Goal: Task Accomplishment & Management: Manage account settings

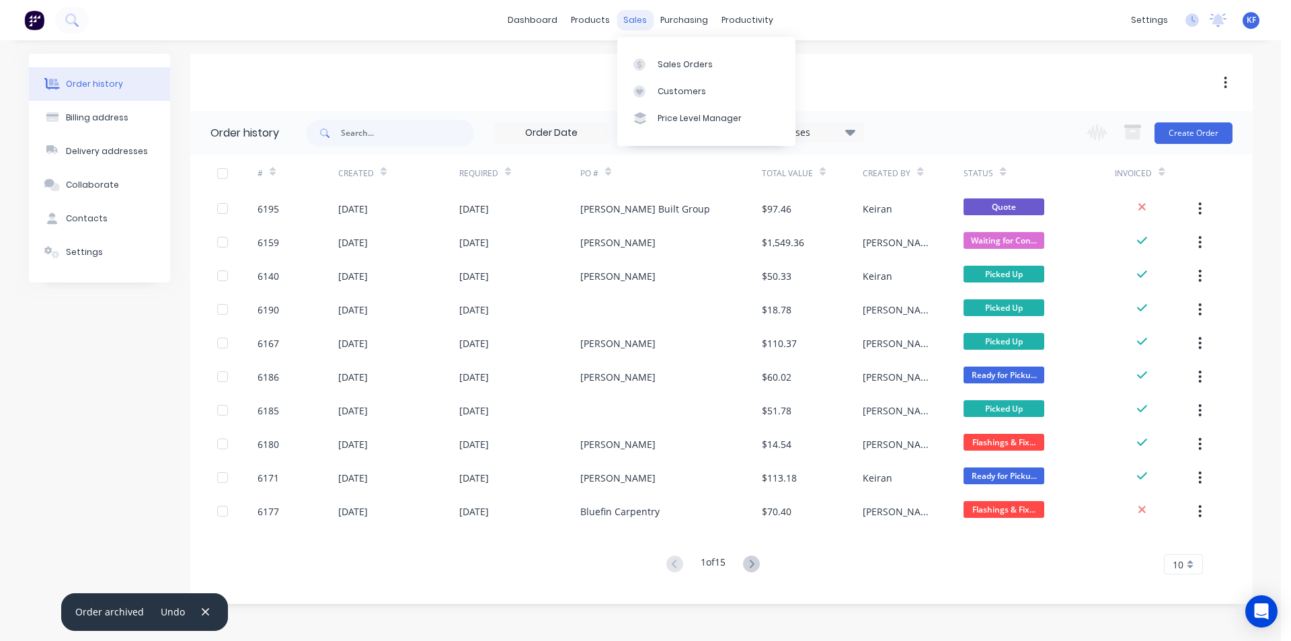
click at [626, 16] on div "sales" at bounding box center [635, 20] width 37 height 20
click at [687, 69] on link "Sales Orders" at bounding box center [706, 63] width 178 height 27
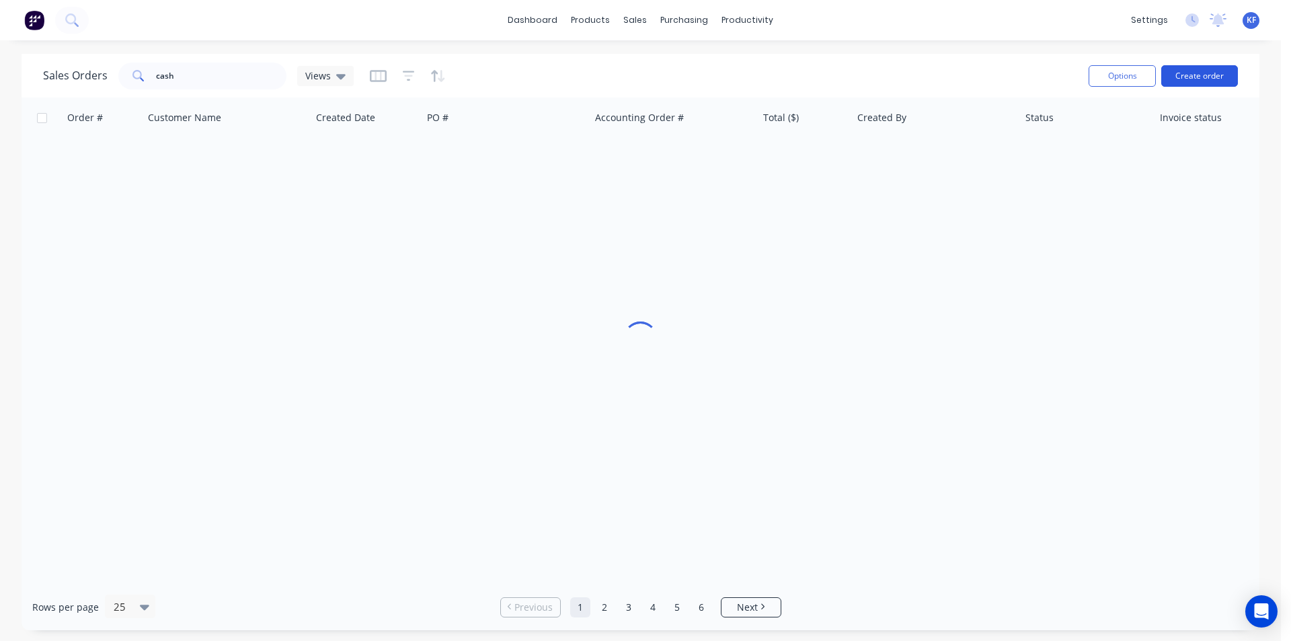
click at [1201, 78] on button "Create order" at bounding box center [1199, 76] width 77 height 22
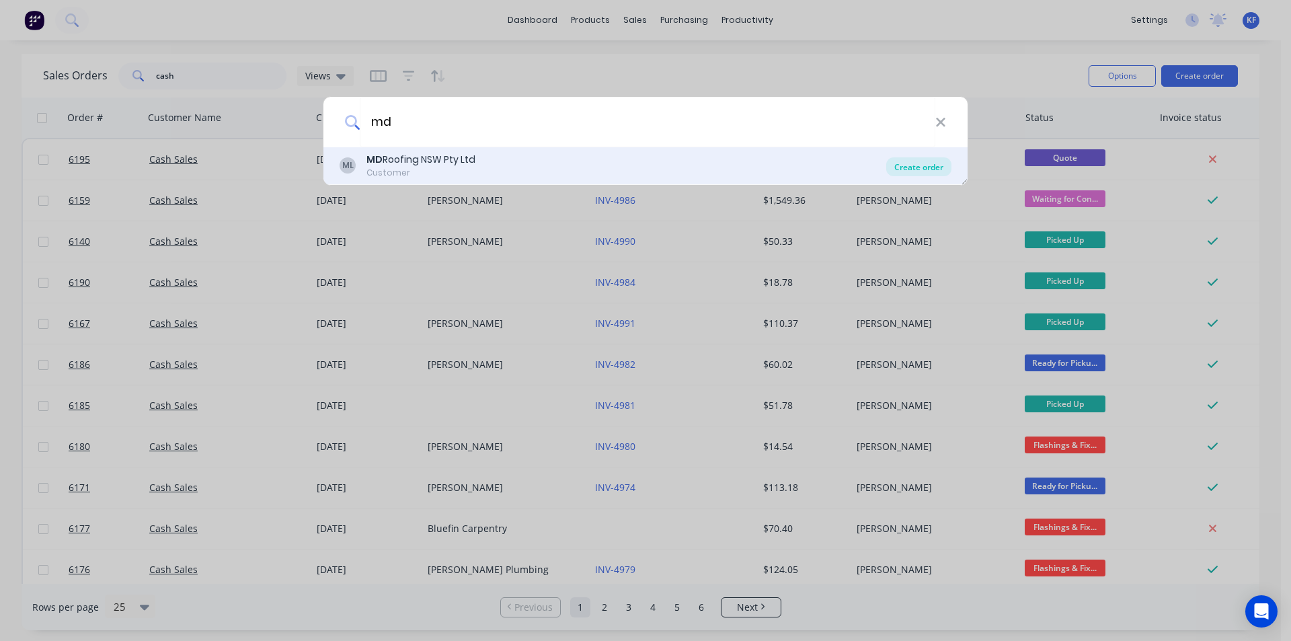
type input "md"
click at [924, 170] on div "Create order" at bounding box center [918, 166] width 65 height 19
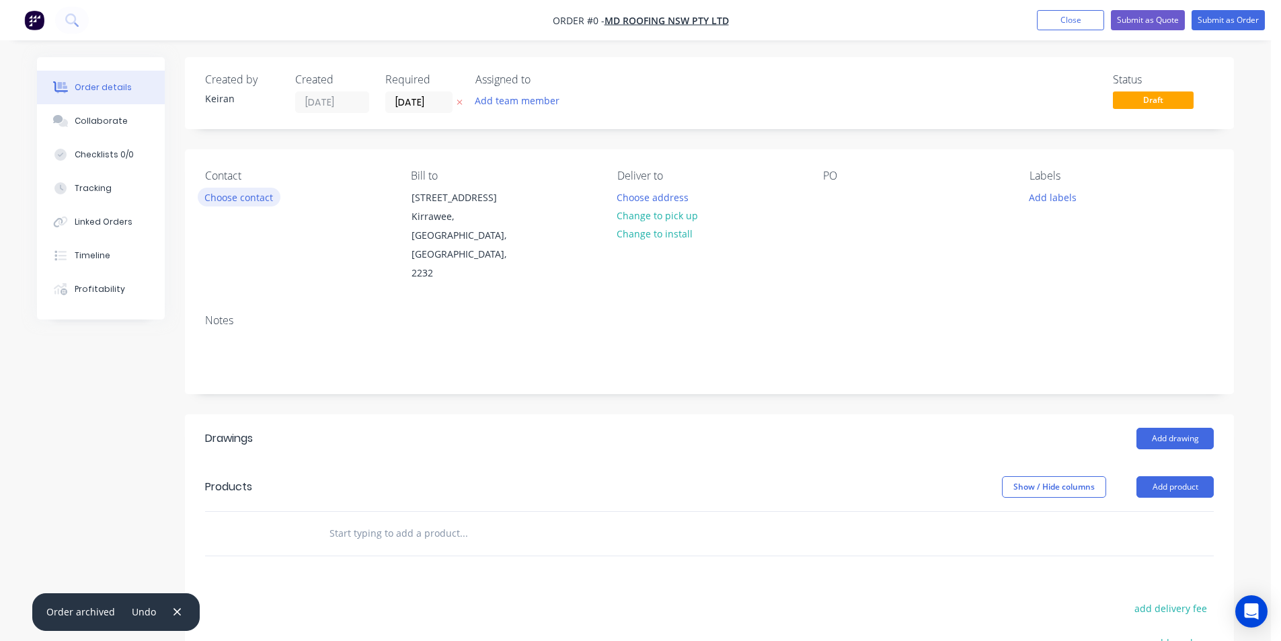
click at [256, 203] on button "Choose contact" at bounding box center [239, 197] width 83 height 18
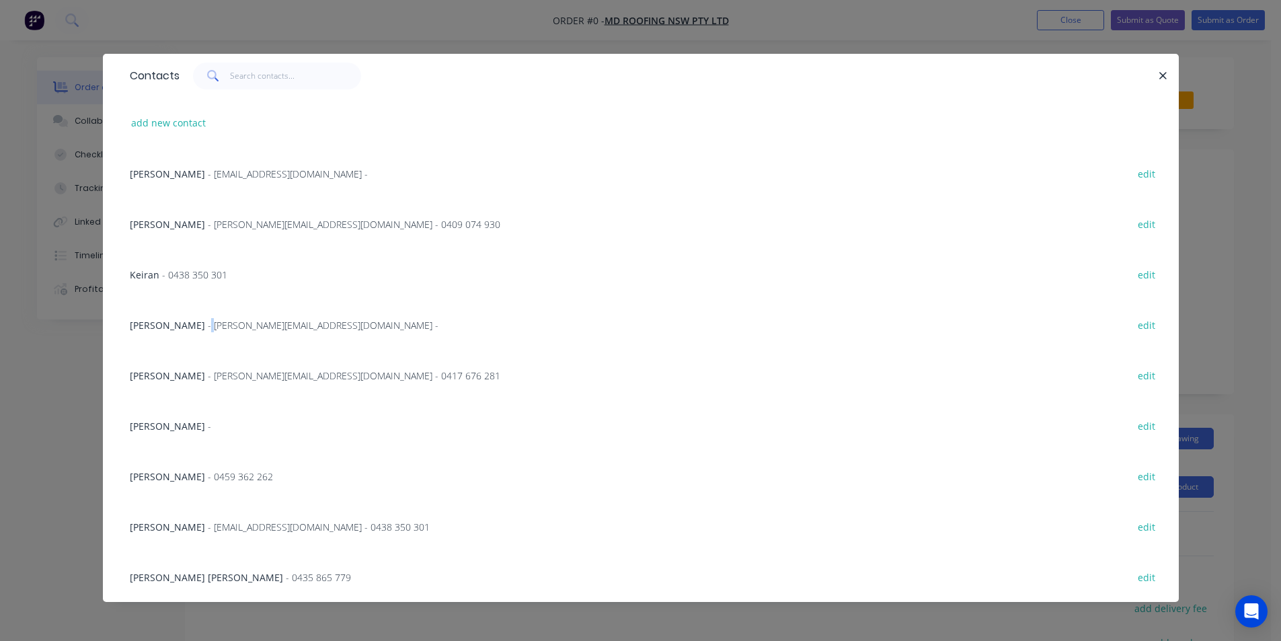
click at [208, 327] on span "- [PERSON_NAME][EMAIL_ADDRESS][DOMAIN_NAME] -" at bounding box center [323, 325] width 231 height 13
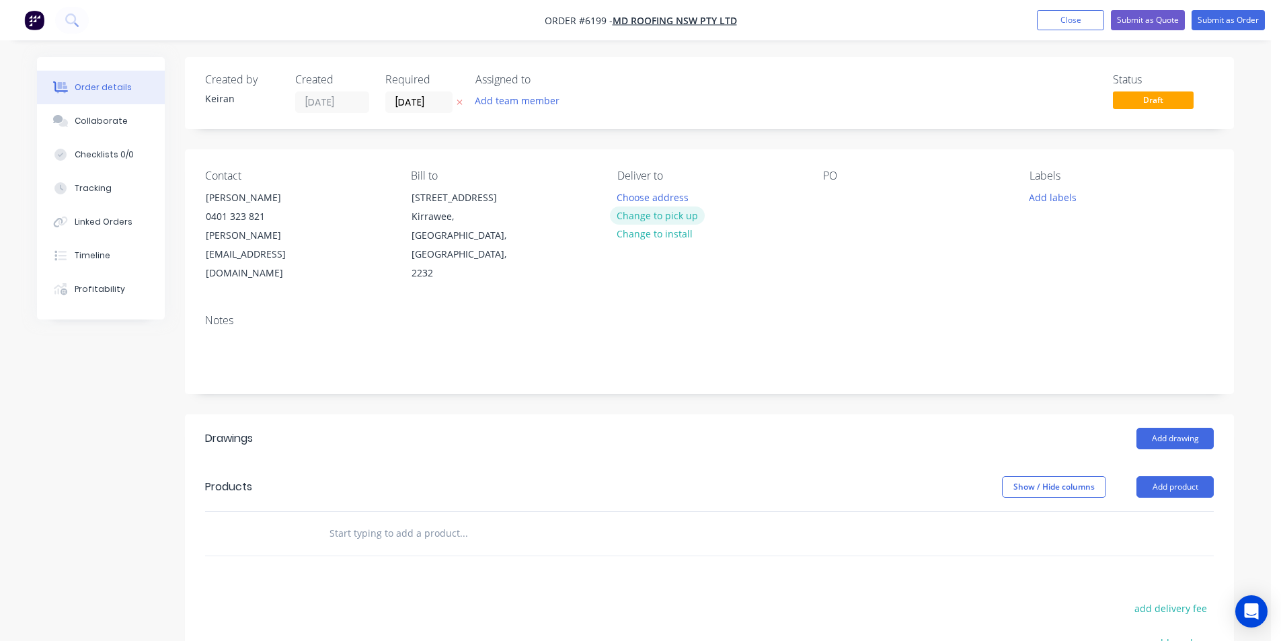
click at [658, 221] on button "Change to pick up" at bounding box center [657, 215] width 95 height 18
click at [414, 104] on input "[DATE]" at bounding box center [419, 102] width 66 height 20
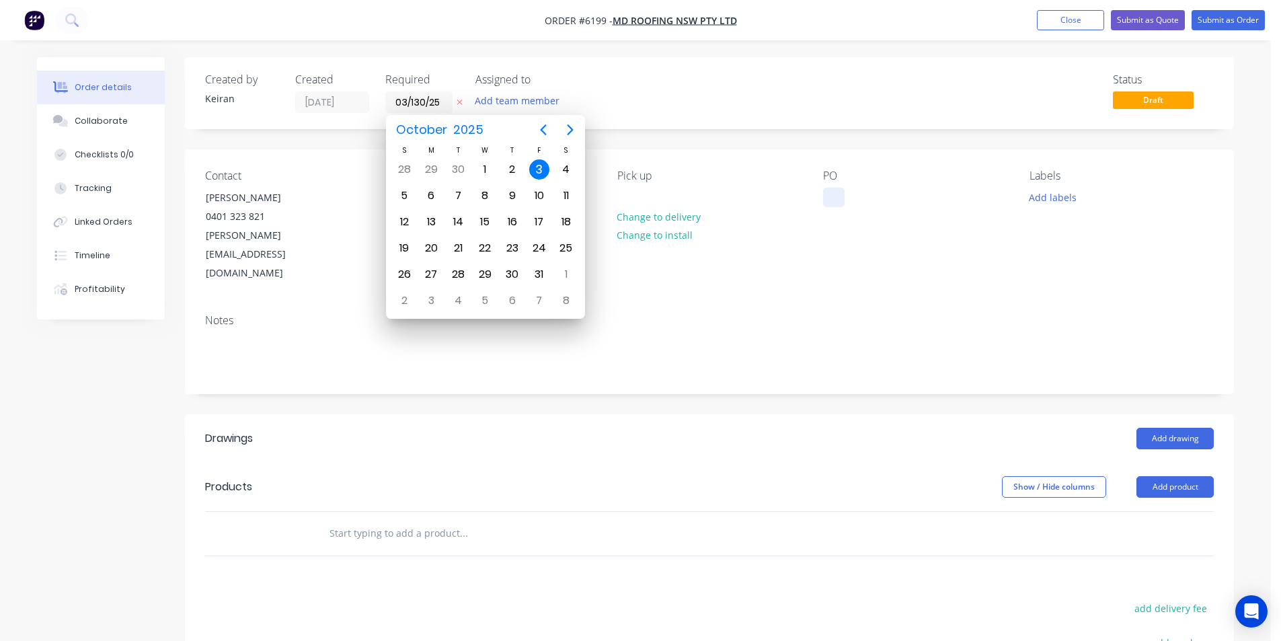
type input "[DATE]"
click at [825, 194] on div at bounding box center [834, 198] width 22 height 20
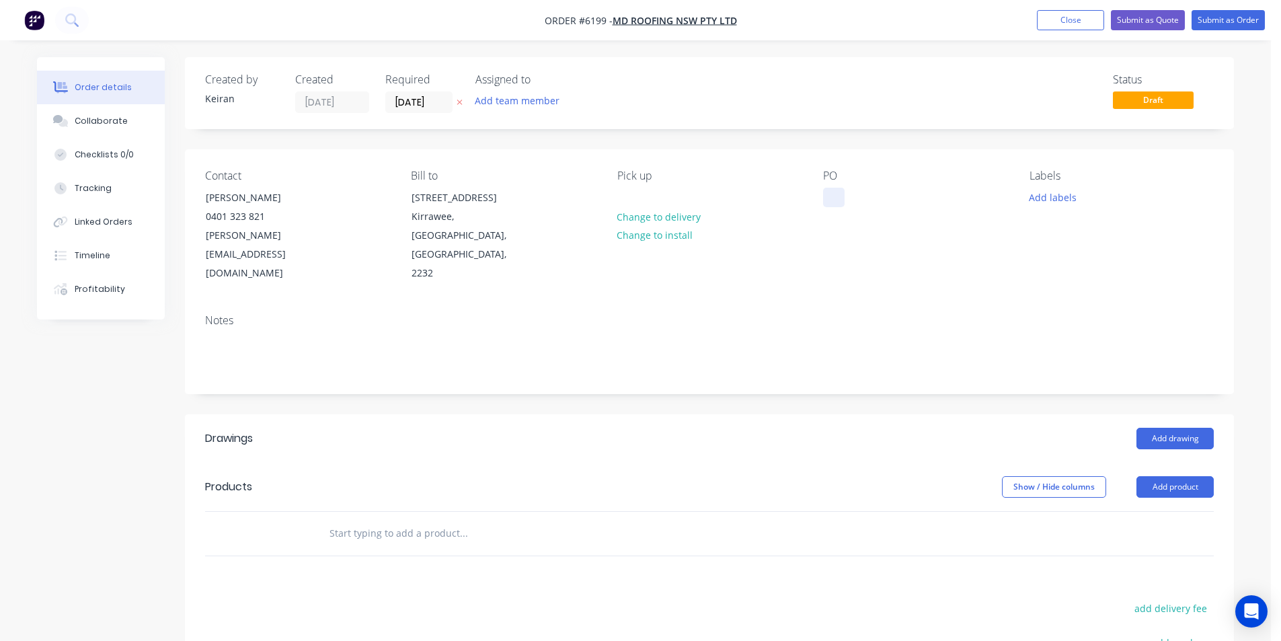
click at [832, 202] on div at bounding box center [834, 198] width 22 height 20
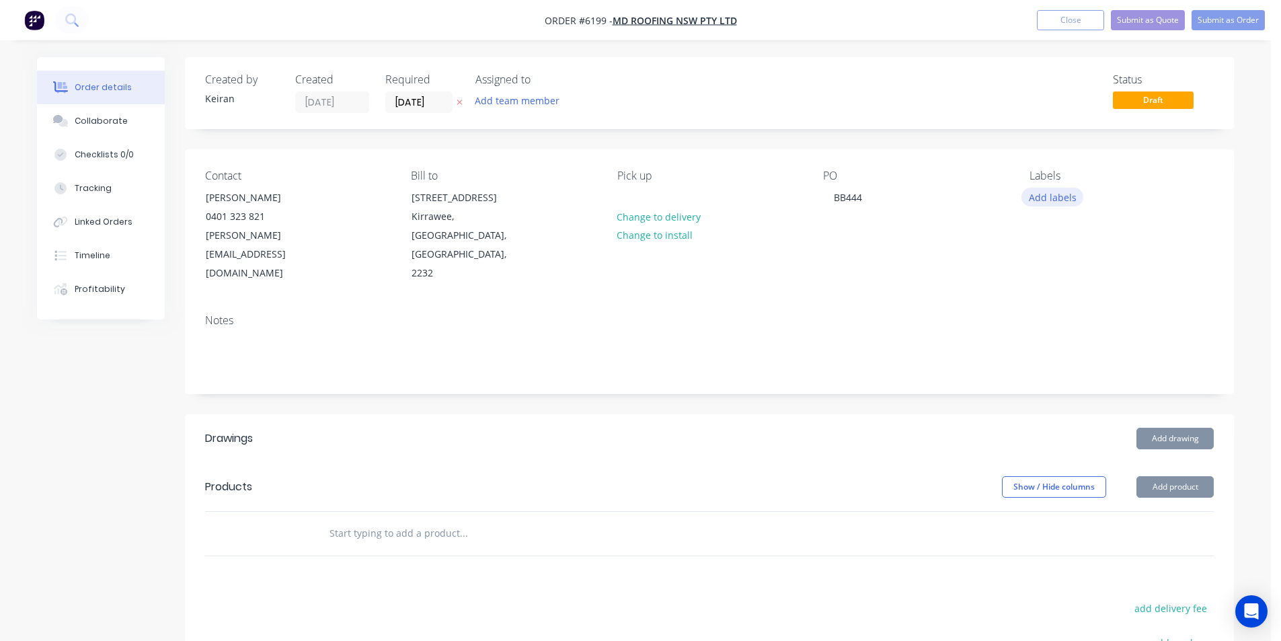
click at [1073, 197] on button "Add labels" at bounding box center [1053, 197] width 62 height 18
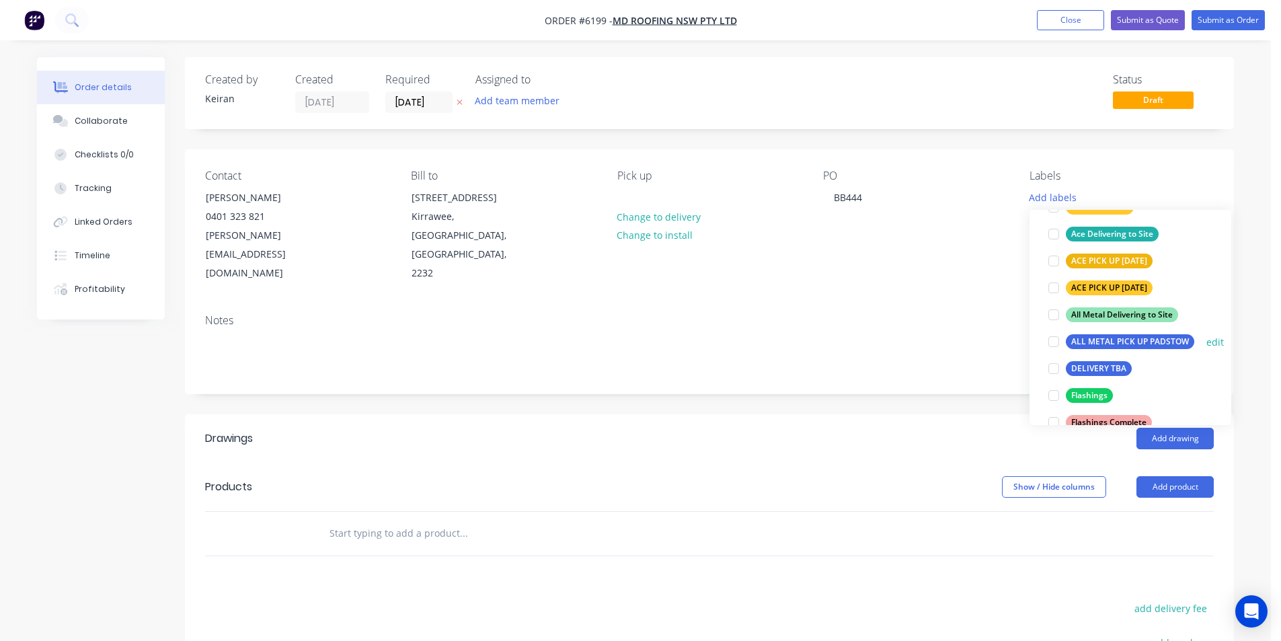
scroll to position [269, 0]
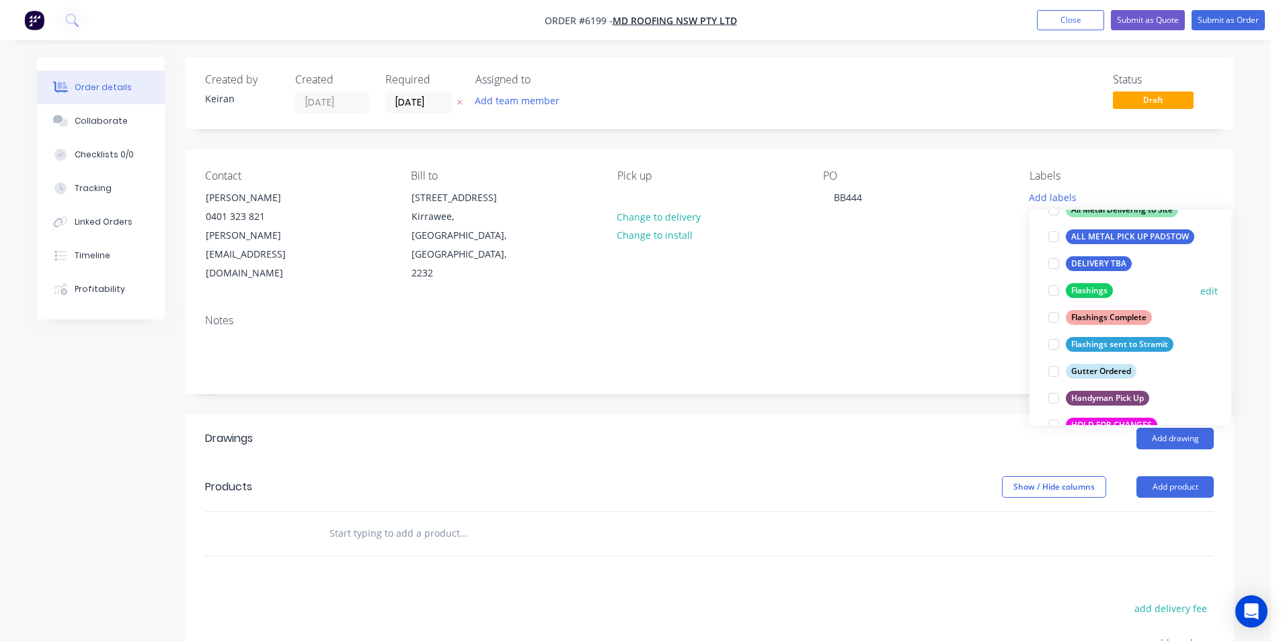
click at [1052, 294] on div at bounding box center [1053, 290] width 27 height 27
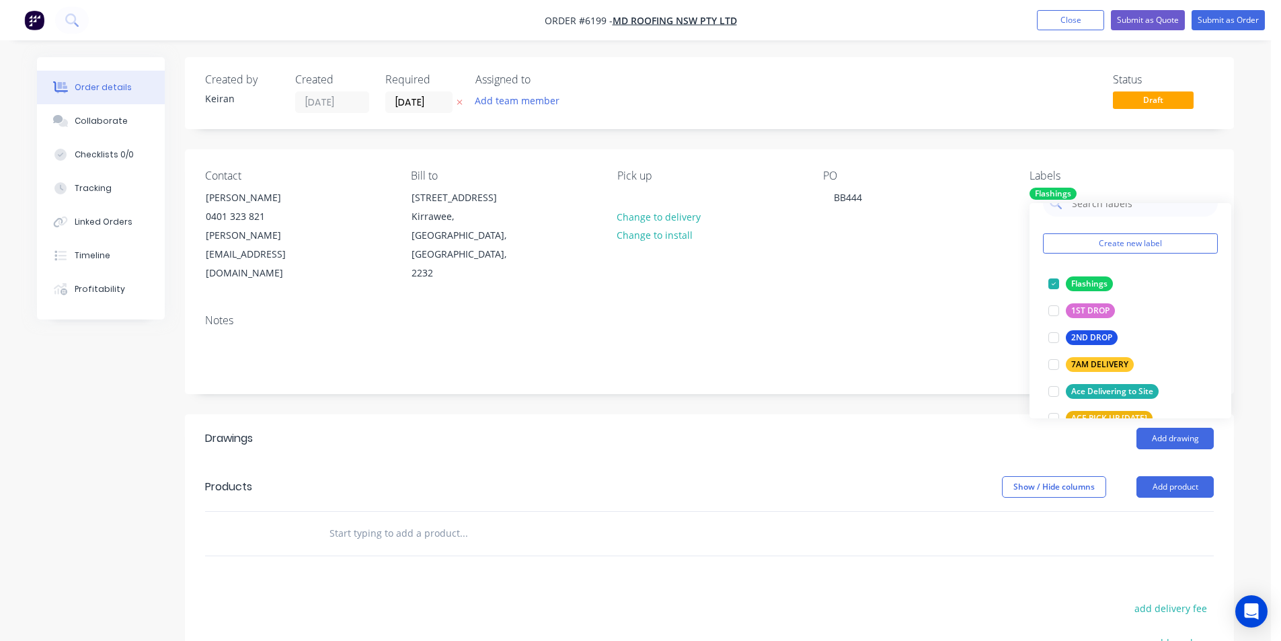
click at [1054, 541] on div "Drawings Add drawing Products Show / Hide columns Add product add delivery fee …" at bounding box center [709, 646] width 1049 height 465
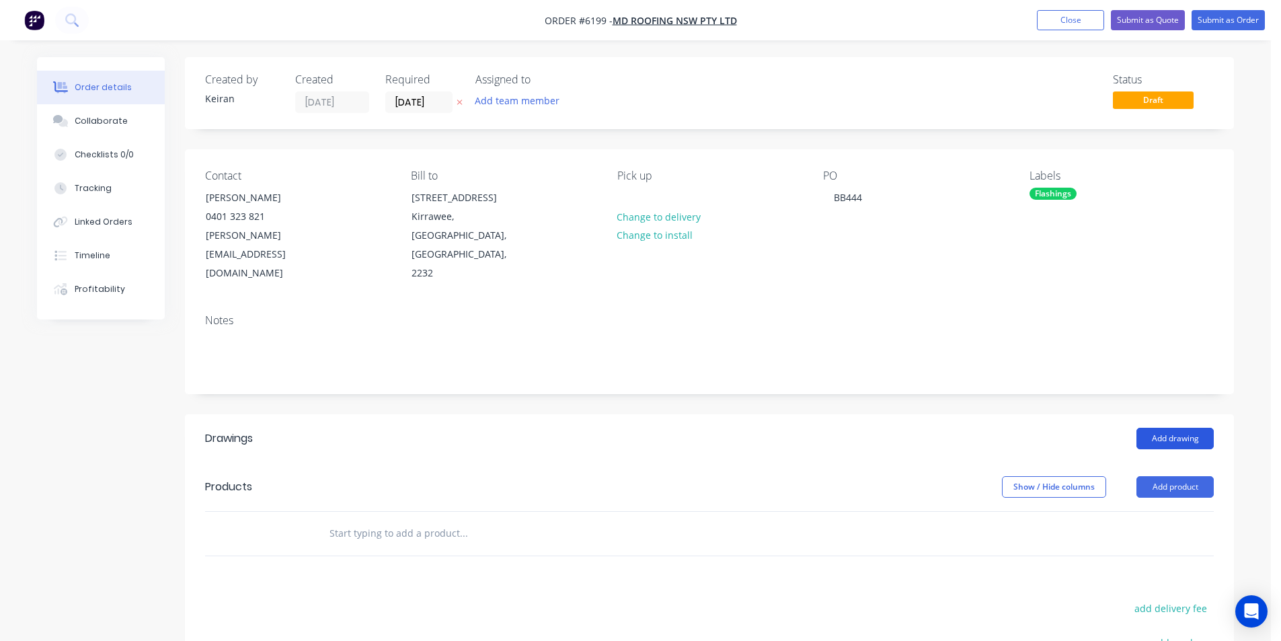
click at [1178, 428] on button "Add drawing" at bounding box center [1175, 439] width 77 height 22
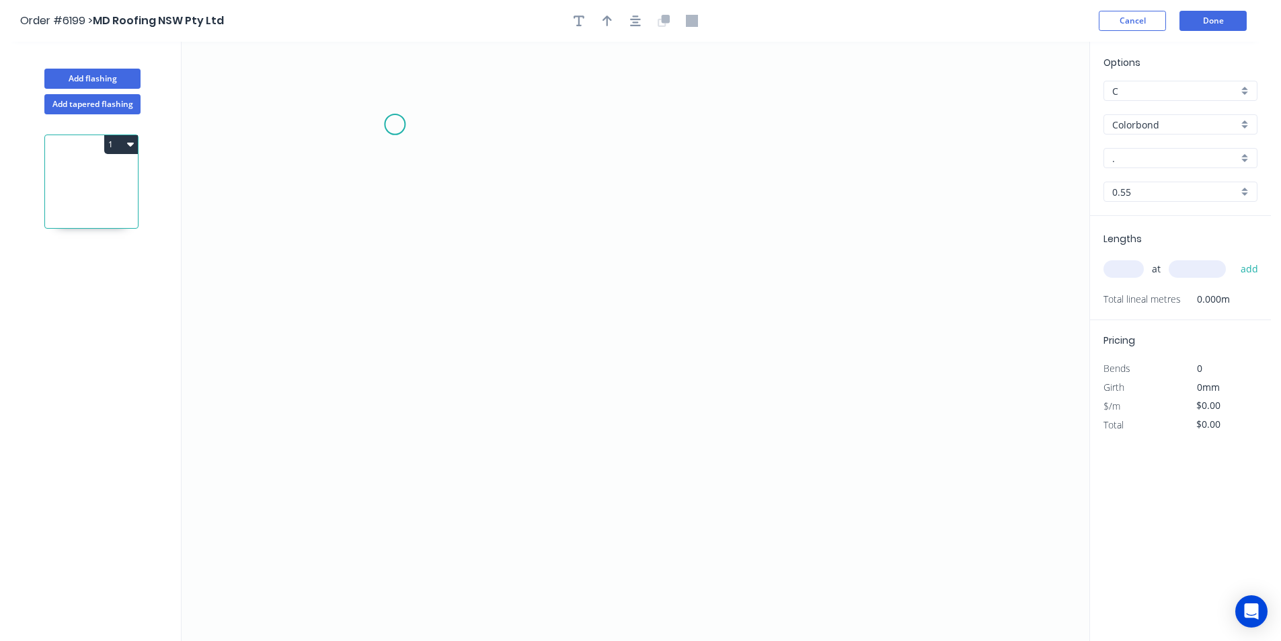
click at [394, 124] on icon "0" at bounding box center [636, 341] width 908 height 599
click at [396, 333] on icon "0" at bounding box center [636, 341] width 908 height 599
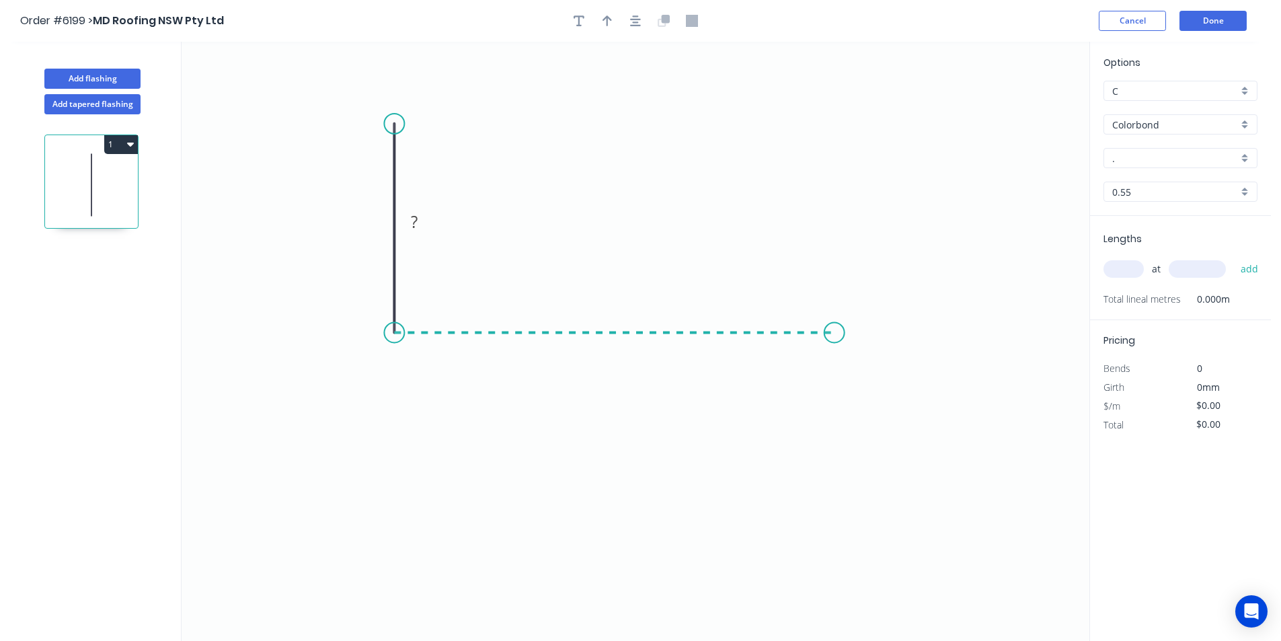
click at [836, 343] on icon "0 ?" at bounding box center [636, 341] width 908 height 599
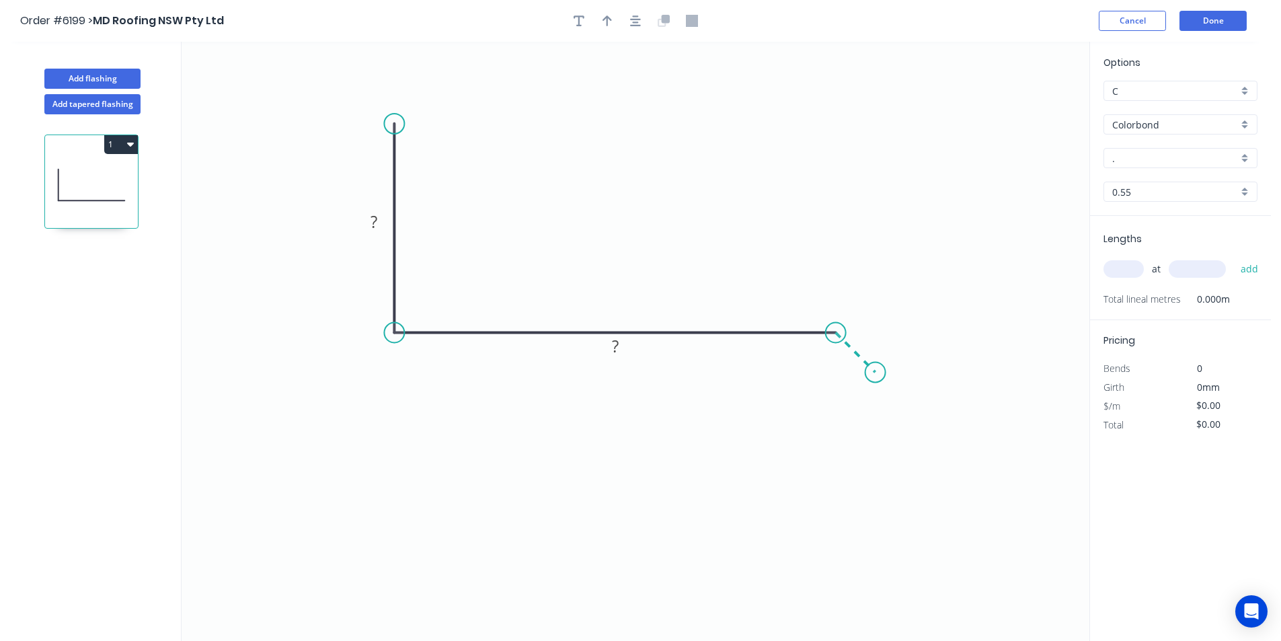
click at [876, 375] on icon "0 ? ?" at bounding box center [636, 341] width 908 height 599
click at [383, 224] on rect at bounding box center [373, 222] width 27 height 19
click at [635, 27] on button "button" at bounding box center [635, 21] width 20 height 20
type input "$14.82"
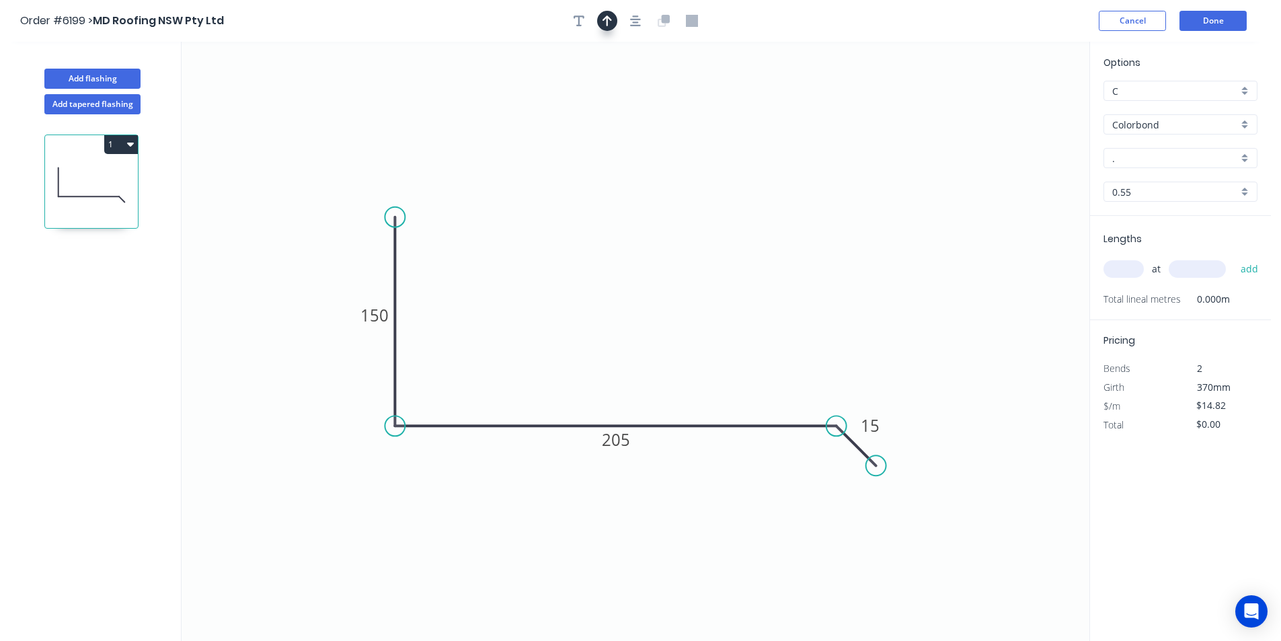
click at [613, 25] on button "button" at bounding box center [607, 21] width 20 height 20
drag, startPoint x: 1019, startPoint y: 110, endPoint x: 705, endPoint y: 266, distance: 350.1
click at [676, 278] on icon "0 150 205 15" at bounding box center [636, 341] width 908 height 599
drag, startPoint x: 1023, startPoint y: 106, endPoint x: 874, endPoint y: 269, distance: 220.9
click at [629, 314] on icon at bounding box center [623, 300] width 12 height 43
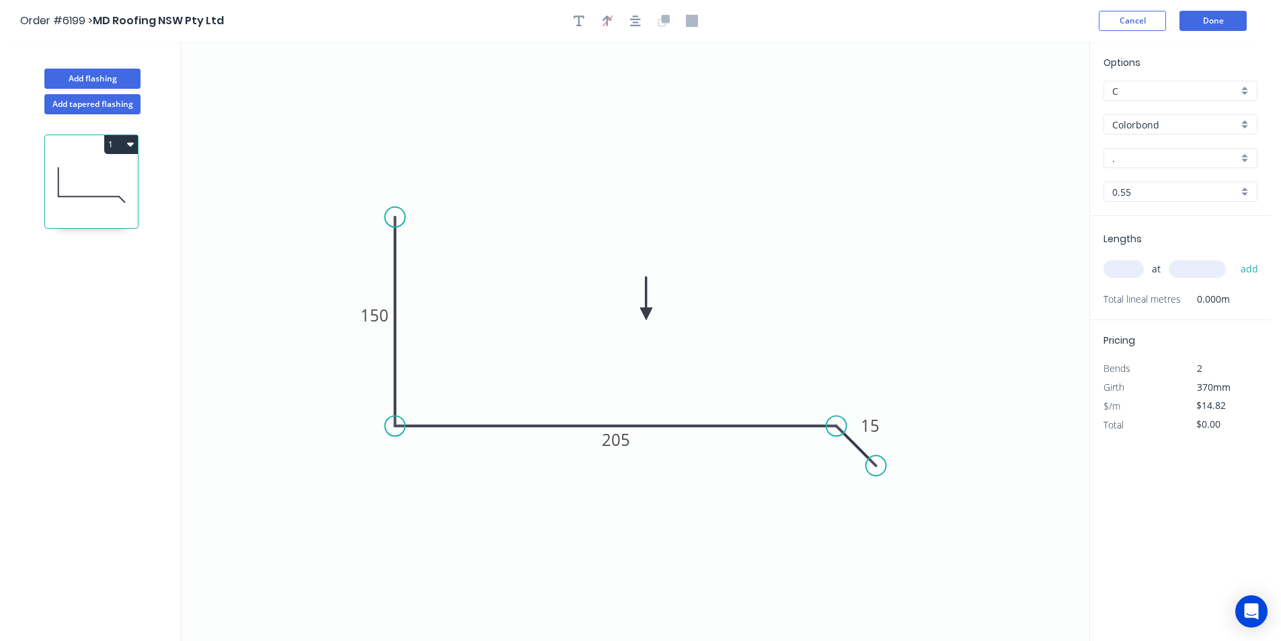
click at [1186, 151] on input "." at bounding box center [1175, 158] width 126 height 14
click at [1178, 188] on div "Ironstone" at bounding box center [1180, 184] width 153 height 24
type input "Ironstone"
drag, startPoint x: 1122, startPoint y: 284, endPoint x: 1125, endPoint y: 276, distance: 8.5
click at [1123, 284] on div "at add" at bounding box center [1182, 269] width 157 height 36
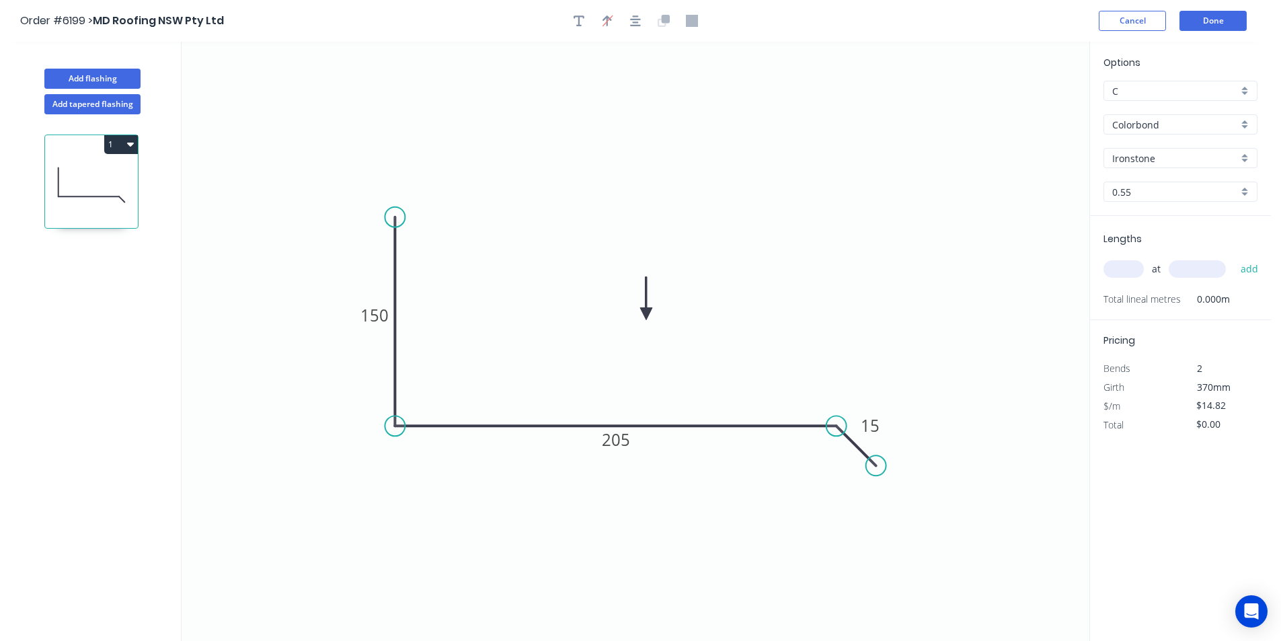
click at [1125, 276] on input "text" at bounding box center [1124, 268] width 40 height 17
type input "1"
type input "6000"
click at [1234, 258] on button "add" at bounding box center [1250, 269] width 32 height 23
click at [134, 137] on button "1" at bounding box center [121, 144] width 34 height 19
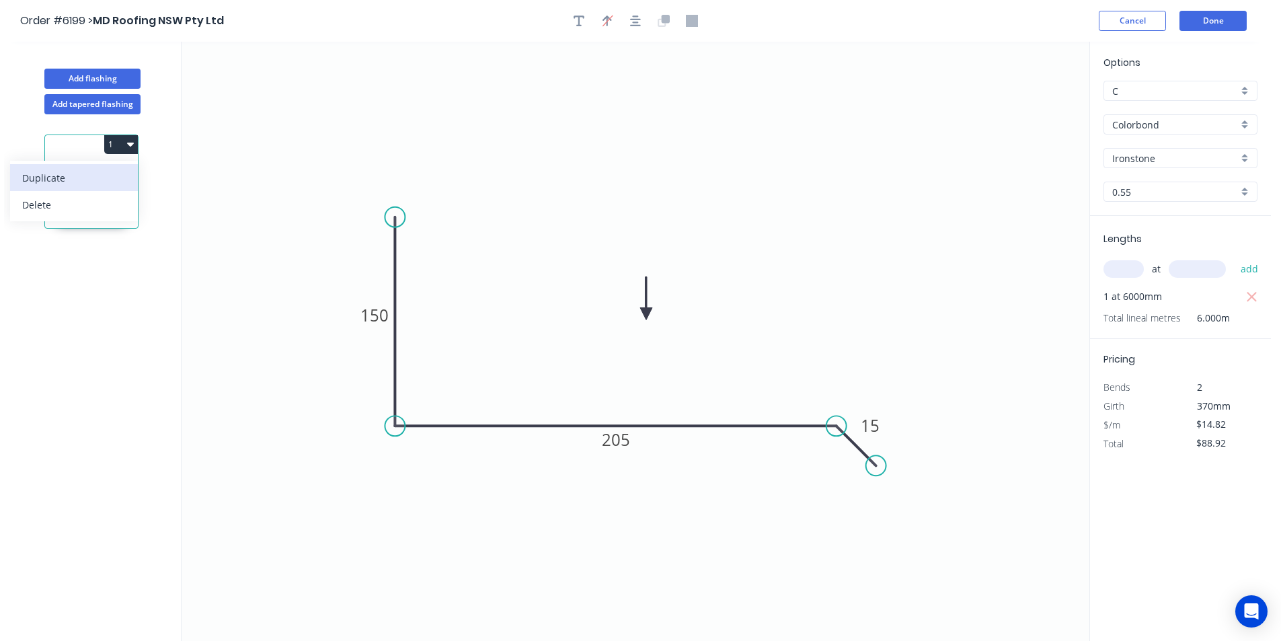
click at [106, 187] on div "Duplicate" at bounding box center [74, 178] width 104 height 20
type input "$0.00"
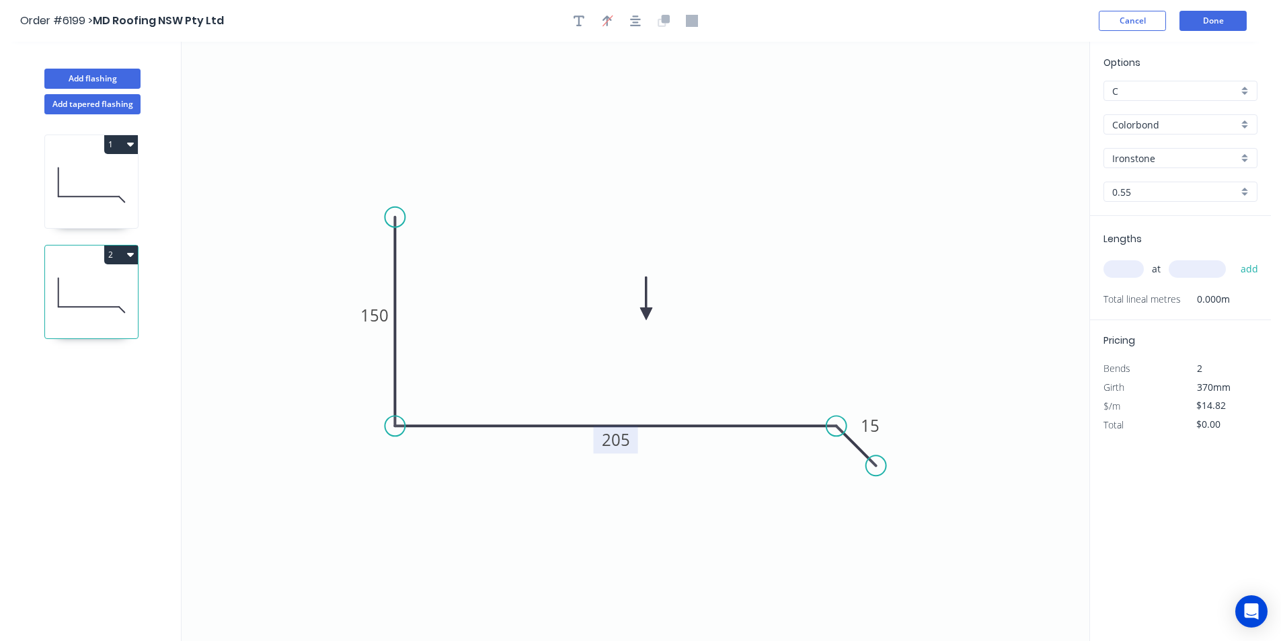
click at [616, 438] on tspan "205" at bounding box center [616, 439] width 28 height 22
click at [1116, 272] on input "text" at bounding box center [1124, 268] width 40 height 17
type input "1"
type input "6000"
click at [1234, 258] on button "add" at bounding box center [1250, 269] width 32 height 23
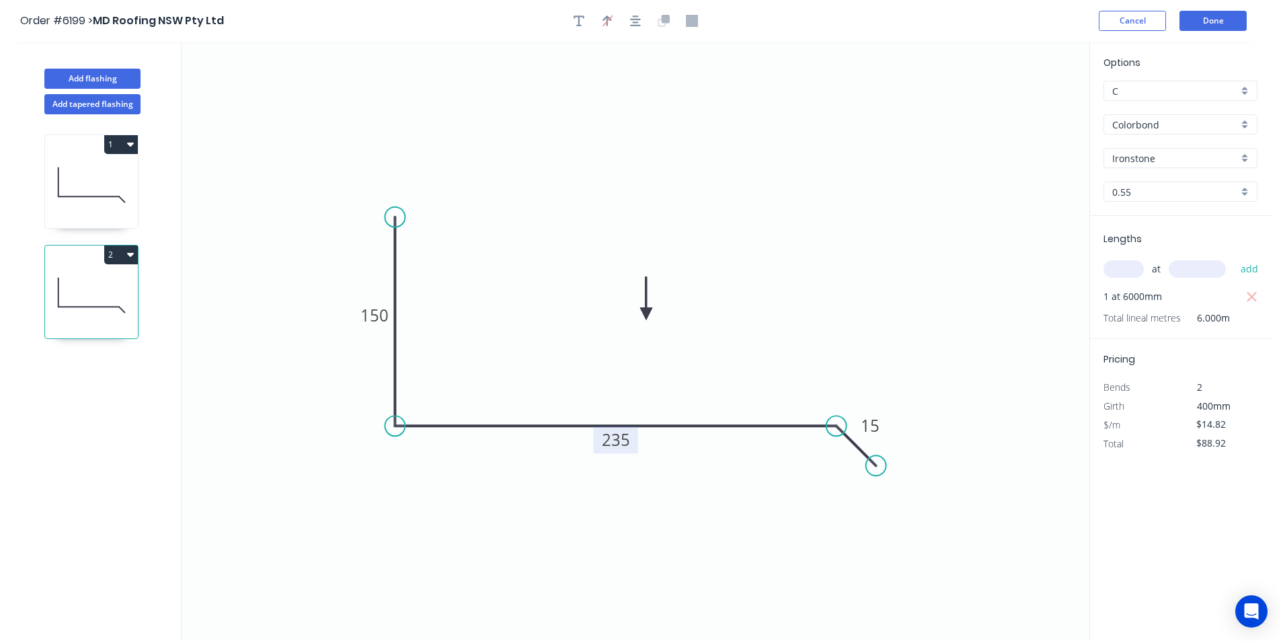
click at [114, 256] on button "2" at bounding box center [121, 254] width 34 height 19
click at [87, 293] on div "Duplicate" at bounding box center [74, 288] width 104 height 20
type input "$0.00"
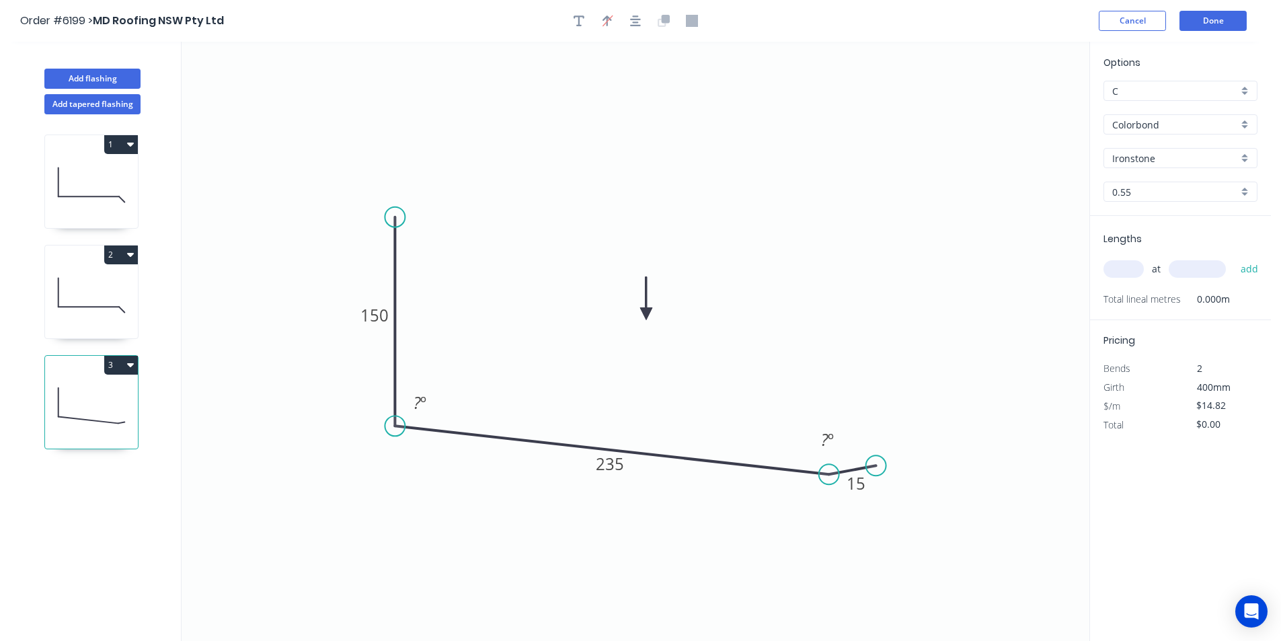
drag, startPoint x: 833, startPoint y: 423, endPoint x: 829, endPoint y: 476, distance: 53.3
click at [829, 476] on circle at bounding box center [829, 474] width 20 height 20
drag, startPoint x: 882, startPoint y: 470, endPoint x: 867, endPoint y: 517, distance: 49.3
click at [867, 517] on circle at bounding box center [867, 513] width 20 height 20
drag, startPoint x: 911, startPoint y: 566, endPoint x: 907, endPoint y: 556, distance: 11.1
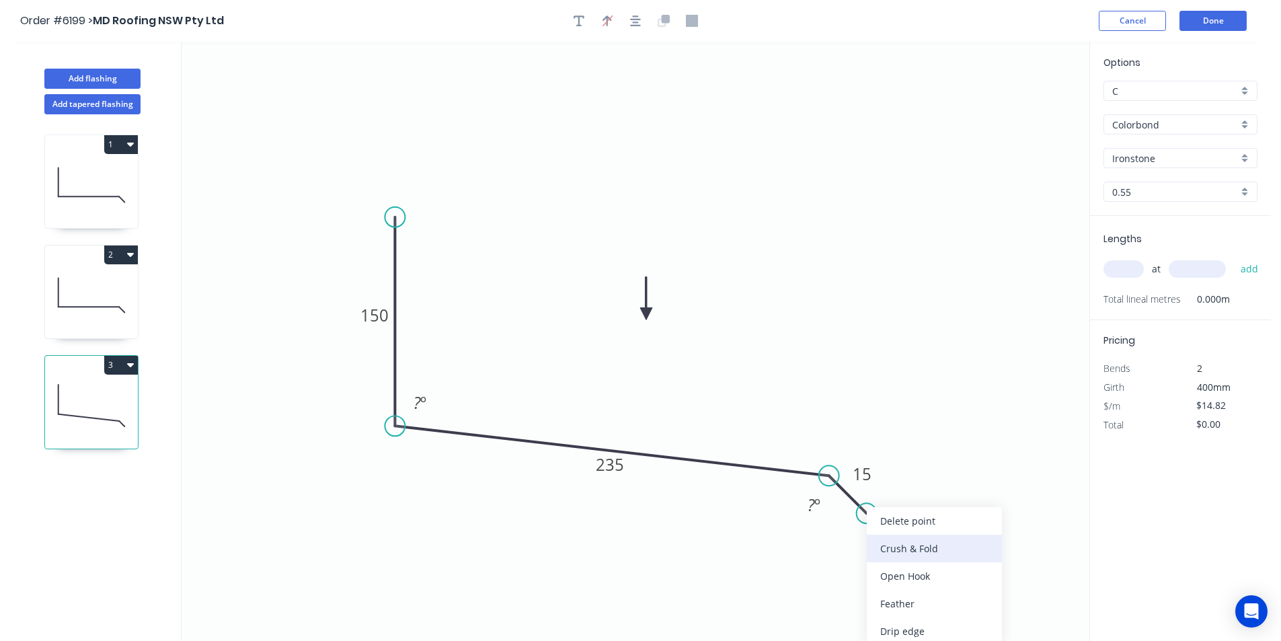
click at [907, 556] on div "Delete point Crush & Fold Open Hook Feather Drip edge" at bounding box center [934, 576] width 135 height 138
click at [888, 544] on div "Crush & Fold" at bounding box center [939, 549] width 135 height 28
click at [897, 556] on div "Flip bend" at bounding box center [936, 561] width 135 height 28
drag, startPoint x: 898, startPoint y: 482, endPoint x: 920, endPoint y: 548, distance: 70.0
click at [927, 550] on rect at bounding box center [904, 539] width 54 height 28
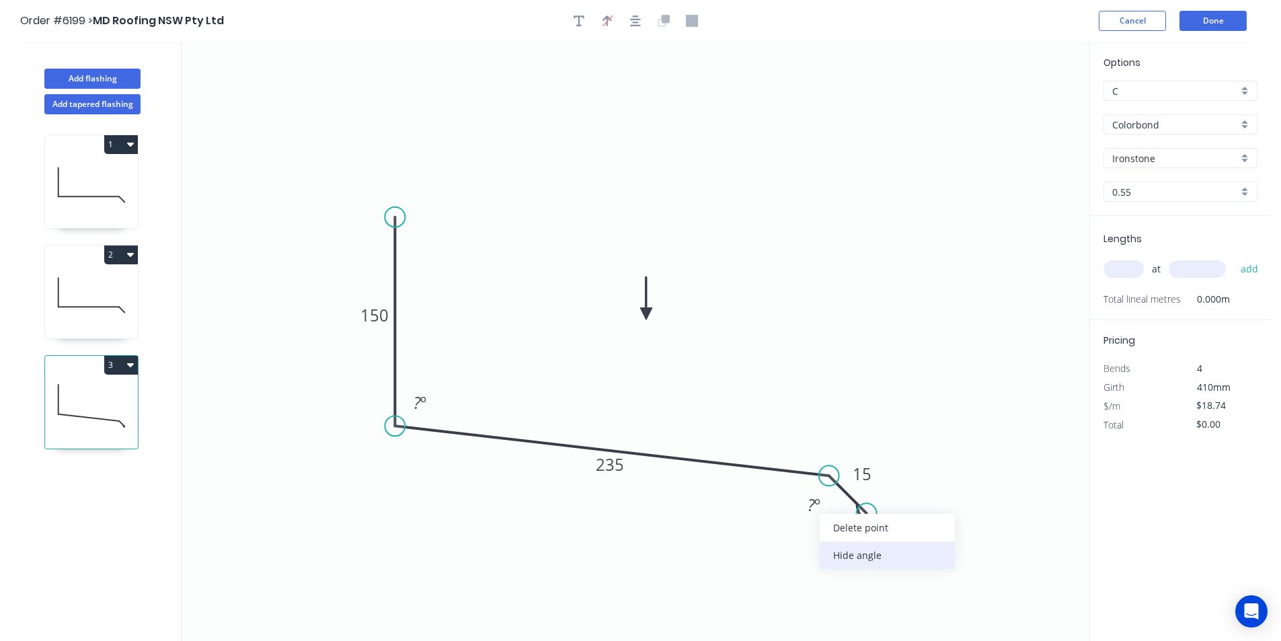
click at [843, 547] on div "Hide angle" at bounding box center [887, 555] width 135 height 28
click at [382, 319] on tspan "150" at bounding box center [374, 315] width 28 height 22
click at [1128, 274] on input "text" at bounding box center [1124, 268] width 40 height 17
type input "$18.74"
type input "1"
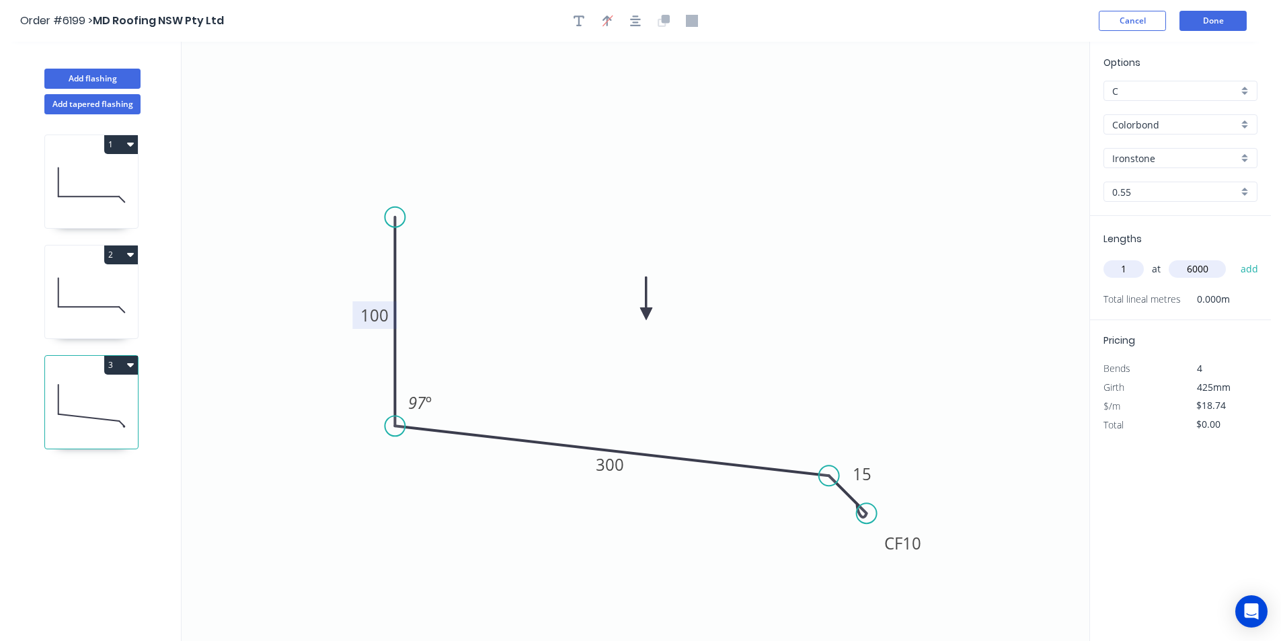
type input "6000"
click at [1234, 258] on button "add" at bounding box center [1250, 269] width 32 height 23
type input "$112.44"
click at [112, 106] on button "Add tapered flashing" at bounding box center [92, 104] width 96 height 20
type input "$0.00"
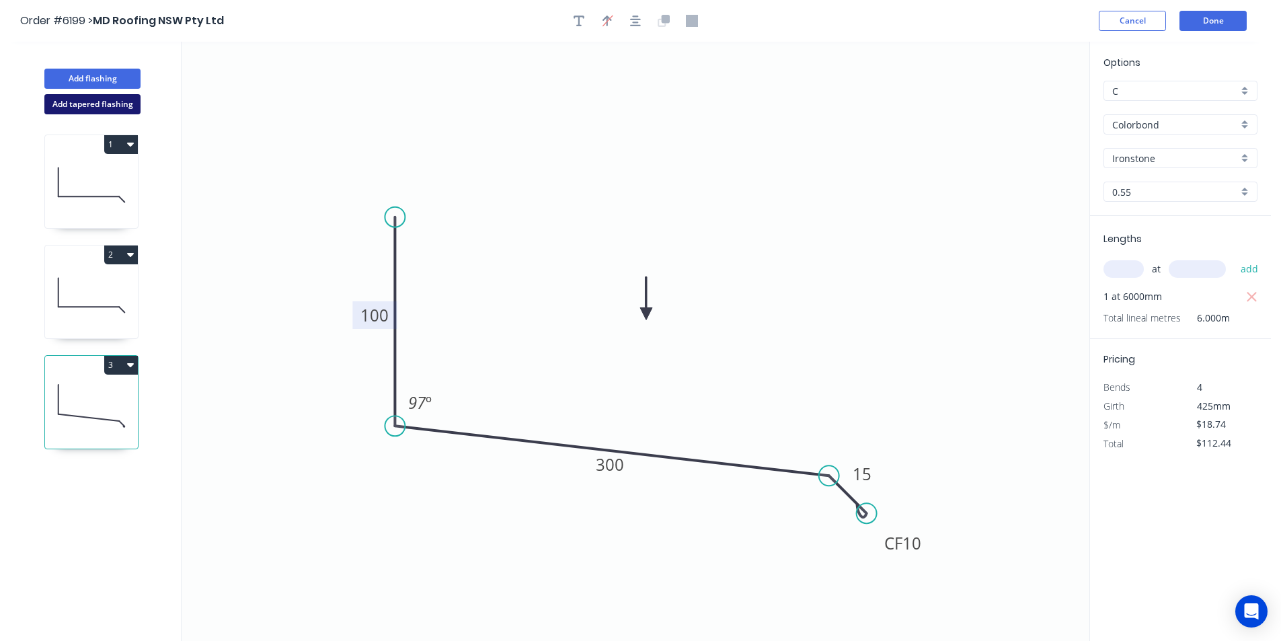
type input "$0.00"
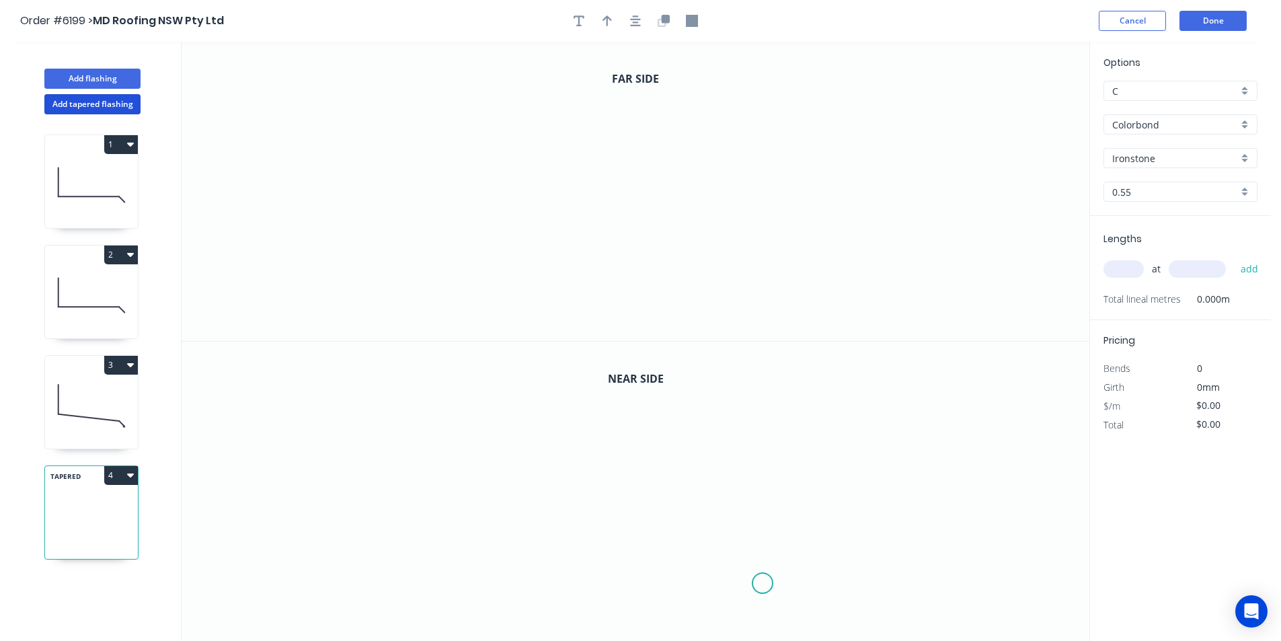
click at [762, 580] on icon "0" at bounding box center [636, 492] width 908 height 300
click at [729, 547] on icon "0" at bounding box center [636, 492] width 908 height 300
click at [584, 539] on icon "0 ?" at bounding box center [636, 492] width 908 height 300
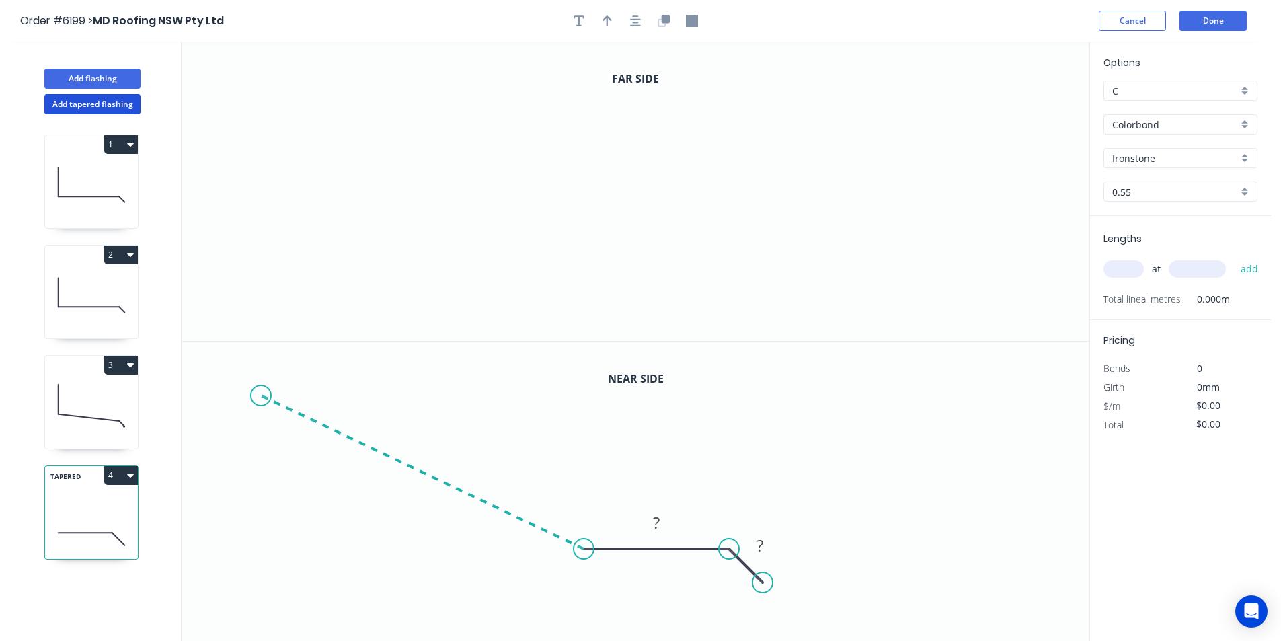
click at [261, 395] on icon "0 ? ?" at bounding box center [636, 492] width 908 height 300
click at [311, 387] on icon "0 ? ? ? ? º" at bounding box center [636, 492] width 908 height 300
click at [876, 321] on icon "0" at bounding box center [636, 191] width 908 height 299
click at [842, 283] on icon "0" at bounding box center [636, 191] width 908 height 299
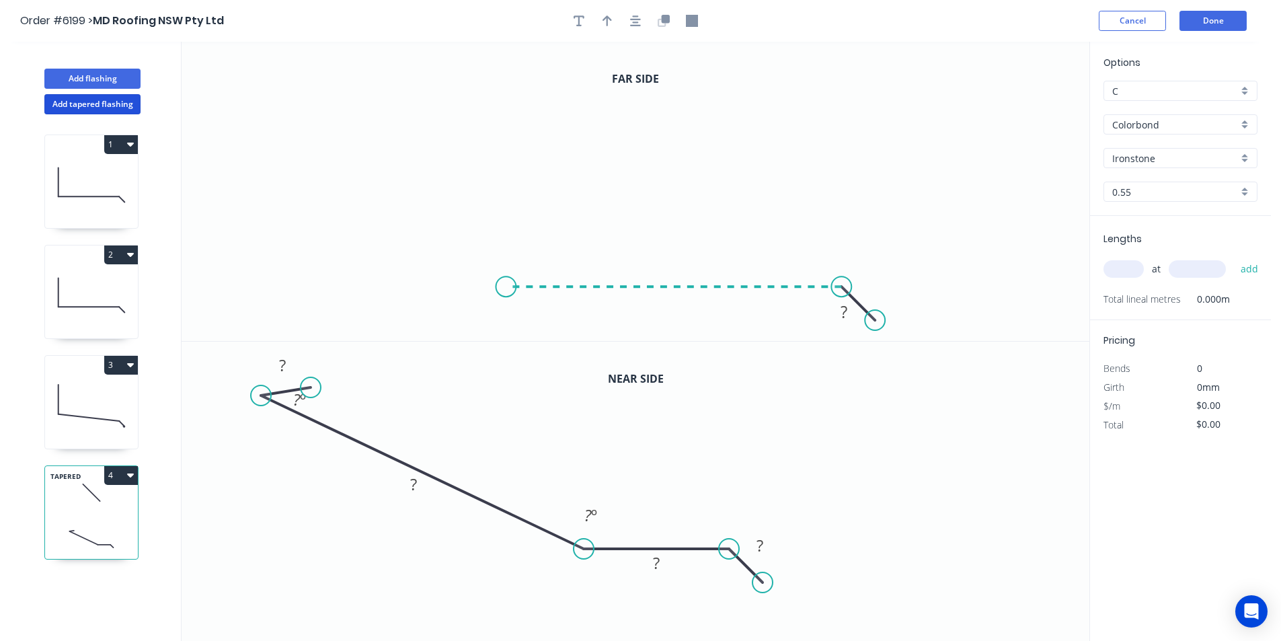
click at [506, 293] on icon "0 ?" at bounding box center [636, 191] width 908 height 299
click at [313, 192] on icon "0 ? ?" at bounding box center [636, 191] width 908 height 299
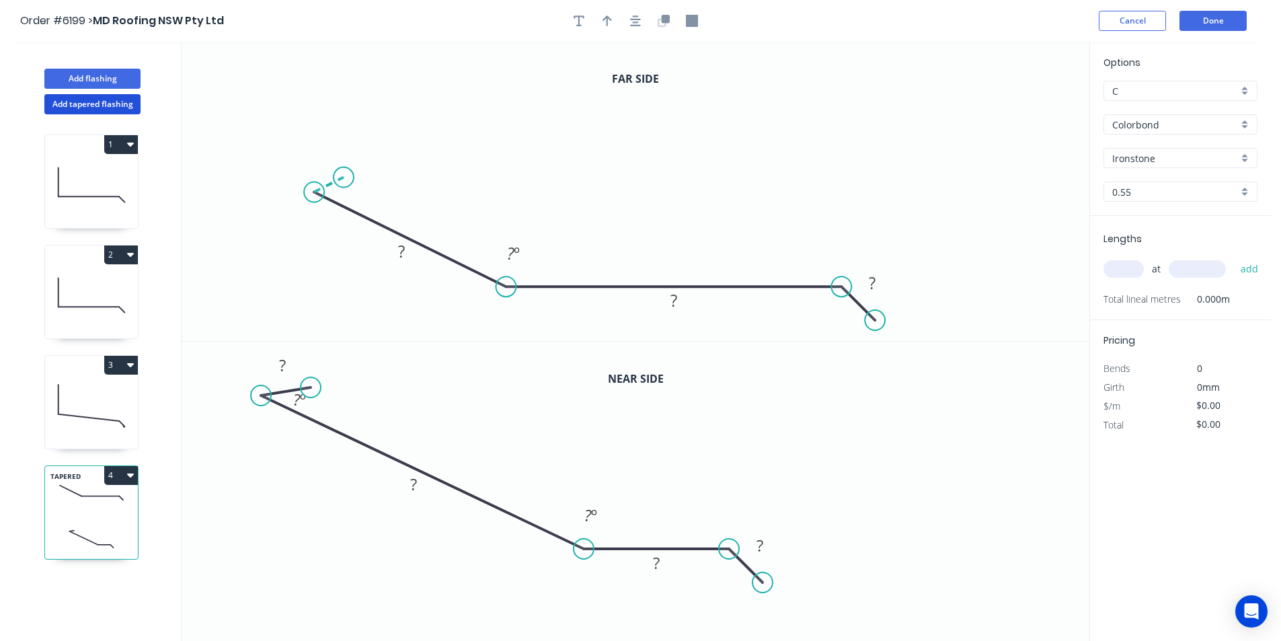
click at [343, 178] on icon at bounding box center [329, 185] width 30 height 15
click at [380, 231] on div "Hide angle" at bounding box center [418, 241] width 135 height 28
click at [341, 441] on div "Hide angle" at bounding box center [366, 442] width 135 height 28
click at [759, 547] on tspan "?" at bounding box center [760, 545] width 7 height 22
click at [332, 160] on rect at bounding box center [320, 161] width 27 height 19
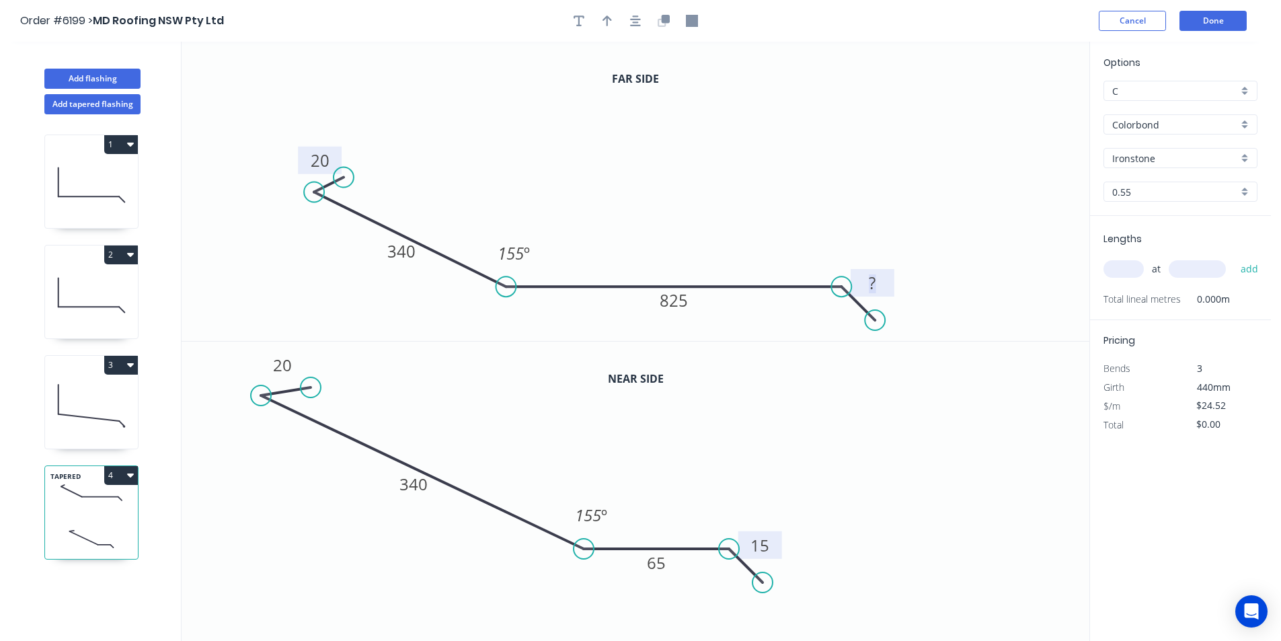
type input "$40.18"
click at [1132, 273] on input "text" at bounding box center [1124, 268] width 40 height 17
type input "1"
type input "2700"
click at [1234, 258] on button "add" at bounding box center [1250, 269] width 32 height 23
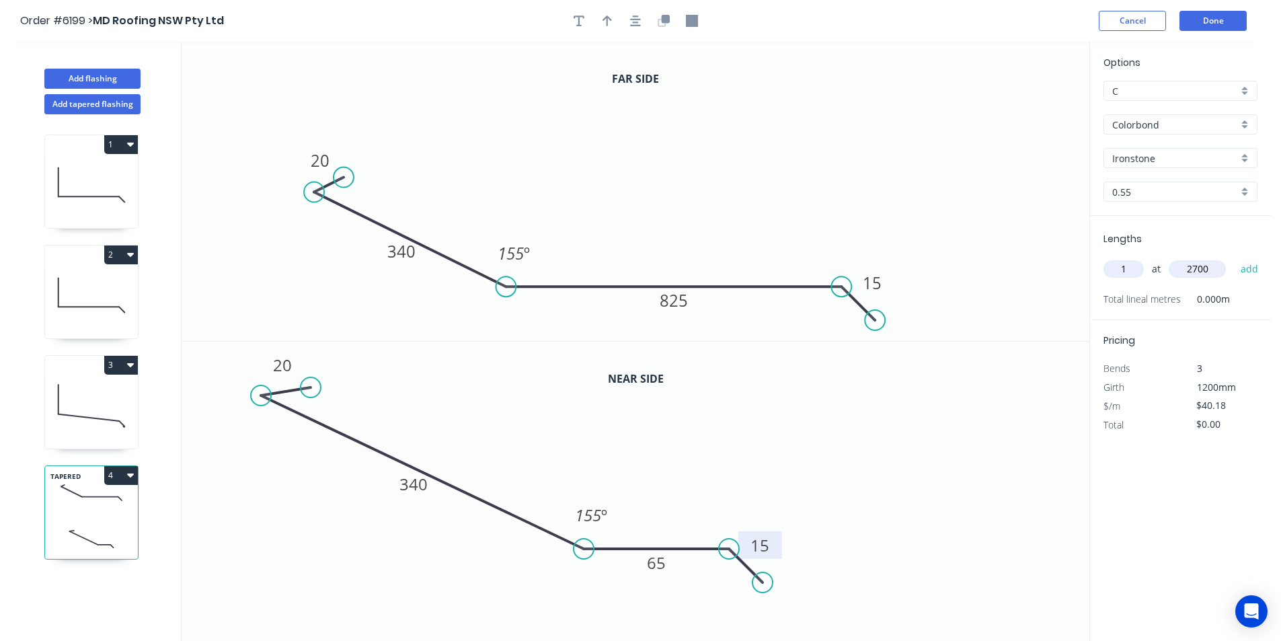
type input "$108.49"
click at [1196, 20] on button "Done" at bounding box center [1213, 21] width 67 height 20
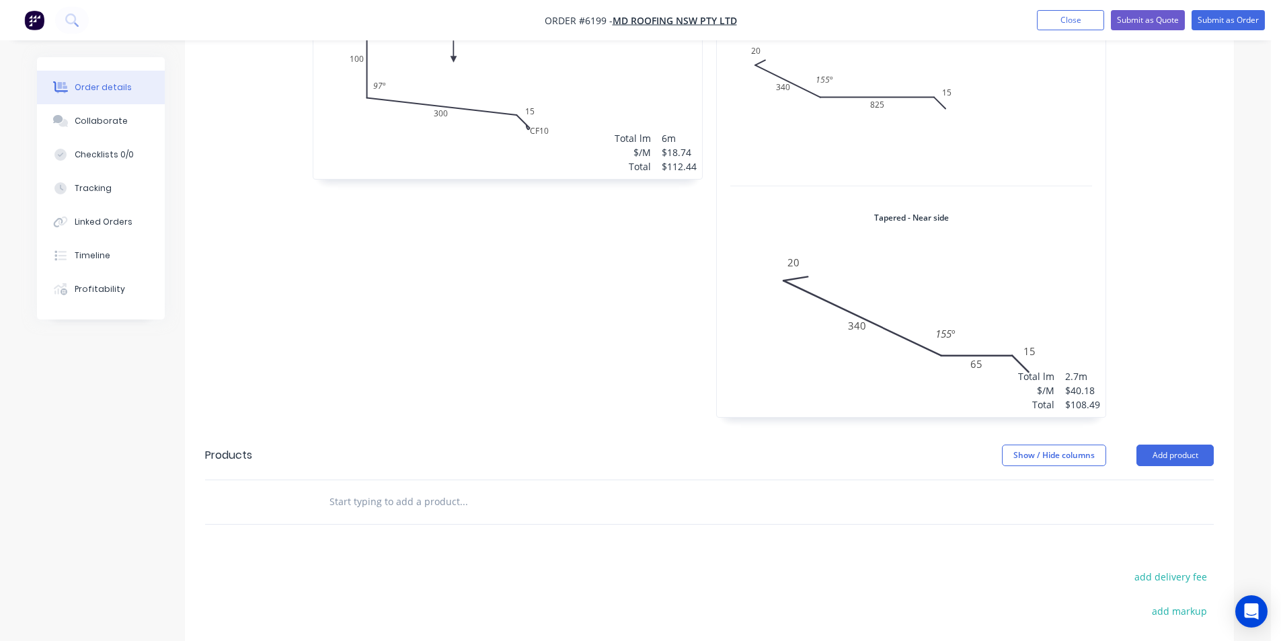
scroll to position [937, 0]
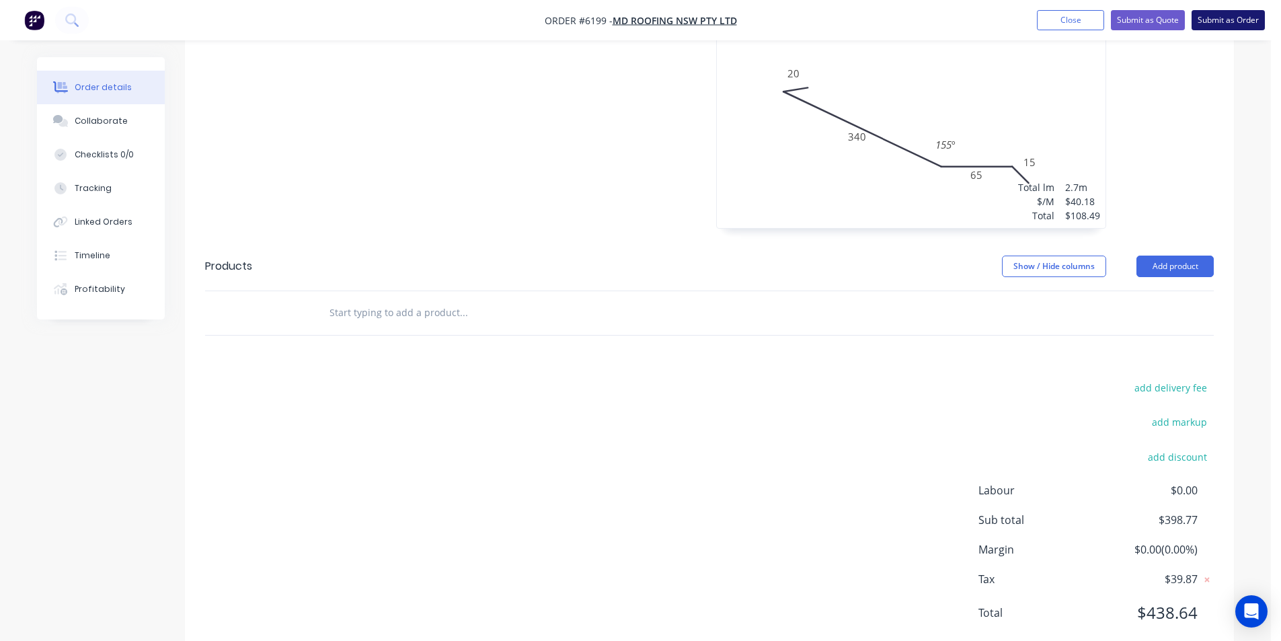
click at [1211, 26] on button "Submit as Order" at bounding box center [1228, 20] width 73 height 20
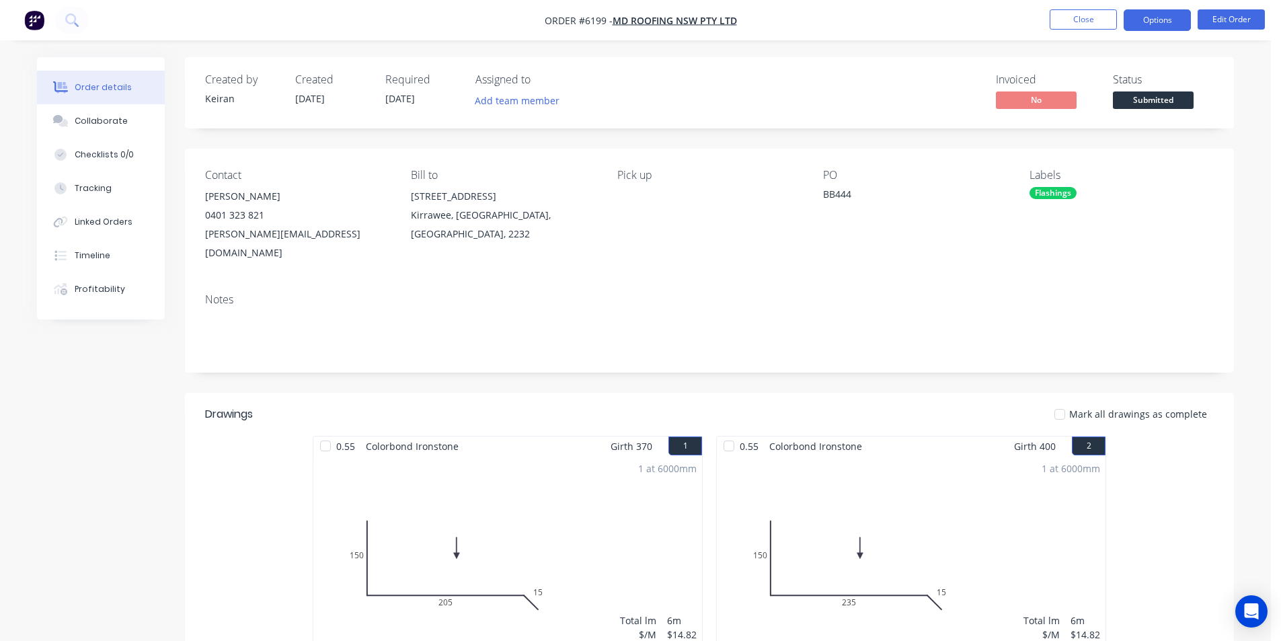
click at [1161, 27] on button "Options" at bounding box center [1157, 20] width 67 height 22
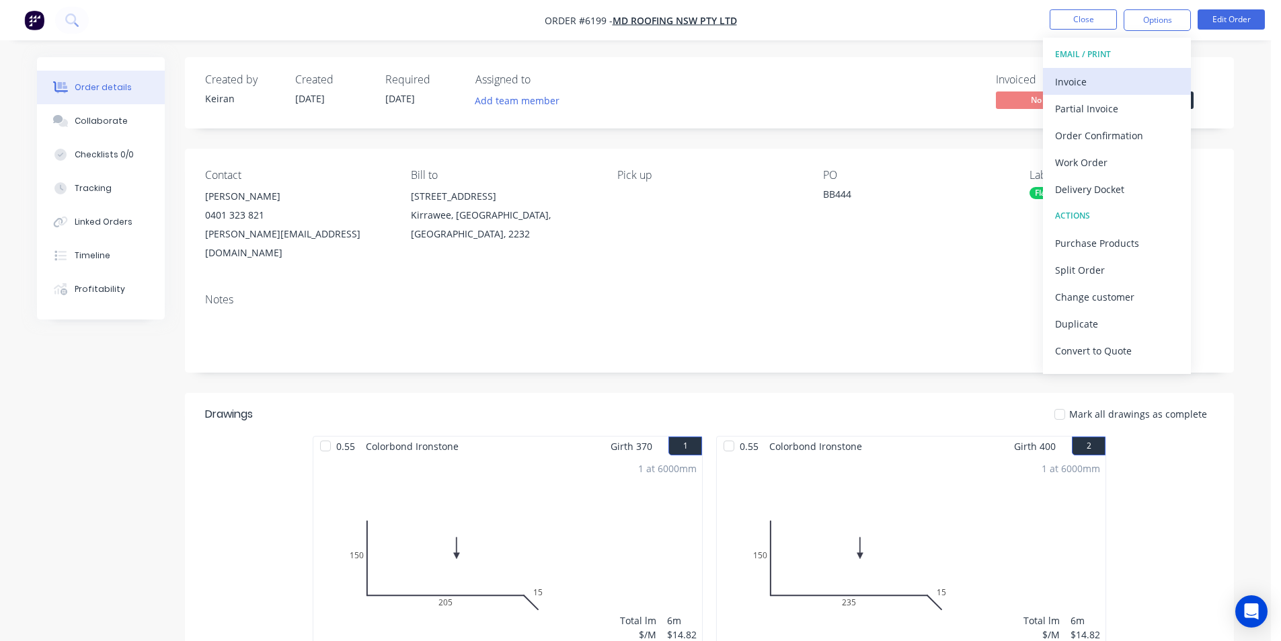
click at [1141, 78] on div "Invoice" at bounding box center [1117, 82] width 124 height 20
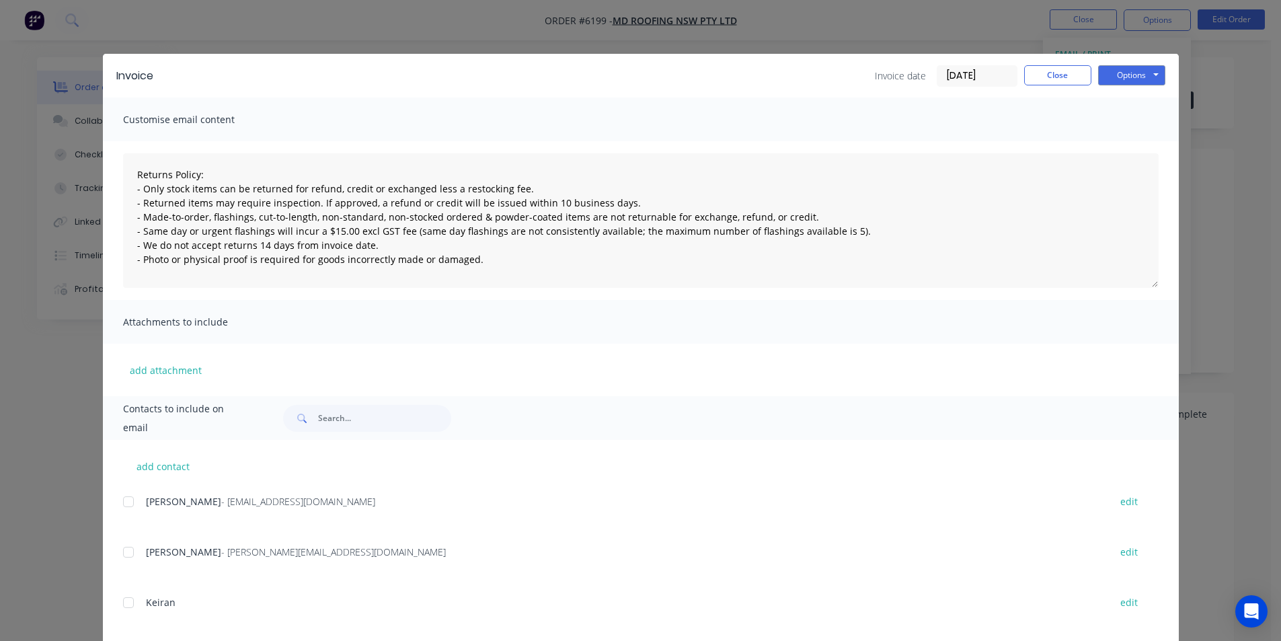
click at [125, 501] on div at bounding box center [128, 501] width 27 height 27
click at [1149, 74] on button "Options" at bounding box center [1131, 75] width 67 height 20
click at [1112, 139] on button "Email" at bounding box center [1141, 143] width 86 height 22
click at [1081, 74] on button "Close" at bounding box center [1057, 75] width 67 height 20
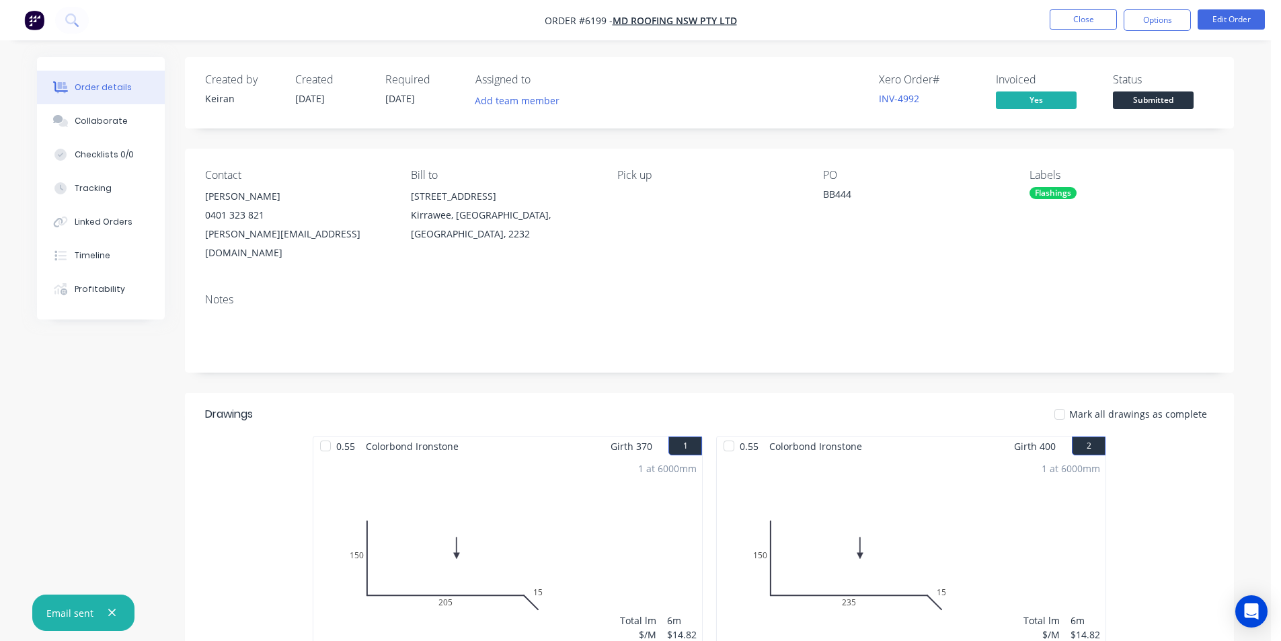
drag, startPoint x: 1167, startPoint y: 102, endPoint x: 1165, endPoint y: 117, distance: 14.9
click at [1167, 104] on span "Submitted" at bounding box center [1153, 99] width 81 height 17
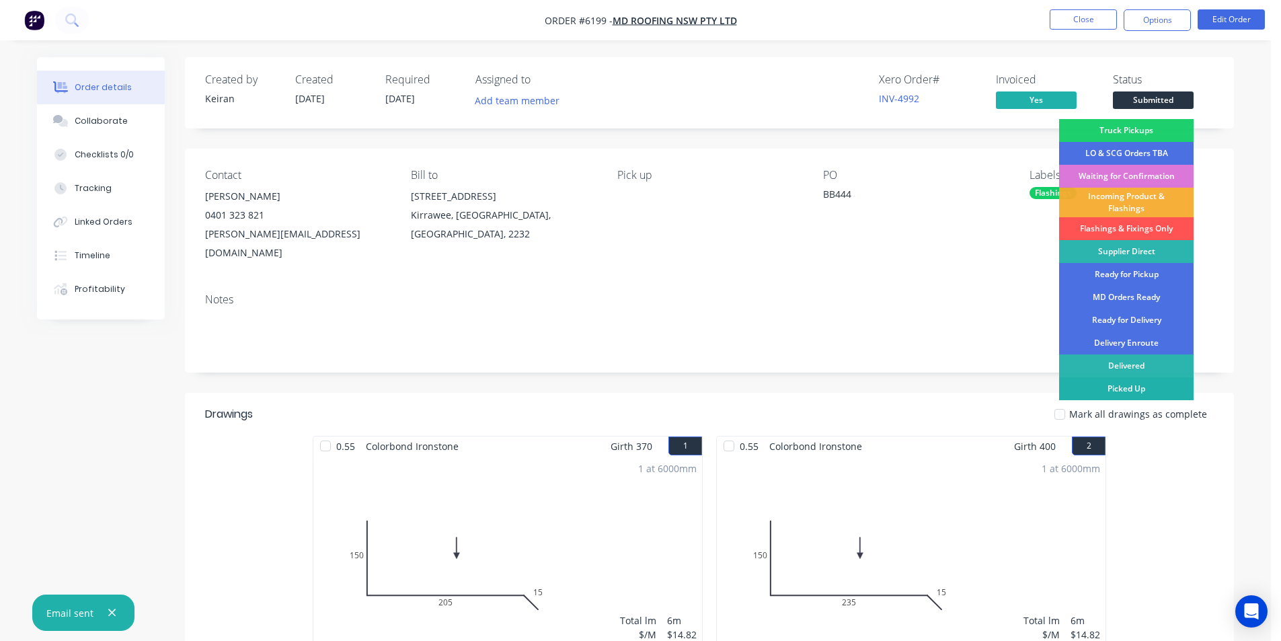
click at [1140, 383] on div "Picked Up" at bounding box center [1126, 388] width 135 height 23
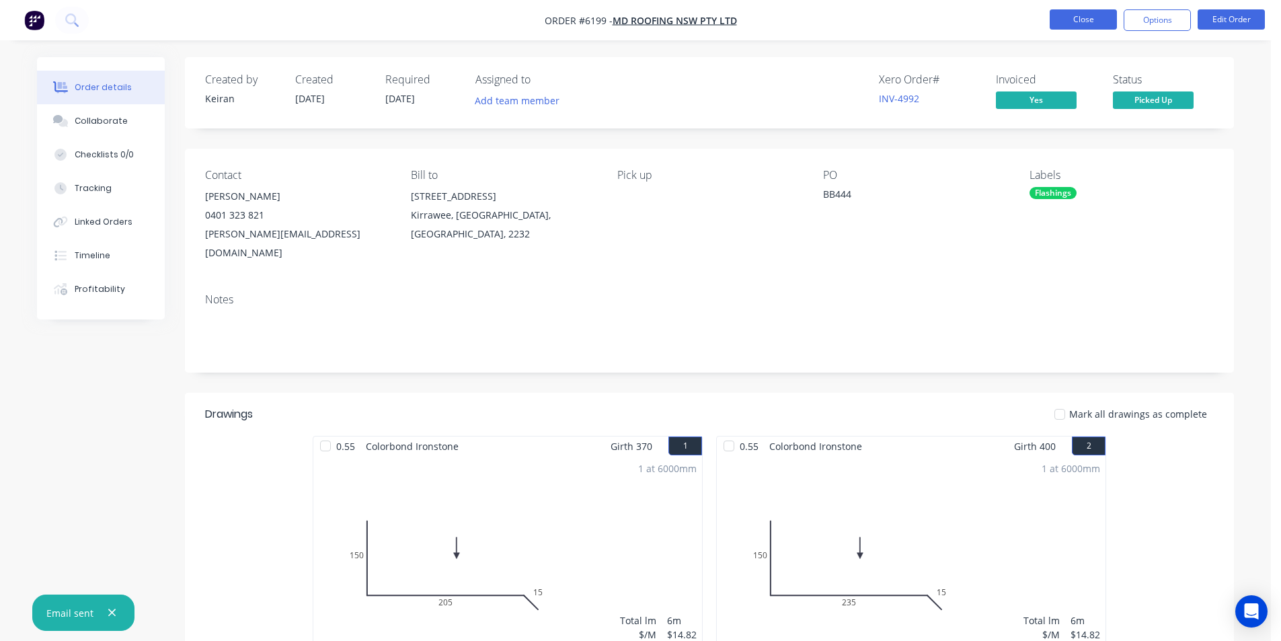
click at [1059, 19] on button "Close" at bounding box center [1083, 19] width 67 height 20
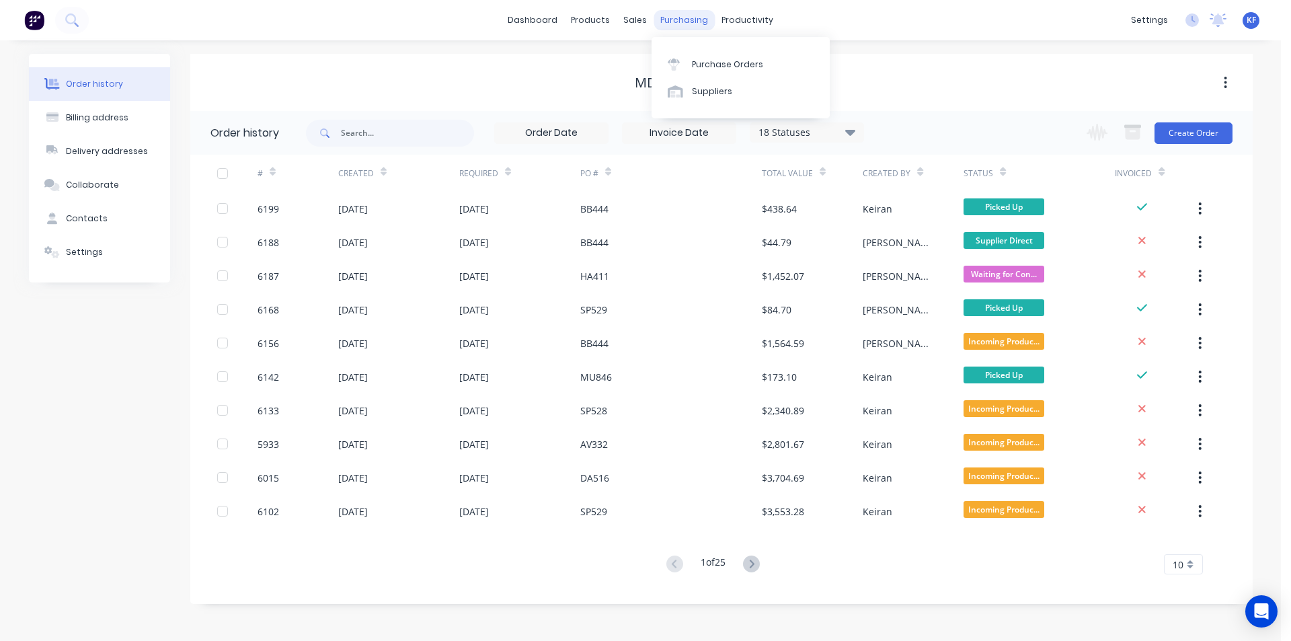
click at [699, 20] on div "purchasing" at bounding box center [684, 20] width 61 height 20
click at [719, 71] on link "Purchase Orders" at bounding box center [741, 63] width 178 height 27
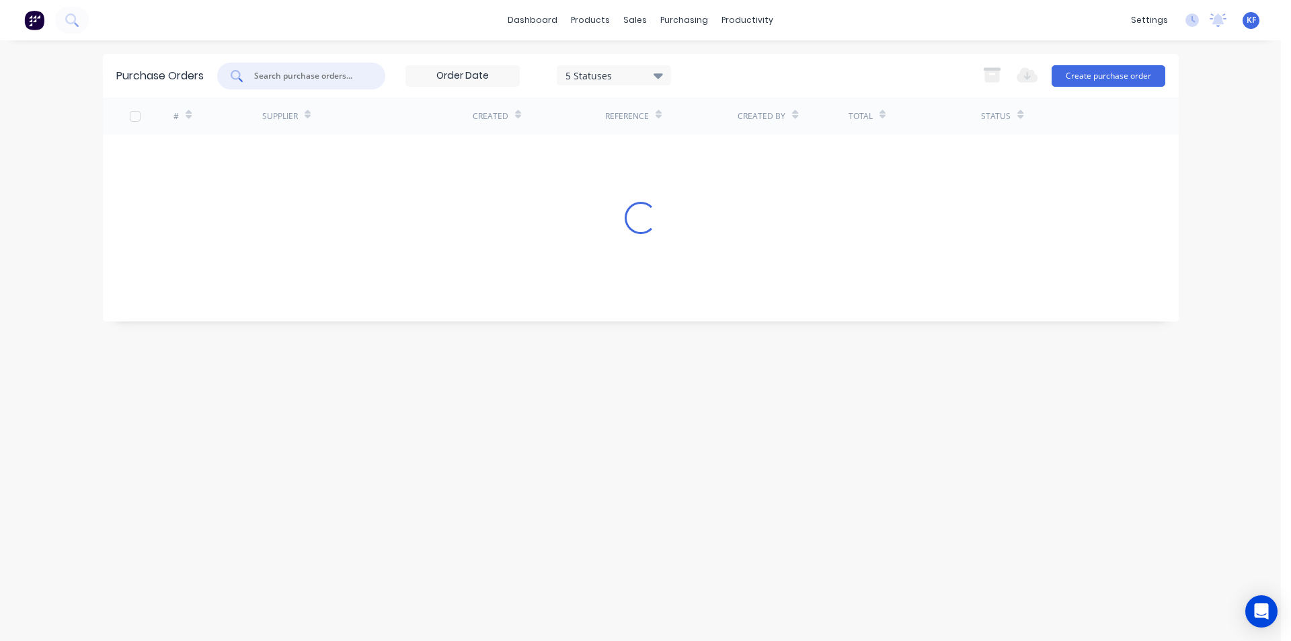
click at [298, 81] on input "text" at bounding box center [309, 75] width 112 height 13
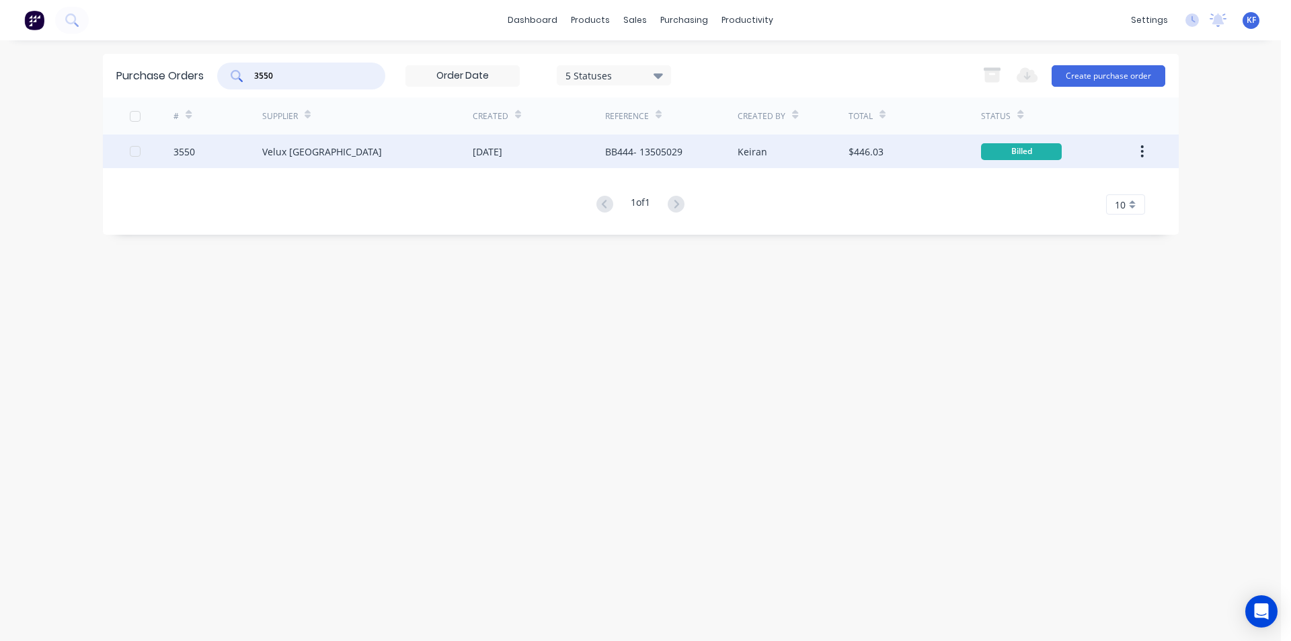
type input "3550"
click at [664, 160] on div "BB444- 13505029" at bounding box center [671, 152] width 132 height 34
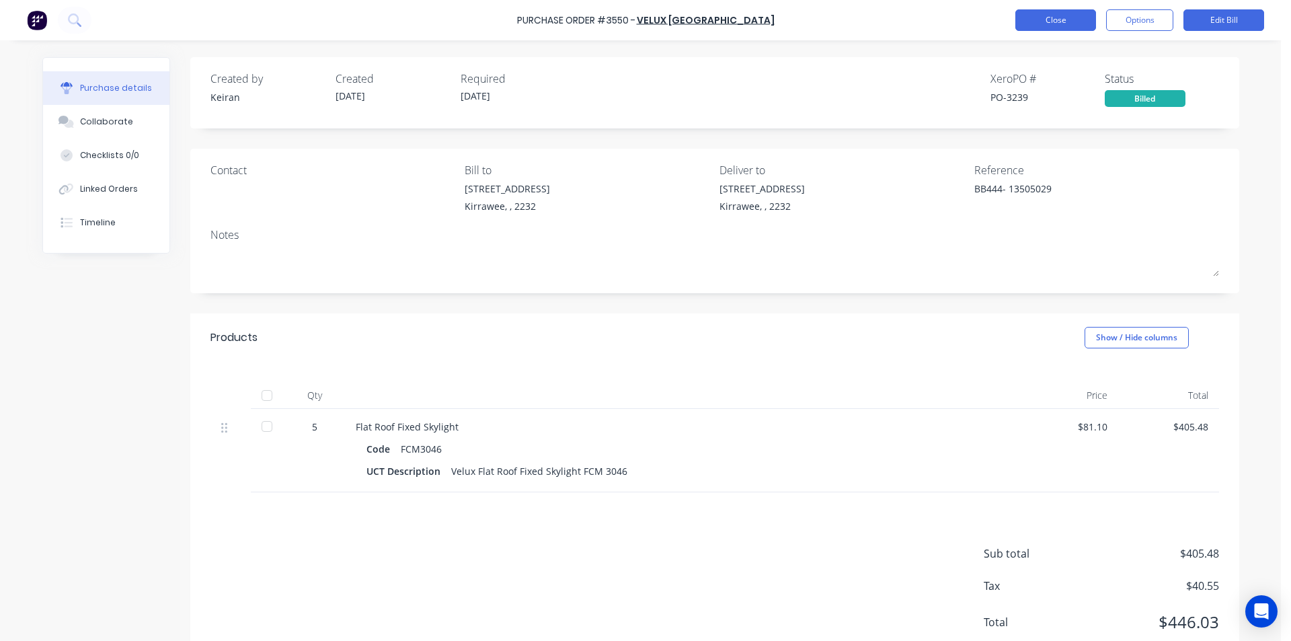
click at [1037, 24] on button "Close" at bounding box center [1056, 20] width 81 height 22
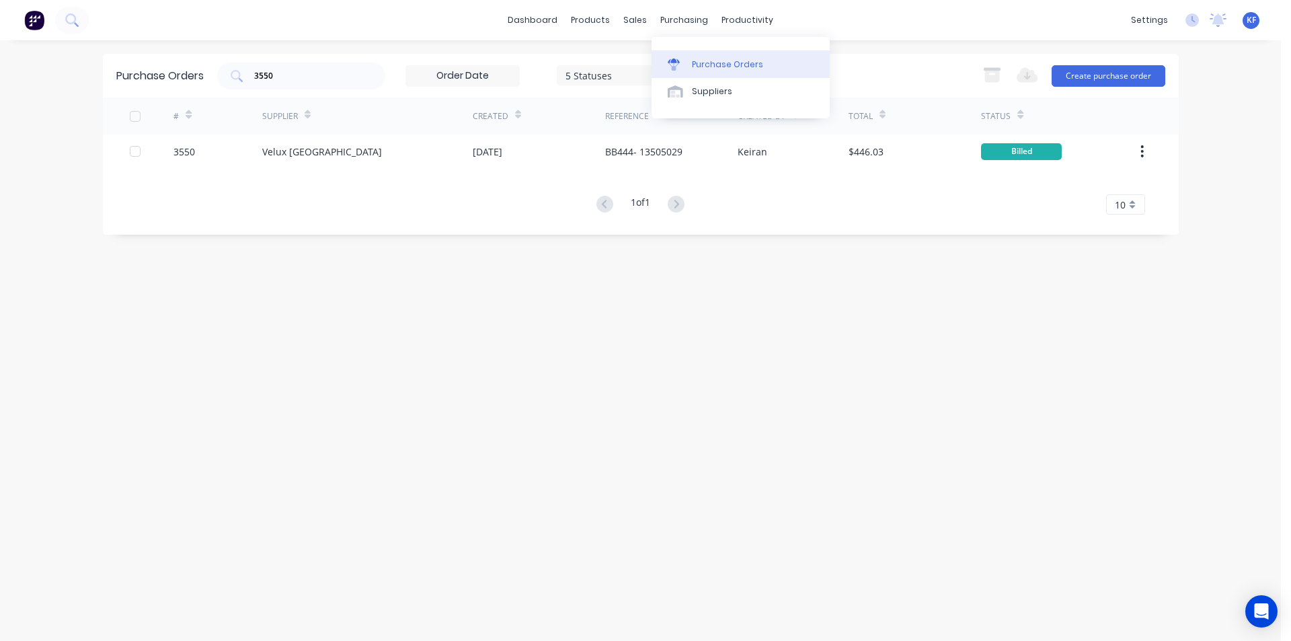
drag, startPoint x: 688, startPoint y: 25, endPoint x: 715, endPoint y: 52, distance: 38.5
click at [688, 25] on div "purchasing" at bounding box center [684, 20] width 61 height 20
click at [724, 64] on div "Purchase Orders" at bounding box center [727, 65] width 71 height 12
click at [265, 67] on div "3550" at bounding box center [301, 76] width 168 height 27
type input "3"
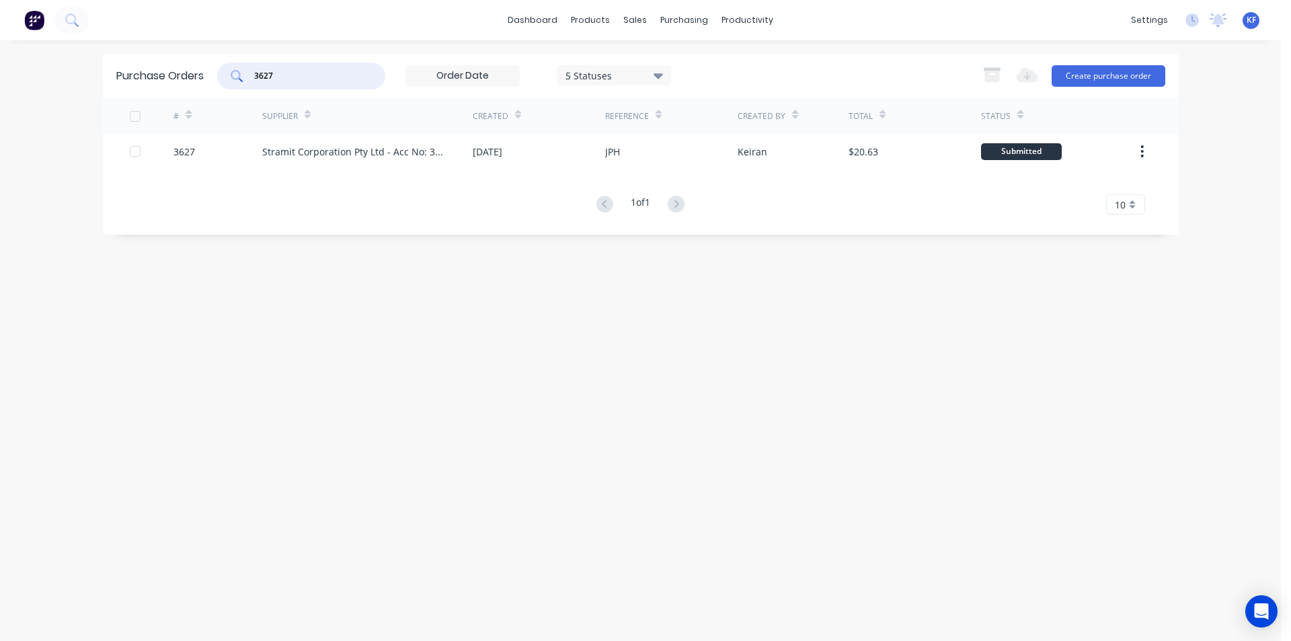
type input "3627"
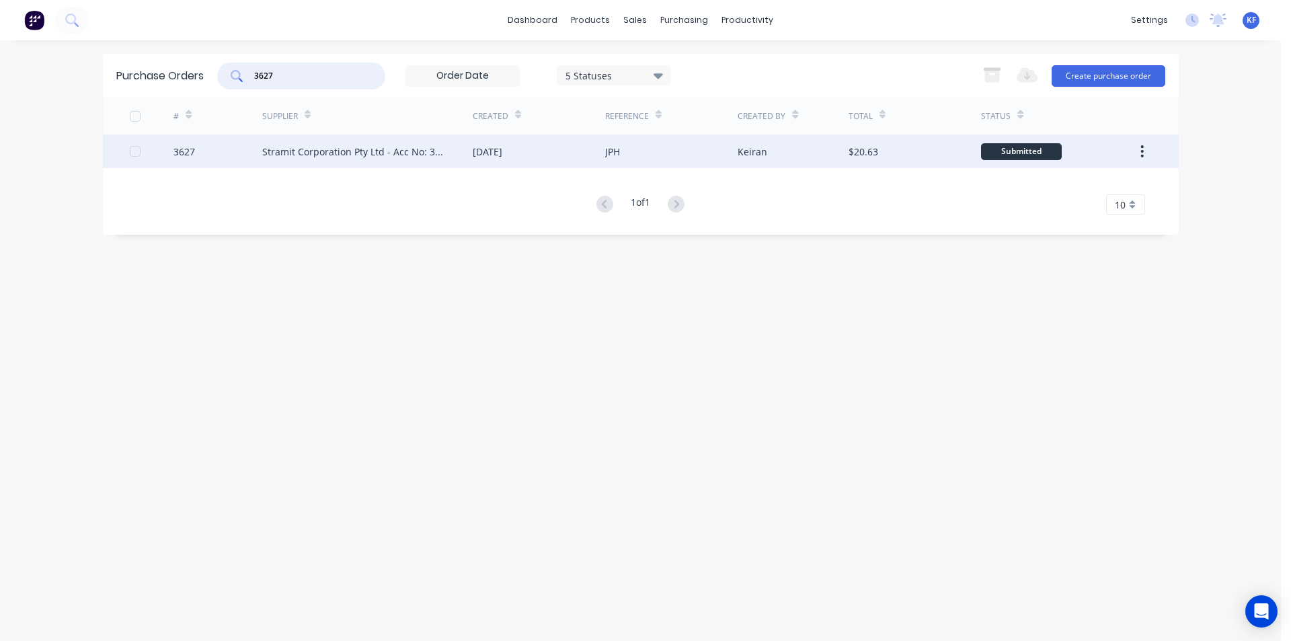
click at [485, 161] on div "[DATE]" at bounding box center [539, 152] width 132 height 34
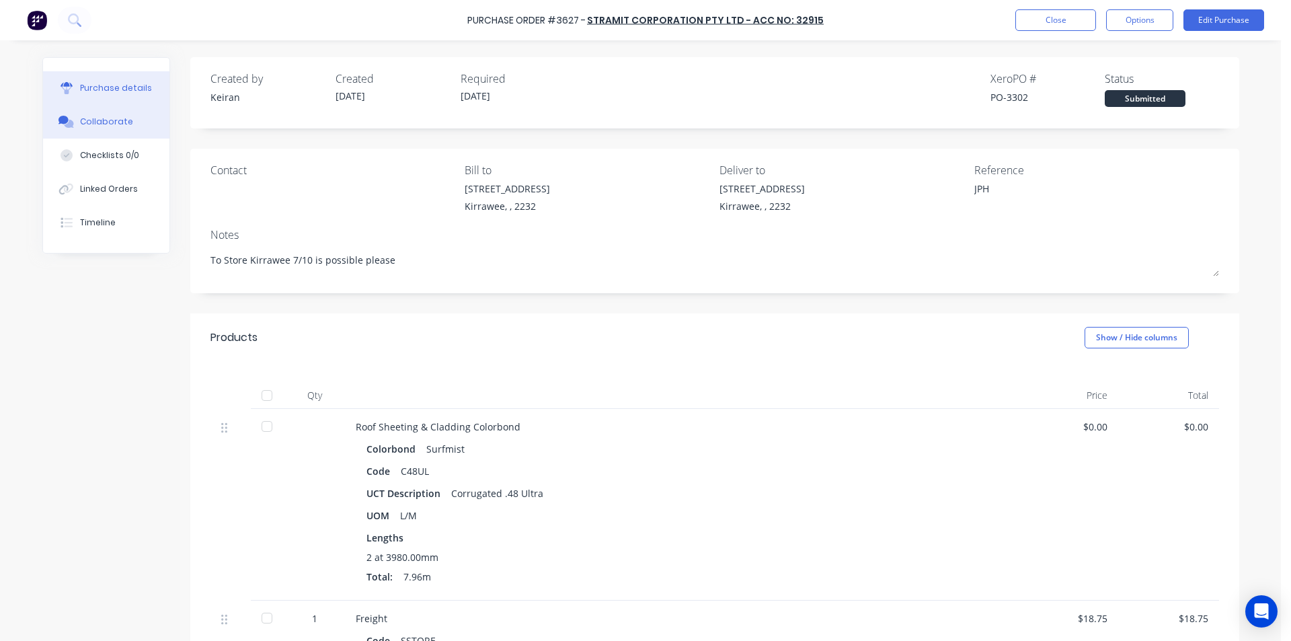
click at [75, 129] on button "Collaborate" at bounding box center [106, 122] width 126 height 34
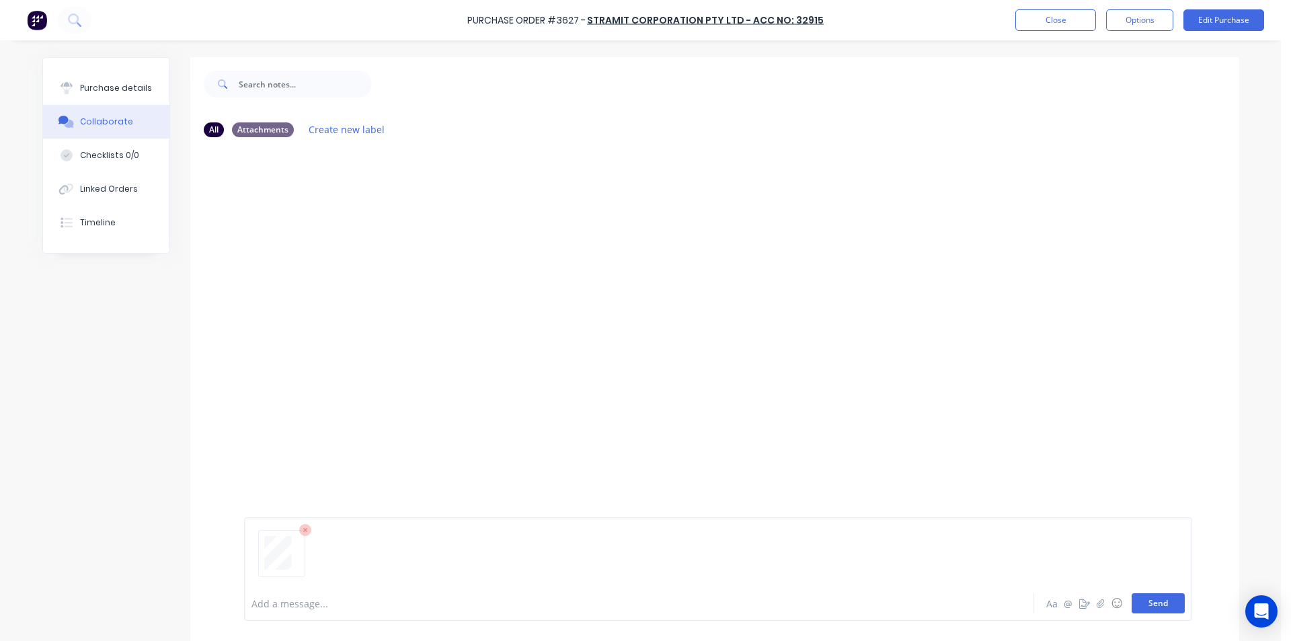
click at [1157, 601] on button "Send" at bounding box center [1158, 603] width 53 height 20
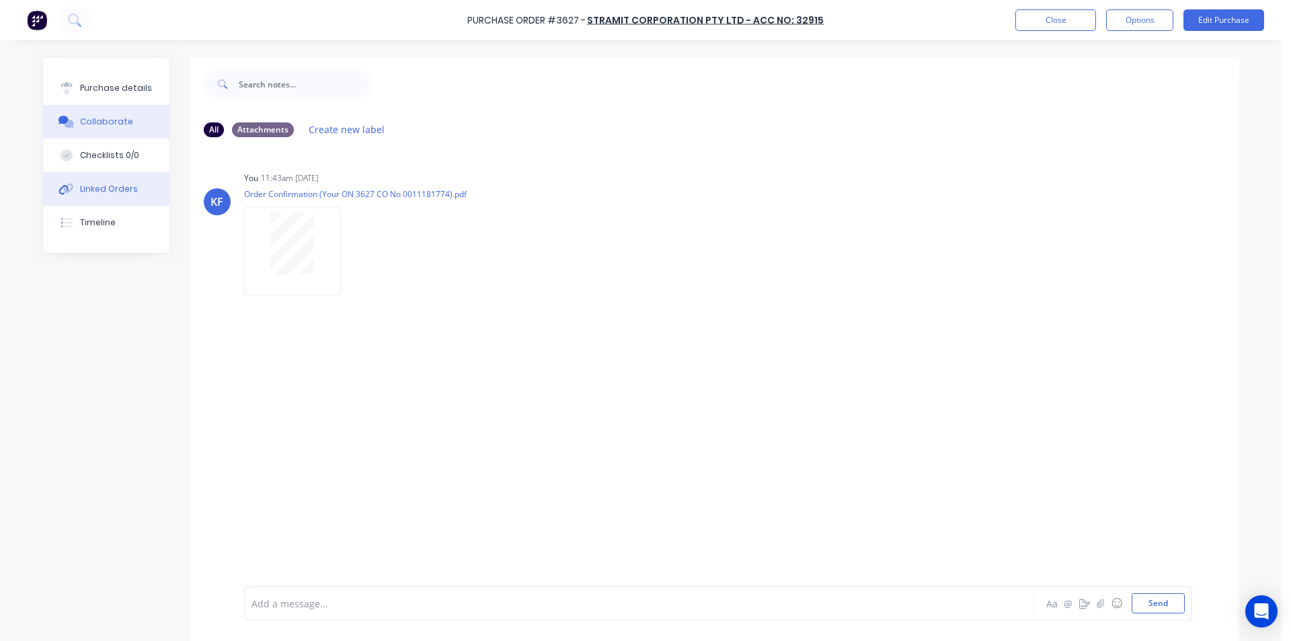
click at [98, 190] on div "Linked Orders" at bounding box center [109, 189] width 58 height 12
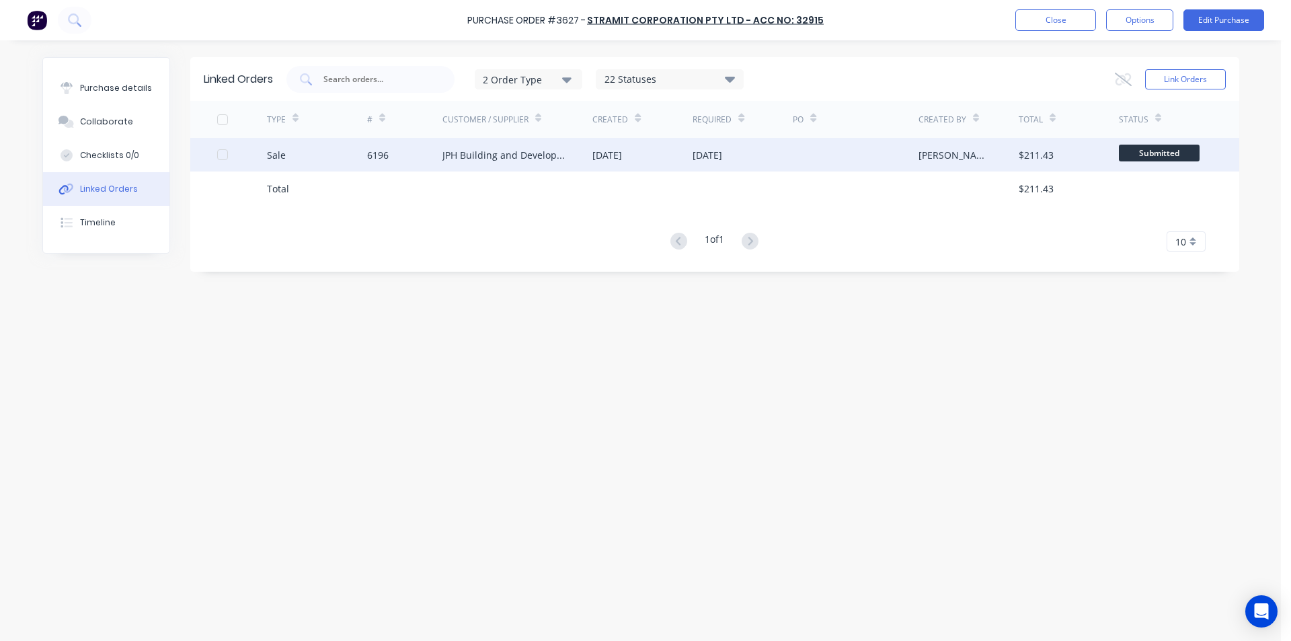
click at [1133, 146] on span "Submitted" at bounding box center [1159, 153] width 81 height 17
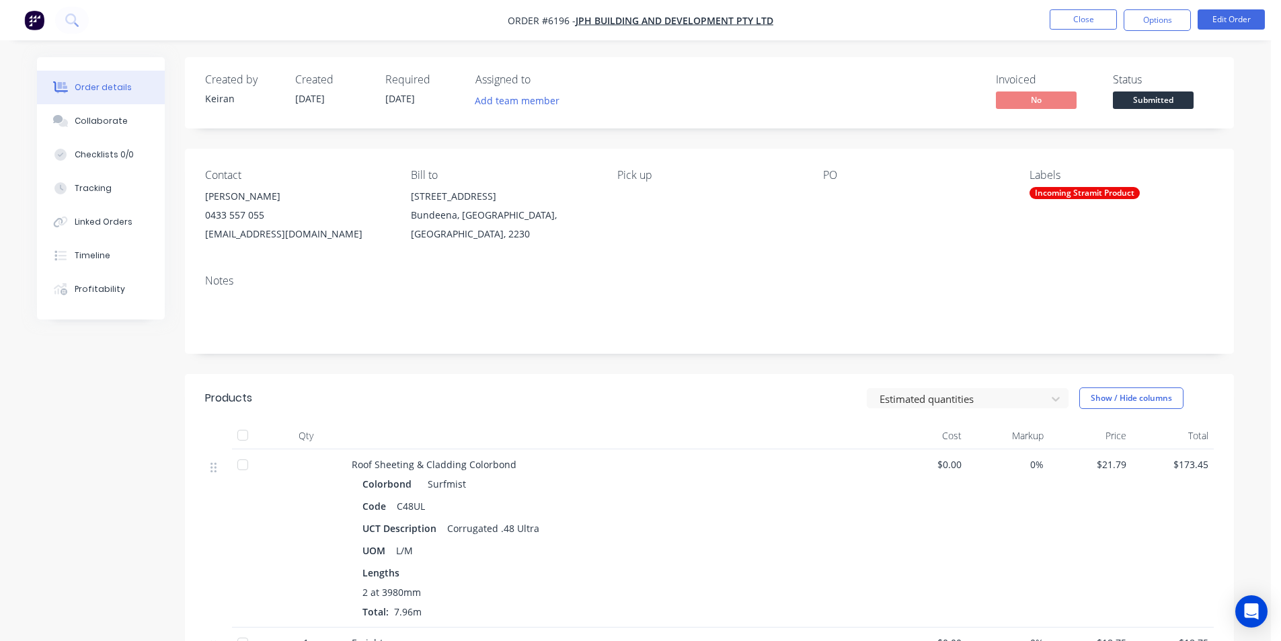
click at [1154, 89] on span at bounding box center [1153, 89] width 9 height 4
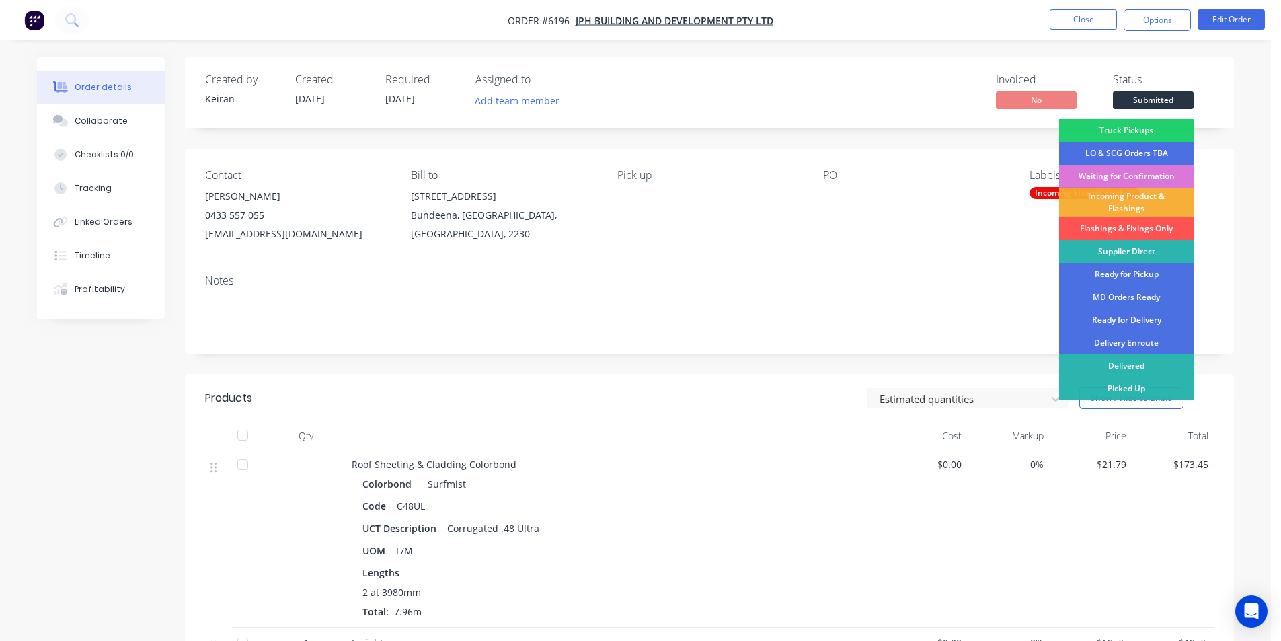
click at [1153, 95] on span "Submitted" at bounding box center [1153, 99] width 81 height 17
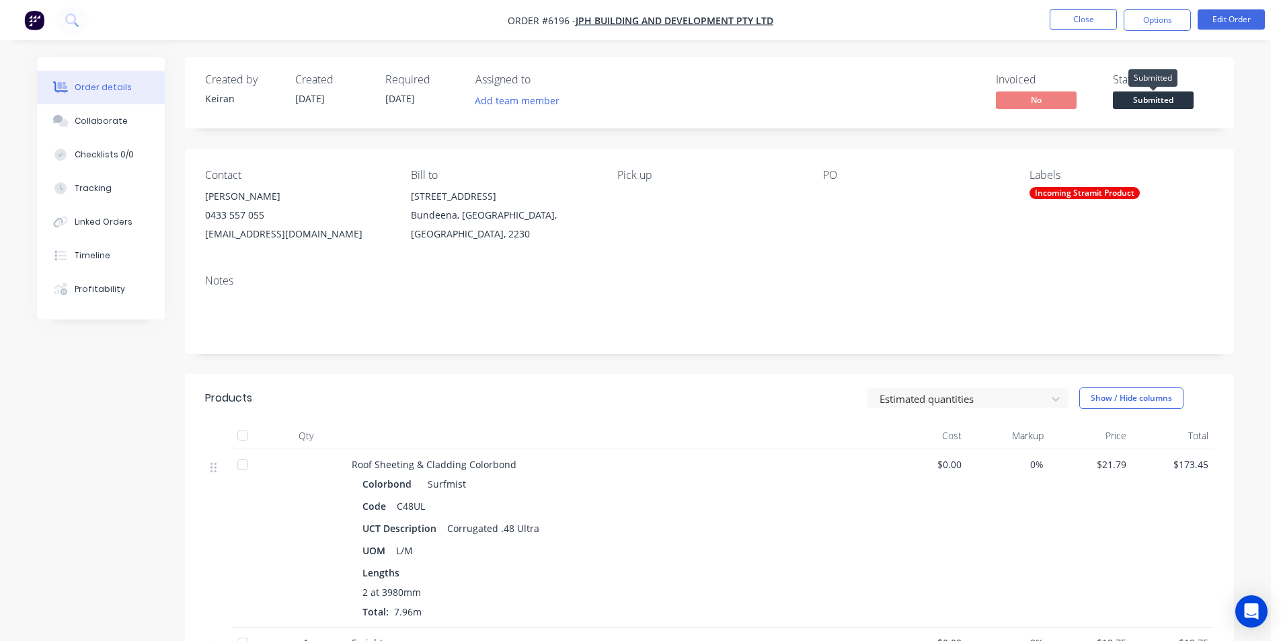
click at [1153, 95] on span "Submitted" at bounding box center [1153, 99] width 81 height 17
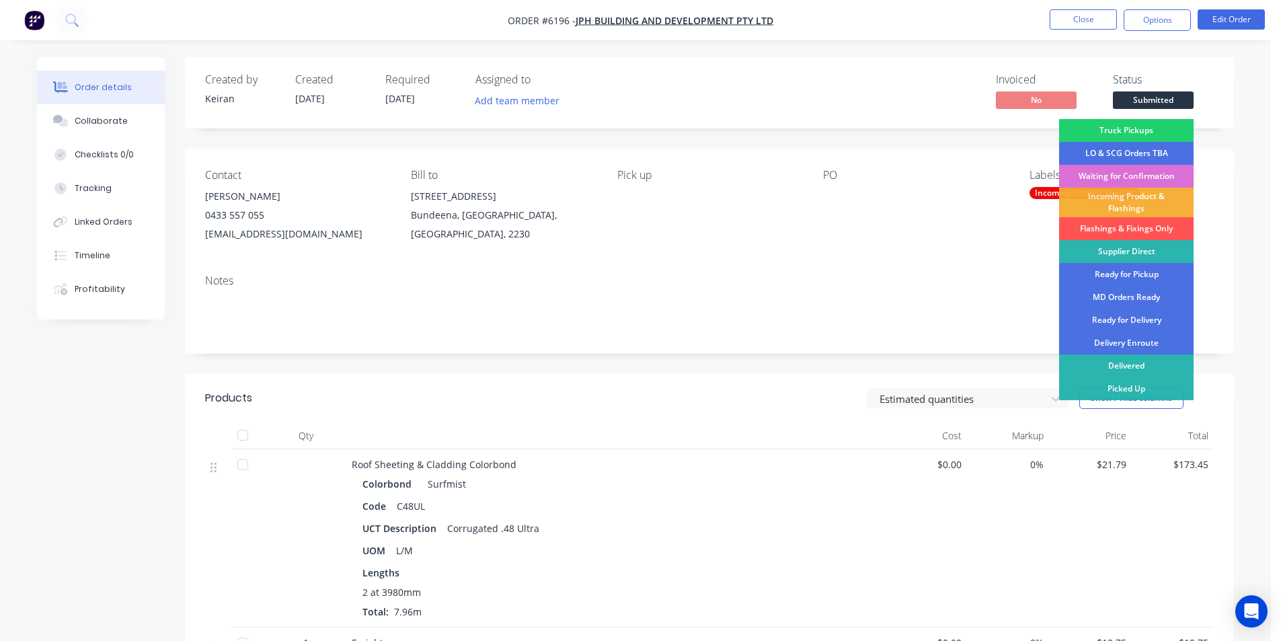
drag, startPoint x: 1137, startPoint y: 176, endPoint x: 1139, endPoint y: 168, distance: 7.9
click at [1137, 175] on div "Waiting for Confirmation" at bounding box center [1126, 176] width 135 height 23
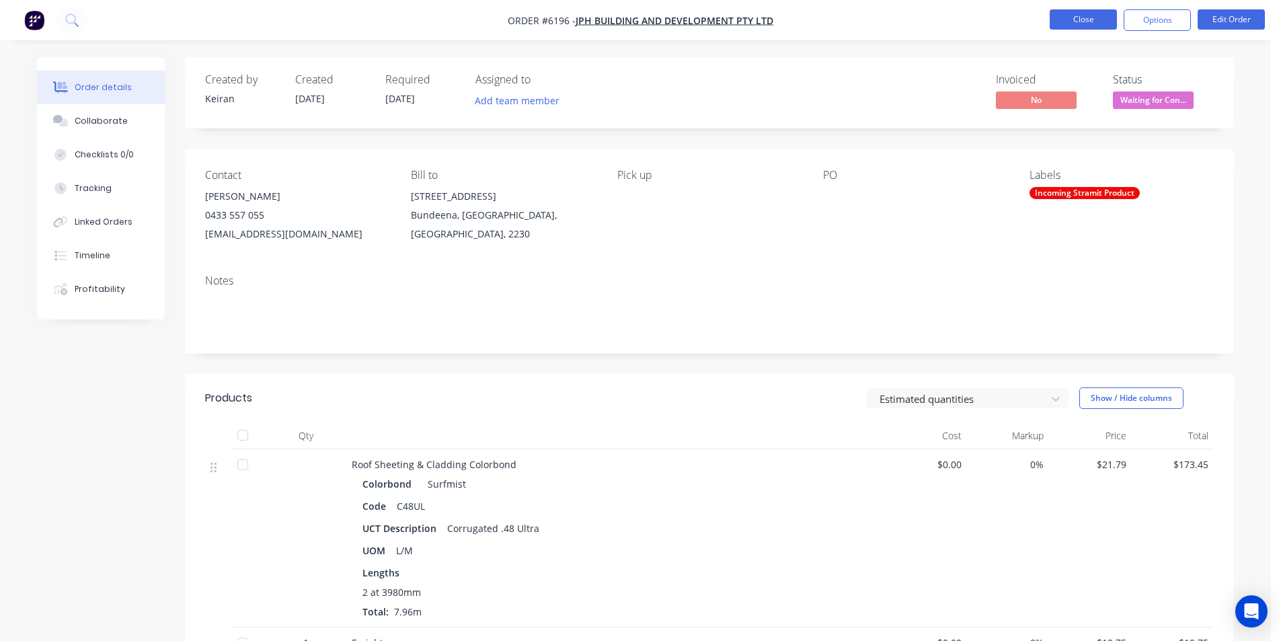
click at [1088, 21] on button "Close" at bounding box center [1083, 19] width 67 height 20
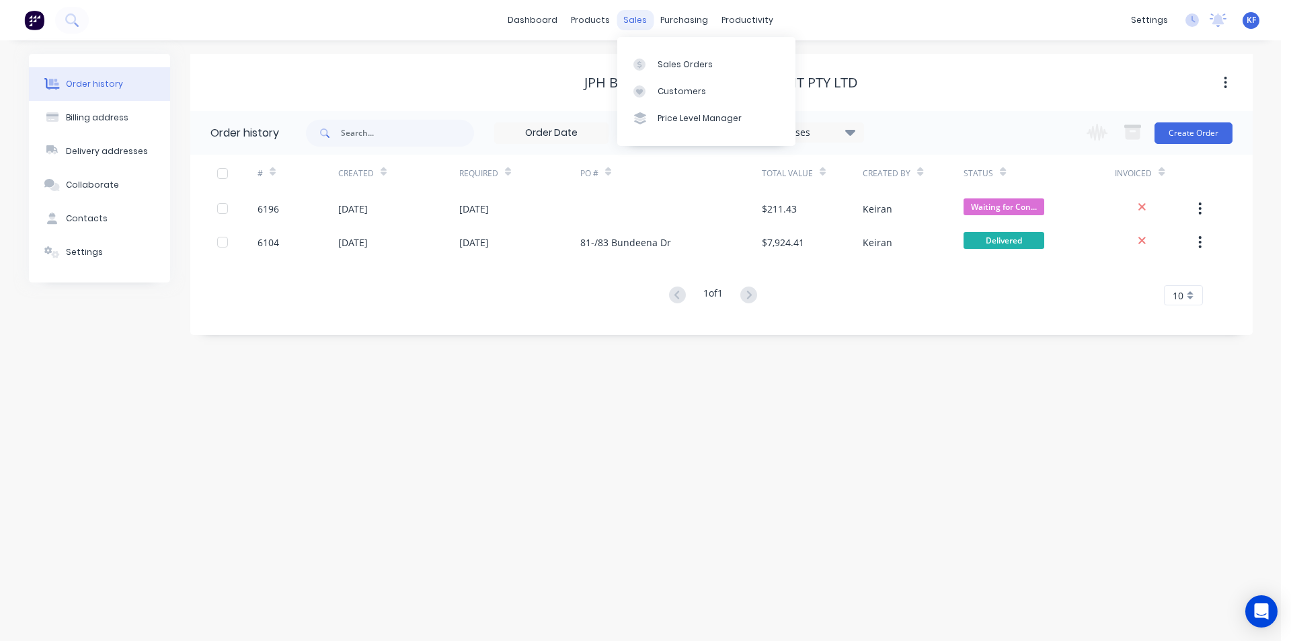
click at [627, 19] on div "sales" at bounding box center [635, 20] width 37 height 20
click at [661, 63] on div "Sales Orders" at bounding box center [685, 65] width 55 height 12
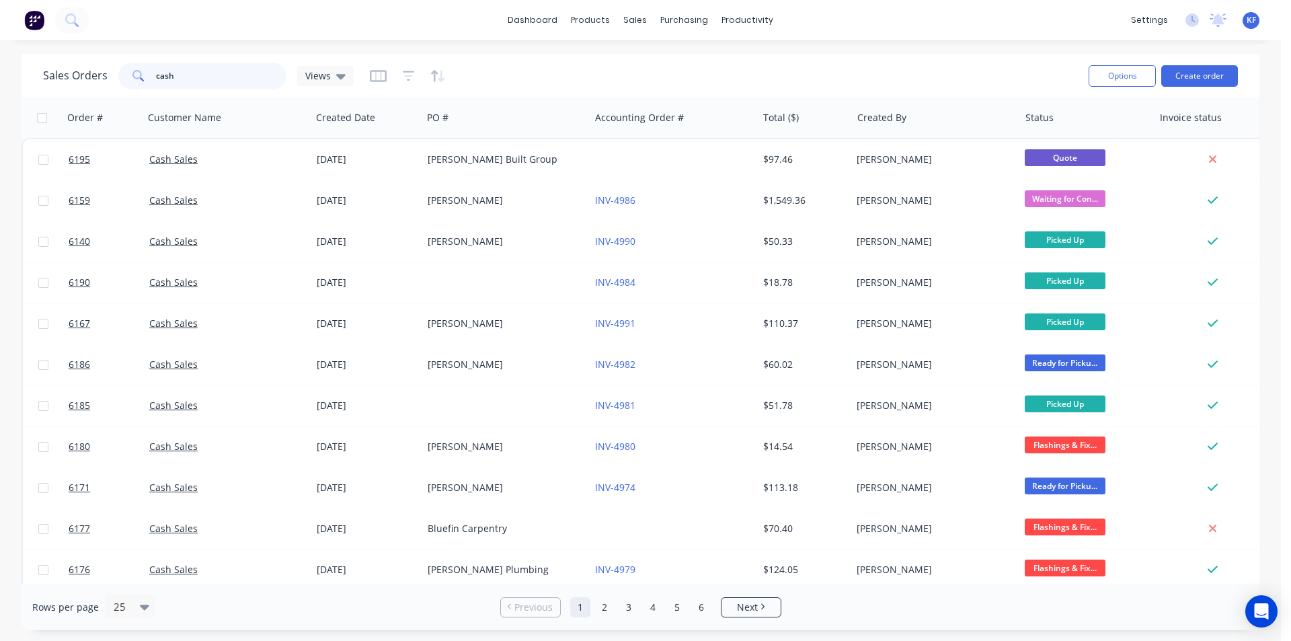
drag, startPoint x: 177, startPoint y: 73, endPoint x: 120, endPoint y: 67, distance: 56.8
click at [120, 67] on div "cash" at bounding box center [202, 76] width 168 height 27
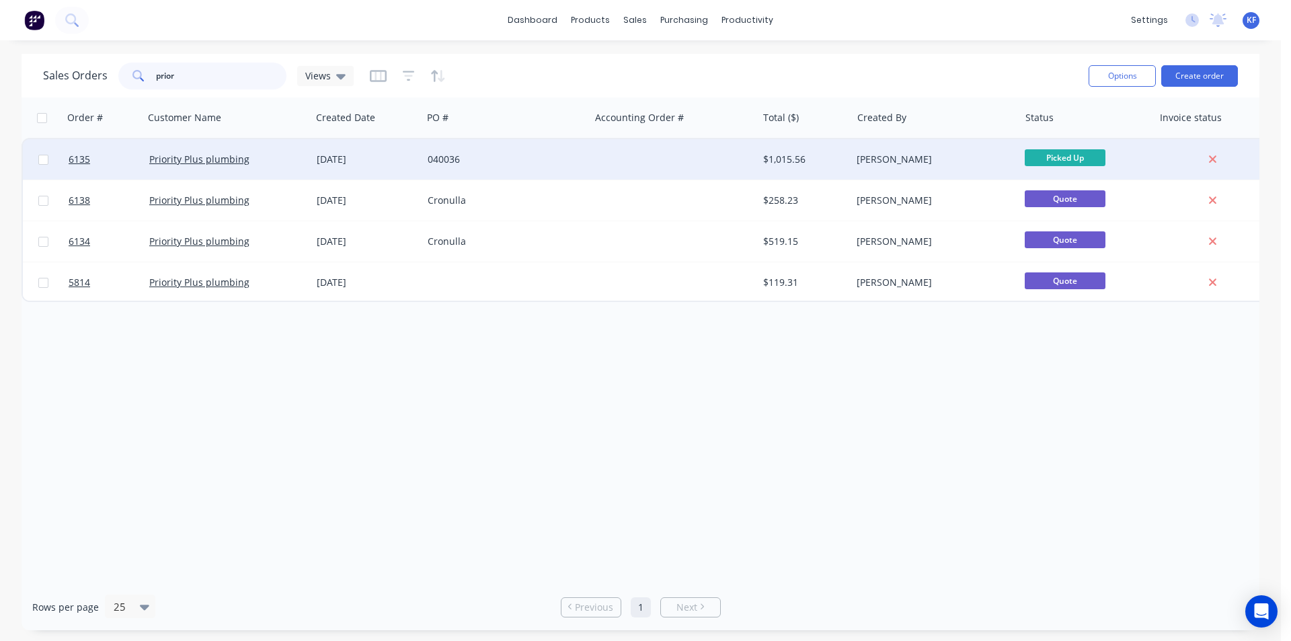
type input "prior"
click at [522, 168] on div "040036" at bounding box center [505, 159] width 167 height 40
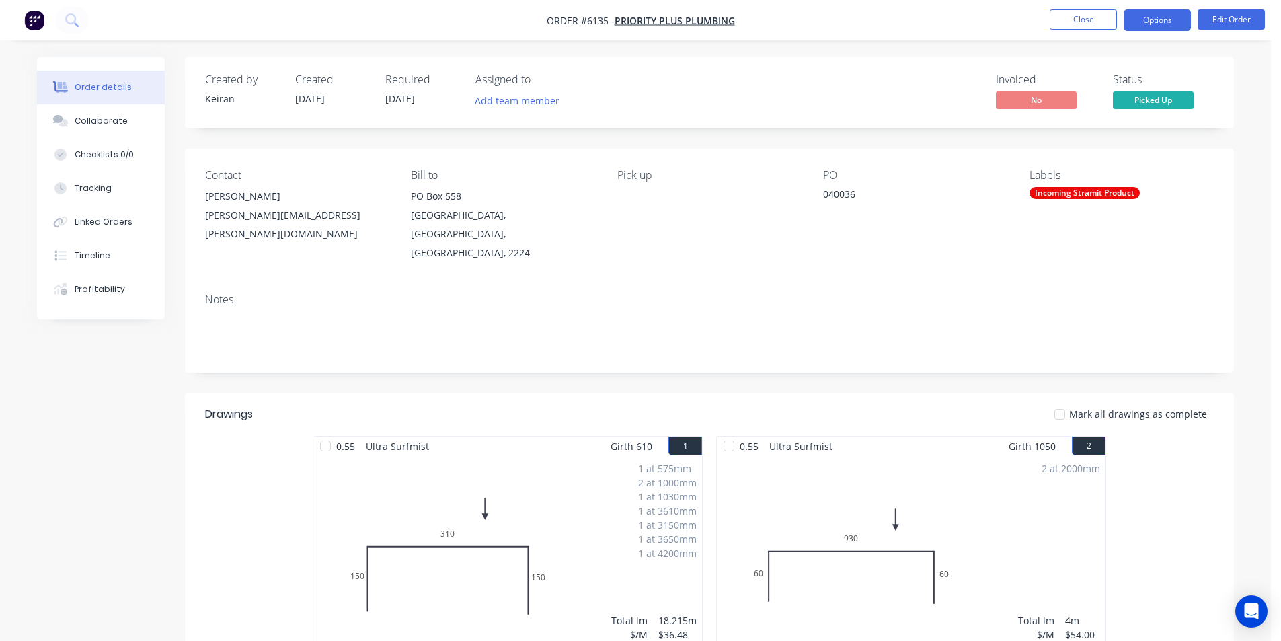
click at [1157, 22] on button "Options" at bounding box center [1157, 20] width 67 height 22
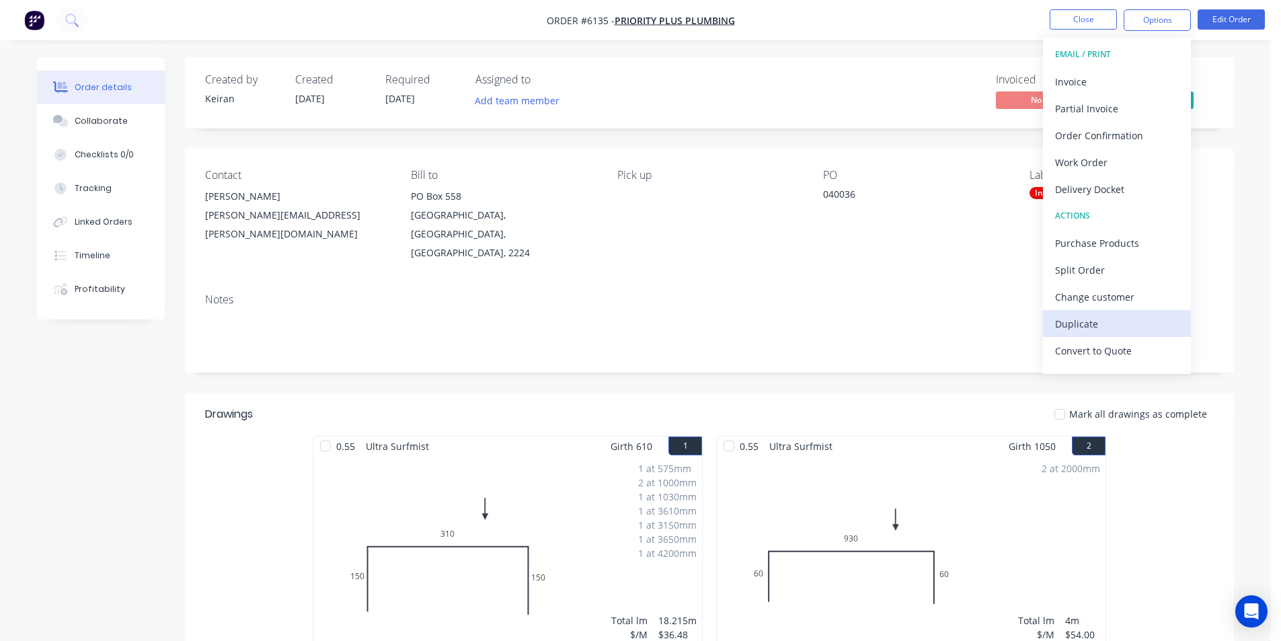
click at [1100, 319] on div "Duplicate" at bounding box center [1117, 324] width 124 height 20
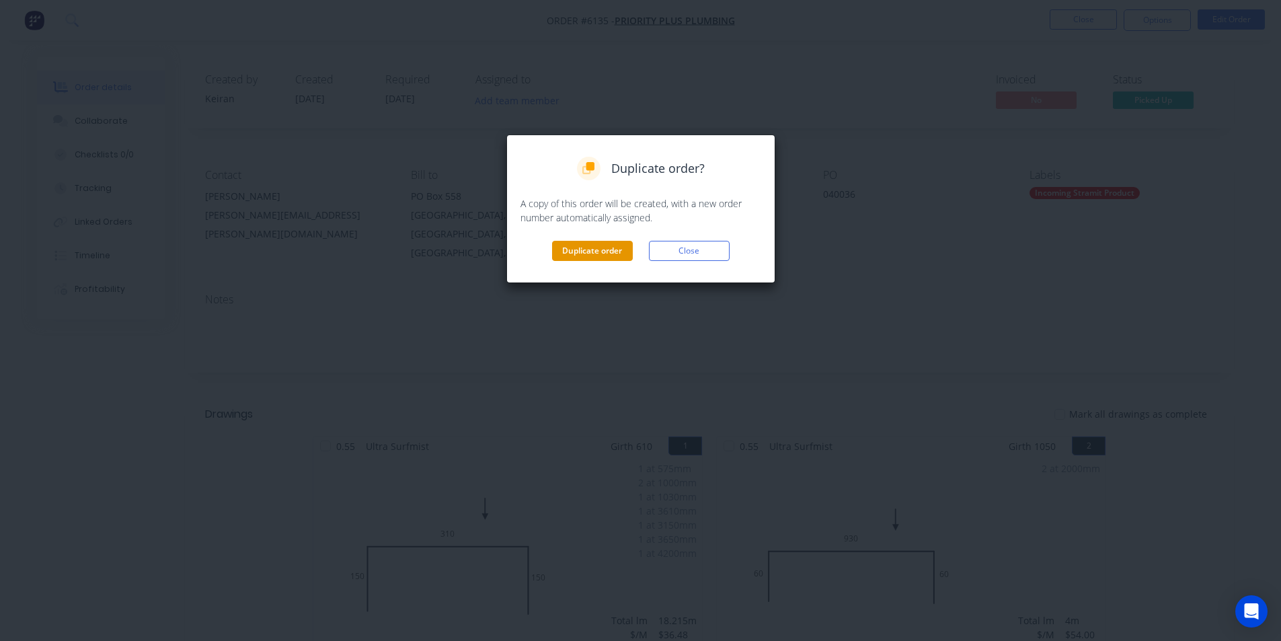
click at [604, 242] on button "Duplicate order" at bounding box center [592, 251] width 81 height 20
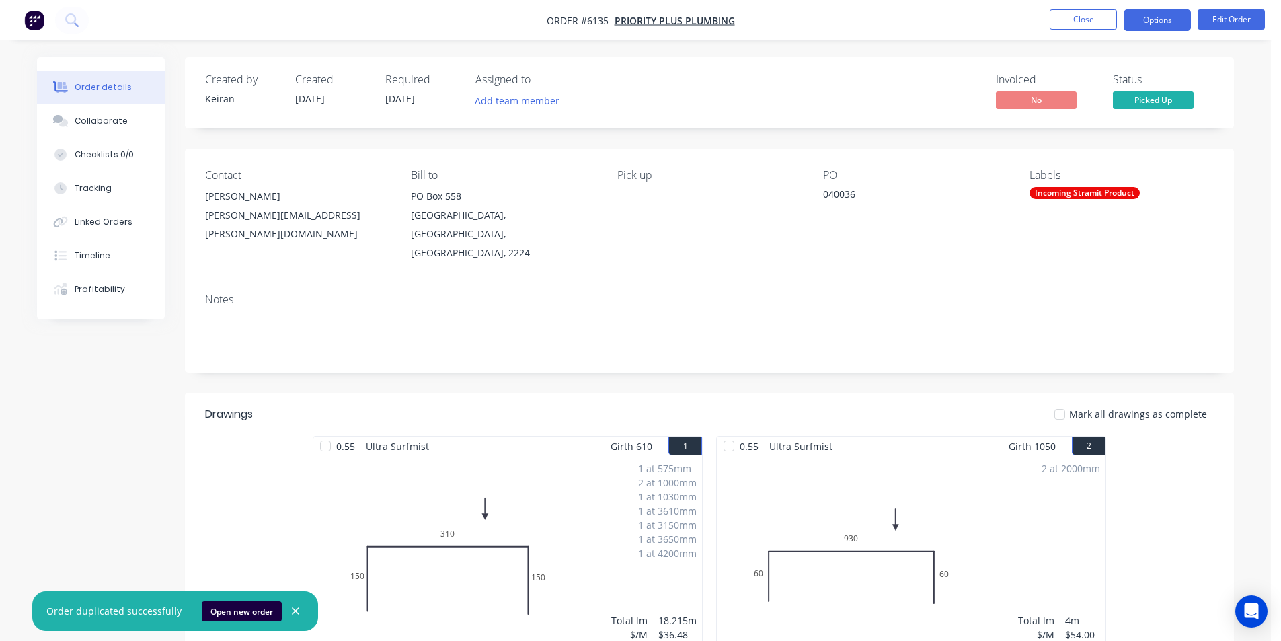
click at [1148, 28] on button "Options" at bounding box center [1157, 20] width 67 height 22
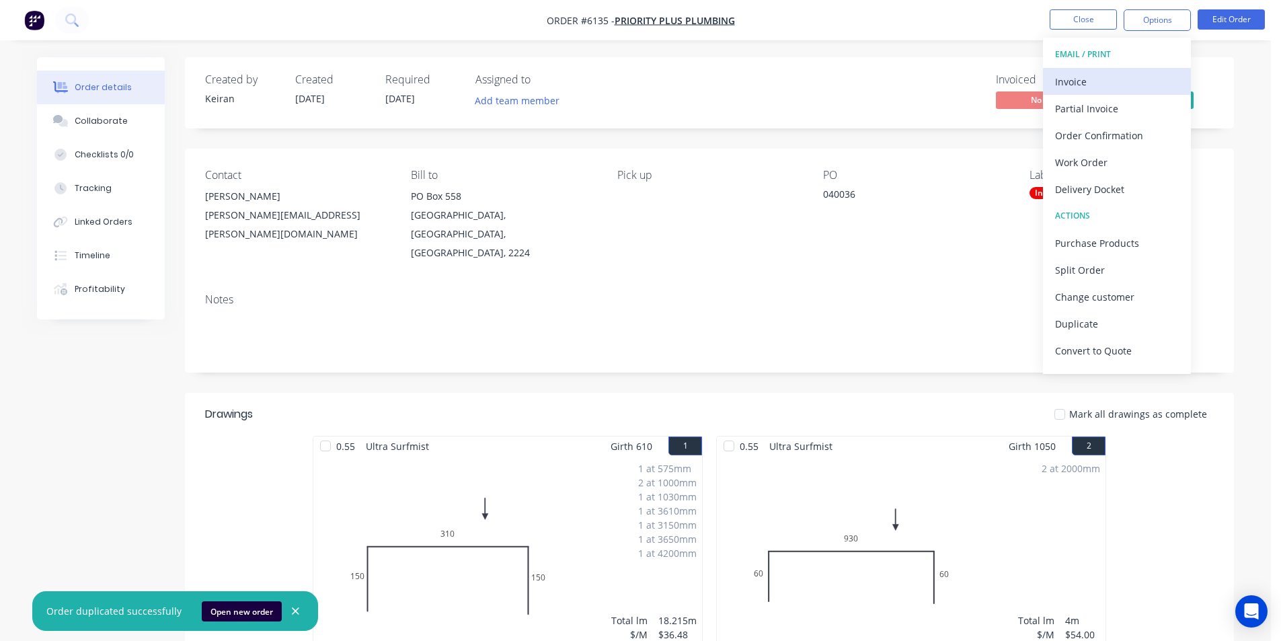
click at [1085, 85] on div "Invoice" at bounding box center [1117, 82] width 124 height 20
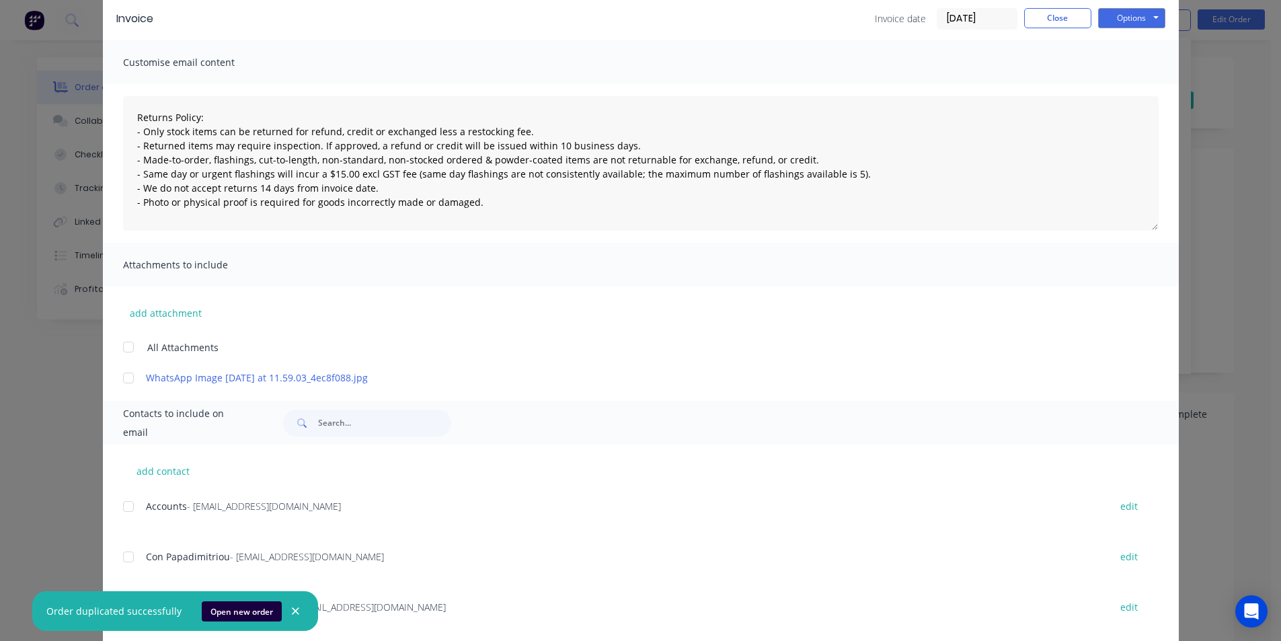
scroll to position [134, 0]
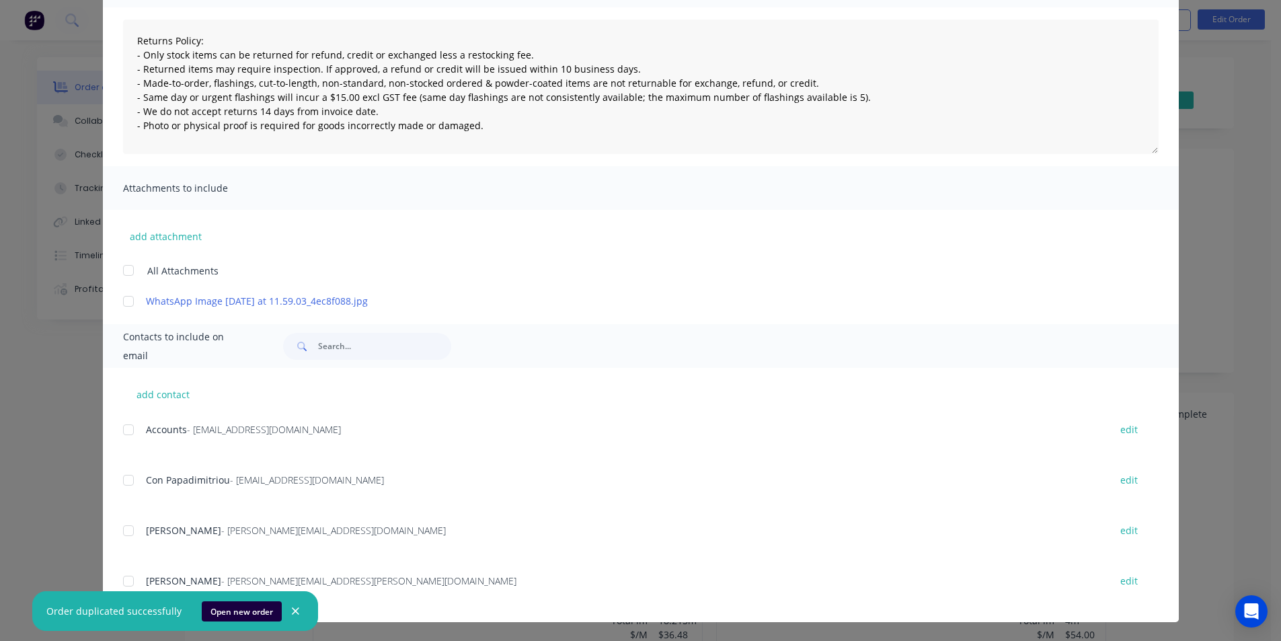
click at [129, 430] on div at bounding box center [128, 429] width 27 height 27
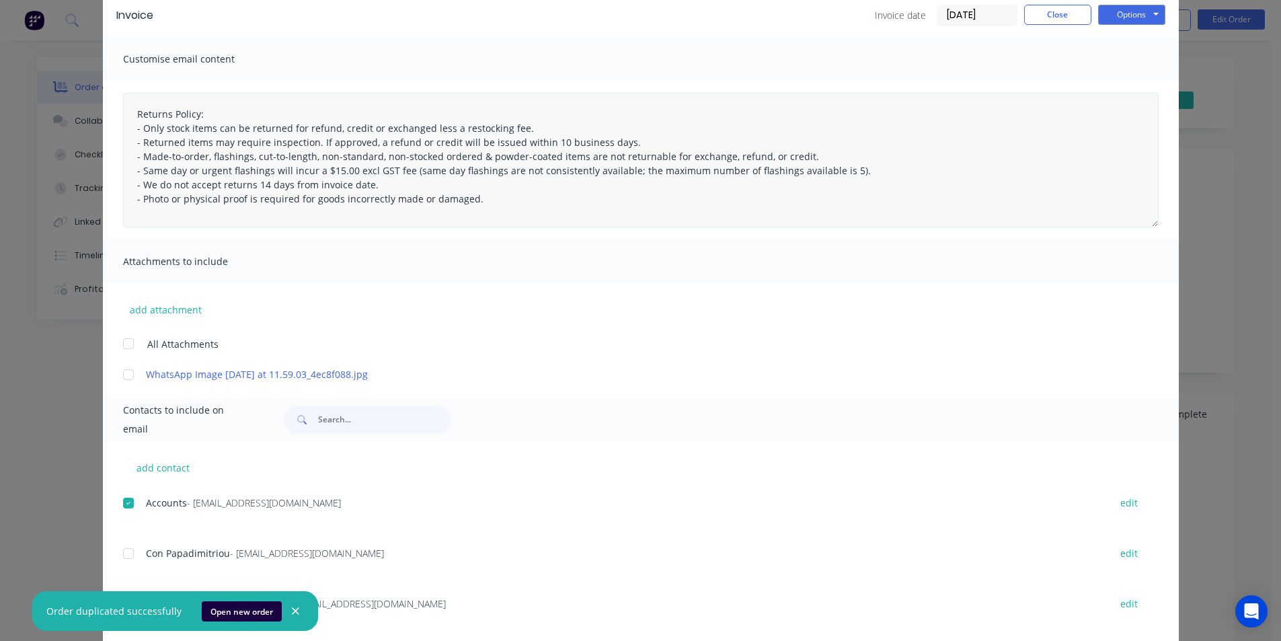
scroll to position [0, 0]
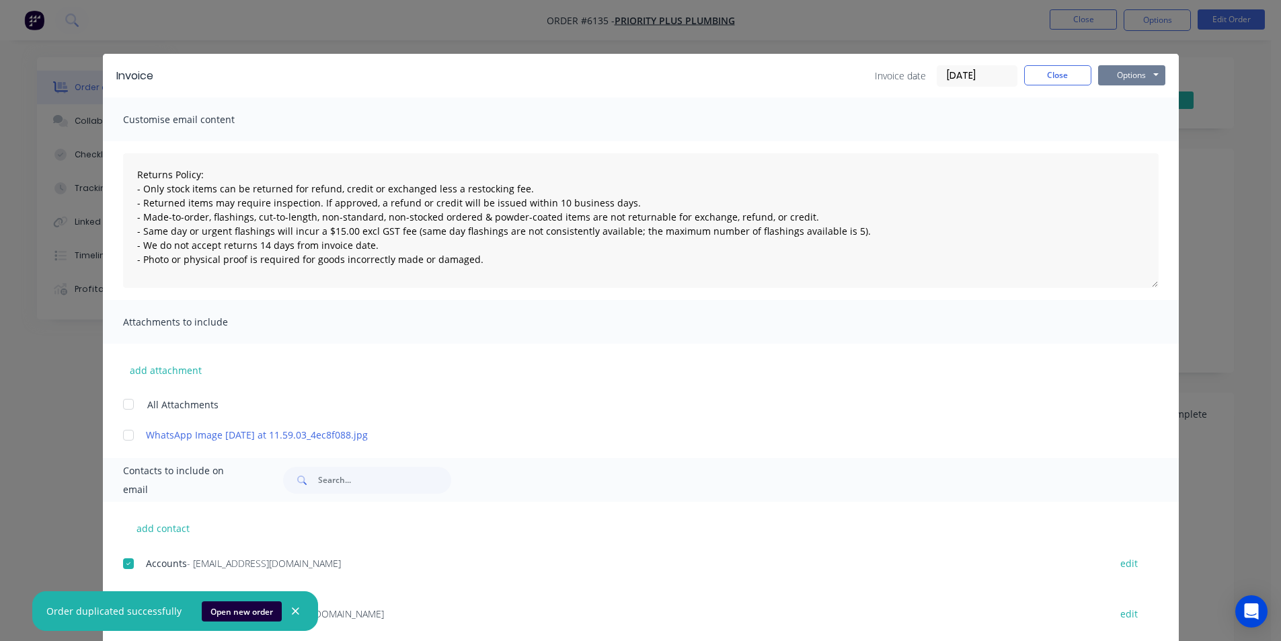
click at [1115, 71] on button "Options" at bounding box center [1131, 75] width 67 height 20
click at [1107, 147] on button "Email" at bounding box center [1141, 143] width 86 height 22
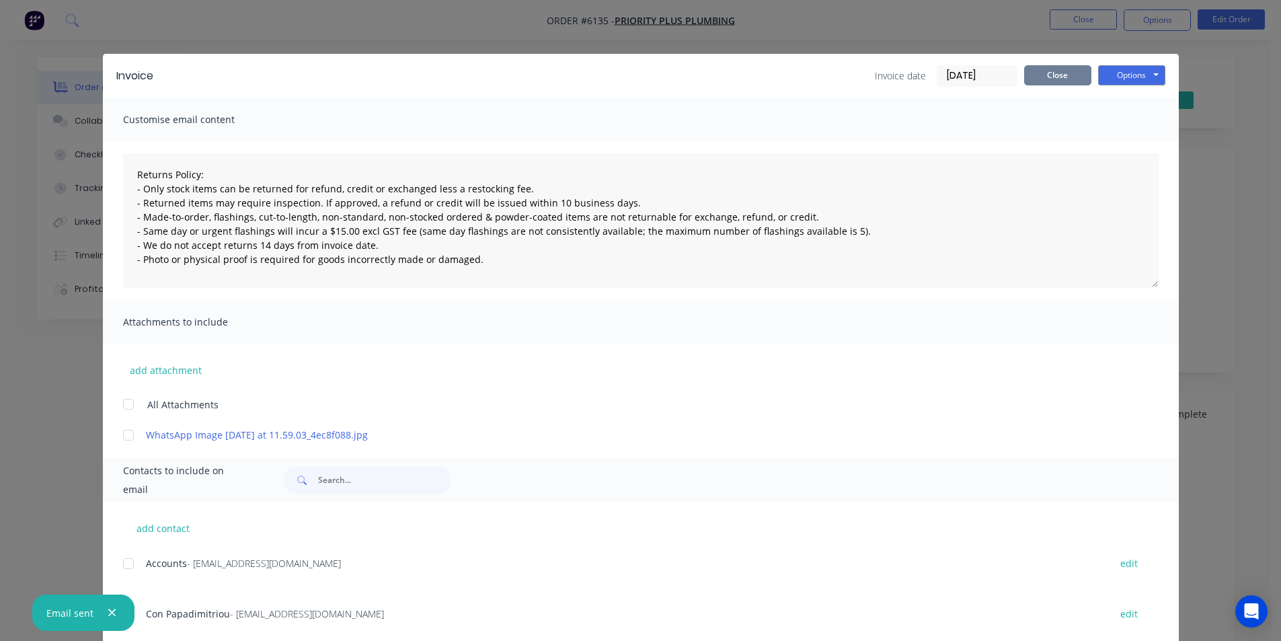
click at [1024, 77] on button "Close" at bounding box center [1057, 75] width 67 height 20
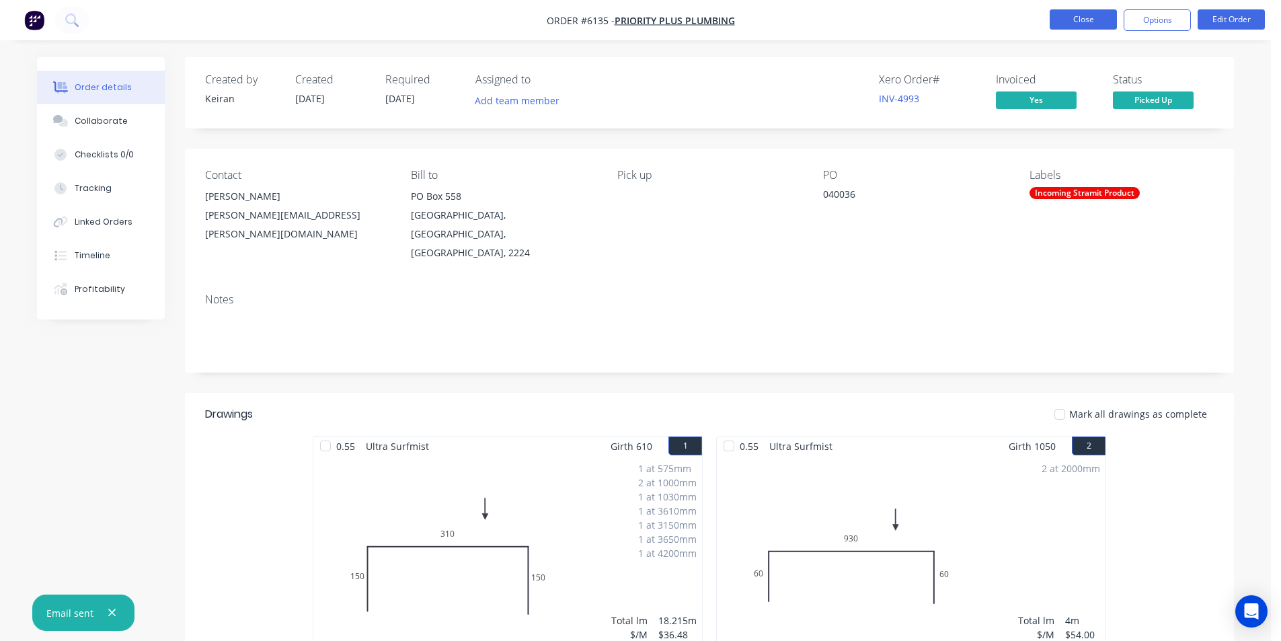
click at [1071, 26] on button "Close" at bounding box center [1083, 19] width 67 height 20
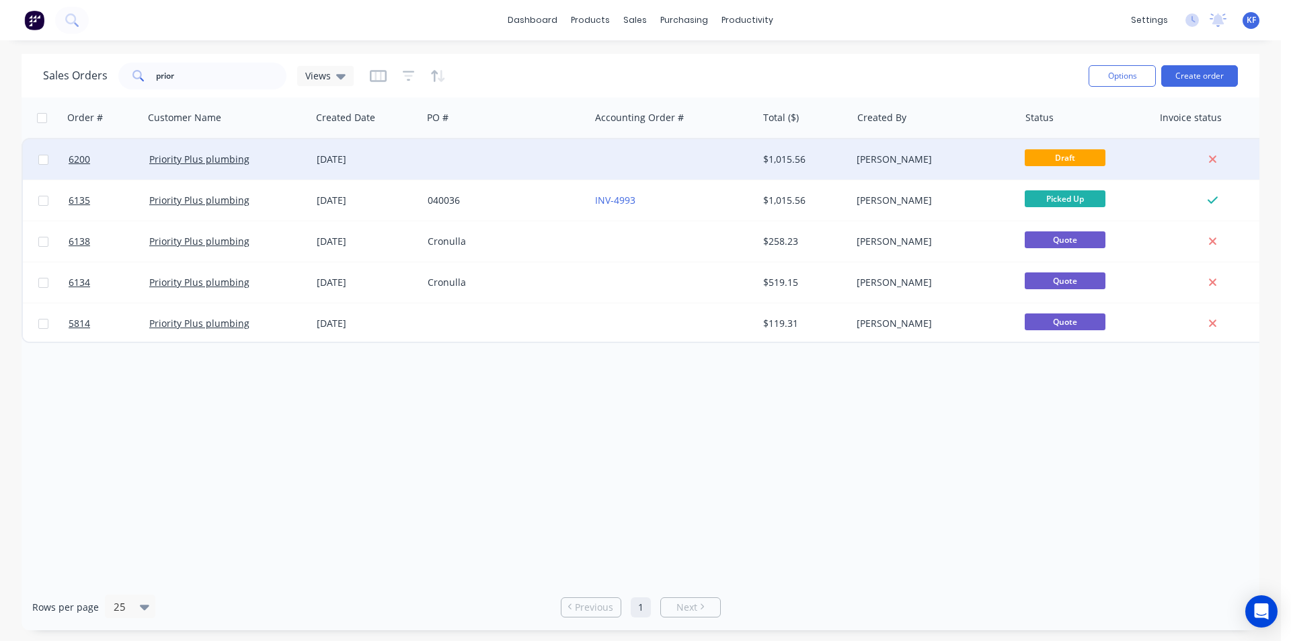
click at [827, 167] on div "$1,015.56" at bounding box center [805, 159] width 94 height 40
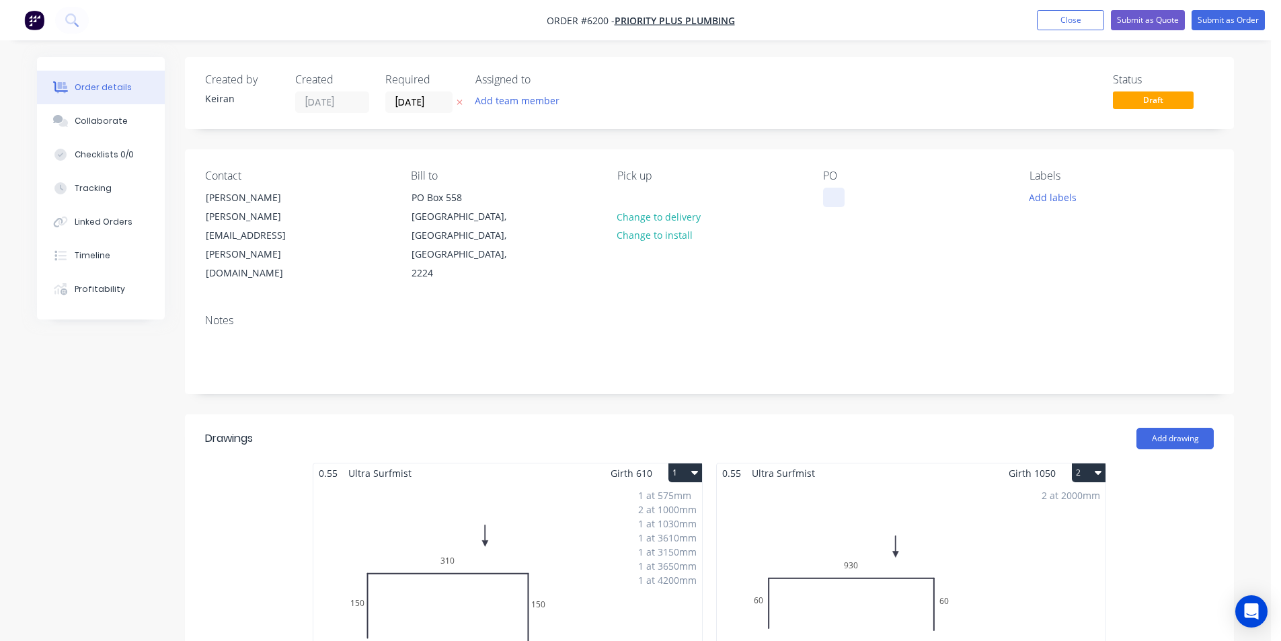
click at [832, 198] on div at bounding box center [834, 198] width 22 height 20
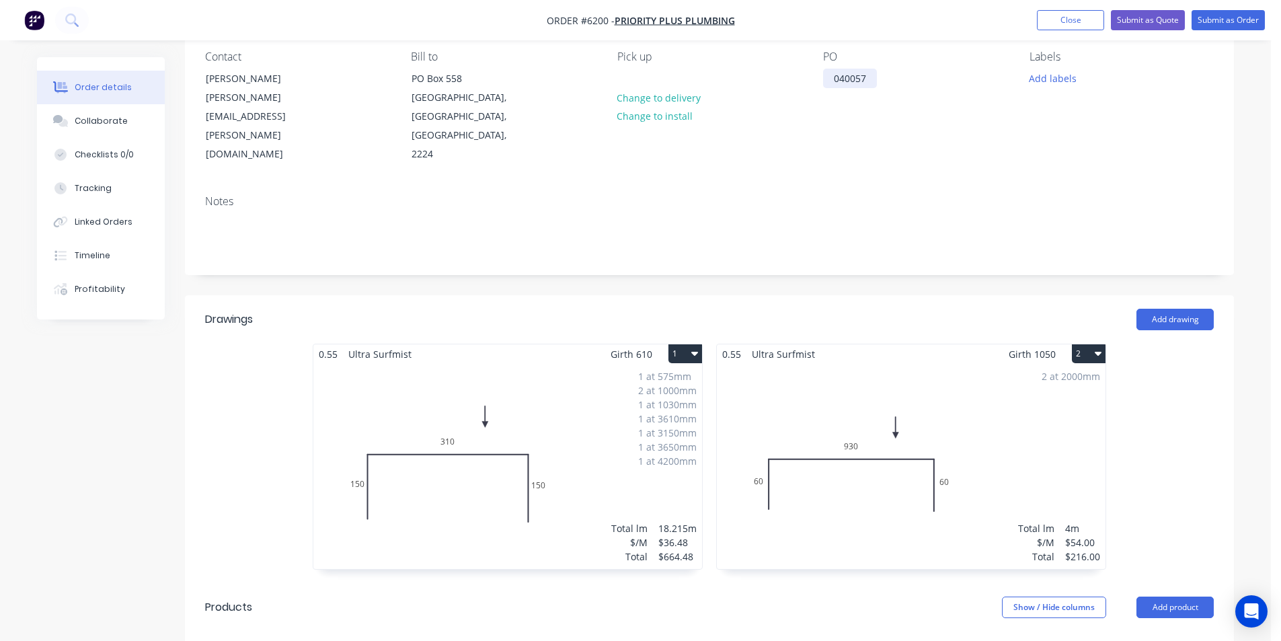
scroll to position [269, 0]
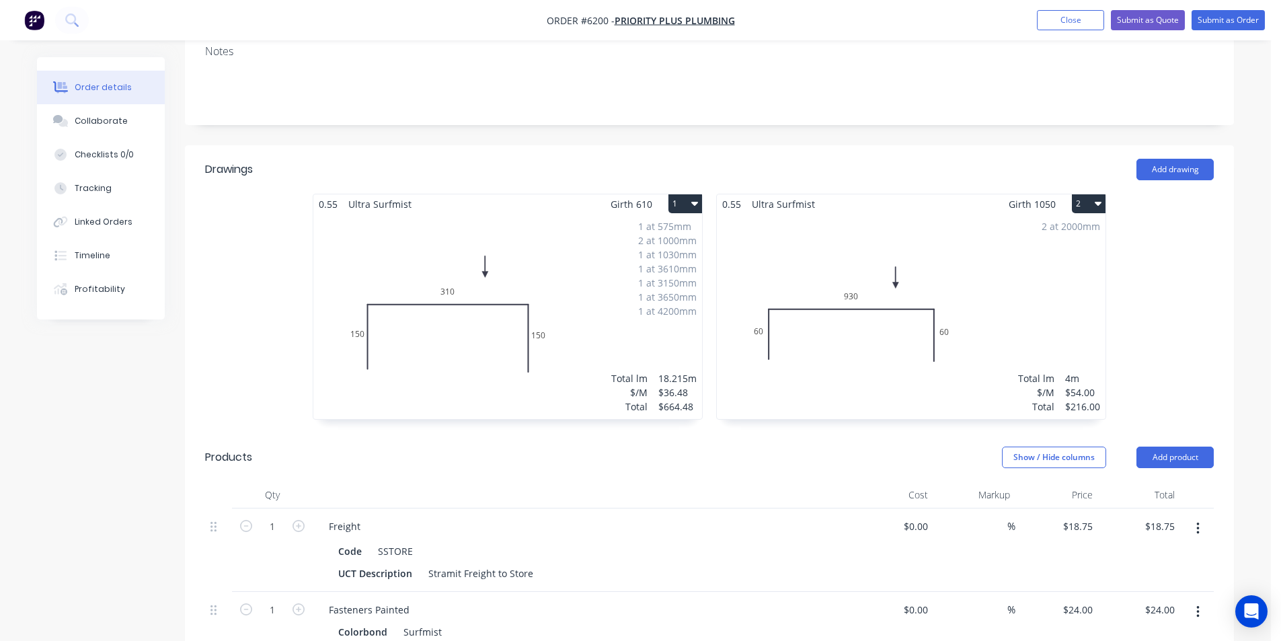
drag, startPoint x: 1098, startPoint y: 185, endPoint x: 1089, endPoint y: 196, distance: 14.0
click at [1097, 202] on icon "button" at bounding box center [1098, 204] width 7 height 4
click at [1065, 280] on div "Delete" at bounding box center [1042, 290] width 104 height 20
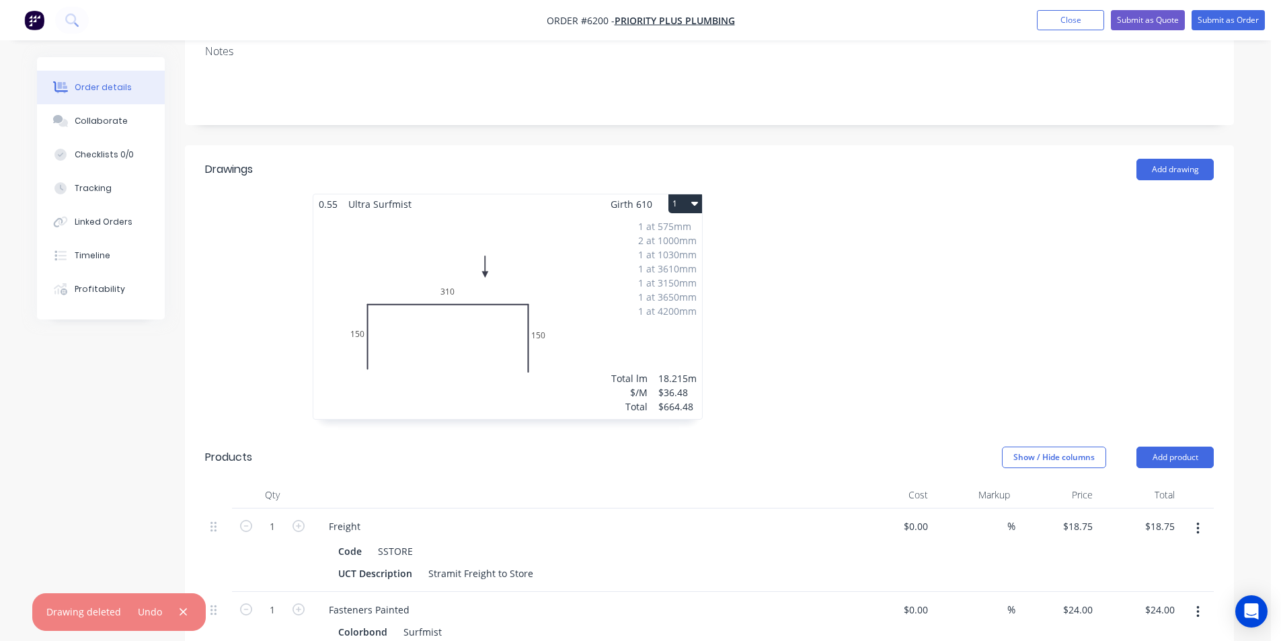
click at [601, 214] on div "1 at 575mm 2 at 1000mm 1 at 1030mm 1 at 3610mm 1 at 3150mm 1 at 3650mm 1 at 420…" at bounding box center [507, 316] width 389 height 205
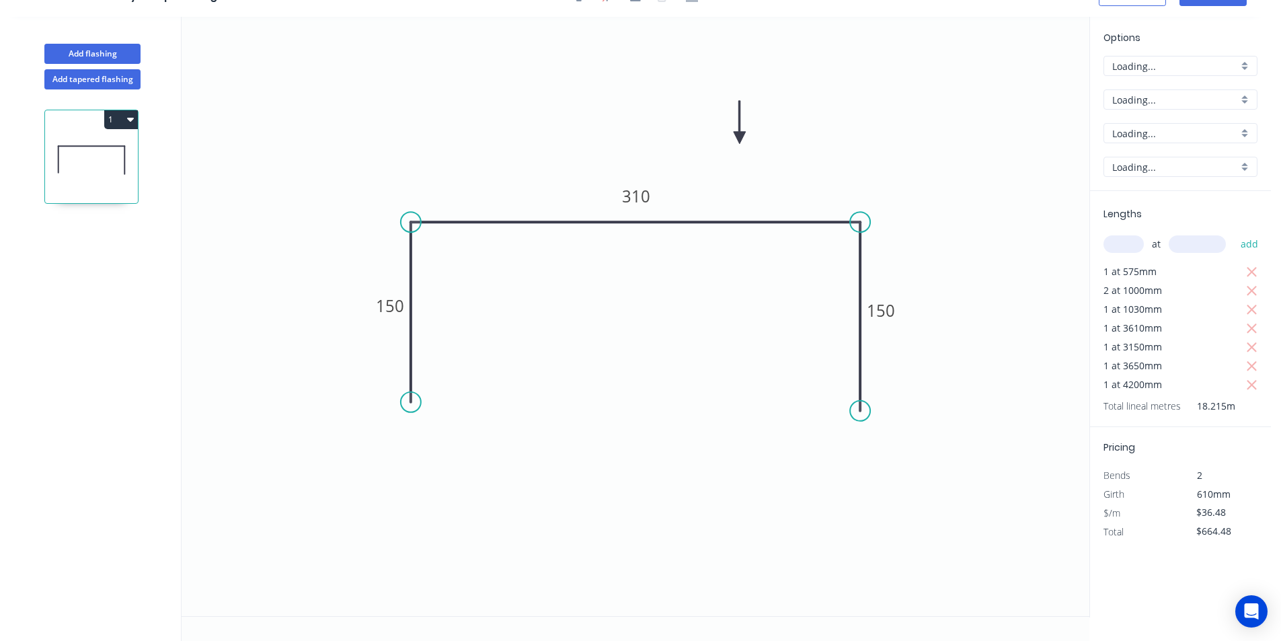
scroll to position [25, 0]
click at [1251, 387] on icon "button" at bounding box center [1252, 385] width 12 height 16
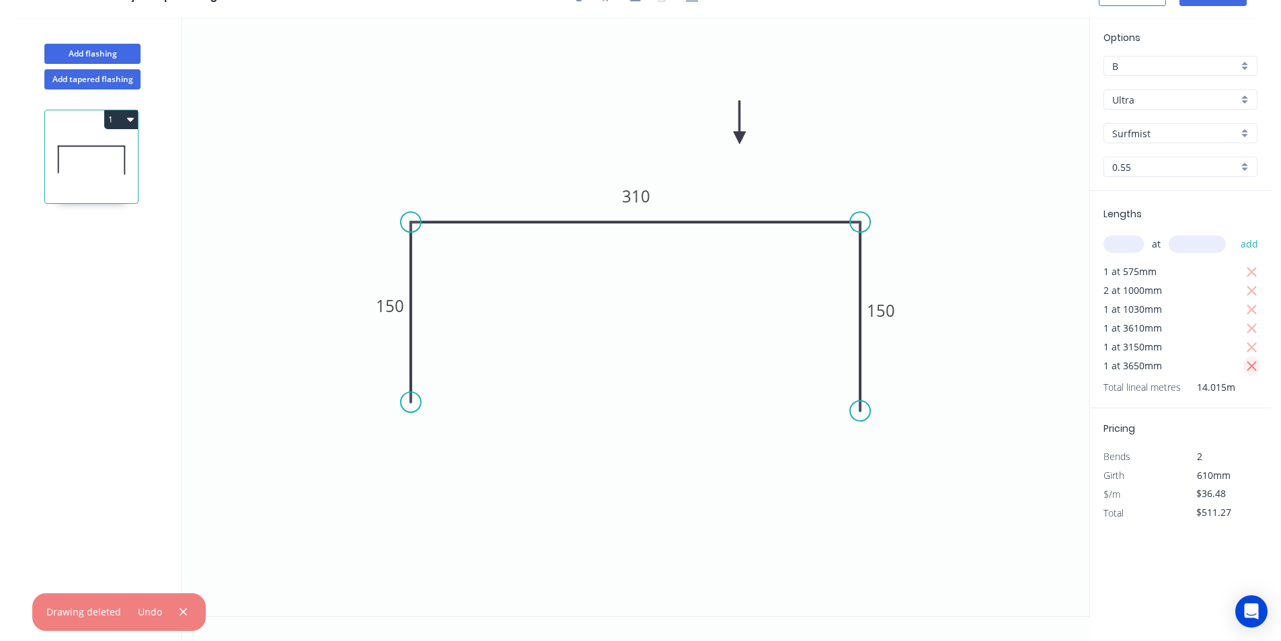
click at [1252, 370] on icon "button" at bounding box center [1252, 366] width 12 height 16
click at [1250, 346] on icon "button" at bounding box center [1252, 347] width 10 height 10
click at [1253, 326] on icon "button" at bounding box center [1252, 329] width 12 height 16
click at [1253, 312] on icon "button" at bounding box center [1252, 310] width 12 height 16
click at [1252, 291] on icon "button" at bounding box center [1252, 291] width 10 height 10
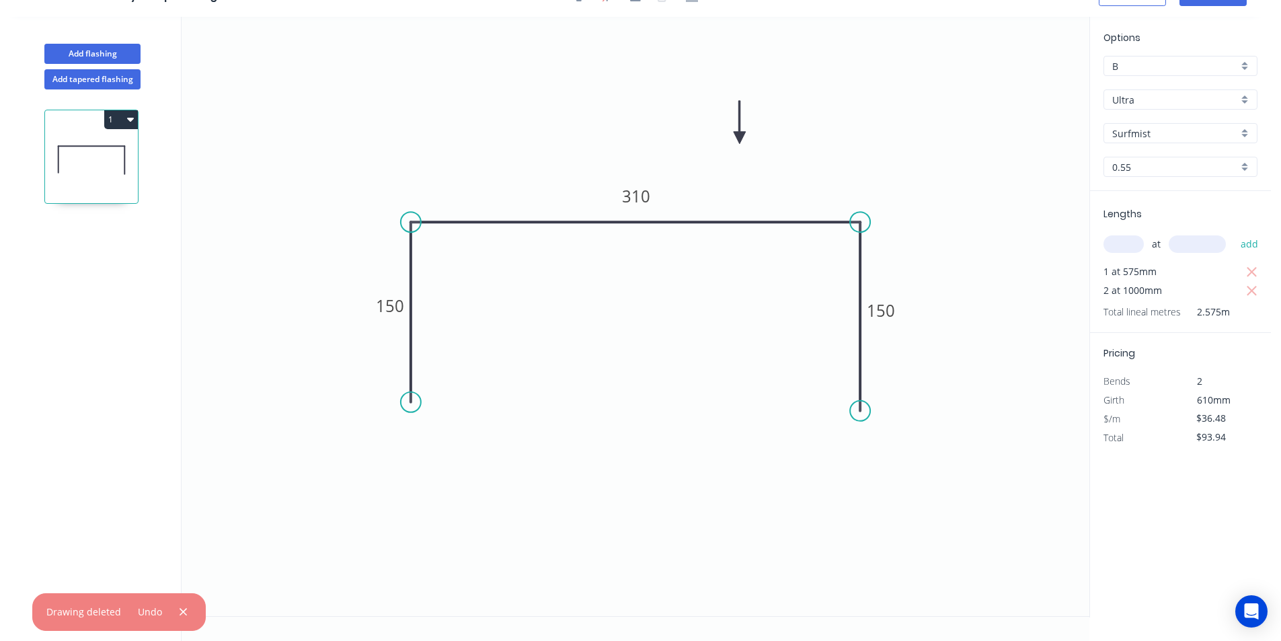
type input "$20.98"
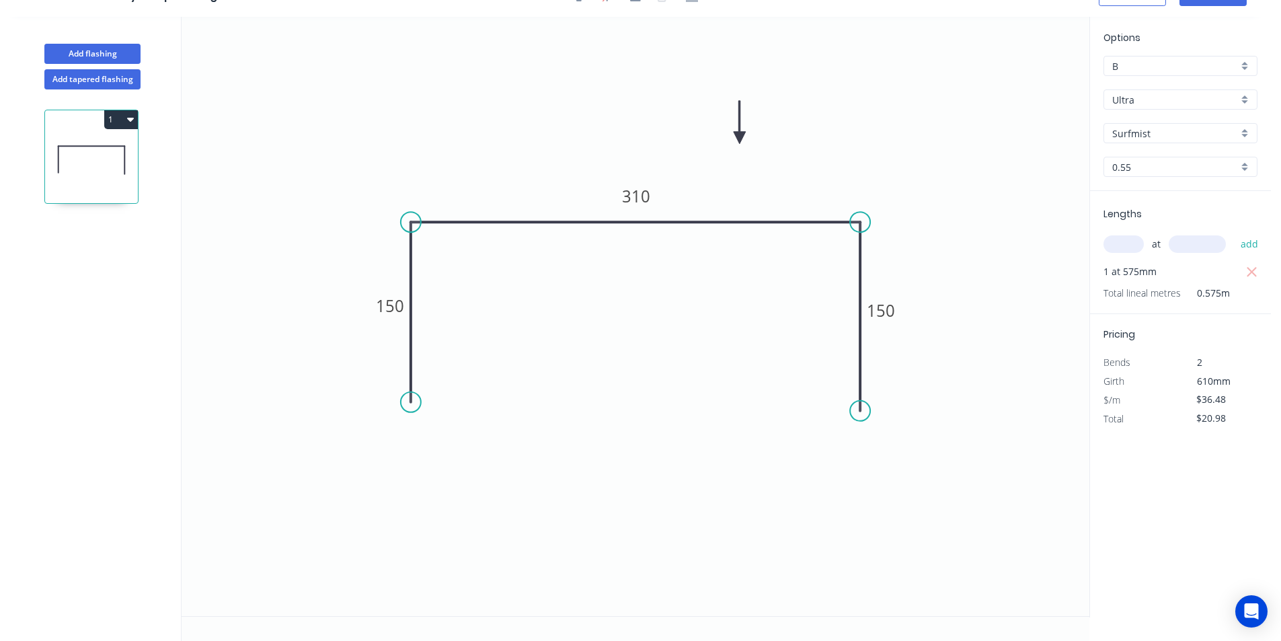
click at [1261, 276] on div "Lengths at add 1 at 575mm Total lineal metres 0.575m" at bounding box center [1180, 252] width 181 height 123
click at [1128, 251] on input "text" at bounding box center [1124, 243] width 40 height 17
type input "2"
type input "6100"
click at [1234, 233] on button "add" at bounding box center [1250, 244] width 32 height 23
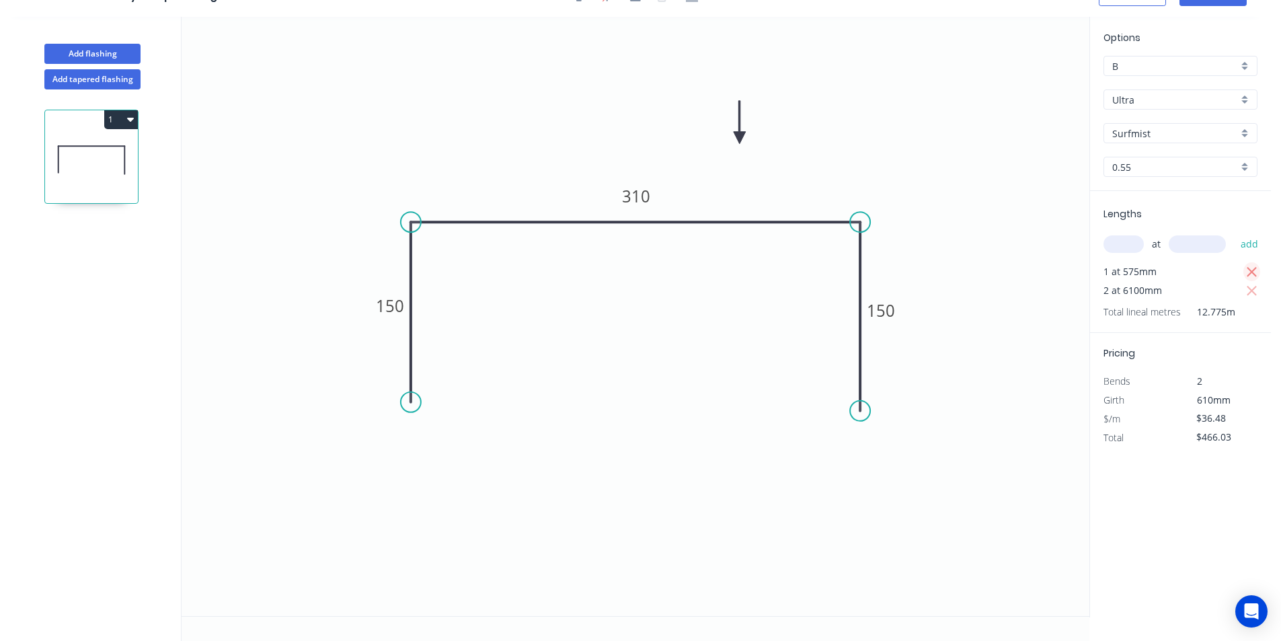
click at [1247, 273] on icon "button" at bounding box center [1252, 272] width 12 height 16
type input "$445.06"
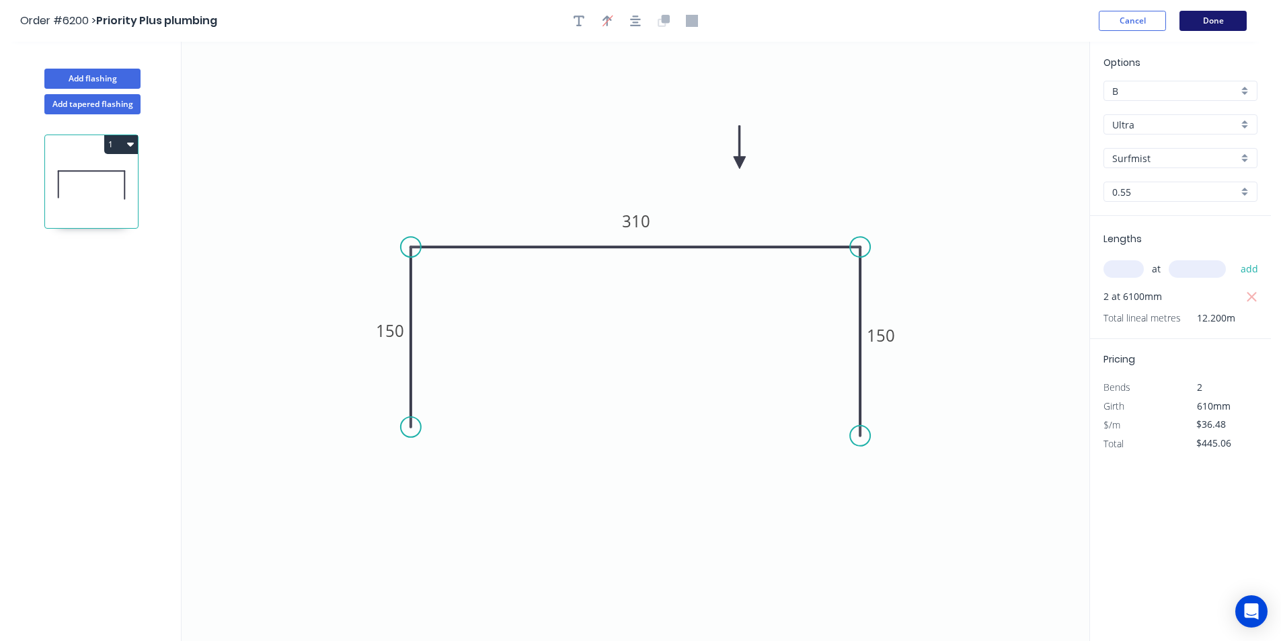
click at [1200, 29] on button "Done" at bounding box center [1213, 21] width 67 height 20
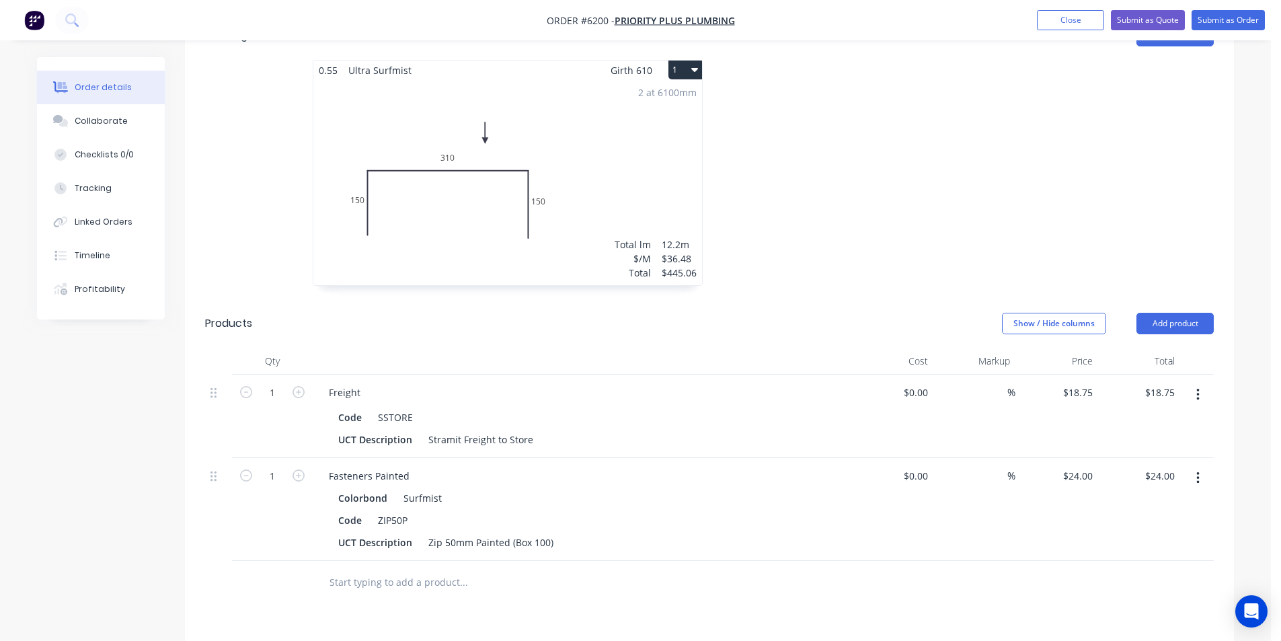
scroll to position [404, 0]
click at [1199, 470] on icon "button" at bounding box center [1197, 477] width 3 height 15
click at [1116, 584] on div "Delete" at bounding box center [1150, 594] width 104 height 20
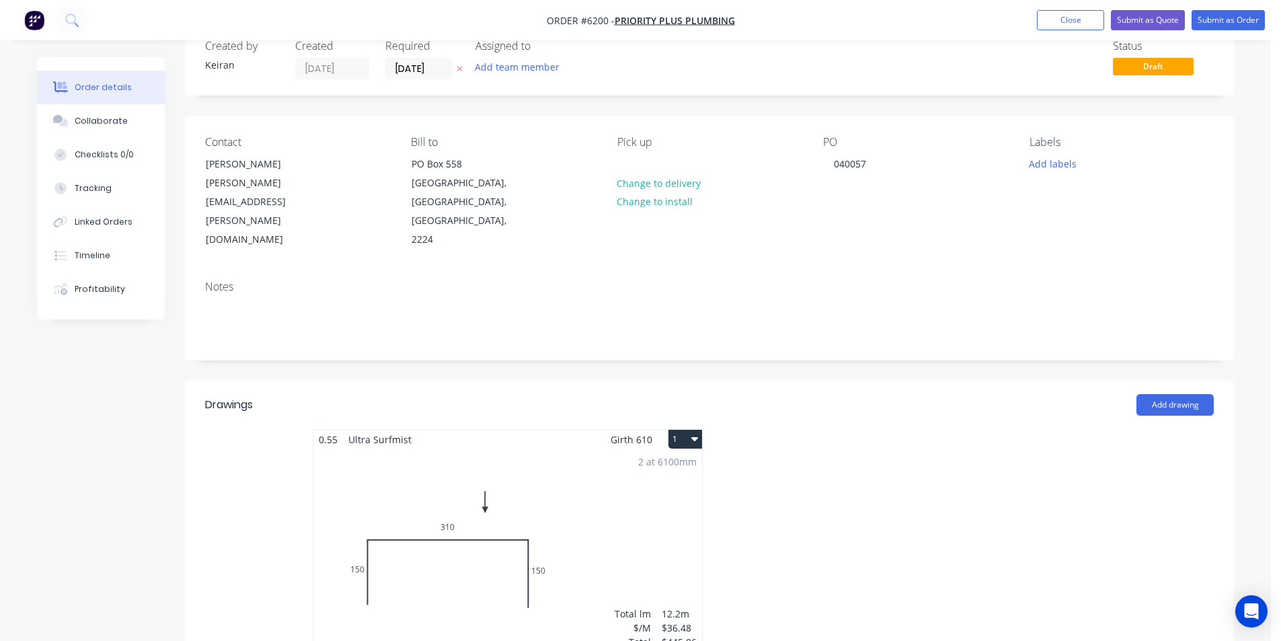
scroll to position [0, 0]
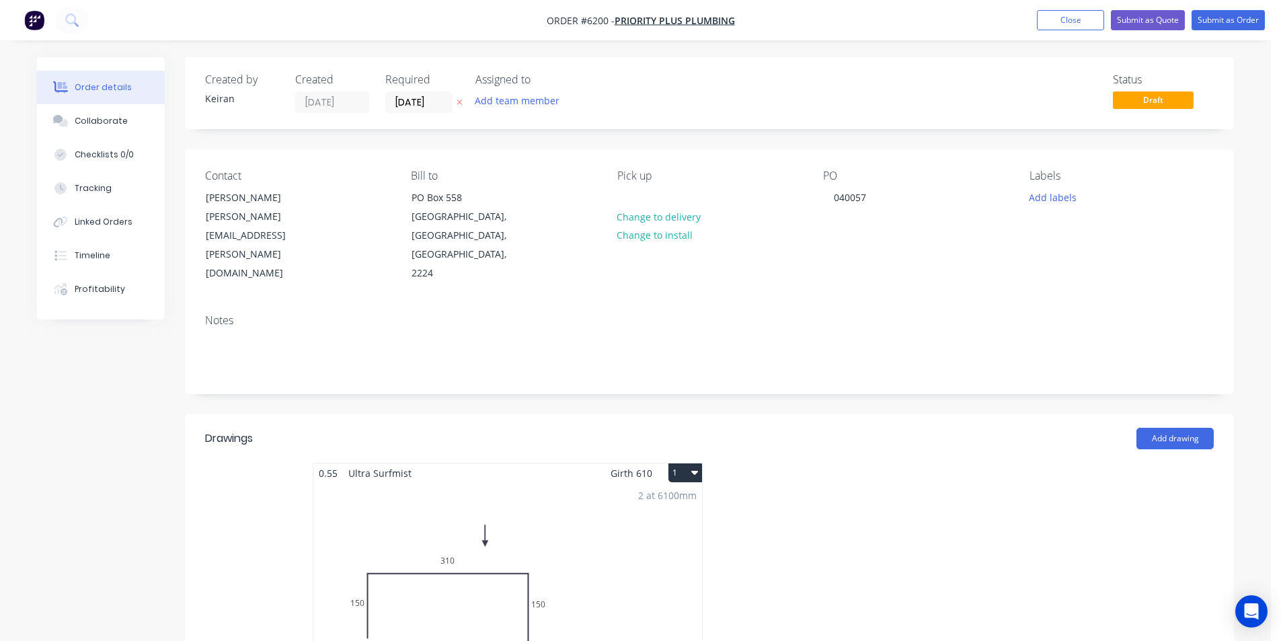
click at [411, 92] on label "[DATE]" at bounding box center [418, 102] width 67 height 22
click at [411, 92] on input "[DATE]" at bounding box center [419, 102] width 66 height 20
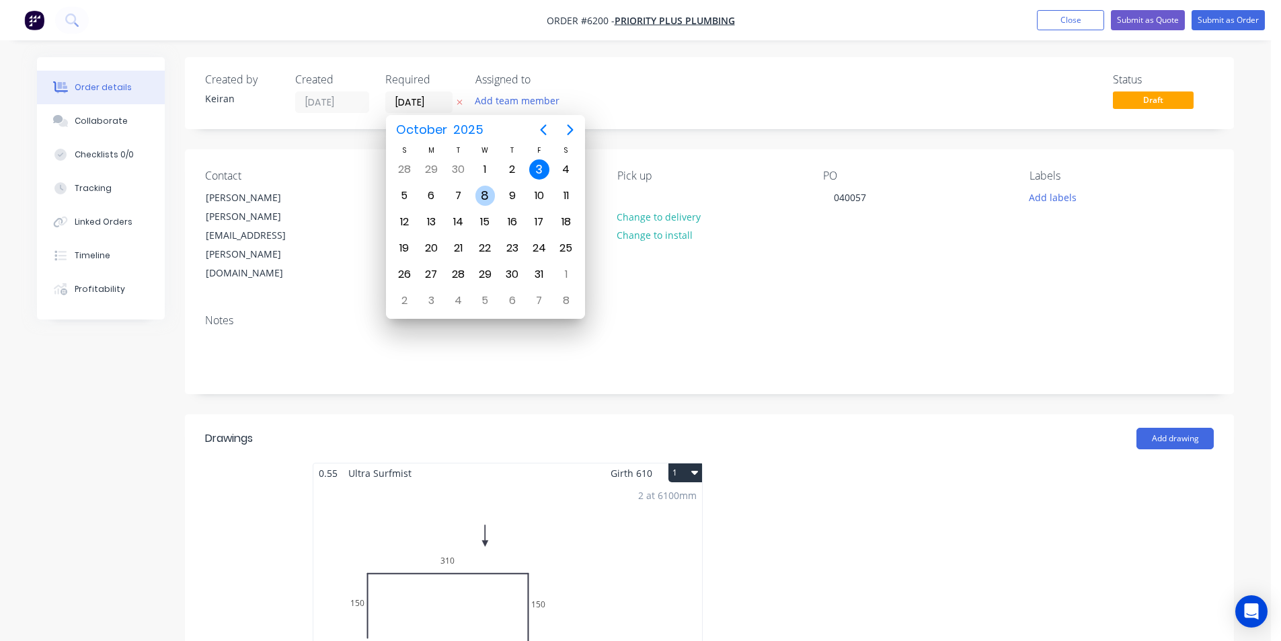
click at [486, 198] on div "8" at bounding box center [485, 196] width 20 height 20
type input "[DATE]"
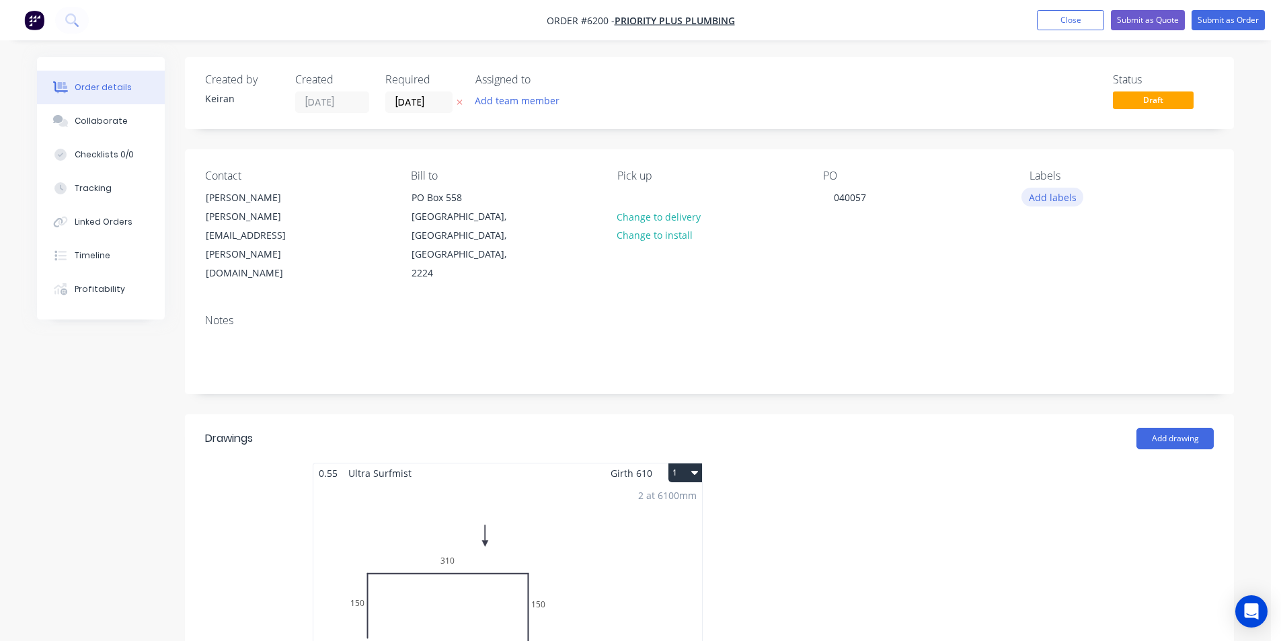
click at [1054, 204] on button "Add labels" at bounding box center [1053, 197] width 62 height 18
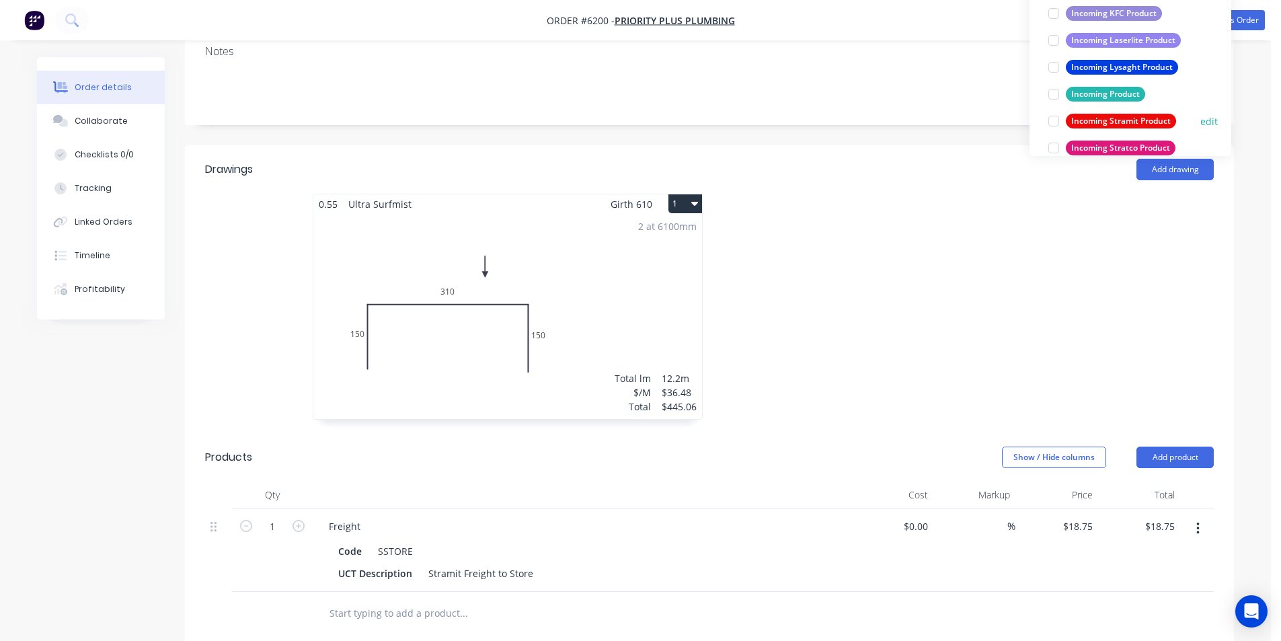
scroll to position [605, 0]
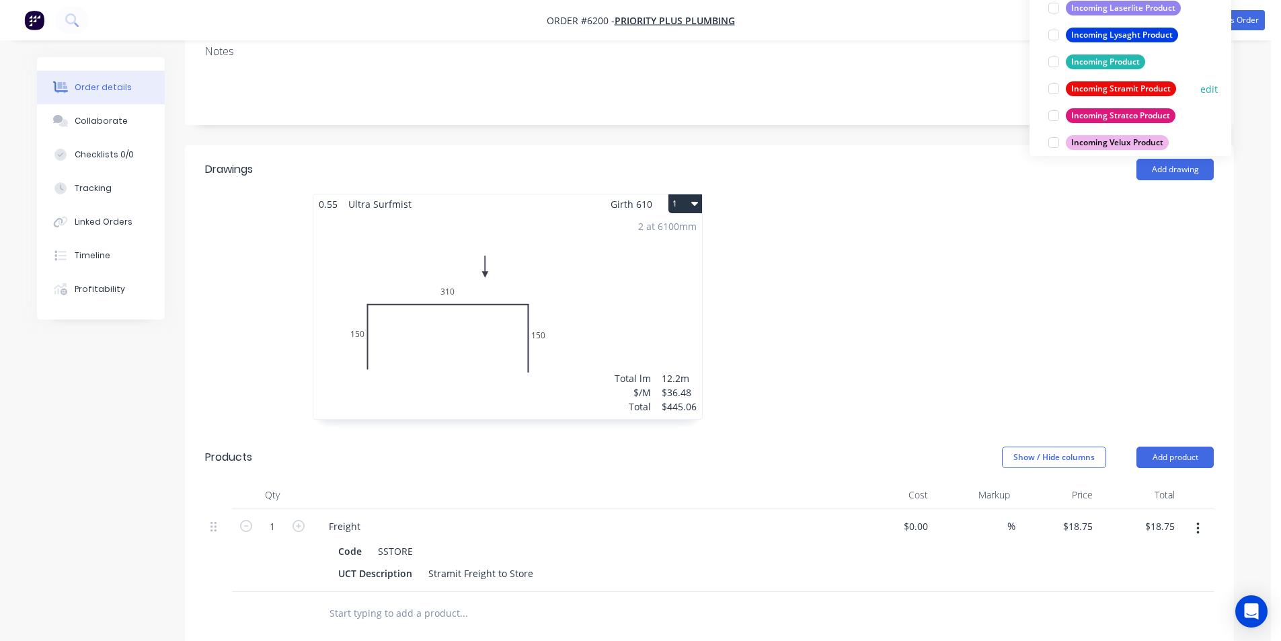
click at [1046, 93] on div at bounding box center [1053, 88] width 27 height 27
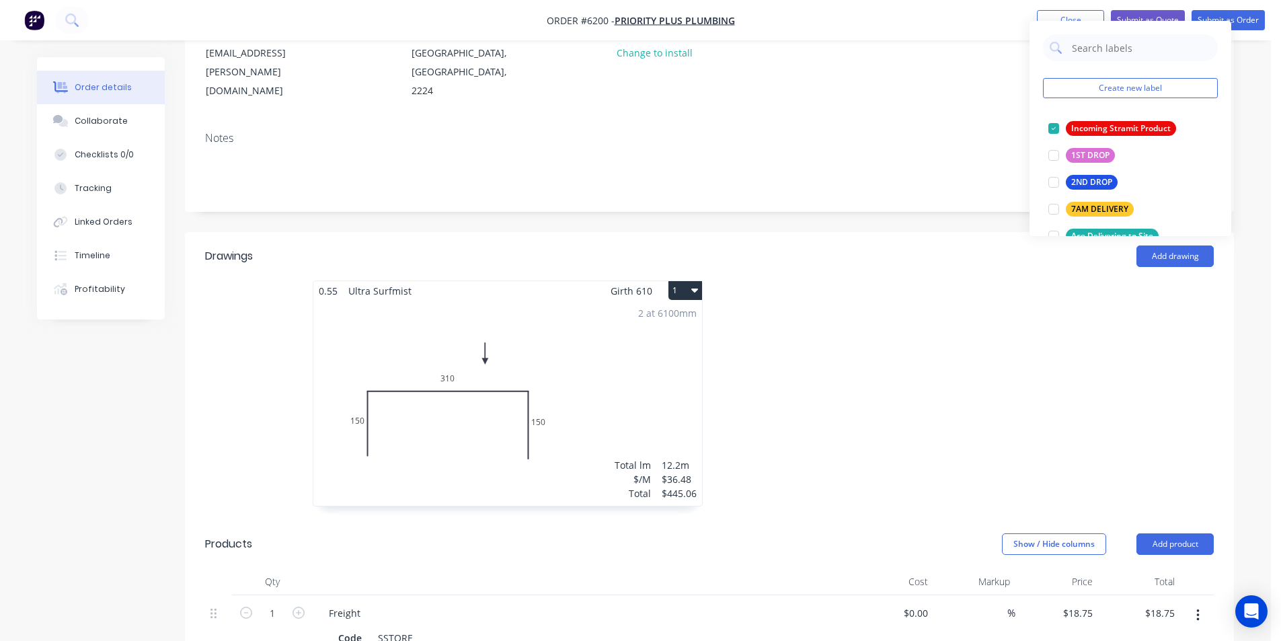
scroll to position [0, 0]
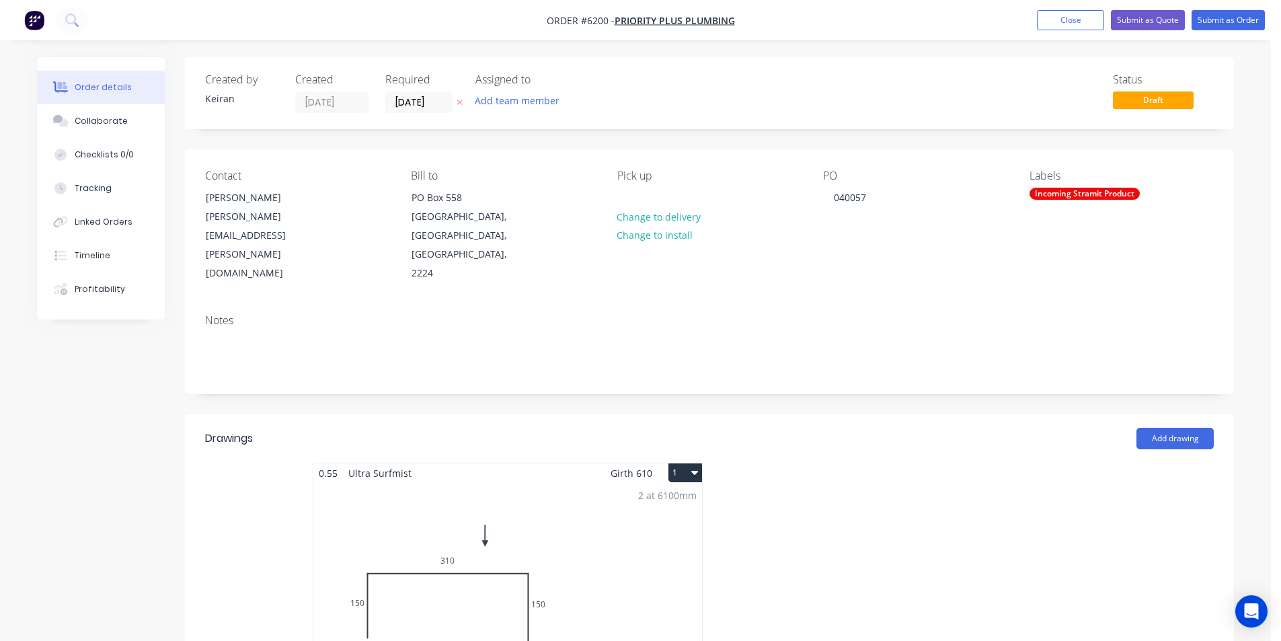
drag, startPoint x: 971, startPoint y: 96, endPoint x: 999, endPoint y: 84, distance: 30.1
click at [999, 84] on div "Status Draft" at bounding box center [912, 93] width 604 height 40
click at [1226, 26] on button "Submit as Order" at bounding box center [1228, 20] width 73 height 20
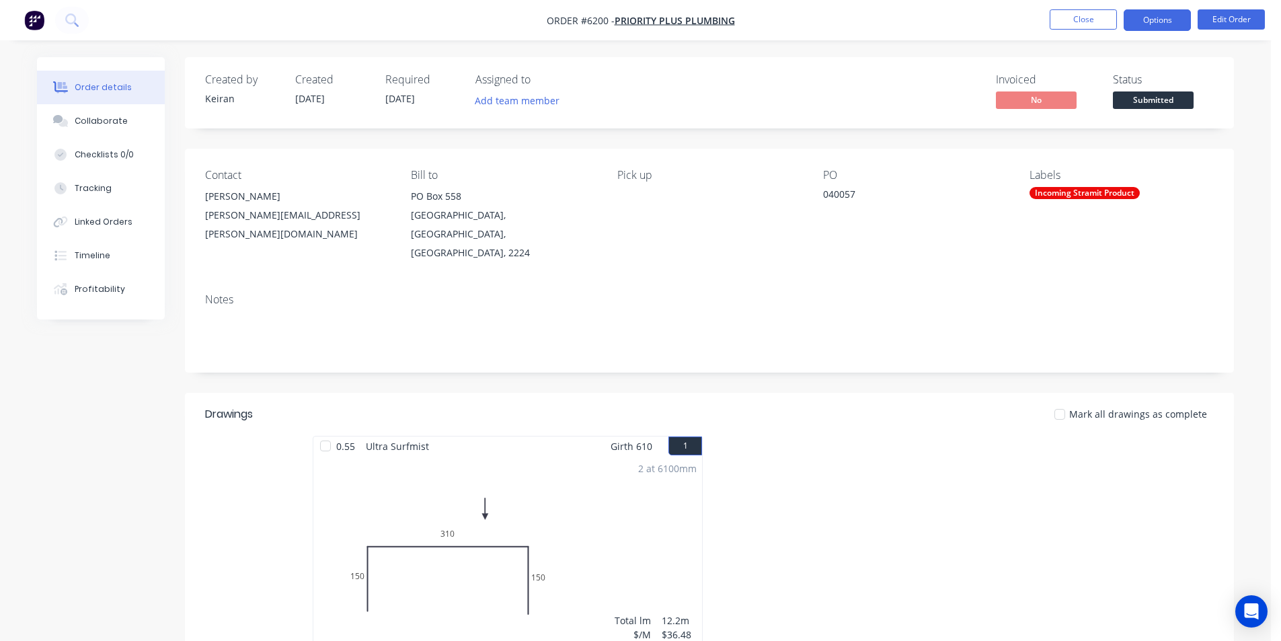
click at [1170, 27] on button "Options" at bounding box center [1157, 20] width 67 height 22
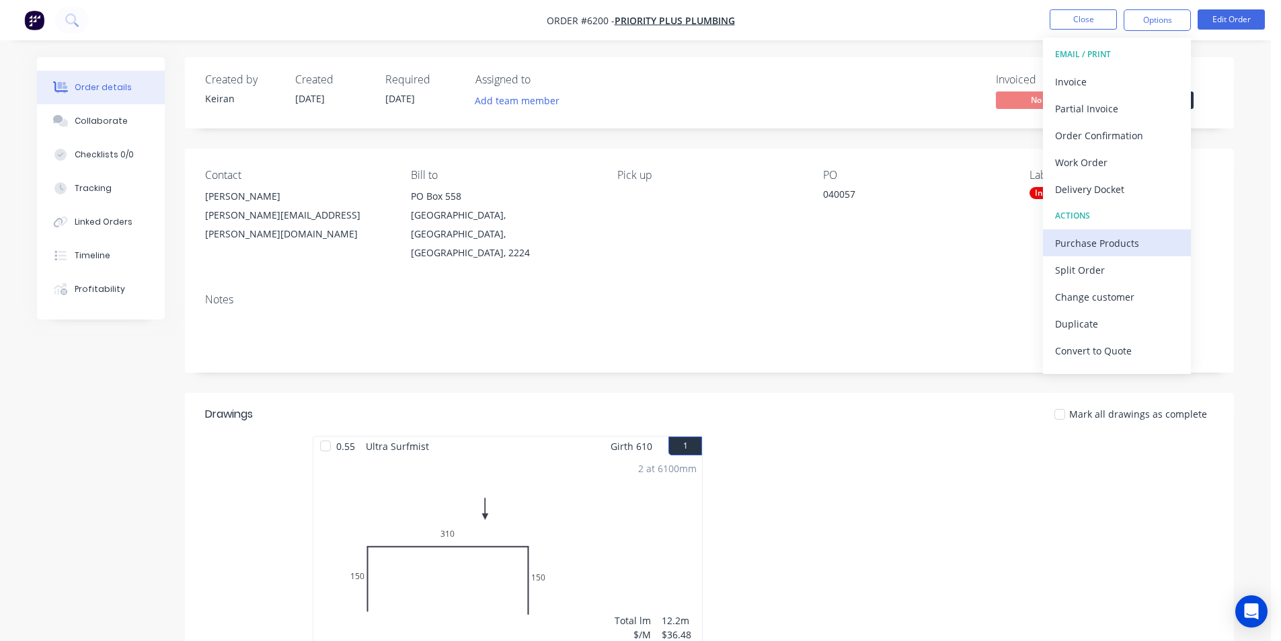
click at [1108, 245] on div "Purchase Products" at bounding box center [1117, 243] width 124 height 20
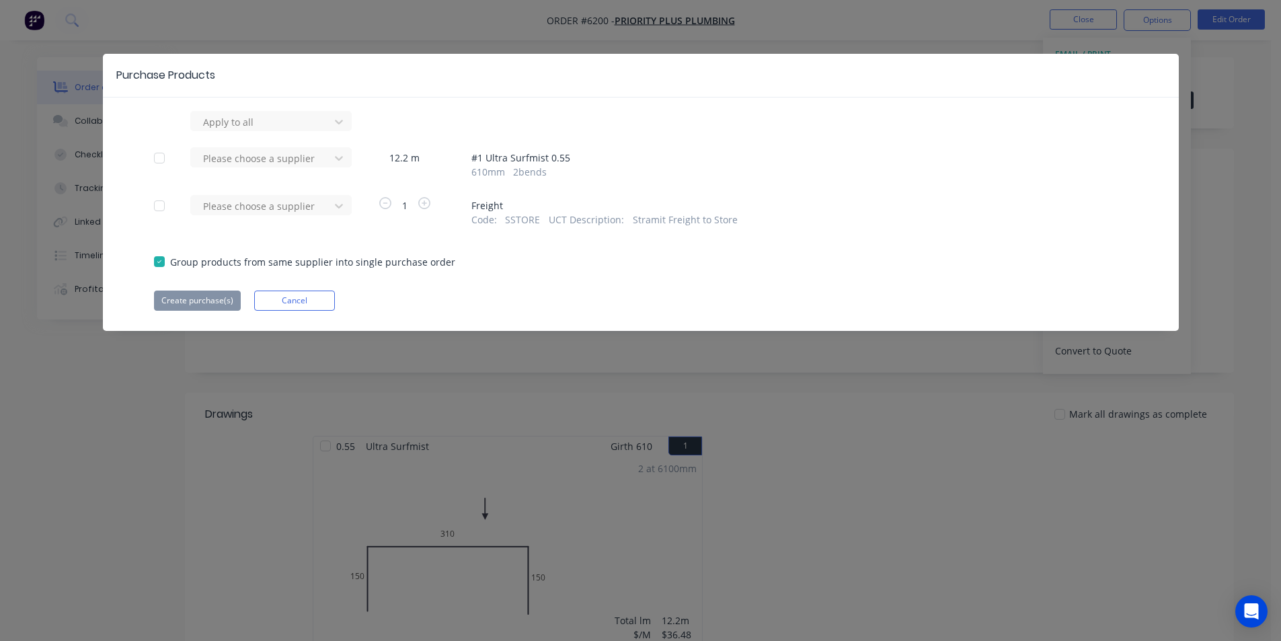
click at [306, 172] on div "Please choose a supplier" at bounding box center [264, 163] width 148 height 32
click at [306, 171] on div "Please choose a supplier" at bounding box center [264, 163] width 148 height 32
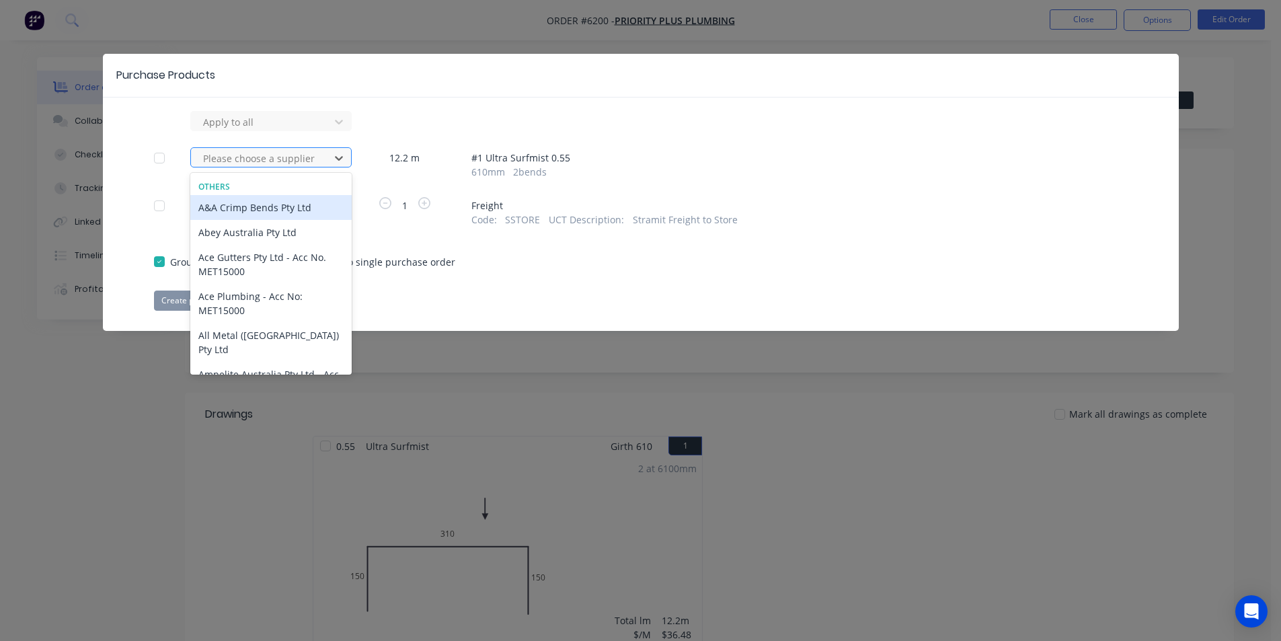
click at [305, 165] on div at bounding box center [262, 158] width 121 height 17
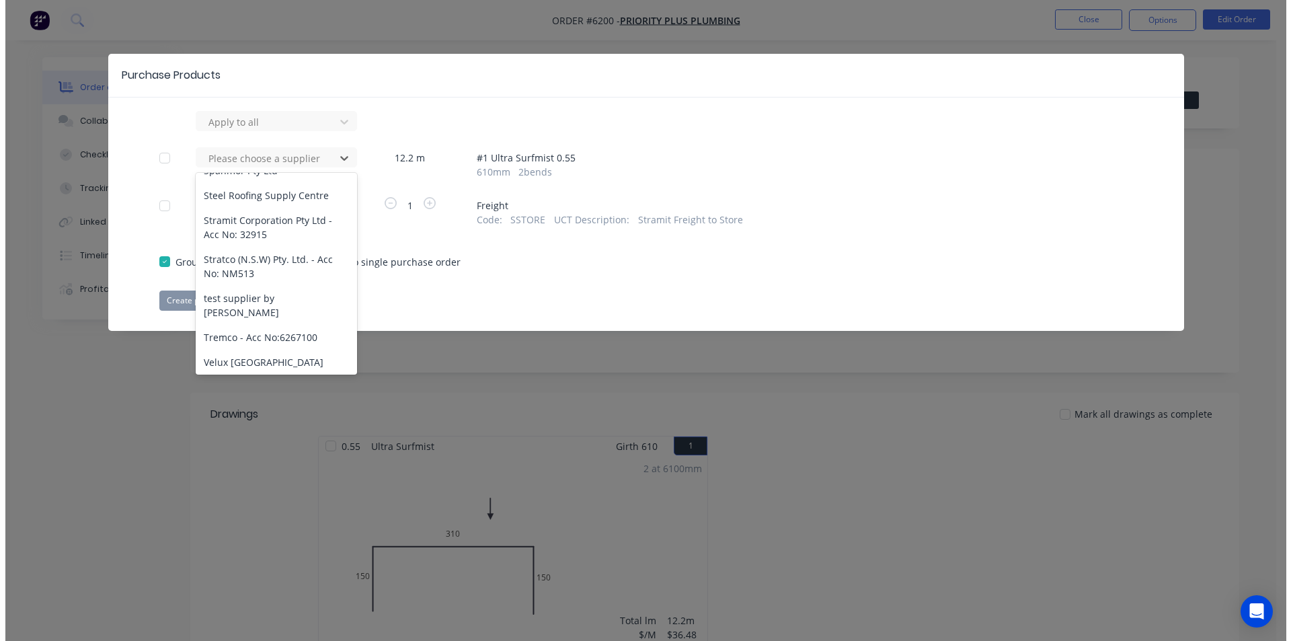
scroll to position [1068, 0]
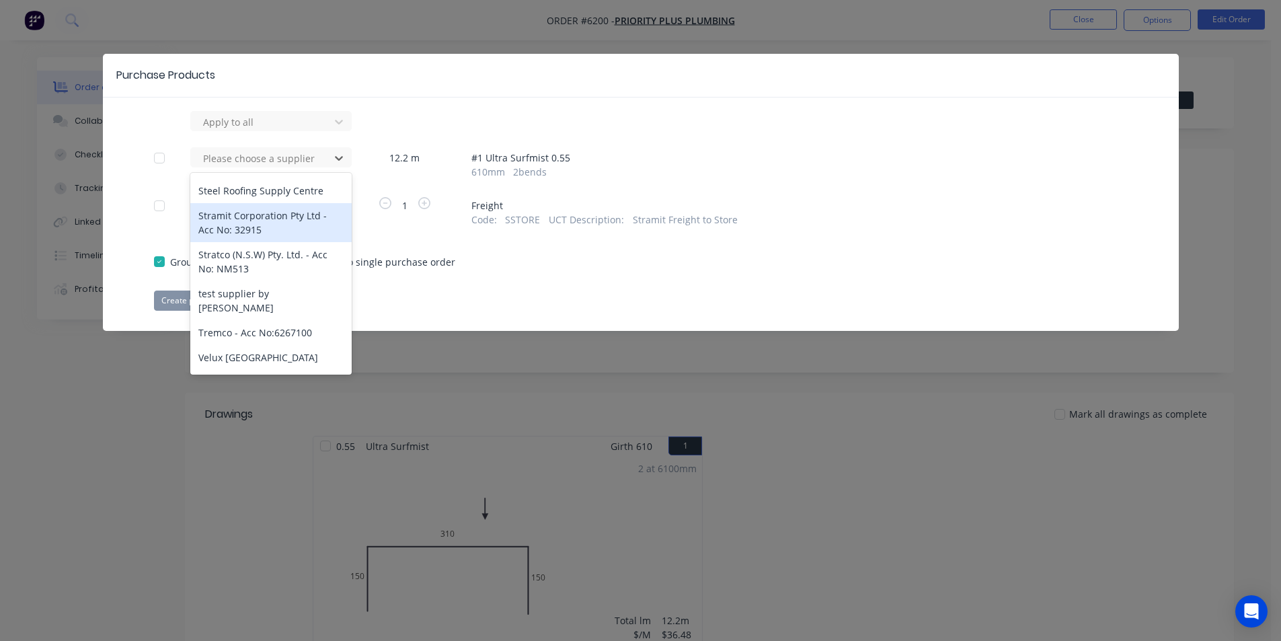
click at [228, 210] on div "Stramit Corporation Pty Ltd - Acc No: 32915" at bounding box center [270, 222] width 161 height 39
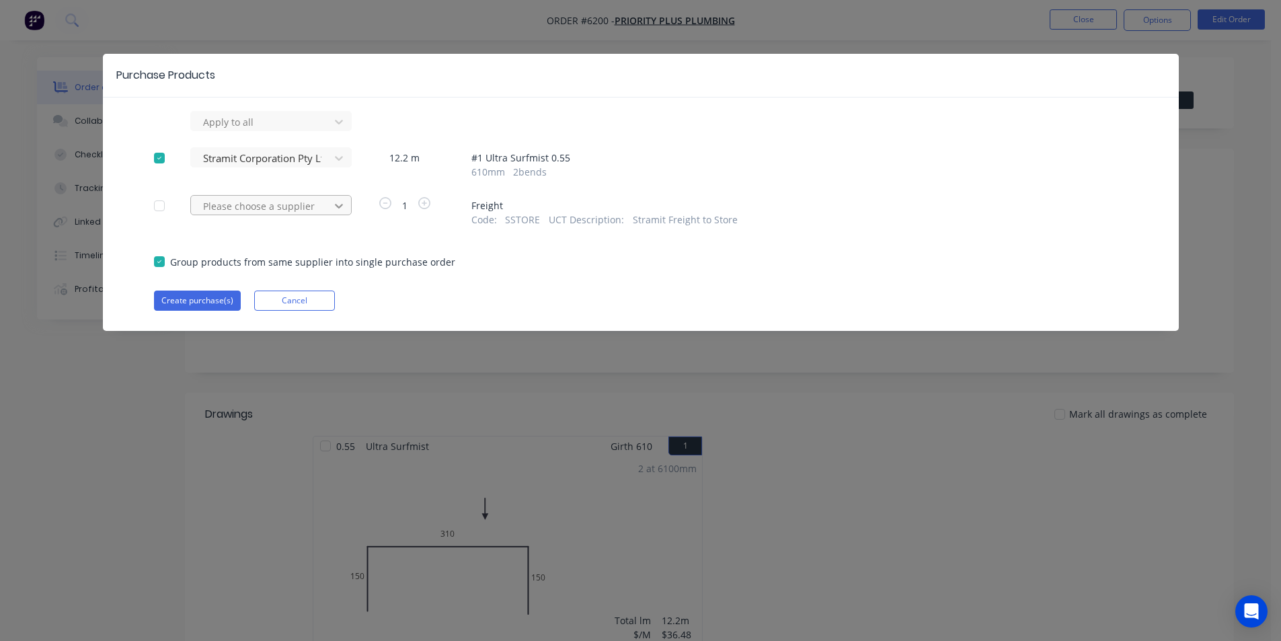
click at [332, 206] on icon at bounding box center [338, 205] width 13 height 13
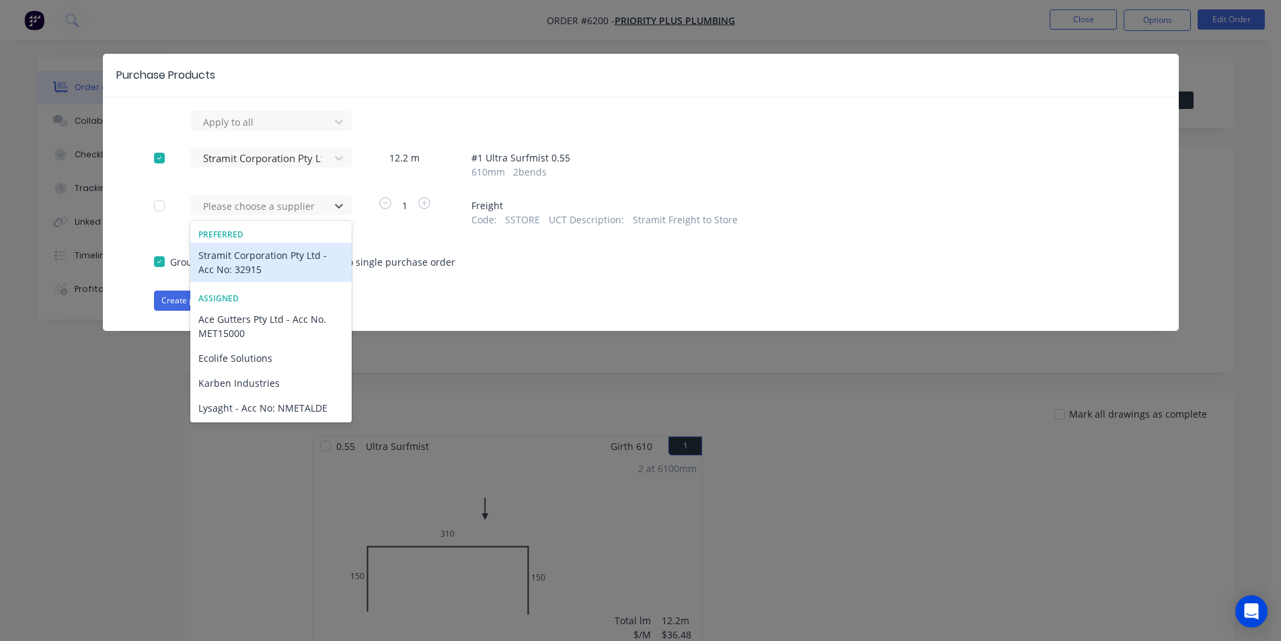
click at [295, 257] on div "Stramit Corporation Pty Ltd - Acc No: 32915" at bounding box center [270, 262] width 161 height 39
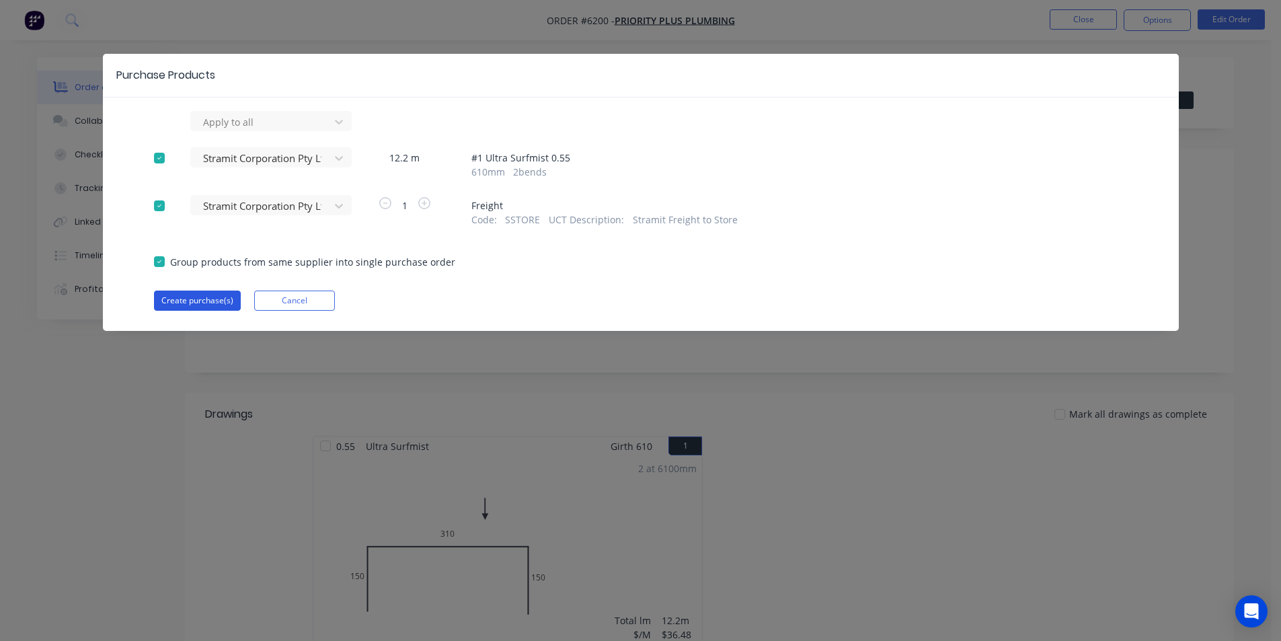
click at [212, 307] on button "Create purchase(s)" at bounding box center [197, 301] width 87 height 20
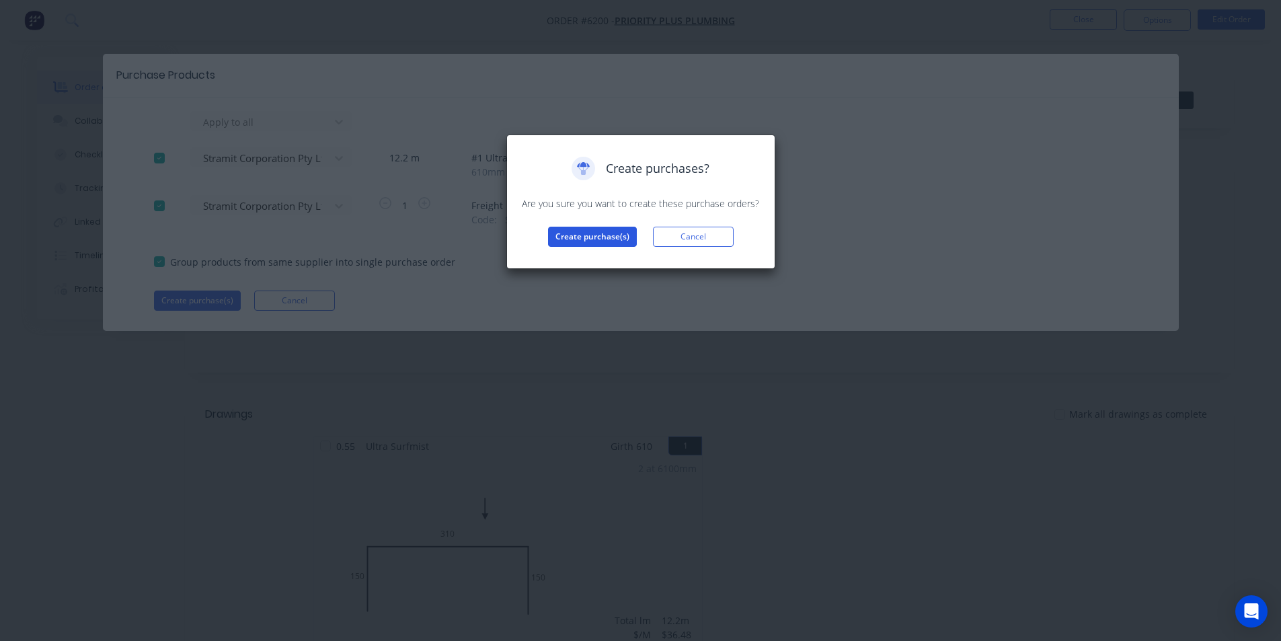
click at [574, 242] on button "Create purchase(s)" at bounding box center [592, 237] width 89 height 20
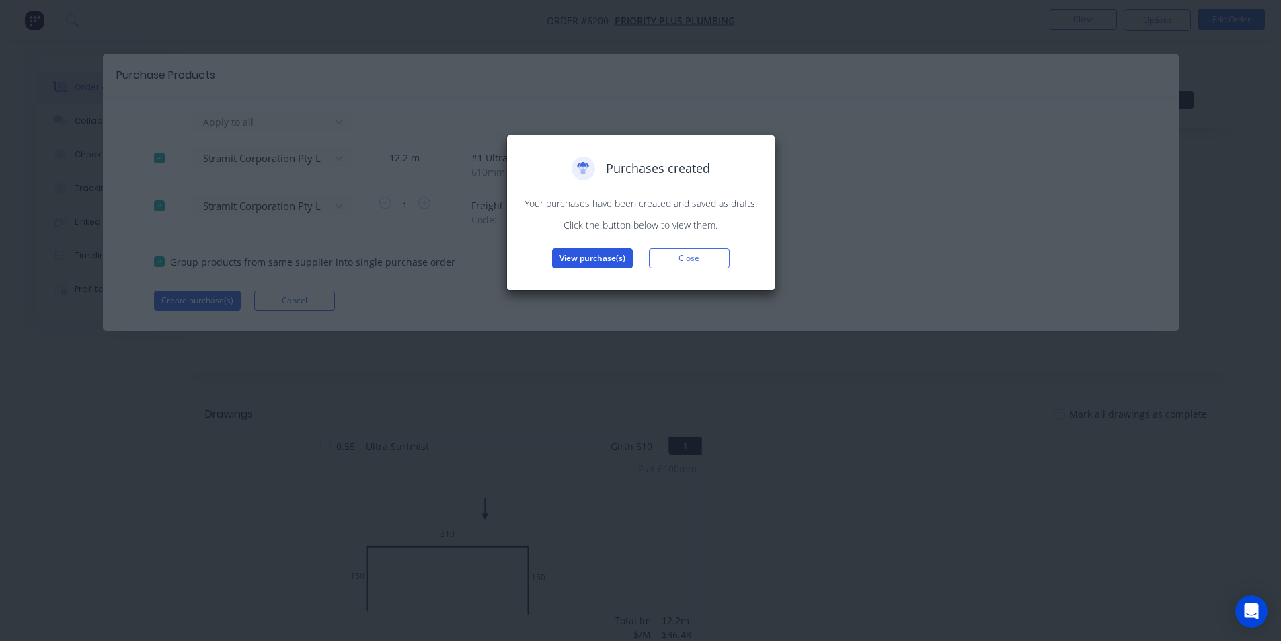
click at [595, 263] on button "View purchase(s)" at bounding box center [592, 258] width 81 height 20
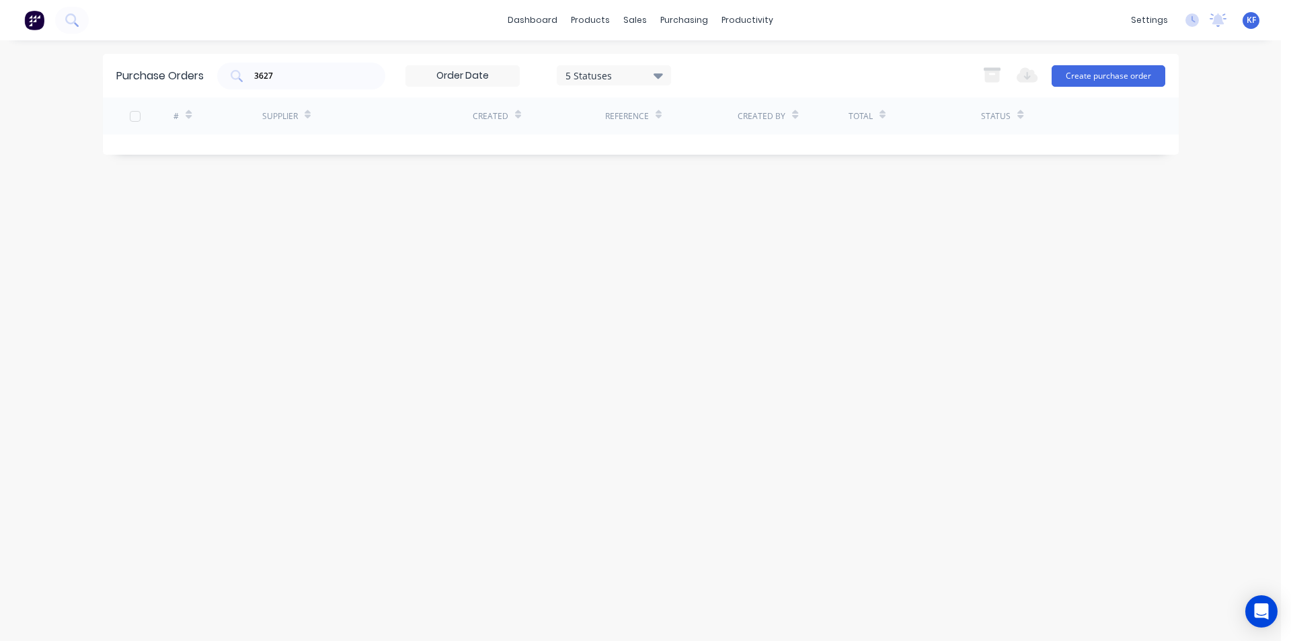
drag, startPoint x: 227, startPoint y: 73, endPoint x: 211, endPoint y: 72, distance: 16.2
click at [219, 72] on div "3627" at bounding box center [301, 76] width 168 height 27
type input "3"
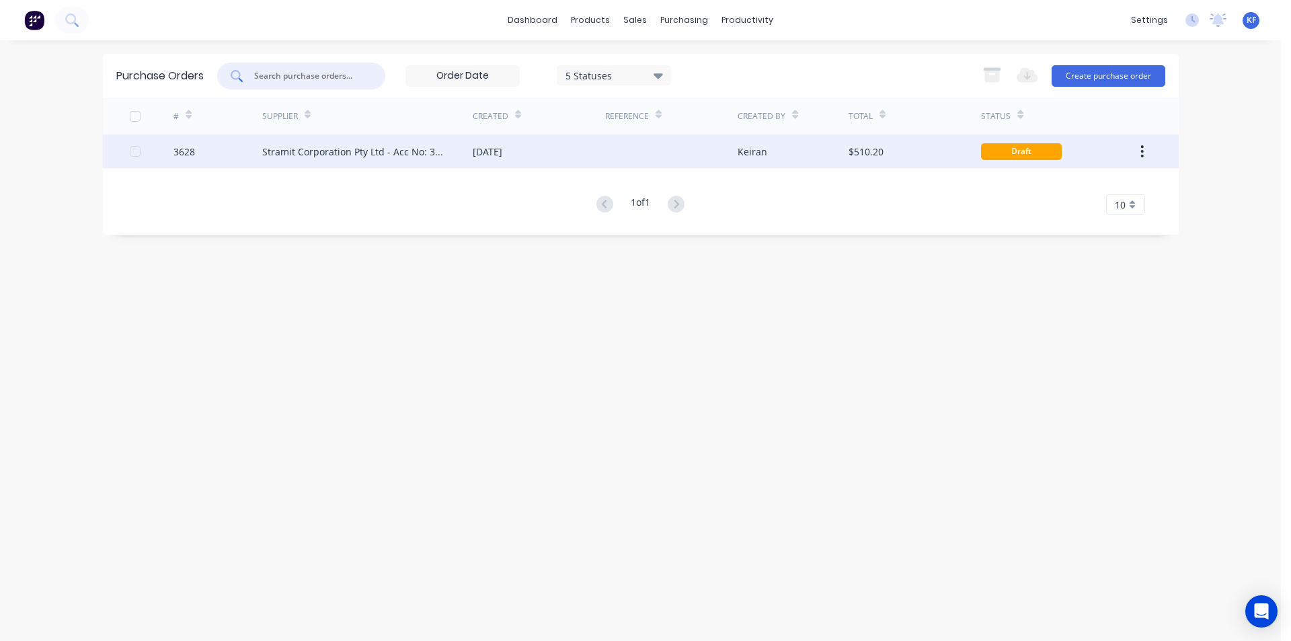
click at [560, 150] on div "[DATE]" at bounding box center [539, 152] width 132 height 34
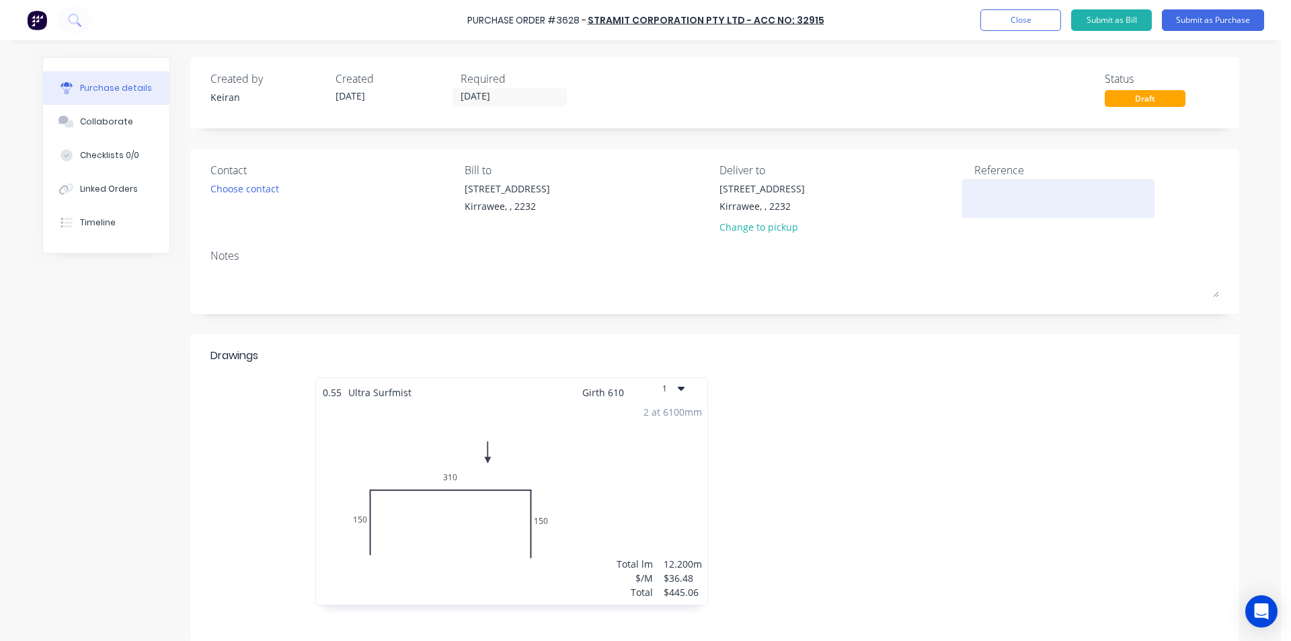
click at [976, 194] on textarea at bounding box center [1058, 197] width 168 height 30
type textarea "Priority Plus"
click at [535, 90] on input "[DATE]" at bounding box center [509, 97] width 113 height 17
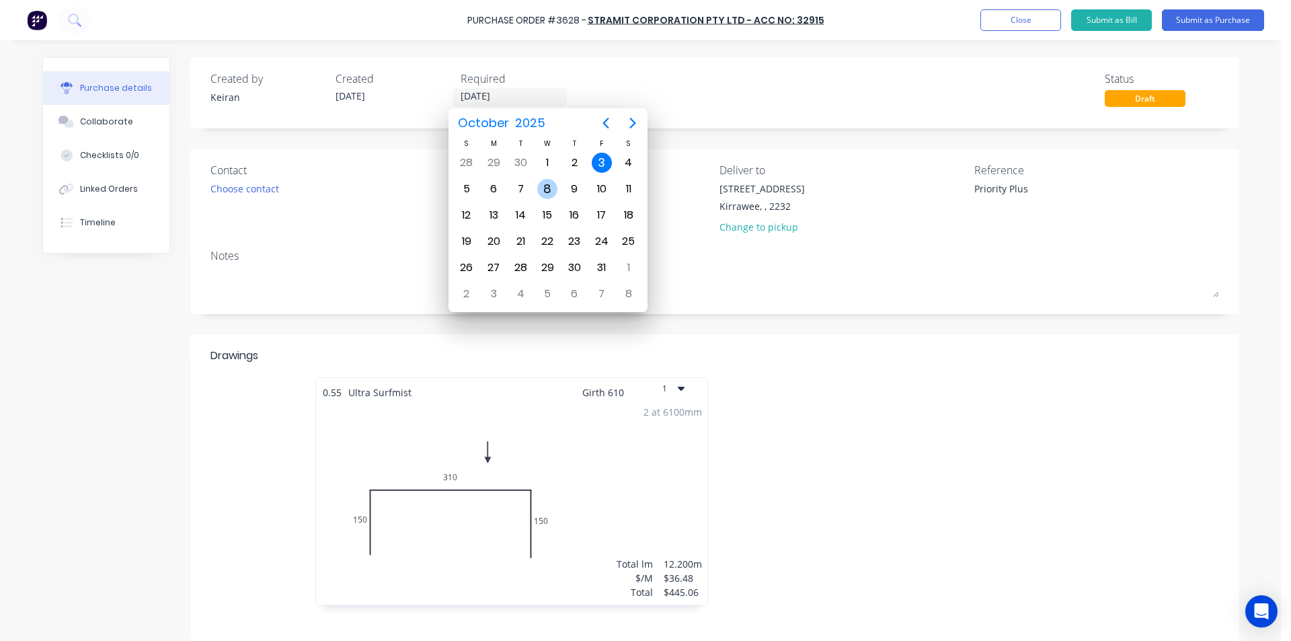
click at [545, 192] on div "8" at bounding box center [547, 189] width 20 height 20
type input "[DATE]"
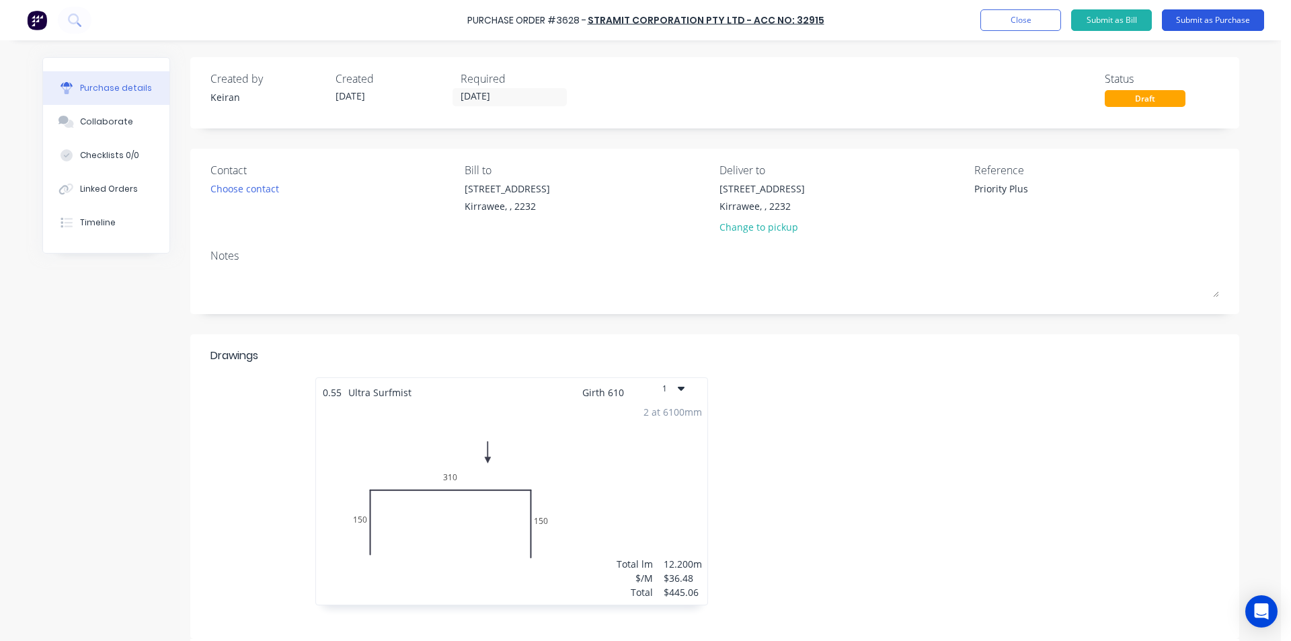
click at [1204, 22] on button "Submit as Purchase" at bounding box center [1213, 20] width 102 height 22
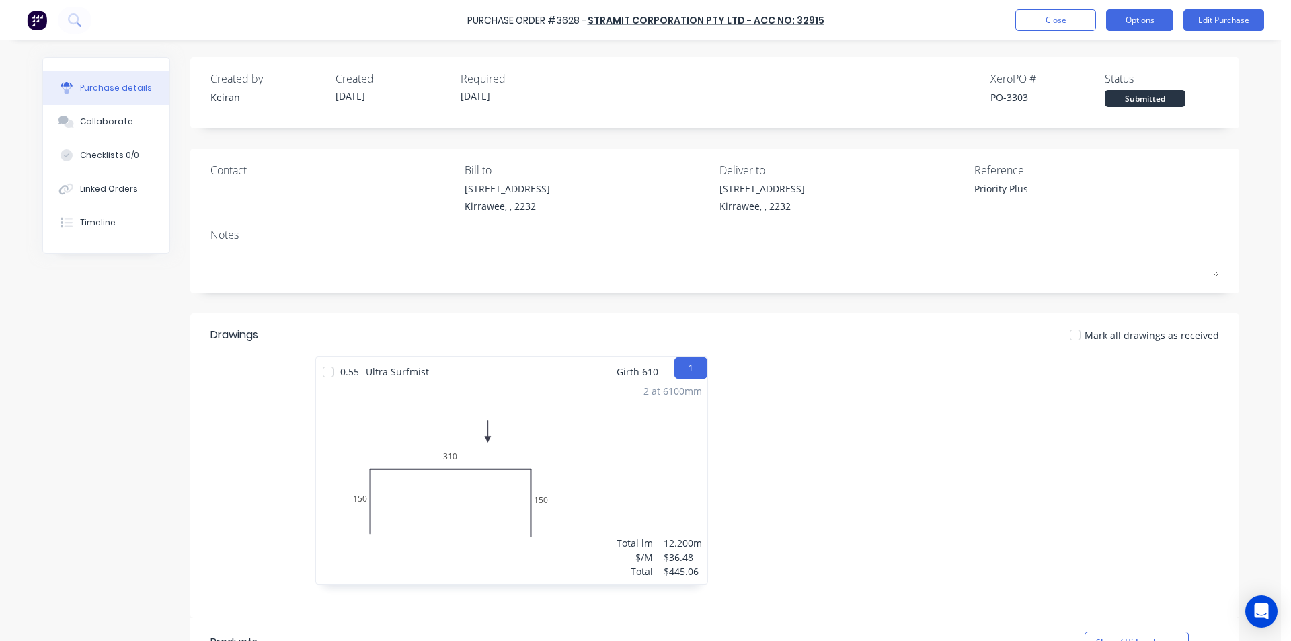
click at [1128, 20] on button "Options" at bounding box center [1139, 20] width 67 height 22
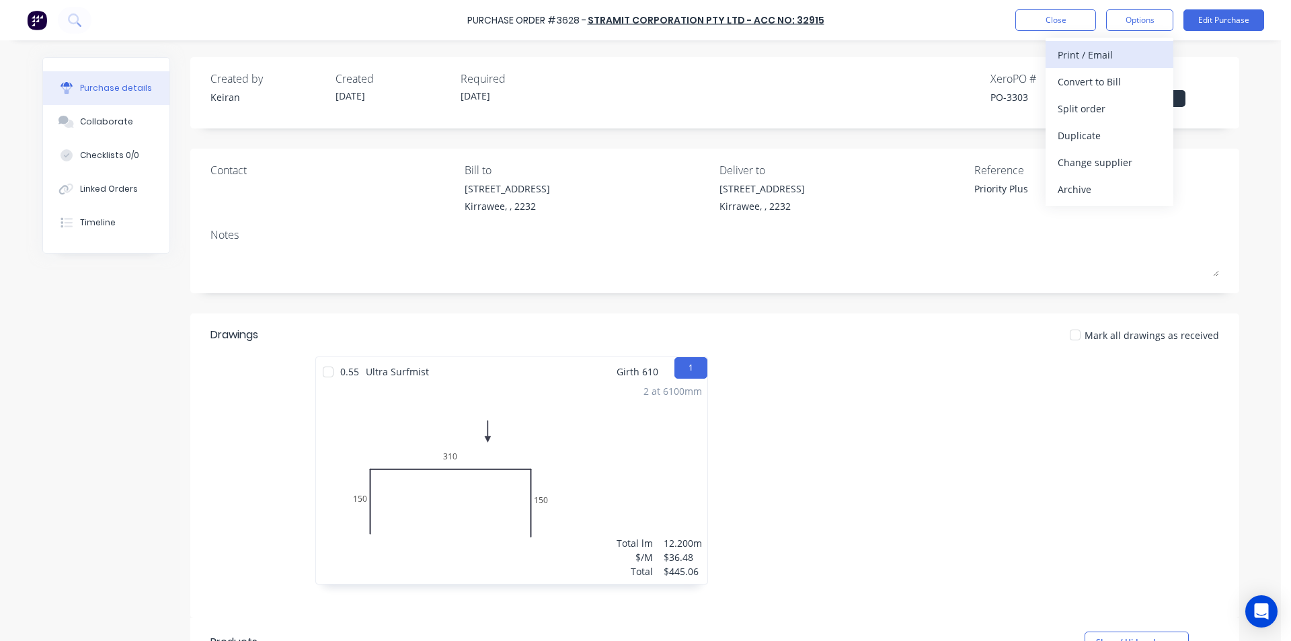
click at [1110, 46] on div "Print / Email" at bounding box center [1110, 55] width 104 height 20
click at [1104, 112] on div "Without pricing" at bounding box center [1110, 109] width 104 height 20
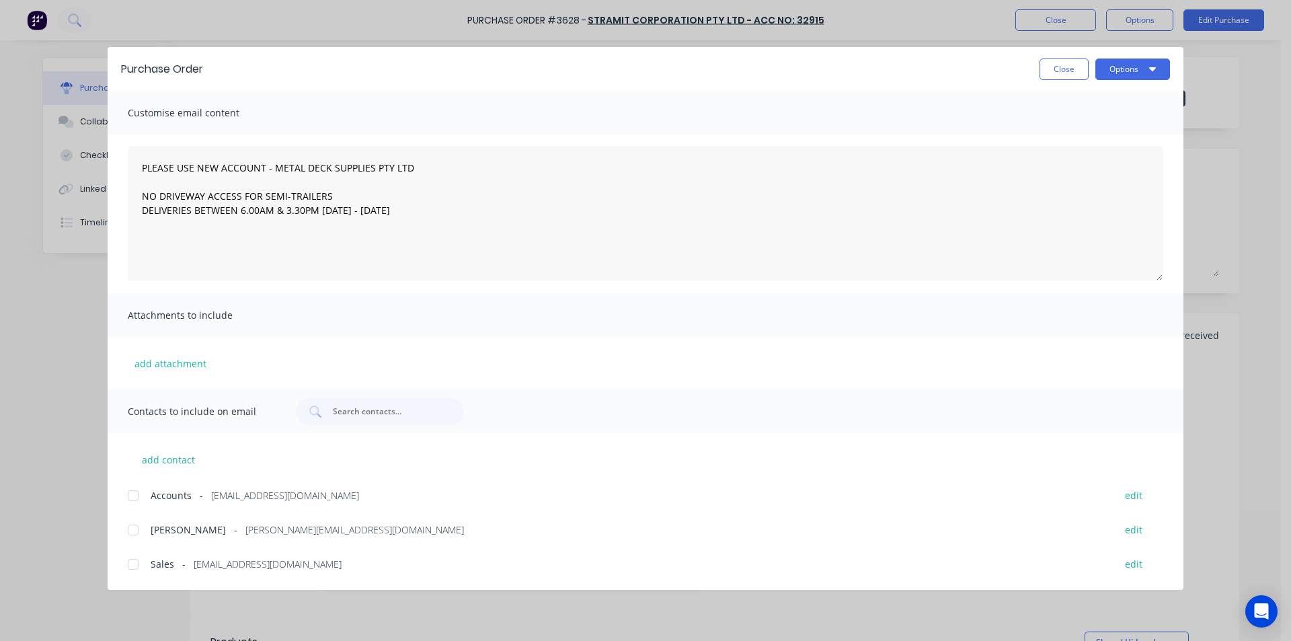
click at [139, 560] on div at bounding box center [133, 564] width 27 height 27
click at [1118, 71] on button "Options" at bounding box center [1133, 70] width 75 height 22
click at [1121, 153] on div "Email" at bounding box center [1107, 157] width 104 height 20
click at [1061, 69] on button "Close" at bounding box center [1064, 70] width 49 height 22
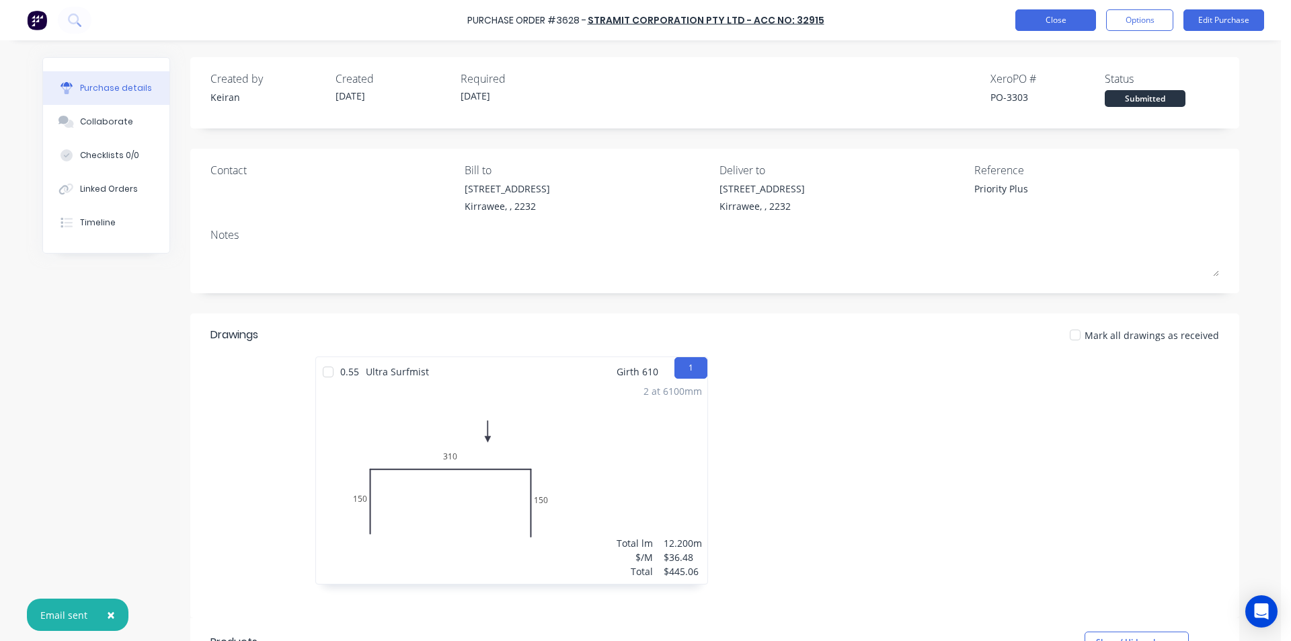
click at [1039, 21] on button "Close" at bounding box center [1056, 20] width 81 height 22
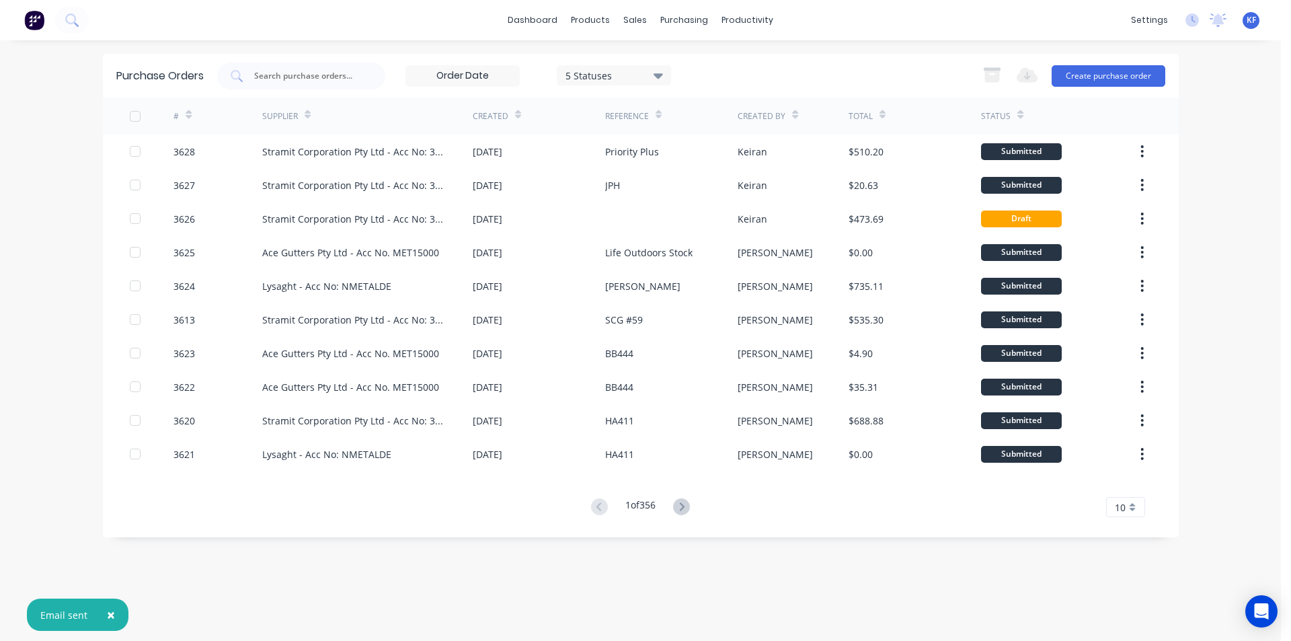
drag, startPoint x: 118, startPoint y: 613, endPoint x: 144, endPoint y: 592, distance: 33.0
click at [116, 612] on button "×" at bounding box center [110, 615] width 35 height 32
click at [634, 18] on div "sales" at bounding box center [635, 20] width 37 height 20
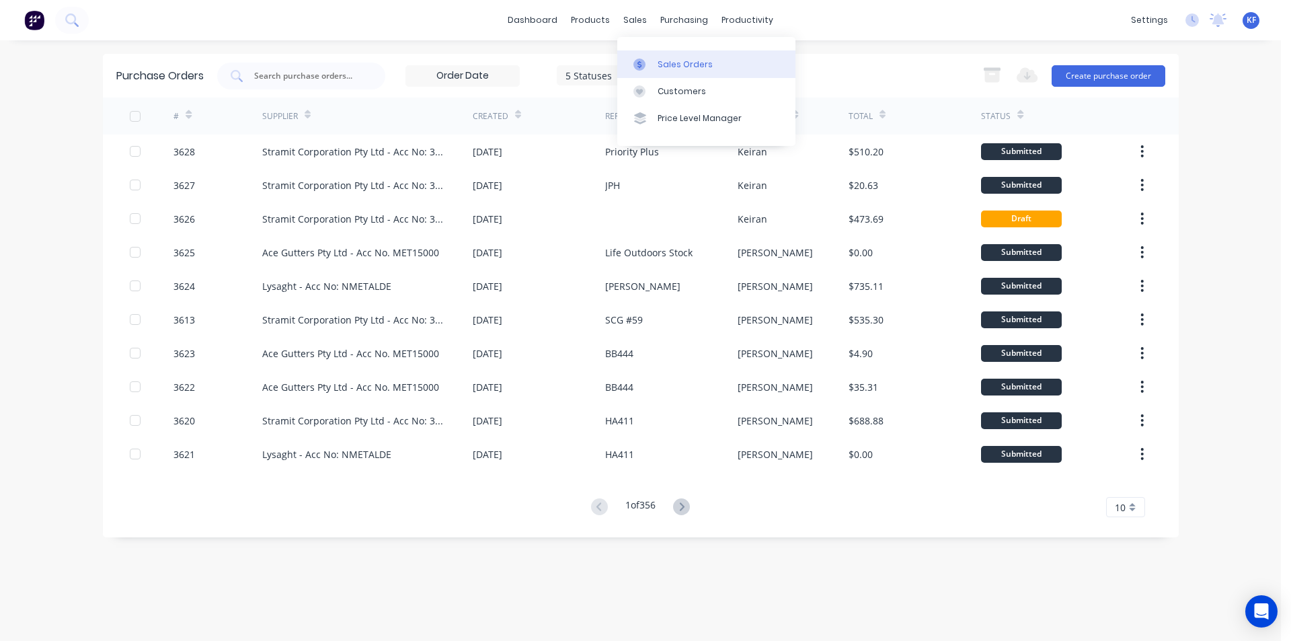
click at [674, 63] on div "Sales Orders" at bounding box center [685, 65] width 55 height 12
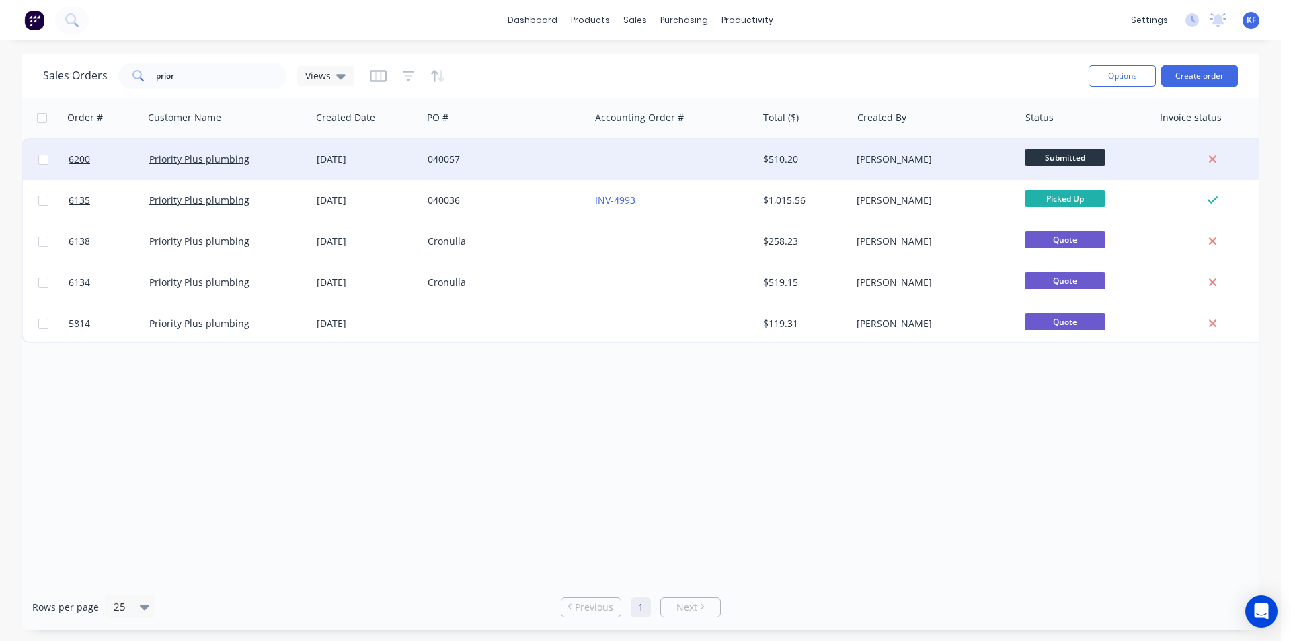
click at [1095, 157] on span "Submitted" at bounding box center [1065, 157] width 81 height 17
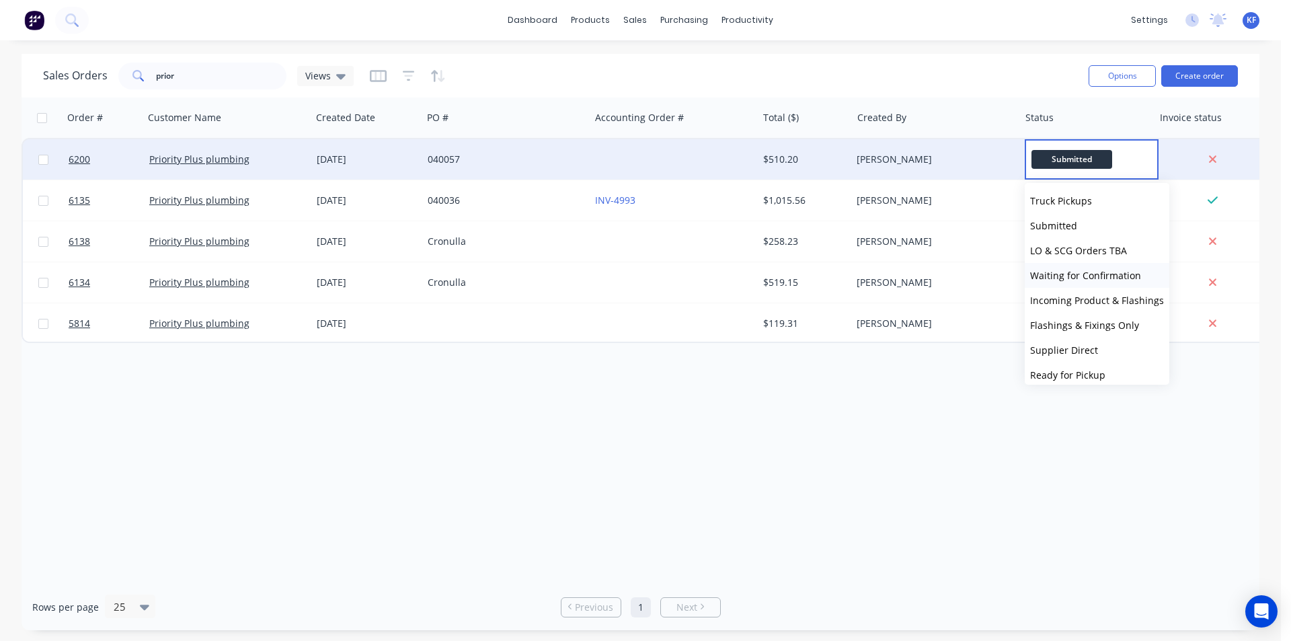
click at [1061, 271] on span "Waiting for Confirmation" at bounding box center [1085, 275] width 111 height 13
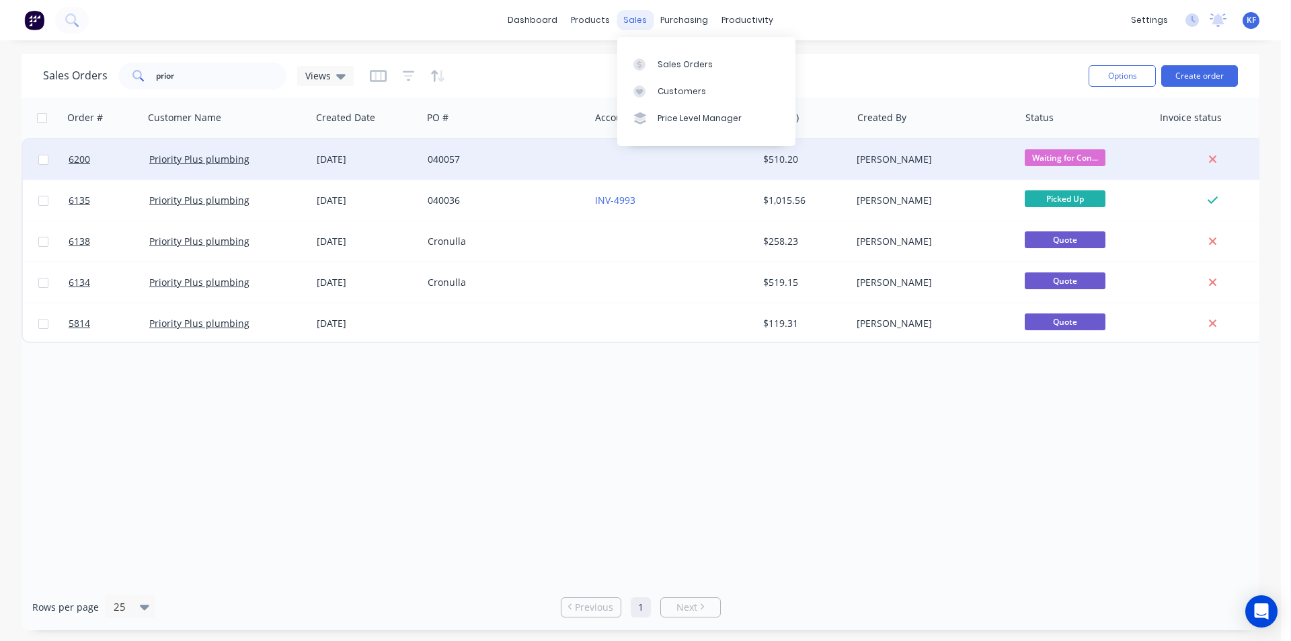
click at [629, 19] on div "sales" at bounding box center [635, 20] width 37 height 20
click at [665, 65] on div "Sales Orders" at bounding box center [685, 65] width 55 height 12
click at [636, 21] on div "sales" at bounding box center [635, 20] width 37 height 20
click at [660, 55] on link "Purchase Orders" at bounding box center [741, 63] width 178 height 27
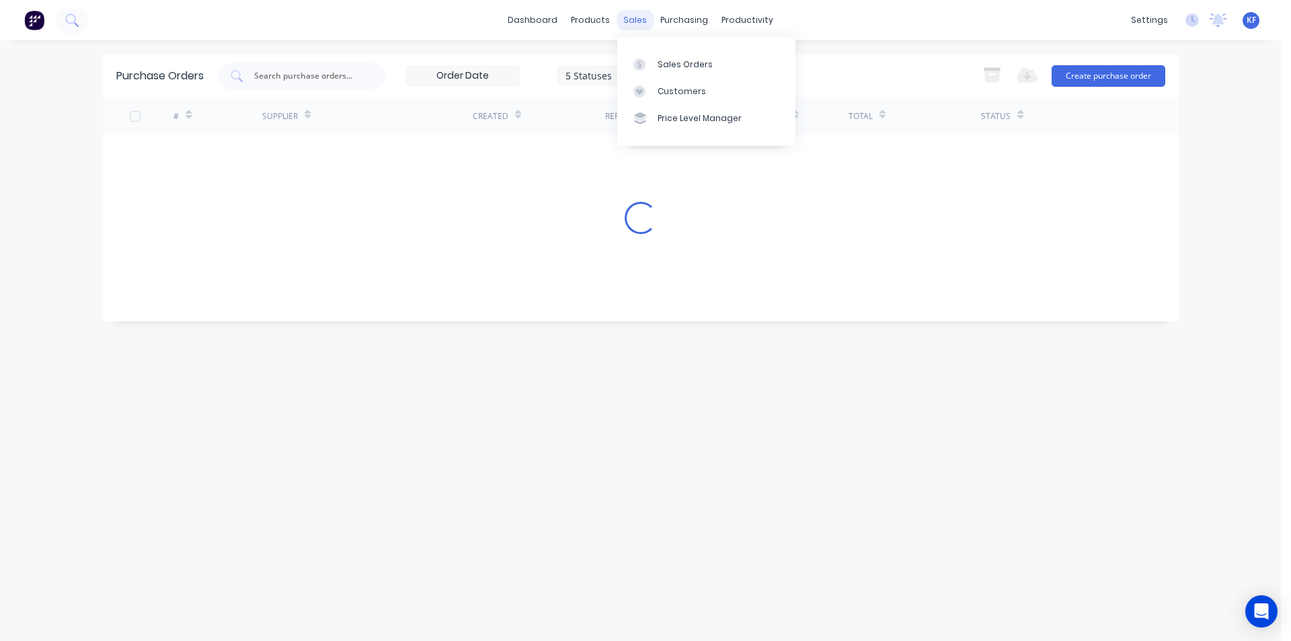
click at [631, 17] on div "sales" at bounding box center [635, 20] width 37 height 20
click at [651, 63] on div at bounding box center [644, 65] width 20 height 12
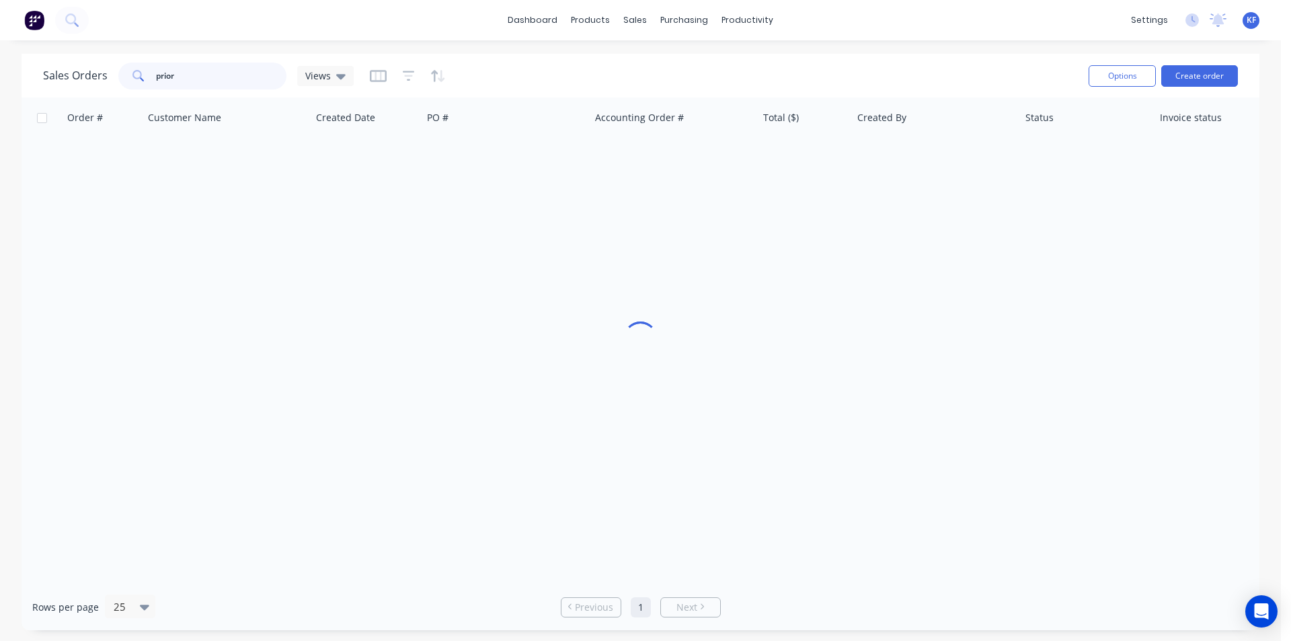
drag, startPoint x: 118, startPoint y: 73, endPoint x: 91, endPoint y: 69, distance: 26.4
click at [92, 69] on div "Sales Orders prior Views" at bounding box center [198, 76] width 311 height 27
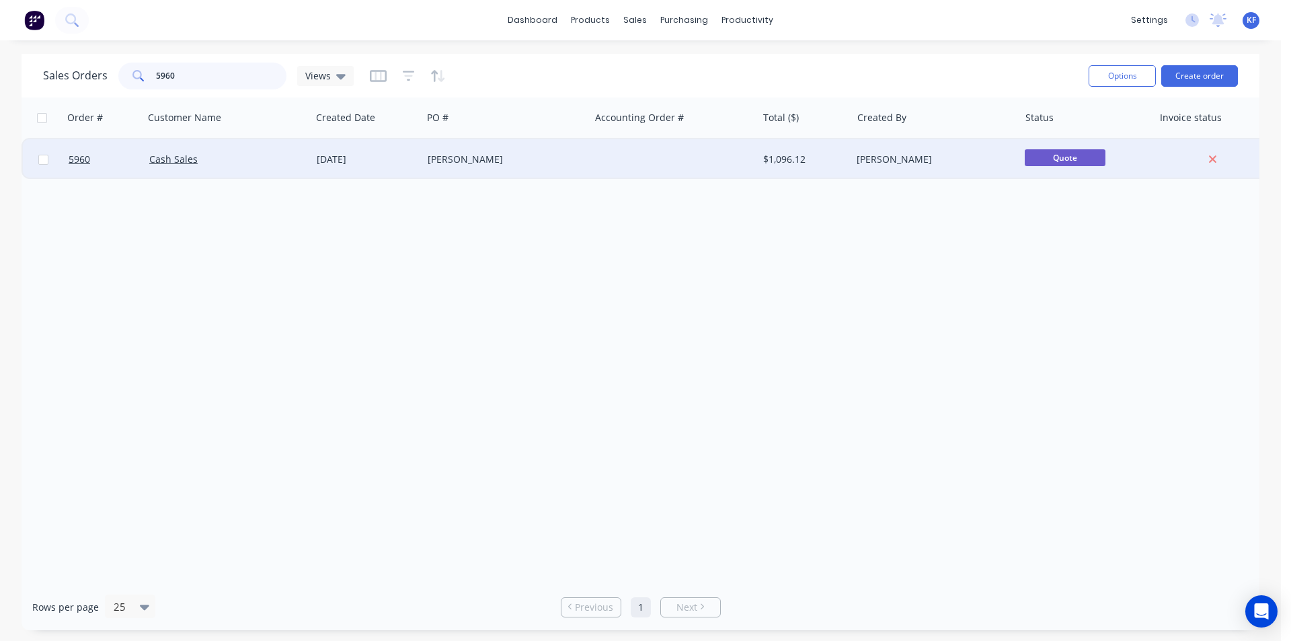
type input "5960"
click at [607, 167] on div at bounding box center [673, 159] width 167 height 40
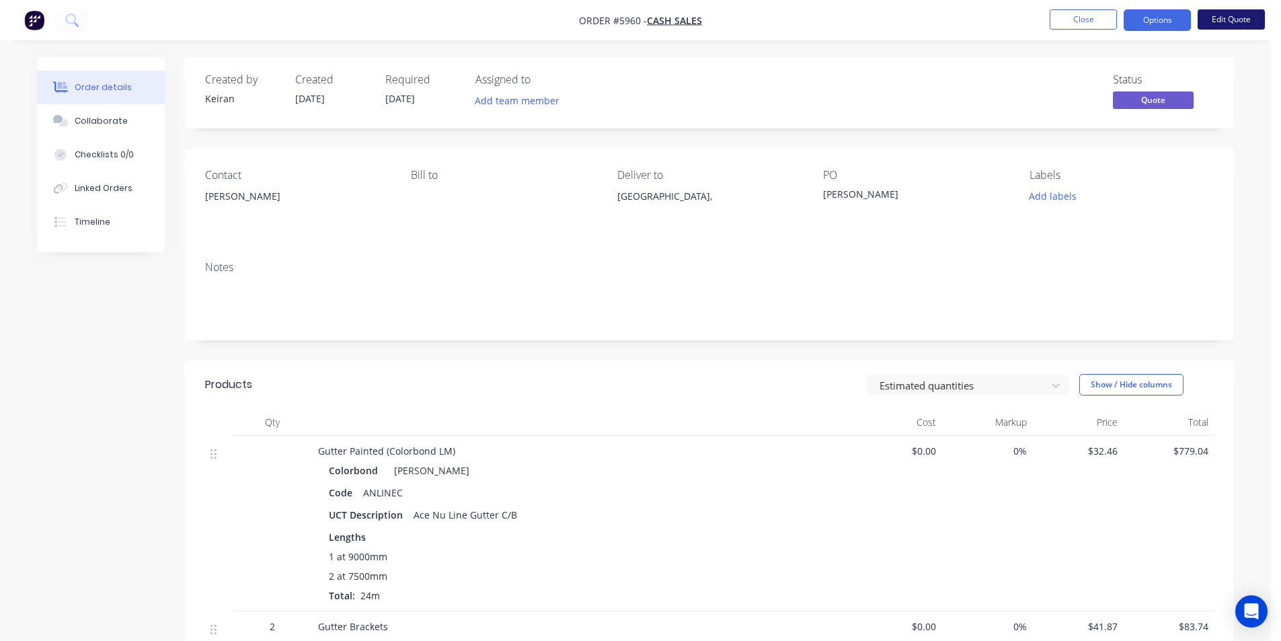
click at [1237, 23] on button "Edit Quote" at bounding box center [1231, 19] width 67 height 20
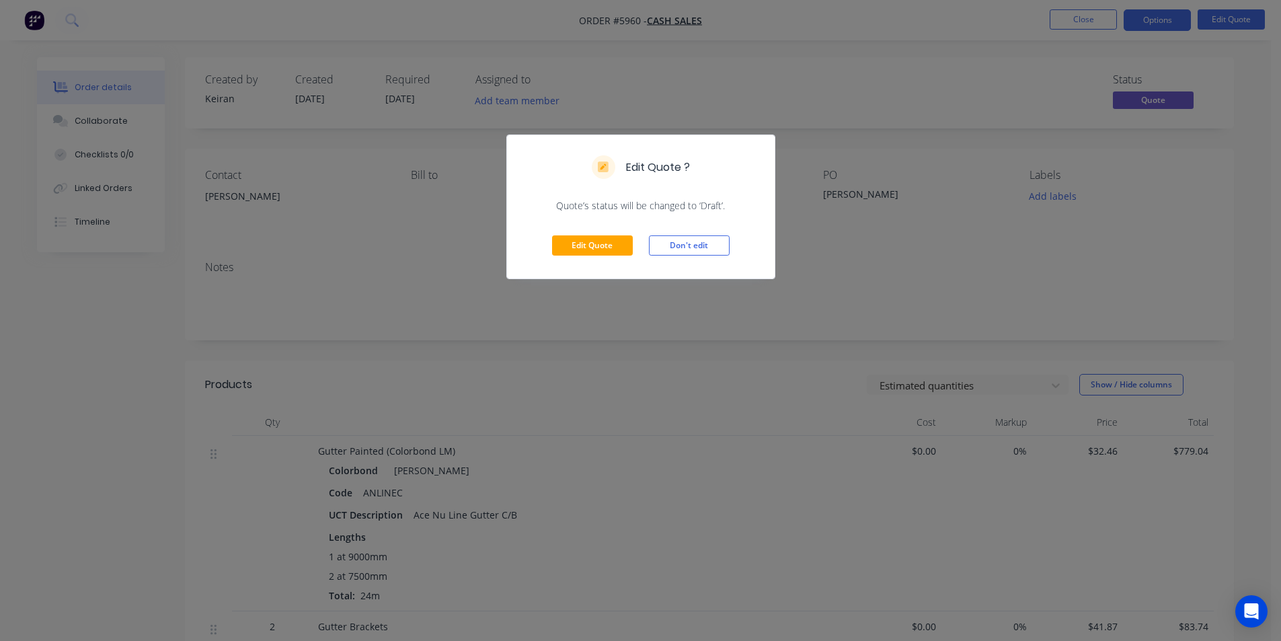
click at [589, 235] on div "Edit Quote Don't edit" at bounding box center [641, 246] width 268 height 66
click at [613, 243] on button "Edit Quote" at bounding box center [592, 245] width 81 height 20
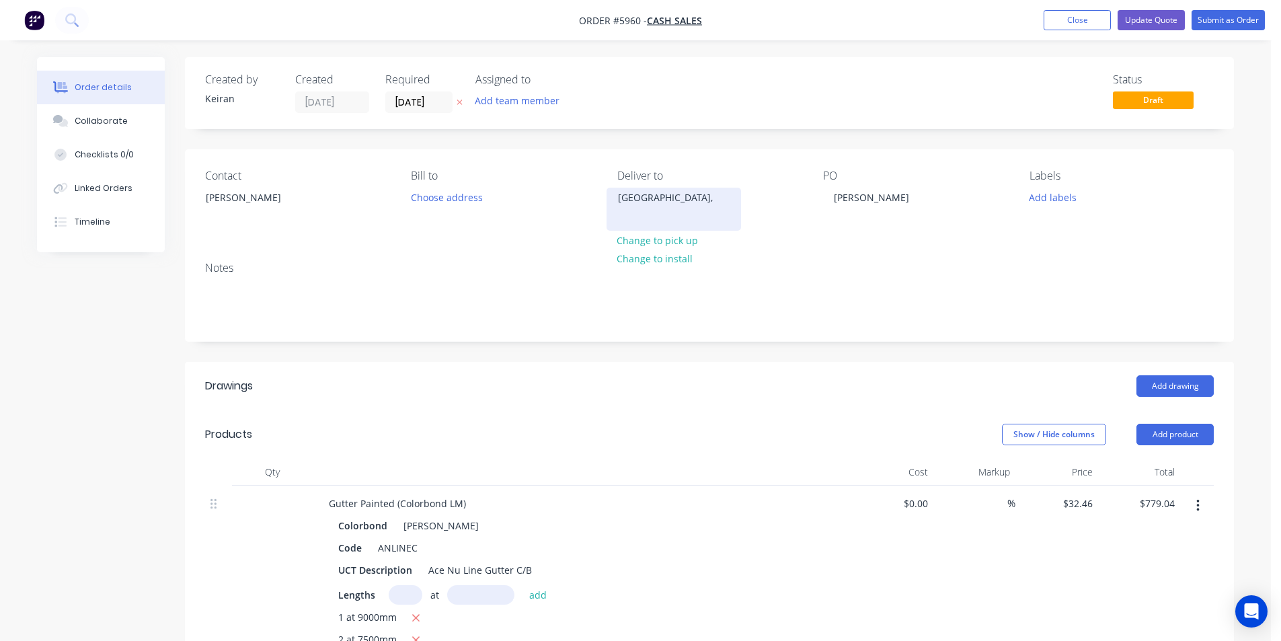
click at [650, 212] on div "[GEOGRAPHIC_DATA]," at bounding box center [674, 209] width 135 height 43
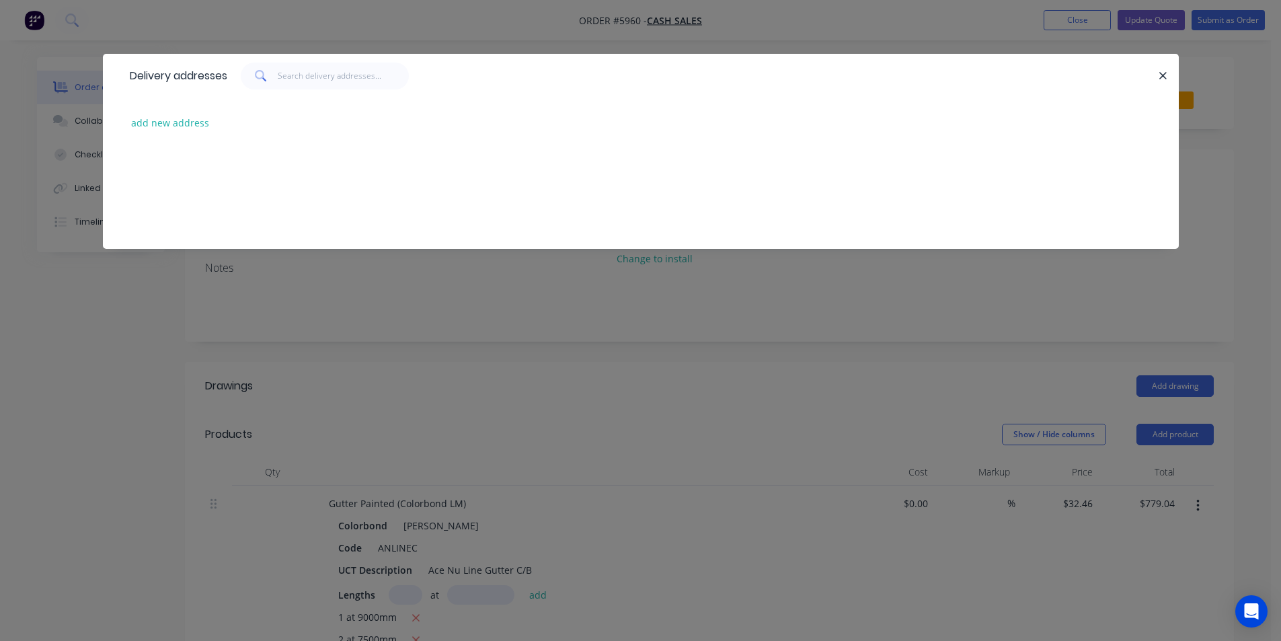
click at [181, 132] on div "add new address" at bounding box center [641, 123] width 1036 height 50
click at [208, 125] on button "add new address" at bounding box center [170, 123] width 92 height 18
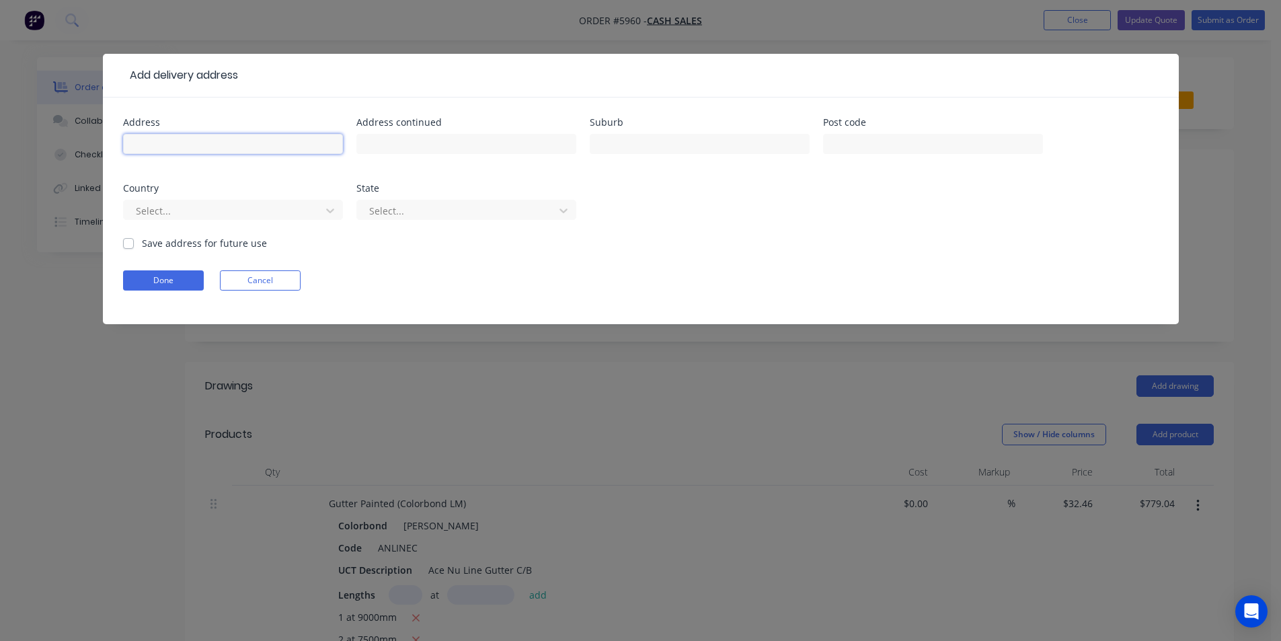
click at [199, 151] on input "text" at bounding box center [233, 144] width 220 height 20
type input "7 Boronga Cl"
type input "[GEOGRAPHIC_DATA]"
click at [184, 276] on button "Done" at bounding box center [163, 280] width 81 height 20
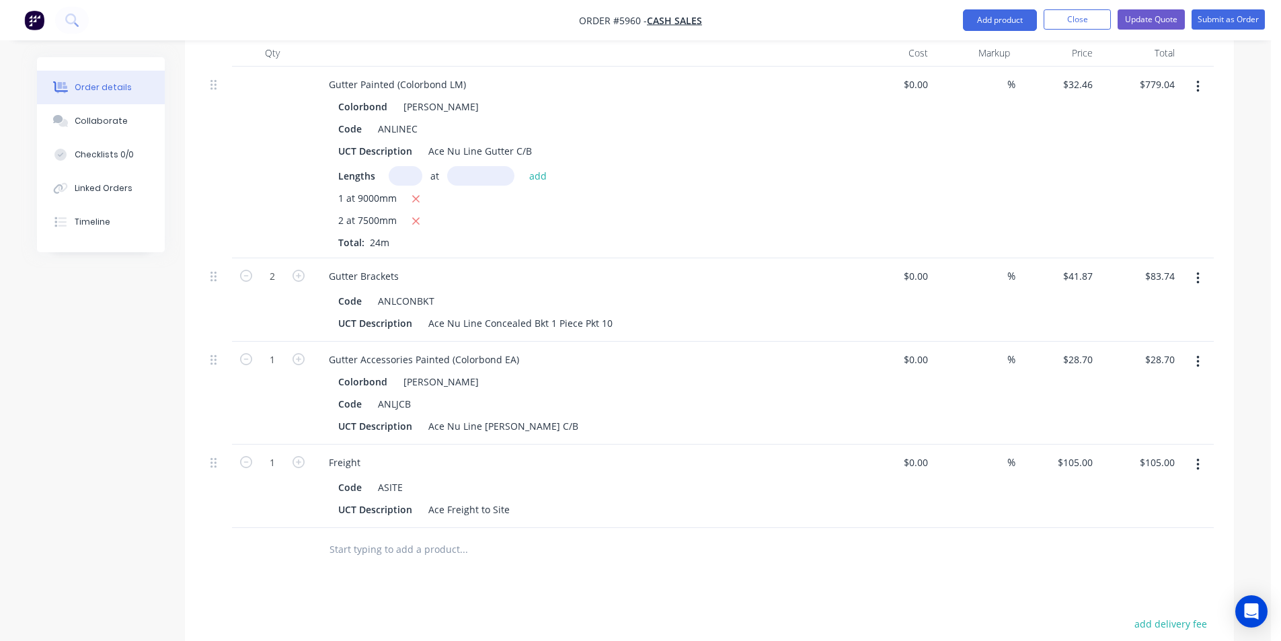
scroll to position [538, 0]
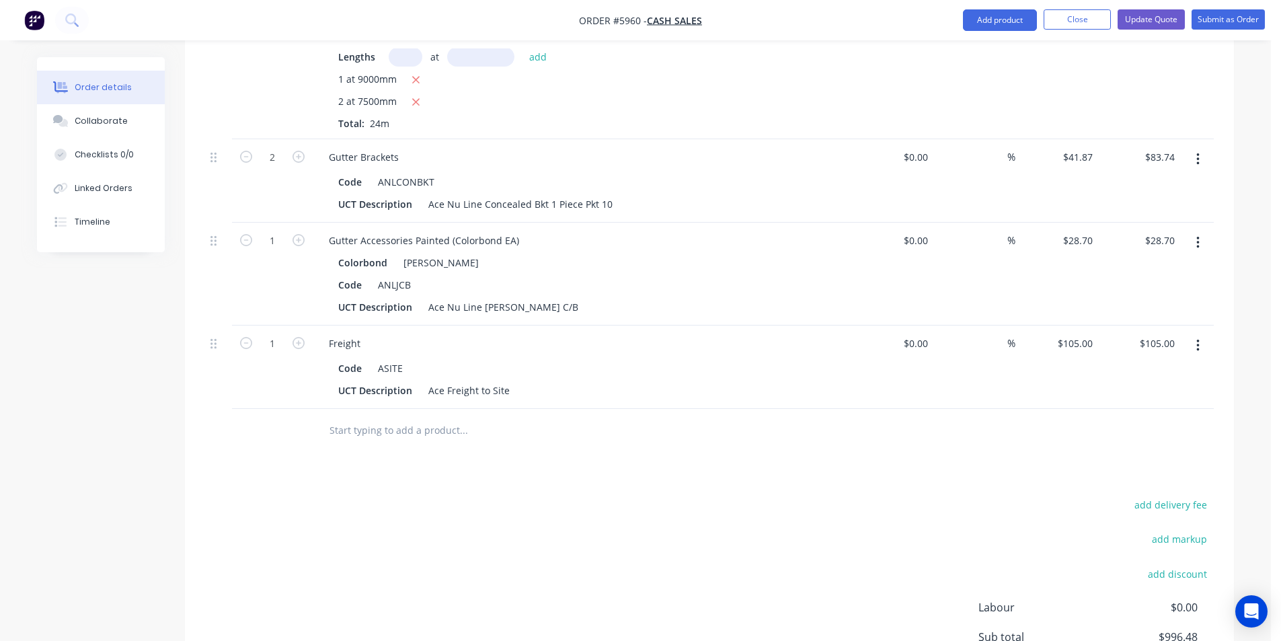
click at [372, 442] on input "text" at bounding box center [463, 430] width 269 height 27
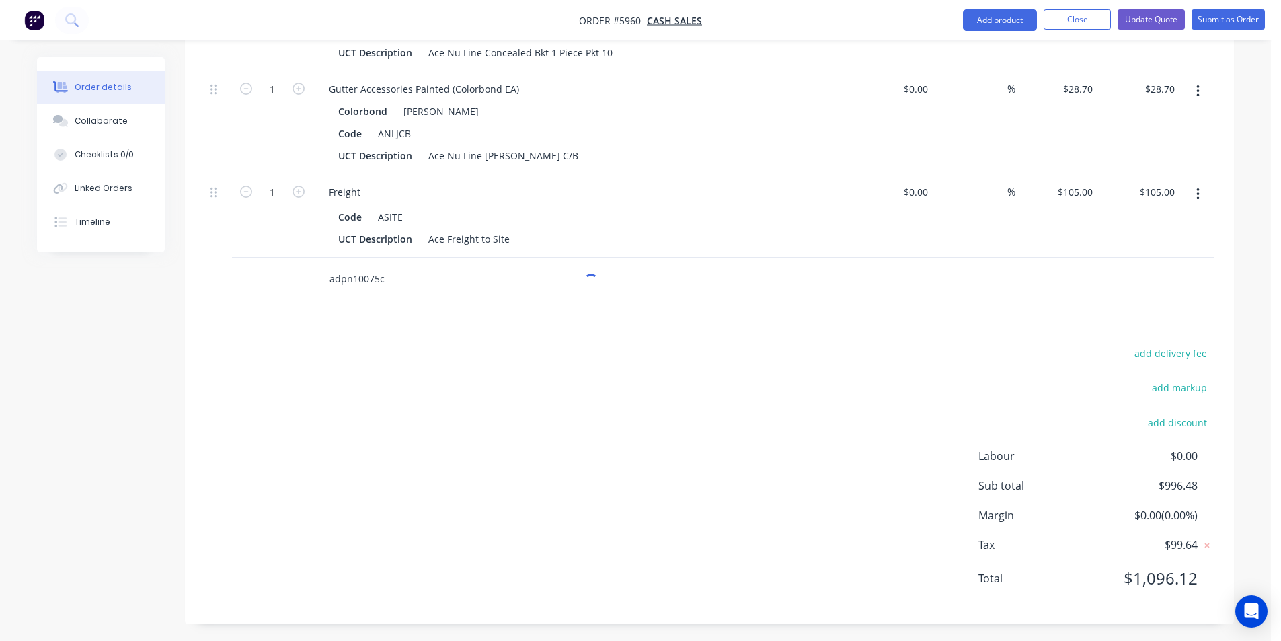
scroll to position [693, 0]
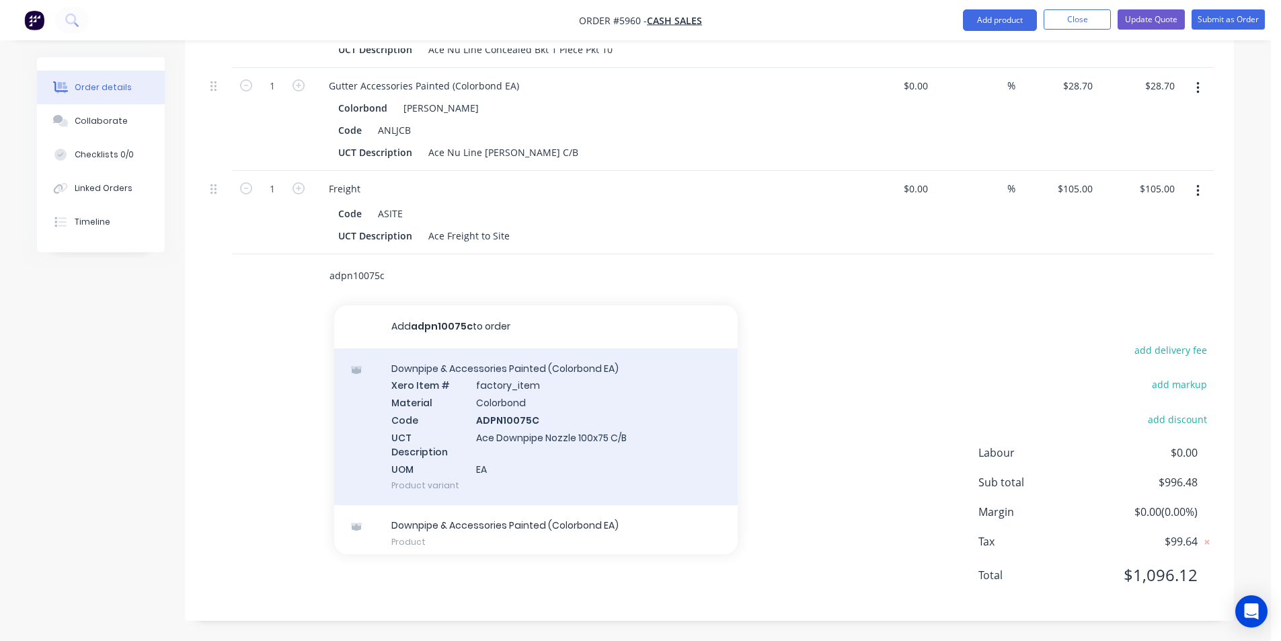
type input "adpn10075c"
click at [599, 450] on div "Downpipe & Accessories Painted (Colorbond EA) Xero Item # factory_item Material…" at bounding box center [536, 426] width 404 height 157
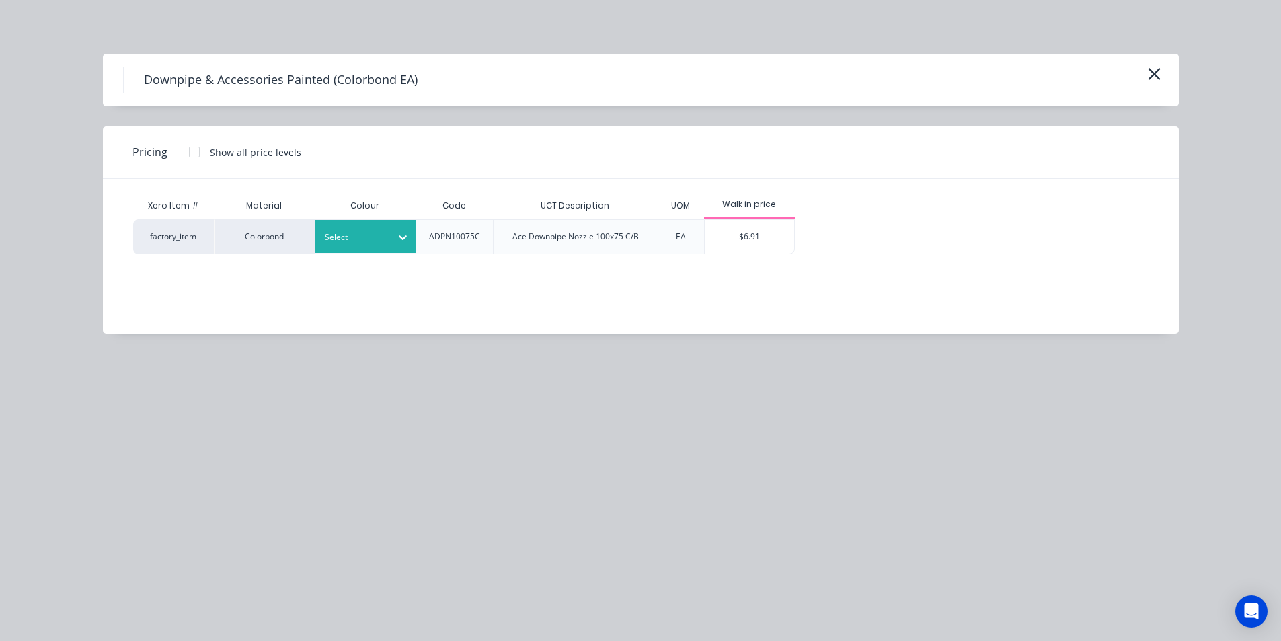
click at [397, 237] on icon at bounding box center [402, 237] width 13 height 13
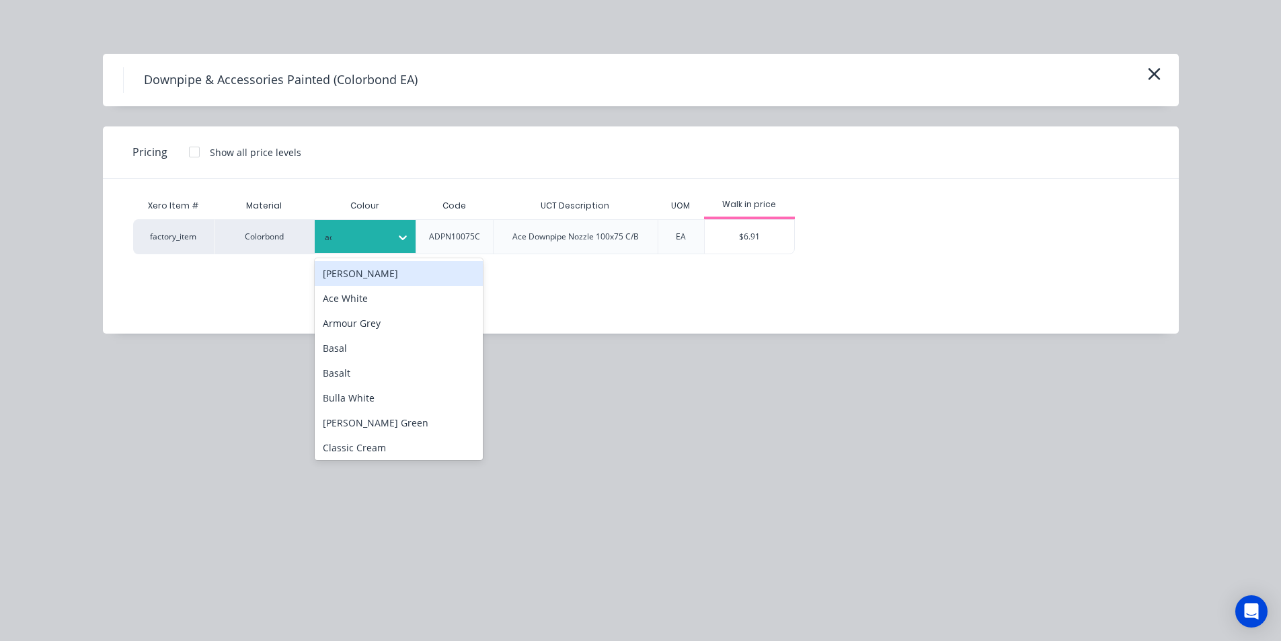
type input "ace"
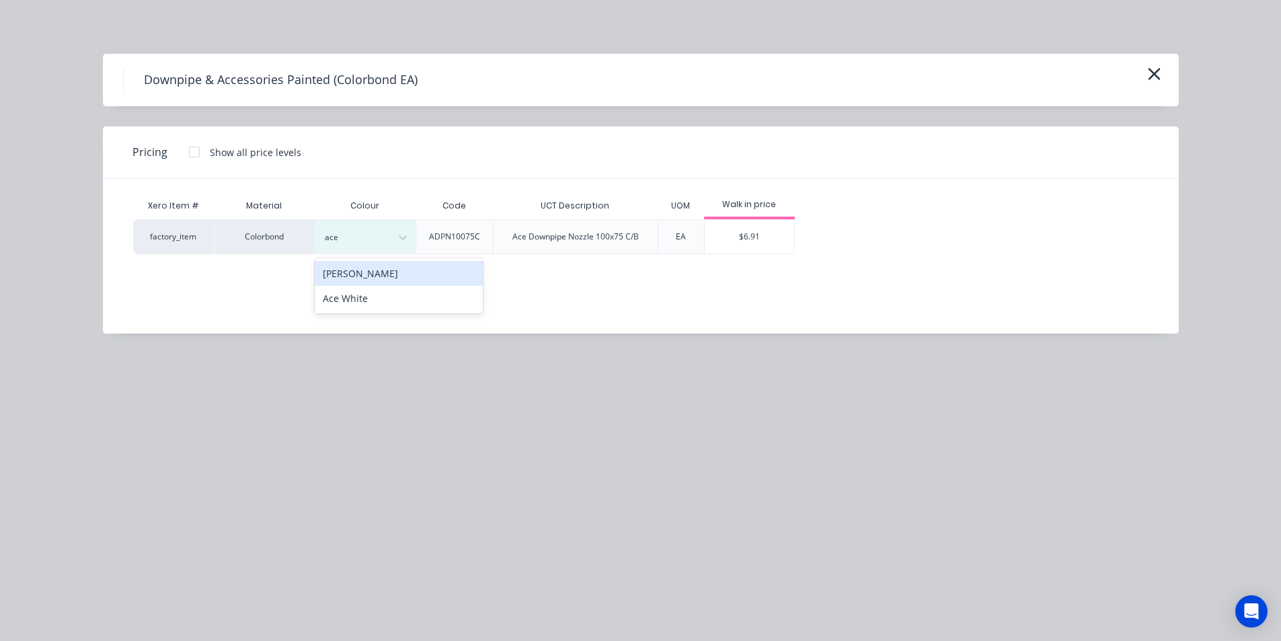
click at [382, 269] on div "[PERSON_NAME]" at bounding box center [399, 273] width 168 height 25
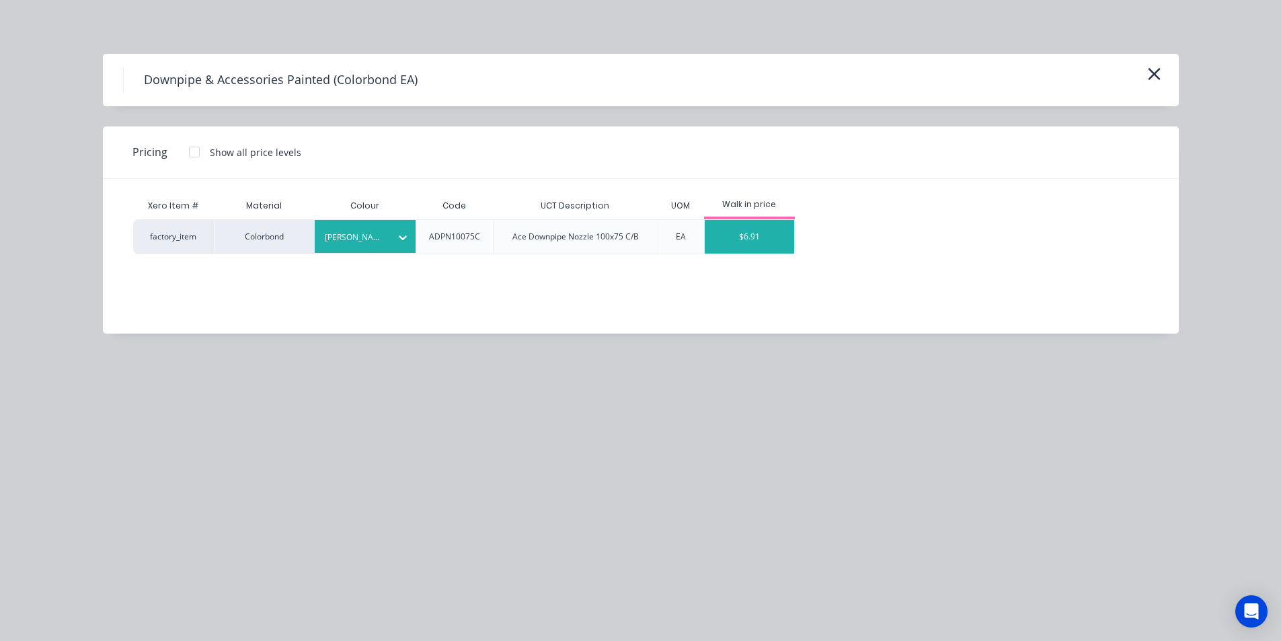
click at [734, 238] on div "$6.91" at bounding box center [749, 237] width 89 height 34
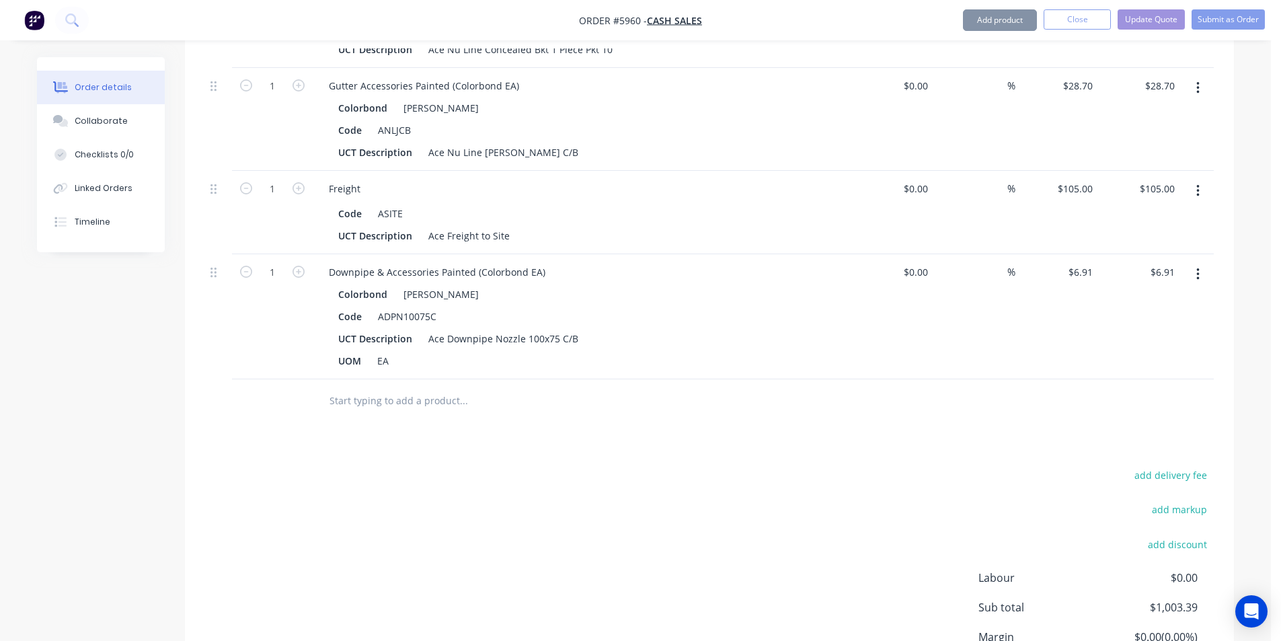
click at [387, 407] on input "text" at bounding box center [463, 400] width 269 height 27
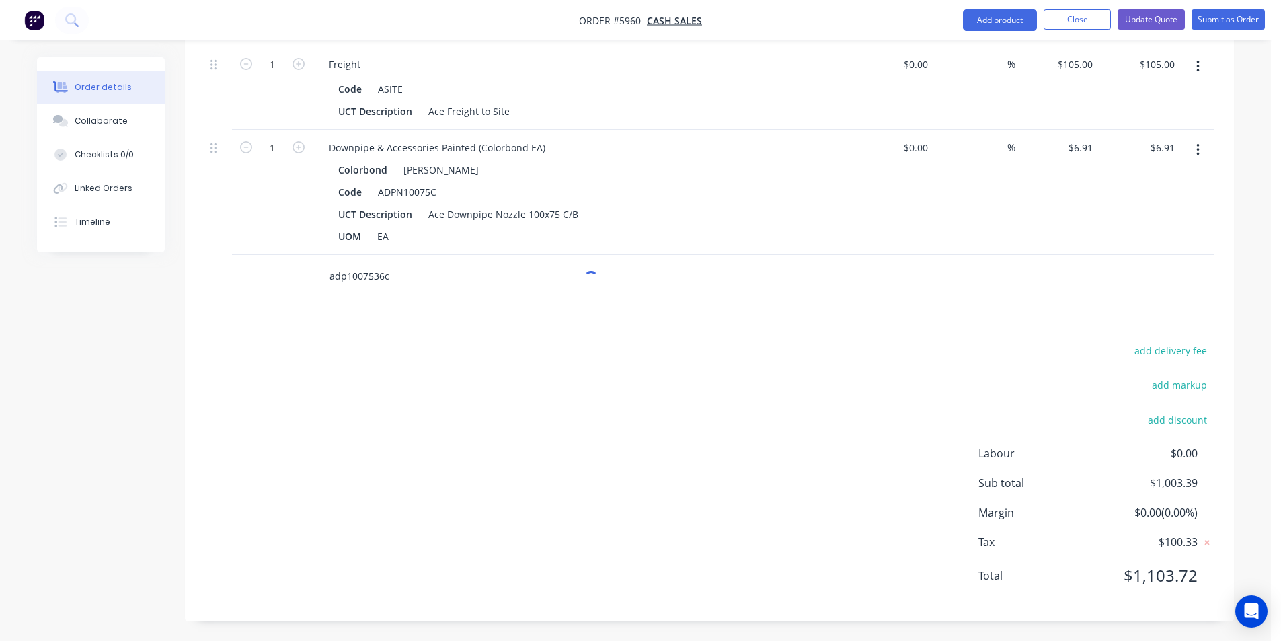
scroll to position [818, 0]
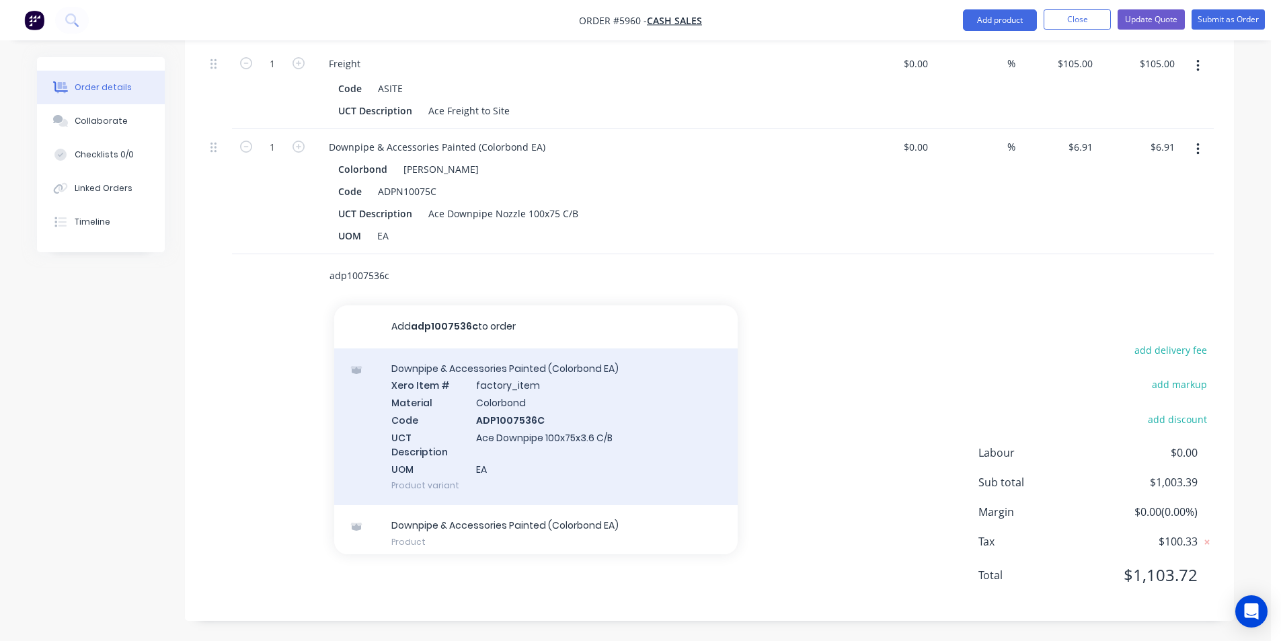
type input "adp1007536c"
click at [537, 436] on div "Downpipe & Accessories Painted (Colorbond EA) Xero Item # factory_item Material…" at bounding box center [536, 426] width 404 height 157
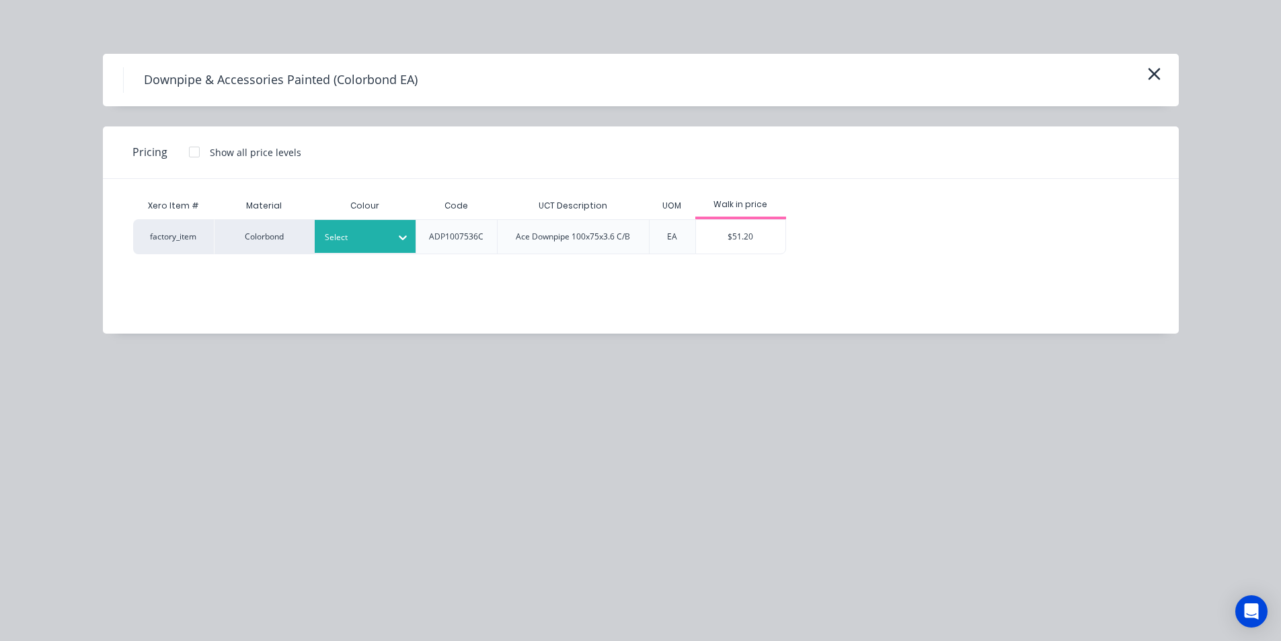
click at [391, 224] on div at bounding box center [403, 237] width 24 height 33
type input "ace"
click at [366, 266] on div "[PERSON_NAME]" at bounding box center [399, 273] width 168 height 25
click at [725, 243] on div "$51.20" at bounding box center [740, 237] width 89 height 34
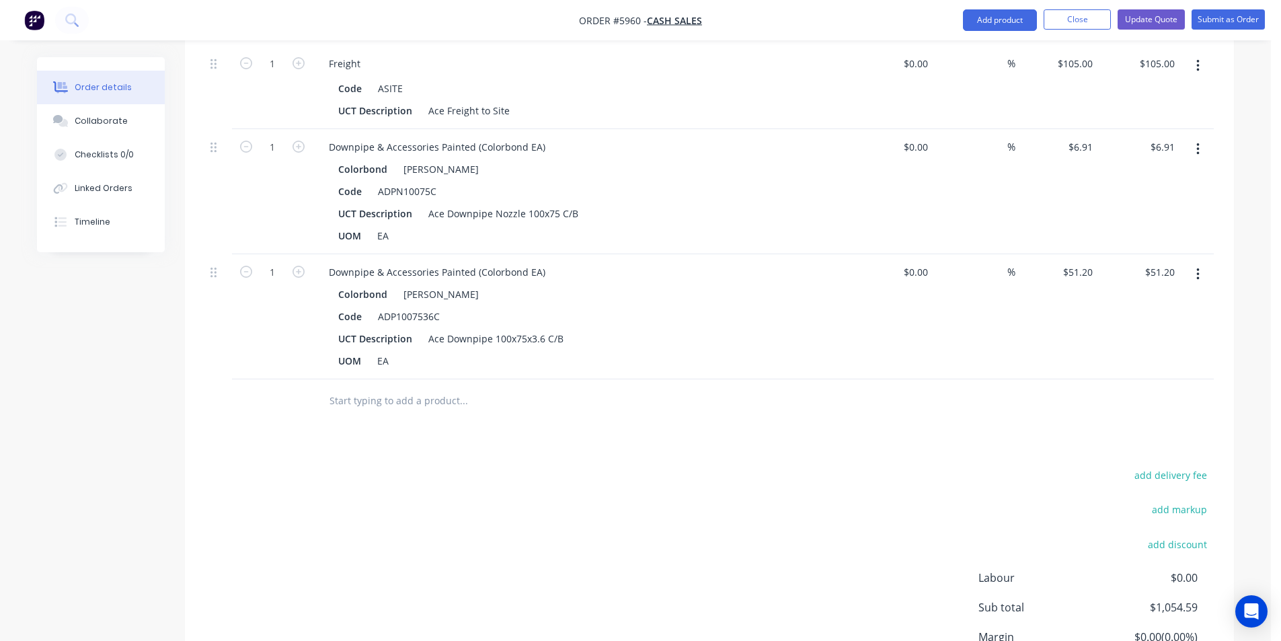
click at [451, 411] on input "text" at bounding box center [463, 400] width 269 height 27
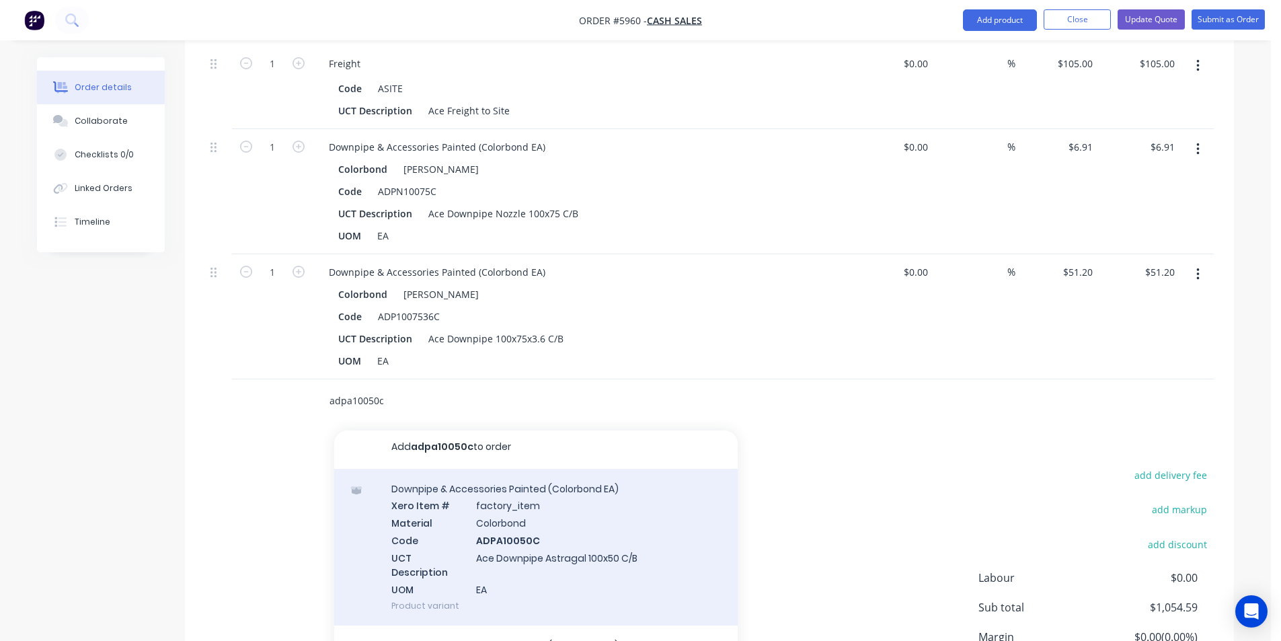
scroll to position [7, 0]
type input "adpa10050c"
click at [598, 531] on div "Downpipe & Accessories Painted (Colorbond EA) Xero Item # factory_item Material…" at bounding box center [536, 544] width 404 height 157
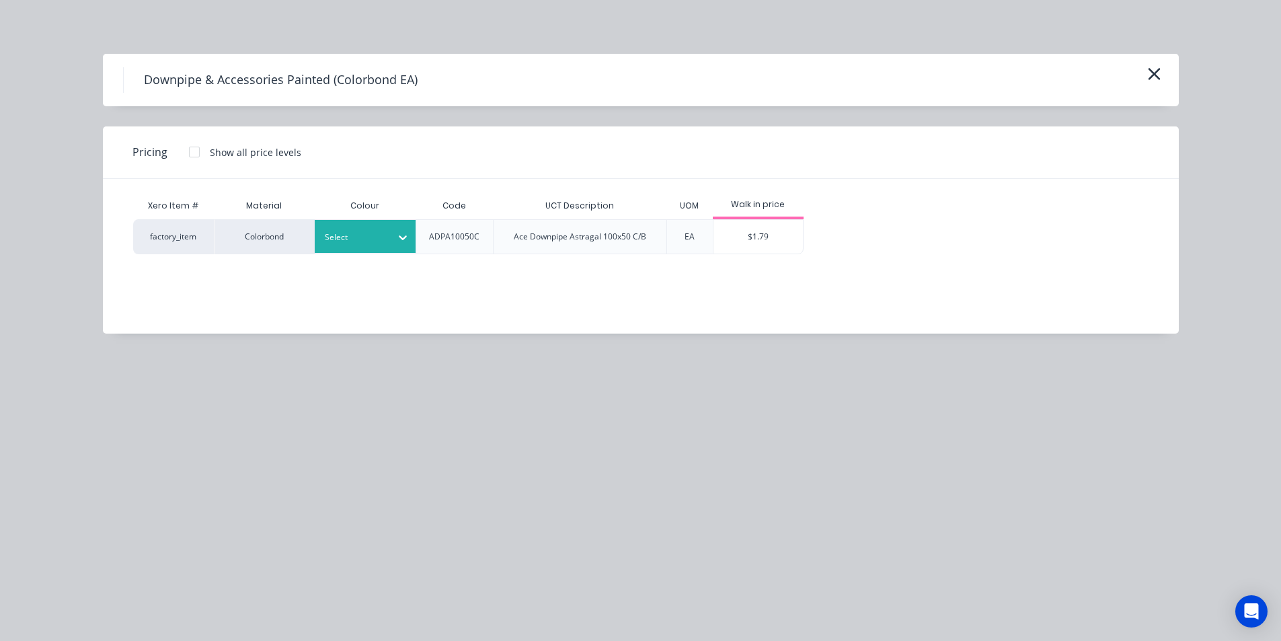
click at [372, 240] on div at bounding box center [355, 237] width 61 height 15
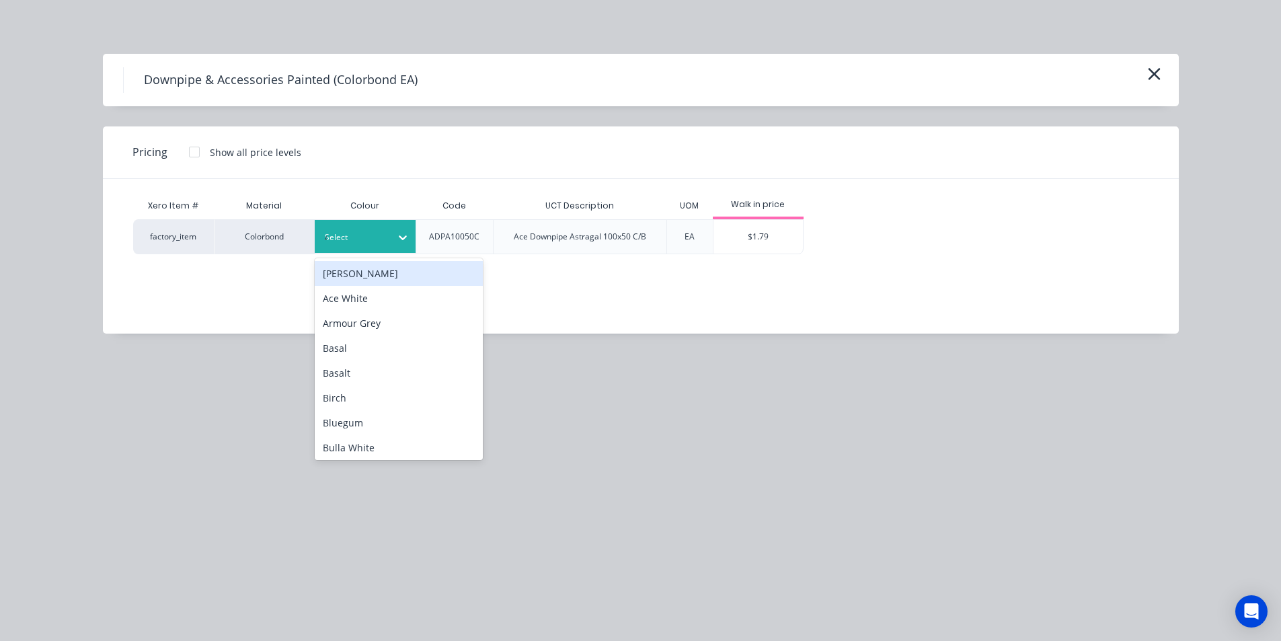
type input "ace"
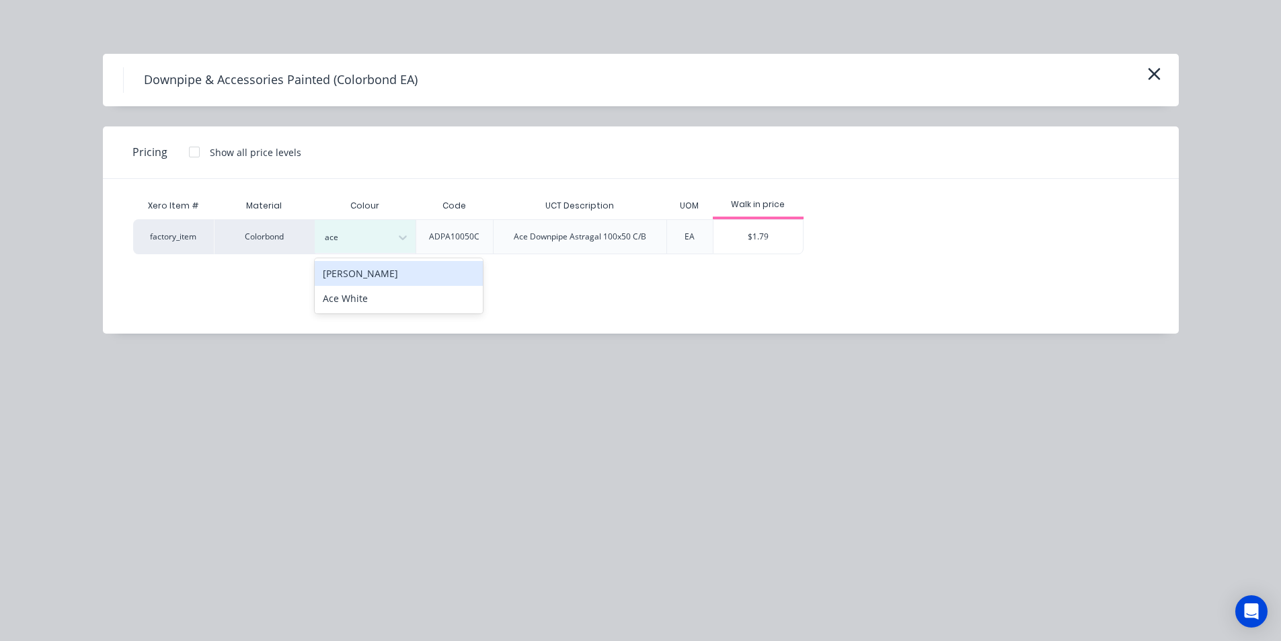
click at [371, 271] on div "[PERSON_NAME]" at bounding box center [399, 273] width 168 height 25
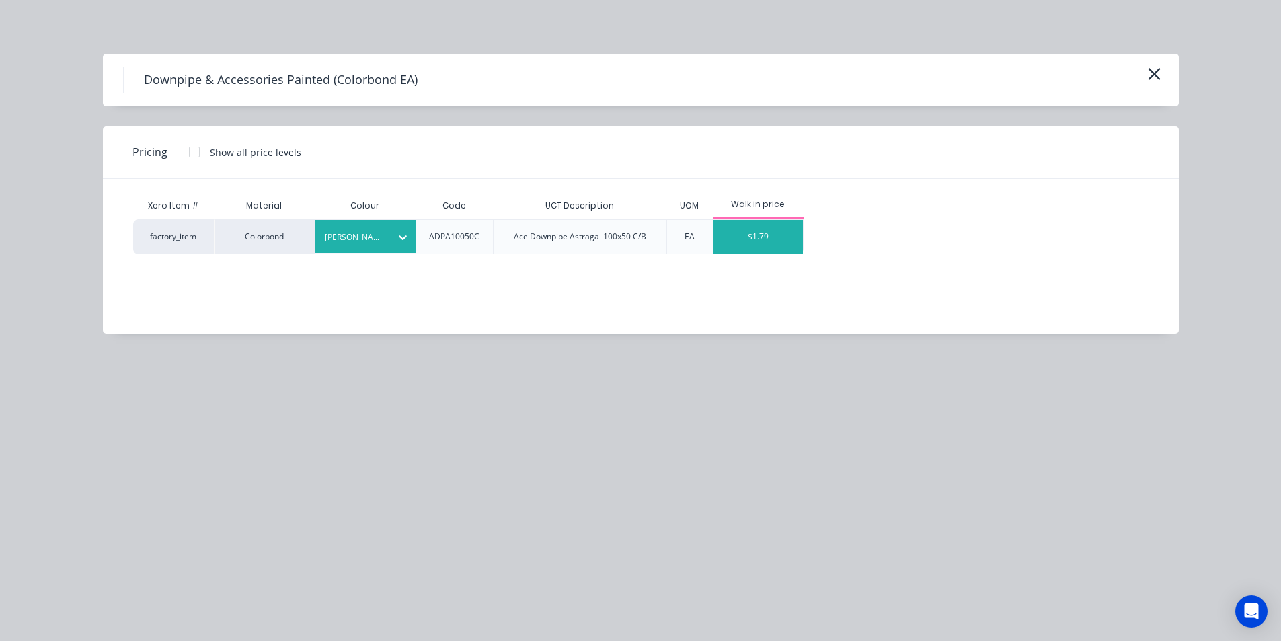
click at [769, 239] on div "$1.79" at bounding box center [758, 237] width 89 height 34
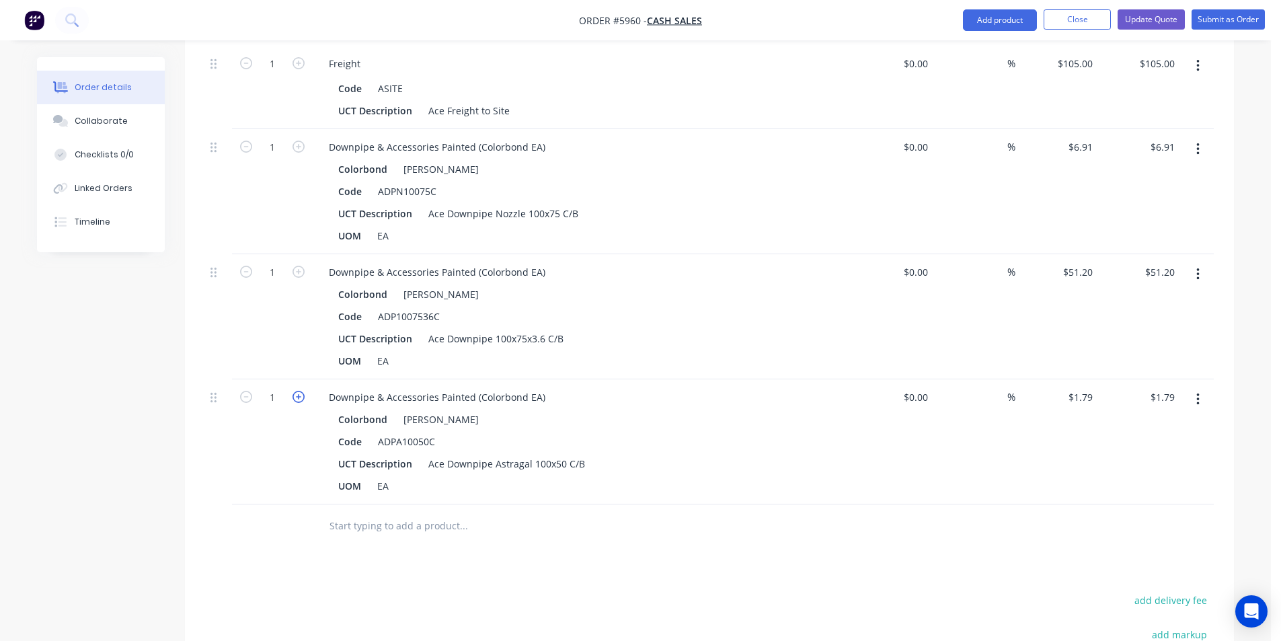
click at [300, 396] on icon "button" at bounding box center [299, 397] width 12 height 12
type input "2"
type input "$3.58"
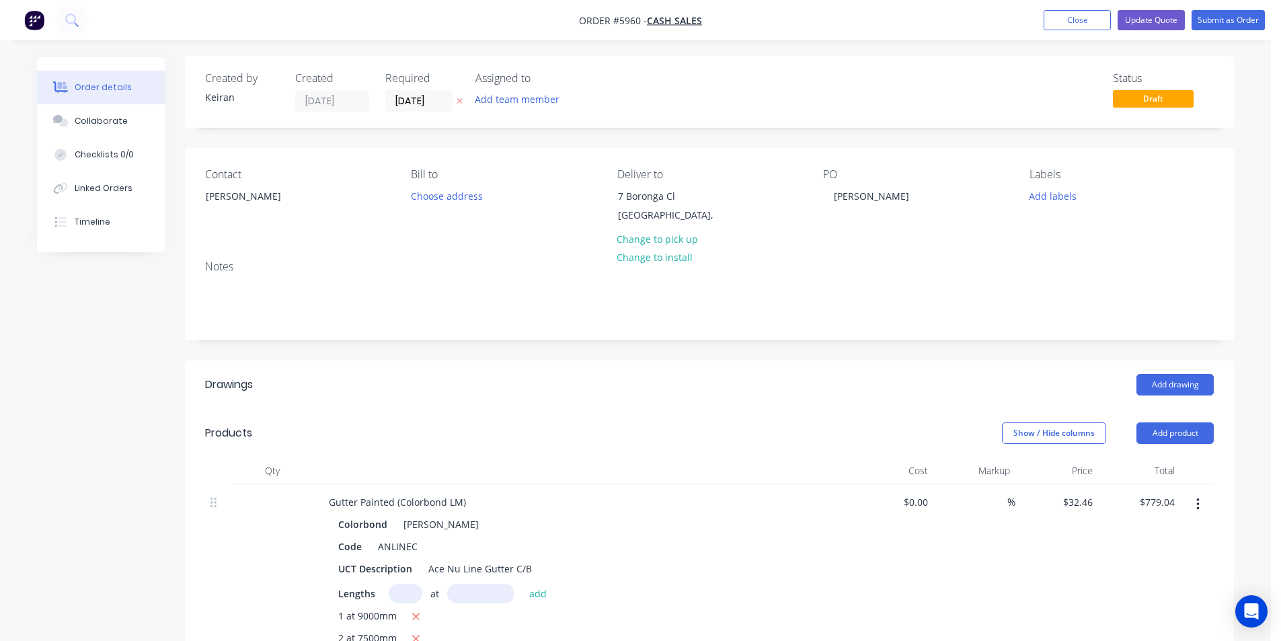
scroll to position [0, 0]
click at [434, 100] on input "[DATE]" at bounding box center [419, 102] width 66 height 20
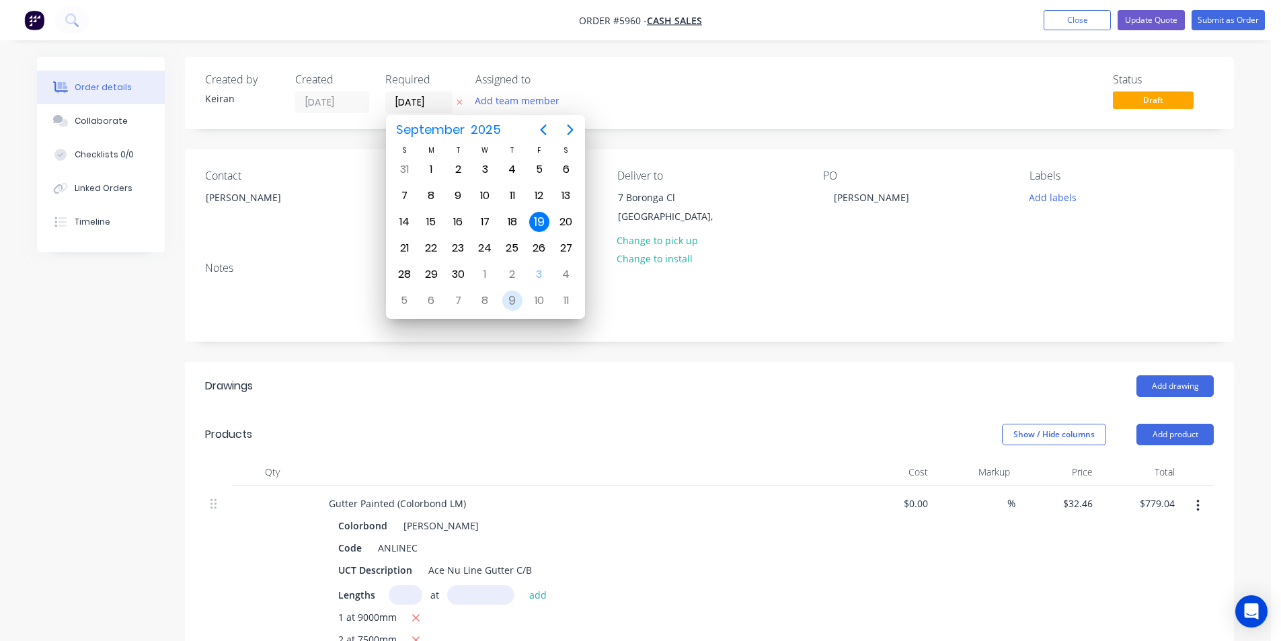
click at [517, 301] on div "9" at bounding box center [512, 301] width 20 height 20
type input "[DATE]"
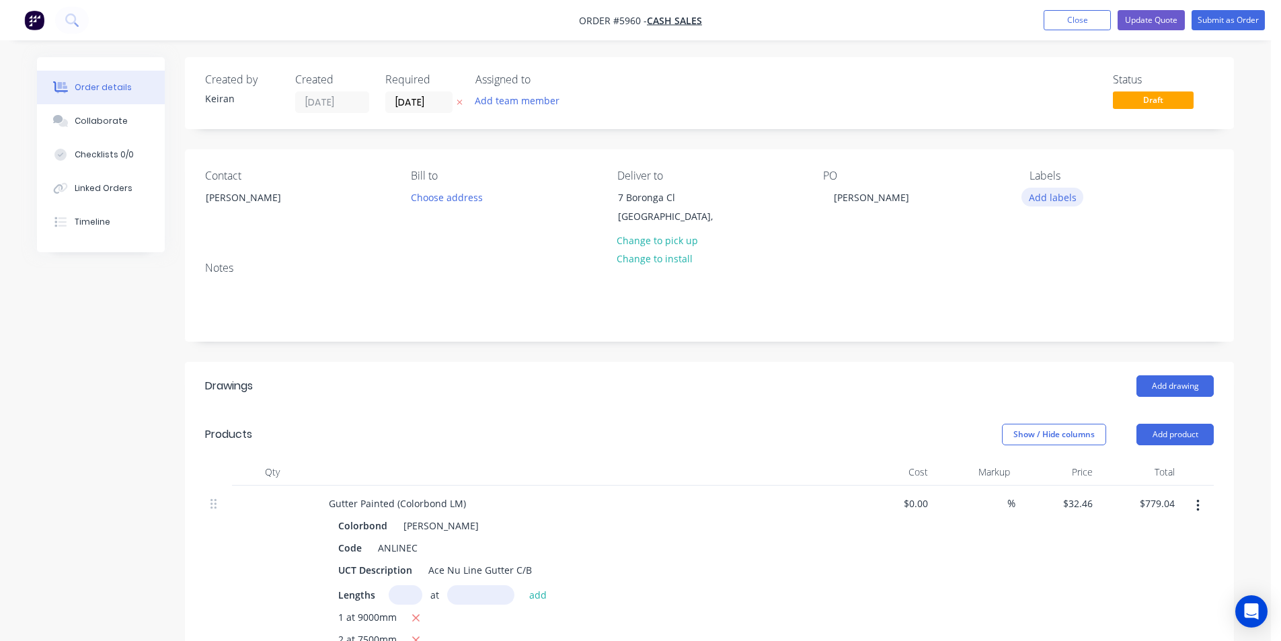
click at [1055, 200] on button "Add labels" at bounding box center [1053, 197] width 62 height 18
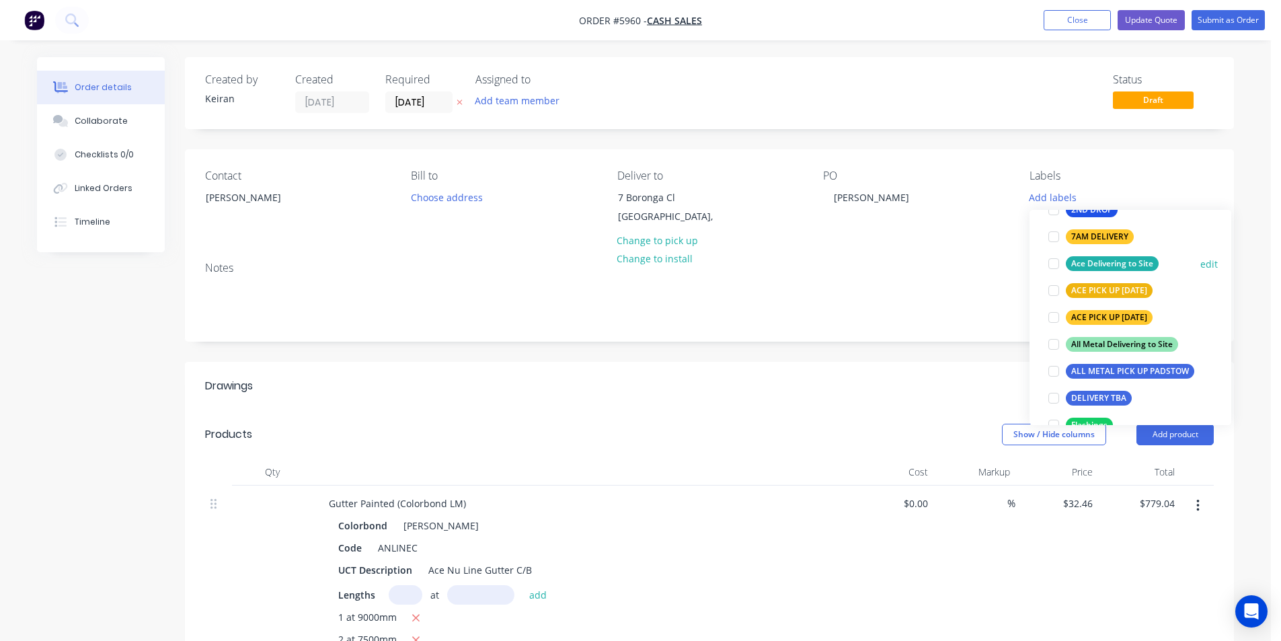
click at [1052, 270] on div at bounding box center [1053, 263] width 27 height 27
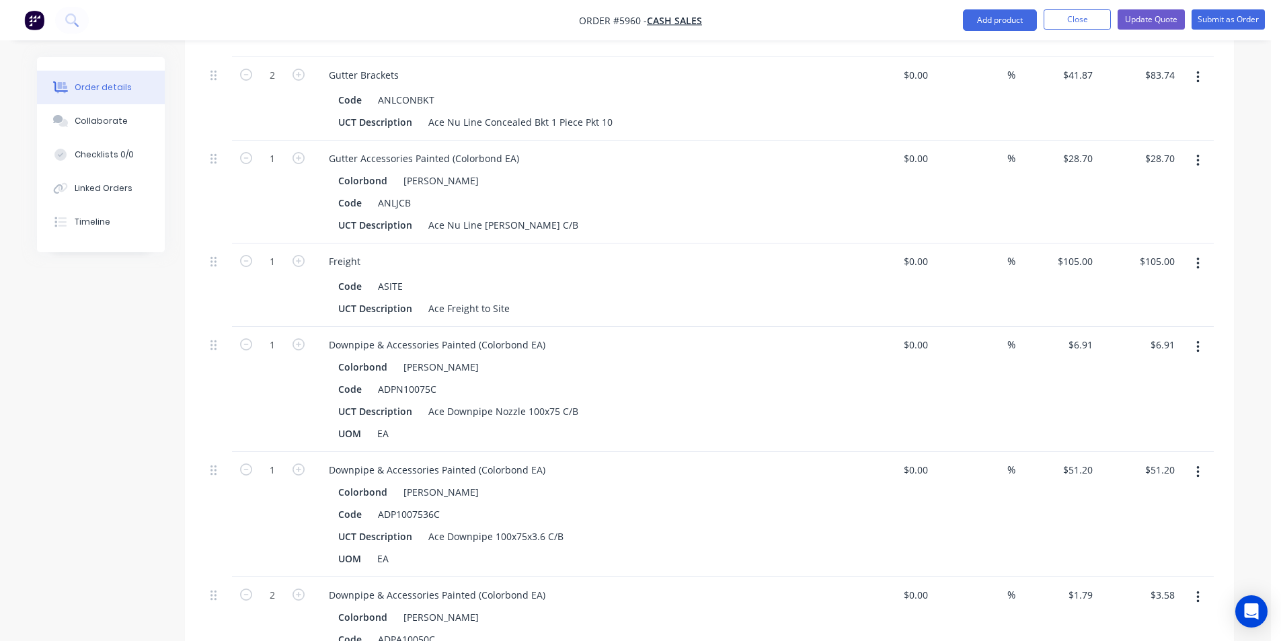
scroll to position [605, 0]
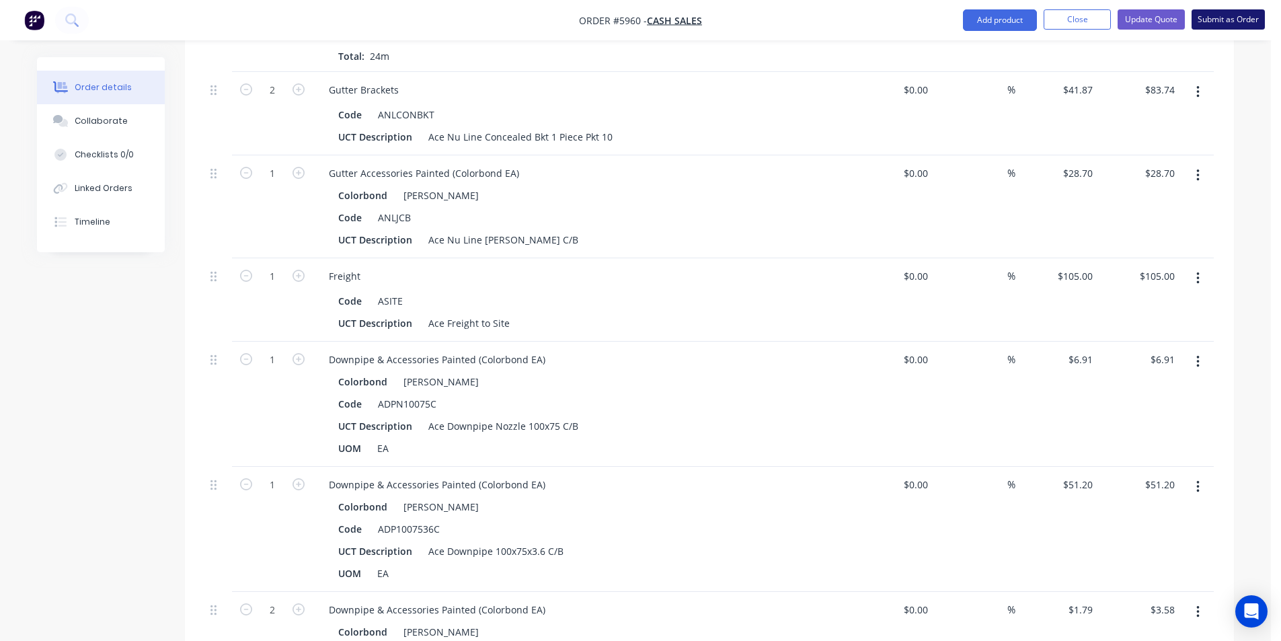
click at [1229, 24] on button "Submit as Order" at bounding box center [1228, 19] width 73 height 20
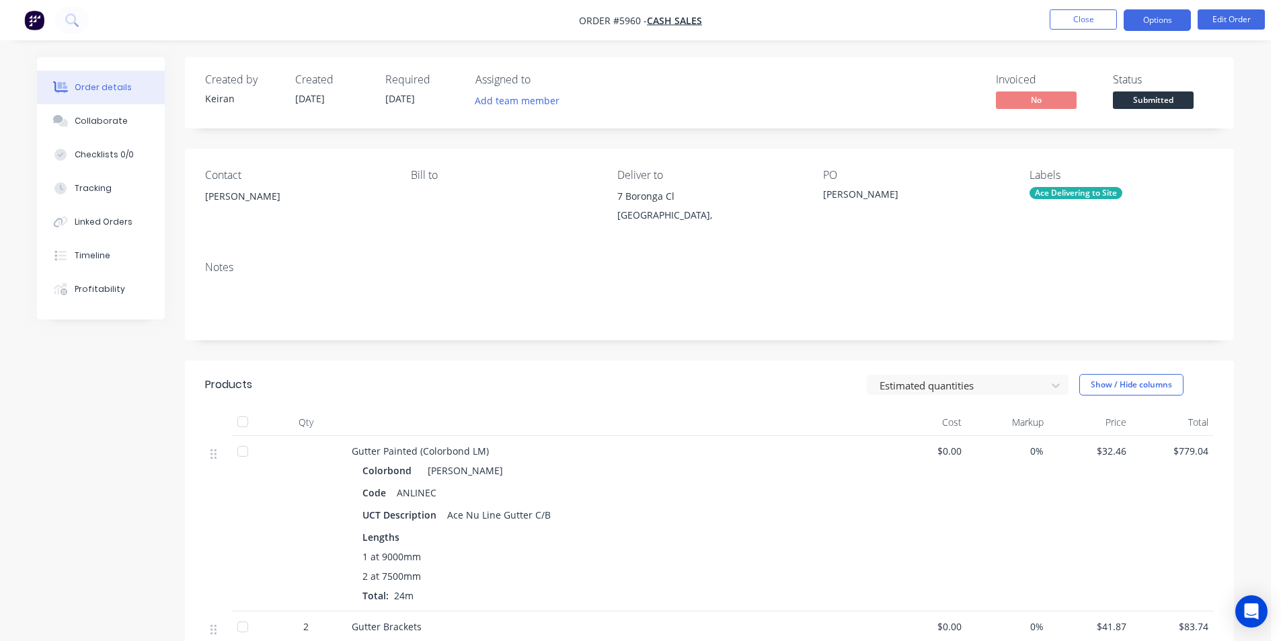
click at [1165, 23] on button "Options" at bounding box center [1157, 20] width 67 height 22
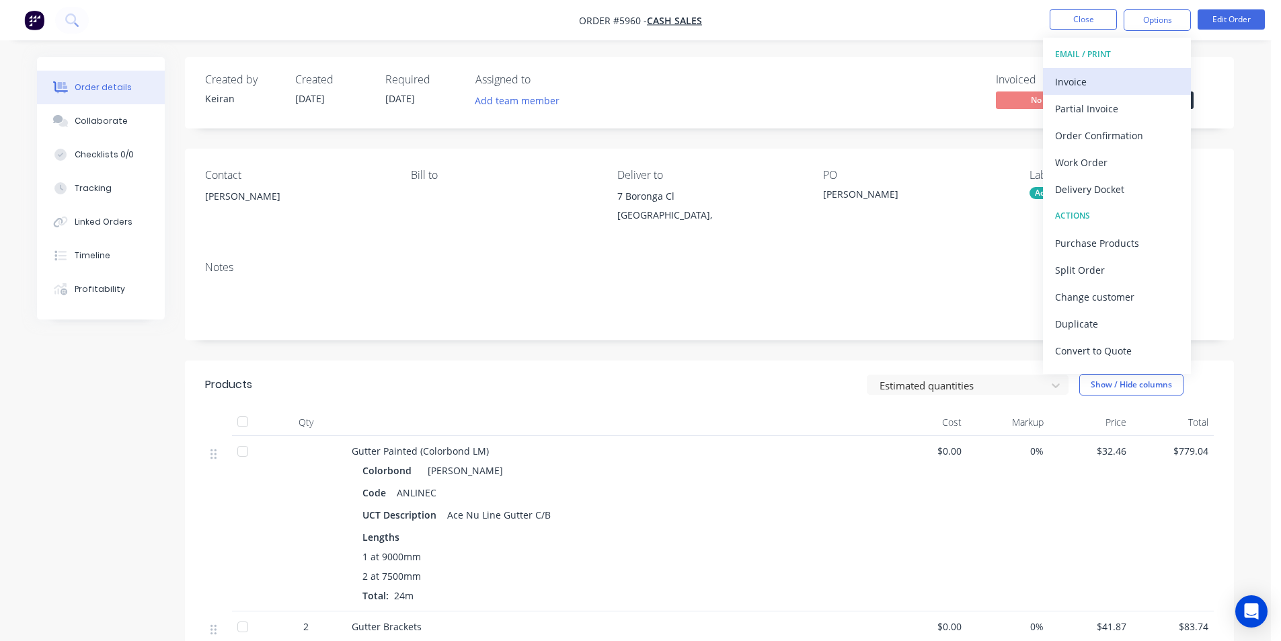
click at [1141, 74] on div "Invoice" at bounding box center [1117, 82] width 124 height 20
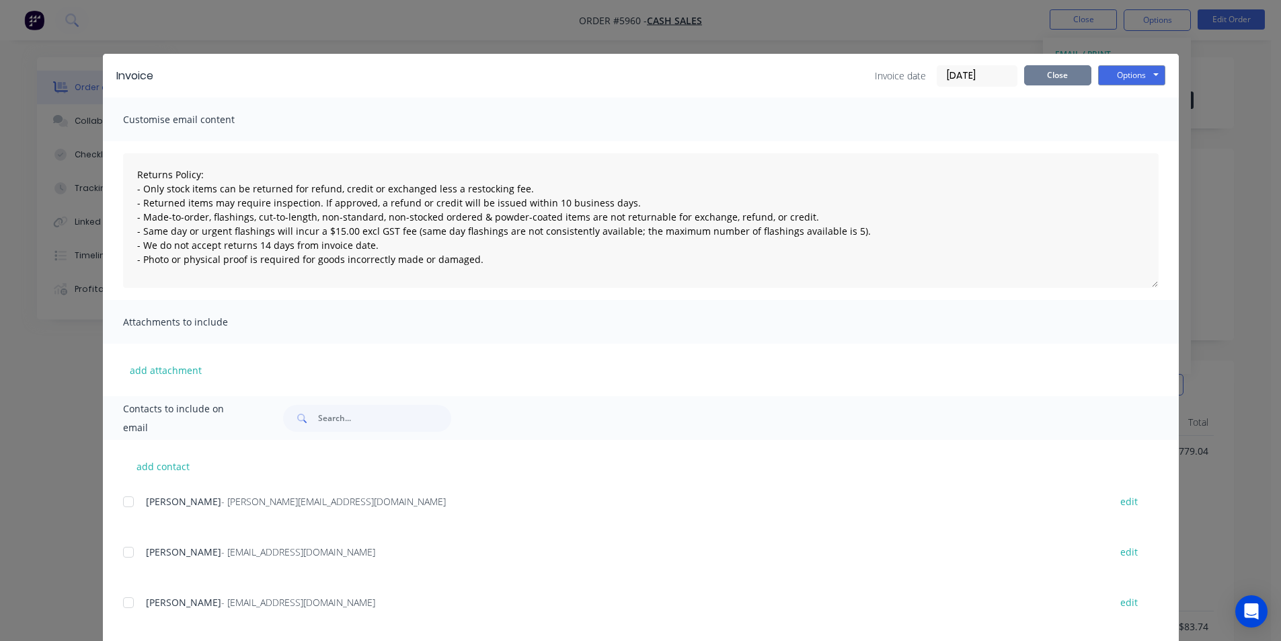
click at [1066, 74] on button "Close" at bounding box center [1057, 75] width 67 height 20
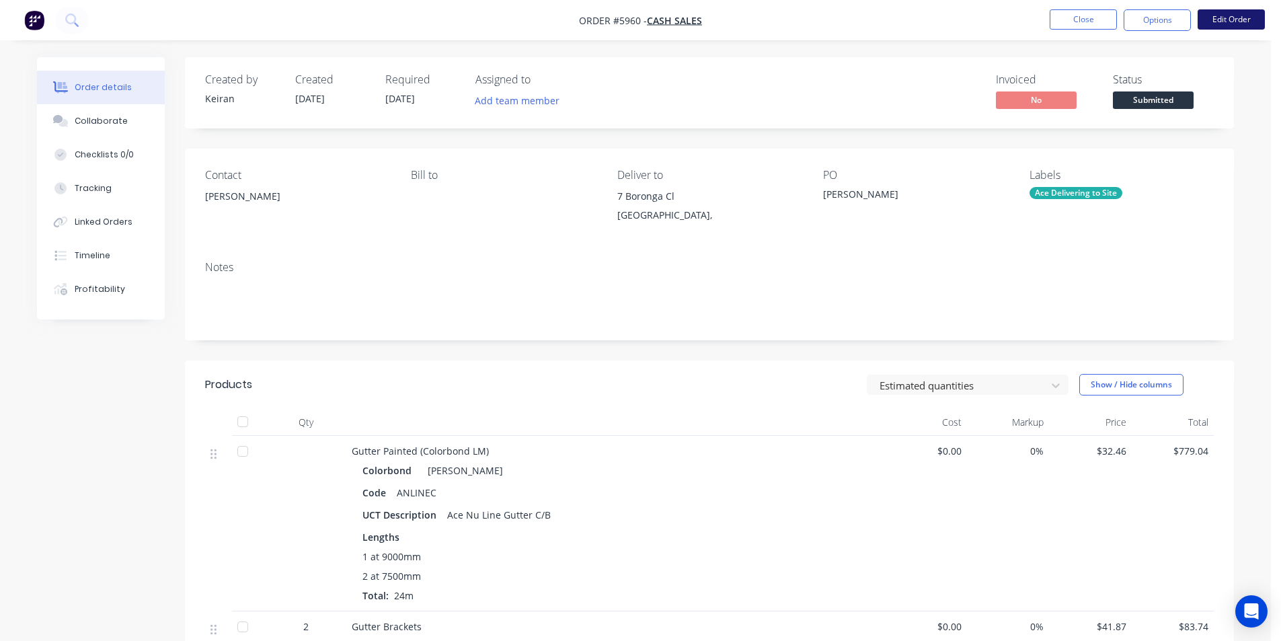
click at [1220, 26] on button "Edit Order" at bounding box center [1231, 19] width 67 height 20
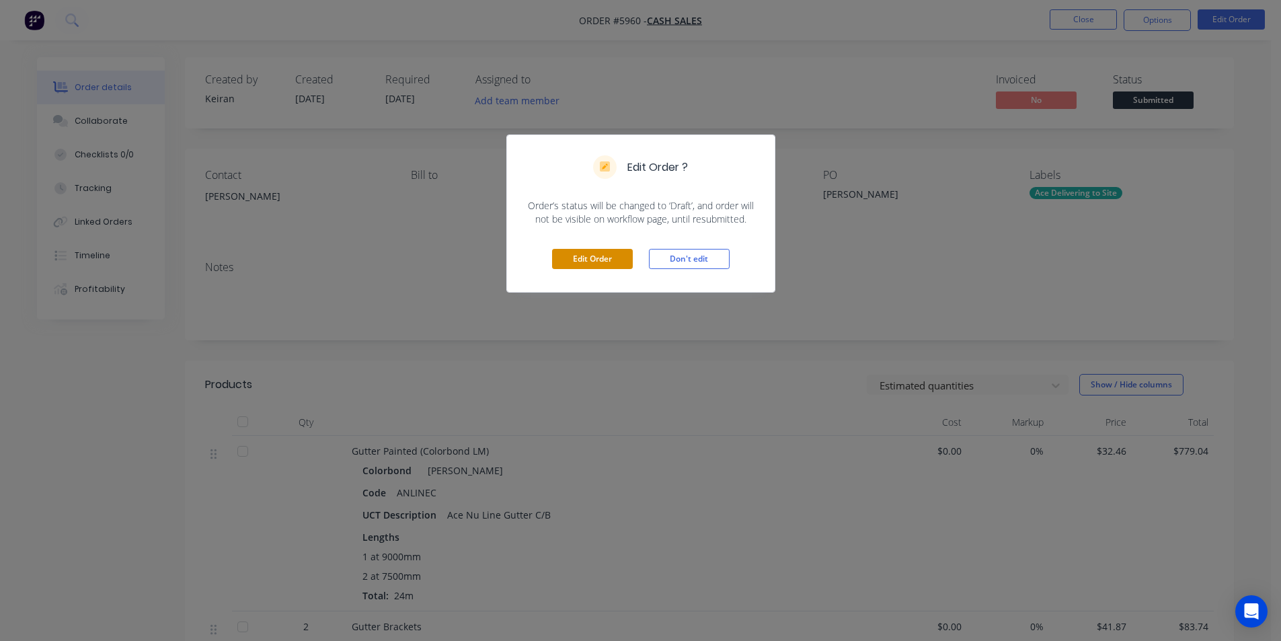
click at [584, 262] on button "Edit Order" at bounding box center [592, 259] width 81 height 20
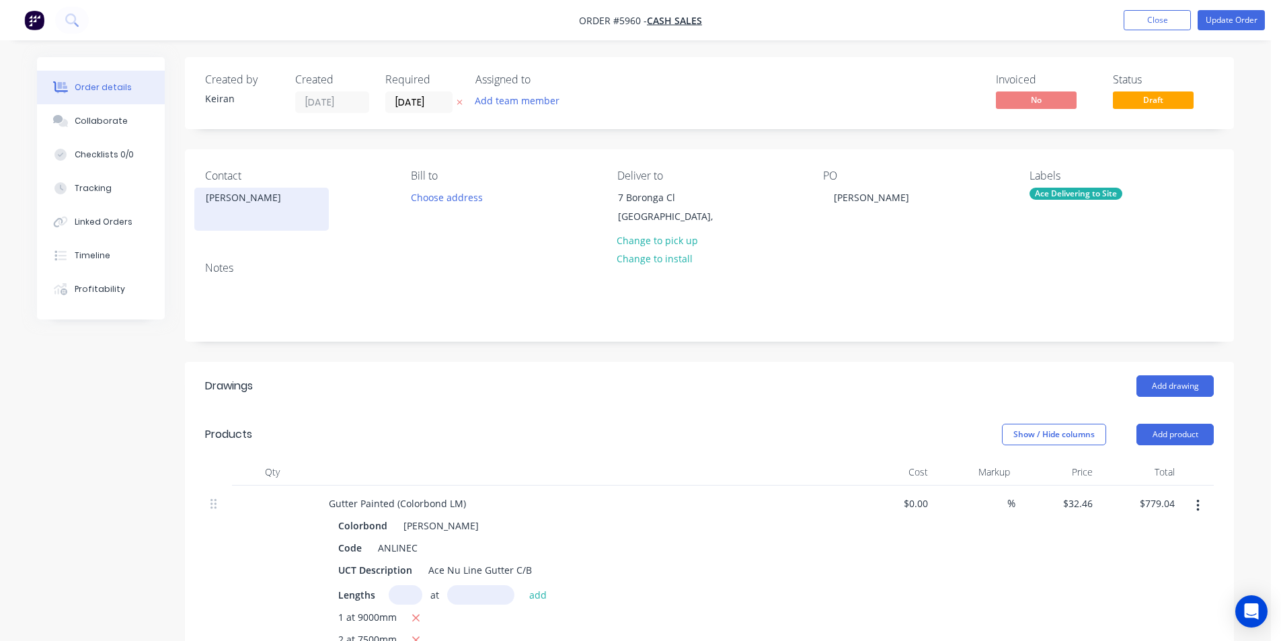
click at [295, 201] on div "[PERSON_NAME]" at bounding box center [262, 197] width 112 height 19
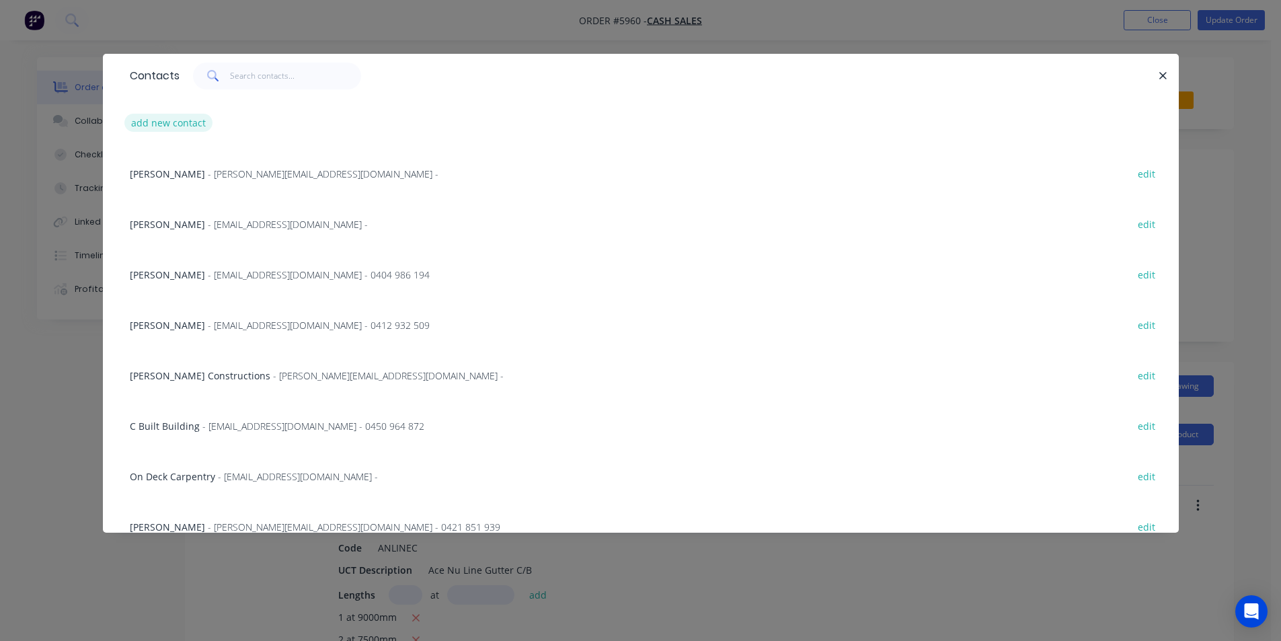
click at [190, 127] on button "add new contact" at bounding box center [168, 123] width 89 height 18
select select "AU"
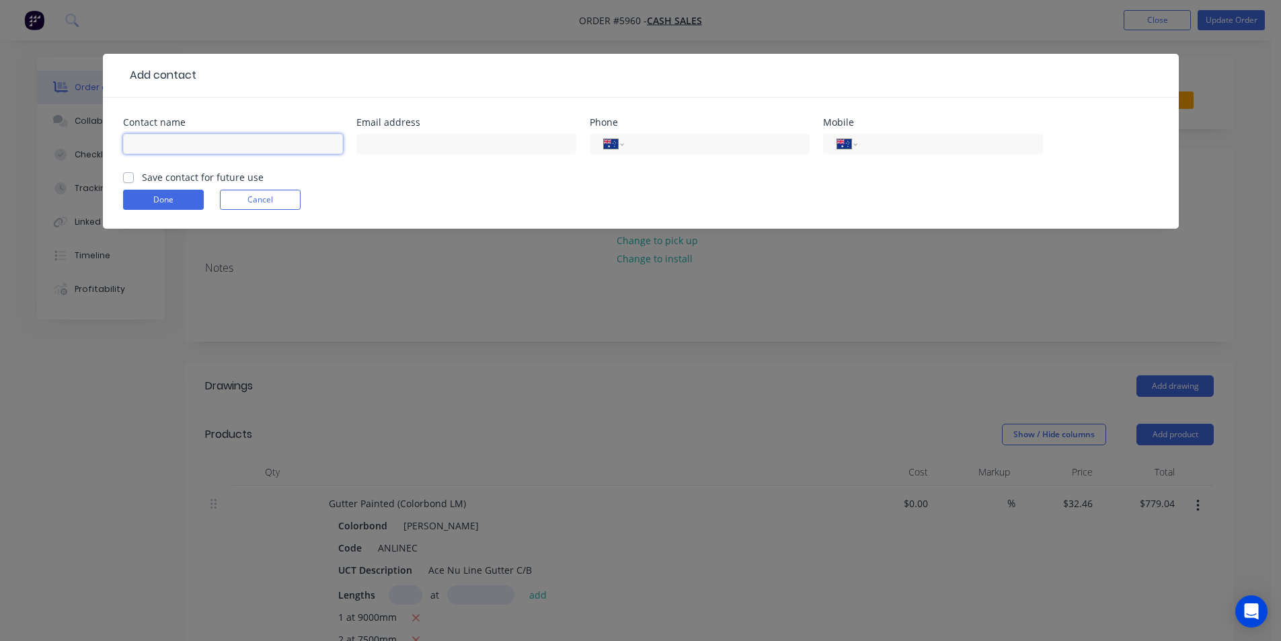
click at [188, 143] on input "text" at bounding box center [233, 144] width 220 height 20
type input "[PERSON_NAME]"
type input "0403 958 523"
click at [171, 198] on button "Done" at bounding box center [163, 200] width 81 height 20
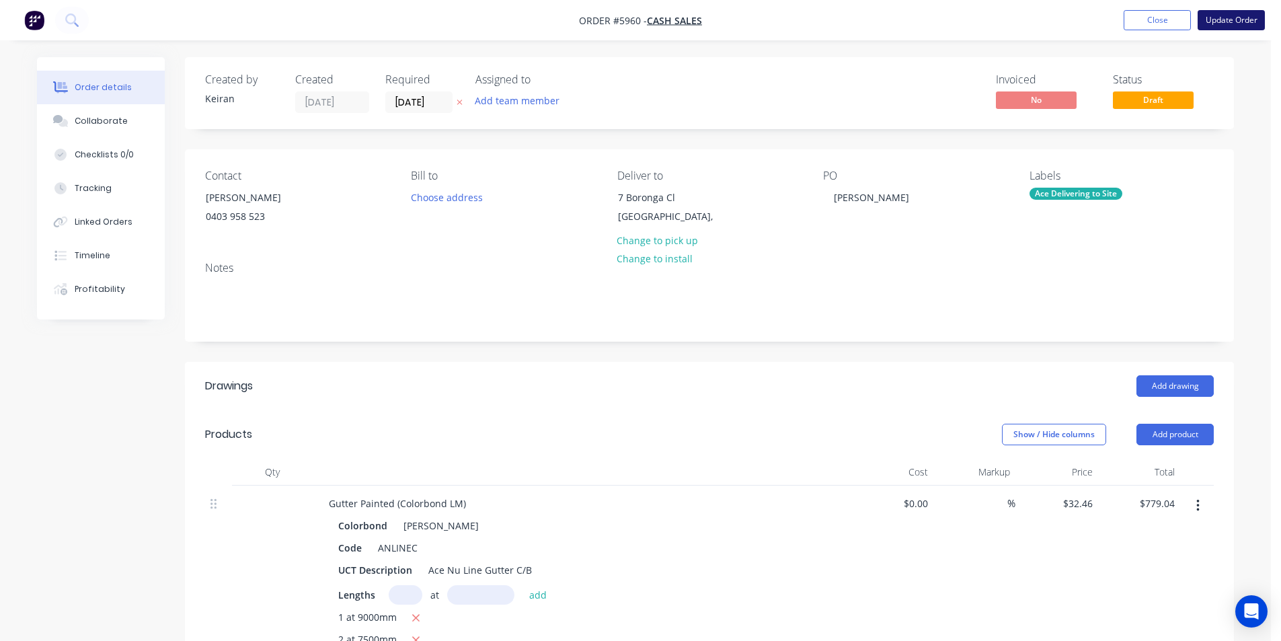
click at [1213, 20] on button "Update Order" at bounding box center [1231, 20] width 67 height 20
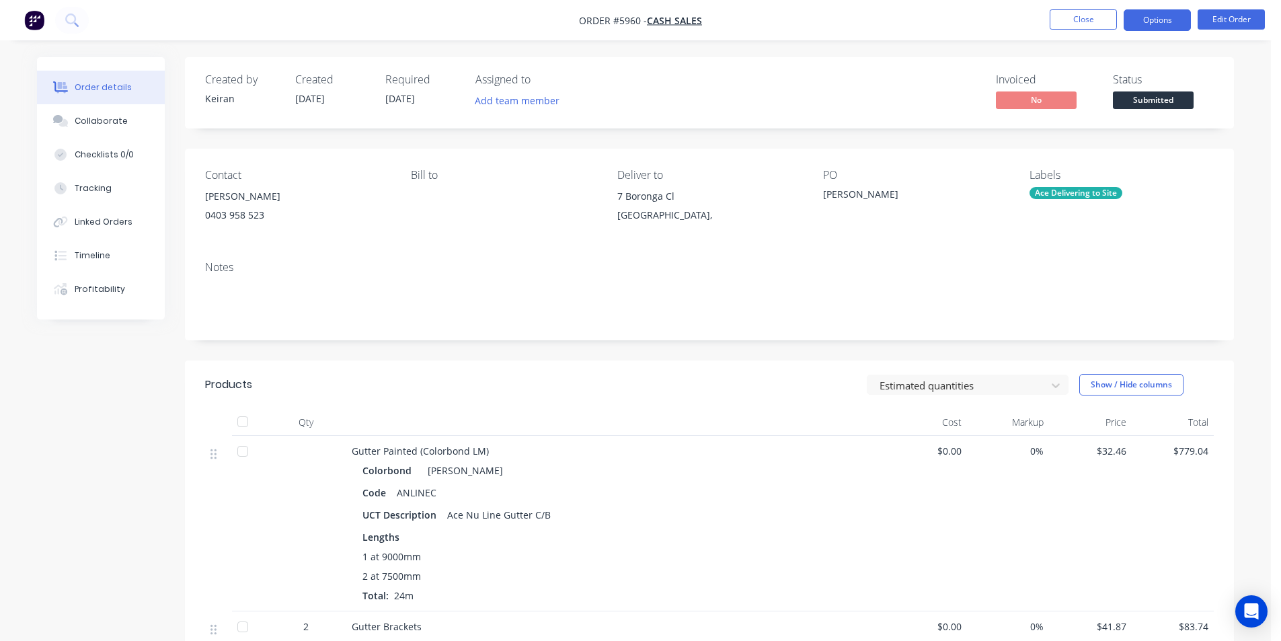
click at [1171, 28] on button "Options" at bounding box center [1157, 20] width 67 height 22
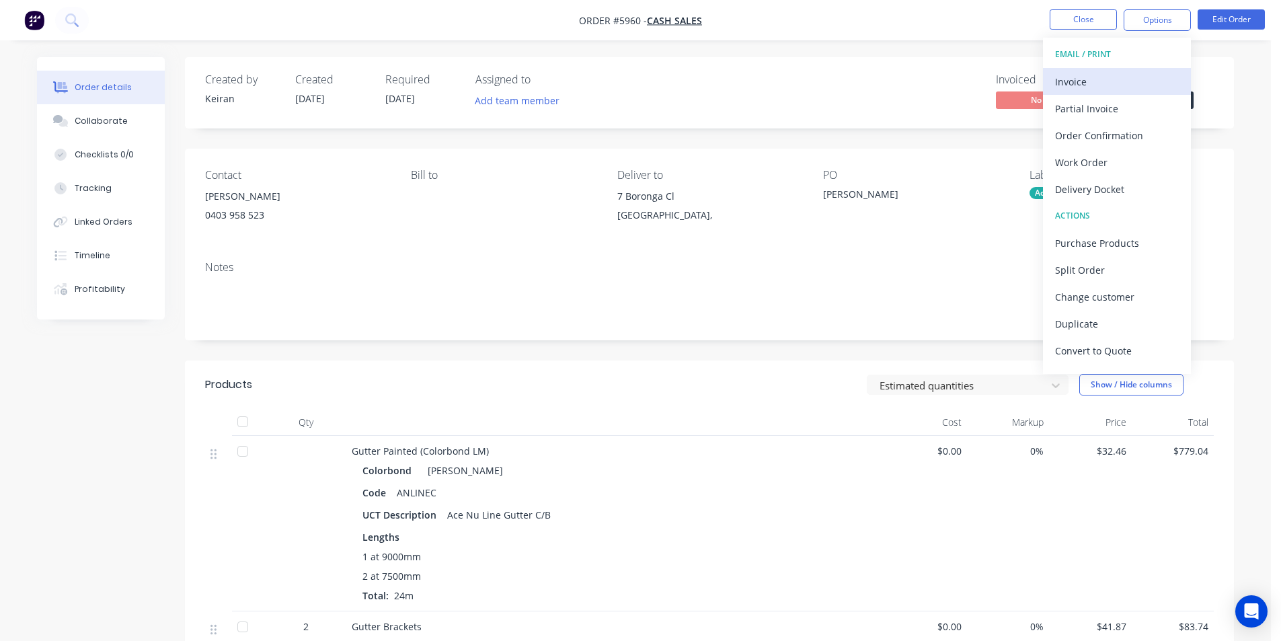
click at [1139, 82] on div "Invoice" at bounding box center [1117, 82] width 124 height 20
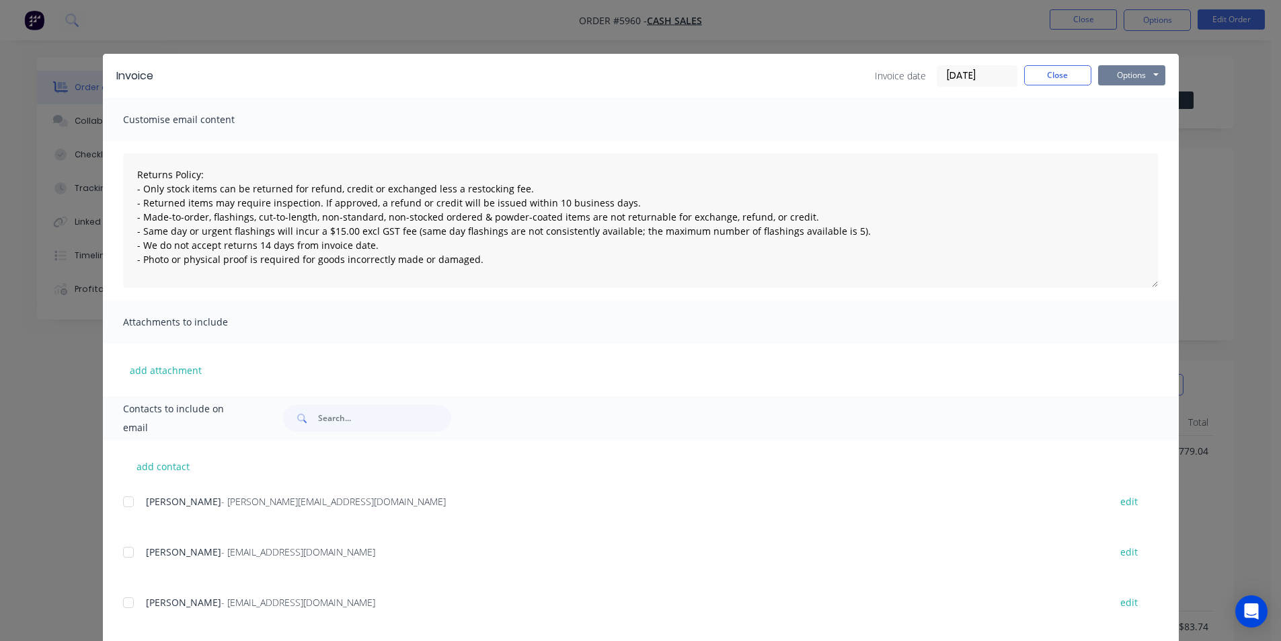
click at [1141, 73] on button "Options" at bounding box center [1131, 75] width 67 height 20
click at [1131, 120] on button "Print" at bounding box center [1141, 121] width 86 height 22
click at [1046, 76] on button "Close" at bounding box center [1057, 75] width 67 height 20
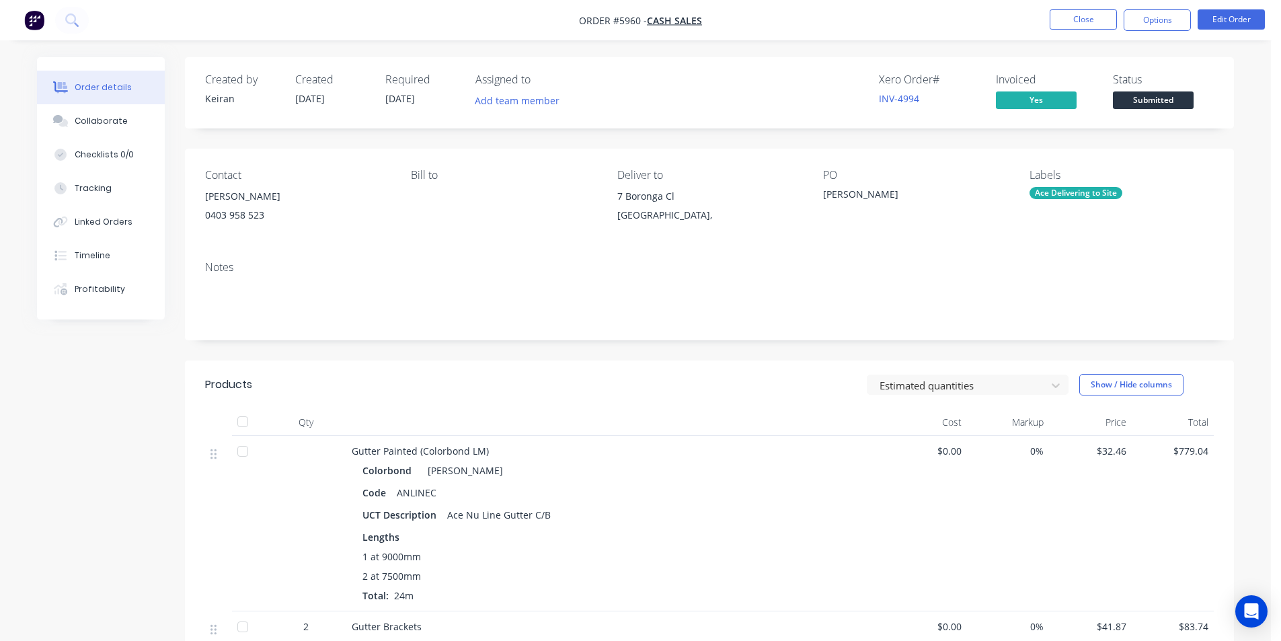
drag, startPoint x: 1083, startPoint y: 18, endPoint x: 1178, endPoint y: 149, distance: 160.9
click at [1080, 7] on nav "Order #5960 - Cash Sales Close Options Edit Order" at bounding box center [640, 20] width 1281 height 40
click at [1093, 21] on button "Close" at bounding box center [1083, 19] width 67 height 20
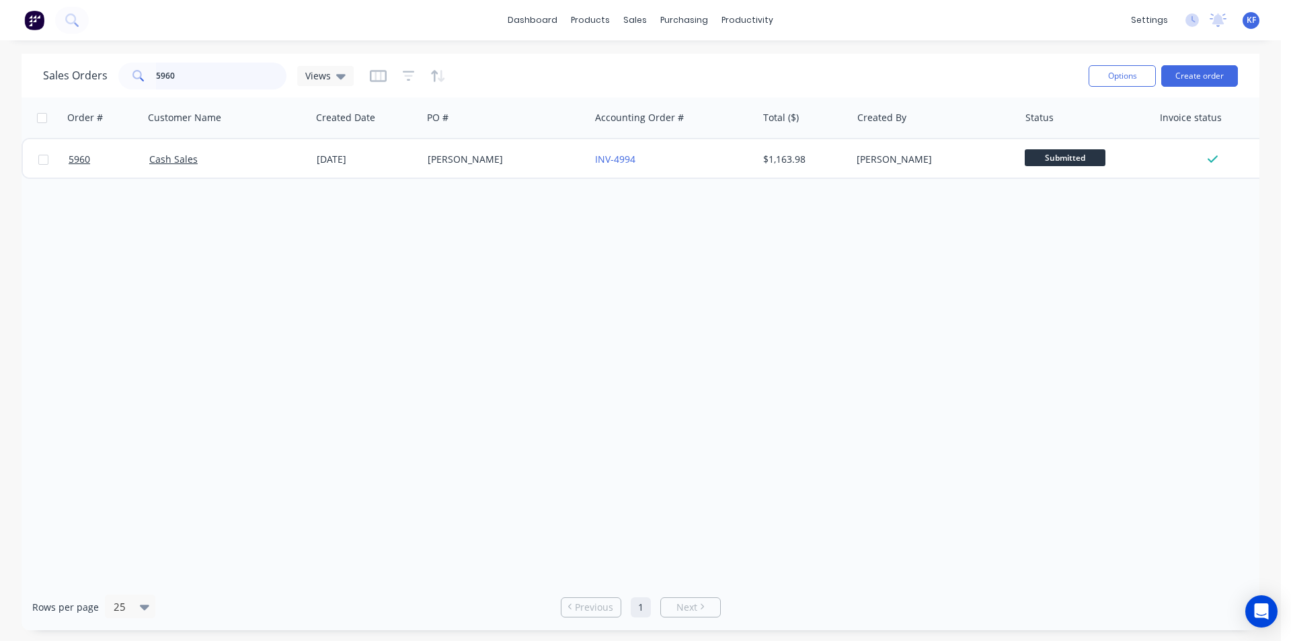
drag, startPoint x: 212, startPoint y: 79, endPoint x: 44, endPoint y: 61, distance: 169.2
click at [59, 63] on div "Sales Orders 5960 Views" at bounding box center [198, 76] width 311 height 27
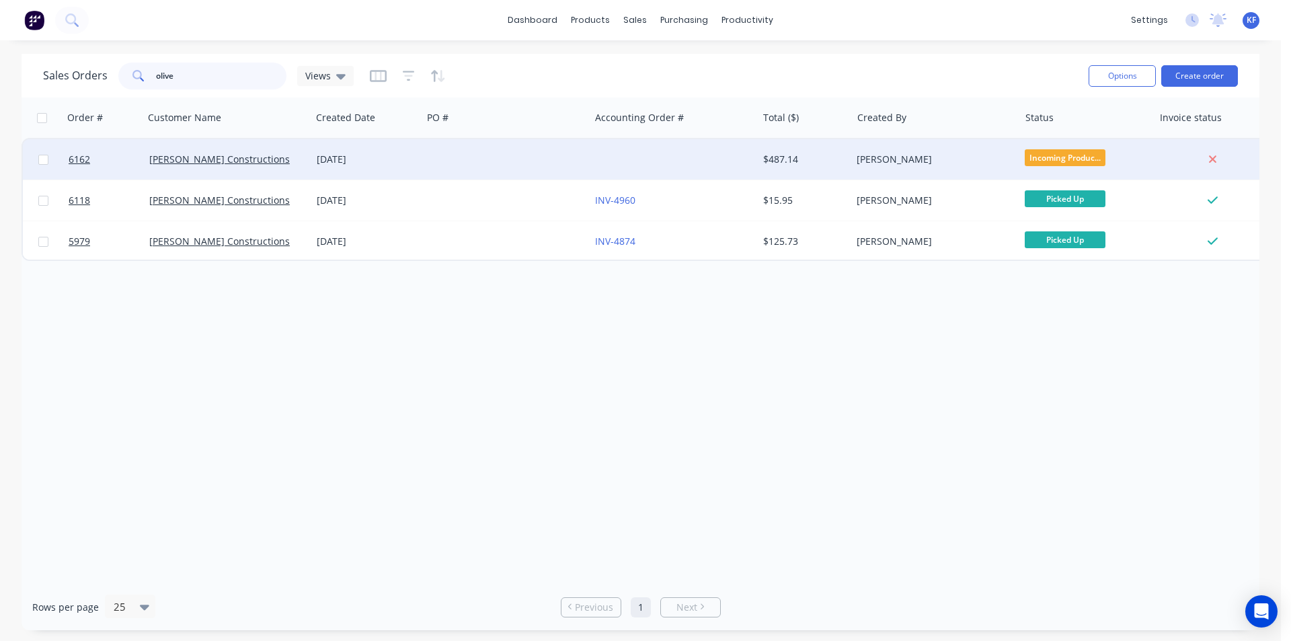
type input "olive"
click at [607, 154] on div at bounding box center [673, 159] width 167 height 40
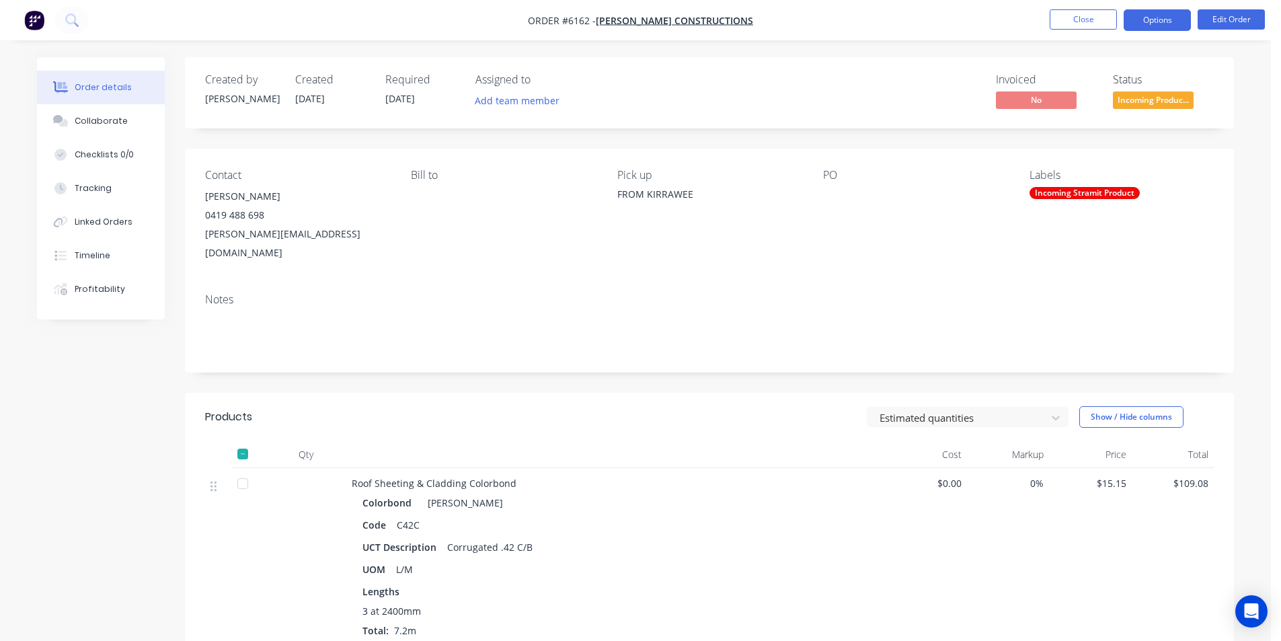
click at [1152, 24] on button "Options" at bounding box center [1157, 20] width 67 height 22
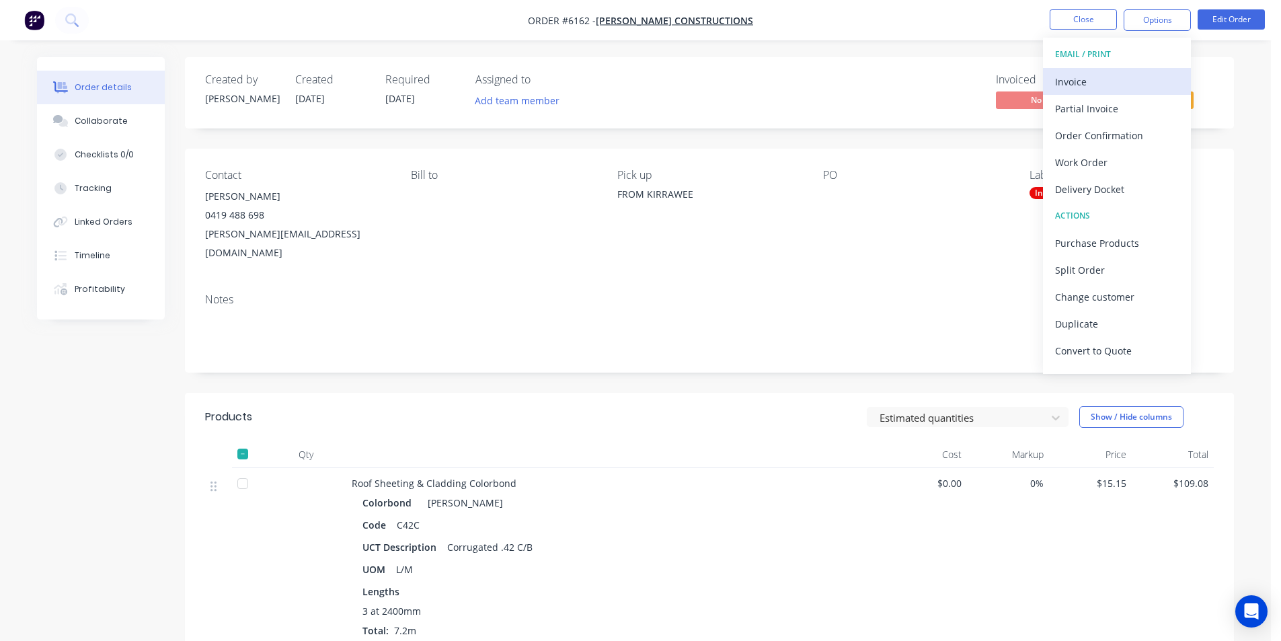
click at [1124, 77] on div "Invoice" at bounding box center [1117, 82] width 124 height 20
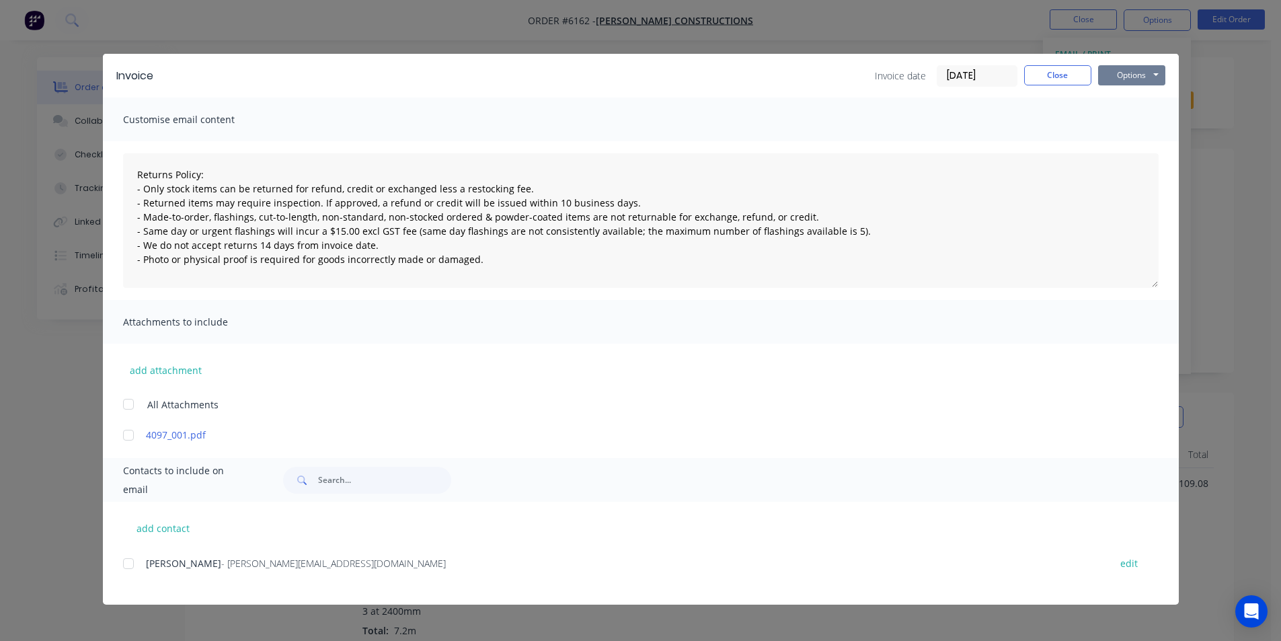
click at [1146, 76] on button "Options" at bounding box center [1131, 75] width 67 height 20
click at [1142, 122] on button "Print" at bounding box center [1141, 121] width 86 height 22
click at [1070, 78] on button "Close" at bounding box center [1057, 75] width 67 height 20
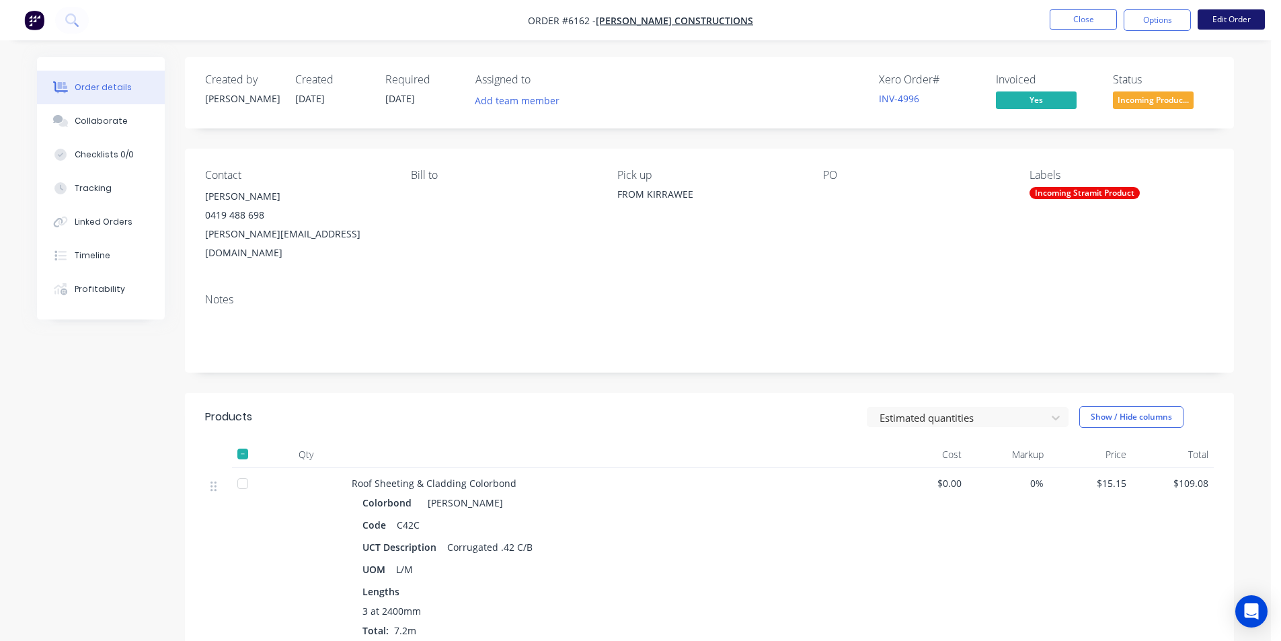
click at [1252, 11] on button "Edit Order" at bounding box center [1231, 19] width 67 height 20
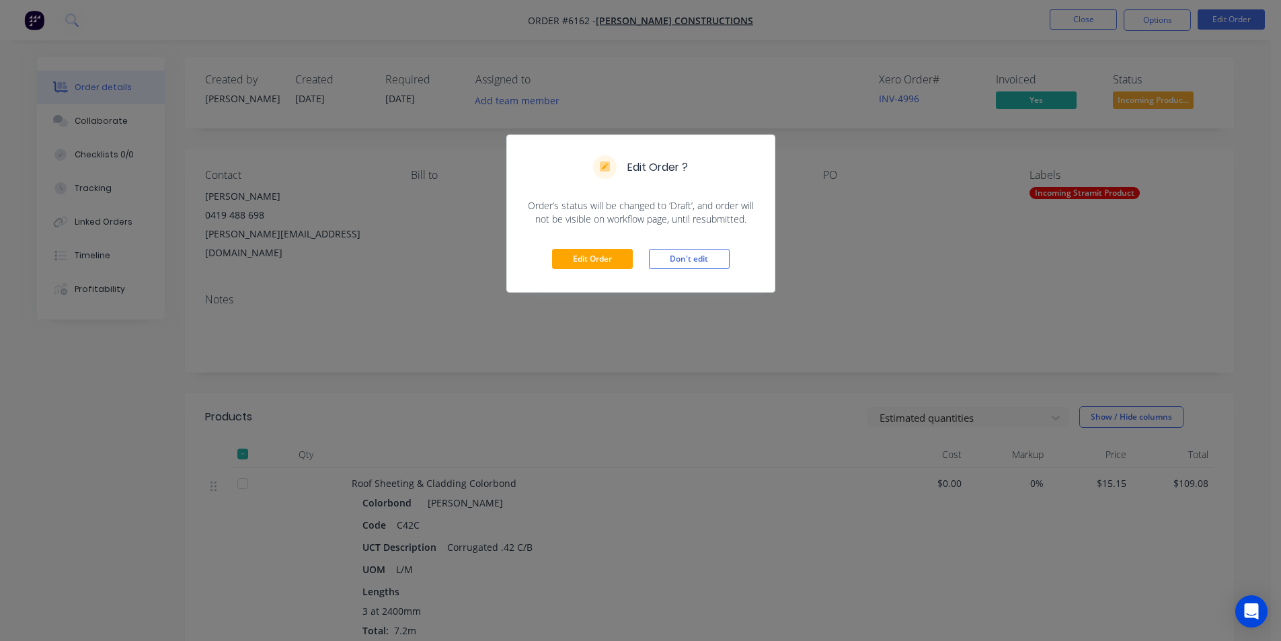
click at [588, 270] on div "Edit Order Don't edit" at bounding box center [641, 259] width 268 height 66
click at [616, 273] on div "Edit Order Don't edit" at bounding box center [641, 259] width 268 height 66
drag, startPoint x: 611, startPoint y: 261, endPoint x: 599, endPoint y: 312, distance: 52.4
click at [609, 260] on button "Edit Order" at bounding box center [592, 259] width 81 height 20
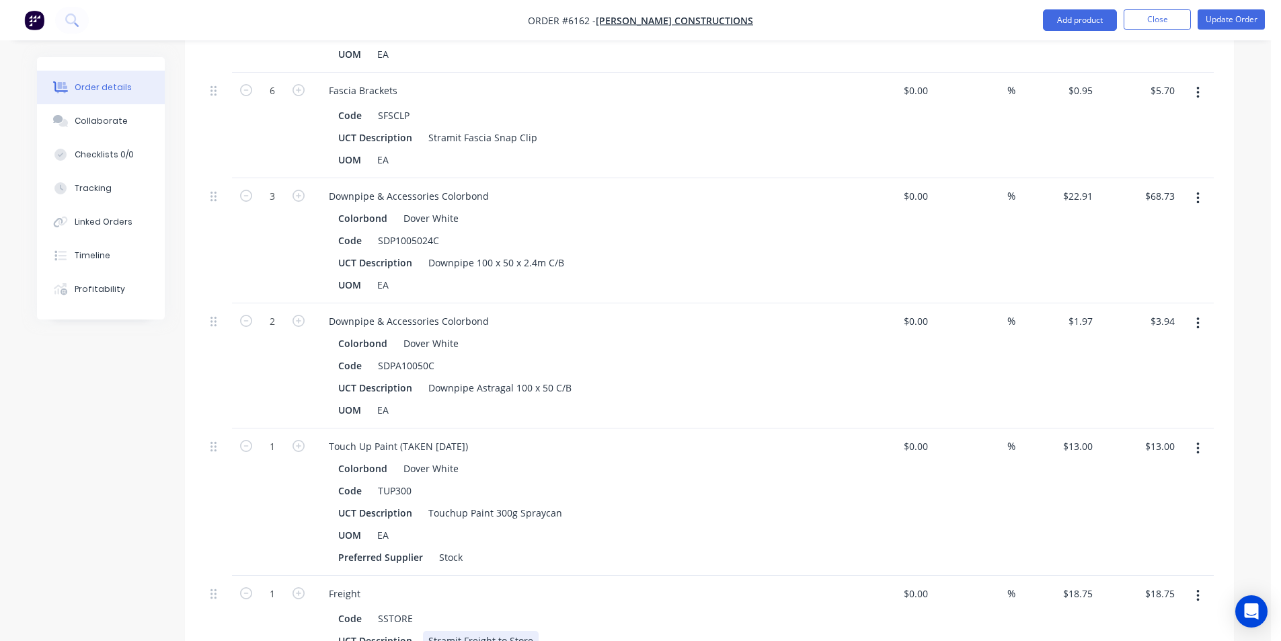
scroll to position [1749, 0]
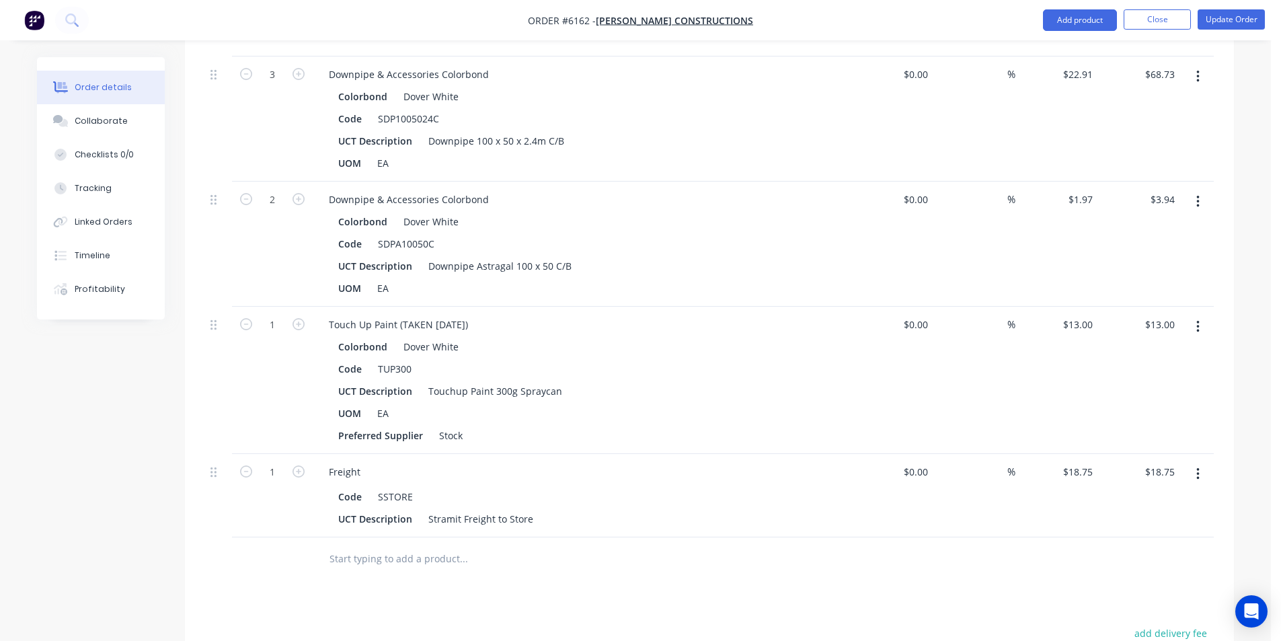
click at [460, 545] on input "text" at bounding box center [463, 558] width 269 height 27
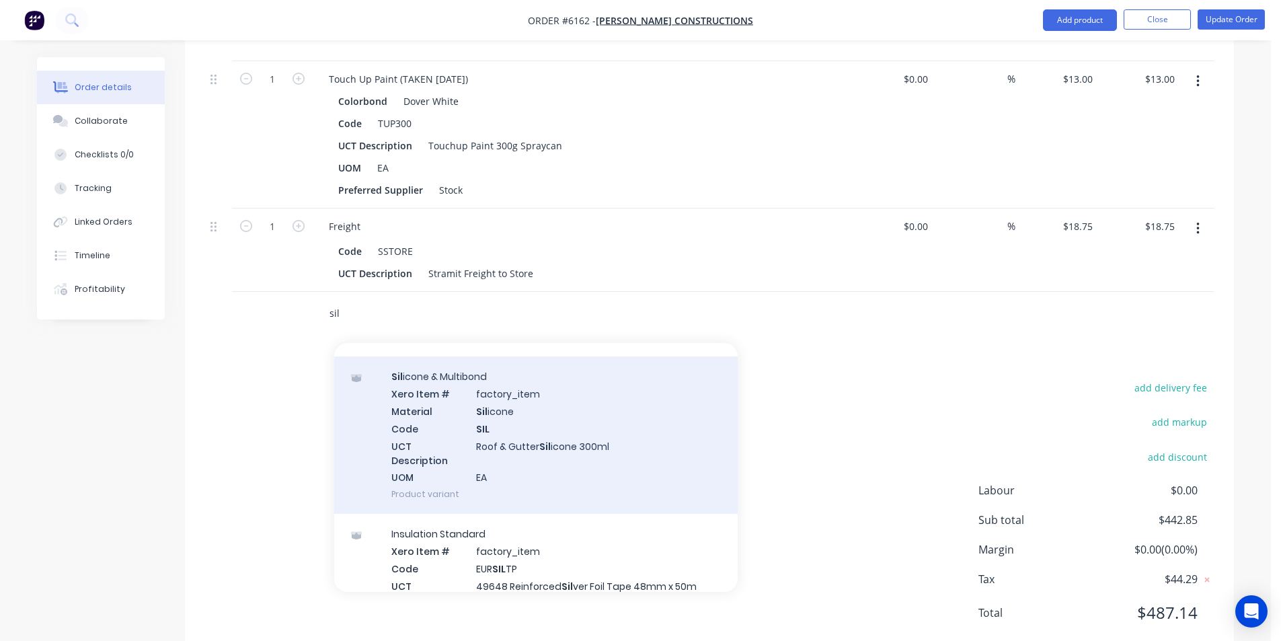
scroll to position [202, 0]
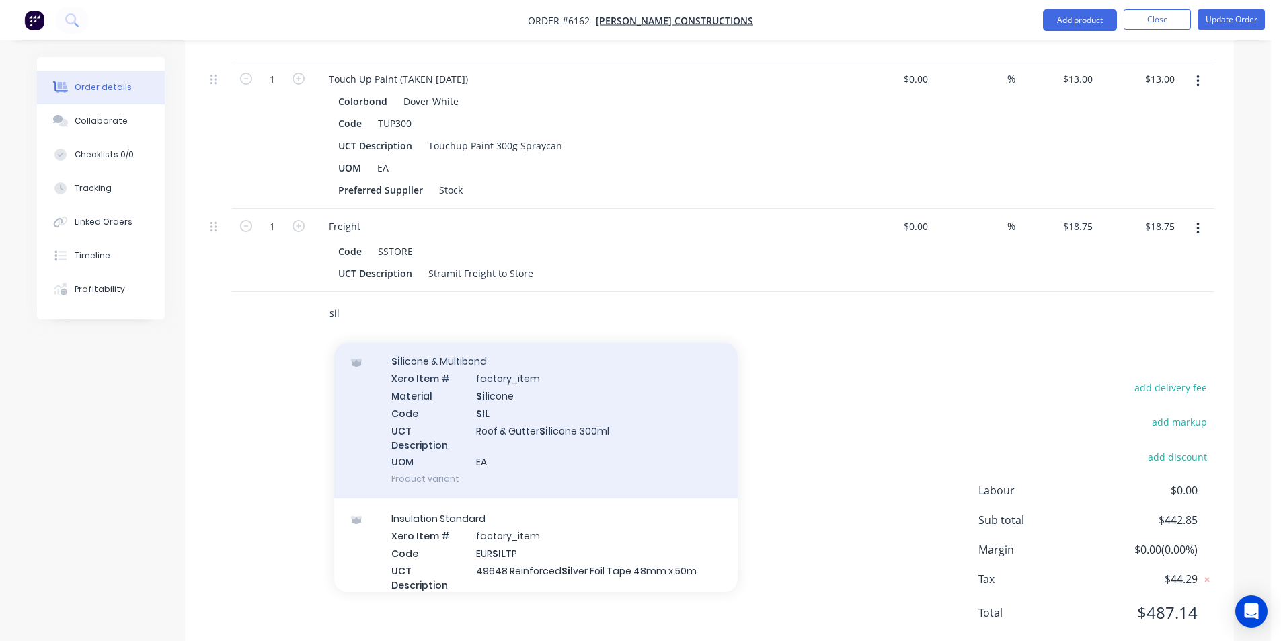
type input "sil"
click at [554, 410] on div "Sil icone & Multibond Xero Item # factory_item Material Sil icone Code SIL UCT …" at bounding box center [536, 419] width 404 height 157
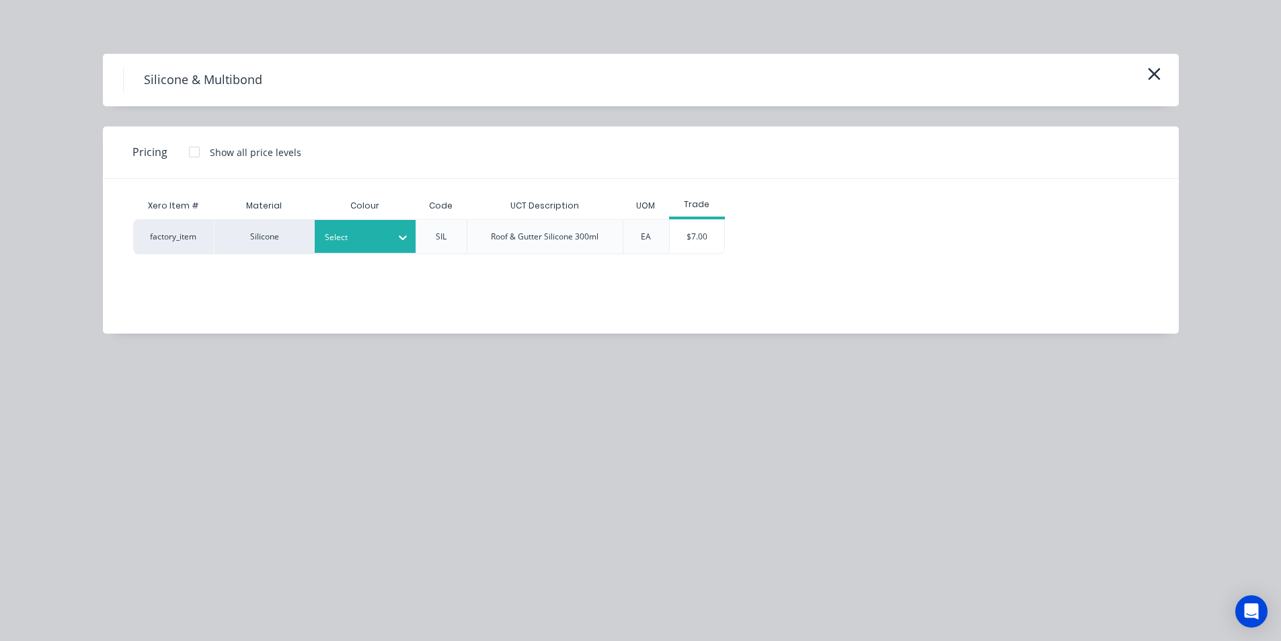
click at [377, 249] on div "Select" at bounding box center [365, 236] width 101 height 33
type input "clear"
drag, startPoint x: 336, startPoint y: 274, endPoint x: 381, endPoint y: 268, distance: 44.7
click at [336, 274] on div "Clear" at bounding box center [399, 273] width 168 height 25
click at [702, 222] on div "$7.00" at bounding box center [697, 237] width 54 height 34
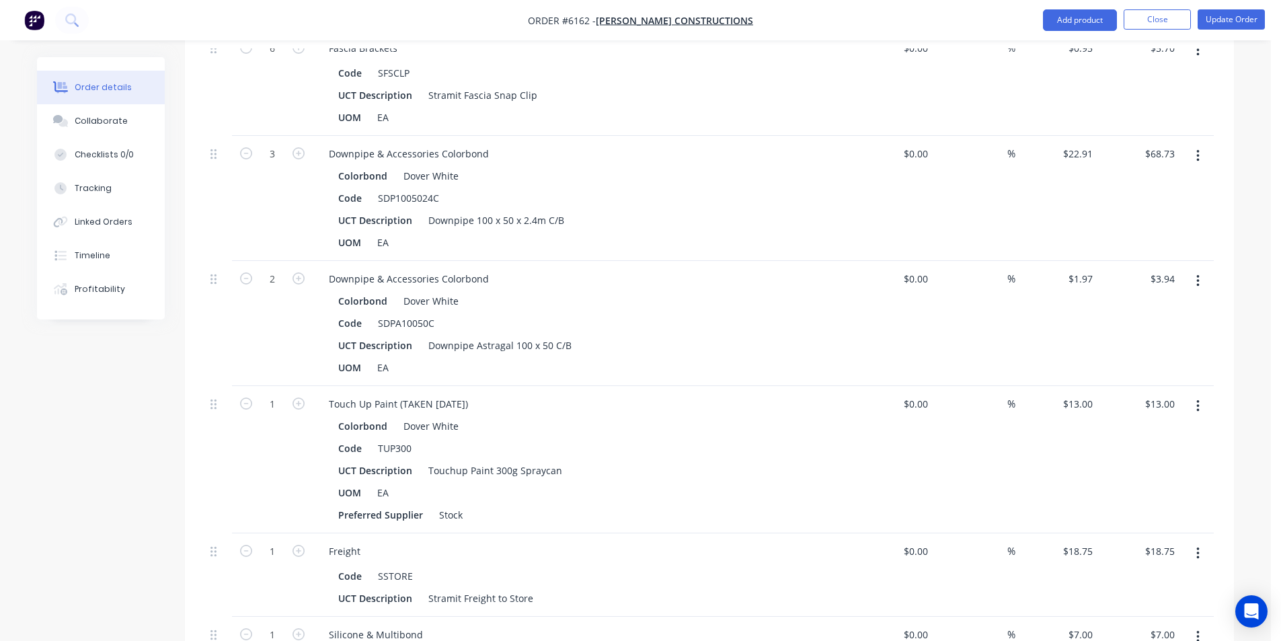
scroll to position [1658, 0]
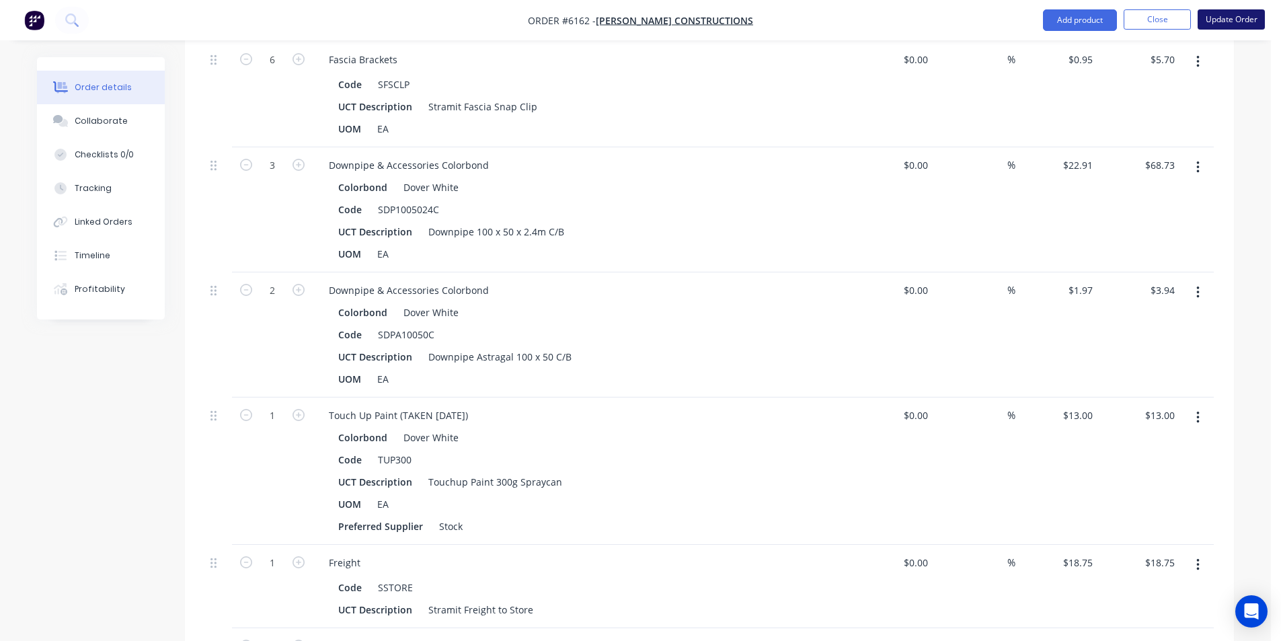
click at [1221, 26] on button "Update Order" at bounding box center [1231, 19] width 67 height 20
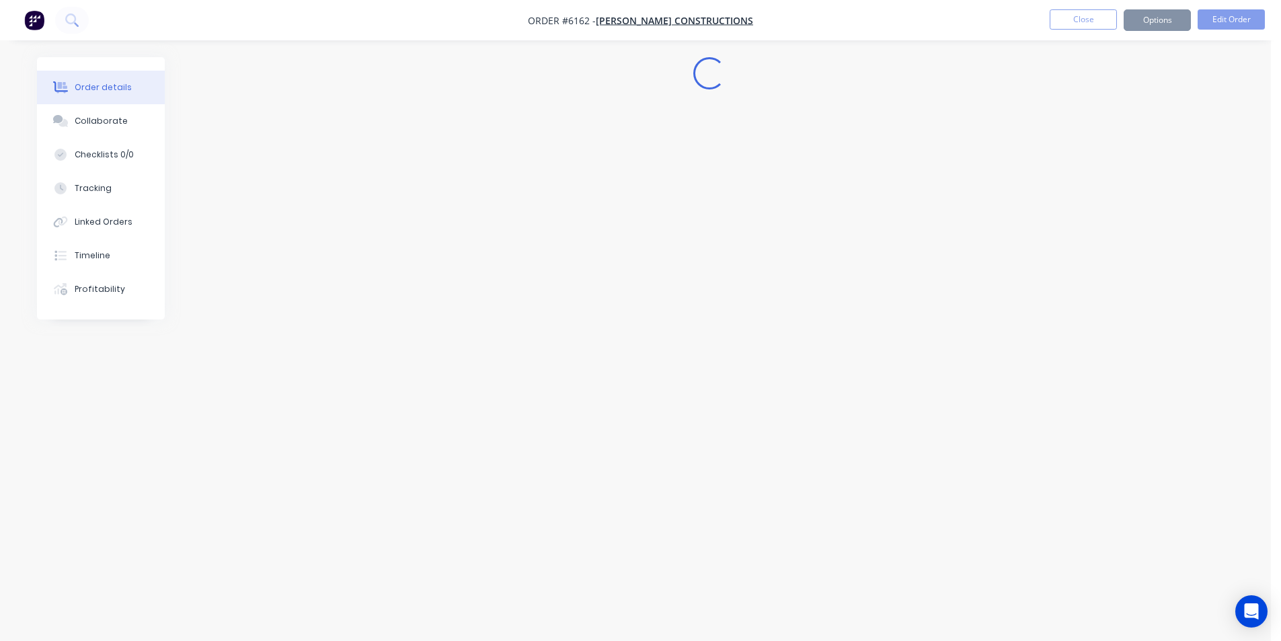
scroll to position [0, 0]
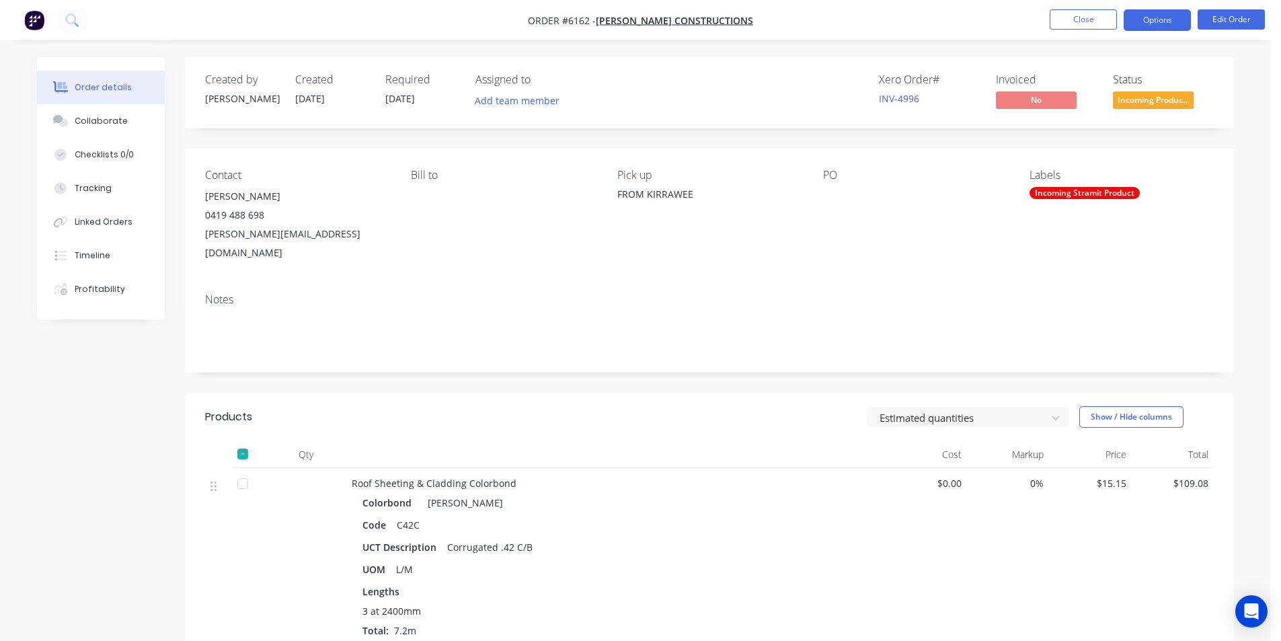
click at [1153, 24] on button "Options" at bounding box center [1157, 20] width 67 height 22
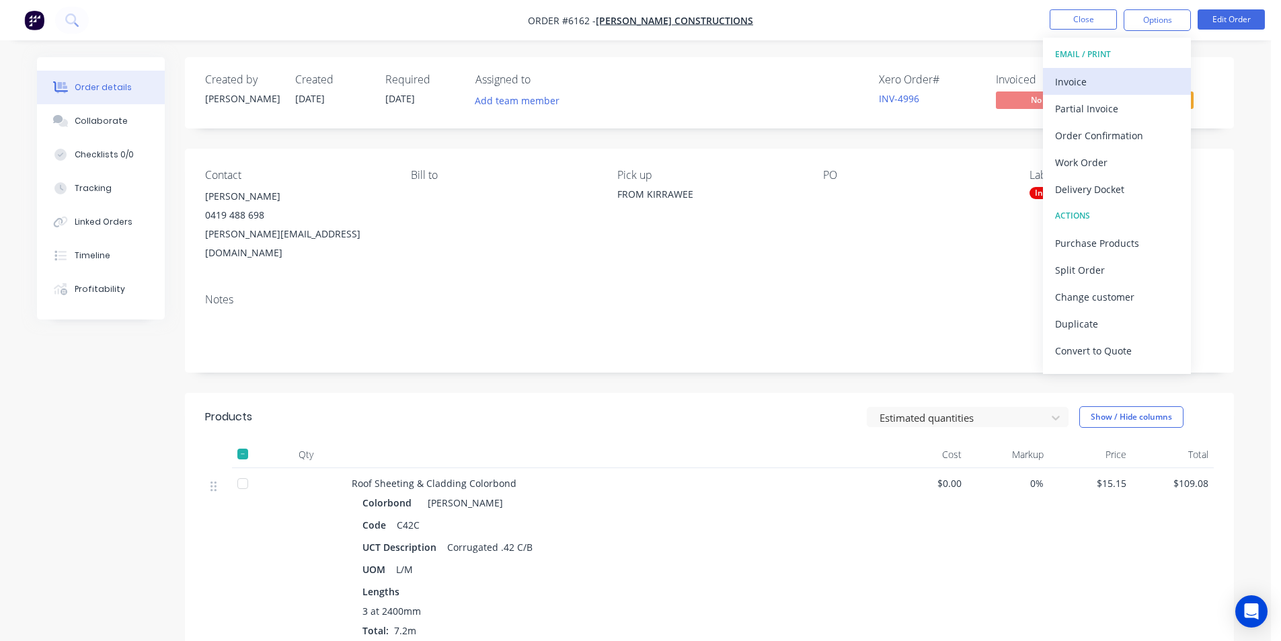
click at [1128, 81] on div "Invoice" at bounding box center [1117, 82] width 124 height 20
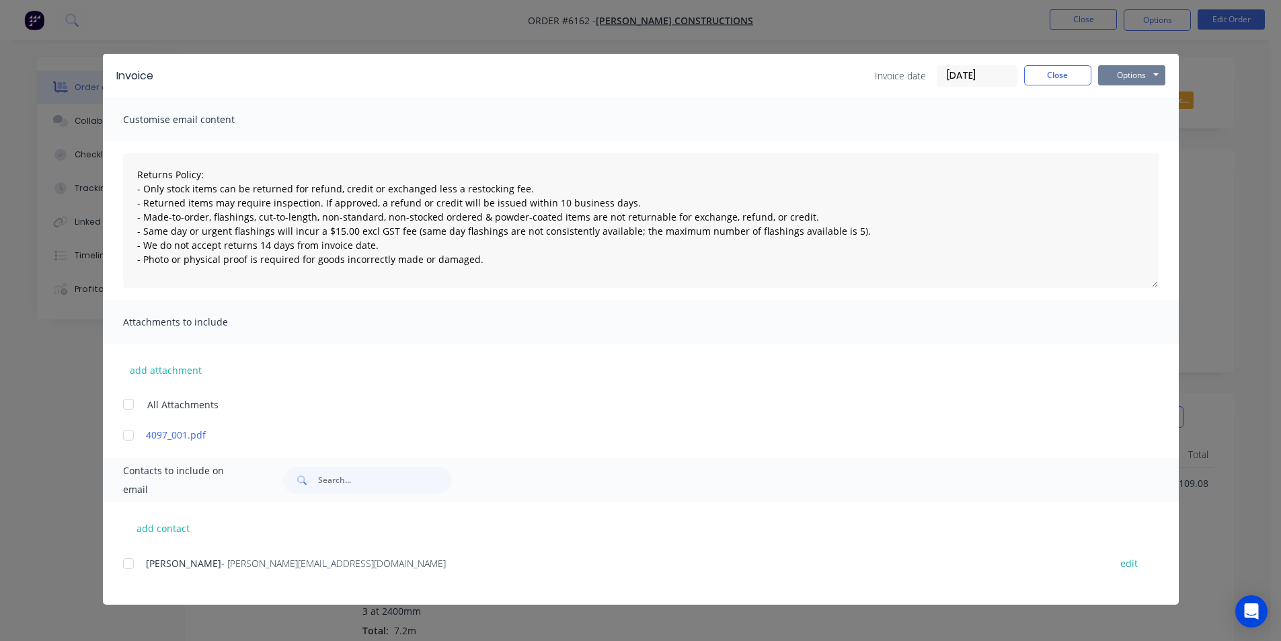
click at [1141, 75] on button "Options" at bounding box center [1131, 75] width 67 height 20
click at [1141, 115] on button "Print" at bounding box center [1141, 121] width 86 height 22
drag, startPoint x: 1036, startPoint y: 77, endPoint x: 1028, endPoint y: 76, distance: 8.1
click at [1034, 77] on button "Close" at bounding box center [1057, 75] width 67 height 20
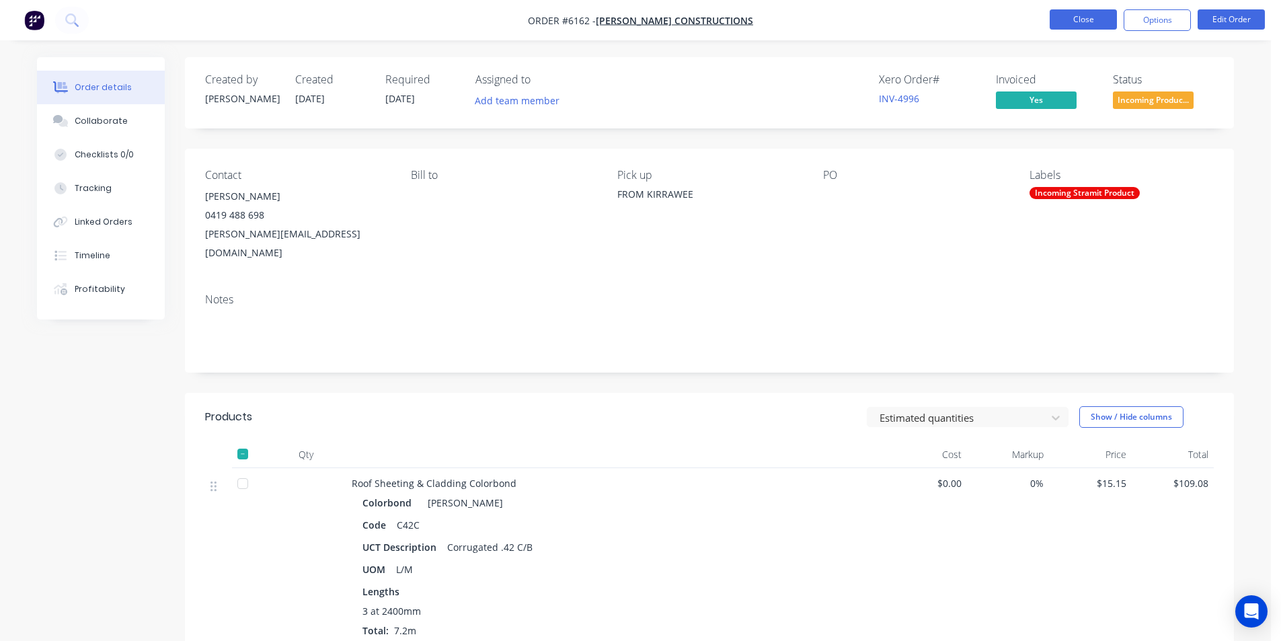
click at [1084, 20] on button "Close" at bounding box center [1083, 19] width 67 height 20
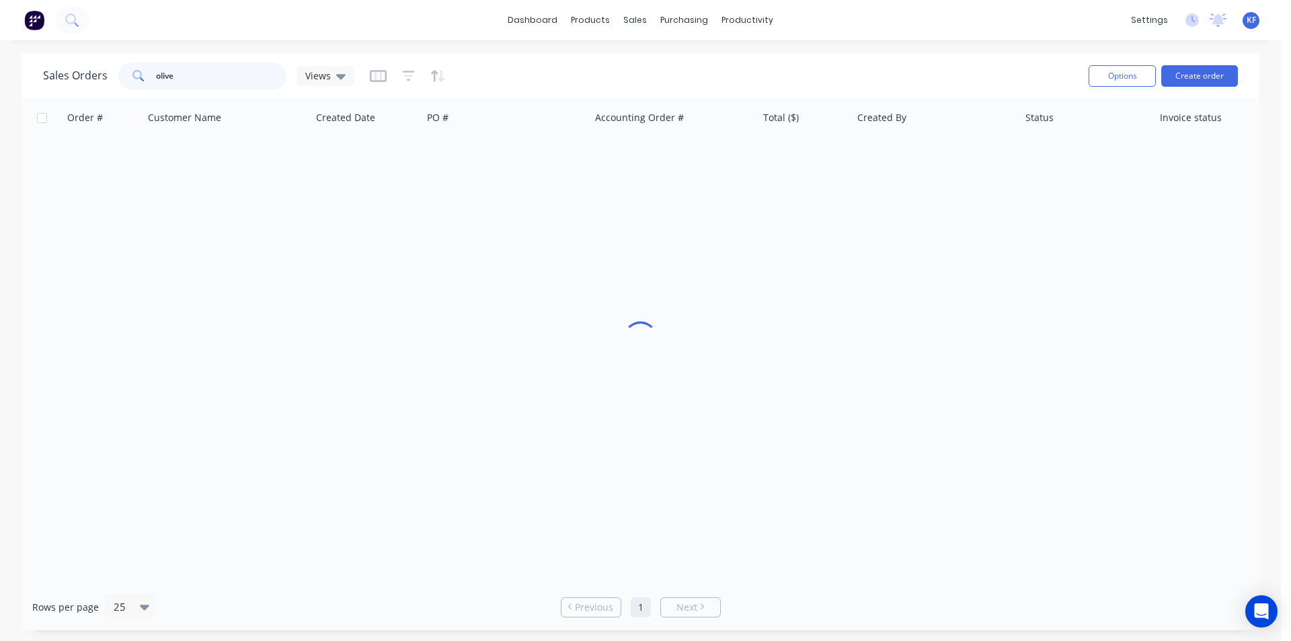
click at [3, 69] on div "Sales Orders olive Views Options Create order Order # Customer Name Created Dat…" at bounding box center [640, 342] width 1281 height 576
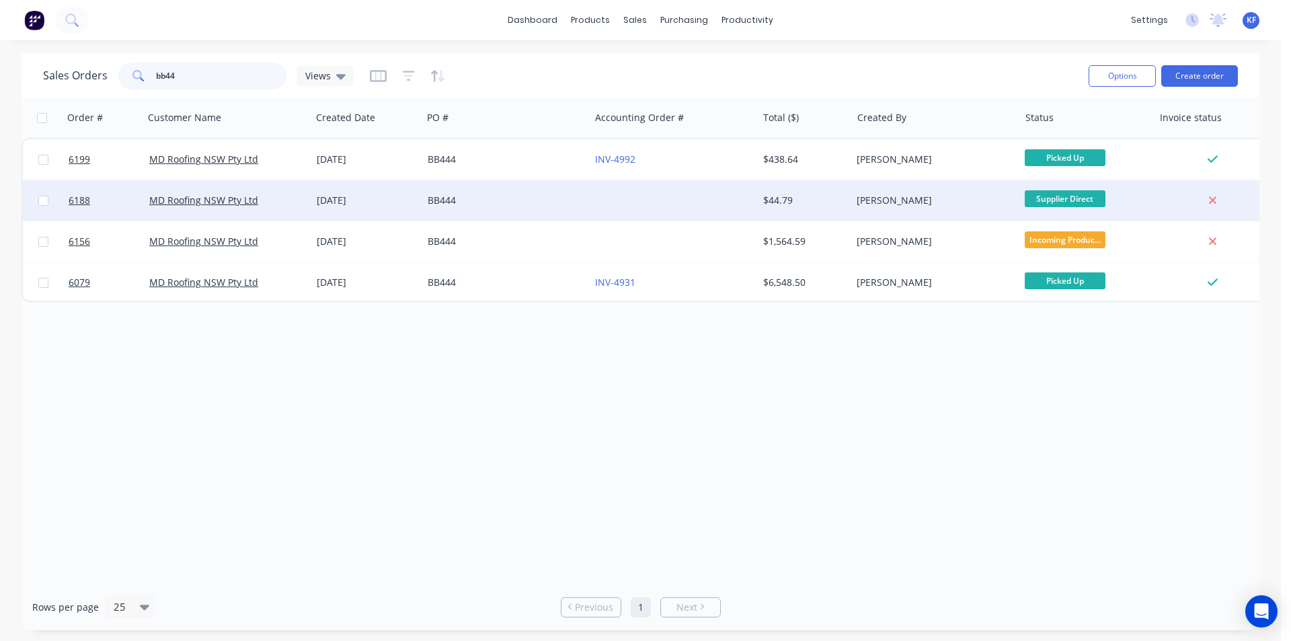
type input "bb44"
click at [607, 209] on div at bounding box center [673, 200] width 167 height 40
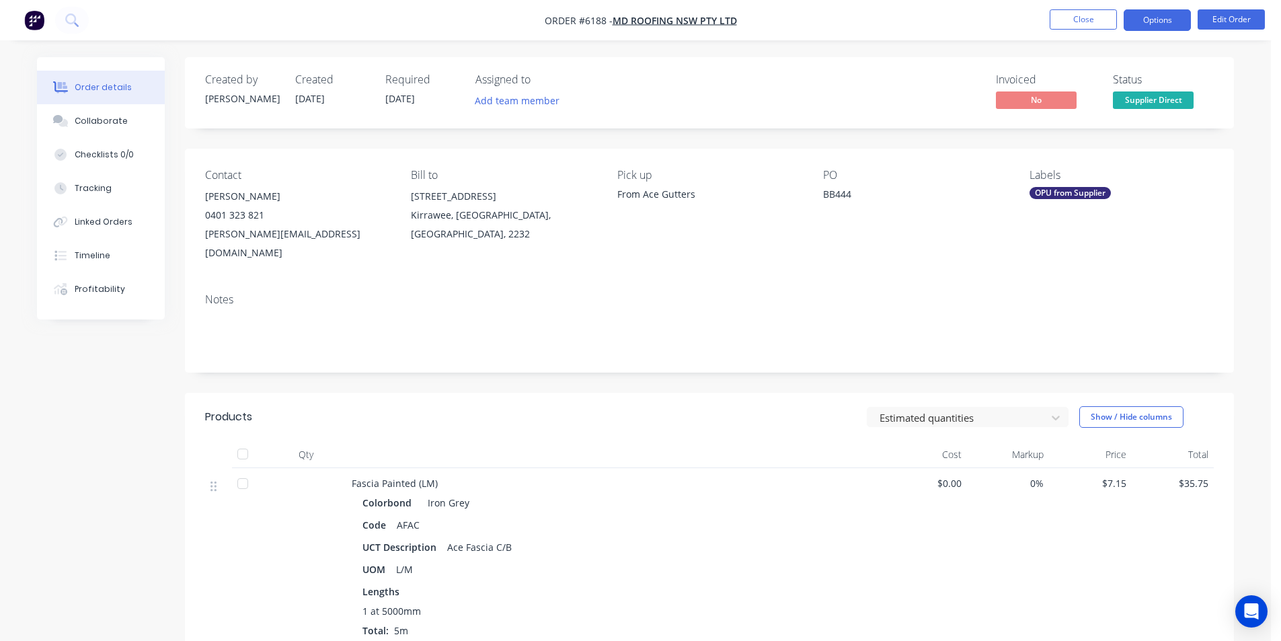
drag, startPoint x: 1153, startPoint y: 19, endPoint x: 1147, endPoint y: 28, distance: 11.0
click at [1153, 20] on button "Options" at bounding box center [1157, 20] width 67 height 22
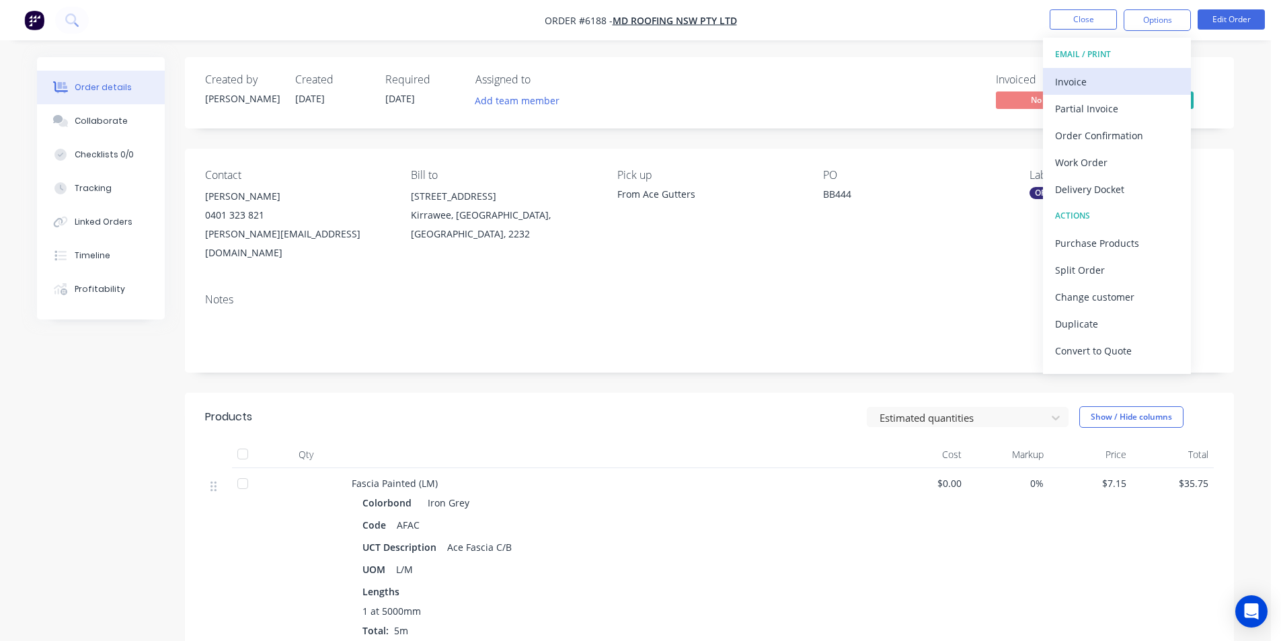
click at [1101, 74] on div "Invoice" at bounding box center [1117, 82] width 124 height 20
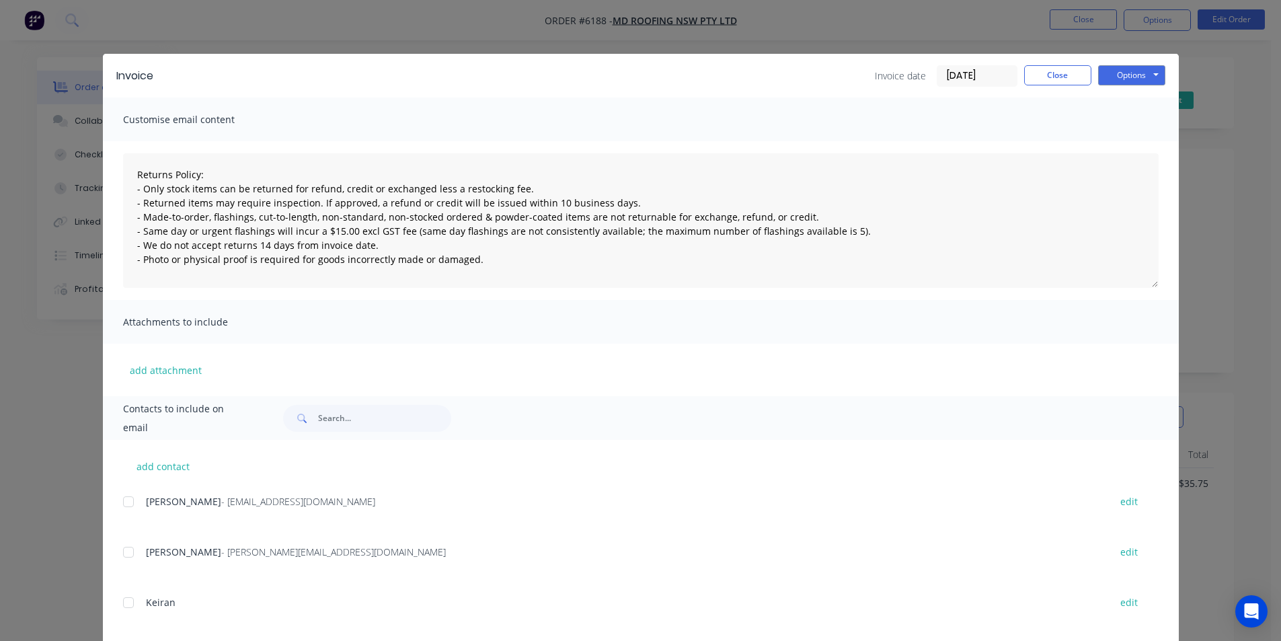
click at [134, 498] on div at bounding box center [128, 501] width 27 height 27
click at [1107, 73] on button "Options" at bounding box center [1131, 75] width 67 height 20
click at [1106, 149] on button "Email" at bounding box center [1141, 143] width 86 height 22
click at [1050, 78] on button "Close" at bounding box center [1057, 75] width 67 height 20
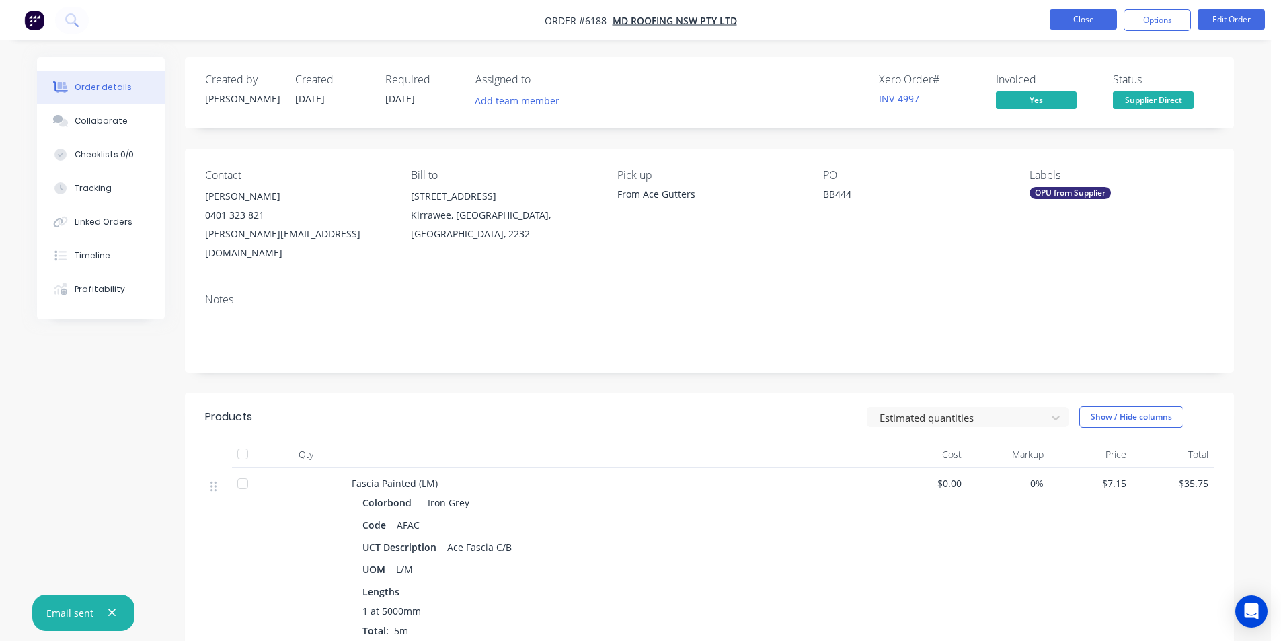
click at [1067, 28] on button "Close" at bounding box center [1083, 19] width 67 height 20
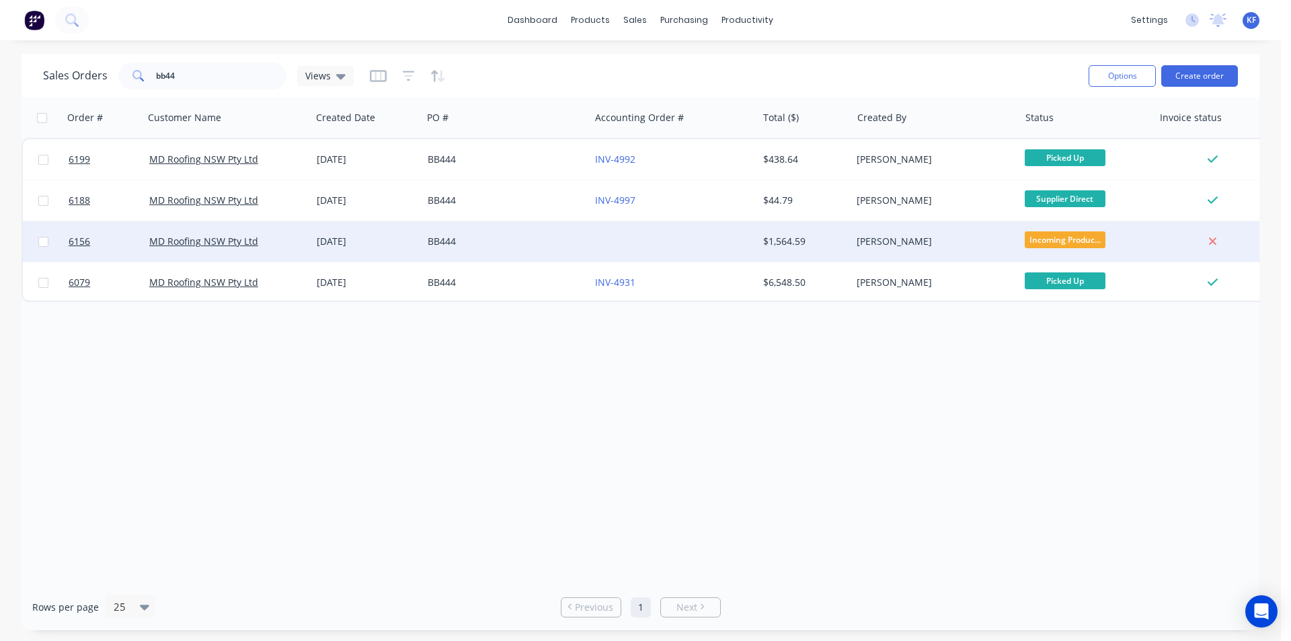
click at [939, 245] on div "[PERSON_NAME]" at bounding box center [931, 241] width 149 height 13
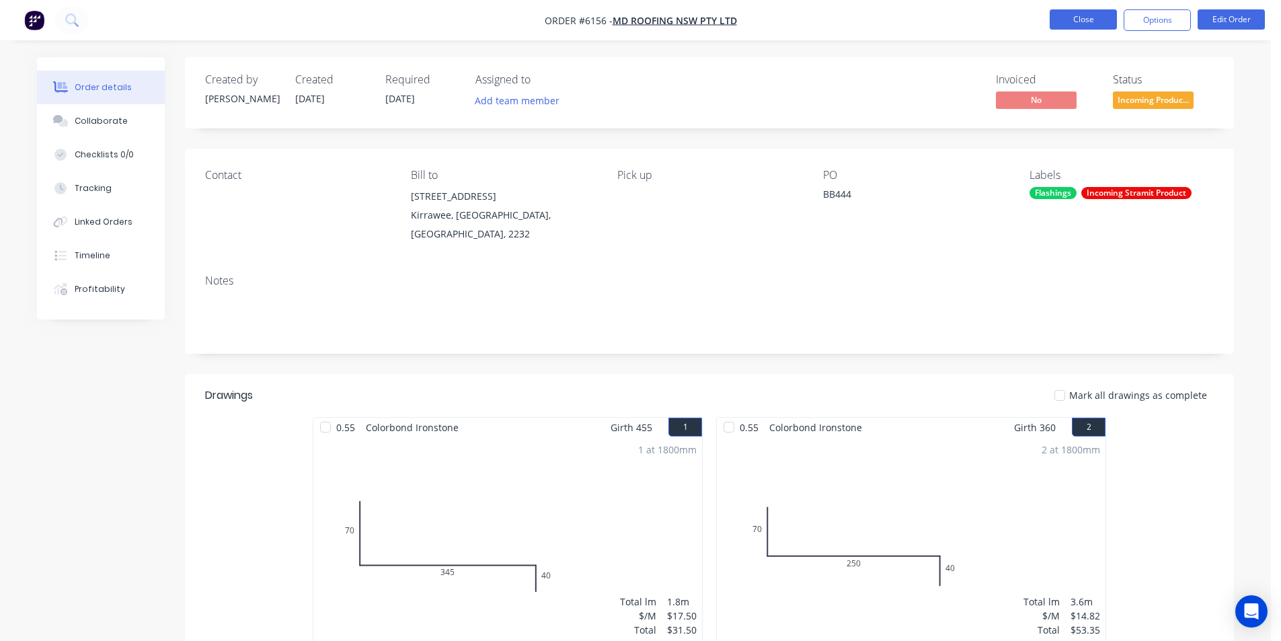
click at [1084, 14] on button "Close" at bounding box center [1083, 19] width 67 height 20
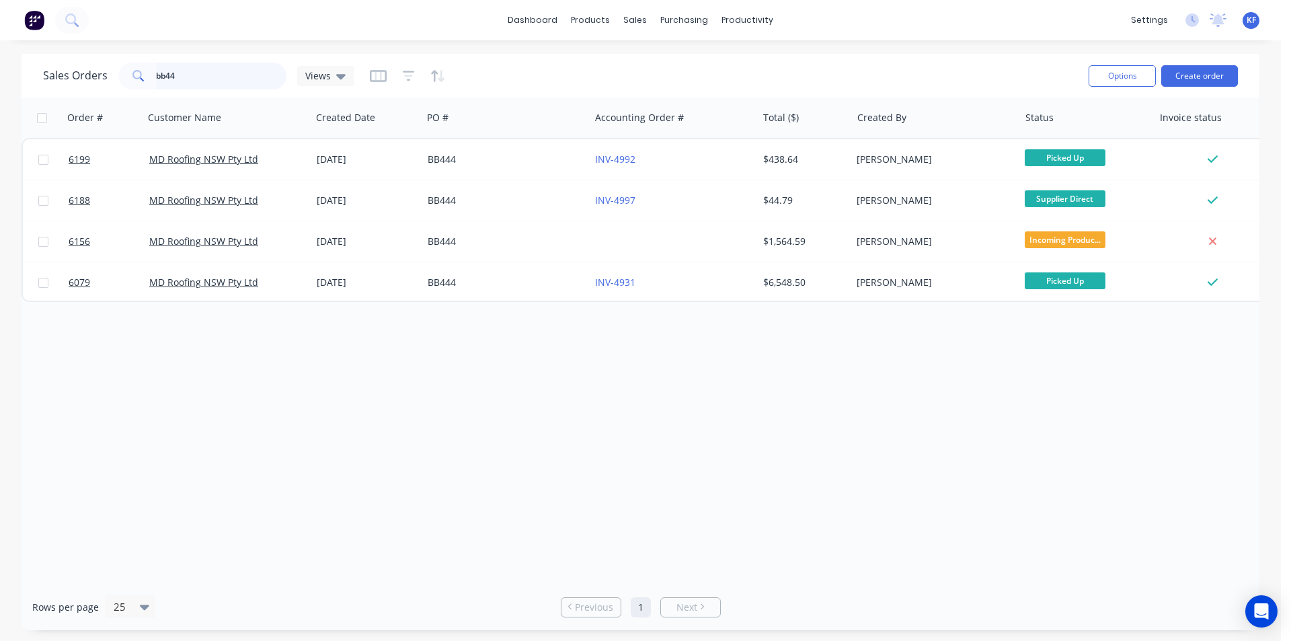
drag, startPoint x: 239, startPoint y: 71, endPoint x: 61, endPoint y: 4, distance: 190.5
click at [114, 36] on div "dashboard products sales purchasing productivity dashboard products Product Cat…" at bounding box center [640, 320] width 1281 height 641
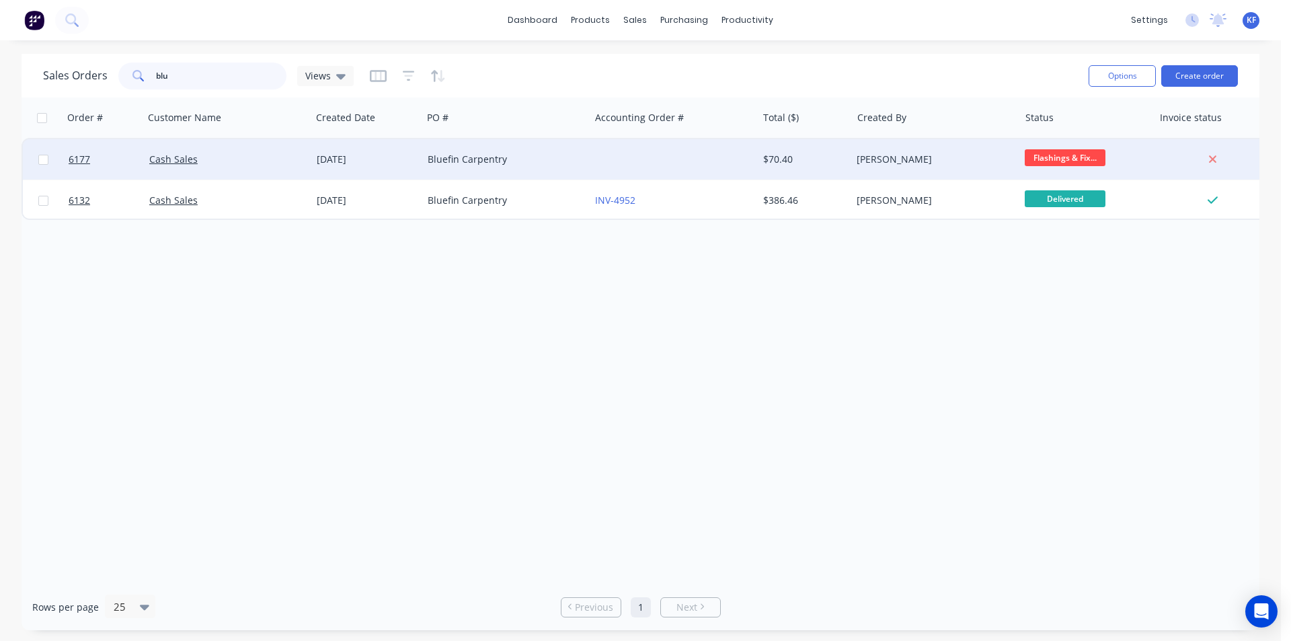
type input "blu"
click at [569, 153] on div "Bluefin Carpentry" at bounding box center [502, 159] width 149 height 13
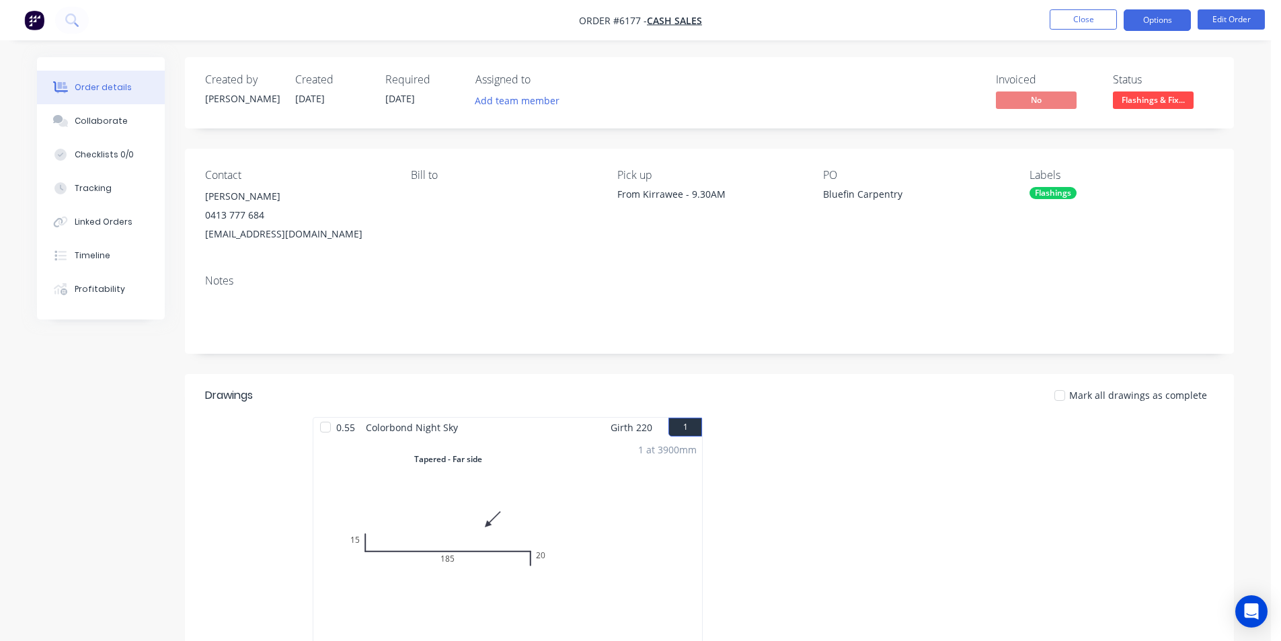
click at [1148, 28] on button "Options" at bounding box center [1157, 20] width 67 height 22
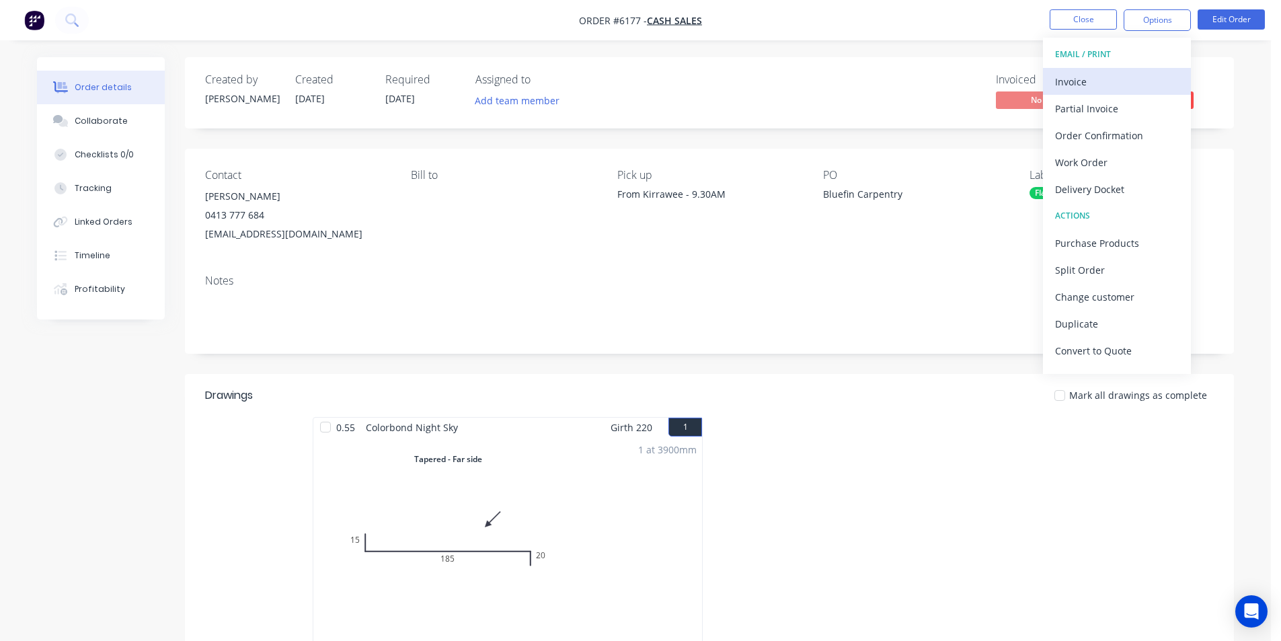
click at [1116, 82] on div "Invoice" at bounding box center [1117, 82] width 124 height 20
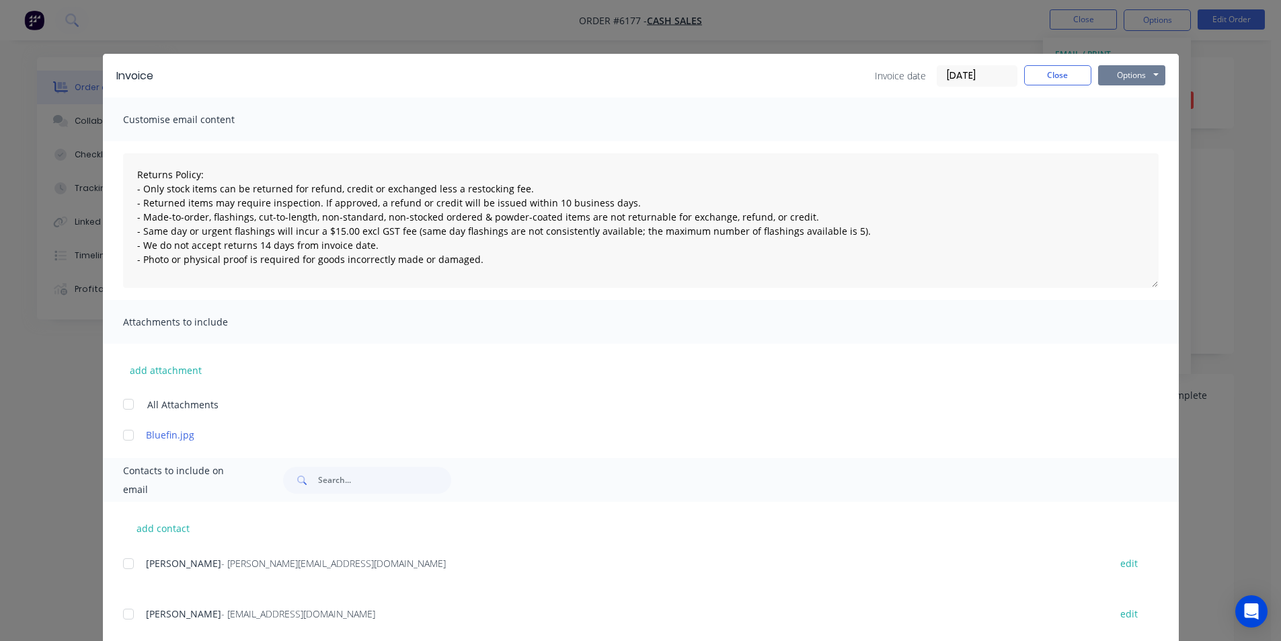
click at [1123, 77] on button "Options" at bounding box center [1131, 75] width 67 height 20
click at [1116, 123] on button "Print" at bounding box center [1141, 121] width 86 height 22
click at [1028, 83] on button "Close" at bounding box center [1057, 75] width 67 height 20
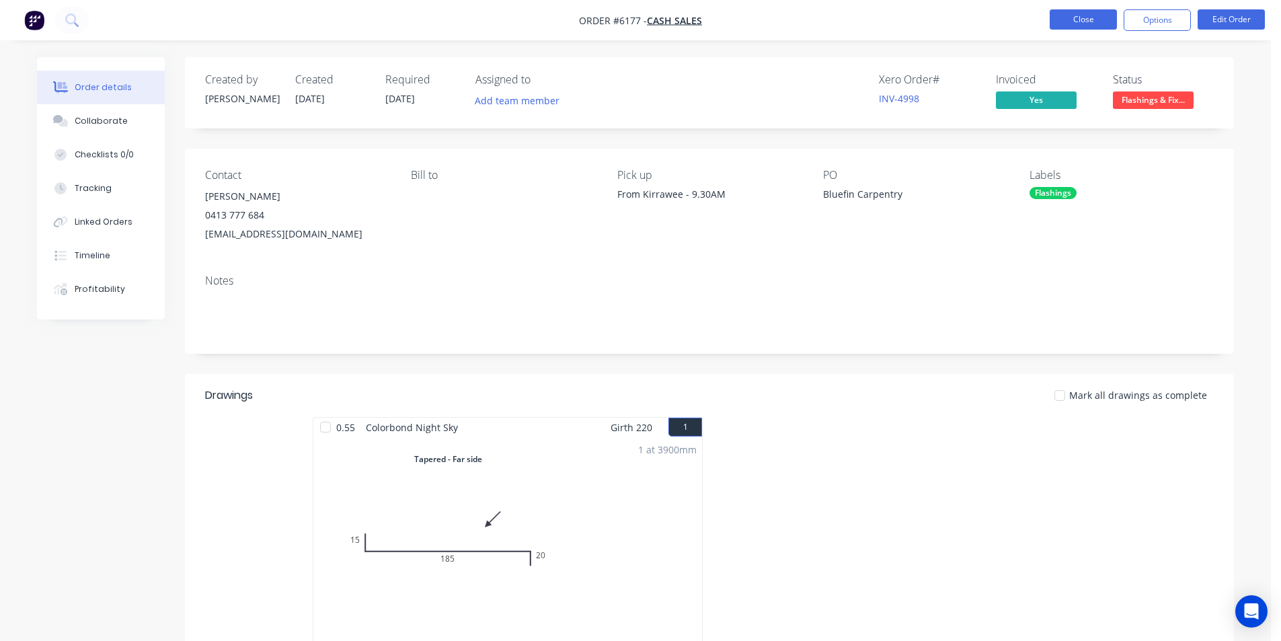
click at [1068, 18] on button "Close" at bounding box center [1083, 19] width 67 height 20
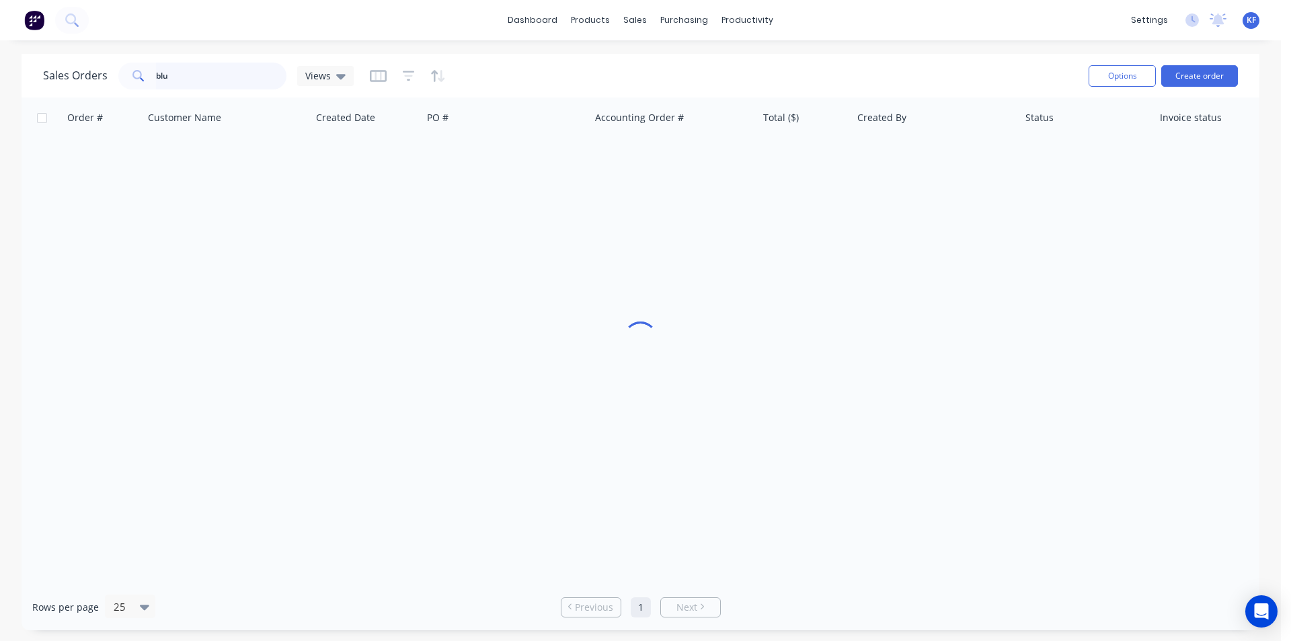
click at [32, 46] on div "dashboard products sales purchasing productivity dashboard products Product Cat…" at bounding box center [640, 320] width 1281 height 641
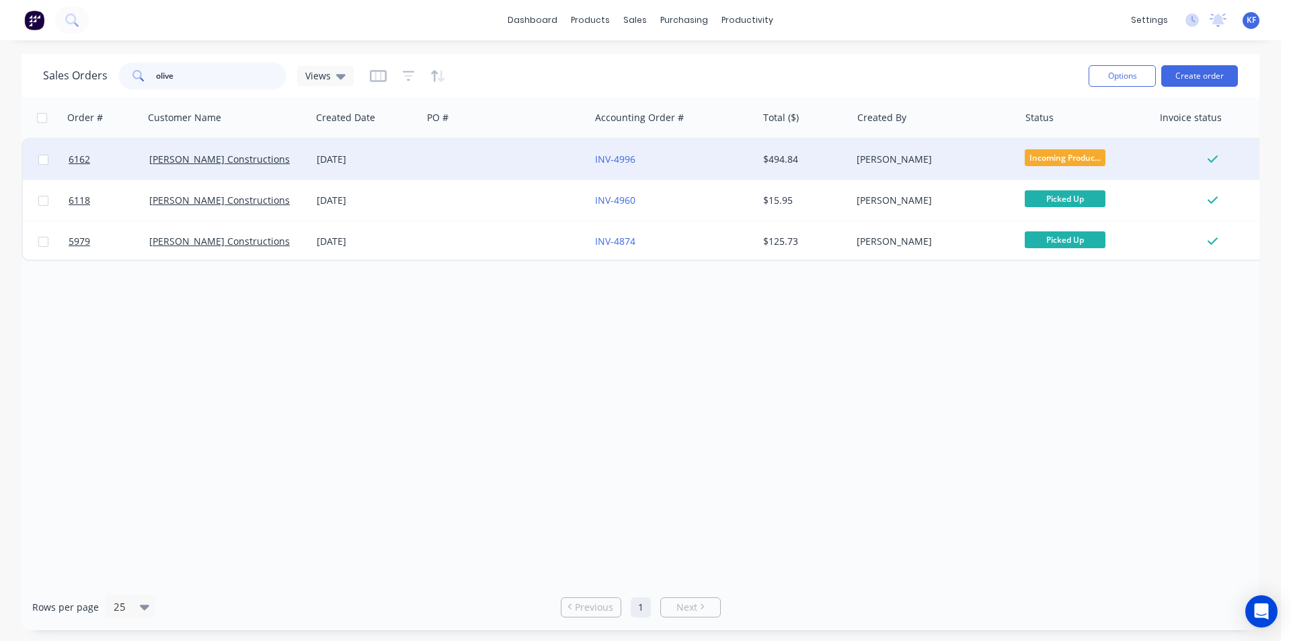
type input "olive"
click at [505, 159] on div at bounding box center [505, 159] width 167 height 40
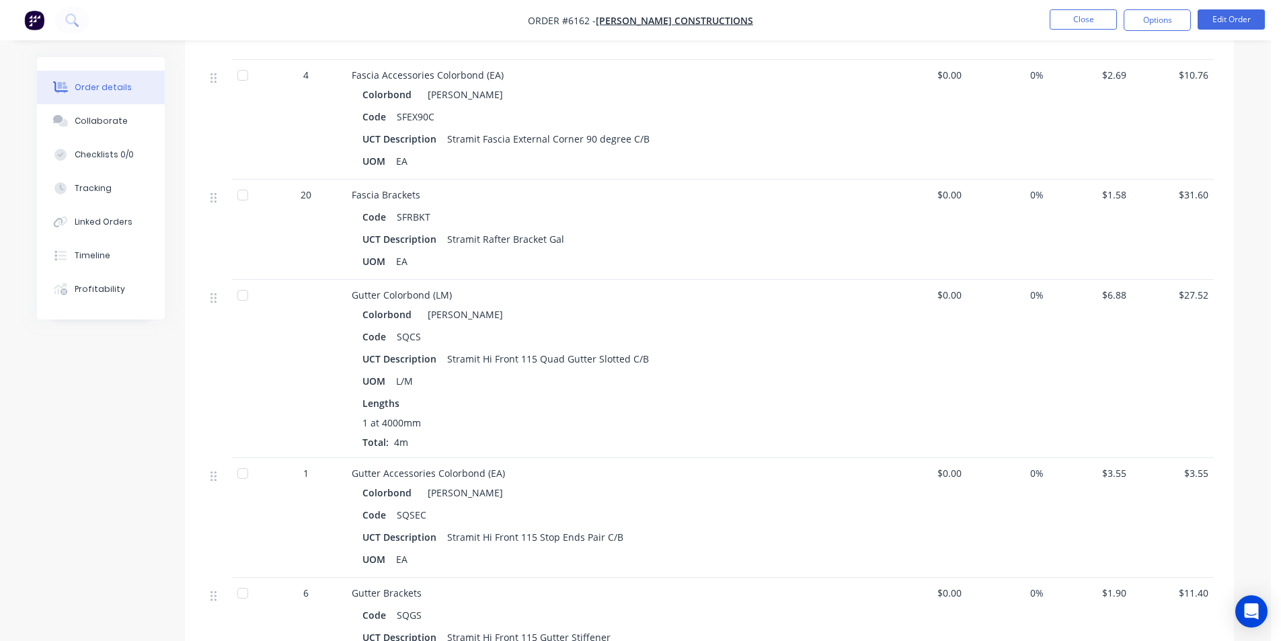
scroll to position [874, 0]
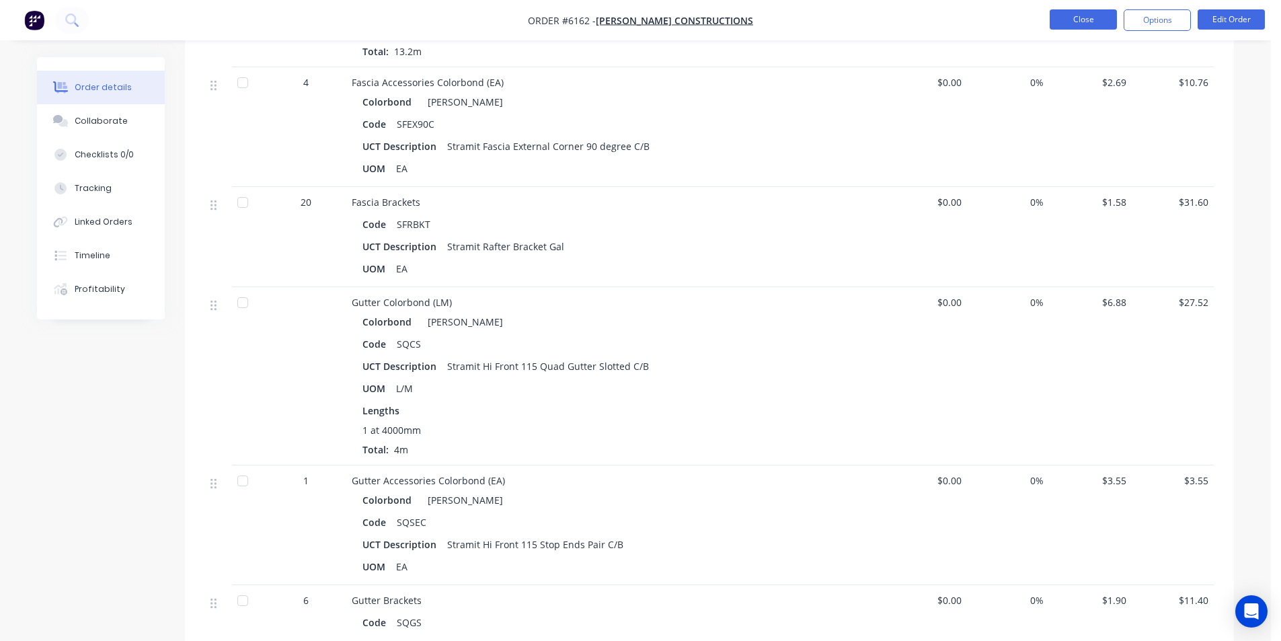
click at [1098, 22] on button "Close" at bounding box center [1083, 19] width 67 height 20
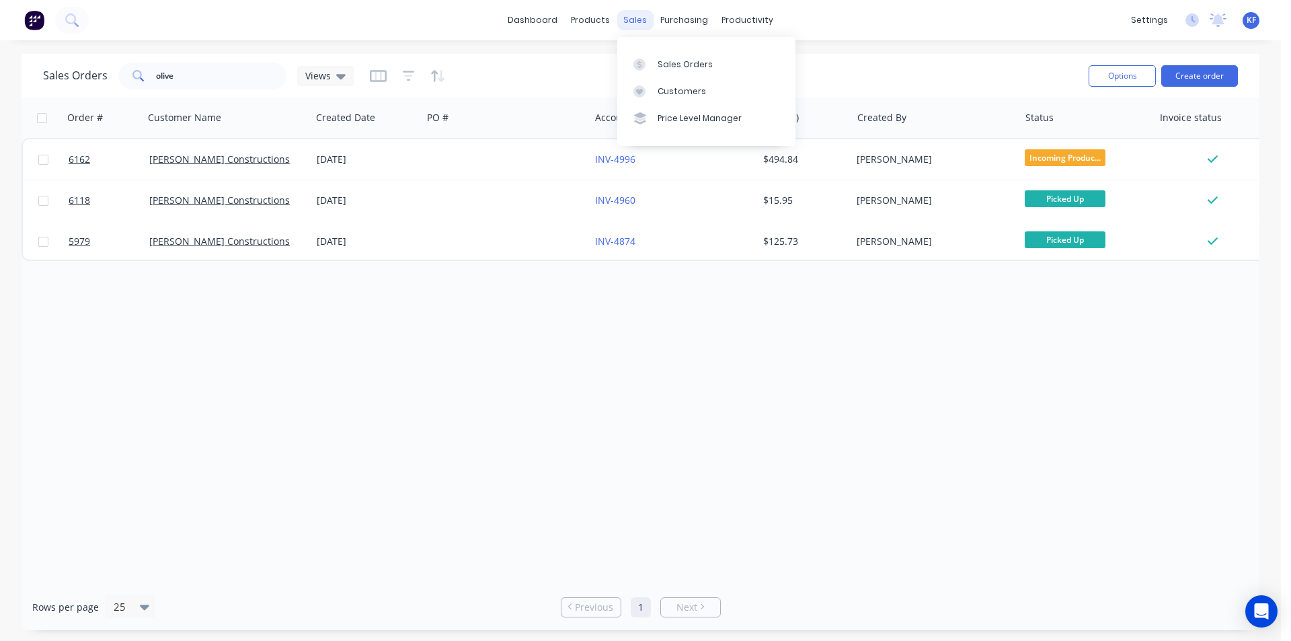
click at [634, 22] on div "sales" at bounding box center [635, 20] width 37 height 20
click at [660, 55] on link "Sales Orders" at bounding box center [706, 63] width 178 height 27
click at [0, 62] on div "Sales Orders olive Views Options Create order Order # Customer Name Created Dat…" at bounding box center [640, 342] width 1281 height 576
type input "[PERSON_NAME]"
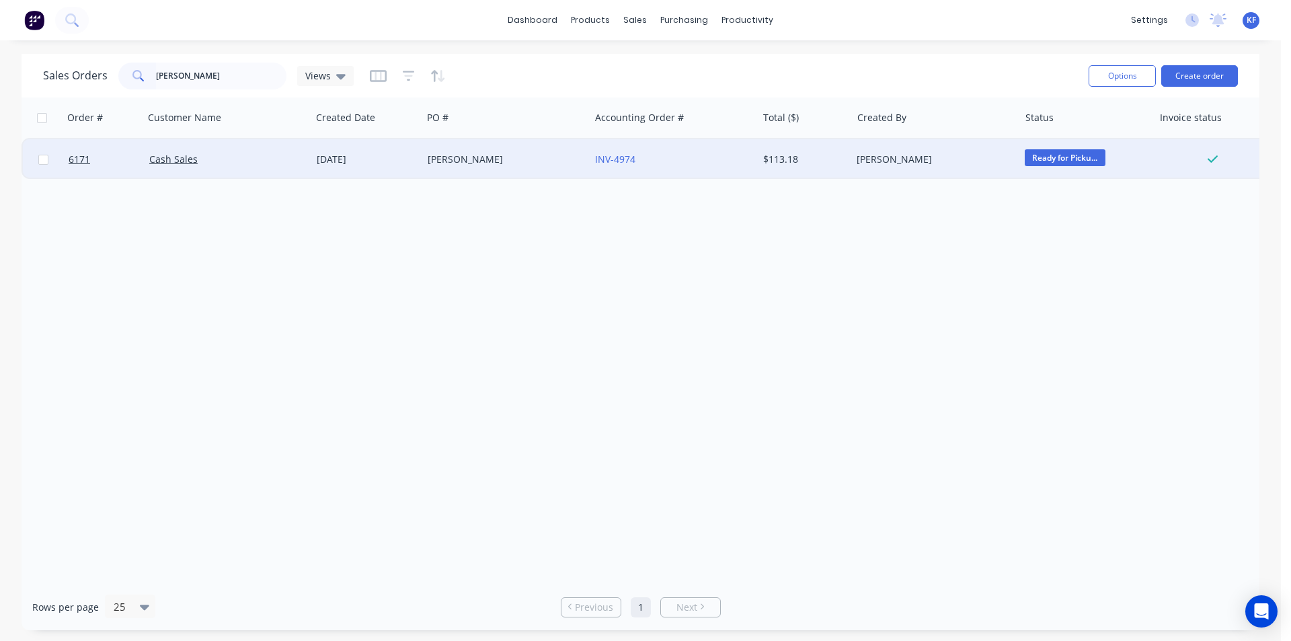
click at [697, 161] on div "INV-4974" at bounding box center [669, 159] width 149 height 13
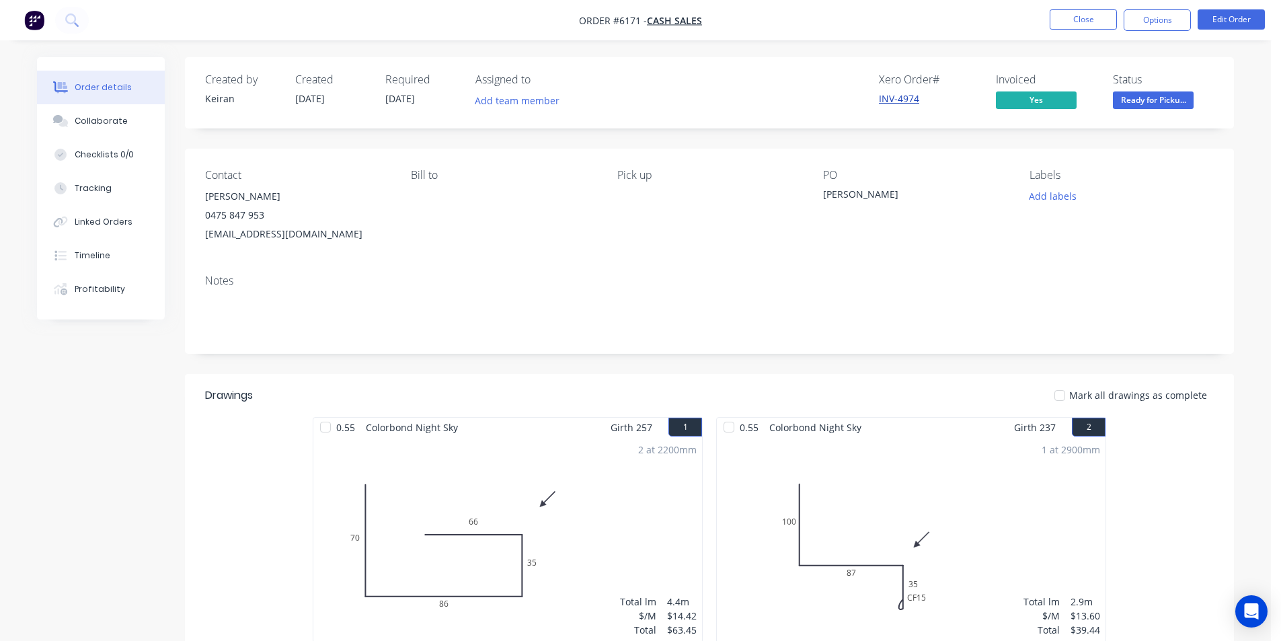
click at [886, 101] on link "INV-4974" at bounding box center [899, 98] width 40 height 13
click at [1143, 98] on span "Ready for Picku..." at bounding box center [1153, 99] width 81 height 17
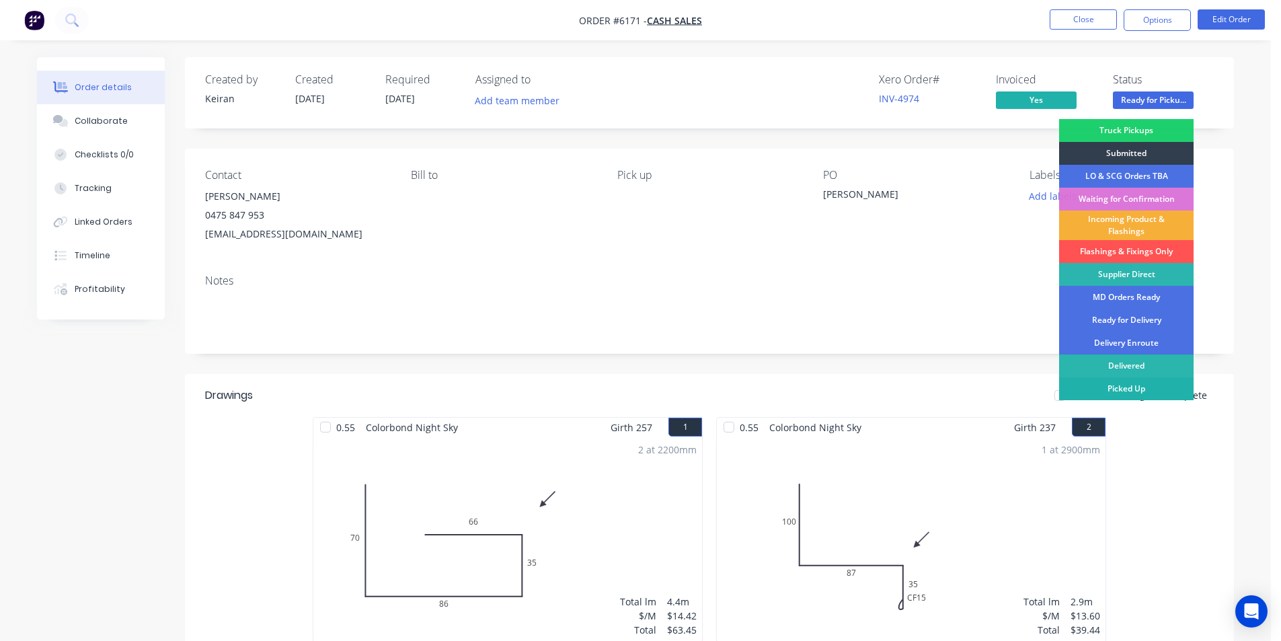
click at [1127, 392] on div "Picked Up" at bounding box center [1126, 388] width 135 height 23
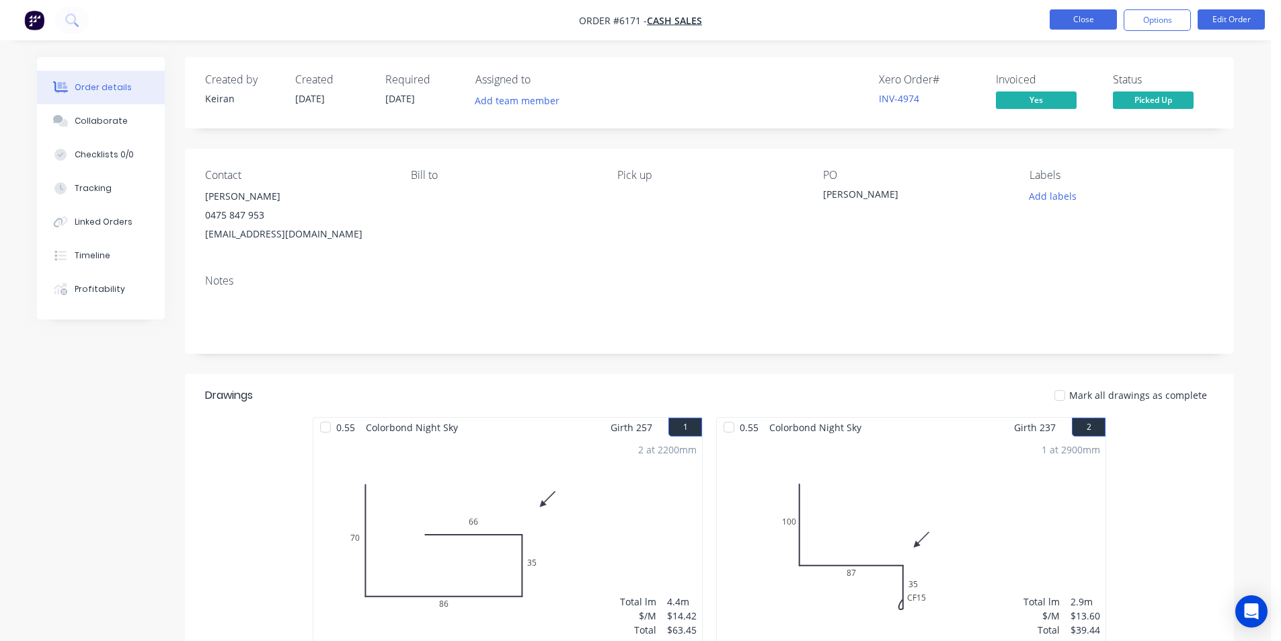
click at [1096, 25] on button "Close" at bounding box center [1083, 19] width 67 height 20
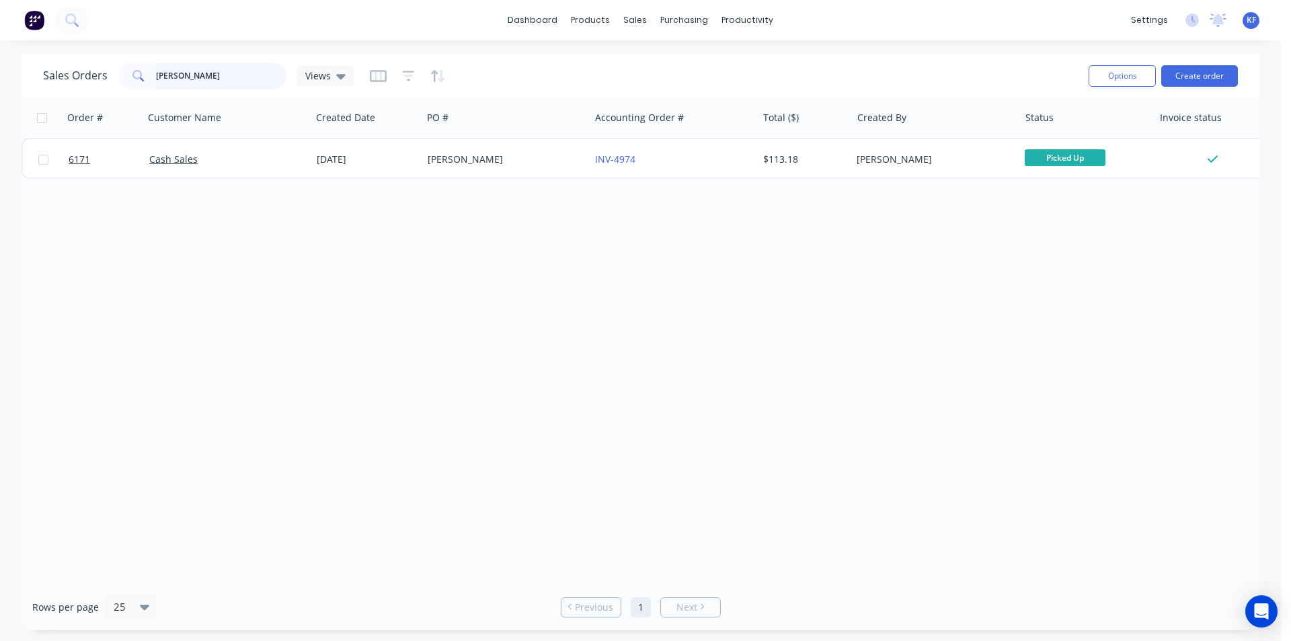
drag, startPoint x: 225, startPoint y: 68, endPoint x: 99, endPoint y: 67, distance: 125.8
click at [102, 67] on div "Sales Orders [PERSON_NAME] Views" at bounding box center [198, 76] width 311 height 27
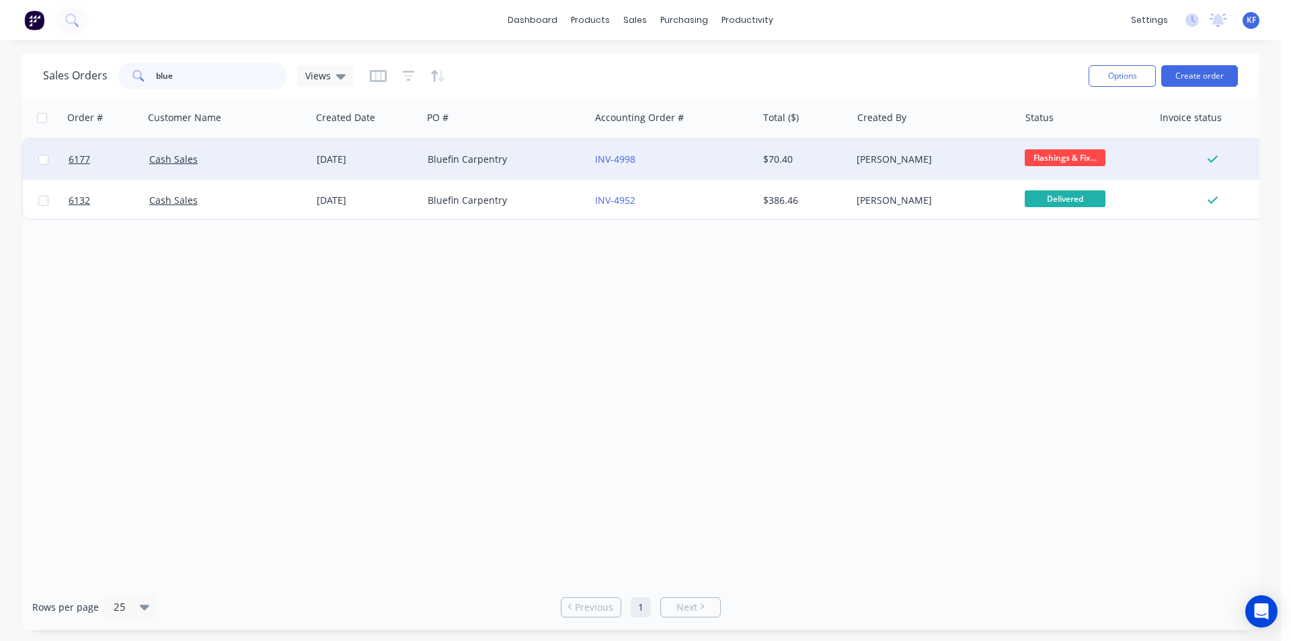
type input "blue"
click at [1047, 157] on span "Flashings & Fix..." at bounding box center [1065, 157] width 81 height 17
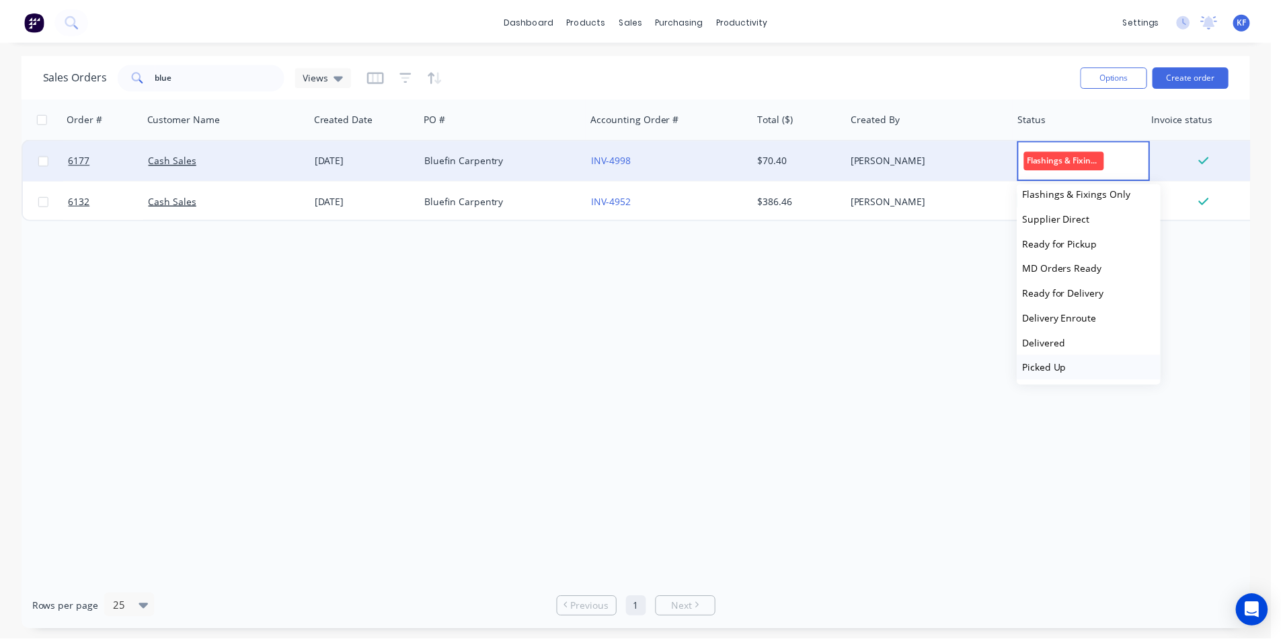
scroll to position [132, 0]
click at [1065, 367] on span "Picked Up" at bounding box center [1052, 366] width 44 height 13
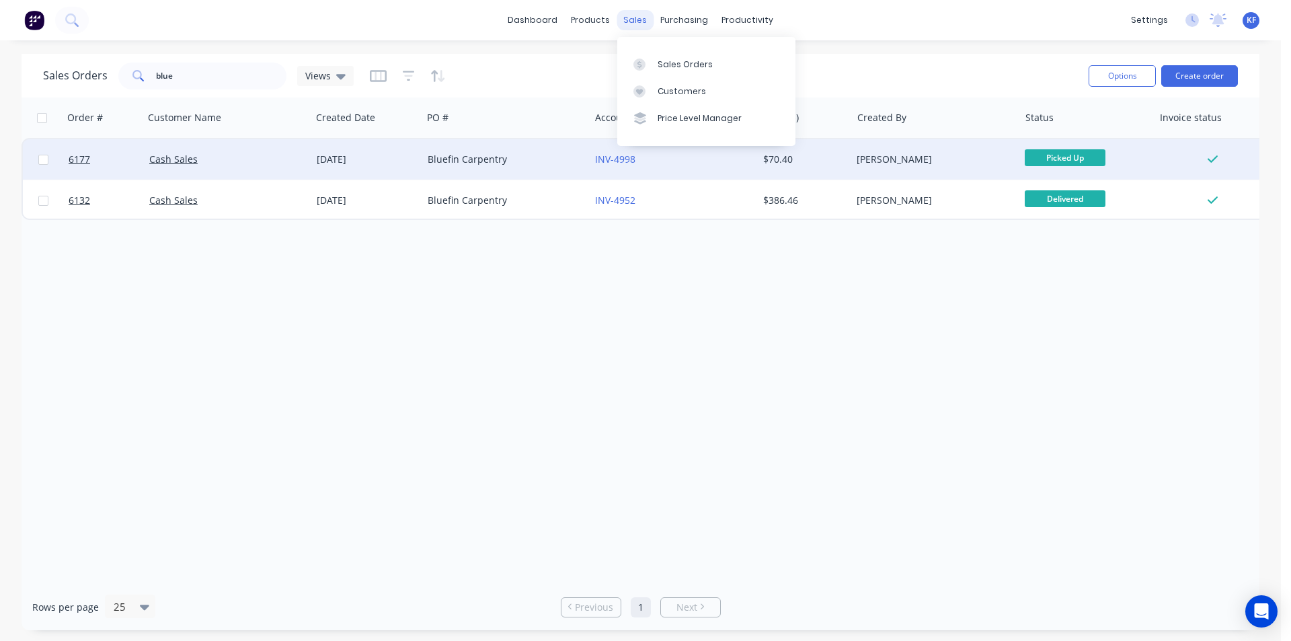
click at [644, 14] on div "sales" at bounding box center [635, 20] width 37 height 20
click at [634, 26] on div "sales" at bounding box center [635, 20] width 37 height 20
click at [656, 59] on link "Sales Orders" at bounding box center [706, 63] width 178 height 27
click at [665, 65] on div "Sales Orders" at bounding box center [685, 65] width 55 height 12
drag, startPoint x: 202, startPoint y: 79, endPoint x: 130, endPoint y: 71, distance: 71.7
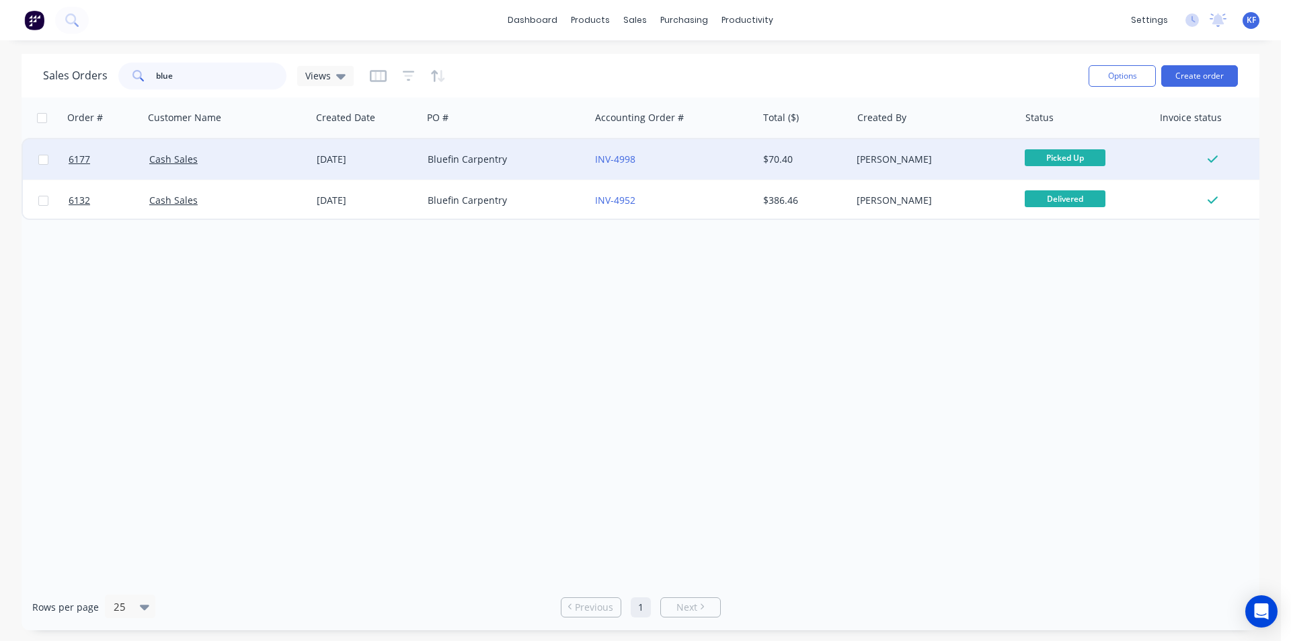
click at [130, 71] on div "blue" at bounding box center [202, 76] width 168 height 27
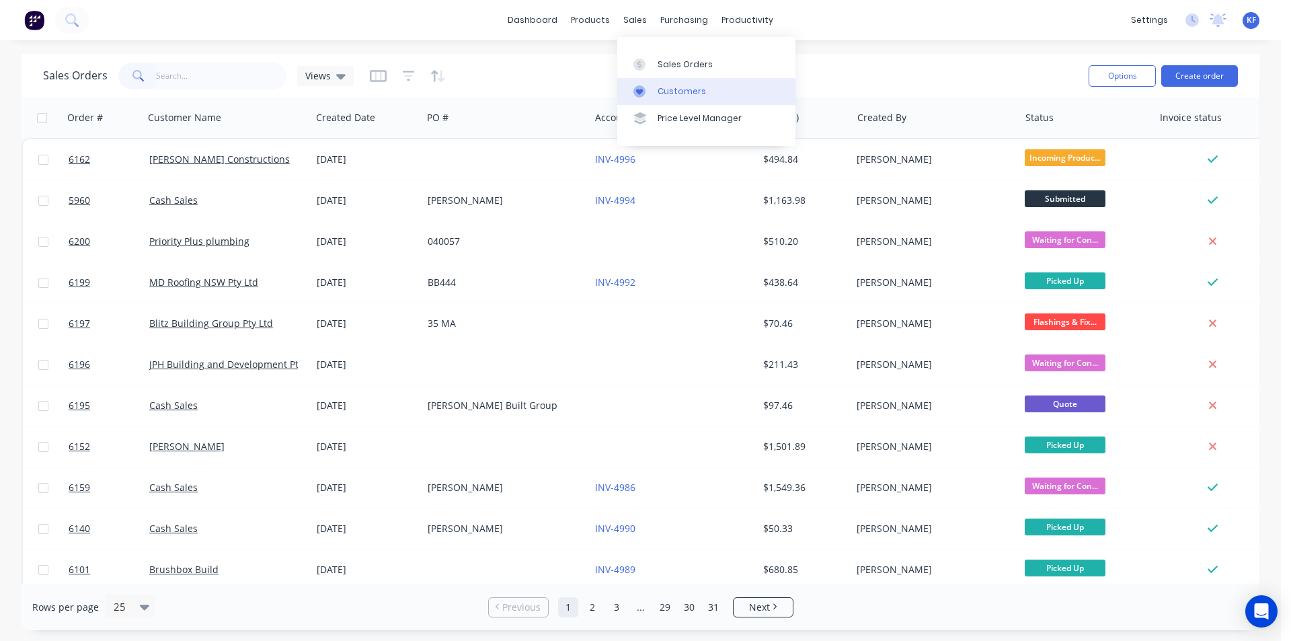
click at [680, 88] on div "Customers" at bounding box center [682, 91] width 48 height 12
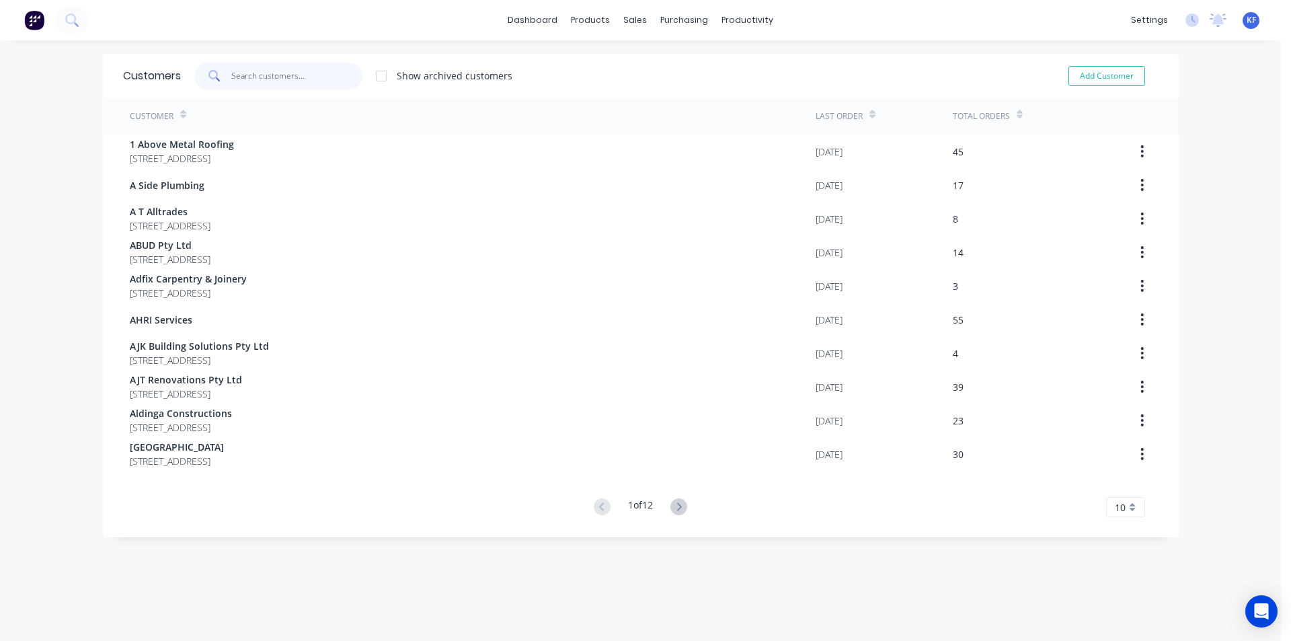
click at [293, 84] on input "text" at bounding box center [296, 76] width 131 height 27
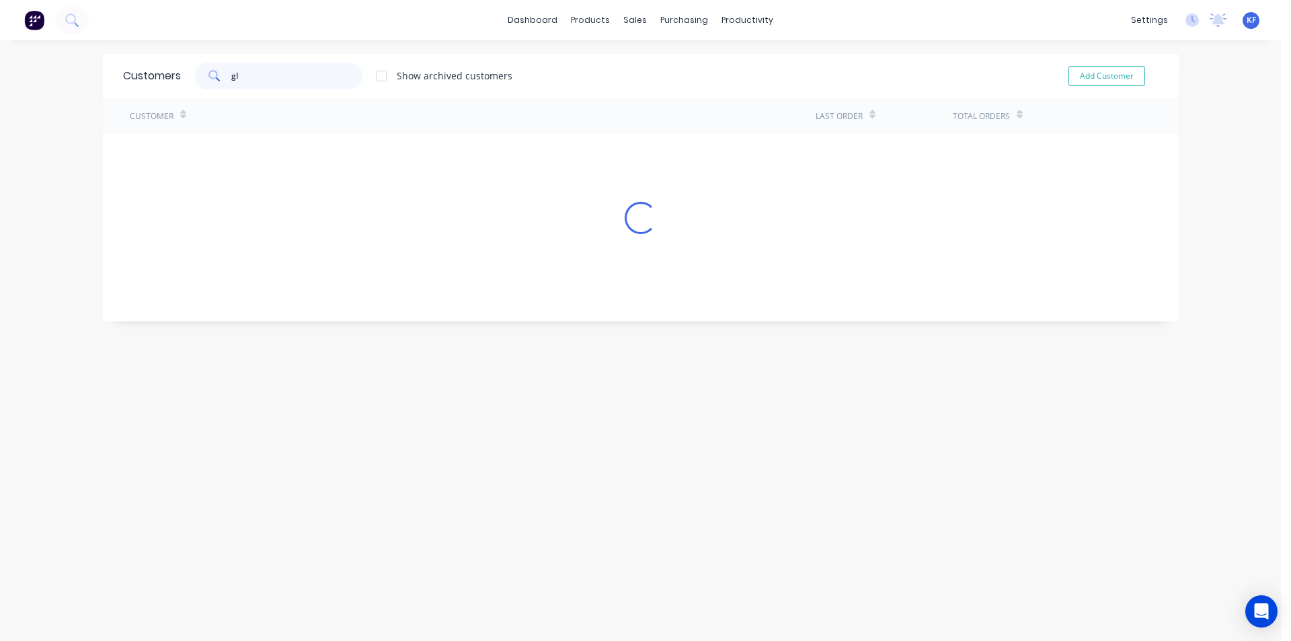
type input "g"
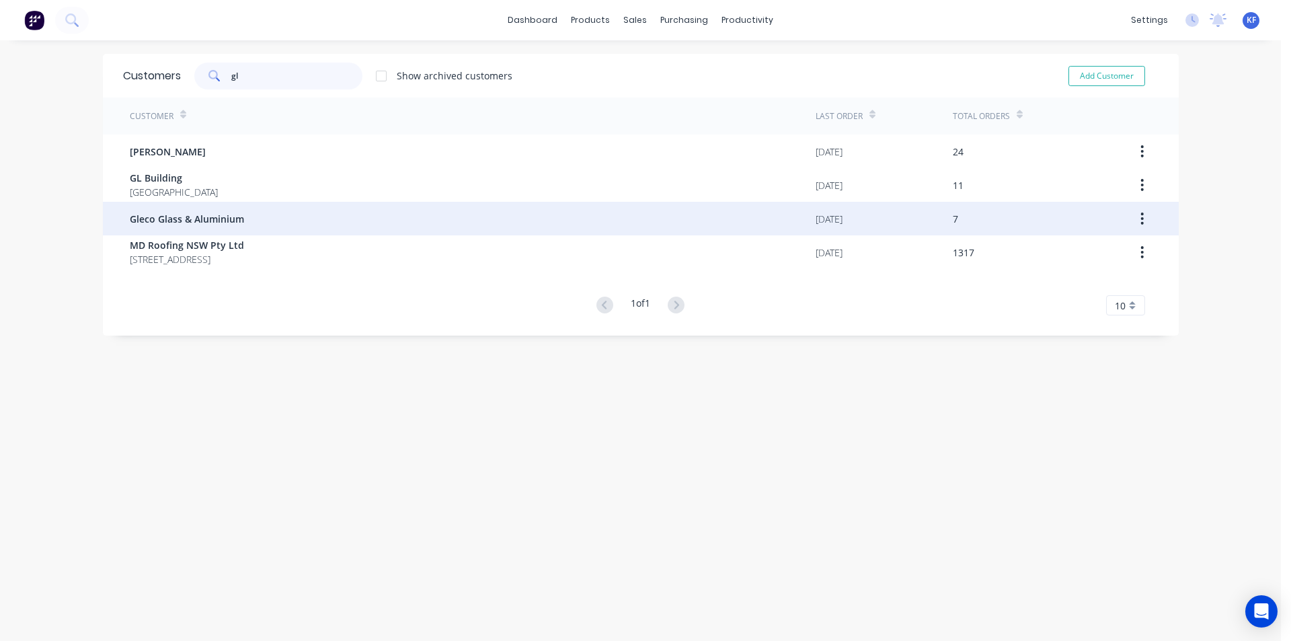
type input "gl"
click at [455, 227] on div "Gleco Glass & Aluminium" at bounding box center [473, 219] width 686 height 34
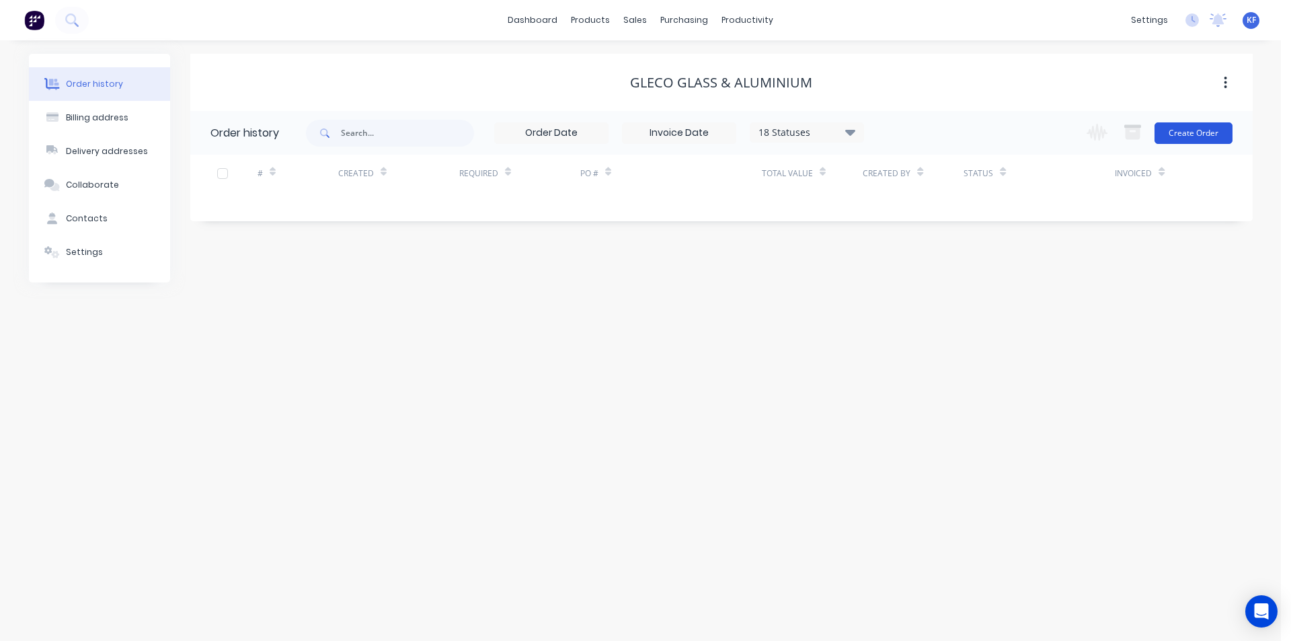
click at [1192, 137] on button "Create Order" at bounding box center [1194, 133] width 78 height 22
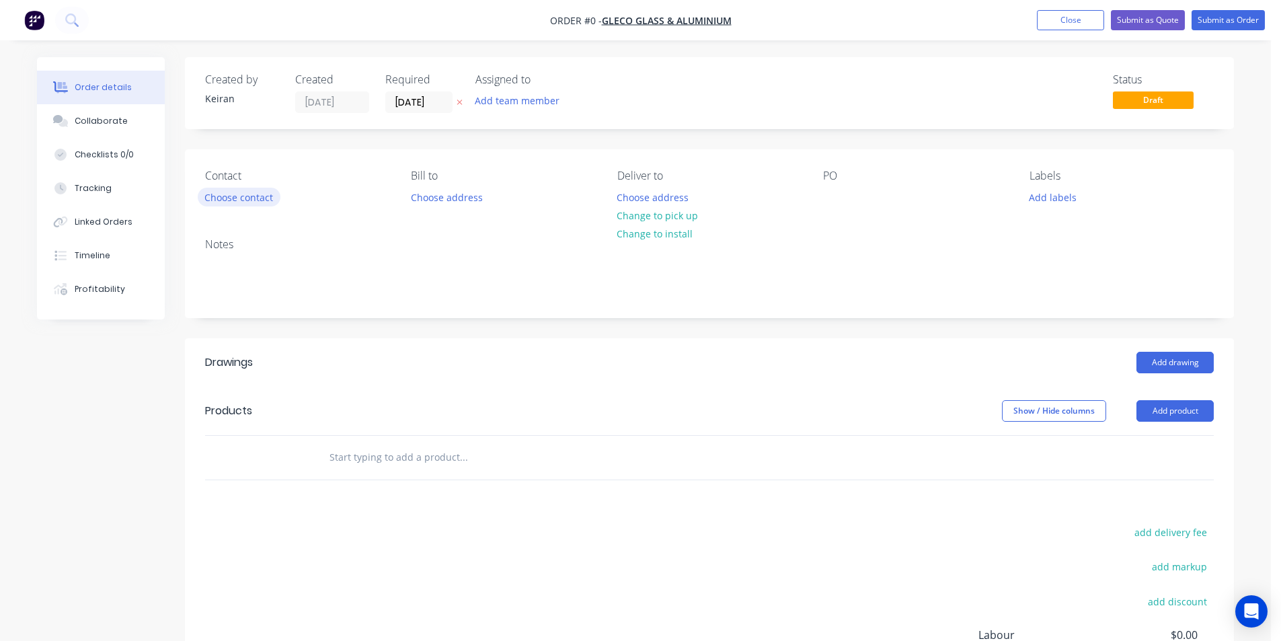
click at [252, 199] on button "Choose contact" at bounding box center [239, 197] width 83 height 18
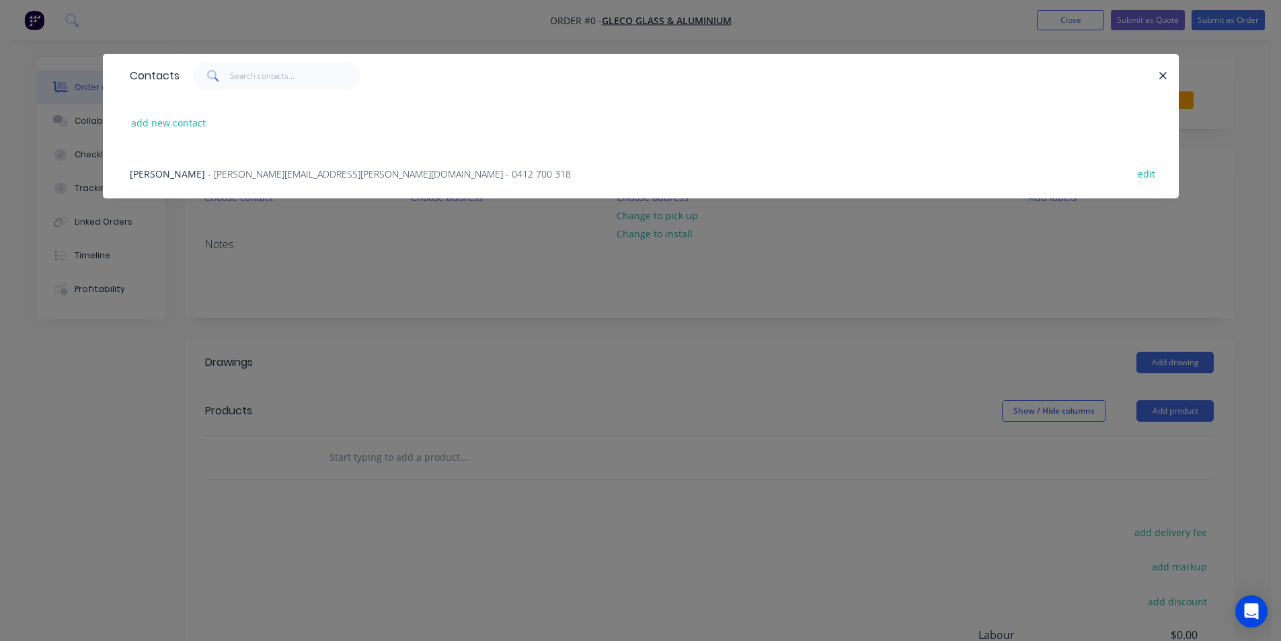
click at [215, 169] on span "- [PERSON_NAME][EMAIL_ADDRESS][PERSON_NAME][DOMAIN_NAME] - 0412 700 318" at bounding box center [389, 173] width 363 height 13
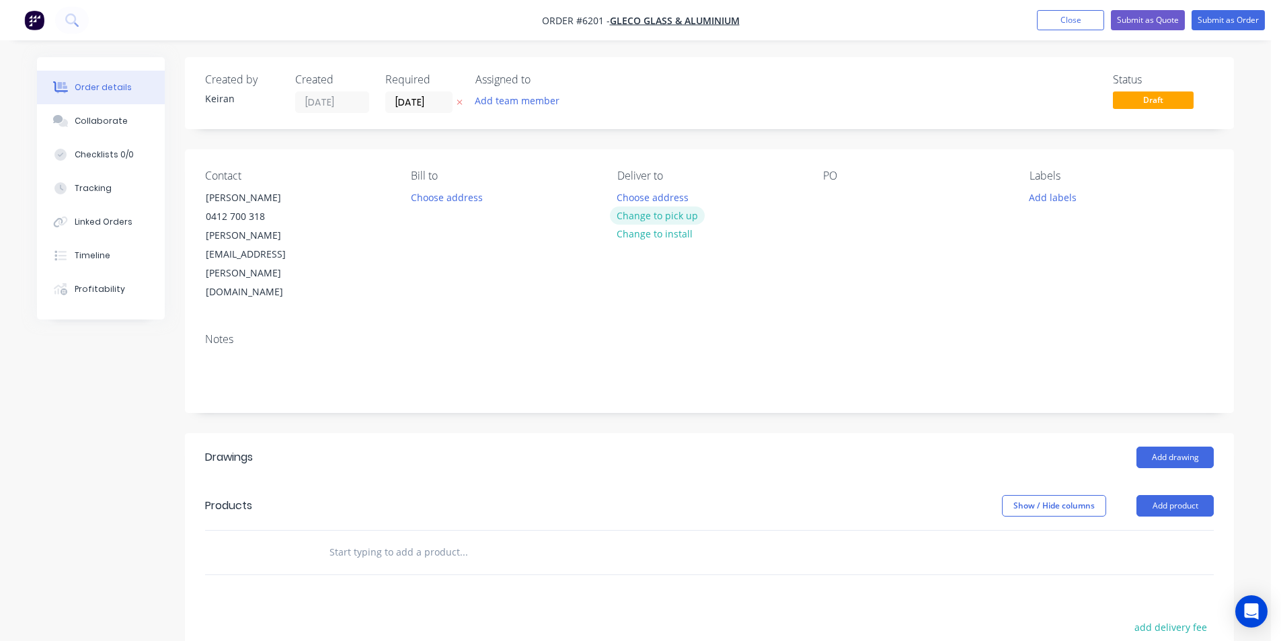
click at [687, 220] on button "Change to pick up" at bounding box center [657, 215] width 95 height 18
click at [839, 194] on div at bounding box center [834, 198] width 22 height 20
click at [418, 101] on input "[DATE]" at bounding box center [419, 102] width 66 height 20
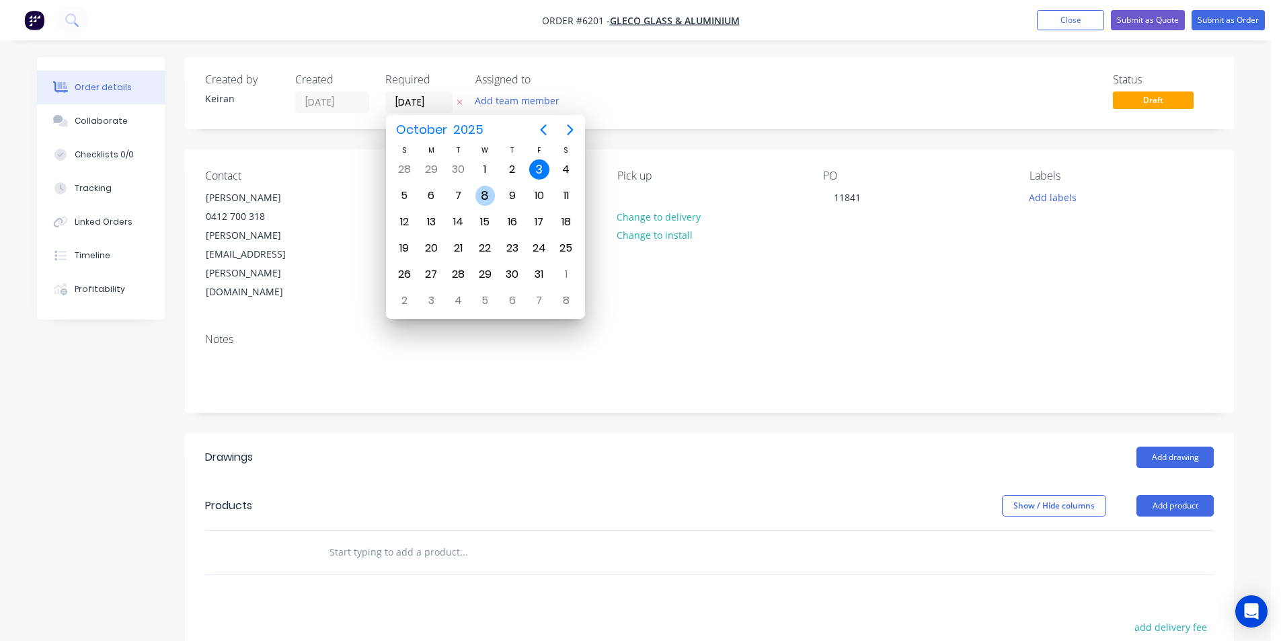
click at [477, 200] on div "8" at bounding box center [485, 196] width 20 height 20
type input "[DATE]"
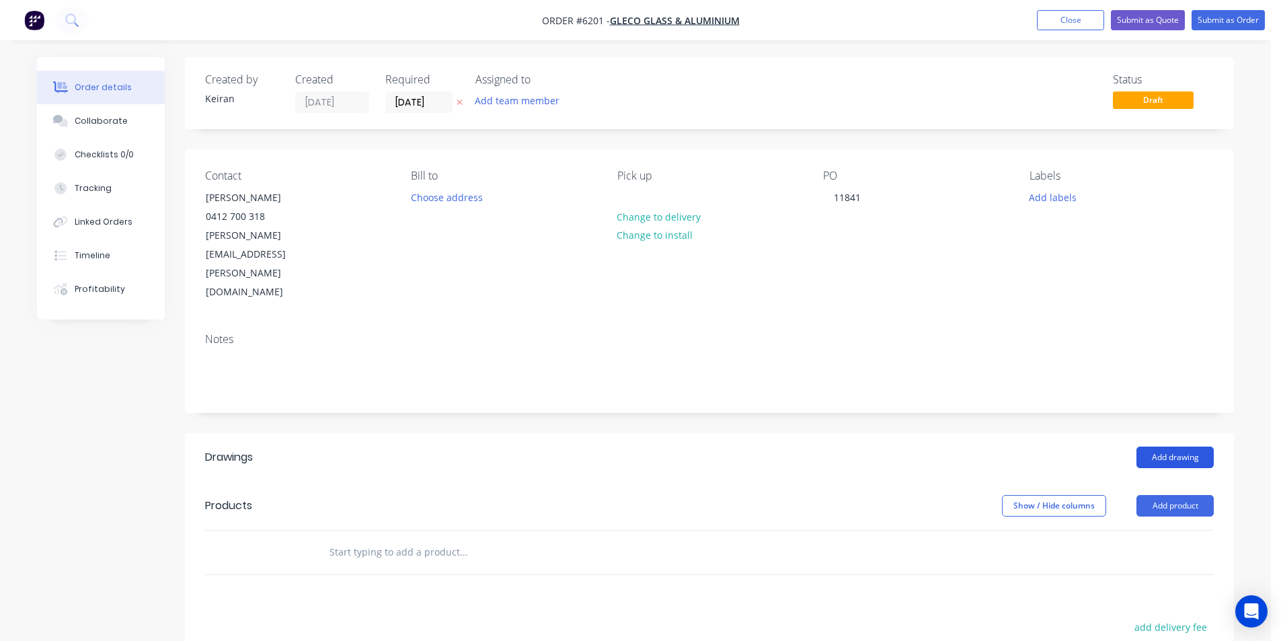
click at [1140, 447] on button "Add drawing" at bounding box center [1175, 458] width 77 height 22
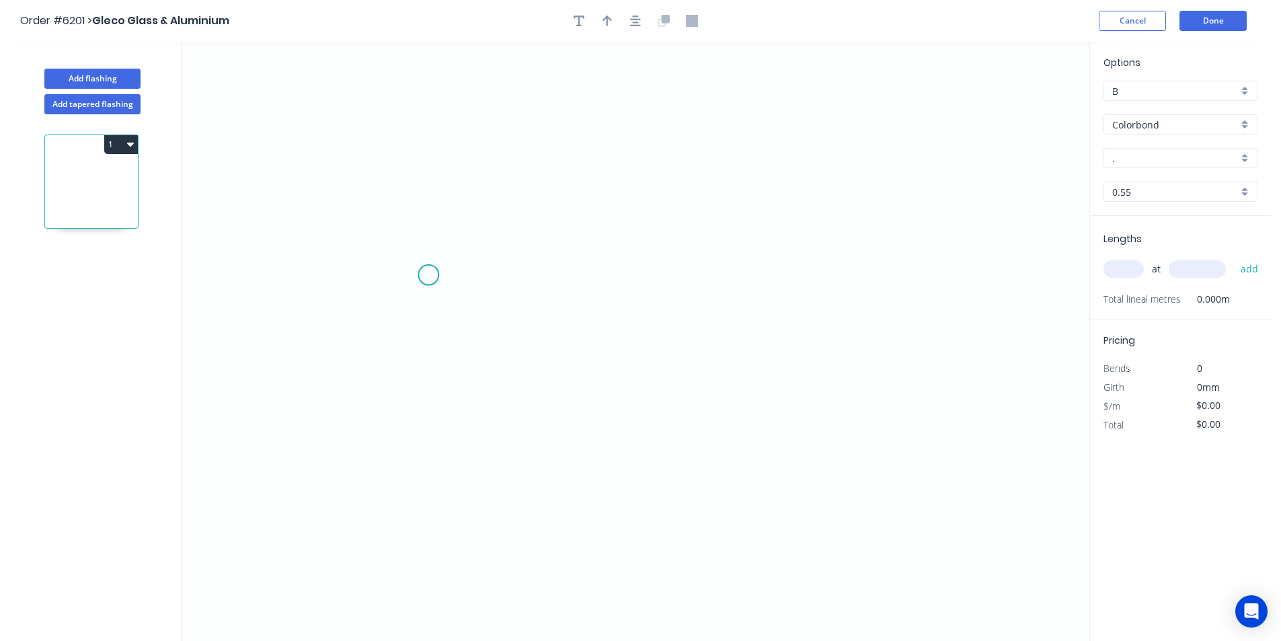
click at [428, 275] on icon "0" at bounding box center [636, 341] width 908 height 599
click at [816, 272] on icon "0" at bounding box center [636, 341] width 908 height 599
click at [816, 272] on circle at bounding box center [816, 275] width 20 height 20
click at [622, 291] on tspan "?" at bounding box center [622, 289] width 7 height 22
drag, startPoint x: 612, startPoint y: 18, endPoint x: 636, endPoint y: 51, distance: 40.5
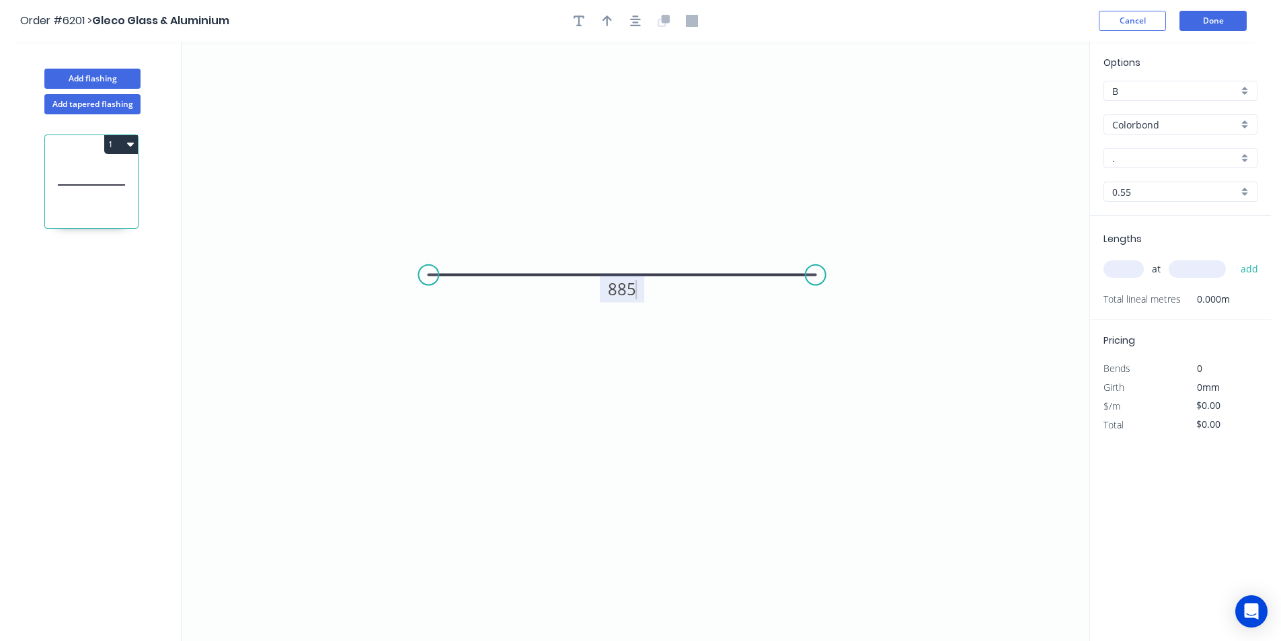
click at [612, 18] on button "button" at bounding box center [607, 21] width 20 height 20
type input "$31.31"
drag, startPoint x: 1021, startPoint y: 110, endPoint x: 664, endPoint y: 206, distance: 369.8
click at [664, 206] on icon at bounding box center [664, 190] width 12 height 43
click at [1244, 161] on div "." at bounding box center [1181, 158] width 154 height 20
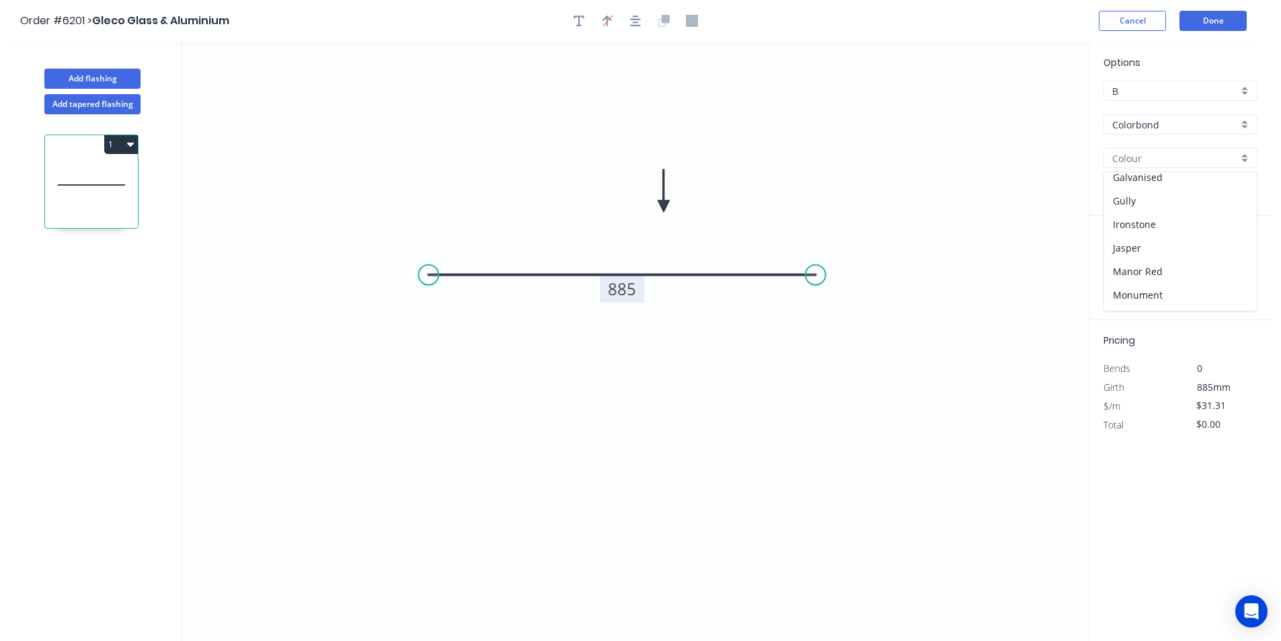
scroll to position [312, 0]
click at [1170, 275] on div "Paperbark" at bounding box center [1180, 272] width 153 height 24
type input "Paperbark"
click at [1138, 274] on input "text" at bounding box center [1124, 268] width 40 height 17
type input "2"
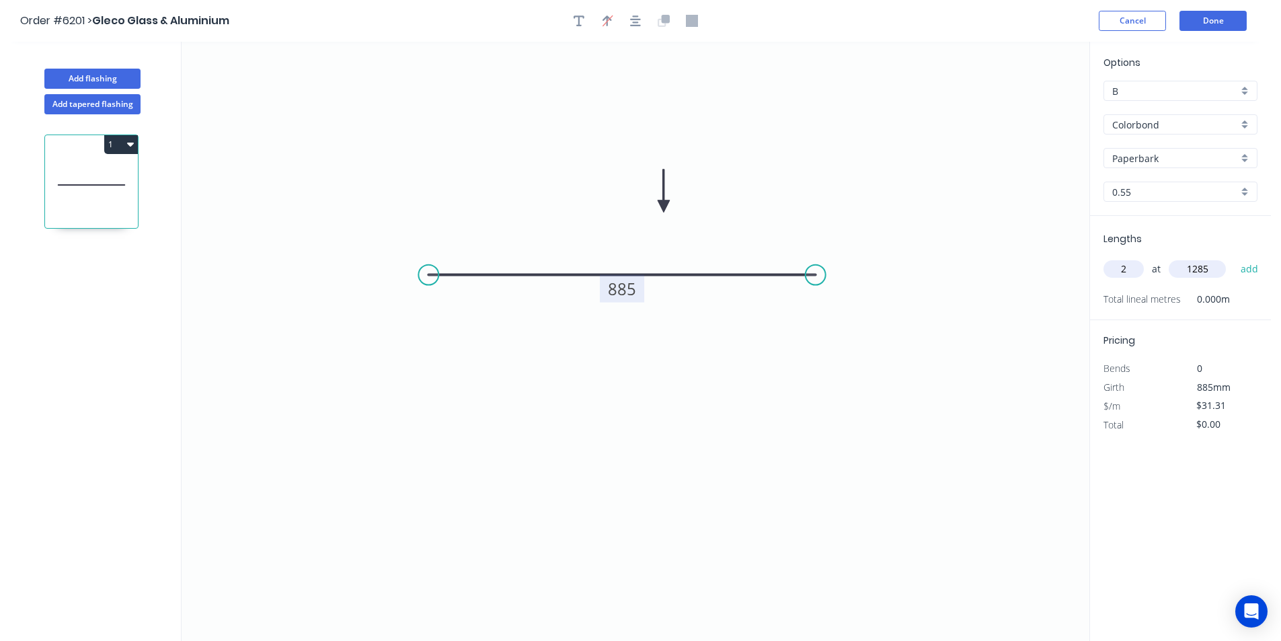
type input "1285"
click at [1234, 258] on button "add" at bounding box center [1250, 269] width 32 height 23
type input "$80.47"
click at [1231, 21] on button "Done" at bounding box center [1213, 21] width 67 height 20
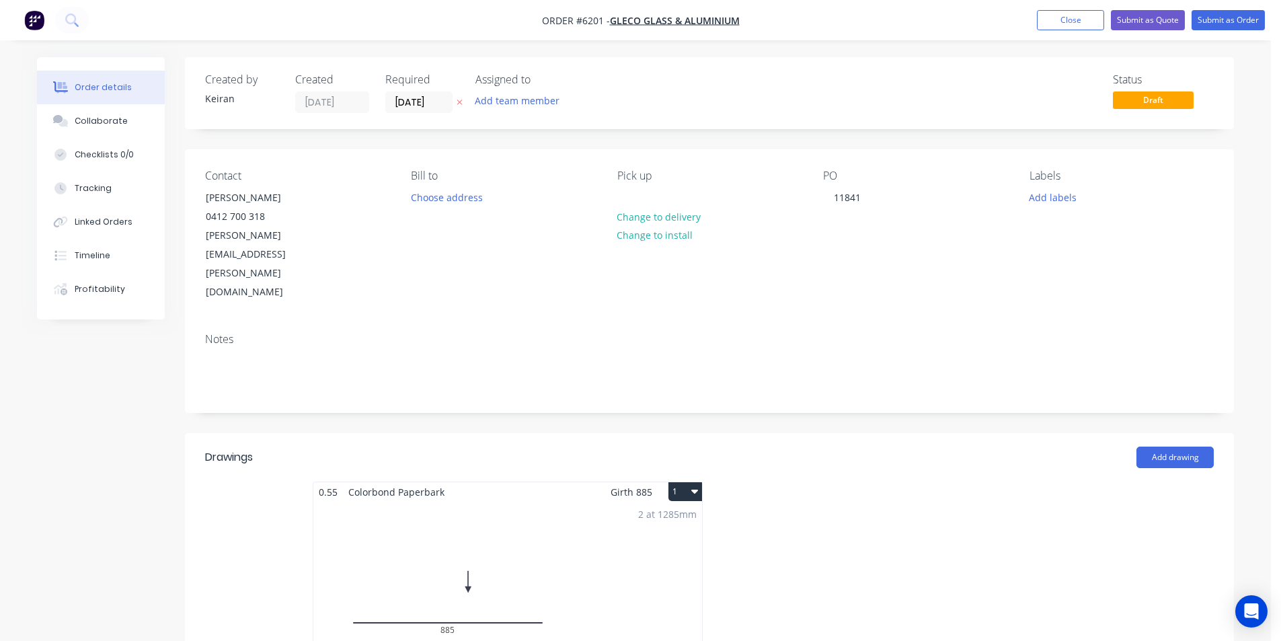
drag, startPoint x: 1057, startPoint y: 201, endPoint x: 1050, endPoint y: 208, distance: 9.6
click at [1055, 201] on button "Add labels" at bounding box center [1053, 197] width 62 height 18
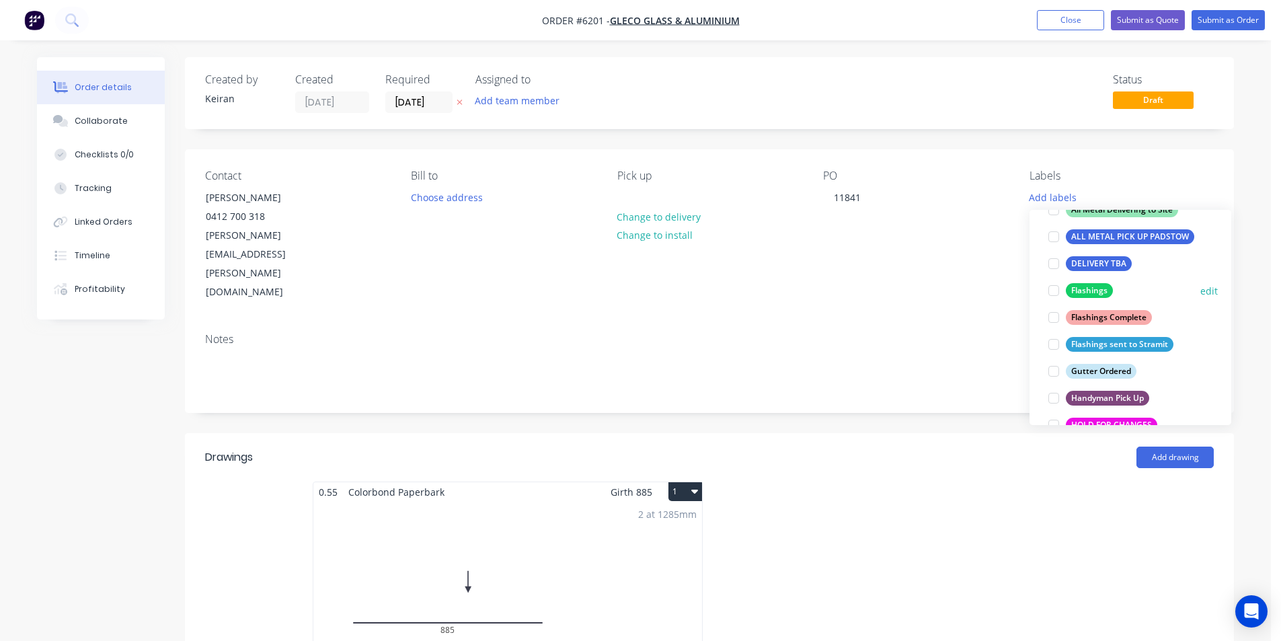
click at [1051, 295] on div at bounding box center [1053, 290] width 27 height 27
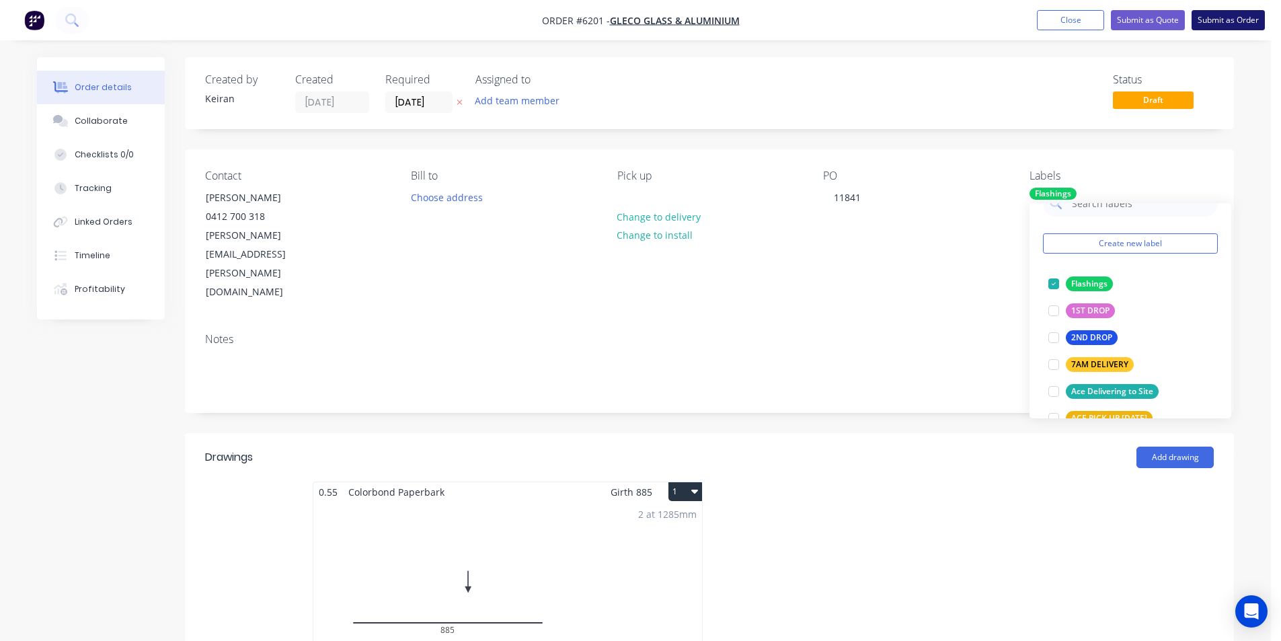
click at [1235, 22] on button "Submit as Order" at bounding box center [1228, 20] width 73 height 20
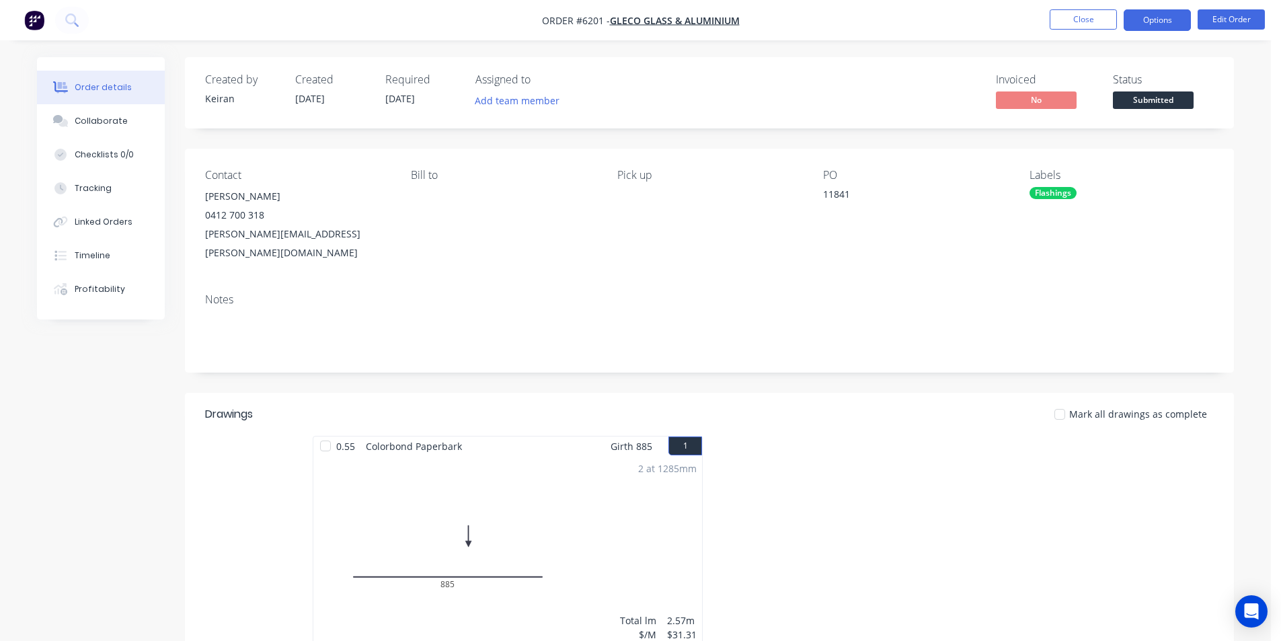
click at [1155, 24] on button "Options" at bounding box center [1157, 20] width 67 height 22
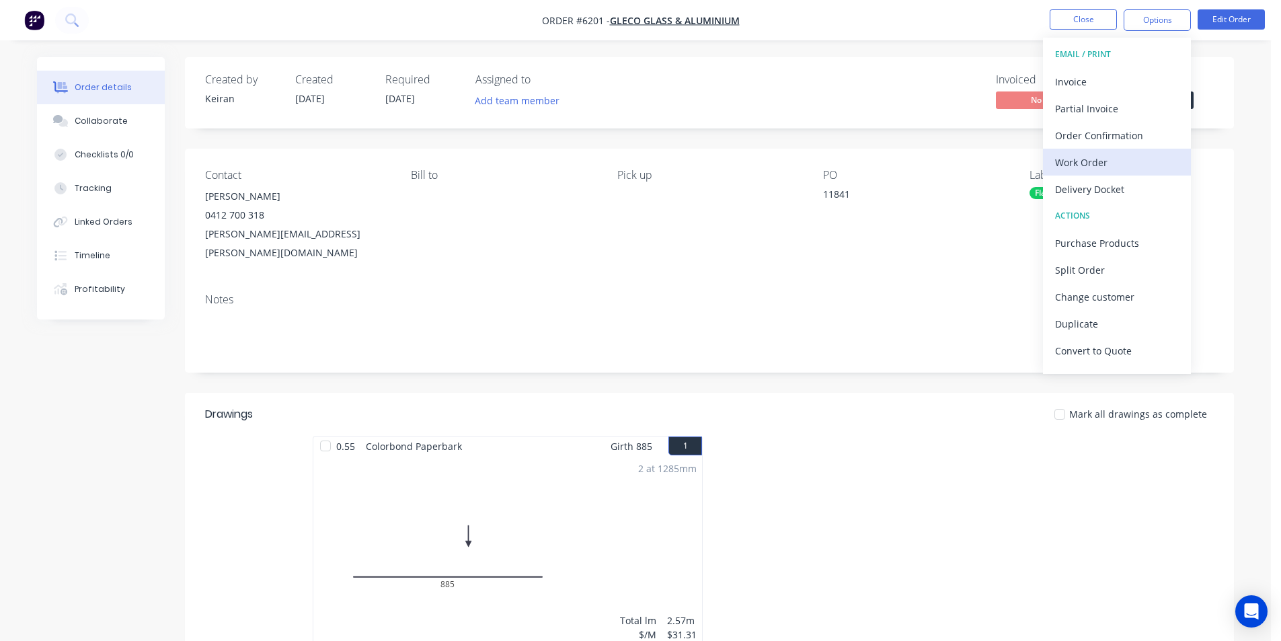
click at [1134, 162] on div "Work Order" at bounding box center [1117, 163] width 124 height 20
click at [1134, 162] on div "Custom" at bounding box center [1117, 163] width 124 height 20
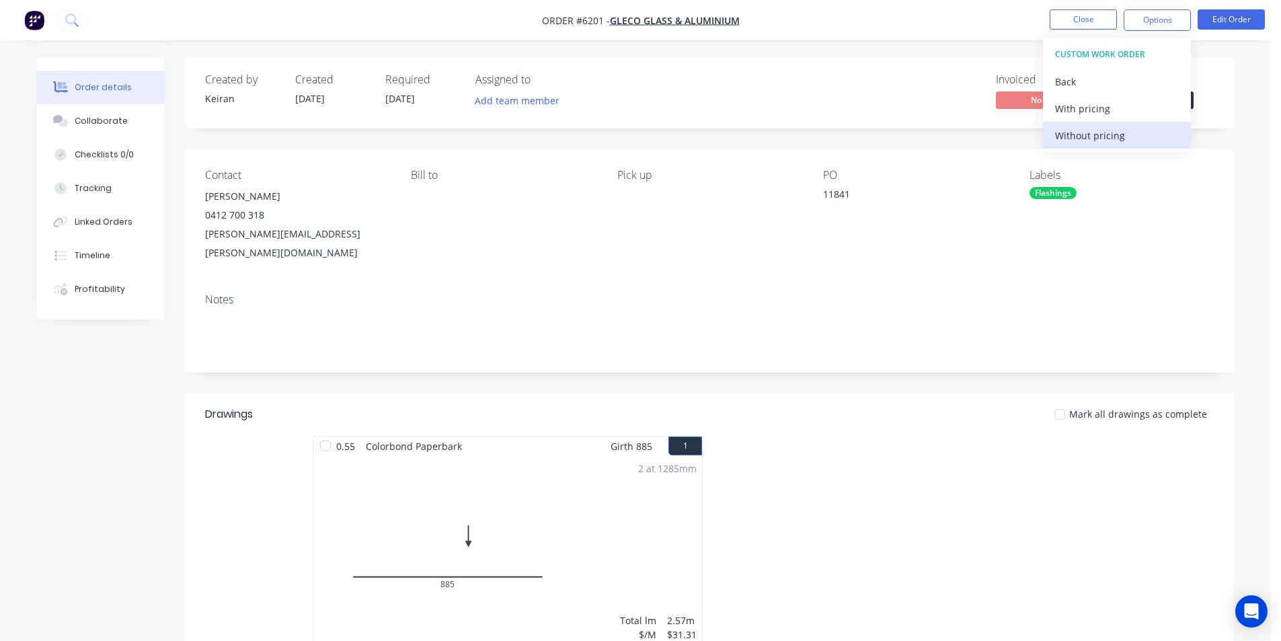
click at [1123, 137] on div "Without pricing" at bounding box center [1117, 136] width 124 height 20
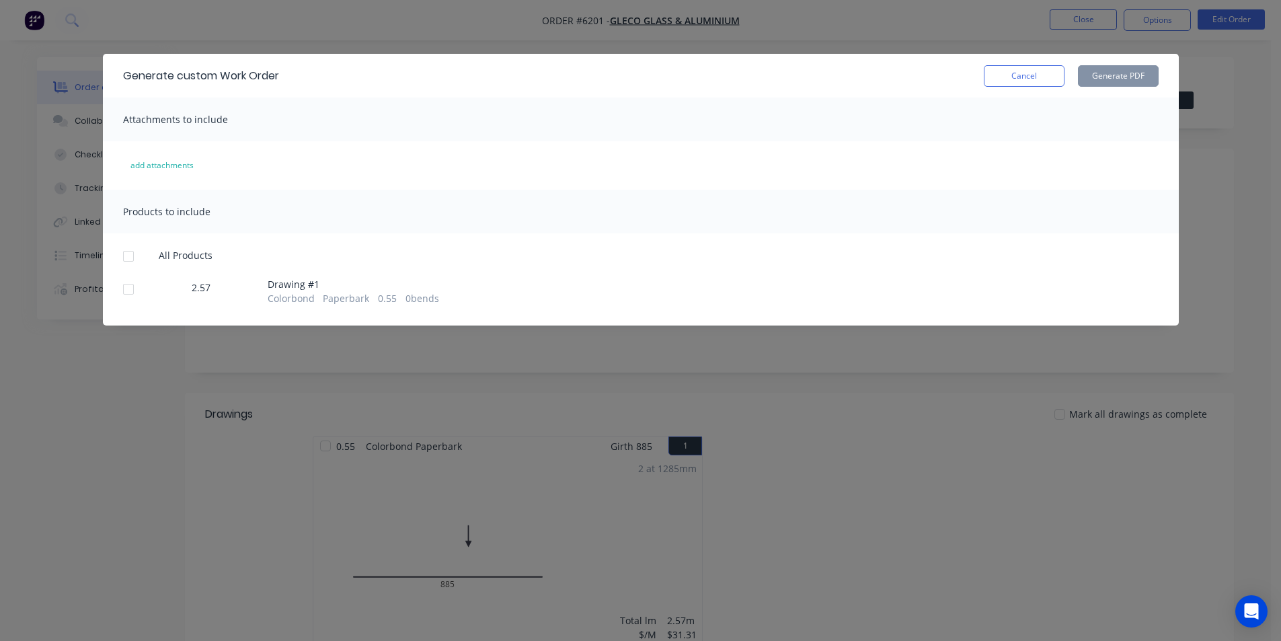
click at [126, 295] on div at bounding box center [128, 289] width 27 height 27
click at [1132, 81] on button "Generate PDF" at bounding box center [1118, 76] width 81 height 22
click at [1040, 79] on button "Cancel" at bounding box center [1024, 76] width 81 height 22
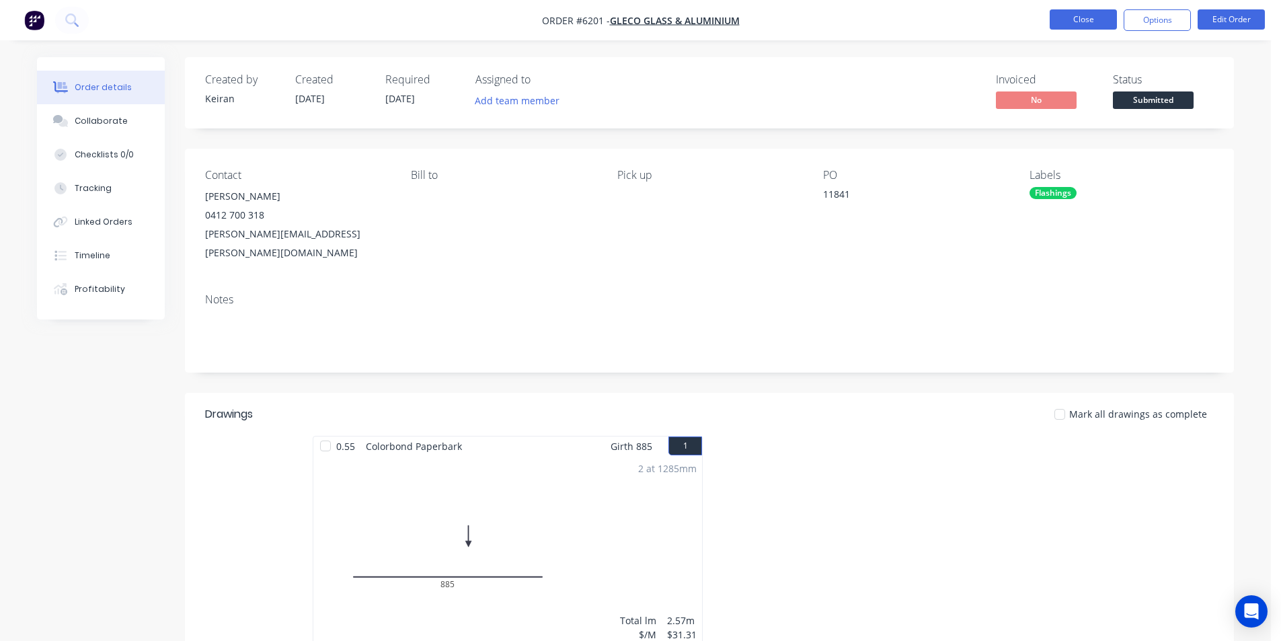
click at [1081, 22] on button "Close" at bounding box center [1083, 19] width 67 height 20
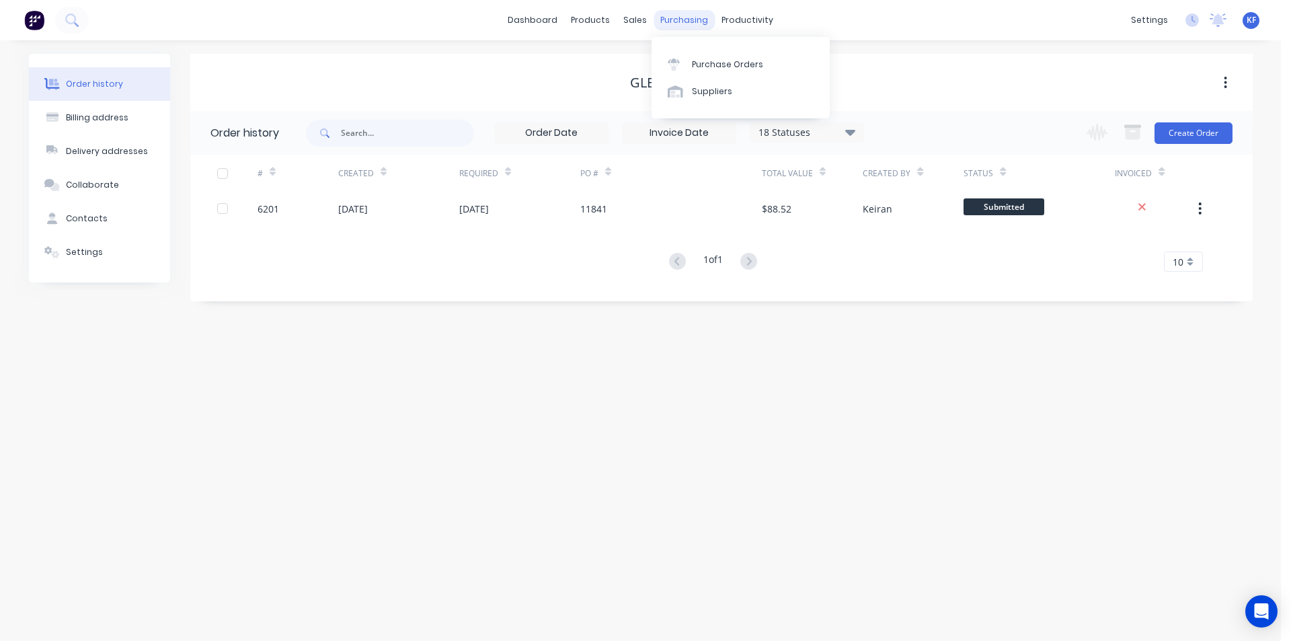
click at [677, 22] on div "purchasing" at bounding box center [684, 20] width 61 height 20
click at [637, 20] on div "sales" at bounding box center [635, 20] width 37 height 20
click at [662, 57] on link "Sales Orders" at bounding box center [706, 63] width 178 height 27
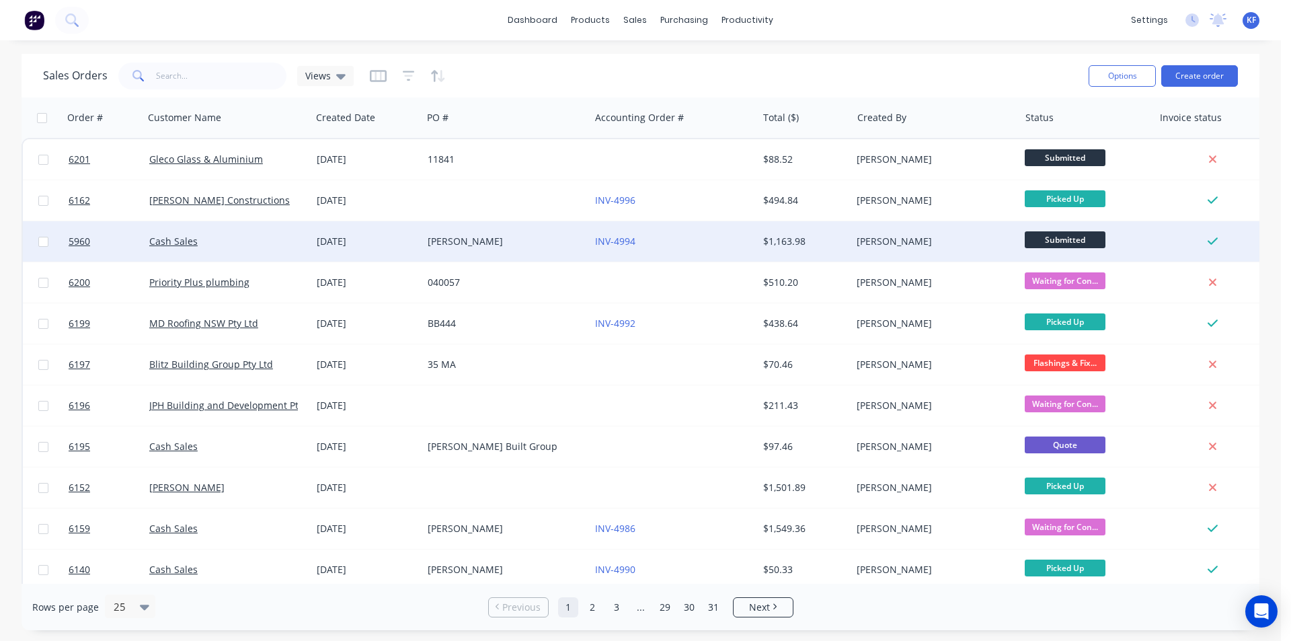
click at [507, 238] on div "[PERSON_NAME]" at bounding box center [502, 241] width 149 height 13
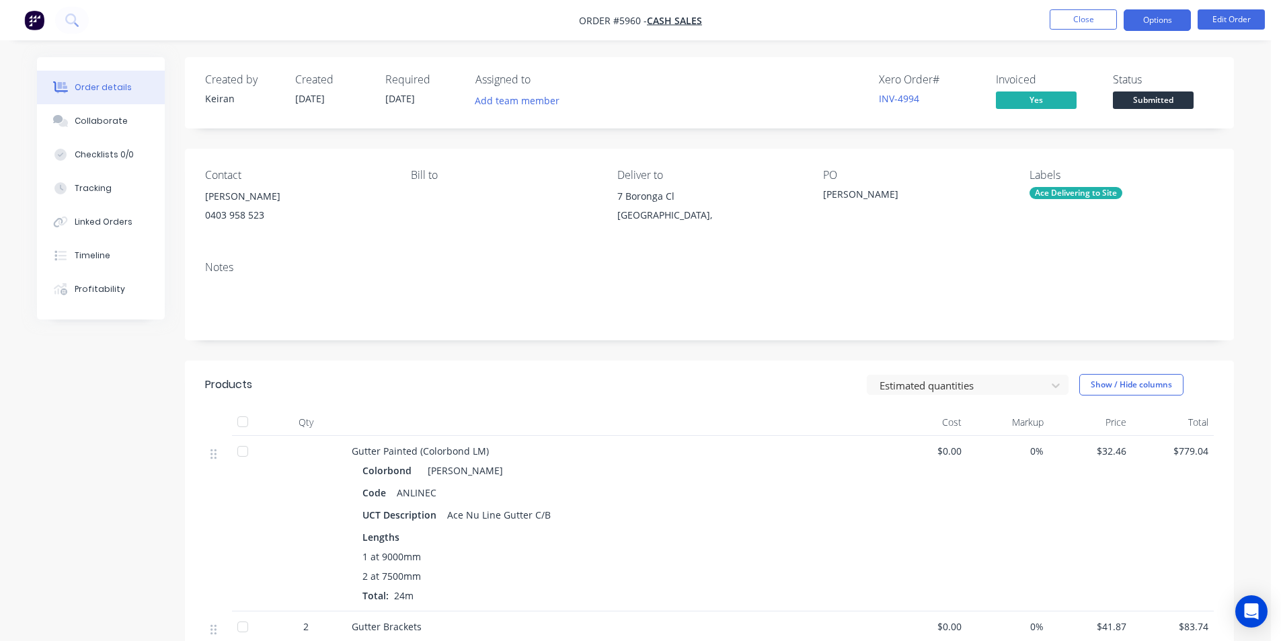
click at [1156, 23] on button "Options" at bounding box center [1157, 20] width 67 height 22
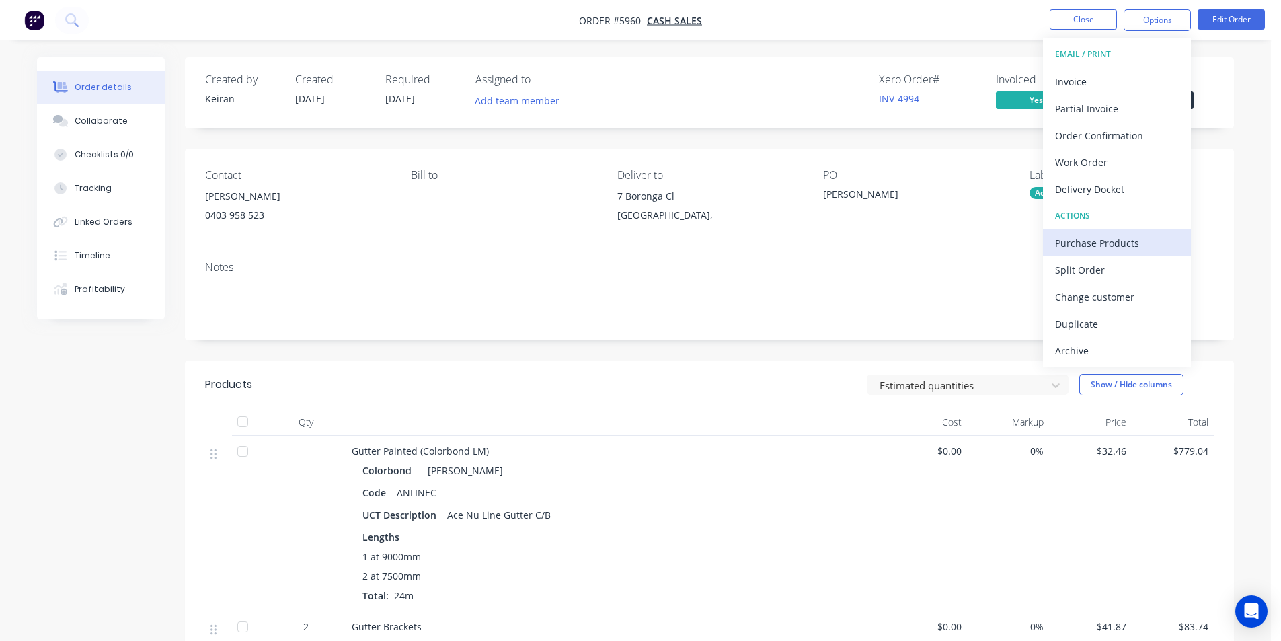
click at [1094, 249] on div "Purchase Products" at bounding box center [1117, 243] width 124 height 20
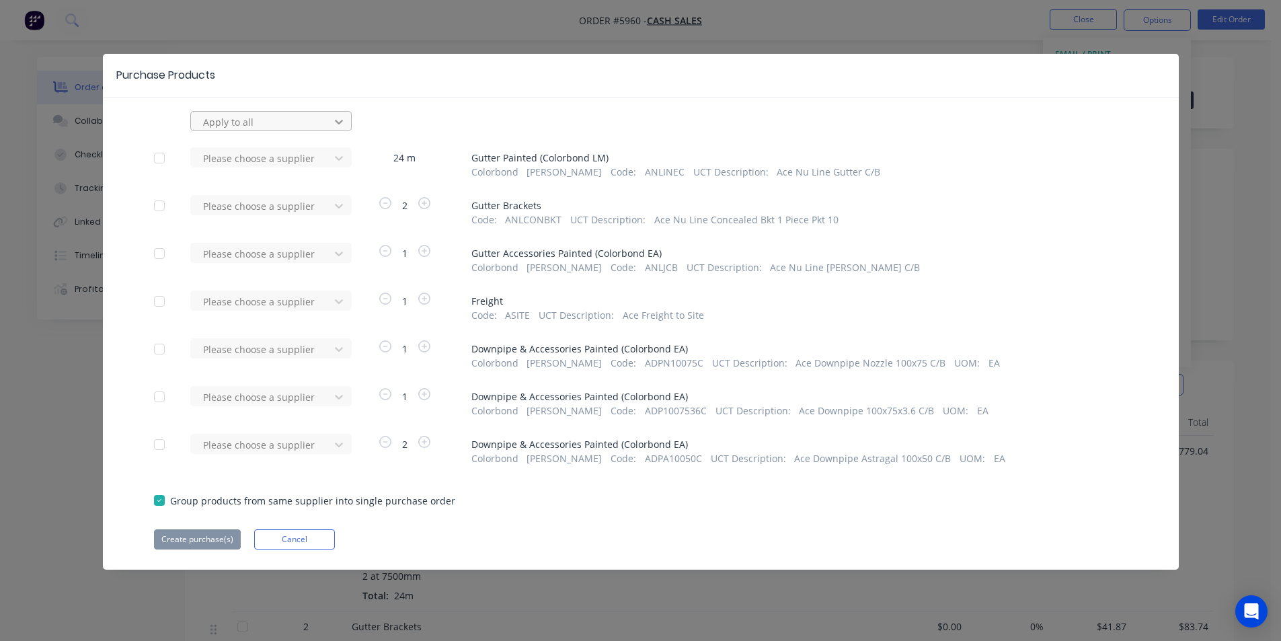
click at [334, 126] on icon at bounding box center [338, 121] width 13 height 13
click at [401, 81] on div "Purchase Products" at bounding box center [641, 76] width 1076 height 44
click at [311, 156] on div at bounding box center [262, 158] width 121 height 17
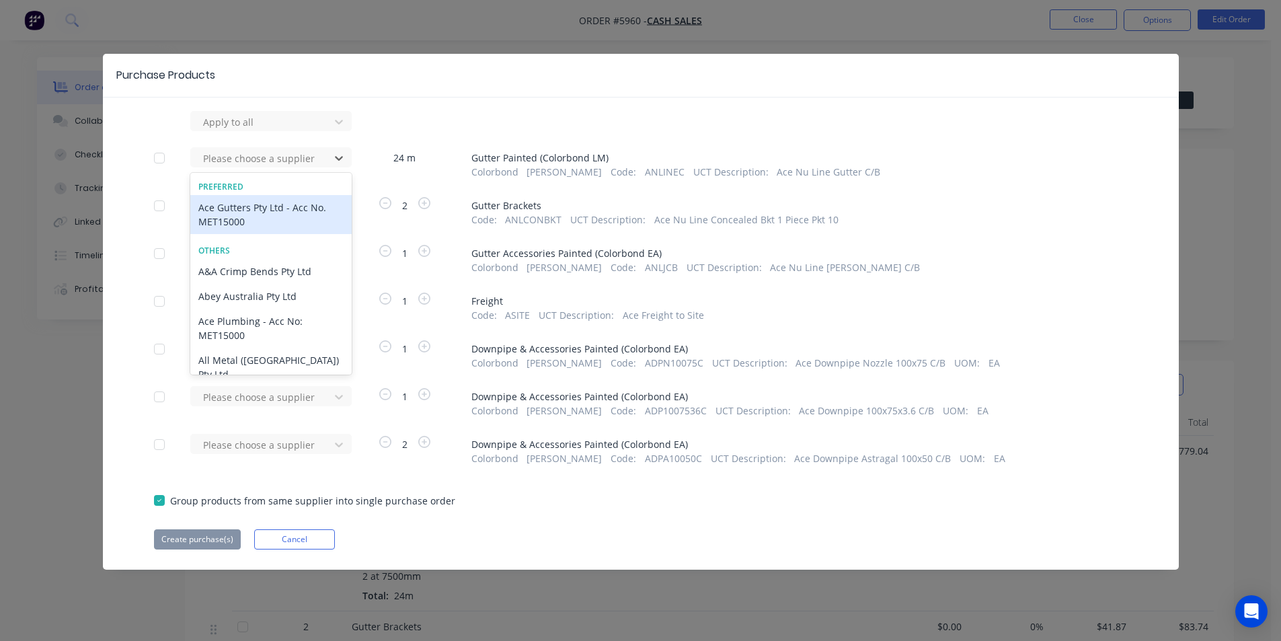
click at [288, 202] on div "Ace Gutters Pty Ltd - Acc No. MET15000" at bounding box center [270, 214] width 161 height 39
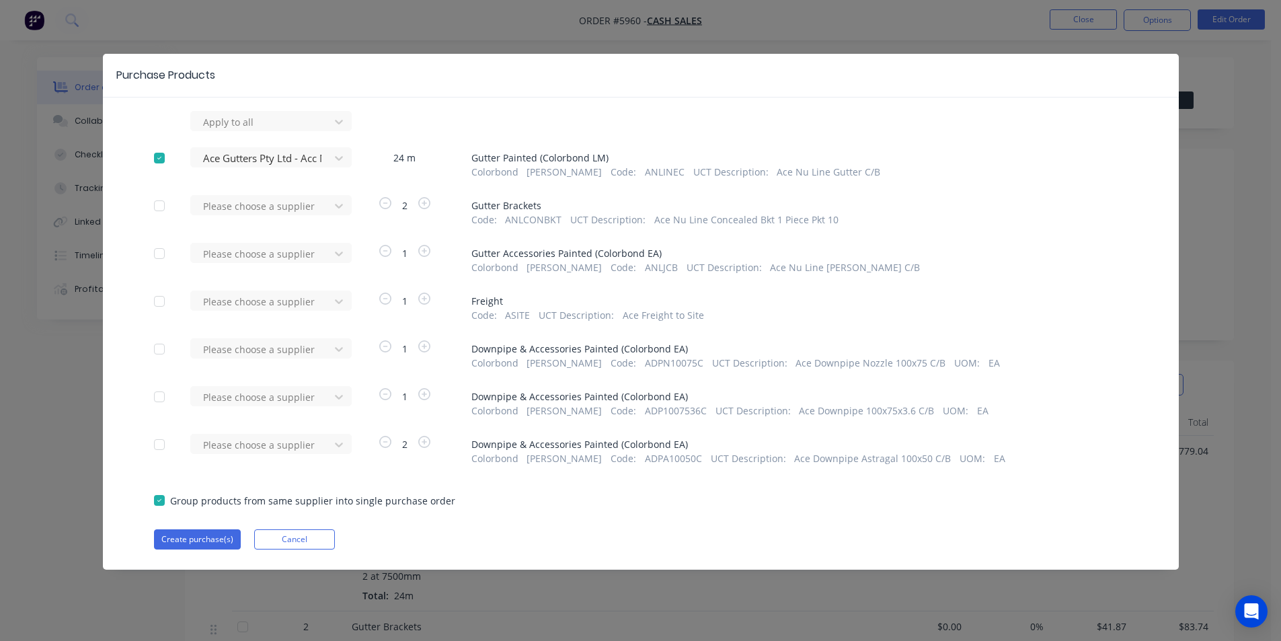
drag, startPoint x: 287, startPoint y: 204, endPoint x: 283, endPoint y: 218, distance: 14.0
click at [287, 205] on div at bounding box center [262, 206] width 121 height 17
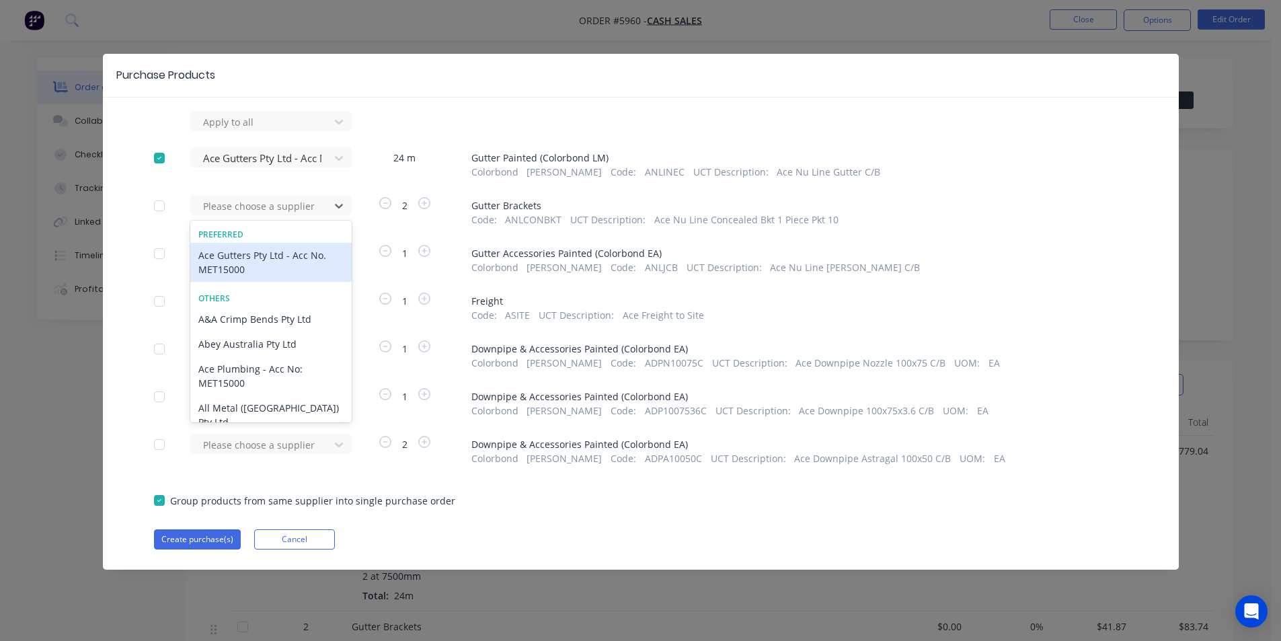
click at [274, 252] on div "Ace Gutters Pty Ltd - Acc No. MET15000" at bounding box center [270, 262] width 161 height 39
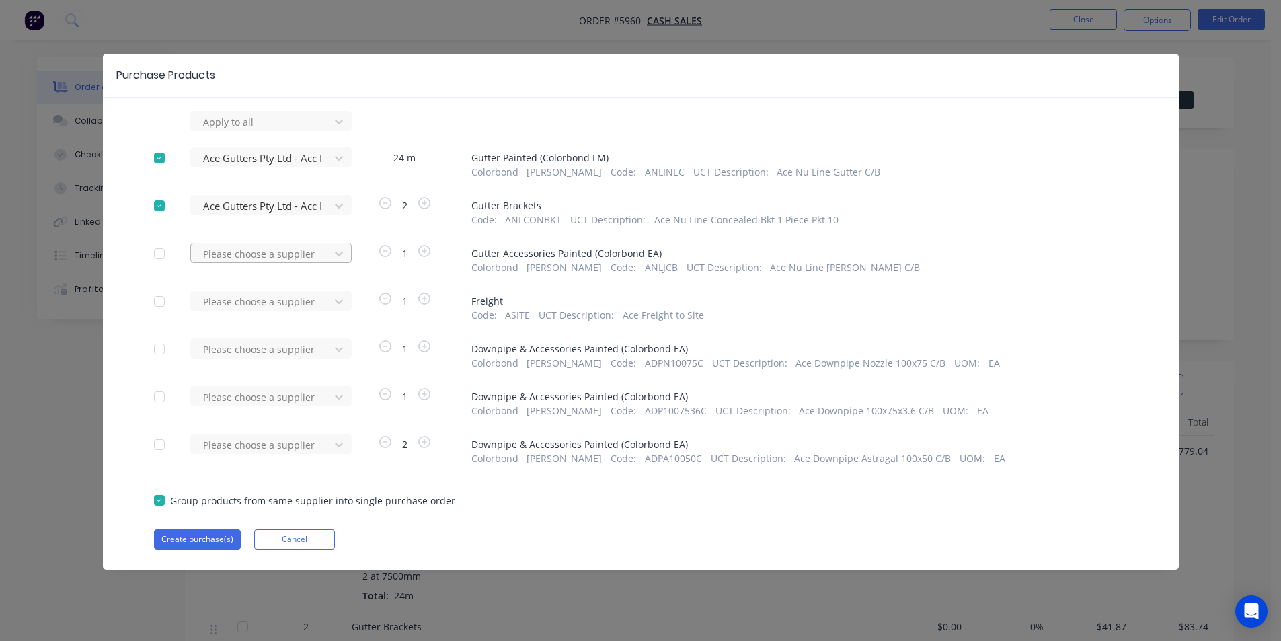
click at [274, 254] on div at bounding box center [262, 253] width 121 height 17
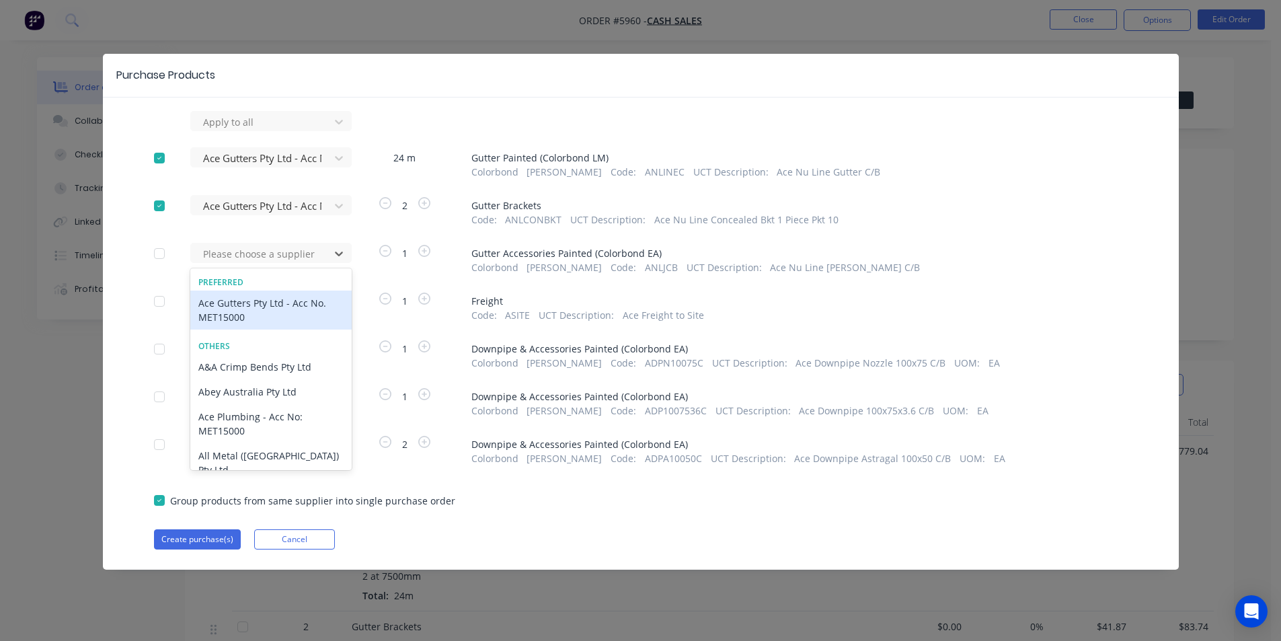
click at [275, 307] on div "Ace Gutters Pty Ltd - Acc No. MET15000" at bounding box center [270, 310] width 161 height 39
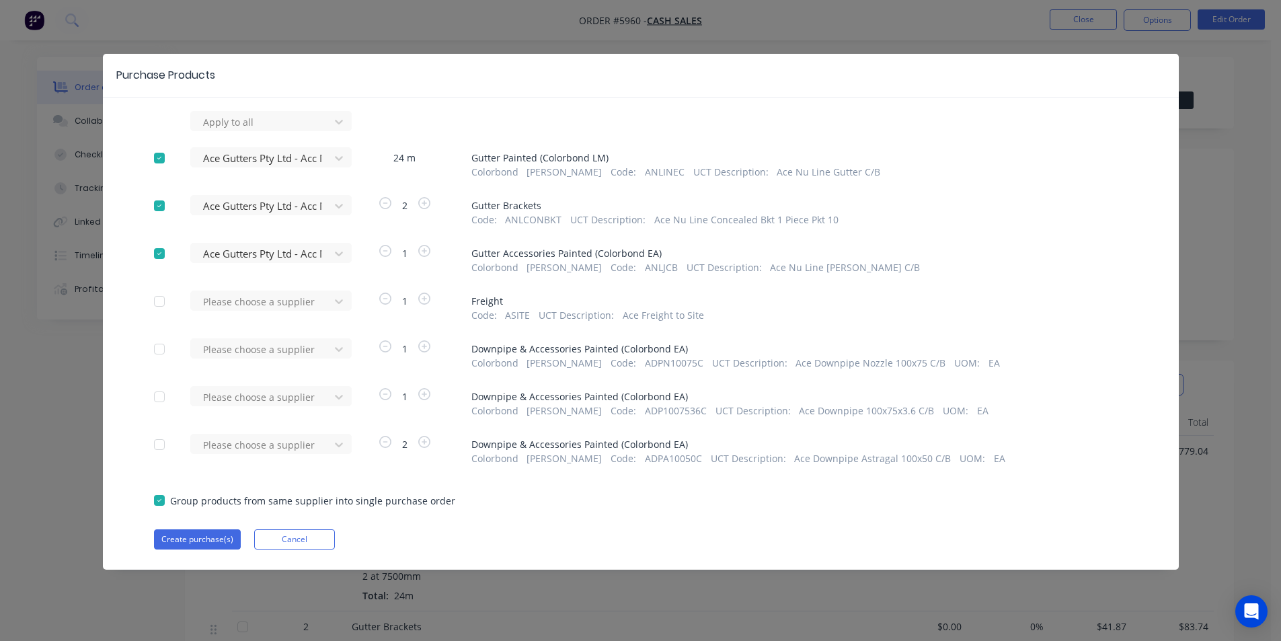
click at [275, 307] on div at bounding box center [262, 301] width 121 height 17
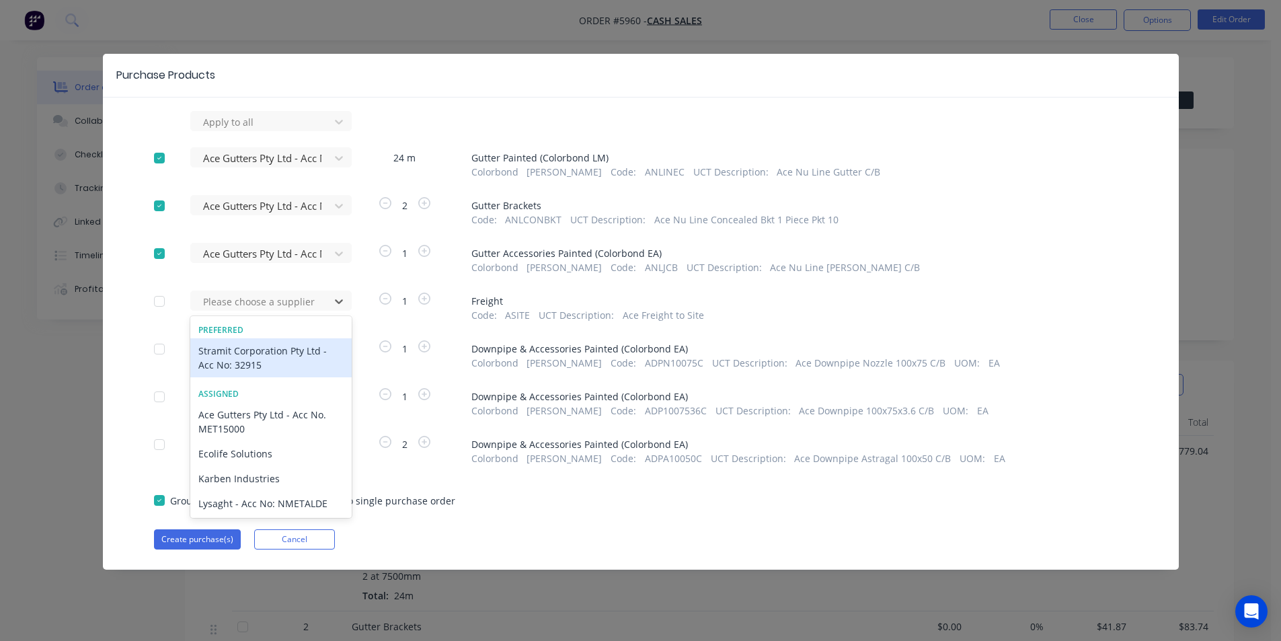
drag, startPoint x: 263, startPoint y: 359, endPoint x: 1017, endPoint y: 340, distance: 754.1
click at [1017, 340] on div "Apply to all Ace Gutters Pty Ltd - Acc No. MET15000 24 m Gutter Painted (Colorb…" at bounding box center [641, 330] width 1076 height 438
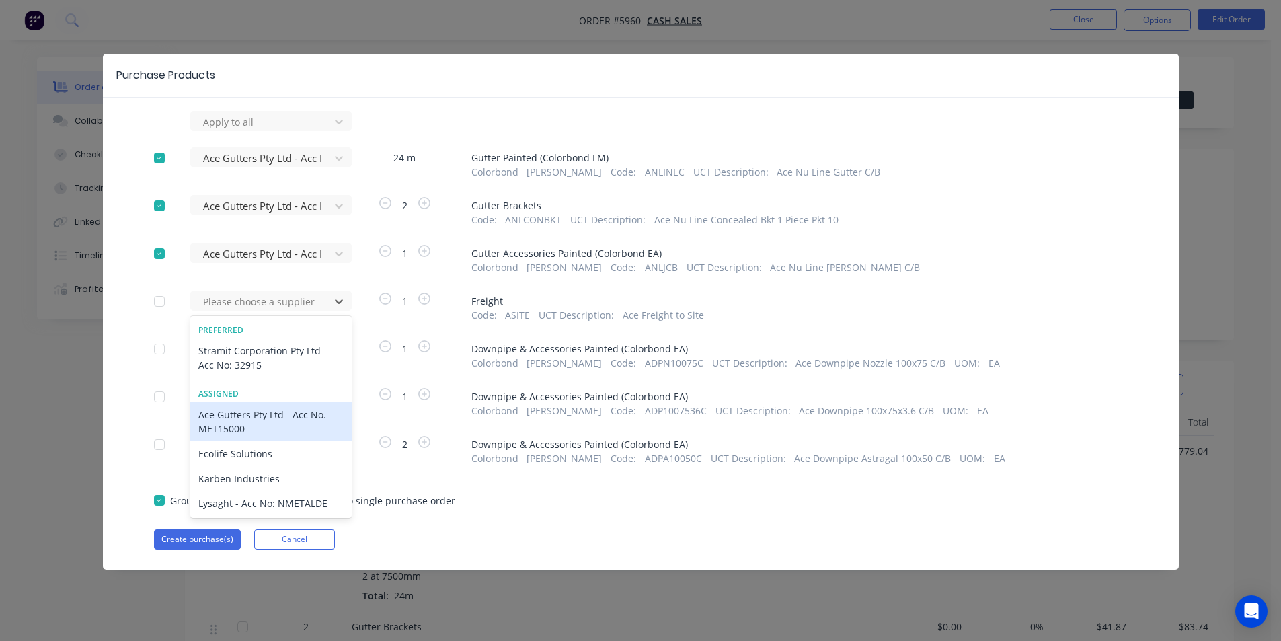
click at [266, 418] on div "Ace Gutters Pty Ltd - Acc No. MET15000" at bounding box center [270, 421] width 161 height 39
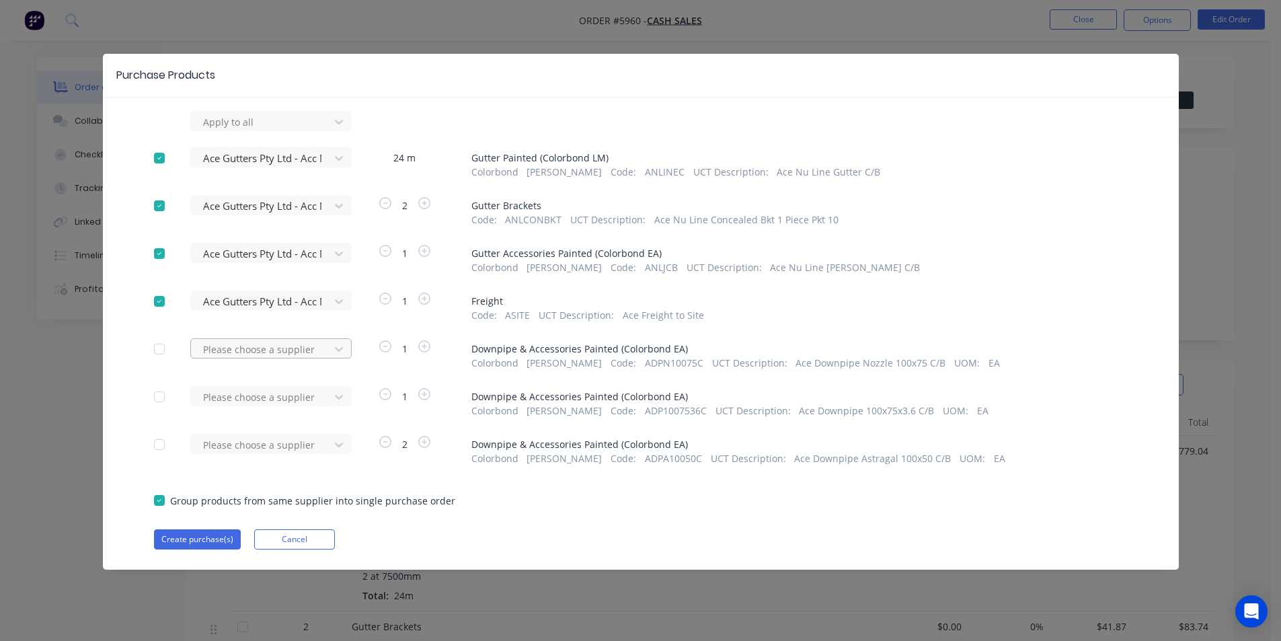
click at [268, 354] on div at bounding box center [262, 349] width 121 height 17
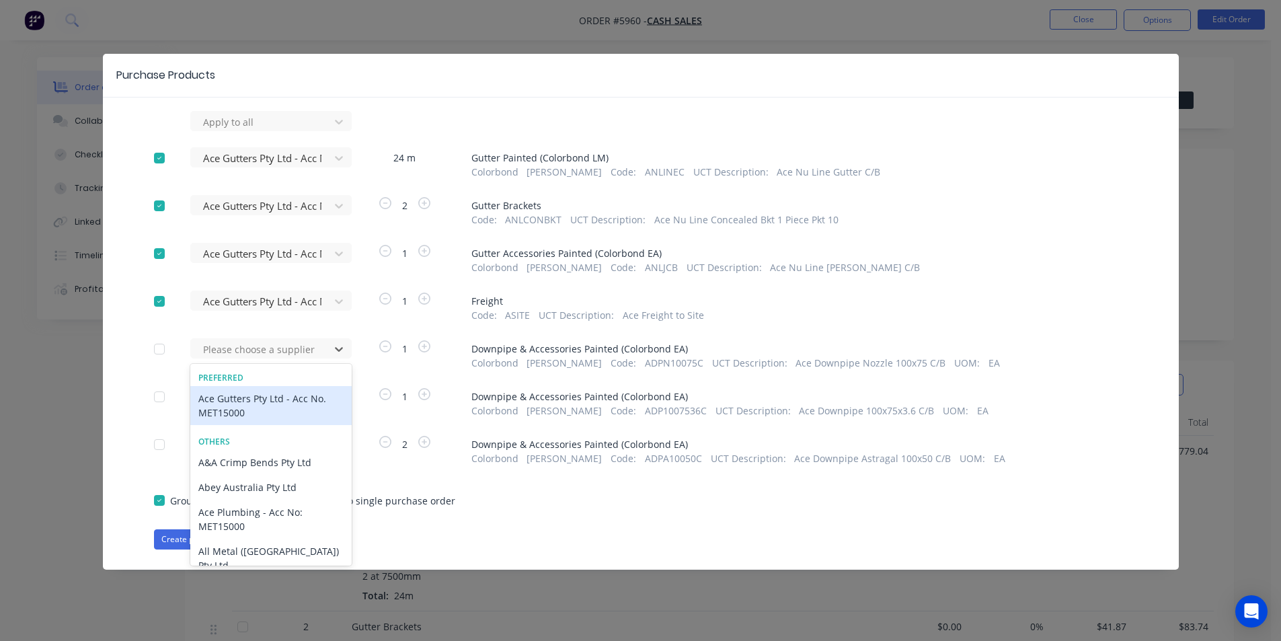
click at [257, 397] on div "Ace Gutters Pty Ltd - Acc No. MET15000" at bounding box center [270, 405] width 161 height 39
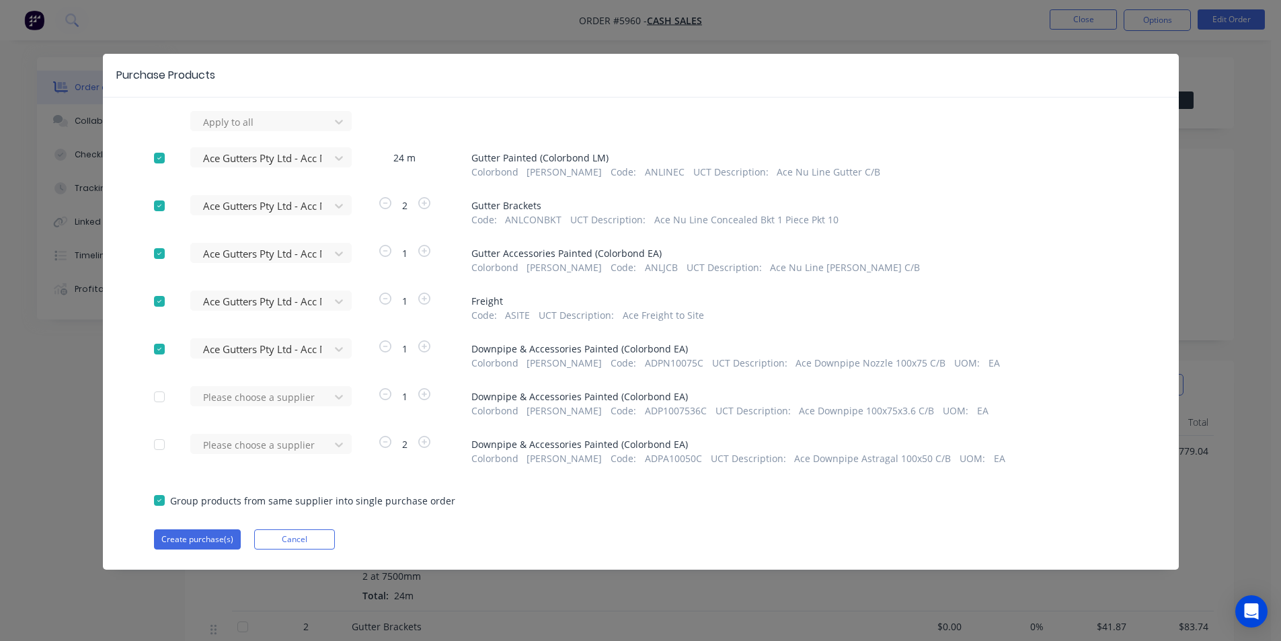
click at [257, 397] on div at bounding box center [262, 397] width 121 height 17
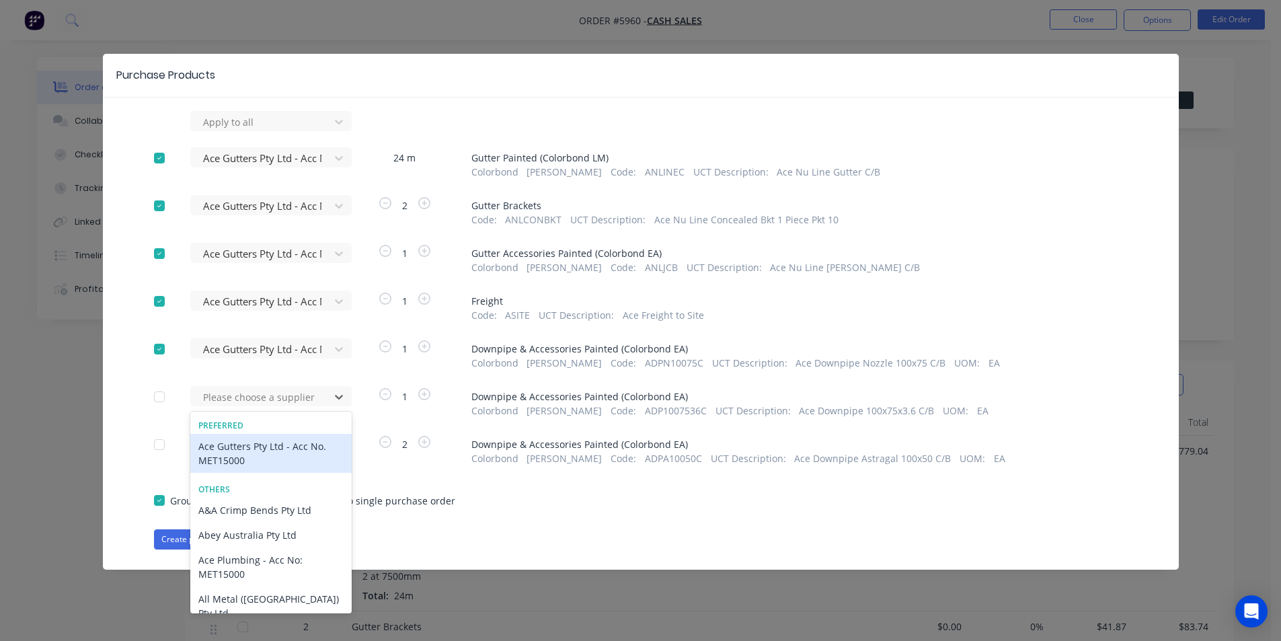
click at [250, 444] on div "Ace Gutters Pty Ltd - Acc No. MET15000" at bounding box center [270, 453] width 161 height 39
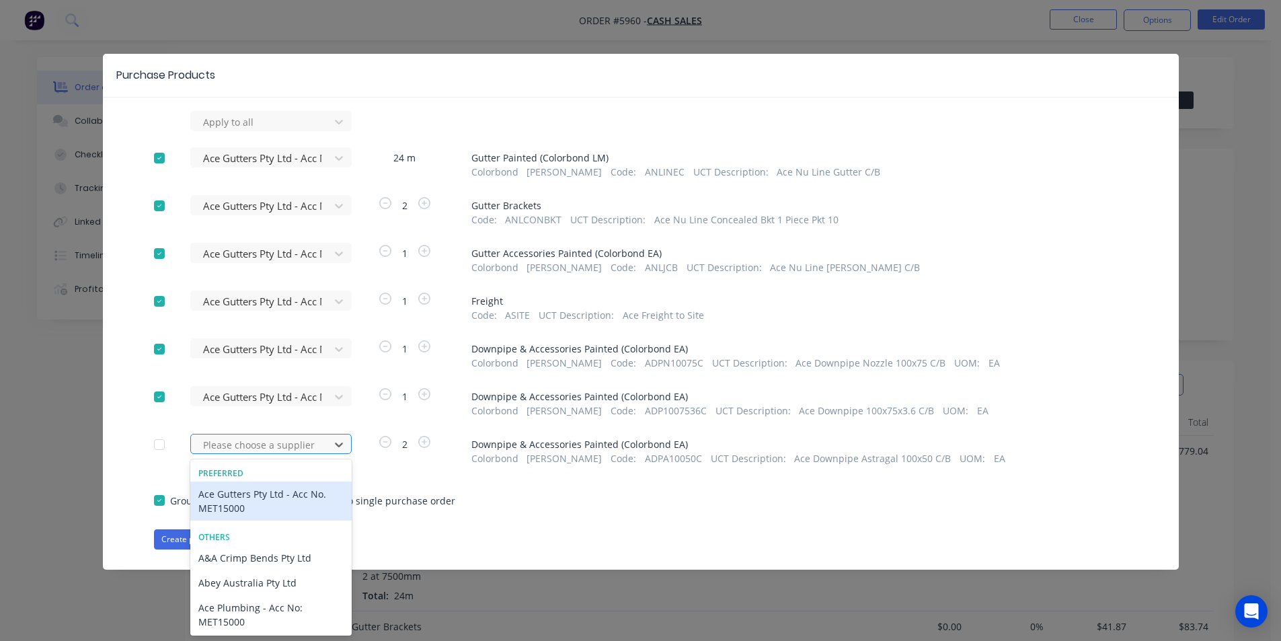
click at [248, 451] on div at bounding box center [262, 444] width 121 height 17
click at [234, 494] on div "Ace Gutters Pty Ltd - Acc No. MET15000" at bounding box center [270, 501] width 161 height 39
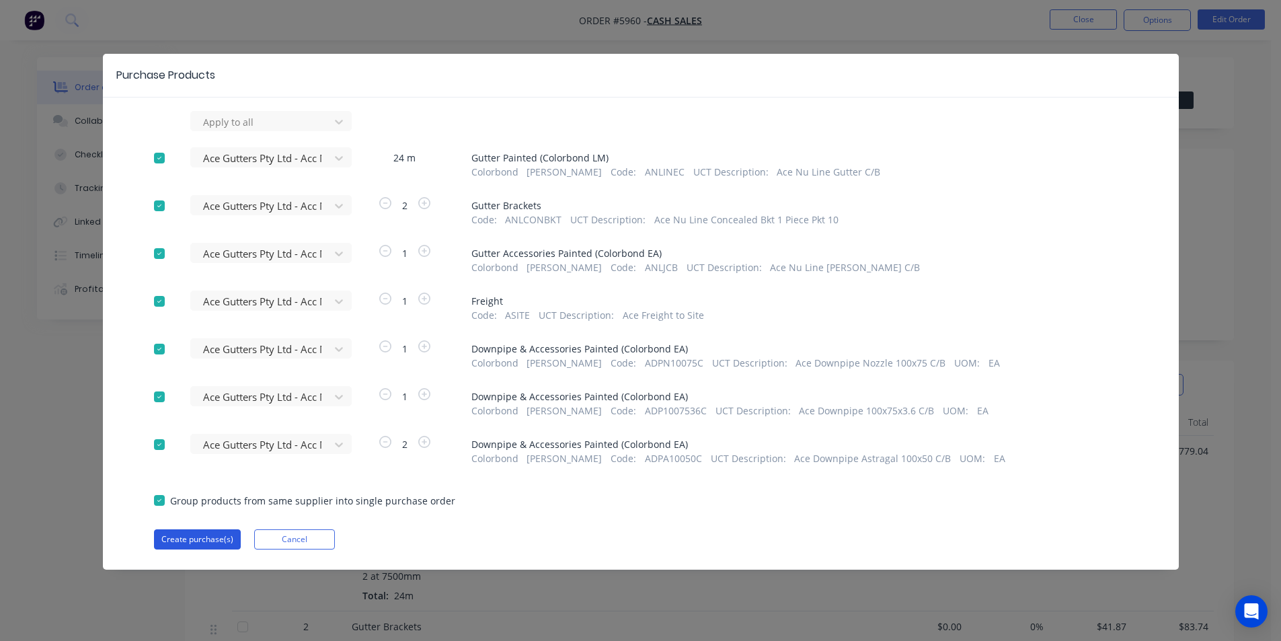
click at [206, 539] on button "Create purchase(s)" at bounding box center [197, 539] width 87 height 20
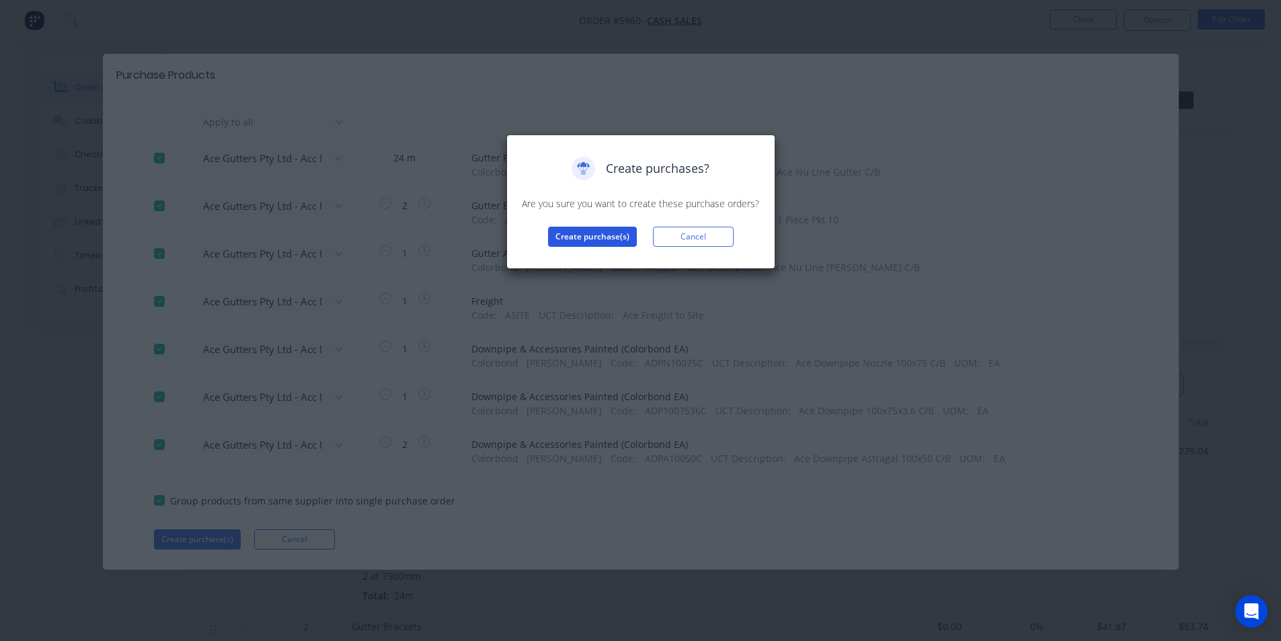
click at [592, 237] on button "Create purchase(s)" at bounding box center [592, 237] width 89 height 20
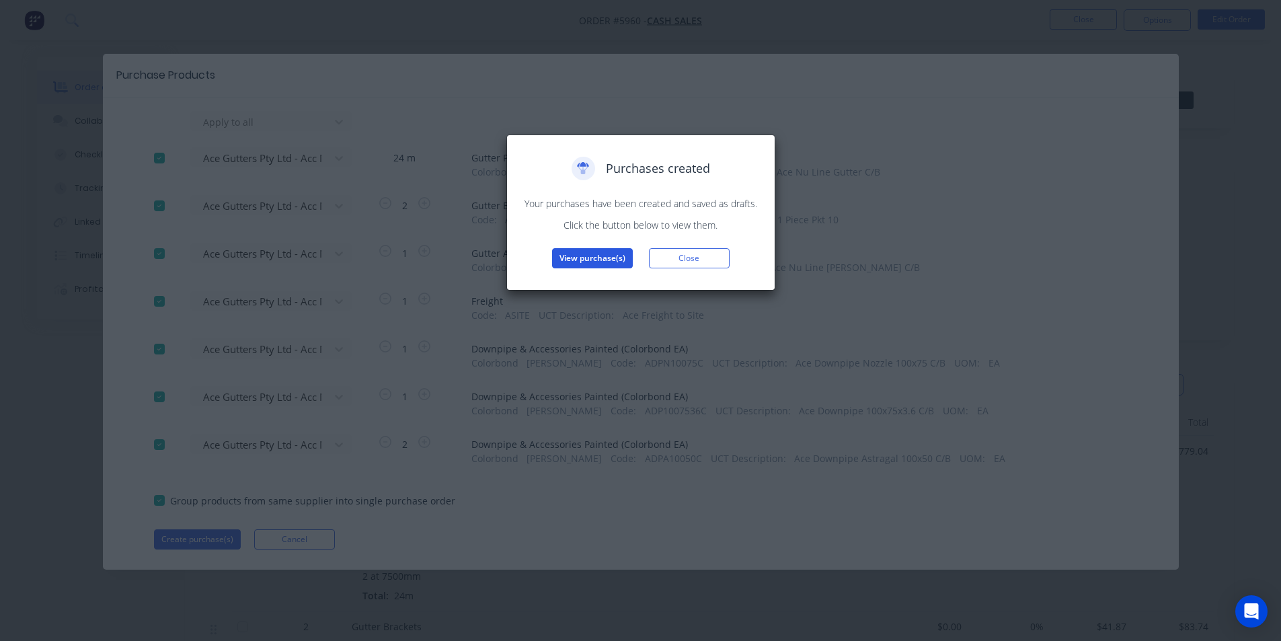
click at [585, 255] on button "View purchase(s)" at bounding box center [592, 258] width 81 height 20
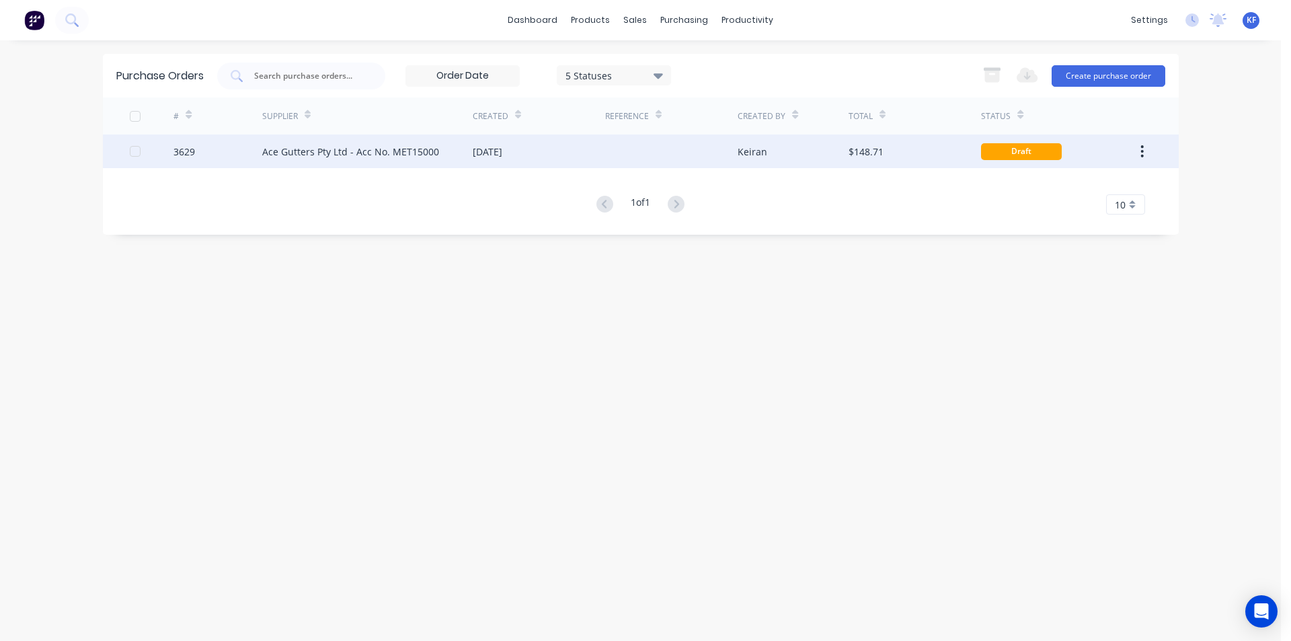
click at [387, 148] on div "Ace Gutters Pty Ltd - Acc No. MET15000" at bounding box center [350, 152] width 177 height 14
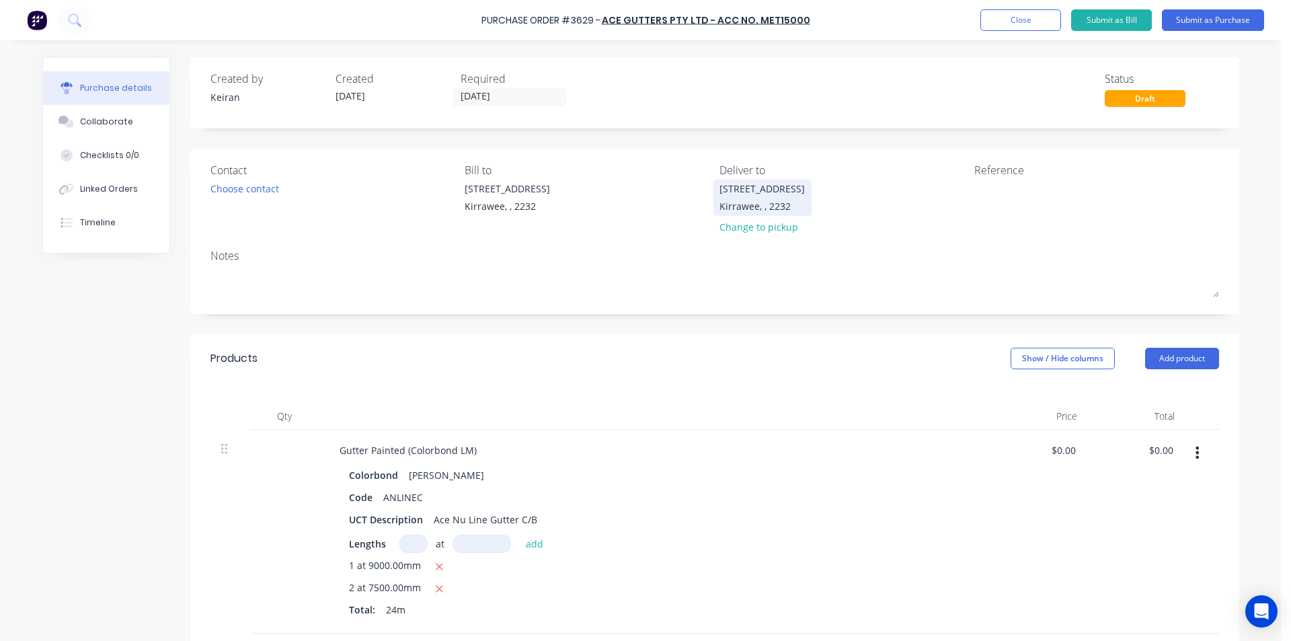
click at [746, 203] on div "Kirrawee, , 2232" at bounding box center [762, 206] width 85 height 14
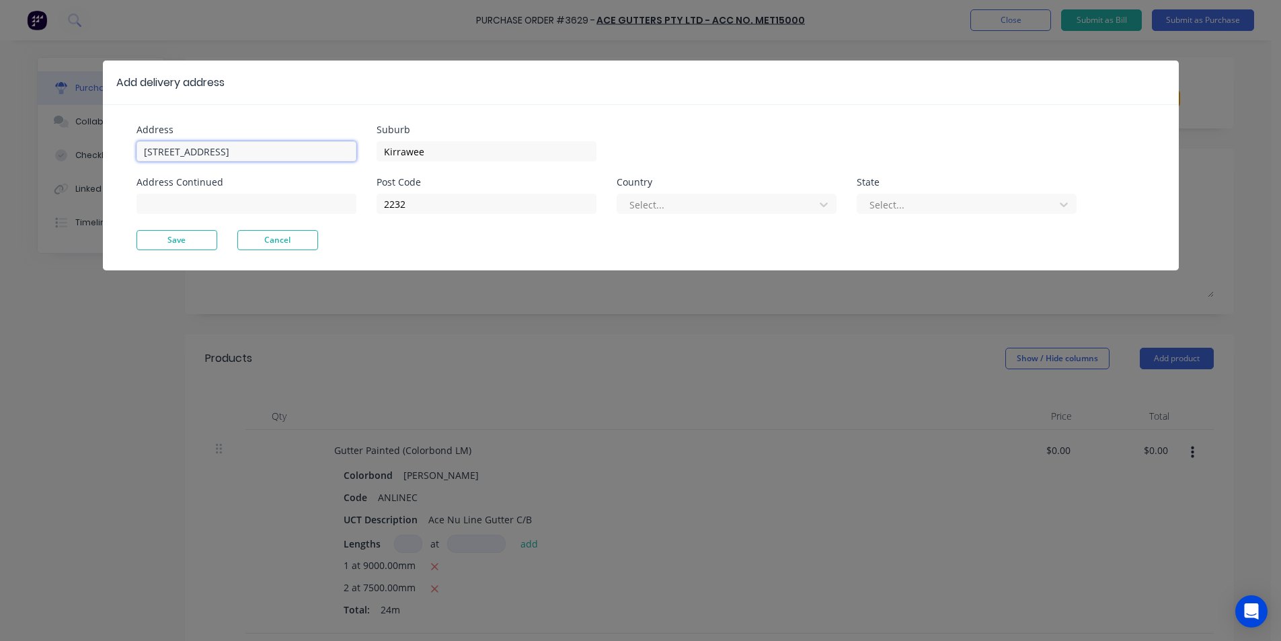
drag, startPoint x: 243, startPoint y: 153, endPoint x: 111, endPoint y: 154, distance: 131.8
click at [112, 155] on div "Address [STREET_ADDRESS] Address Continued Suburb Kirrawee Post Code 2232 Count…" at bounding box center [641, 187] width 1076 height 166
type input "7 Boronga Cl"
type input "[GEOGRAPHIC_DATA]"
click at [193, 234] on button "Save" at bounding box center [177, 240] width 81 height 20
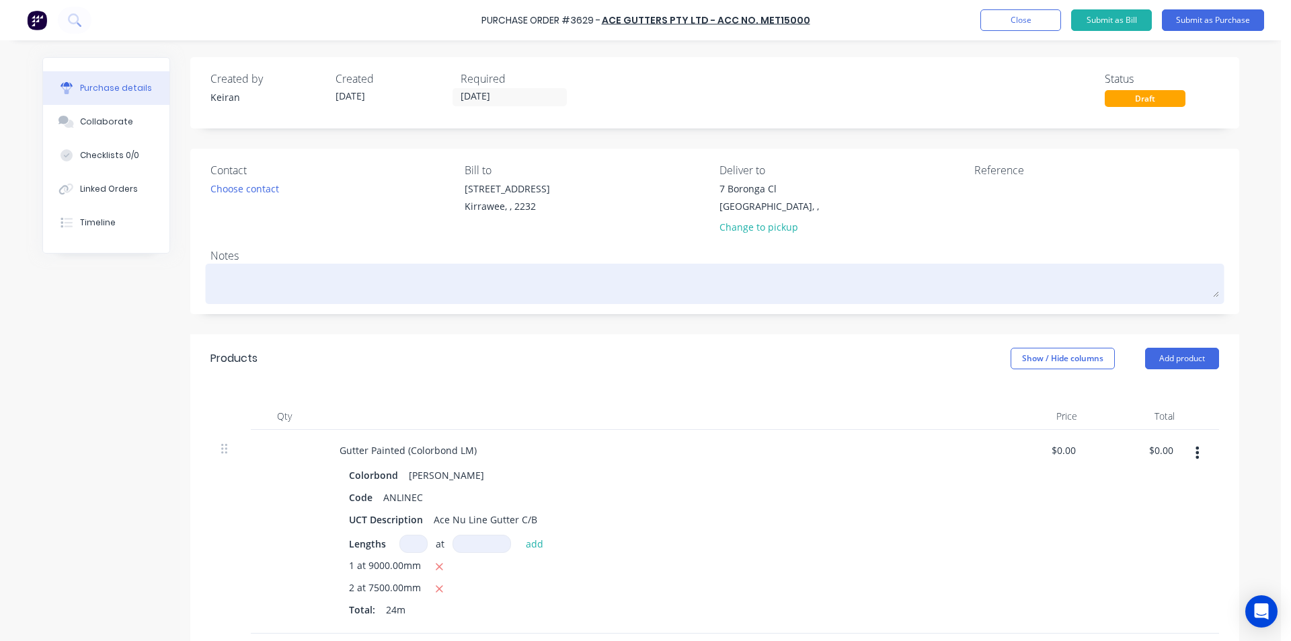
click at [263, 275] on textarea at bounding box center [714, 282] width 1009 height 30
paste textarea "0403 958 523"
click at [343, 286] on textarea "Contact: [PERSON_NAME] [PHONE_NUMBER]" at bounding box center [714, 282] width 1009 height 30
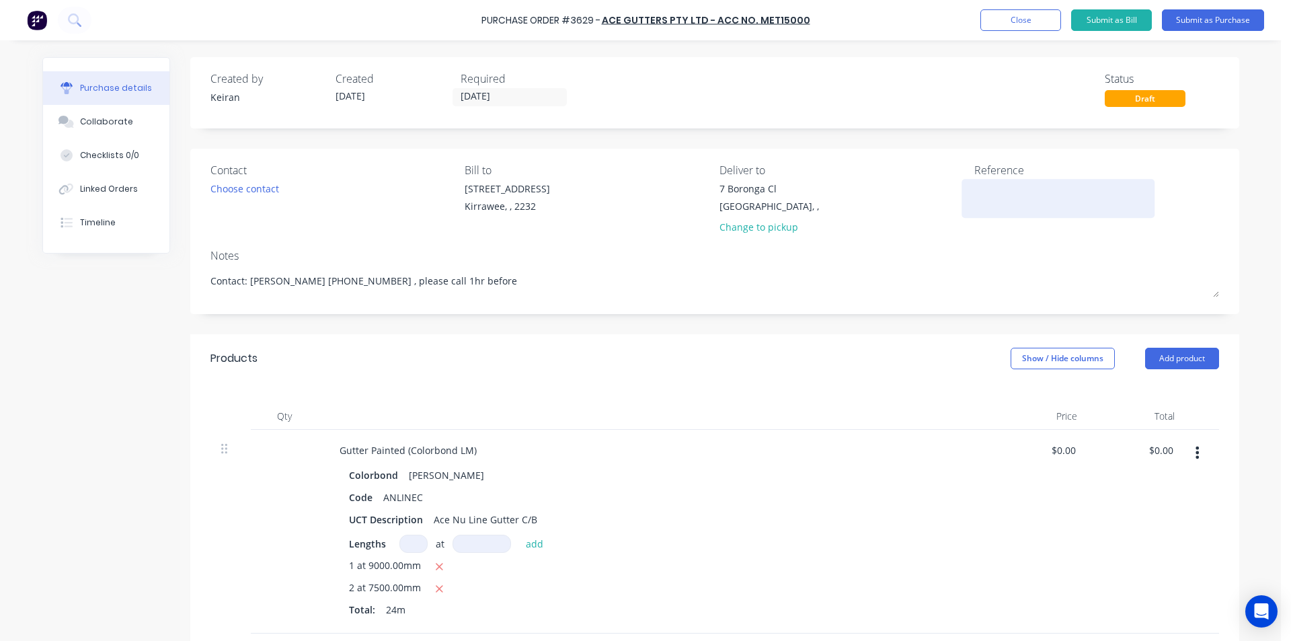
type textarea "Contact: [PERSON_NAME] [PHONE_NUMBER] , please call 1hr before"
click at [1009, 190] on textarea at bounding box center [1058, 197] width 168 height 30
type textarea "[PERSON_NAME]"
click at [492, 88] on label "[DATE]" at bounding box center [510, 97] width 114 height 18
click at [492, 89] on input "[DATE]" at bounding box center [509, 97] width 113 height 17
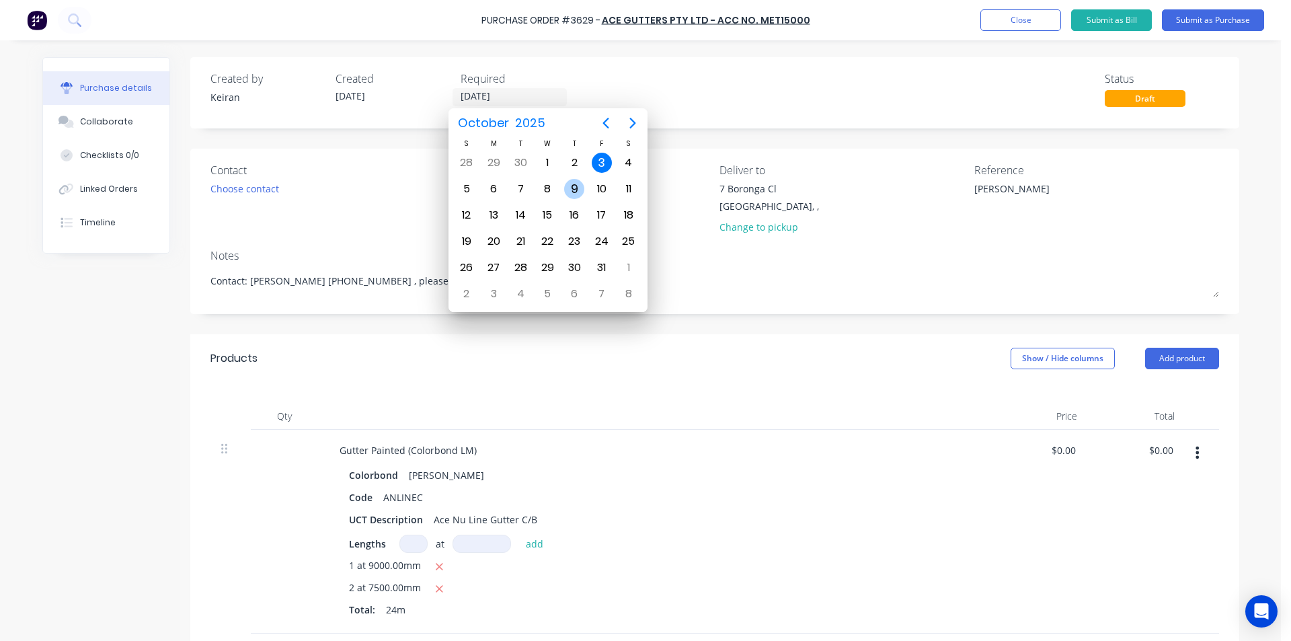
click at [572, 192] on div "9" at bounding box center [574, 189] width 20 height 20
type input "[DATE]"
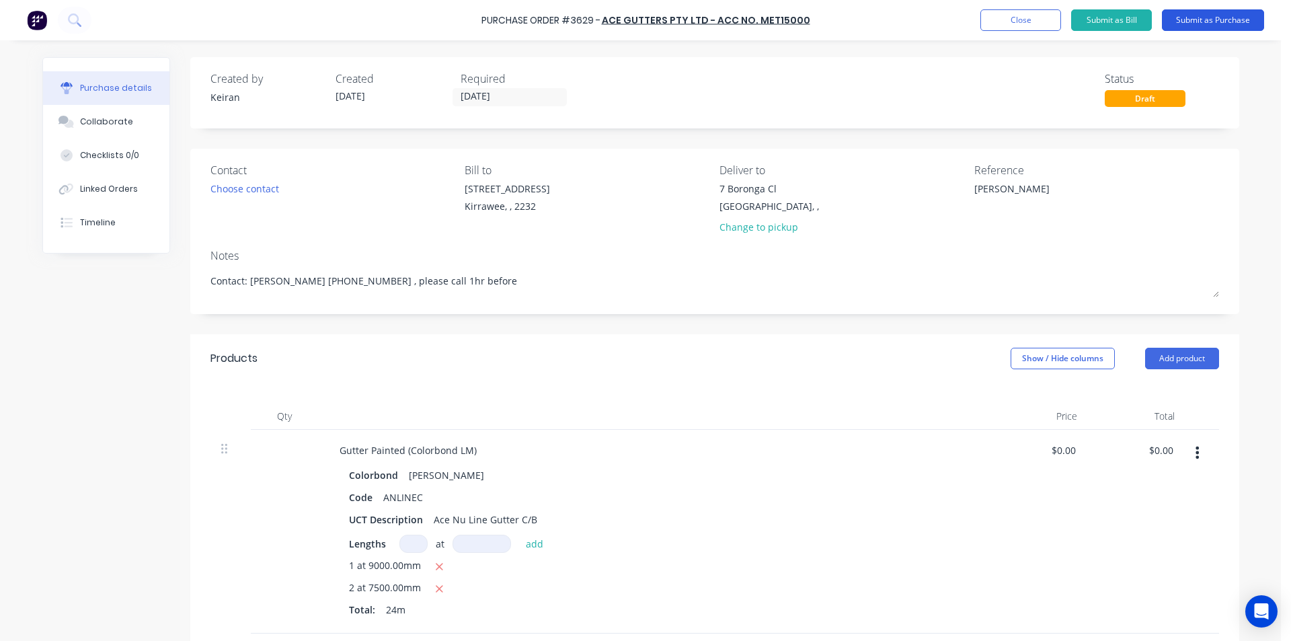
click at [1194, 30] on button "Submit as Purchase" at bounding box center [1213, 20] width 102 height 22
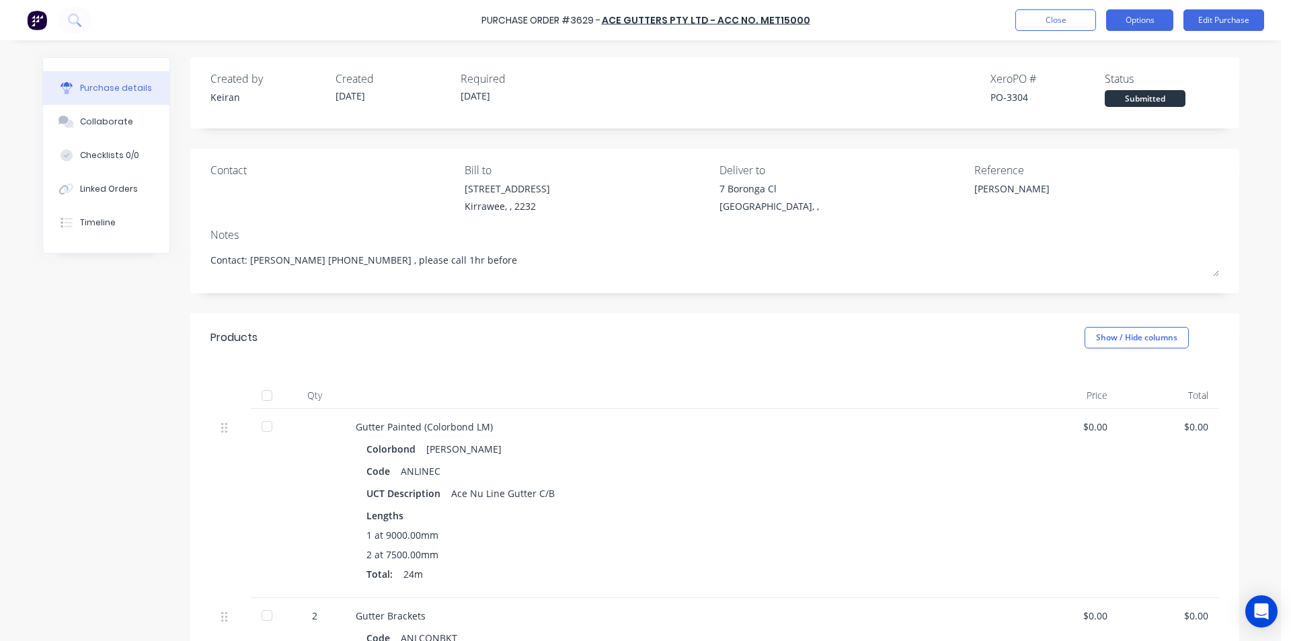
click at [1133, 24] on button "Options" at bounding box center [1139, 20] width 67 height 22
click at [1102, 59] on div "Print / Email" at bounding box center [1110, 55] width 104 height 20
click at [1107, 110] on div "Without pricing" at bounding box center [1110, 109] width 104 height 20
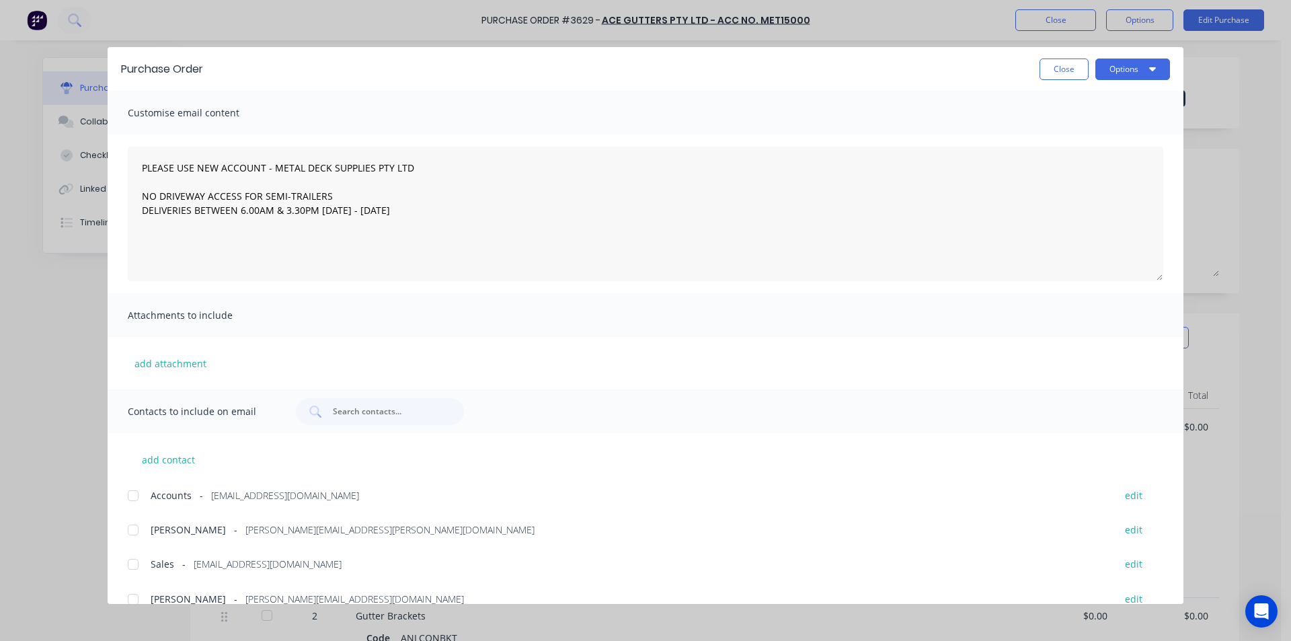
click at [135, 565] on div at bounding box center [133, 564] width 27 height 27
click at [1159, 75] on button "Options" at bounding box center [1133, 70] width 75 height 22
click at [1108, 156] on div "Email" at bounding box center [1107, 157] width 104 height 20
click at [1055, 76] on button "Close" at bounding box center [1064, 70] width 49 height 22
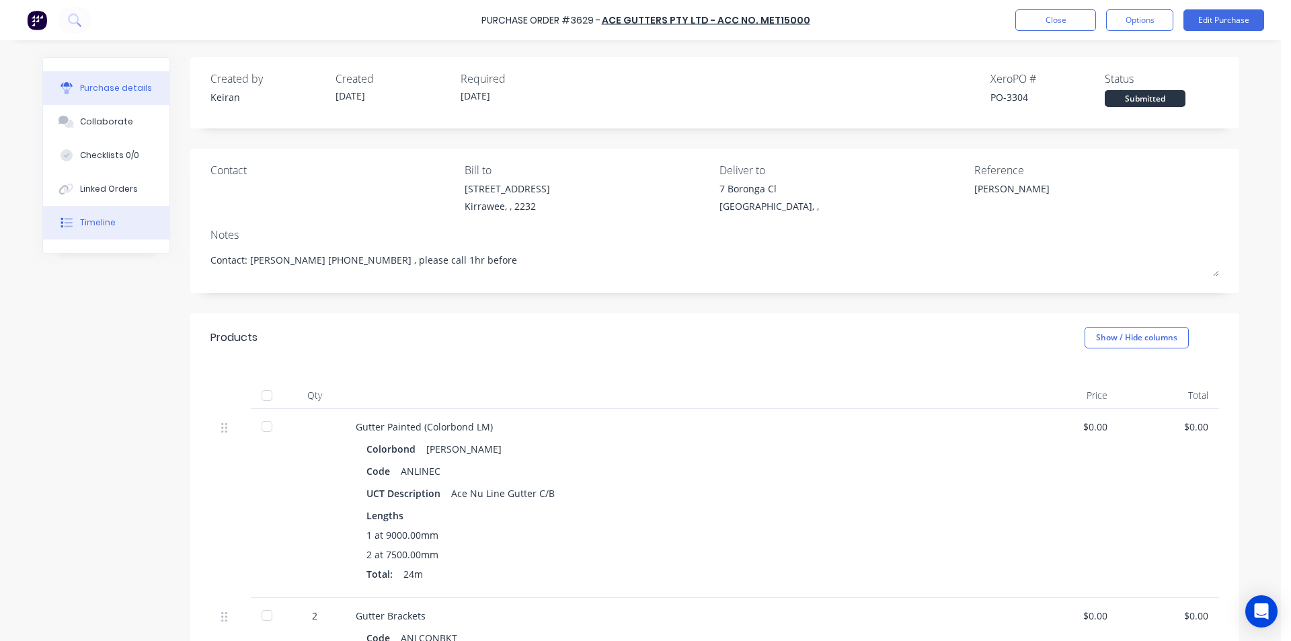
click at [67, 223] on div at bounding box center [66, 223] width 20 height 12
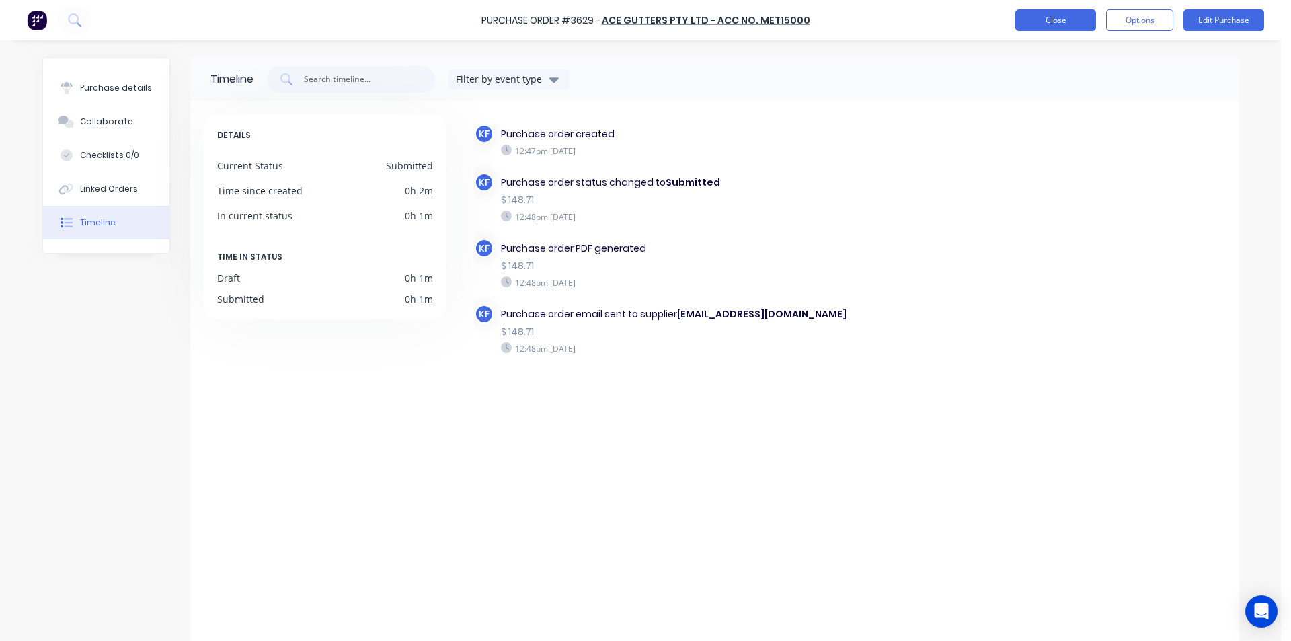
click at [1077, 26] on button "Close" at bounding box center [1056, 20] width 81 height 22
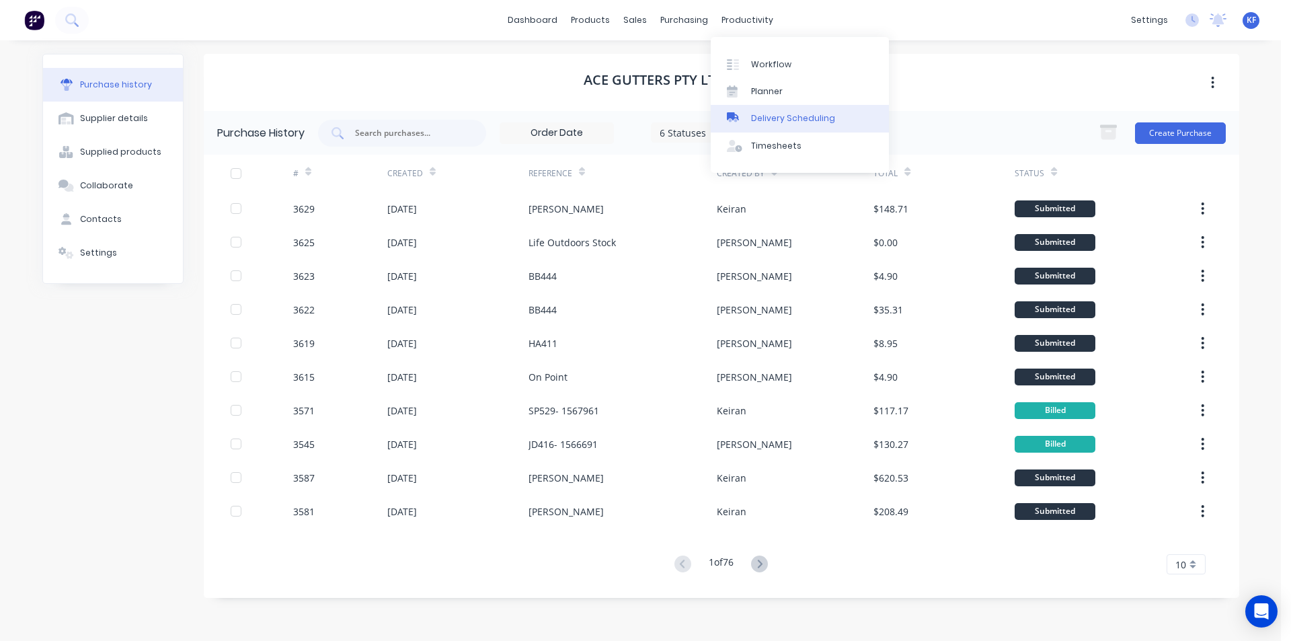
click at [771, 122] on div "Delivery Scheduling" at bounding box center [793, 118] width 84 height 12
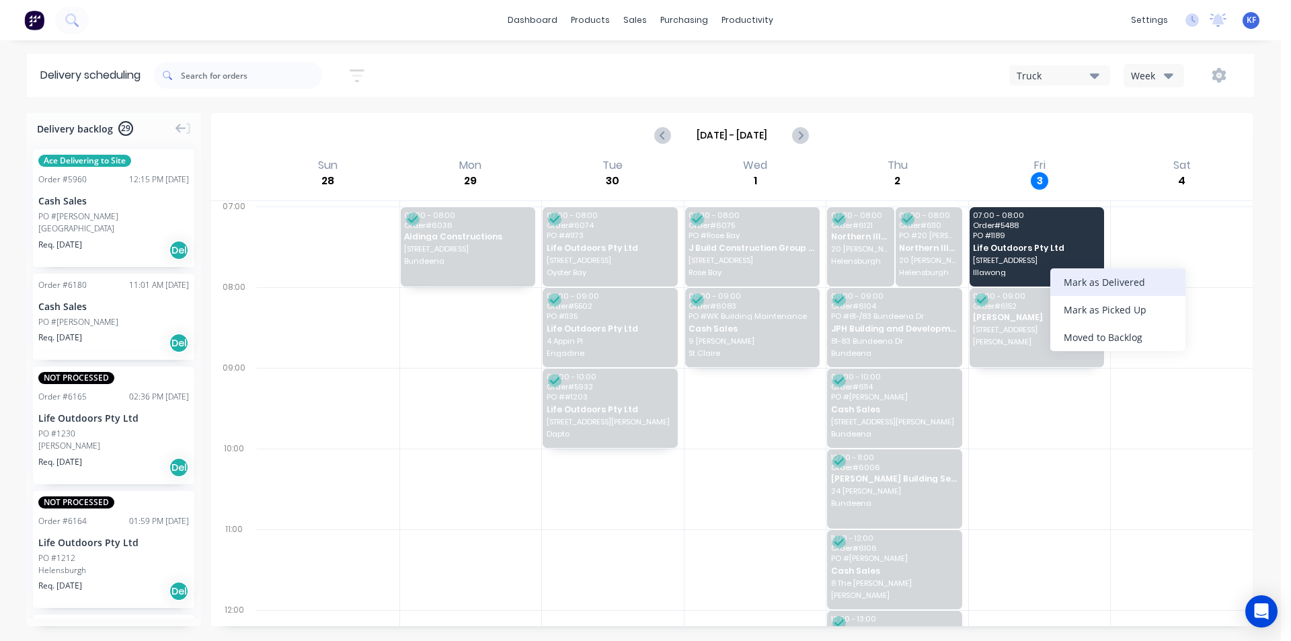
click at [1121, 288] on div "Mark as Delivered" at bounding box center [1117, 282] width 135 height 28
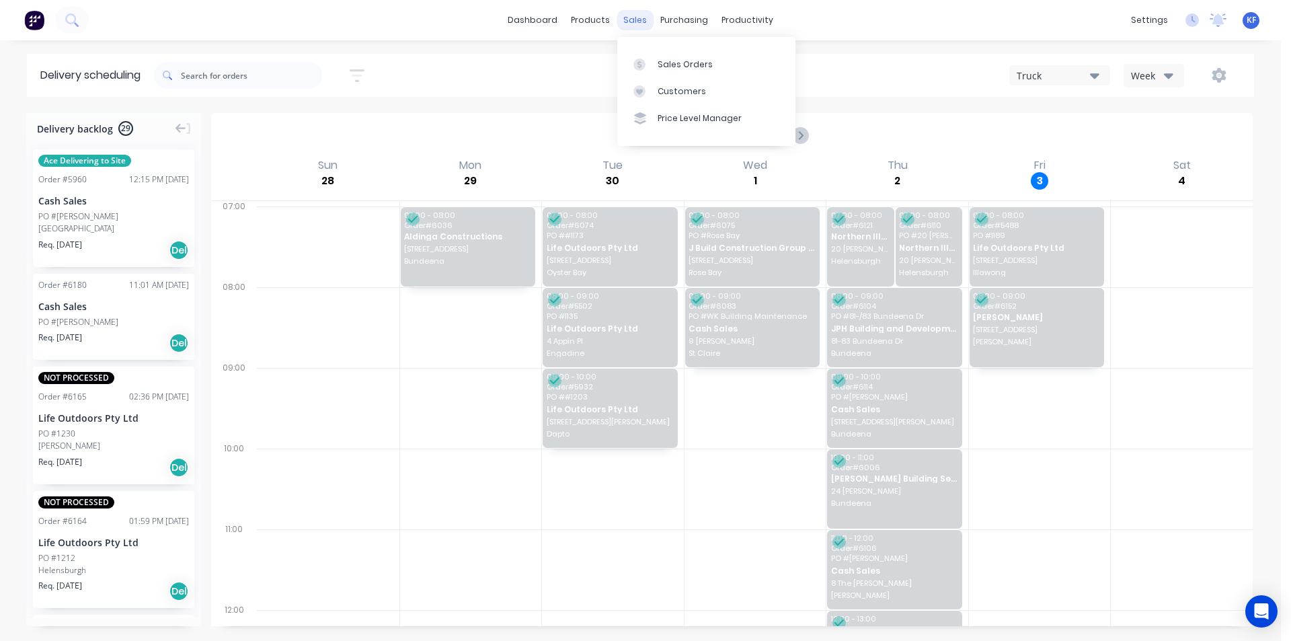
click at [634, 18] on div "sales" at bounding box center [635, 20] width 37 height 20
click at [657, 53] on link "Sales Orders" at bounding box center [706, 63] width 178 height 27
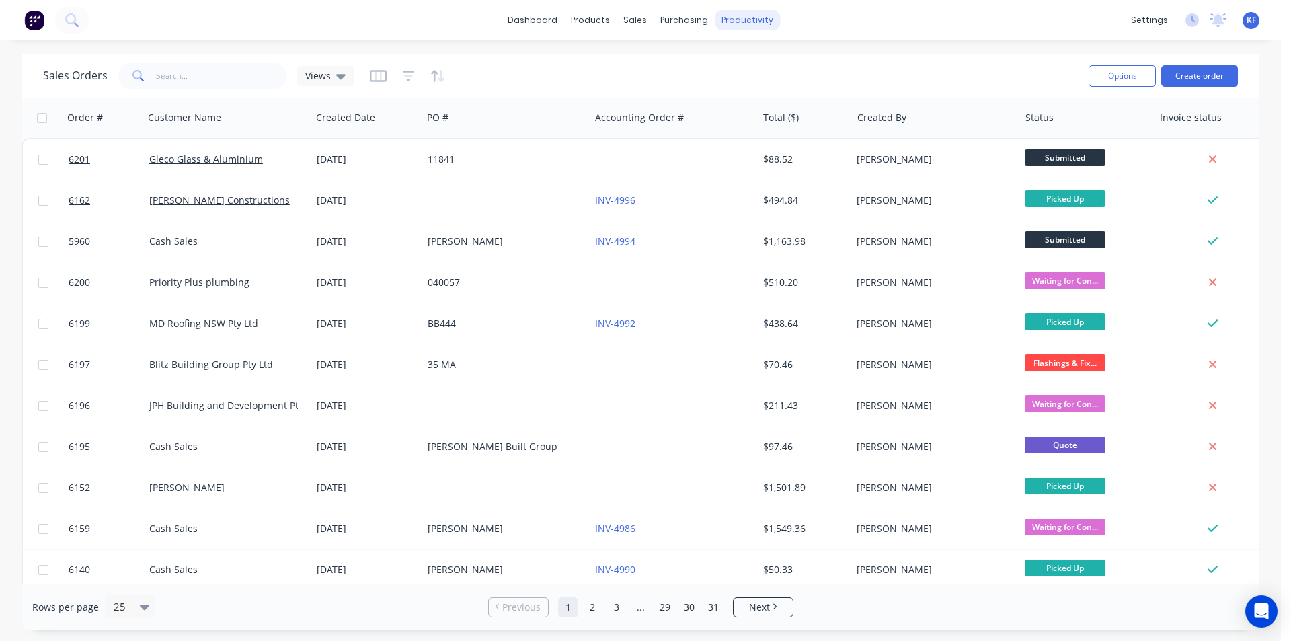
click at [759, 20] on div "productivity" at bounding box center [747, 20] width 65 height 20
click at [792, 120] on div "Delivery Scheduling" at bounding box center [793, 118] width 84 height 12
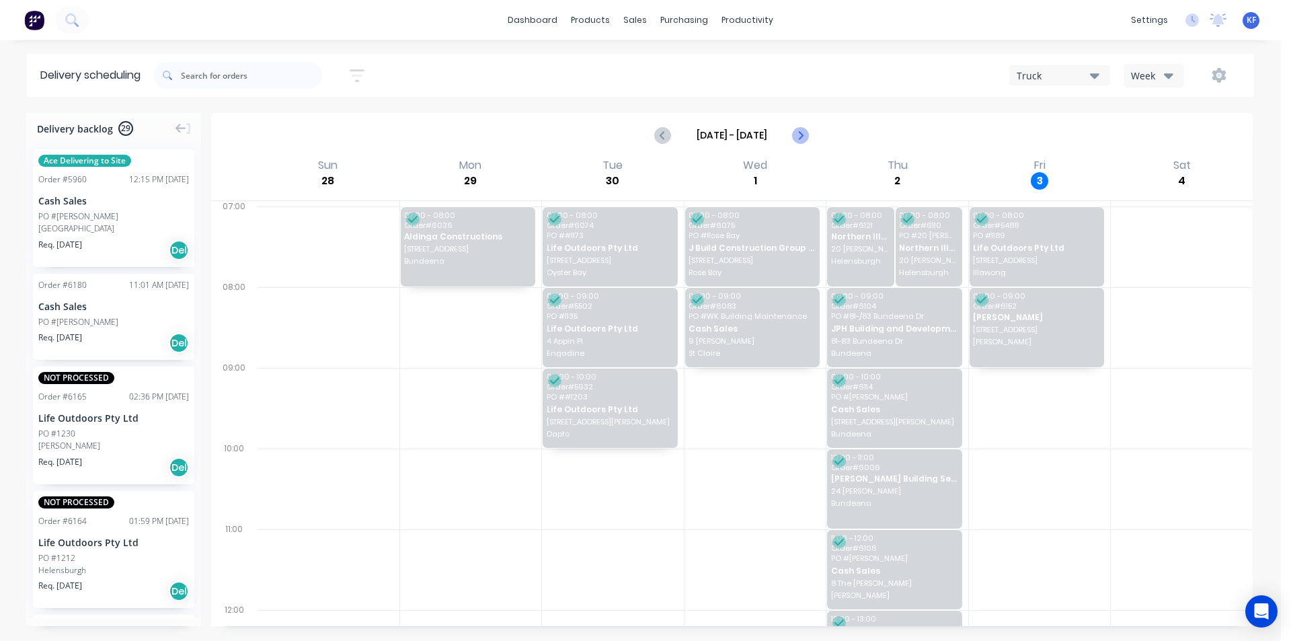
click at [797, 145] on button "Next page" at bounding box center [800, 135] width 27 height 27
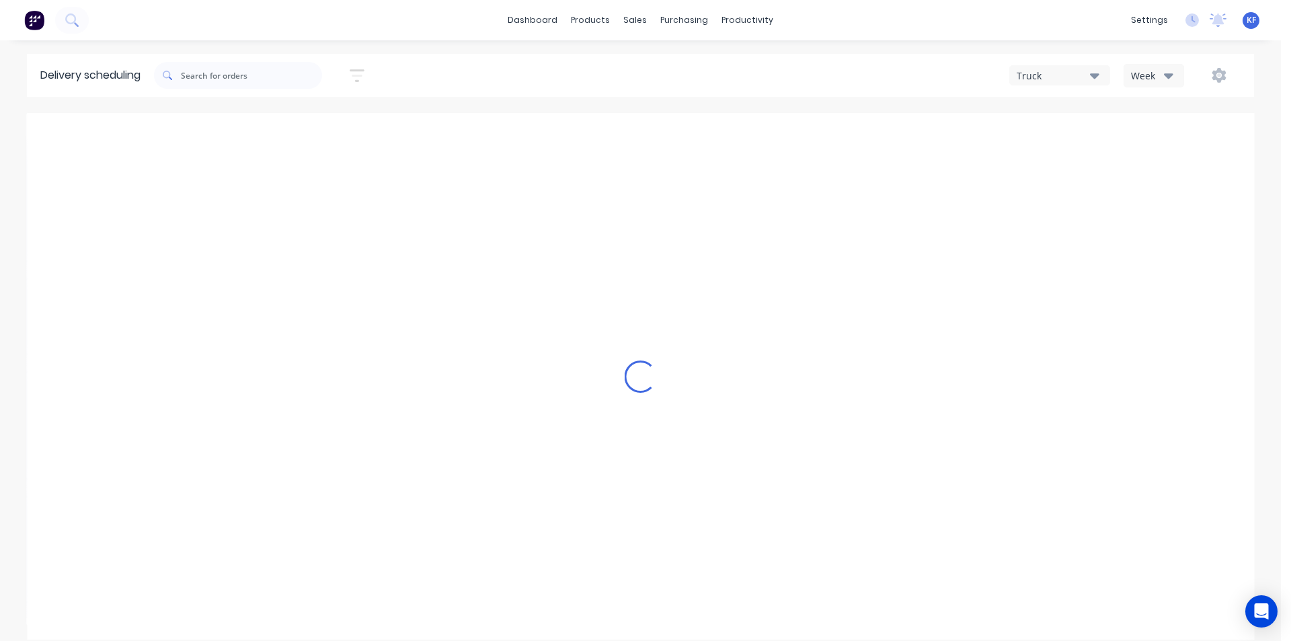
type input "[DATE] - [DATE]"
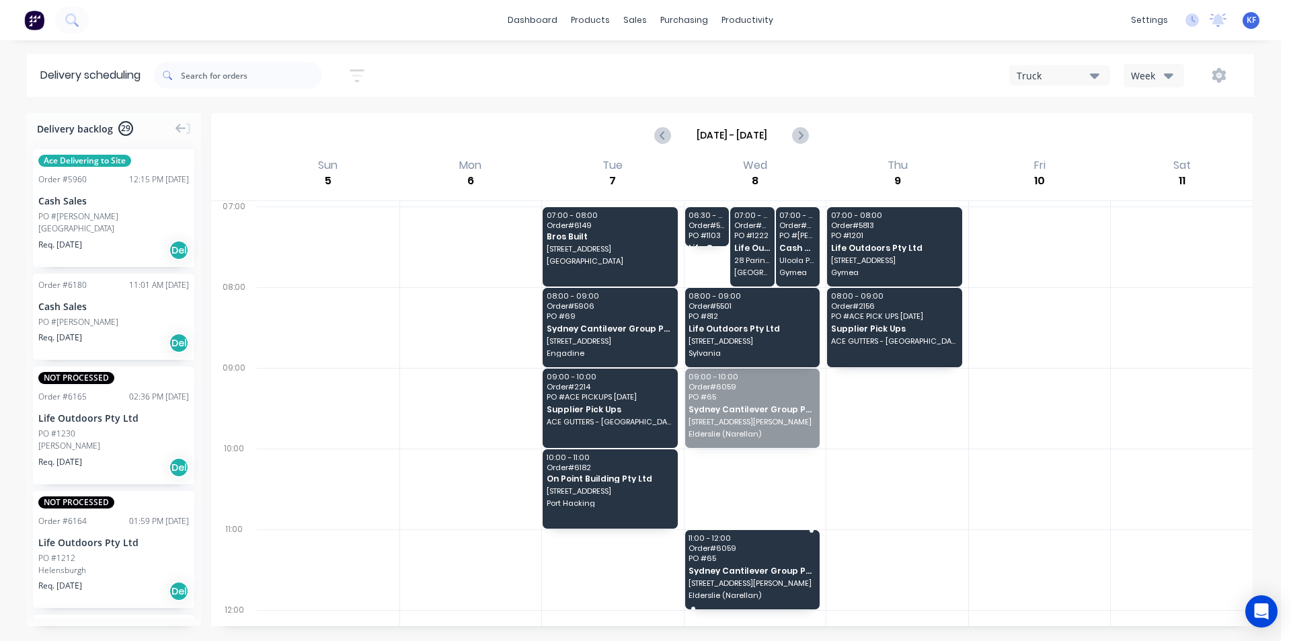
drag, startPoint x: 740, startPoint y: 411, endPoint x: 742, endPoint y: 564, distance: 152.7
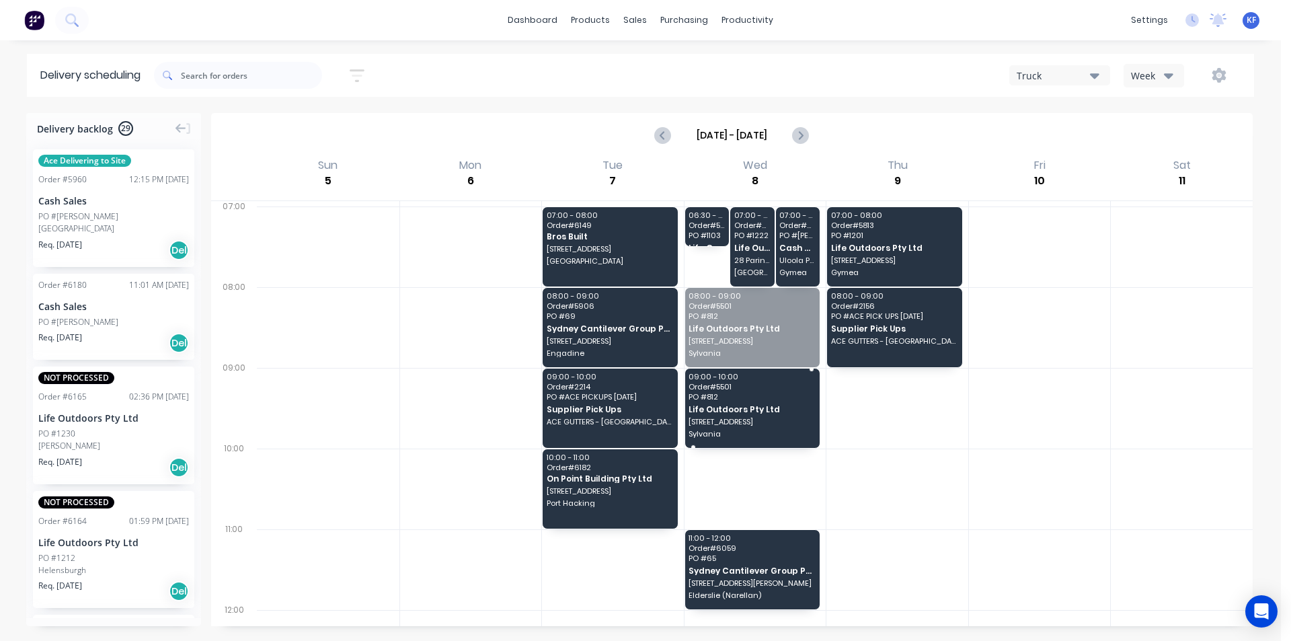
drag, startPoint x: 740, startPoint y: 352, endPoint x: 737, endPoint y: 436, distance: 84.8
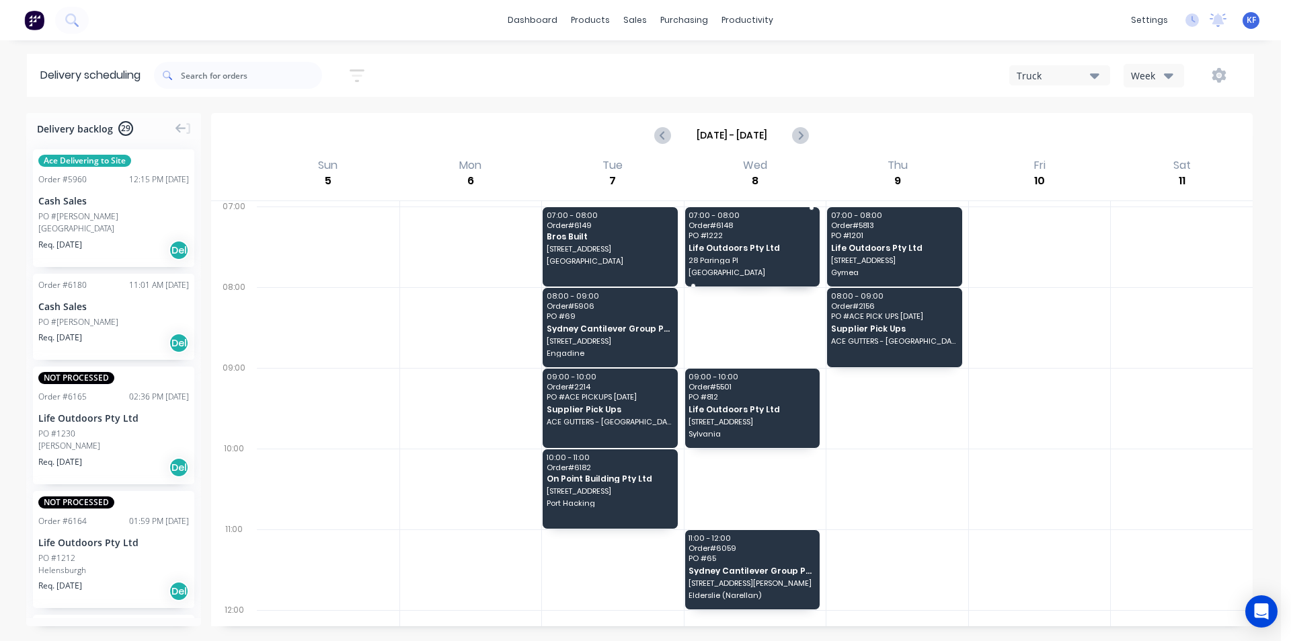
drag, startPoint x: 743, startPoint y: 276, endPoint x: 742, endPoint y: 266, distance: 9.5
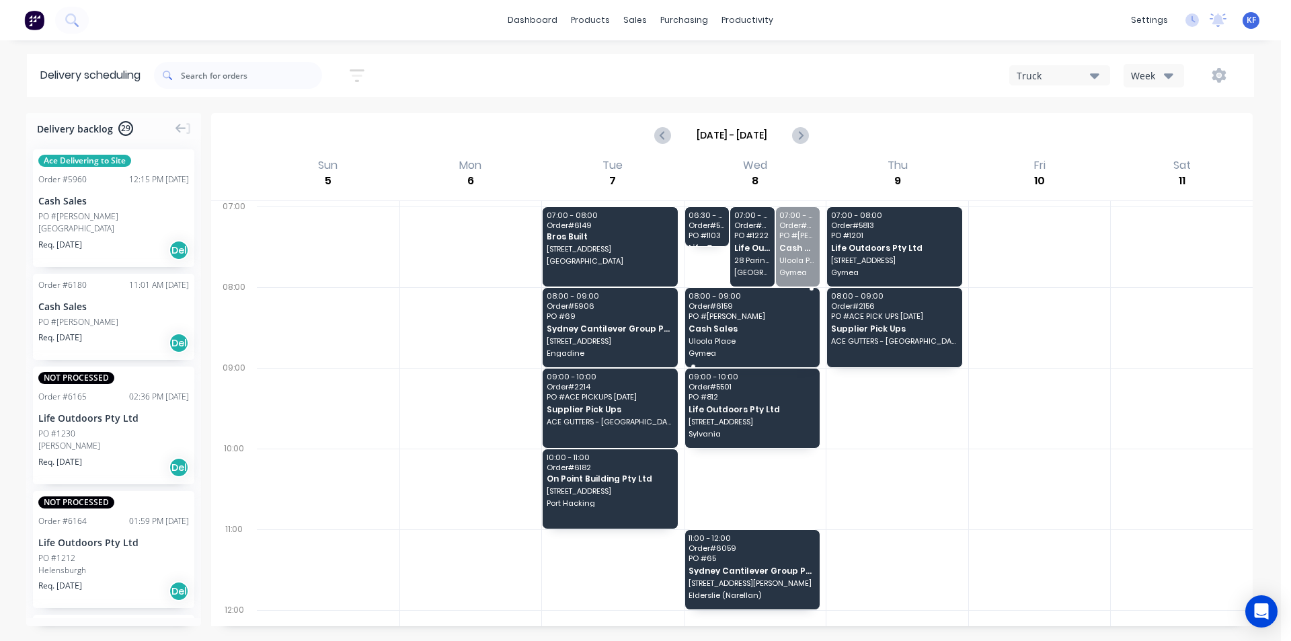
drag, startPoint x: 802, startPoint y: 262, endPoint x: 800, endPoint y: 358, distance: 96.2
drag, startPoint x: 723, startPoint y: 245, endPoint x: 724, endPoint y: 273, distance: 28.3
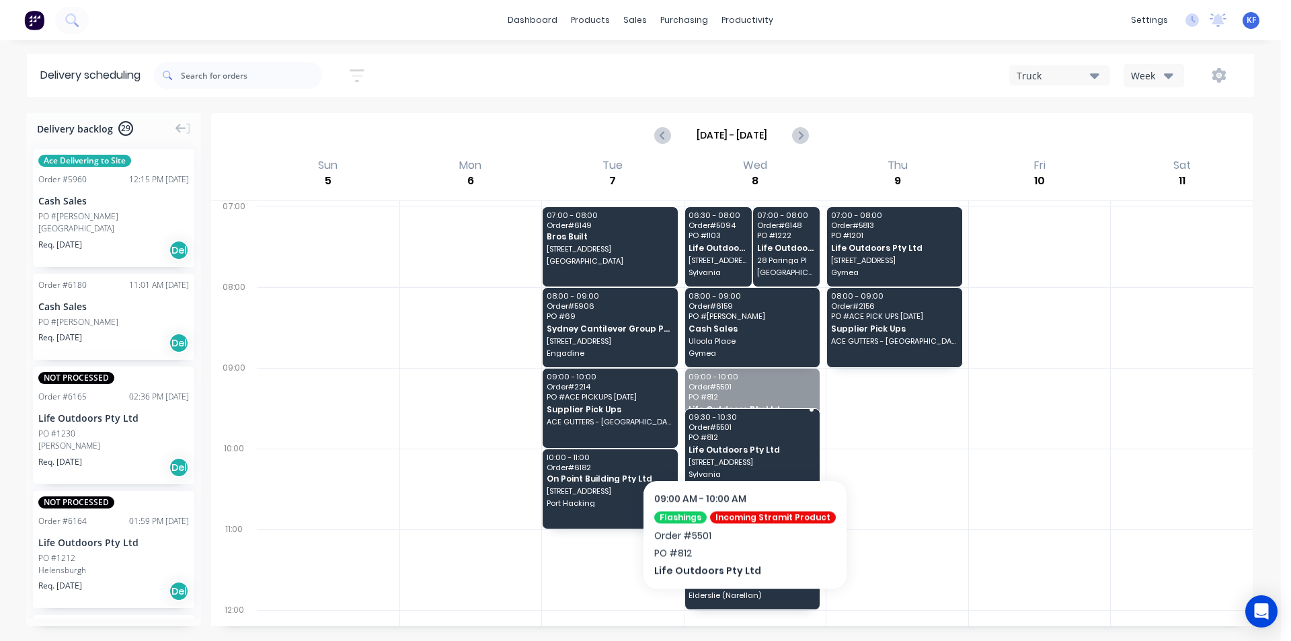
drag, startPoint x: 740, startPoint y: 427, endPoint x: 737, endPoint y: 494, distance: 66.6
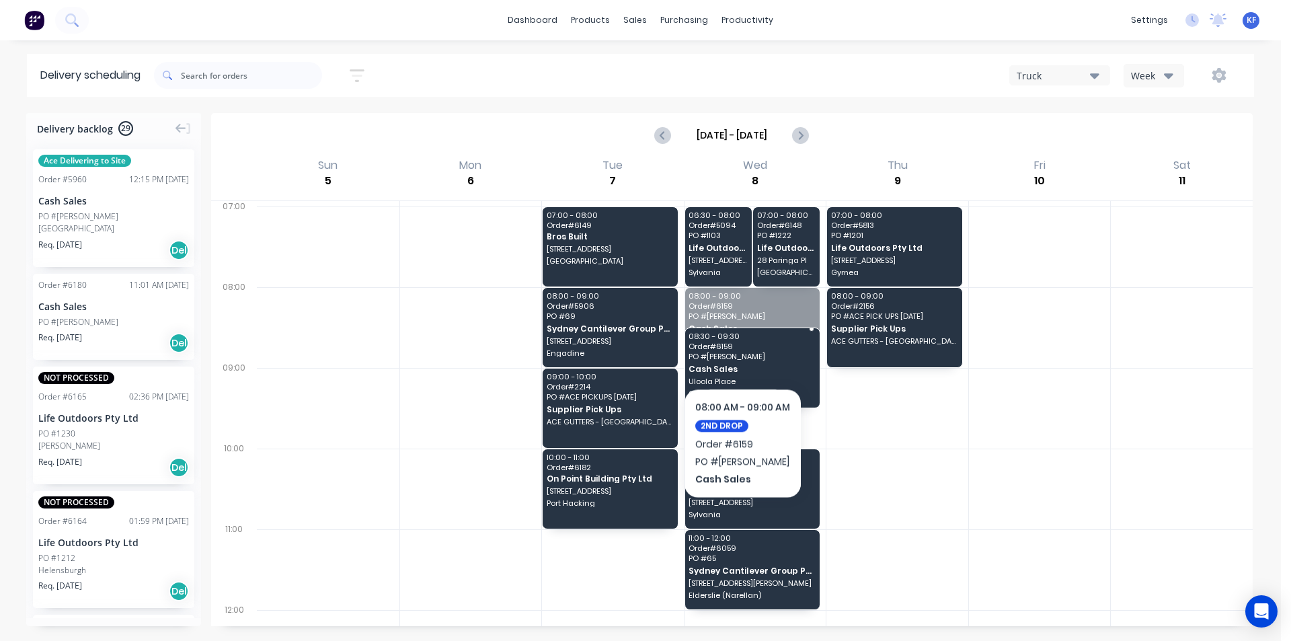
drag, startPoint x: 742, startPoint y: 339, endPoint x: 742, endPoint y: 397, distance: 58.5
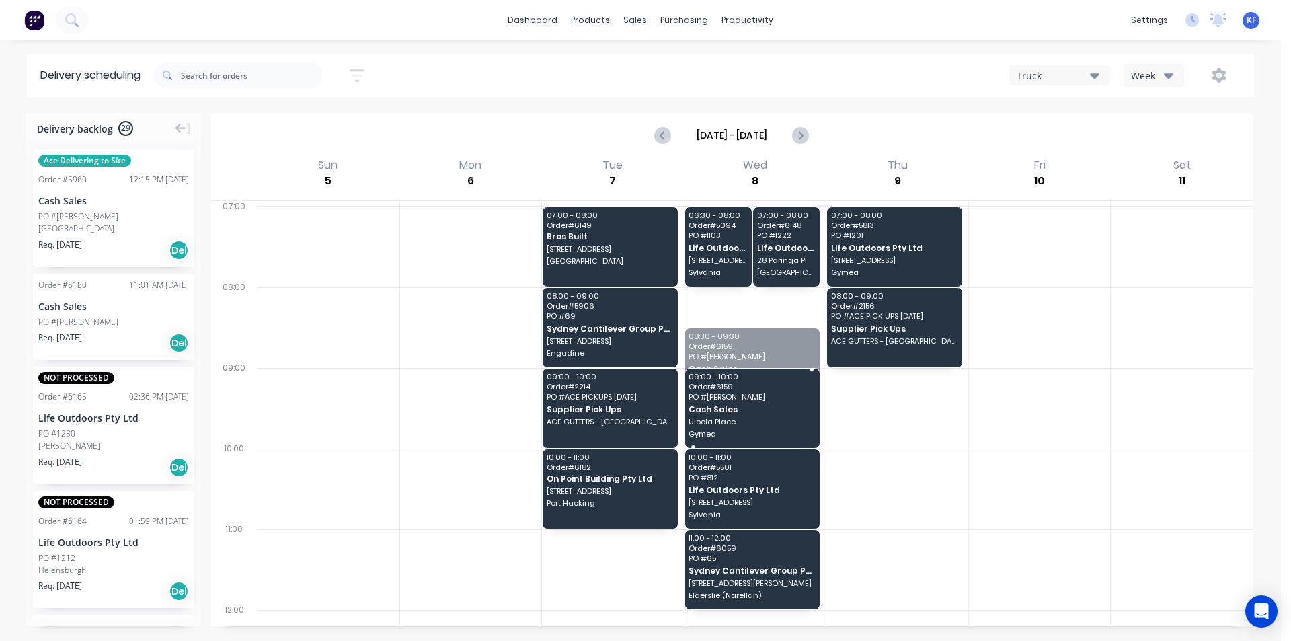
drag, startPoint x: 756, startPoint y: 354, endPoint x: 758, endPoint y: 387, distance: 33.0
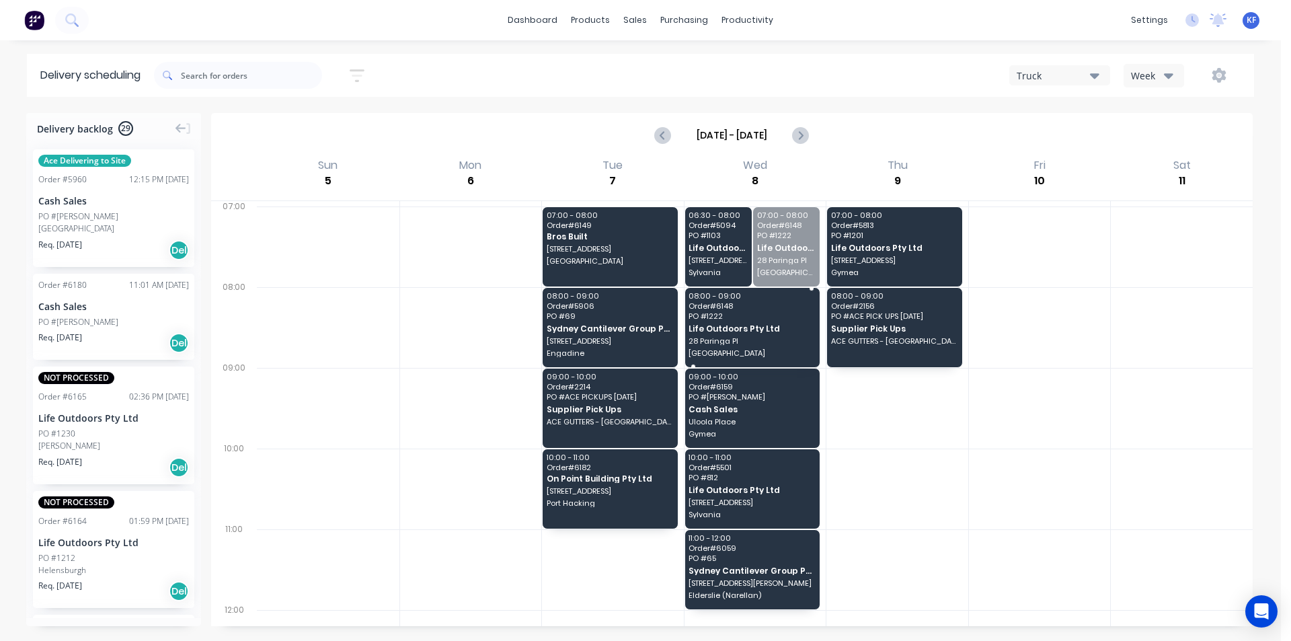
drag, startPoint x: 777, startPoint y: 260, endPoint x: 777, endPoint y: 272, distance: 12.1
click at [734, 323] on div "08:00 - 09:00 Order # 6148 PO # 1222 Life Outdoors Pty Ltd [STREET_ADDRESS]" at bounding box center [752, 327] width 135 height 79
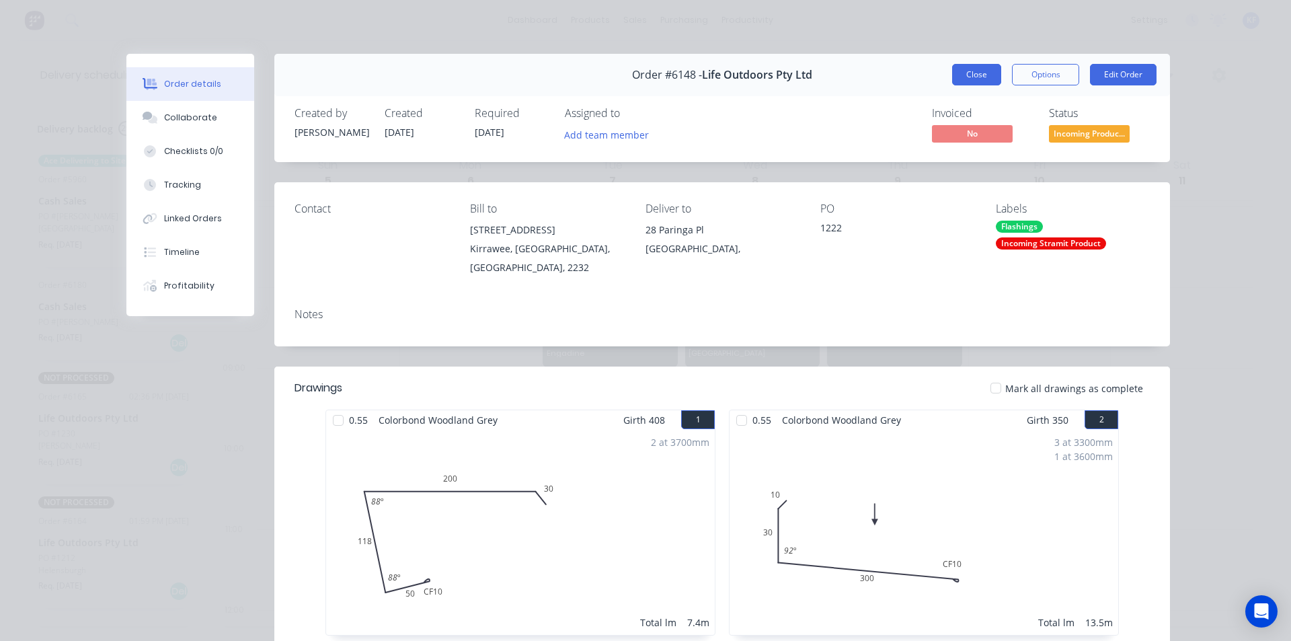
click at [954, 77] on button "Close" at bounding box center [976, 75] width 49 height 22
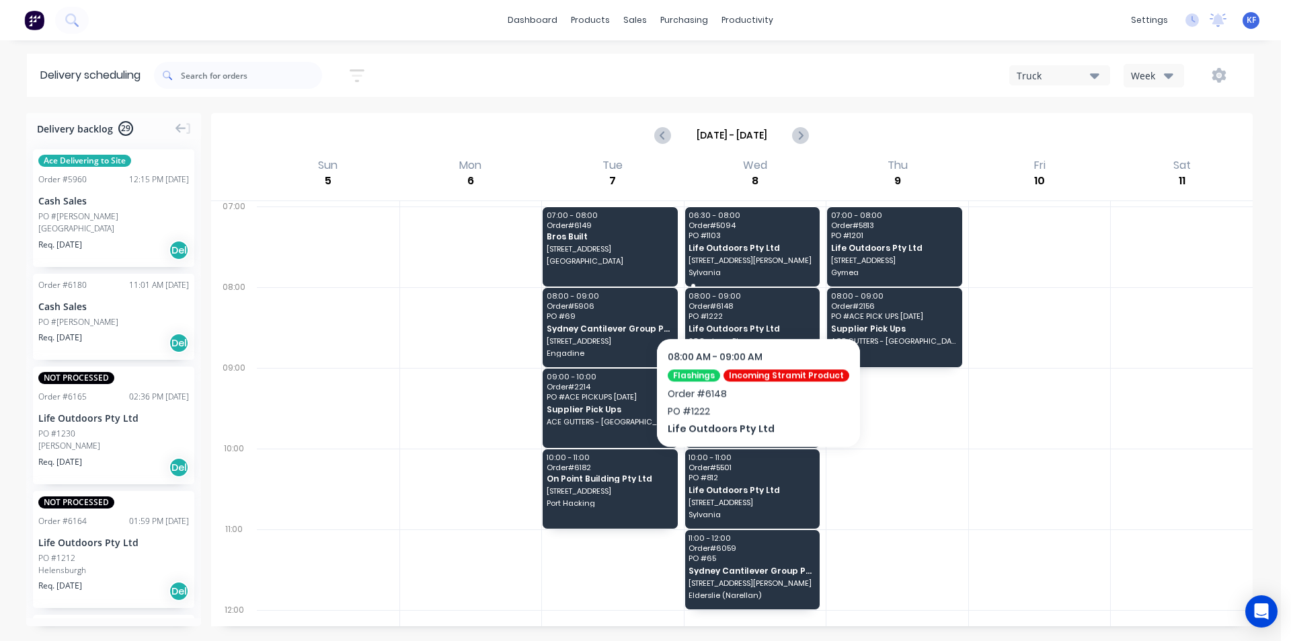
click at [756, 250] on span "Life Outdoors Pty Ltd" at bounding box center [752, 247] width 126 height 9
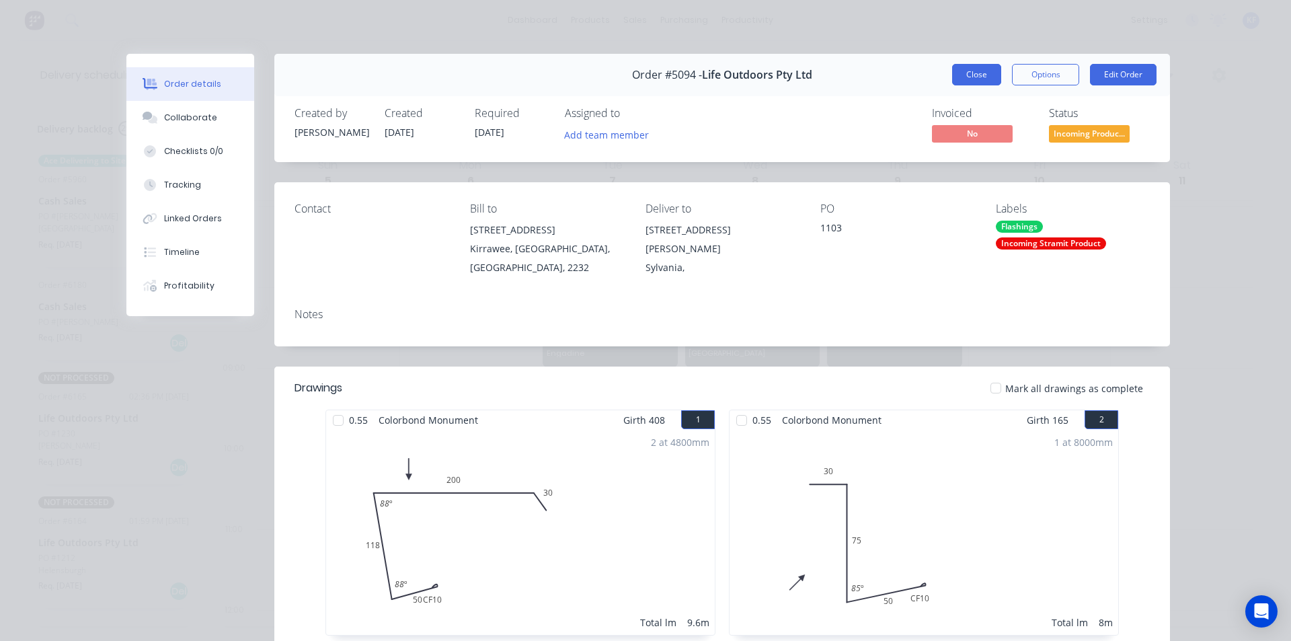
click at [983, 73] on button "Close" at bounding box center [976, 75] width 49 height 22
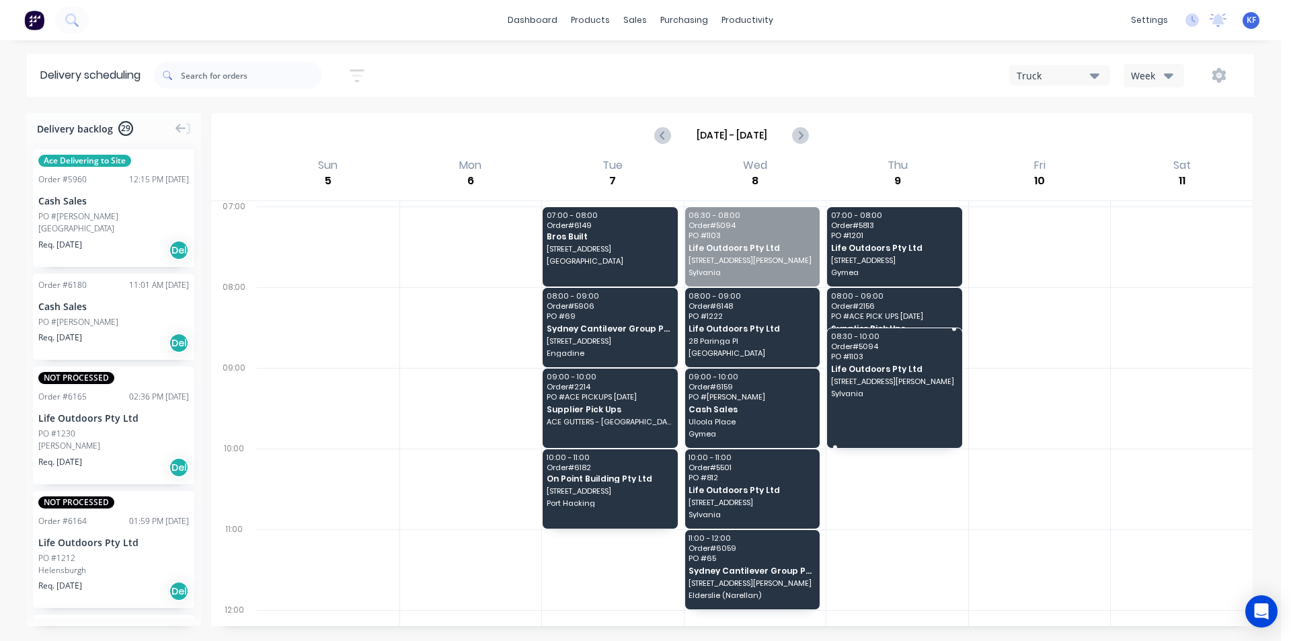
drag, startPoint x: 774, startPoint y: 262, endPoint x: 872, endPoint y: 414, distance: 180.9
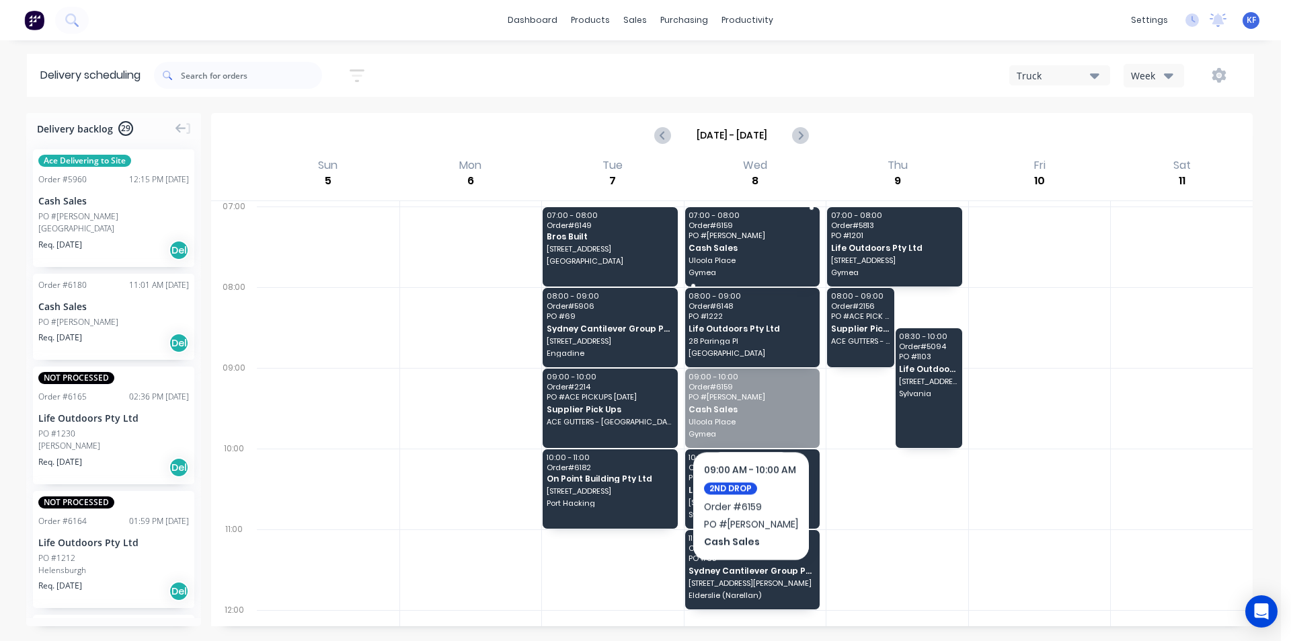
drag, startPoint x: 752, startPoint y: 420, endPoint x: 742, endPoint y: 267, distance: 153.0
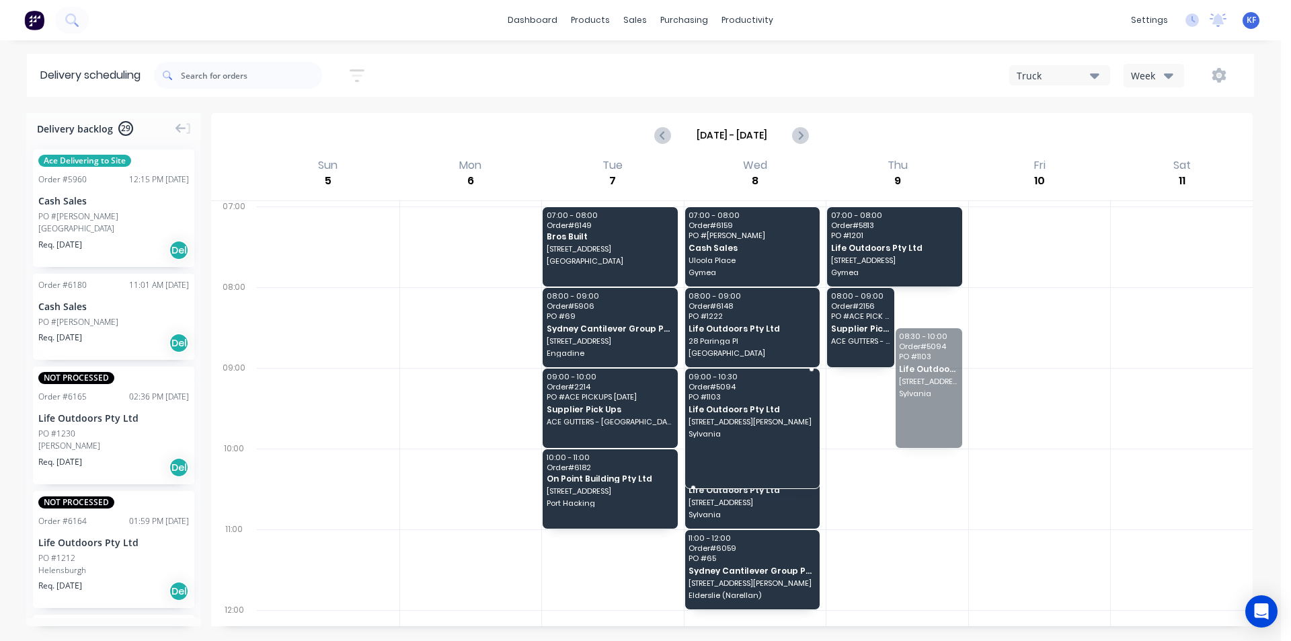
drag, startPoint x: 908, startPoint y: 388, endPoint x: 738, endPoint y: 403, distance: 170.8
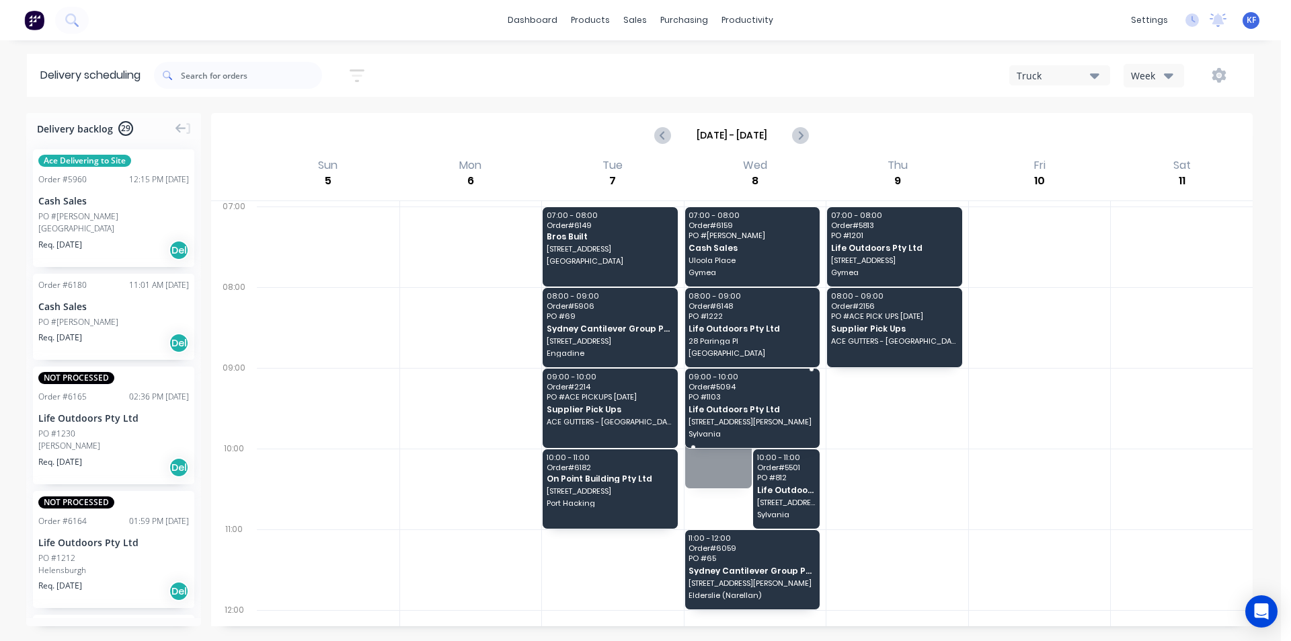
drag, startPoint x: 726, startPoint y: 486, endPoint x: 726, endPoint y: 450, distance: 36.3
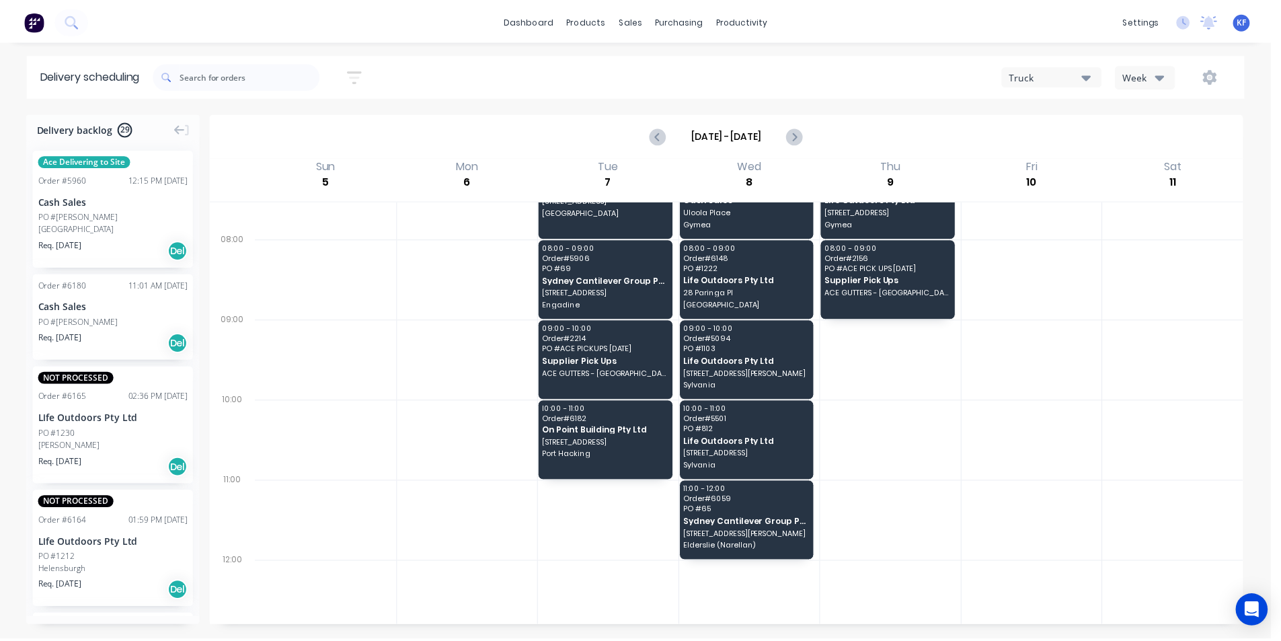
scroll to position [135, 0]
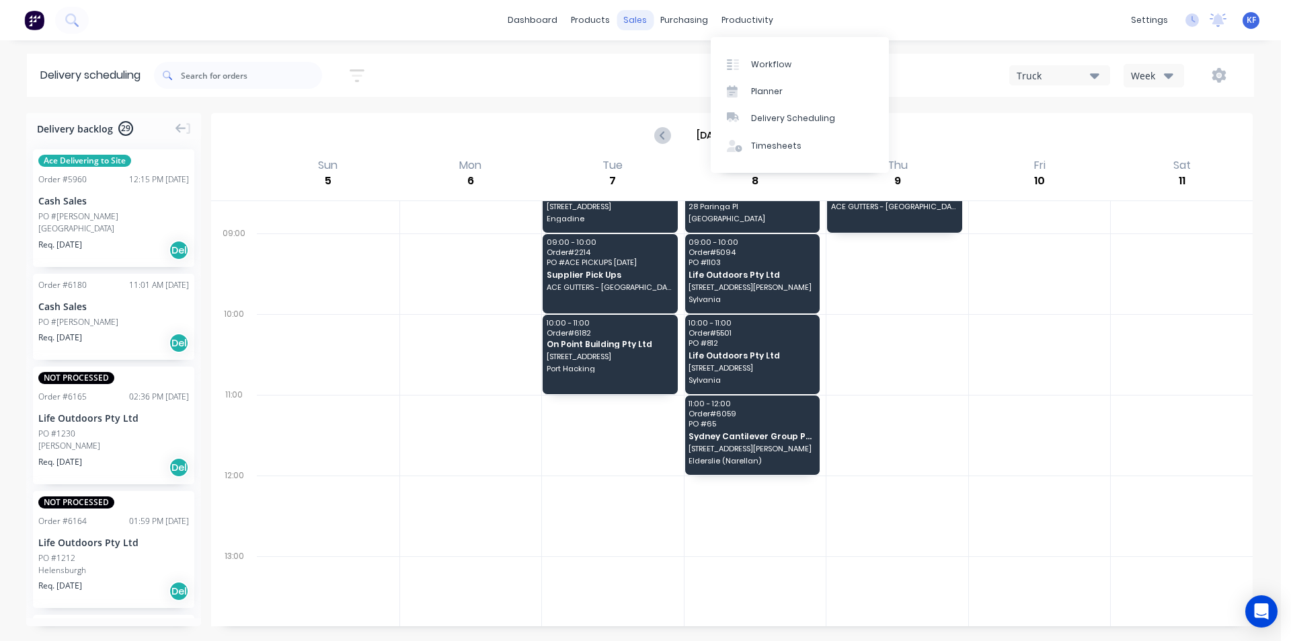
click at [627, 13] on div "sales" at bounding box center [635, 20] width 37 height 20
click at [633, 22] on div "sales" at bounding box center [635, 20] width 37 height 20
click at [673, 54] on link "Sales Orders" at bounding box center [706, 63] width 178 height 27
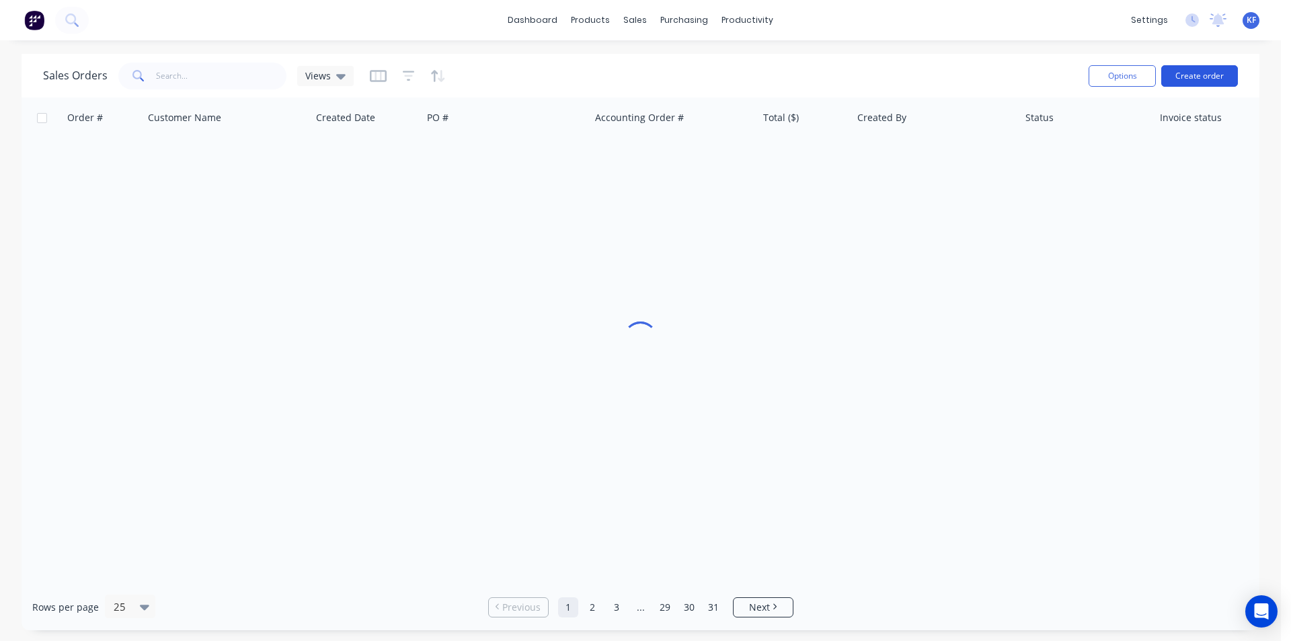
click at [1191, 72] on button "Create order" at bounding box center [1199, 76] width 77 height 22
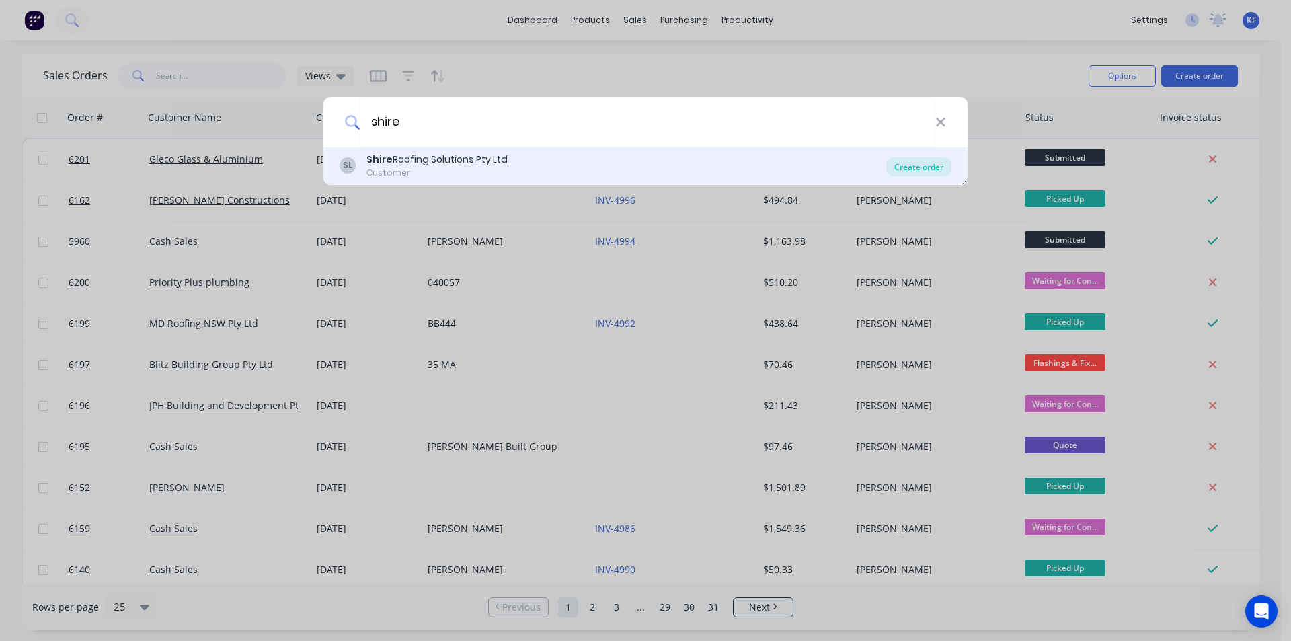
type input "shire"
click at [908, 168] on div "Create order" at bounding box center [918, 166] width 65 height 19
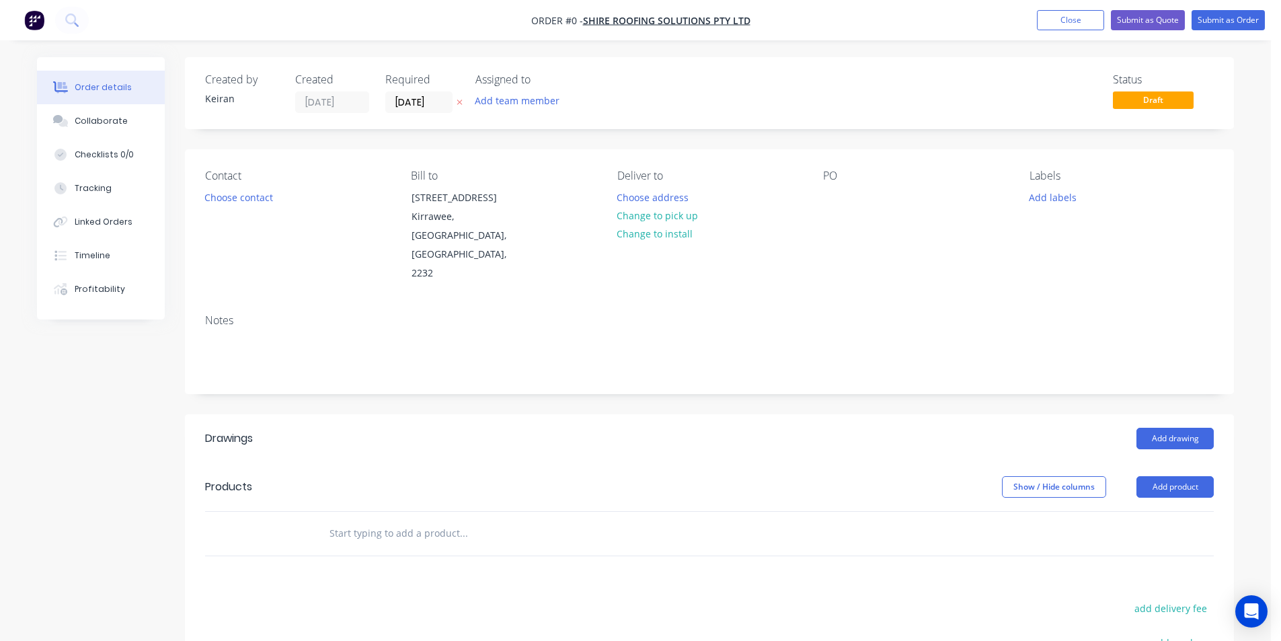
click at [606, 520] on div at bounding box center [520, 533] width 404 height 27
click at [480, 520] on input "text" at bounding box center [463, 533] width 269 height 27
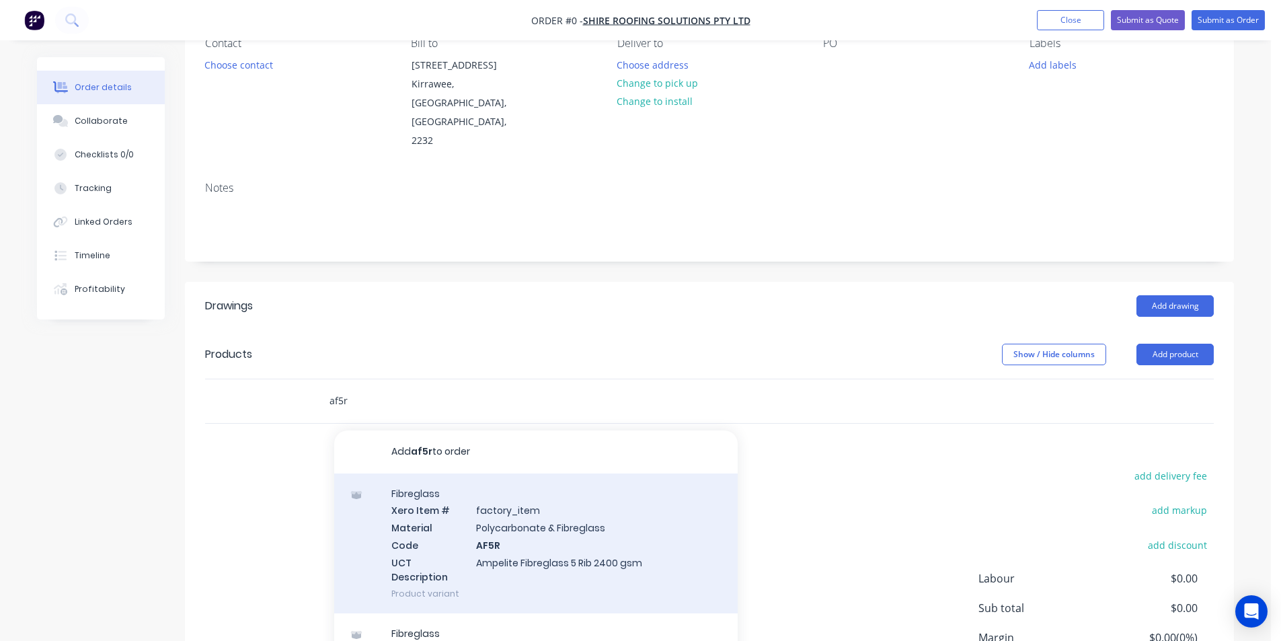
scroll to position [135, 0]
type input "af5r"
click at [624, 510] on div "Fibreglass Xero Item # factory_item Material Polycarbonate & Fibreglass Code AF…" at bounding box center [536, 541] width 404 height 140
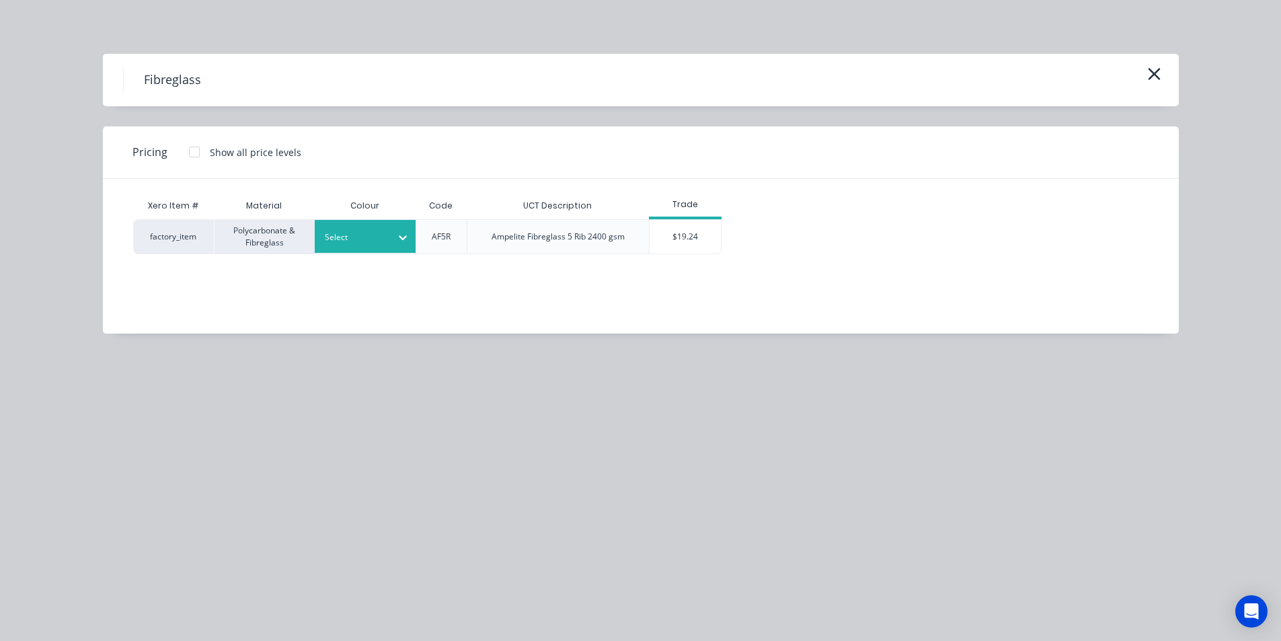
click at [339, 240] on div at bounding box center [355, 237] width 61 height 15
type input "opal"
drag, startPoint x: 371, startPoint y: 274, endPoint x: 401, endPoint y: 262, distance: 32.2
click at [168, 514] on div "Opal" at bounding box center [84, 526] width 168 height 25
click at [678, 247] on div "$19.24" at bounding box center [686, 237] width 72 height 34
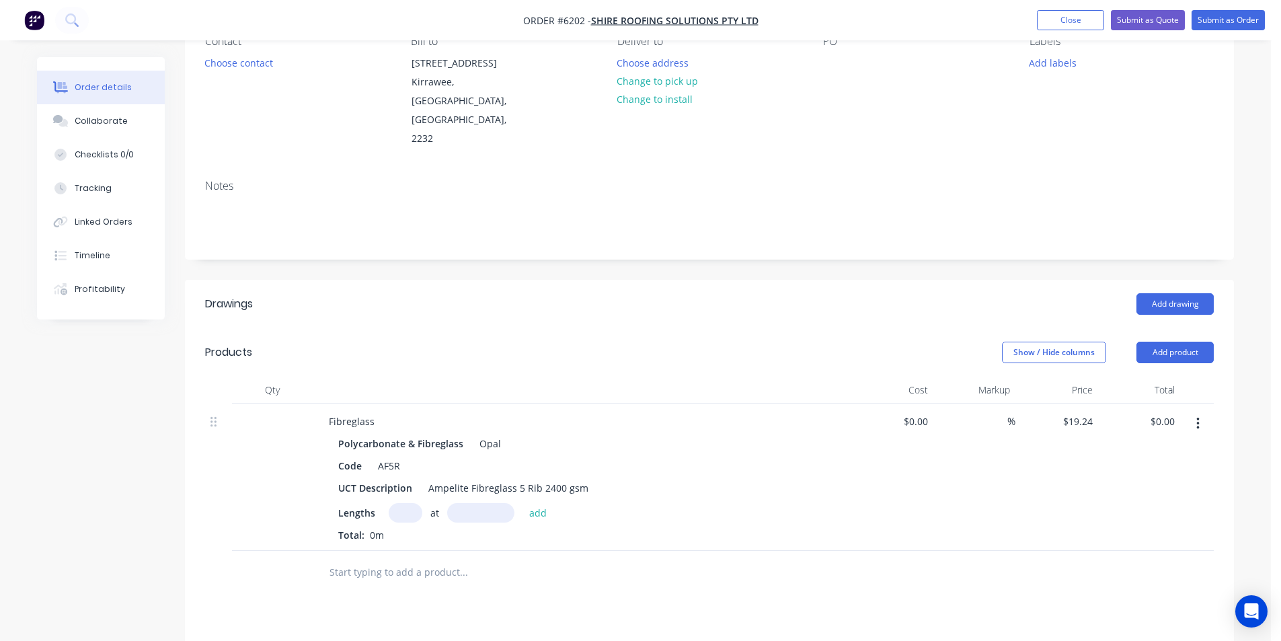
click at [400, 503] on input "text" at bounding box center [406, 513] width 34 height 20
type input "6"
type input "7300"
click at [523, 503] on button "add" at bounding box center [539, 512] width 32 height 18
type input "$842.71"
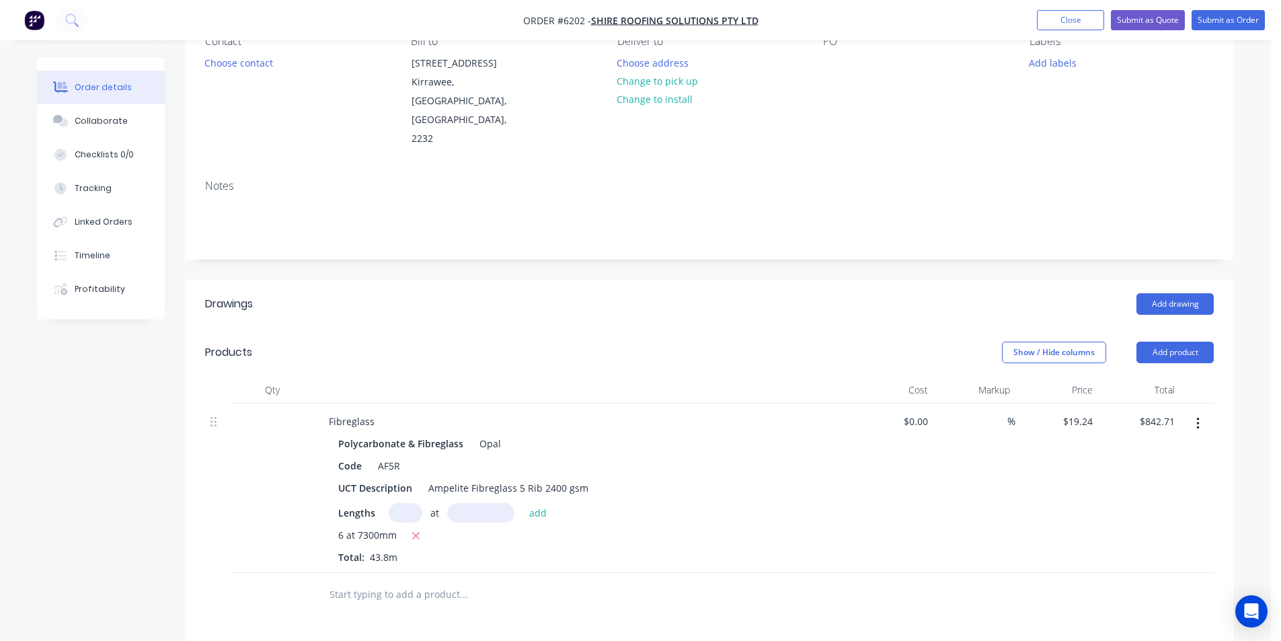
click at [480, 581] on input "text" at bounding box center [463, 594] width 269 height 27
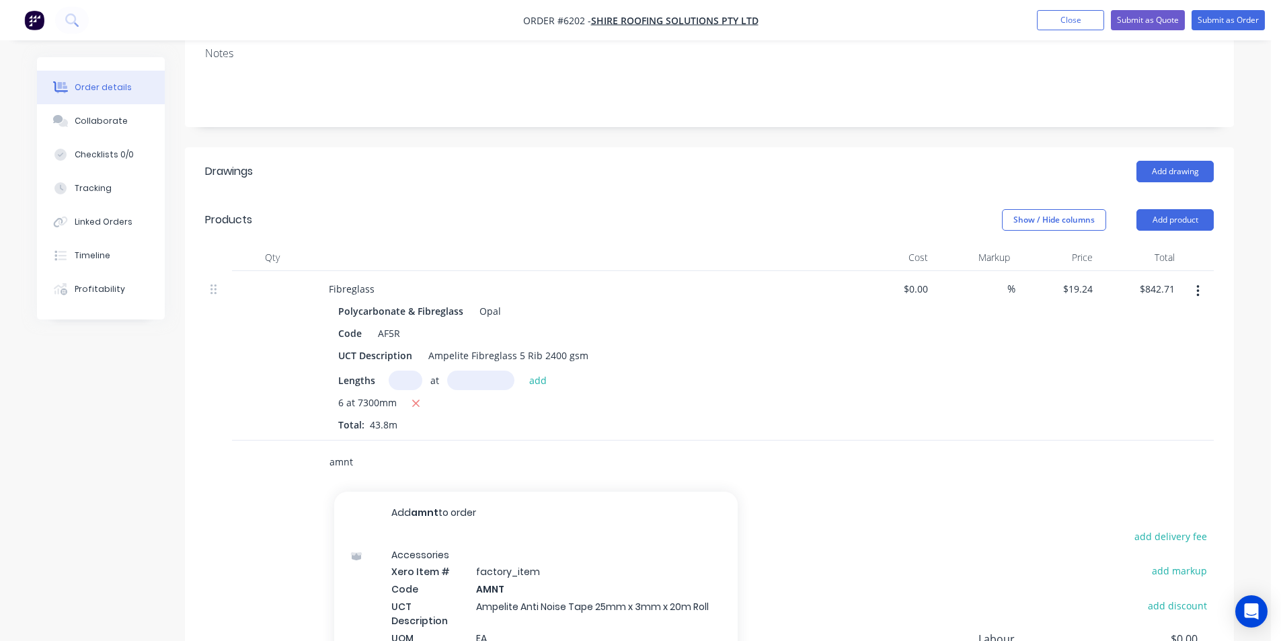
scroll to position [269, 0]
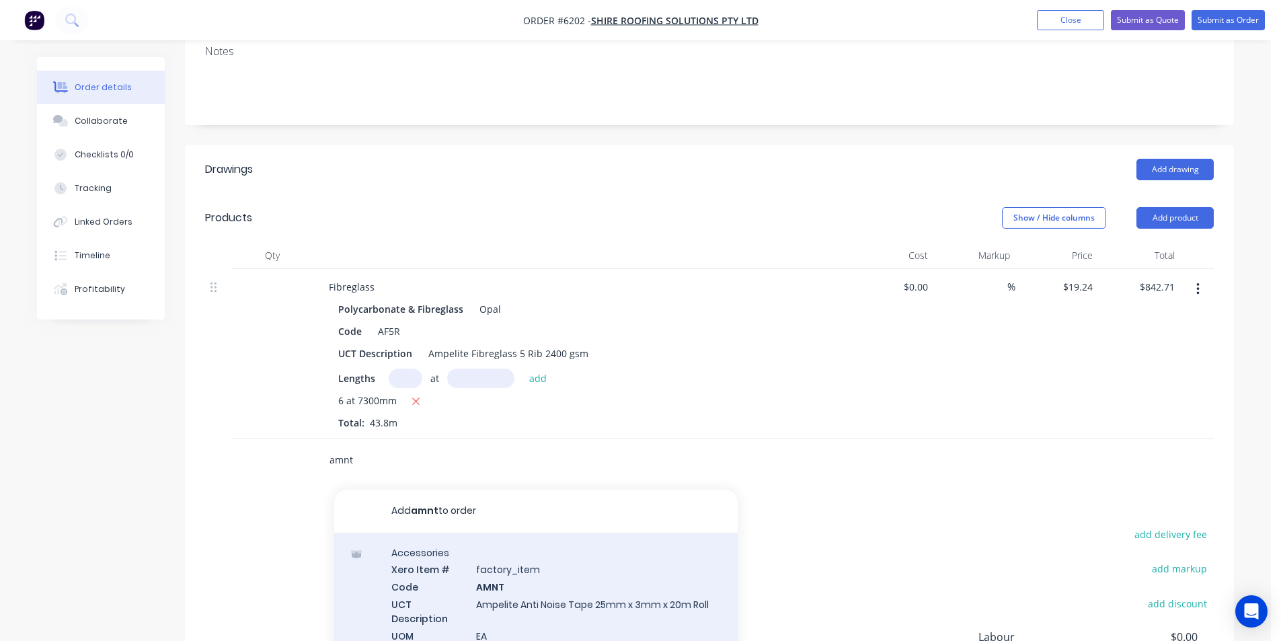
type input "amnt"
click at [572, 593] on div "Accessories Xero Item # factory_item Code AMNT UCT Description Ampelite Anti No…" at bounding box center [536, 618] width 404 height 171
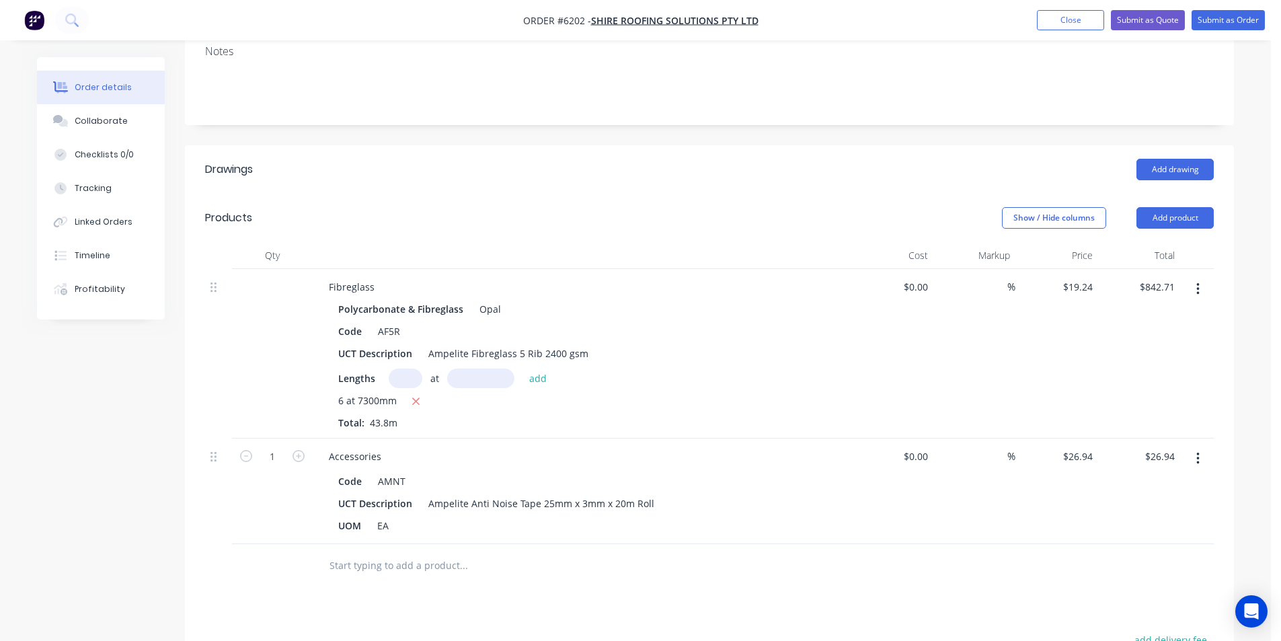
click at [431, 552] on input "text" at bounding box center [463, 565] width 269 height 27
type input "s"
type input "a"
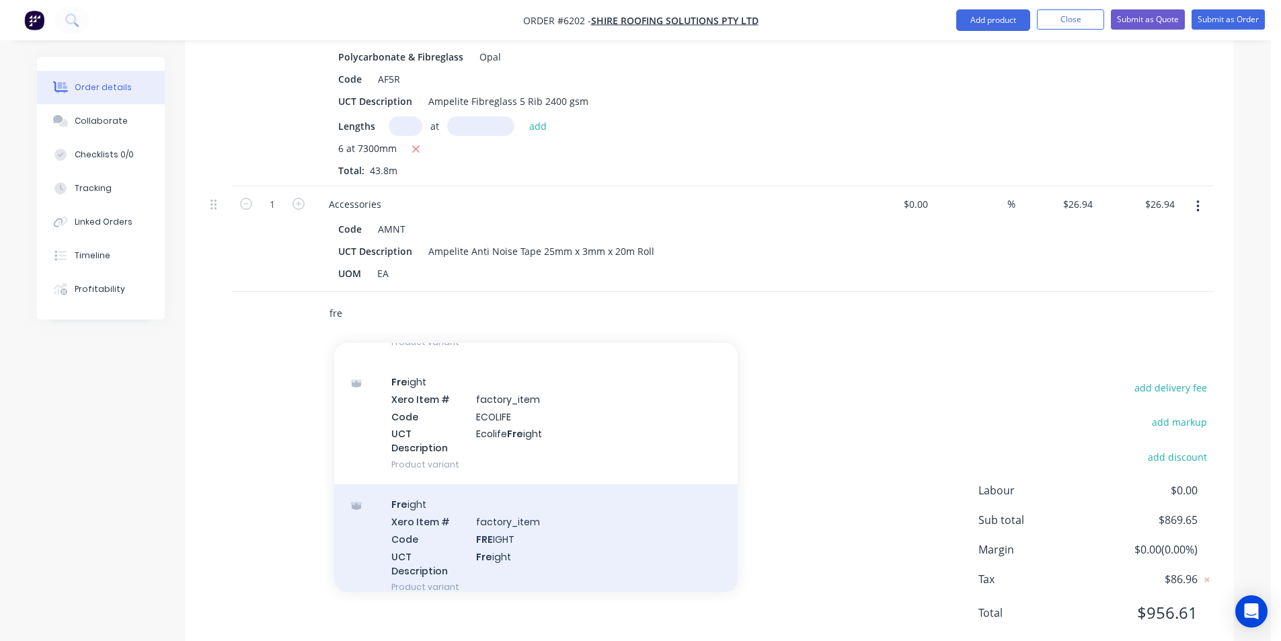
type input "fre"
click at [580, 502] on div "Fre ight Xero Item # factory_item Code FRE IGHT UCT Description Fre ight Produc…" at bounding box center [536, 545] width 404 height 122
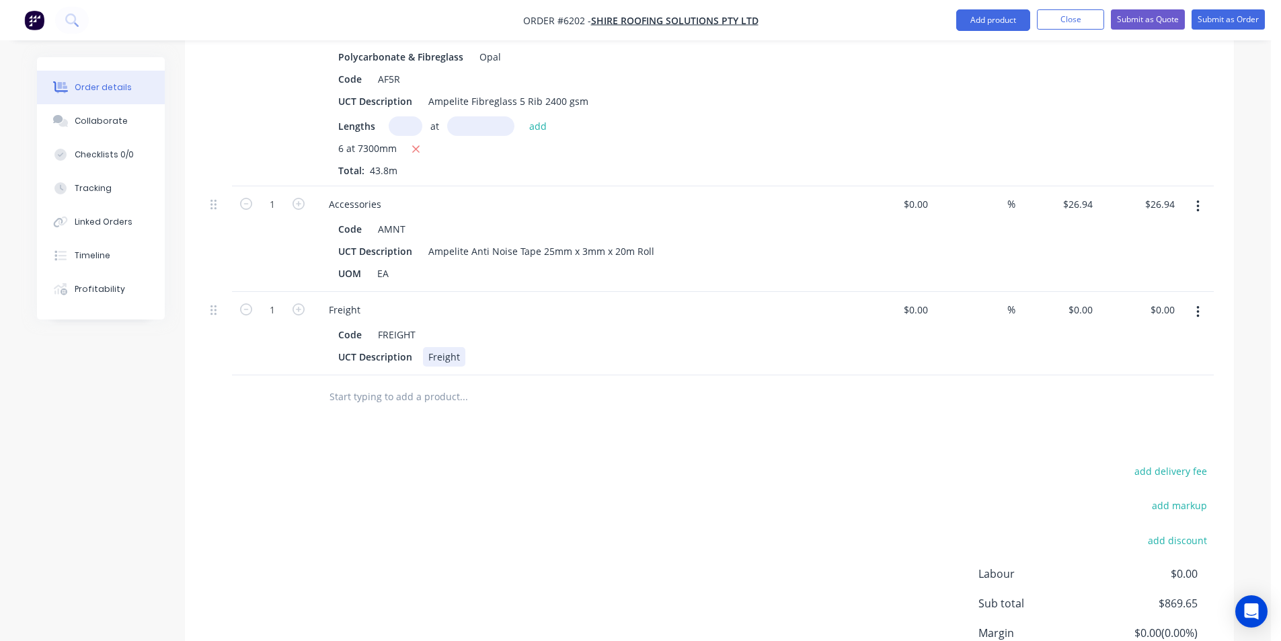
click at [486, 347] on div "UCT Description Freight" at bounding box center [579, 357] width 492 height 20
click at [1094, 300] on input "0" at bounding box center [1090, 310] width 15 height 20
type input "$120.00"
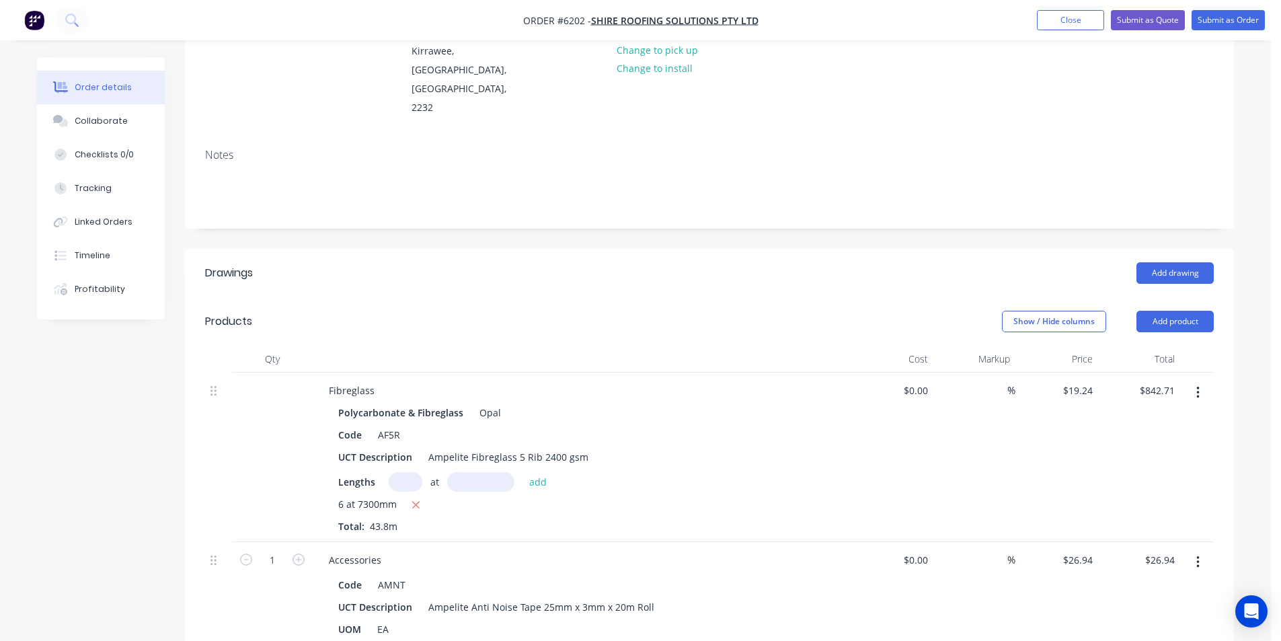
scroll to position [0, 0]
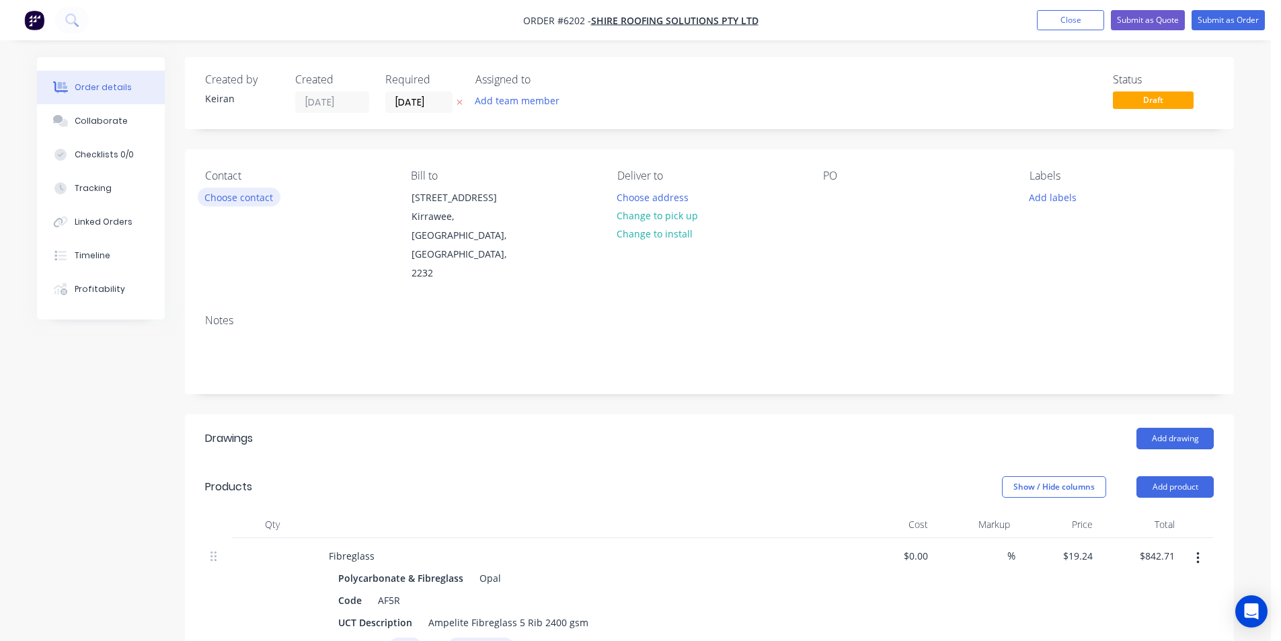
type input "$120.00"
click at [240, 205] on button "Choose contact" at bounding box center [239, 197] width 83 height 18
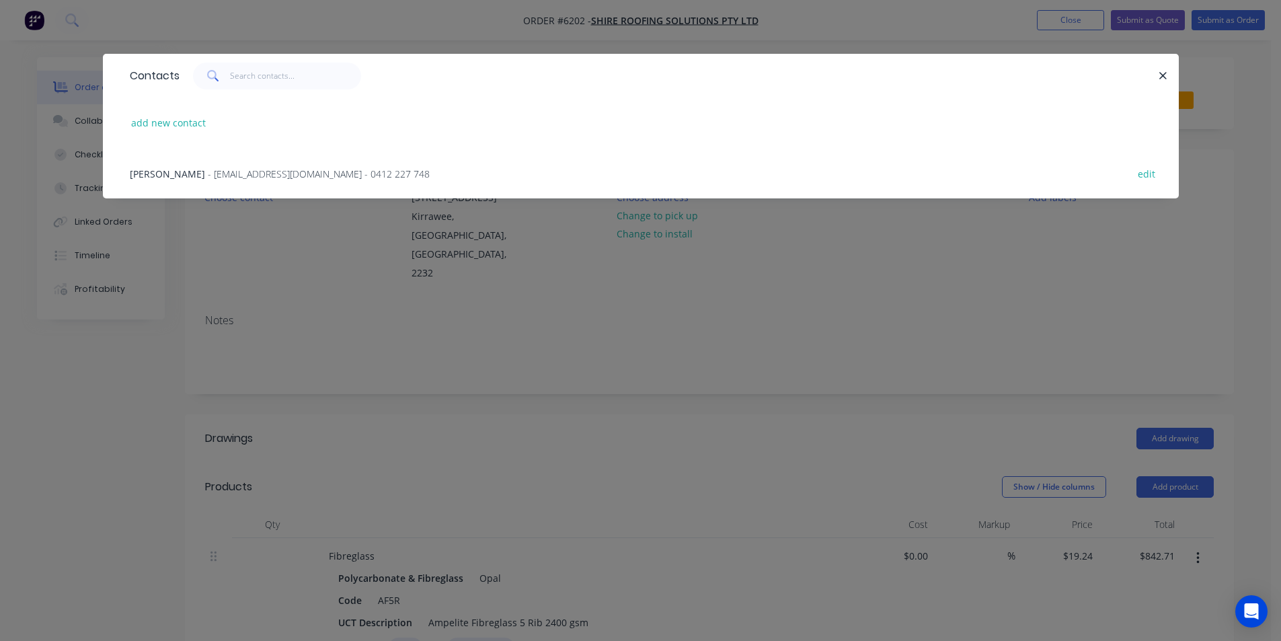
click at [222, 174] on span "- [EMAIL_ADDRESS][DOMAIN_NAME] - 0412 227 748" at bounding box center [319, 173] width 222 height 13
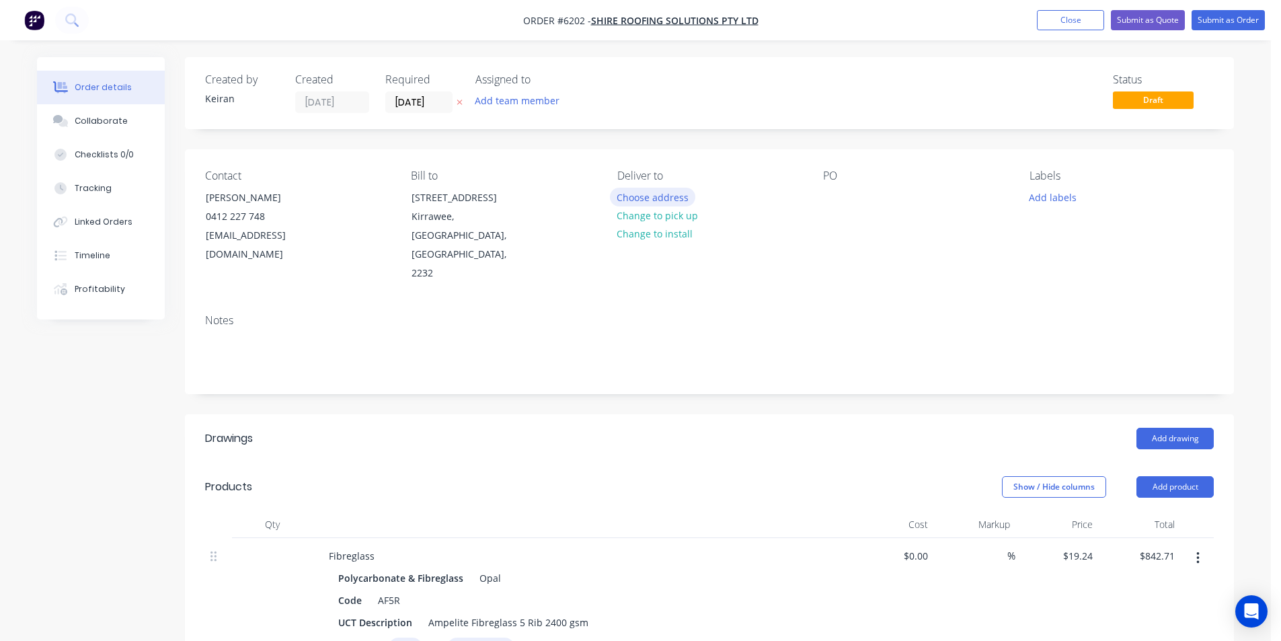
click at [666, 198] on button "Choose address" at bounding box center [653, 197] width 86 height 18
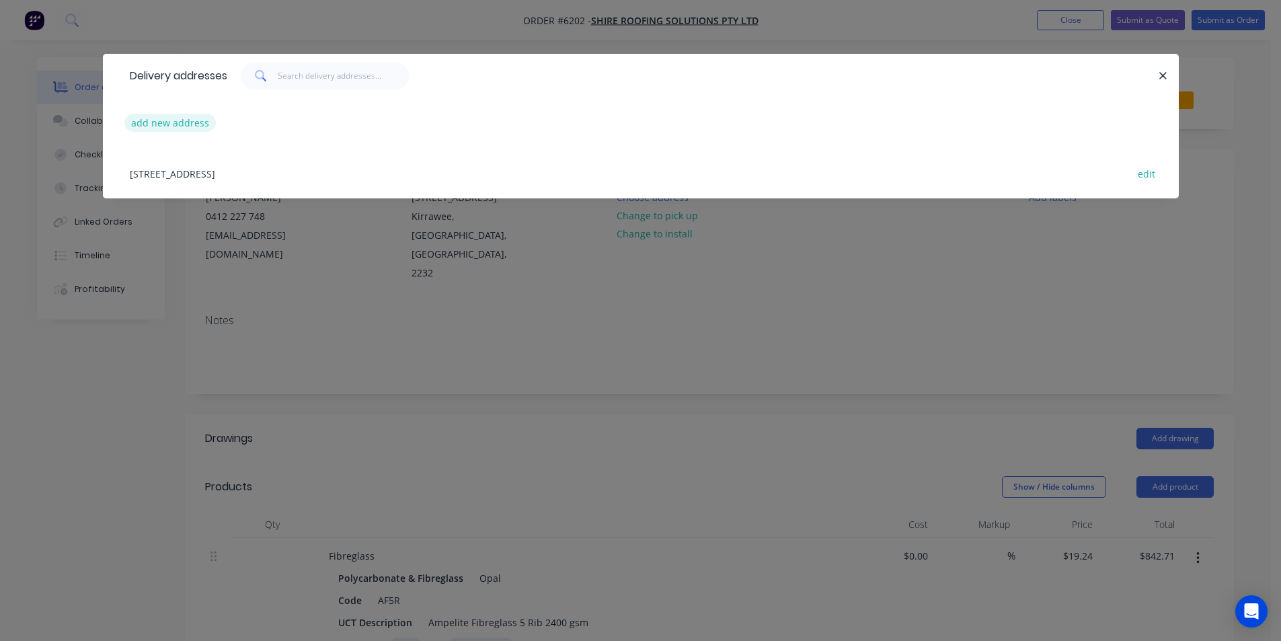
click at [194, 123] on button "add new address" at bounding box center [170, 123] width 92 height 18
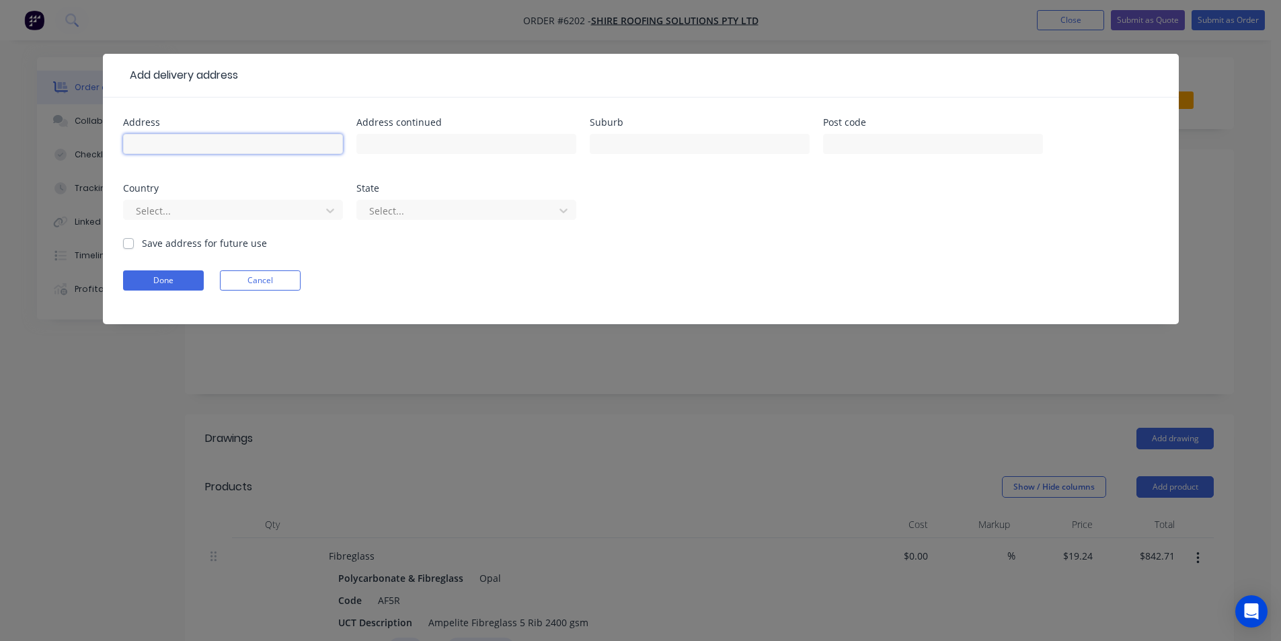
drag, startPoint x: 194, startPoint y: 123, endPoint x: 206, endPoint y: 145, distance: 25.6
click at [206, 145] on input "text" at bounding box center [233, 144] width 220 height 20
type input "28-30 Endeavour Rd"
type input "Caringbah"
click at [186, 279] on button "Done" at bounding box center [163, 280] width 81 height 20
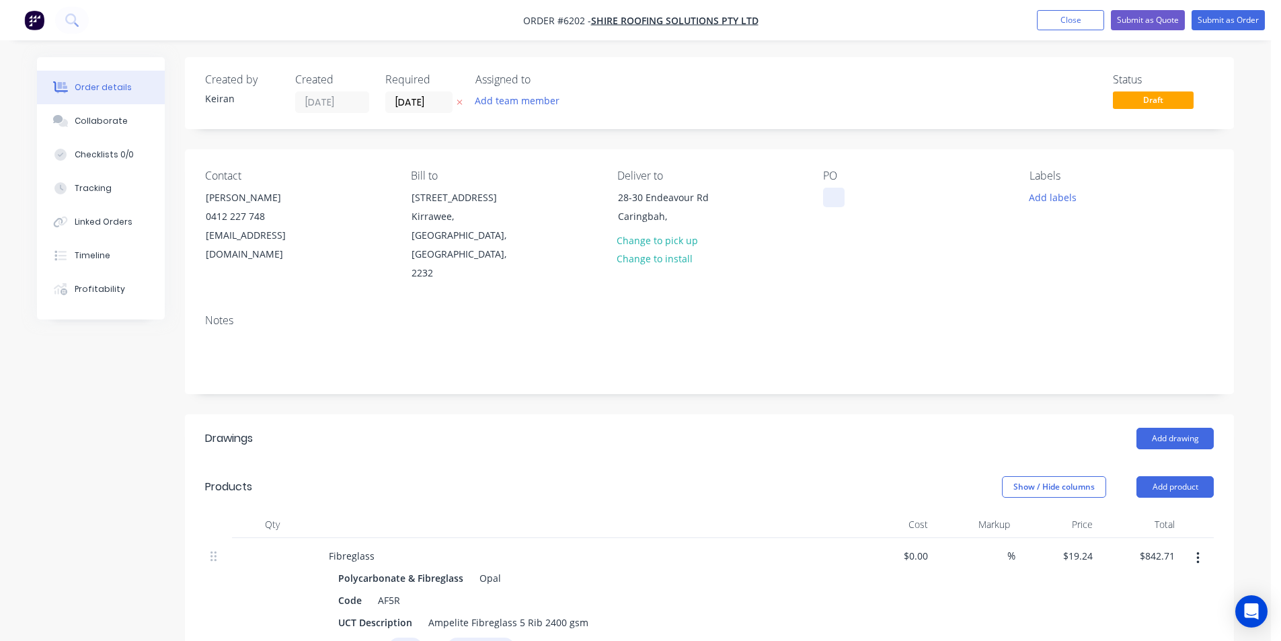
click at [823, 202] on div at bounding box center [834, 198] width 22 height 20
click at [1065, 195] on button "Add labels" at bounding box center [1053, 197] width 62 height 18
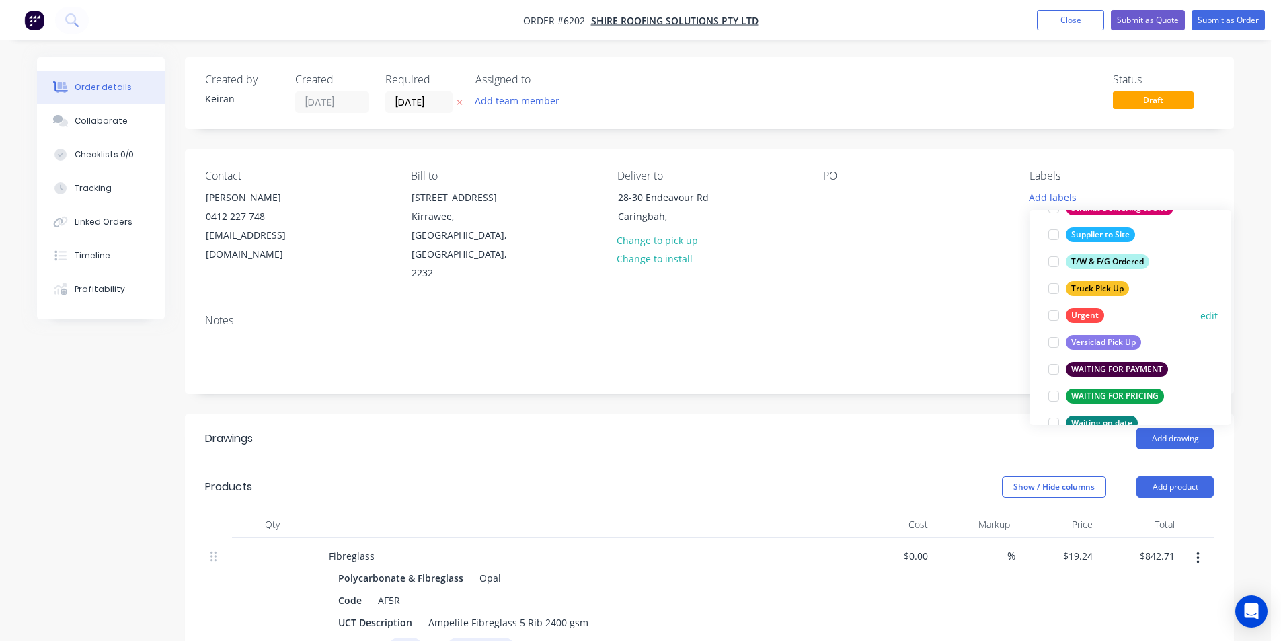
scroll to position [1009, 0]
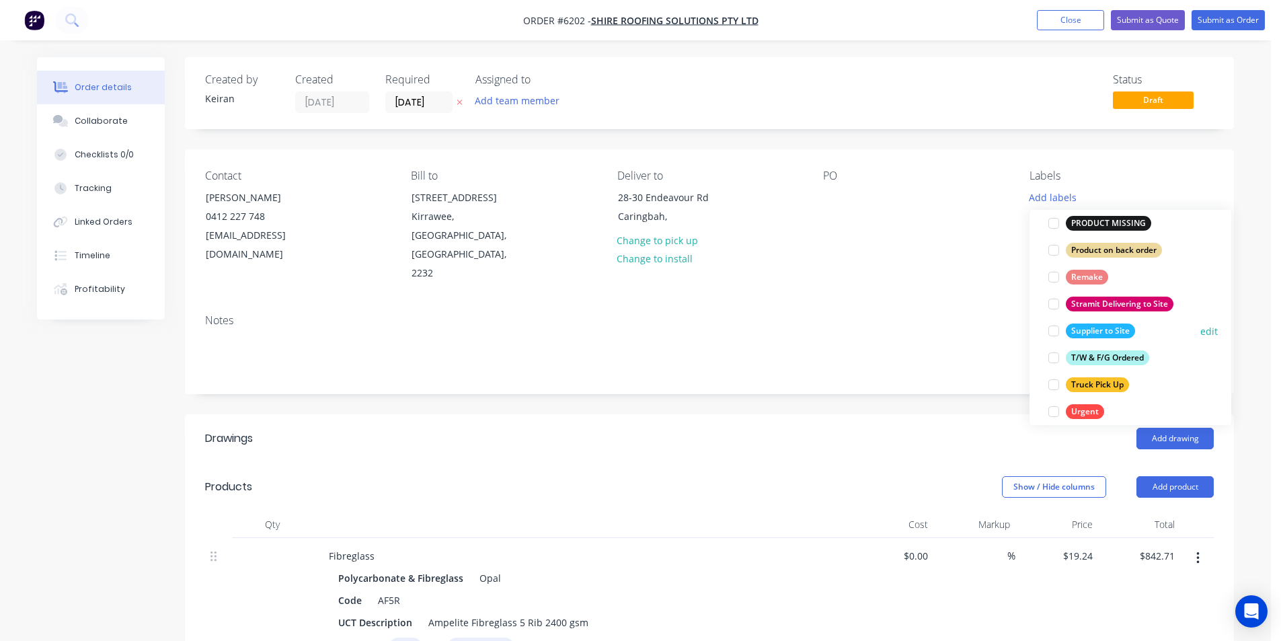
click at [1059, 333] on div at bounding box center [1053, 330] width 27 height 27
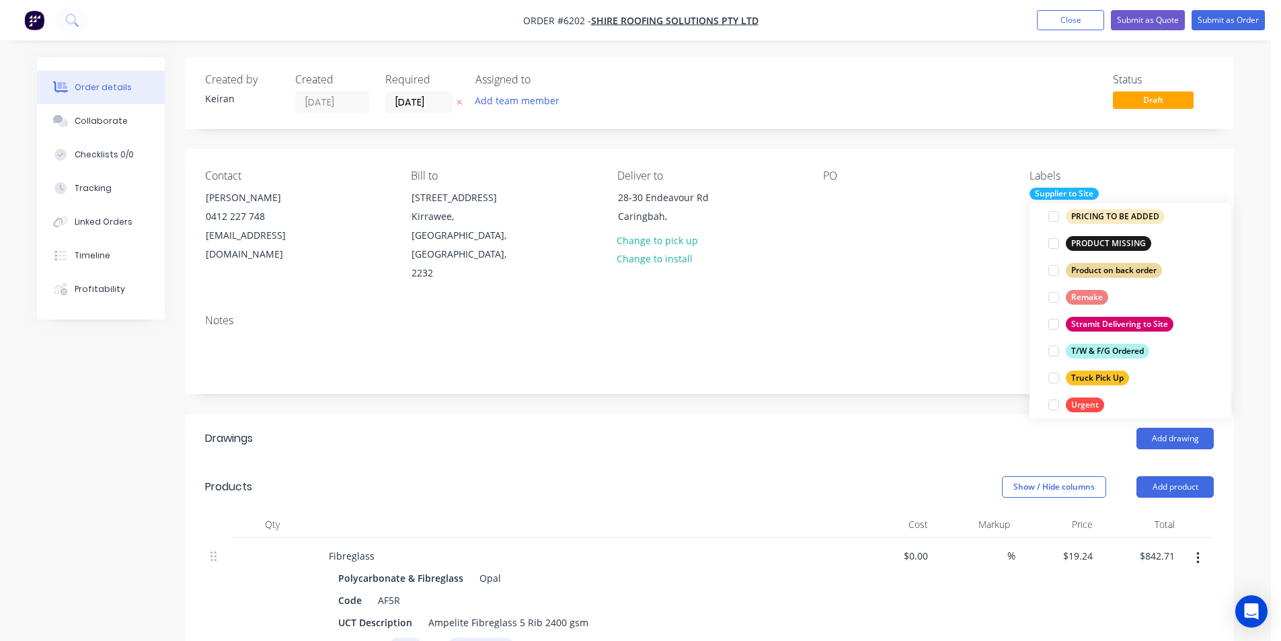
scroll to position [0, 0]
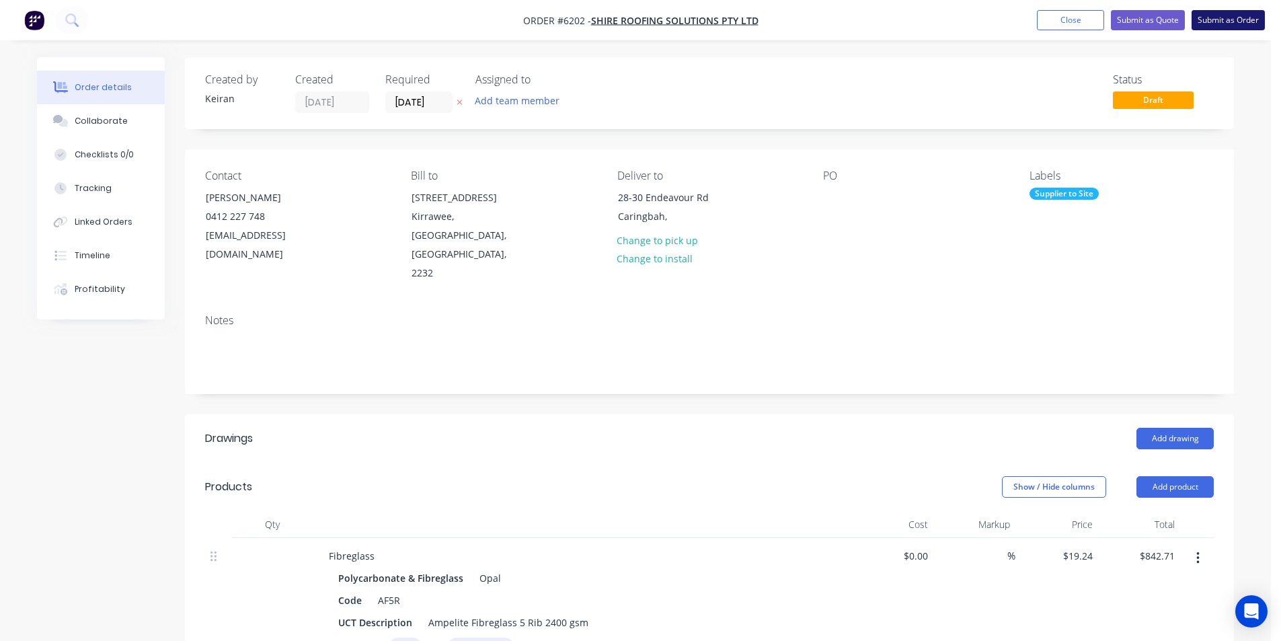
click at [1232, 20] on button "Submit as Order" at bounding box center [1228, 20] width 73 height 20
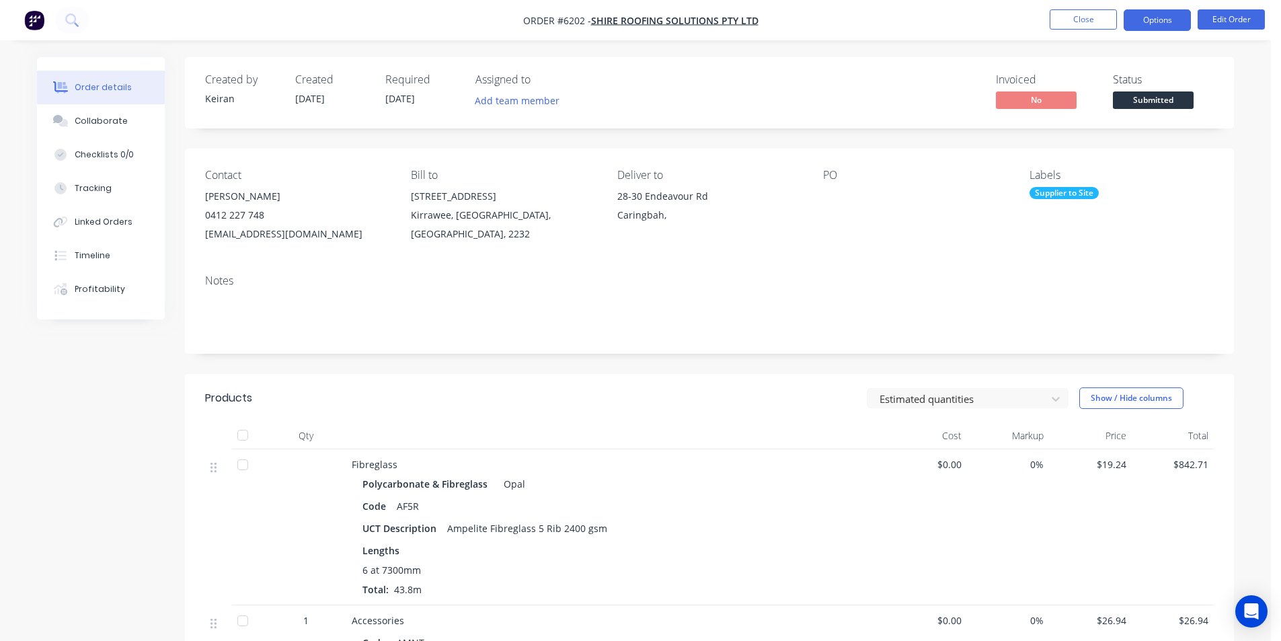
click at [1164, 17] on button "Options" at bounding box center [1157, 20] width 67 height 22
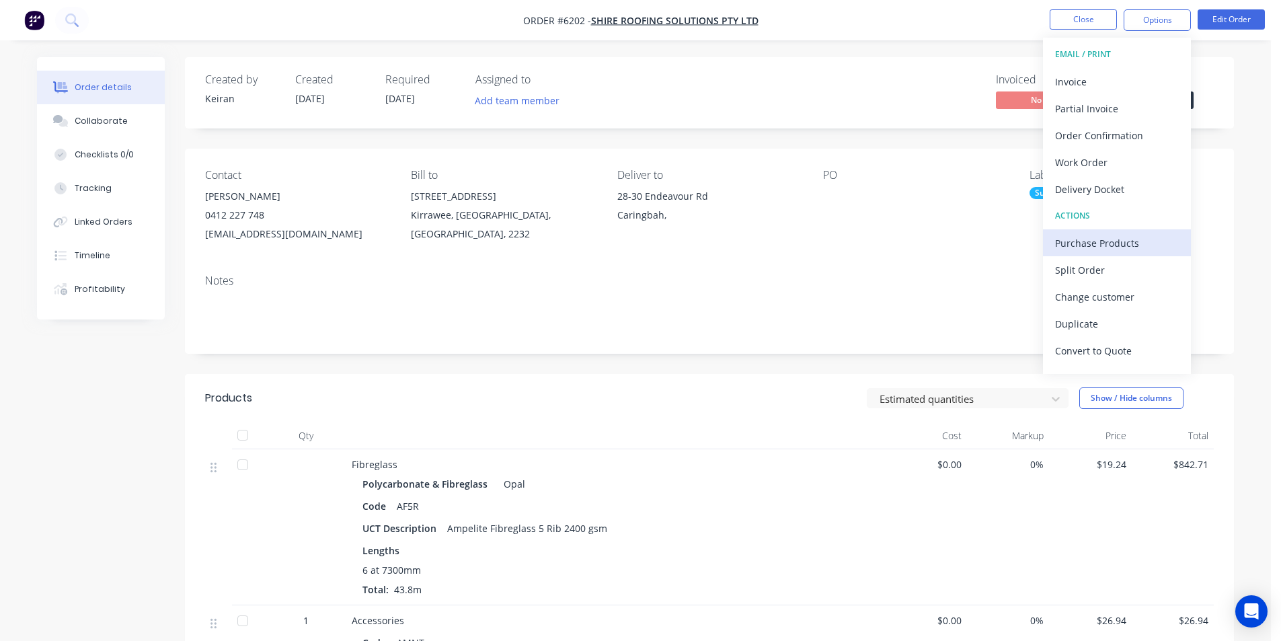
click at [1094, 235] on div "Purchase Products" at bounding box center [1117, 243] width 124 height 20
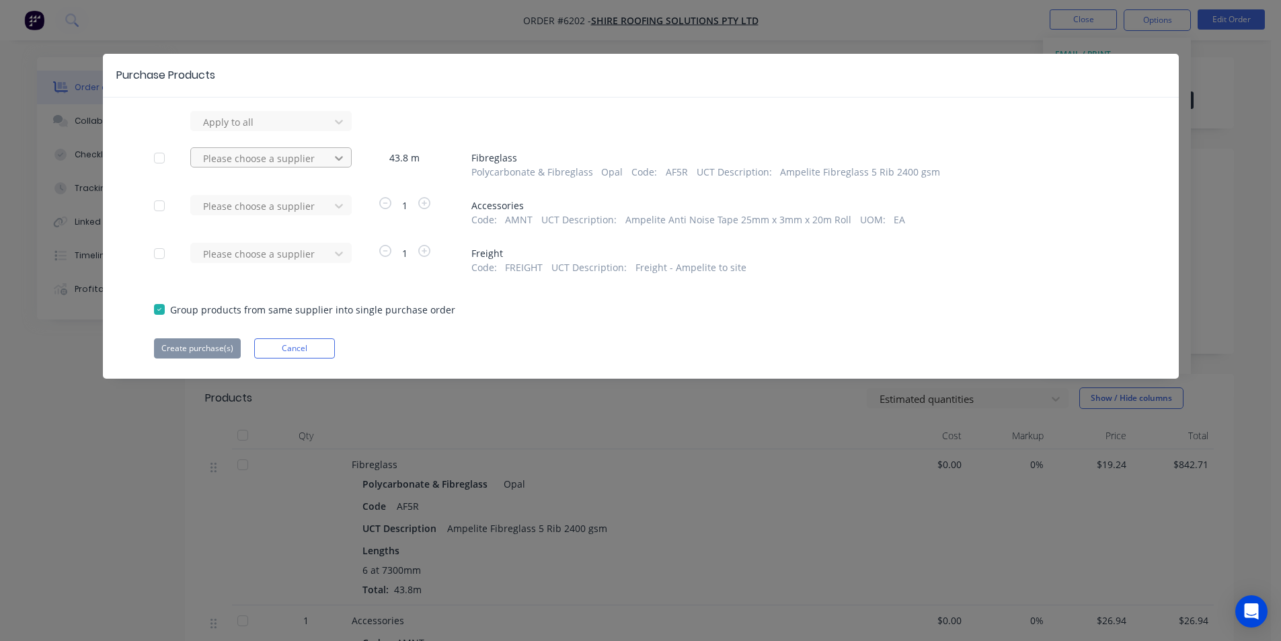
drag, startPoint x: 331, startPoint y: 159, endPoint x: 326, endPoint y: 166, distance: 9.1
click at [330, 159] on div at bounding box center [339, 158] width 24 height 22
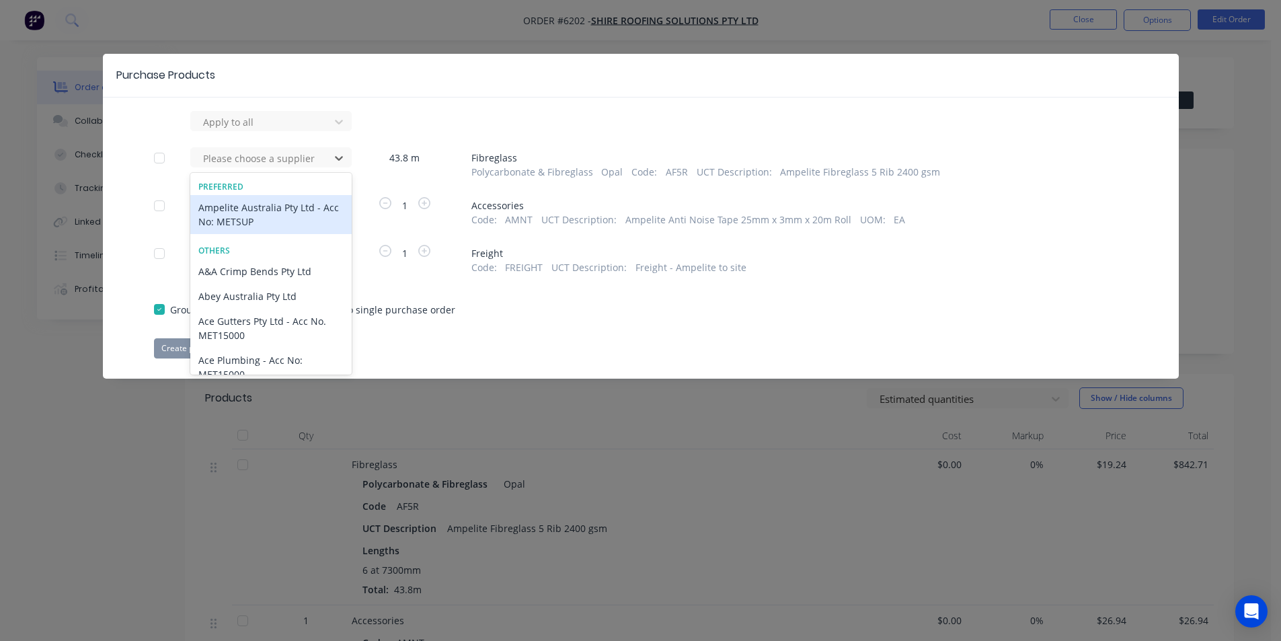
click at [293, 206] on div "Ampelite Australia Pty Ltd - Acc No: METSUP" at bounding box center [270, 214] width 161 height 39
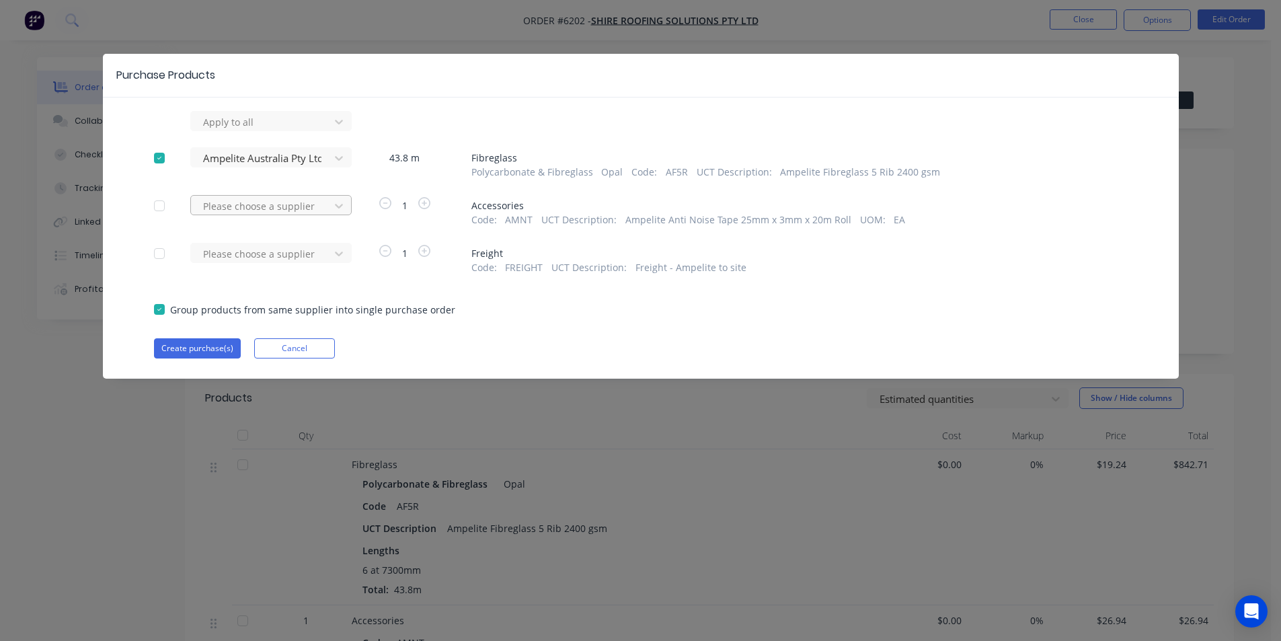
click at [294, 208] on div at bounding box center [262, 206] width 121 height 17
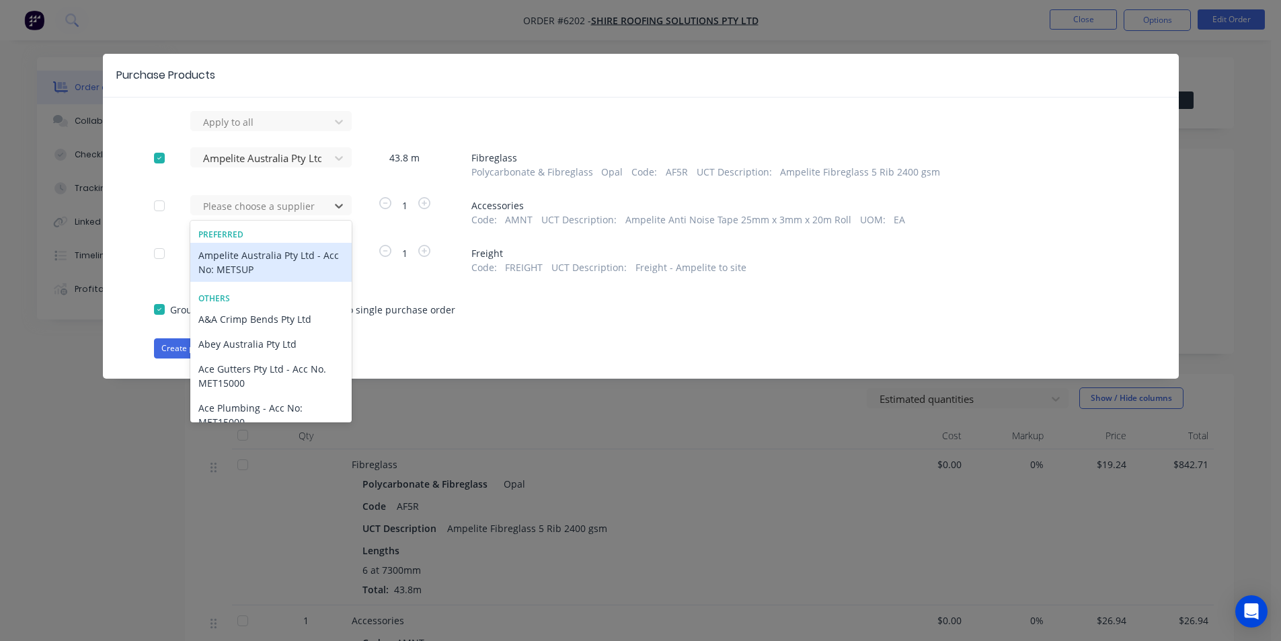
click at [265, 260] on div "Ampelite Australia Pty Ltd - Acc No: METSUP" at bounding box center [270, 262] width 161 height 39
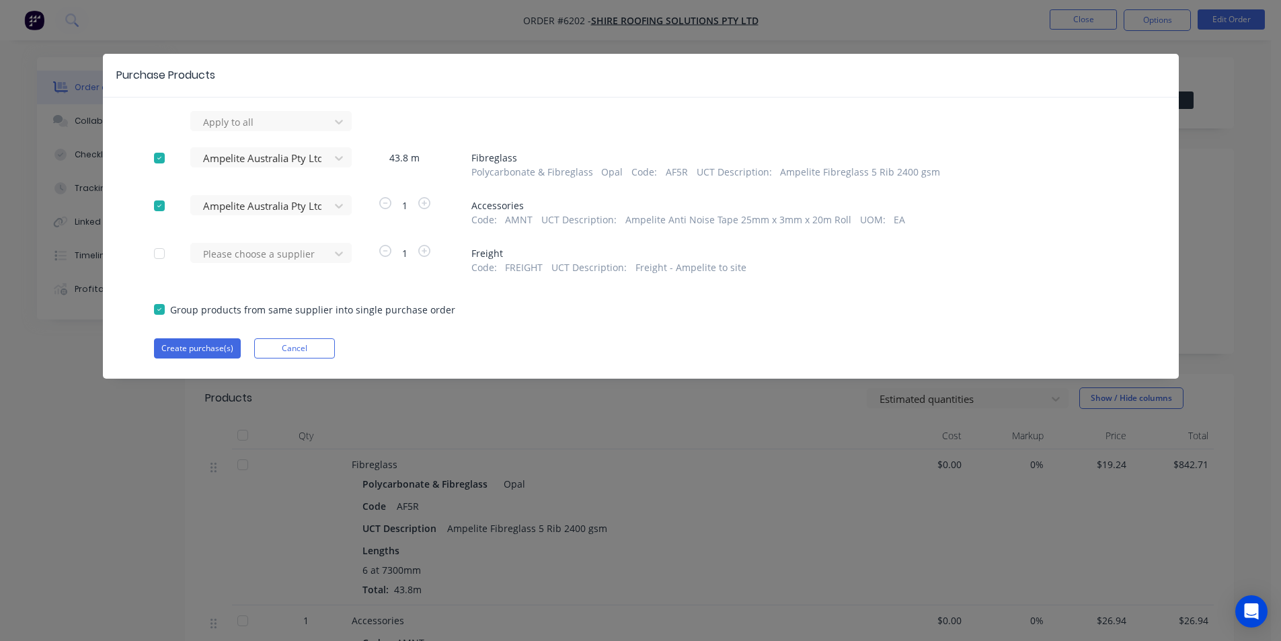
click at [281, 266] on div "Please choose a supplier" at bounding box center [264, 259] width 148 height 32
click at [284, 255] on div at bounding box center [262, 253] width 121 height 17
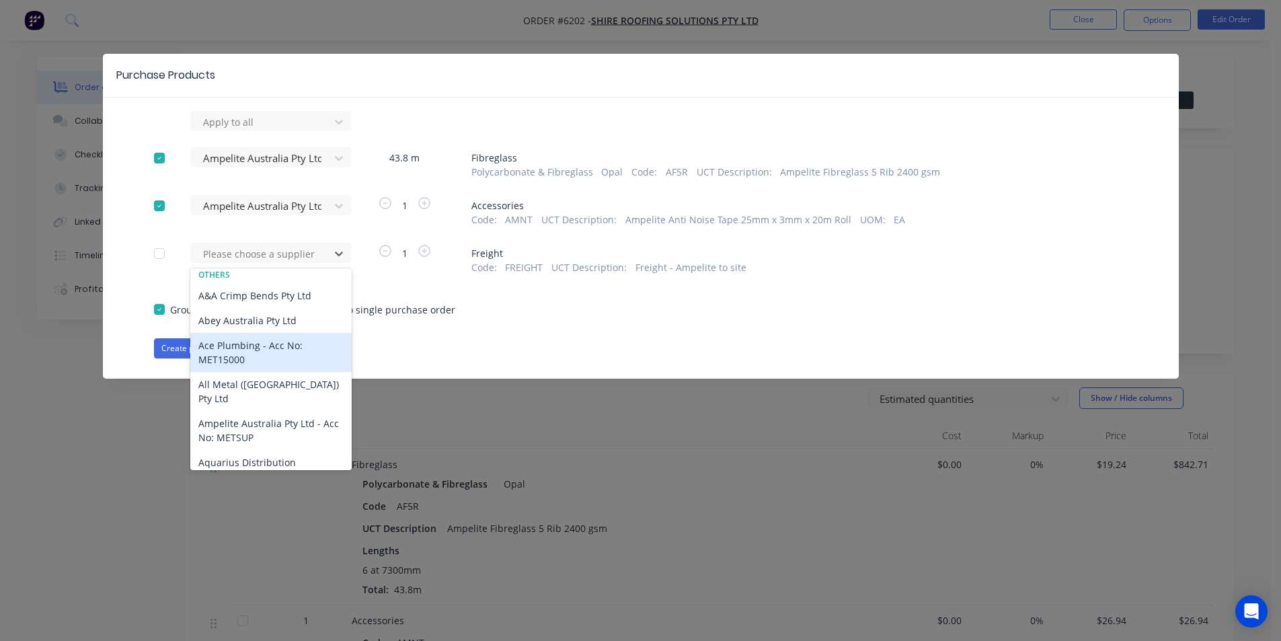
scroll to position [336, 0]
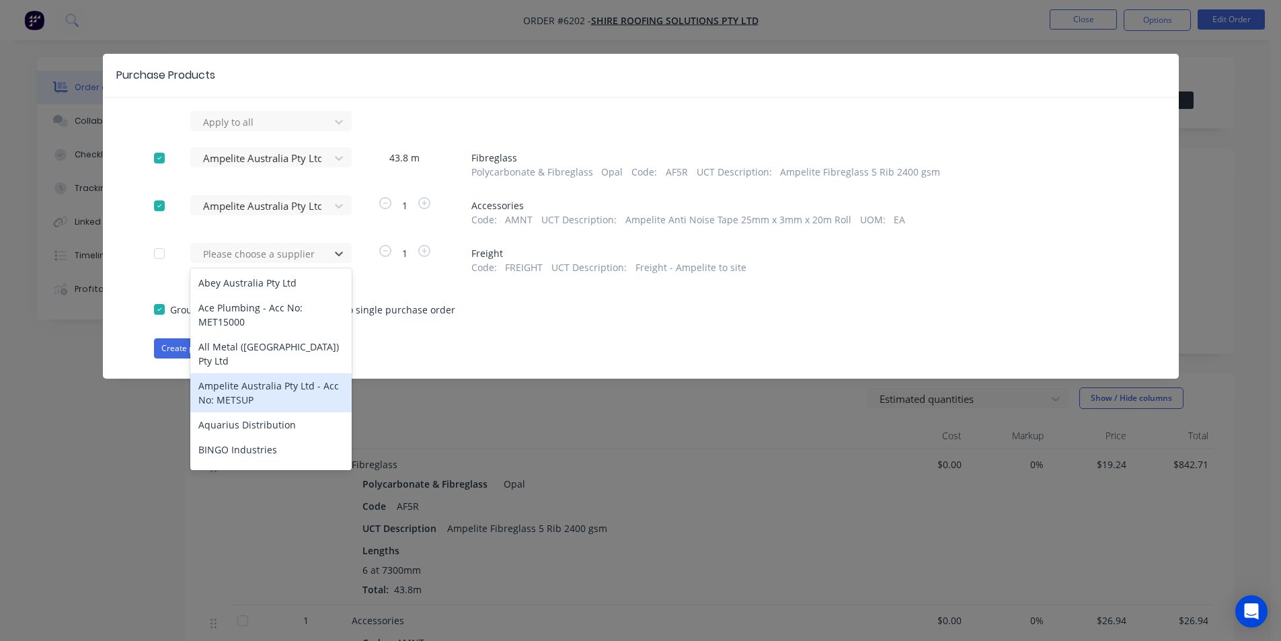
click at [252, 375] on div "Ampelite Australia Pty Ltd - Acc No: METSUP" at bounding box center [270, 392] width 161 height 39
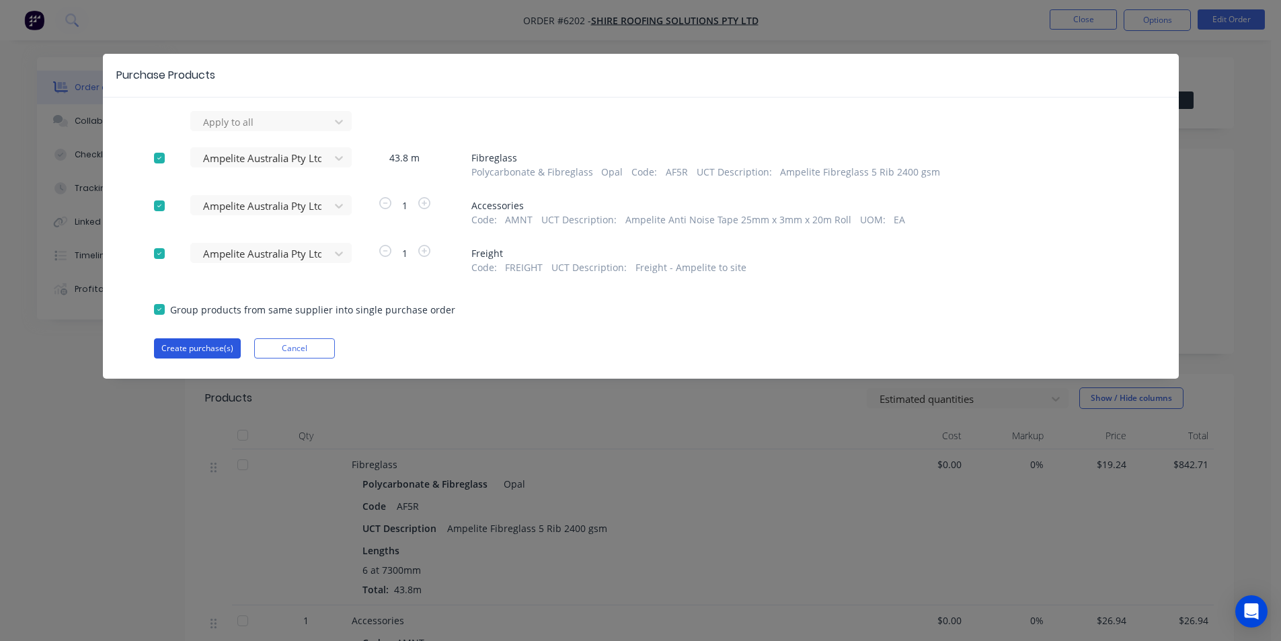
click at [197, 345] on button "Create purchase(s)" at bounding box center [197, 348] width 87 height 20
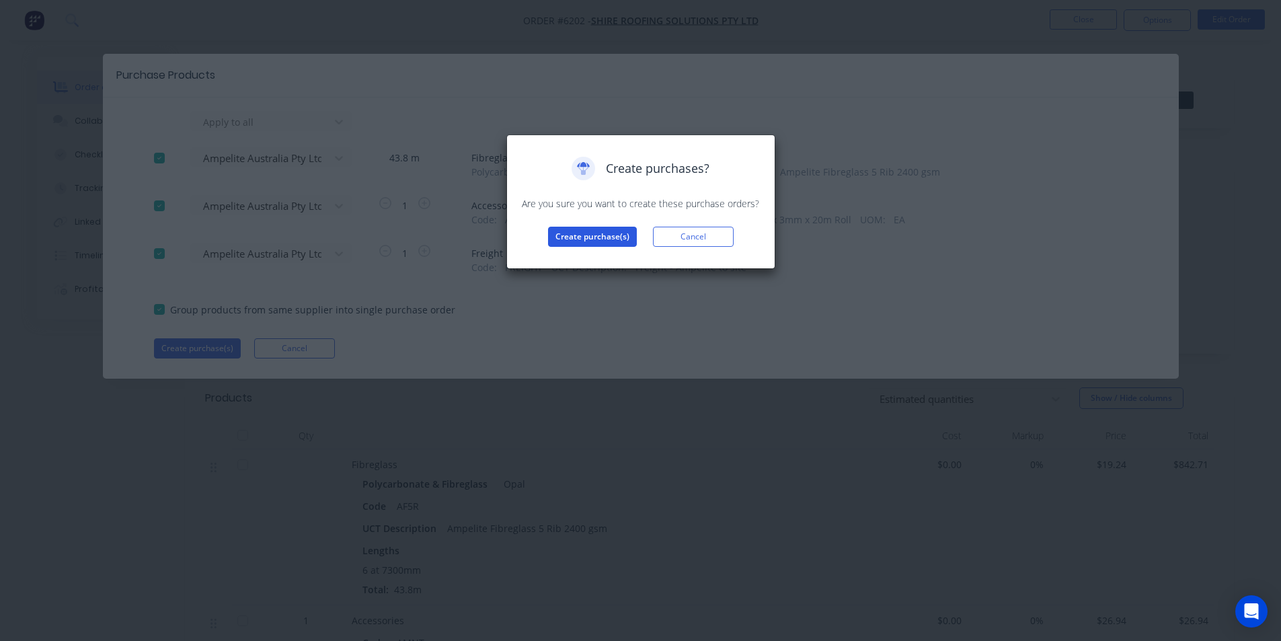
click at [610, 234] on button "Create purchase(s)" at bounding box center [592, 237] width 89 height 20
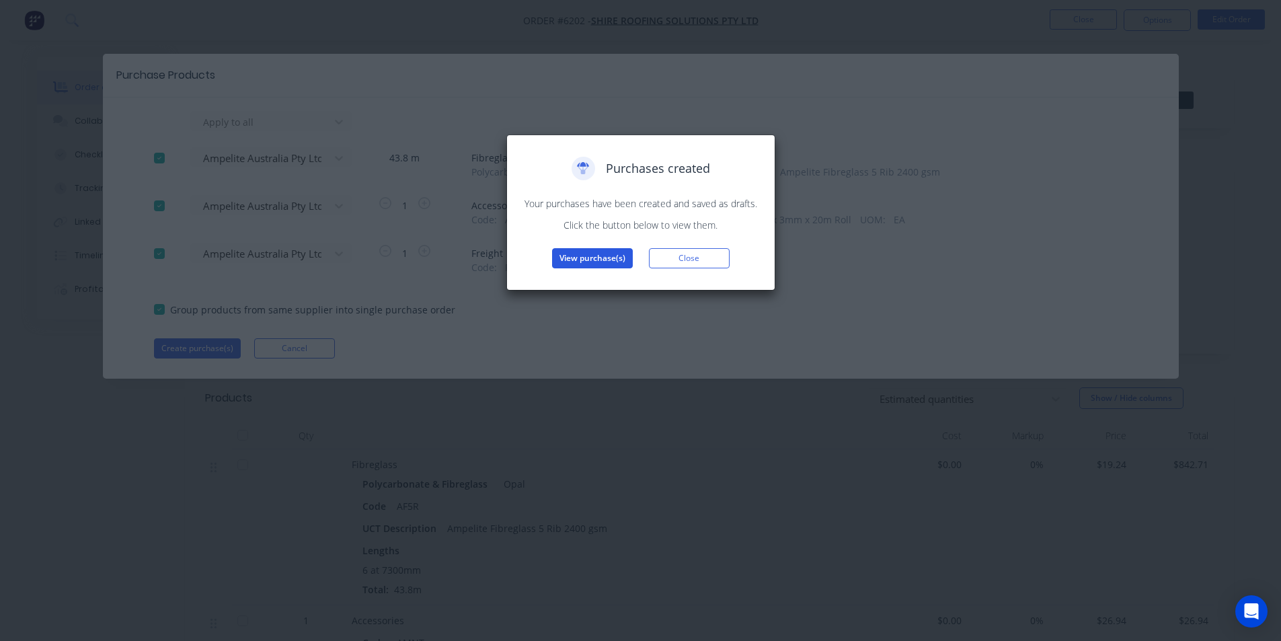
click at [601, 263] on button "View purchase(s)" at bounding box center [592, 258] width 81 height 20
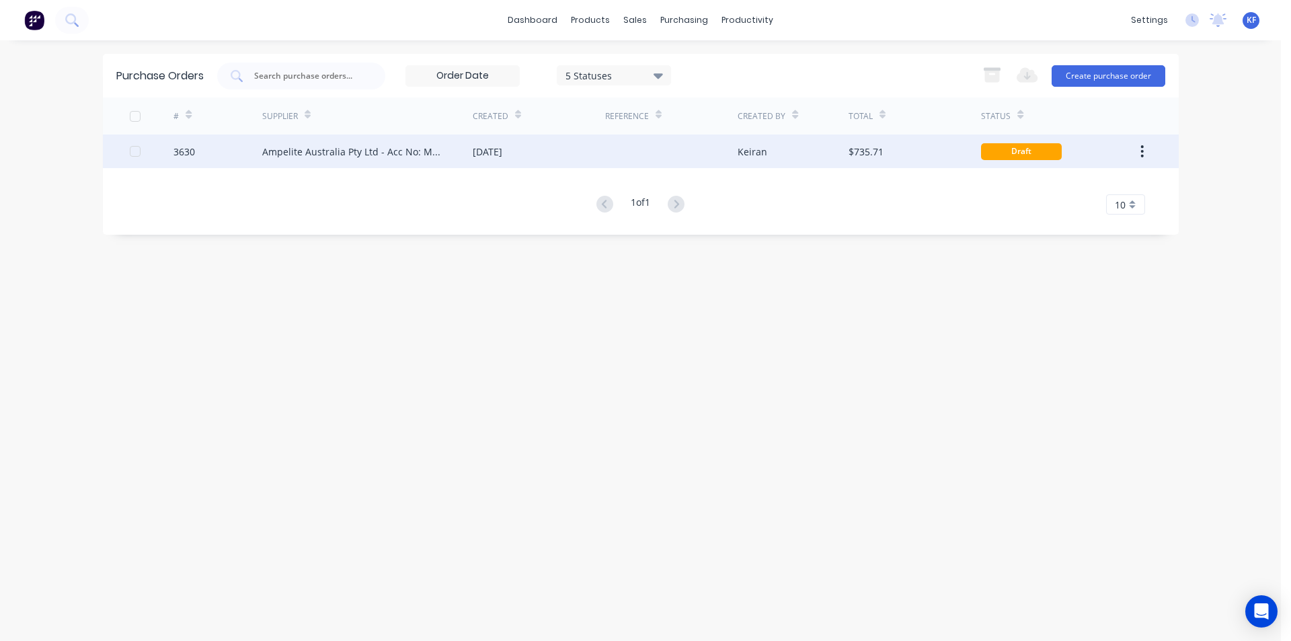
click at [414, 163] on div "Ampelite Australia Pty Ltd - Acc No: METSUP" at bounding box center [367, 152] width 210 height 34
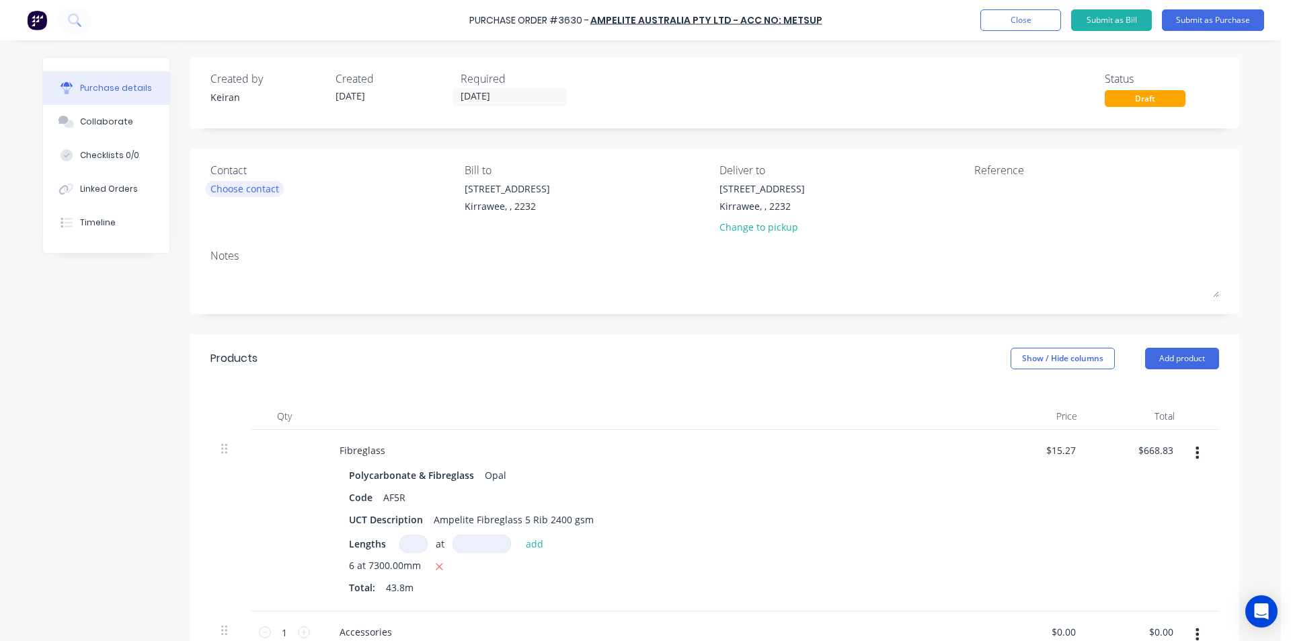
click at [256, 196] on div "Choose contact" at bounding box center [244, 189] width 69 height 14
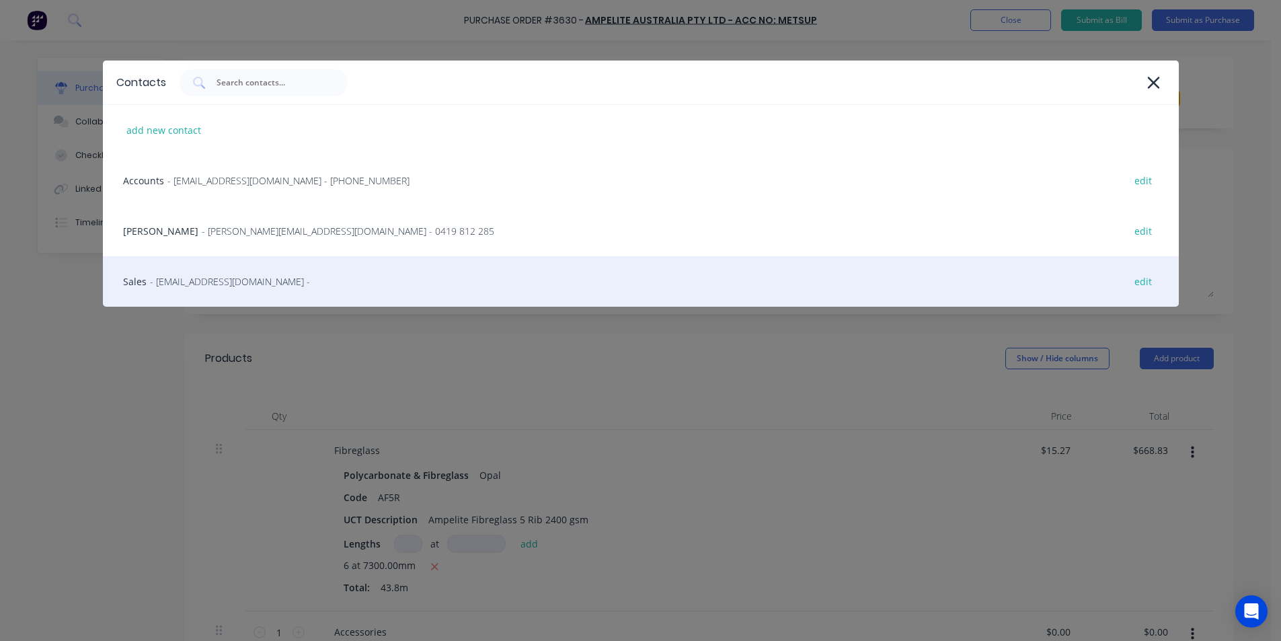
click at [200, 285] on span "- [EMAIL_ADDRESS][DOMAIN_NAME] -" at bounding box center [230, 281] width 160 height 14
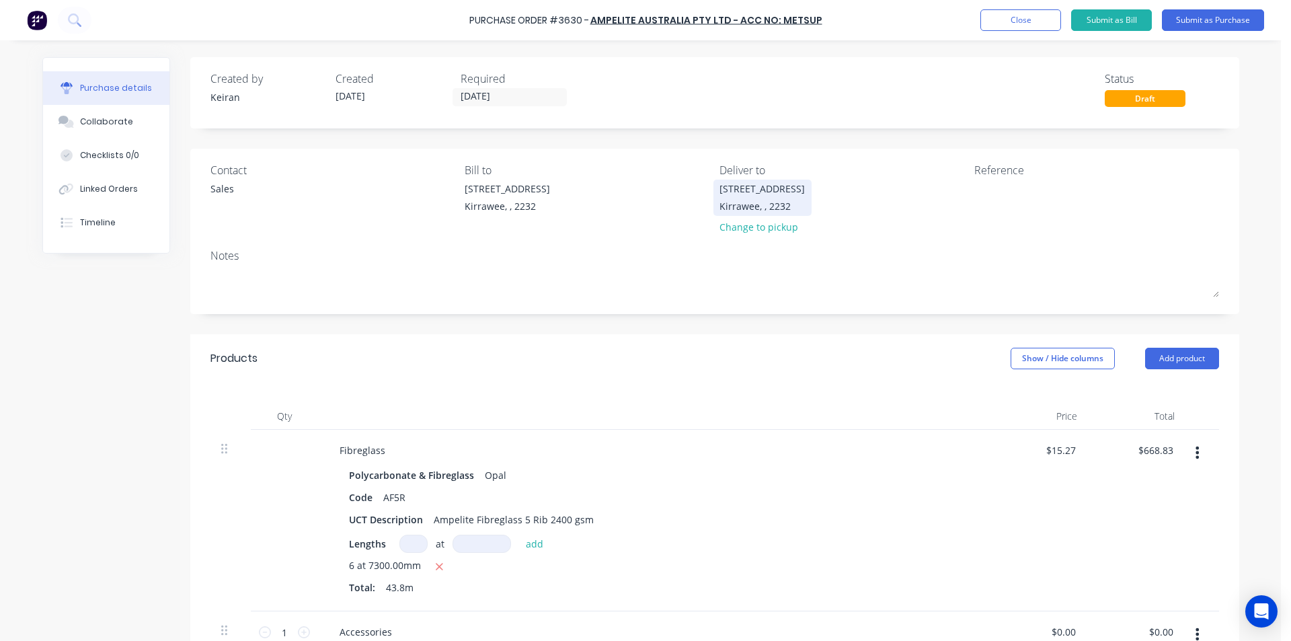
click at [760, 205] on div "Kirrawee, , 2232" at bounding box center [762, 206] width 85 height 14
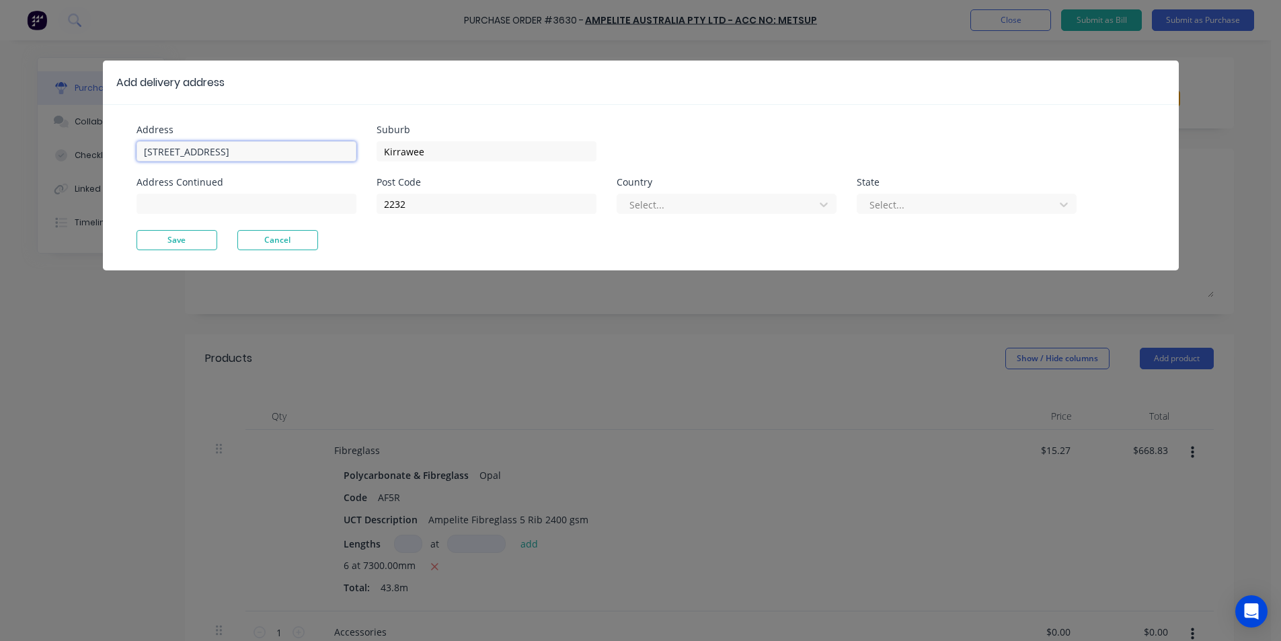
drag, startPoint x: 220, startPoint y: 149, endPoint x: 147, endPoint y: 149, distance: 72.6
click at [150, 151] on input "[STREET_ADDRESS]" at bounding box center [247, 151] width 220 height 20
type input "8"
type input "28-30"
type input "E"
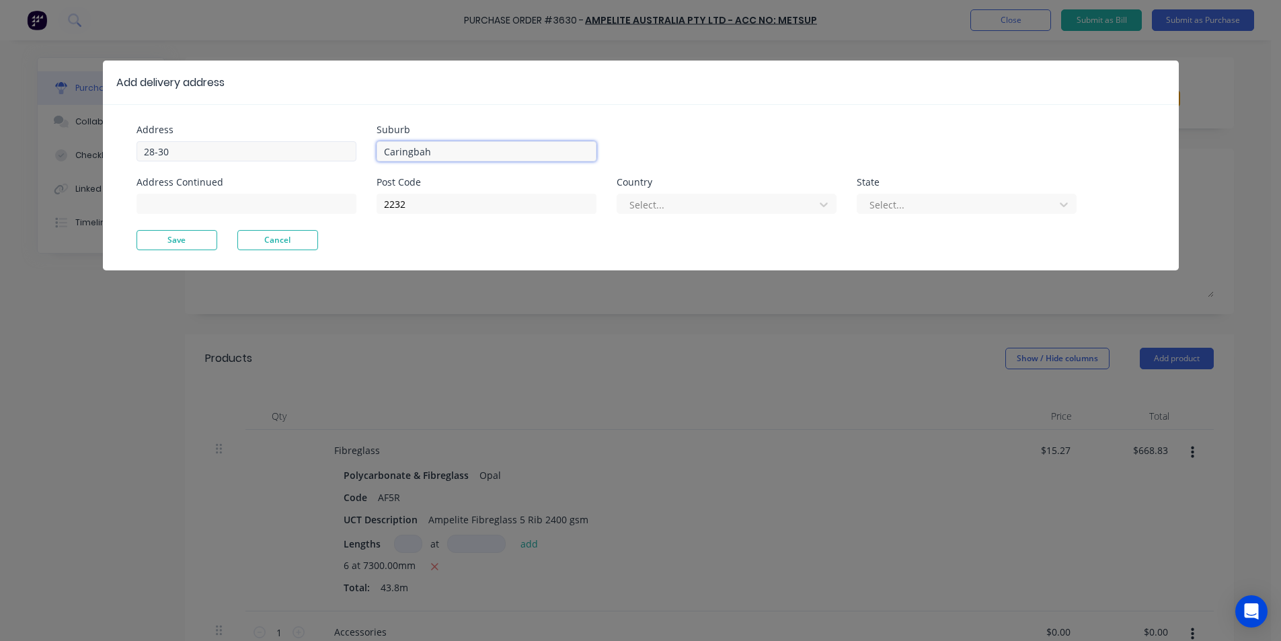
type input "Caringbah"
click at [200, 155] on input "28-30" at bounding box center [247, 151] width 220 height 20
type input "28-30 Endeavour Rd"
click at [210, 230] on button "Save" at bounding box center [177, 240] width 81 height 20
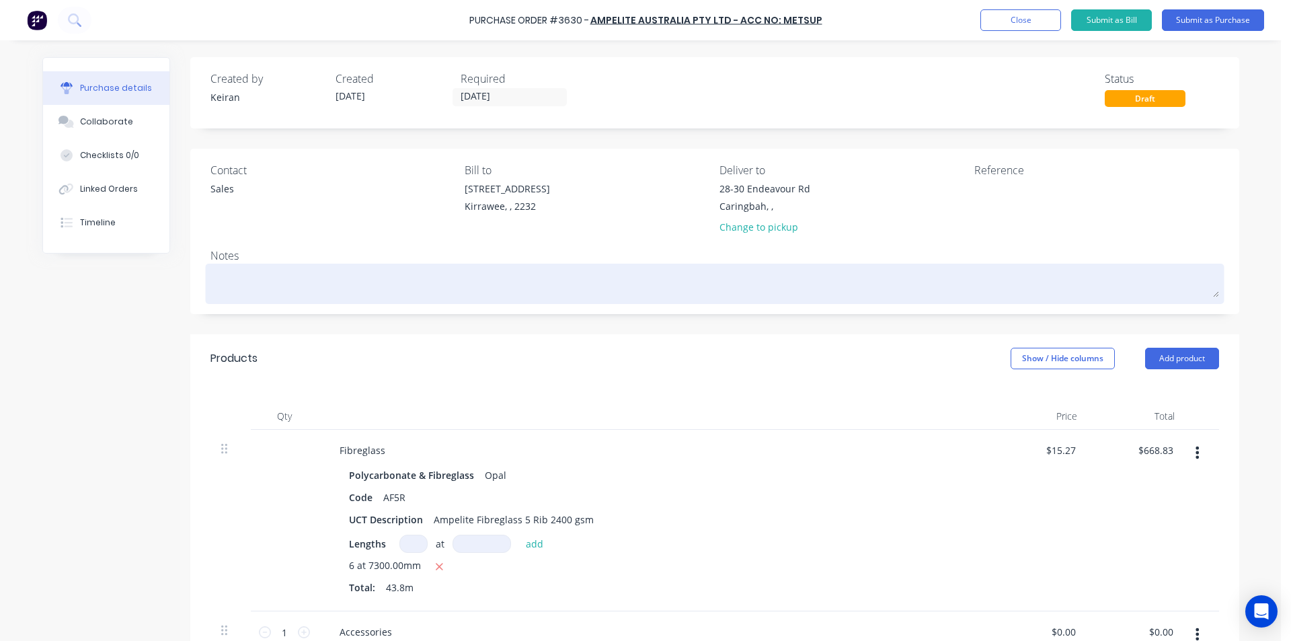
click at [274, 273] on textarea at bounding box center [714, 282] width 1009 height 30
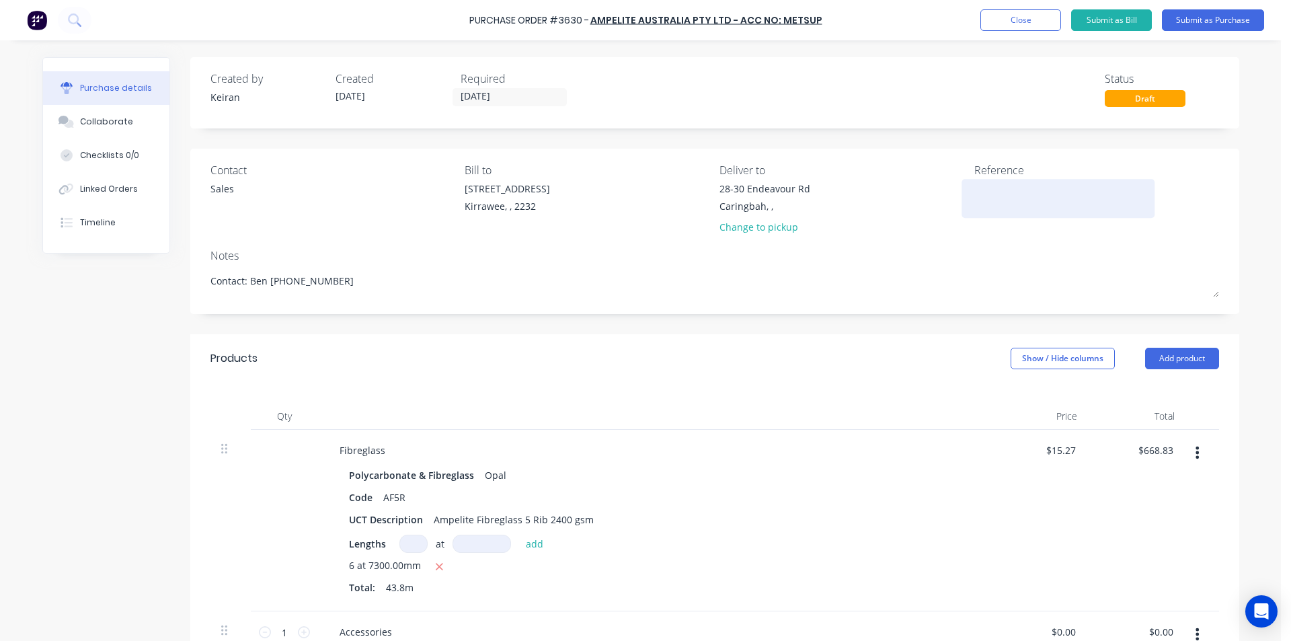
type textarea "Contact: Ben [PHONE_NUMBER]"
click at [979, 204] on textarea at bounding box center [1058, 197] width 168 height 30
type textarea "Shire Roofing"
click at [527, 96] on input "[DATE]" at bounding box center [509, 97] width 113 height 17
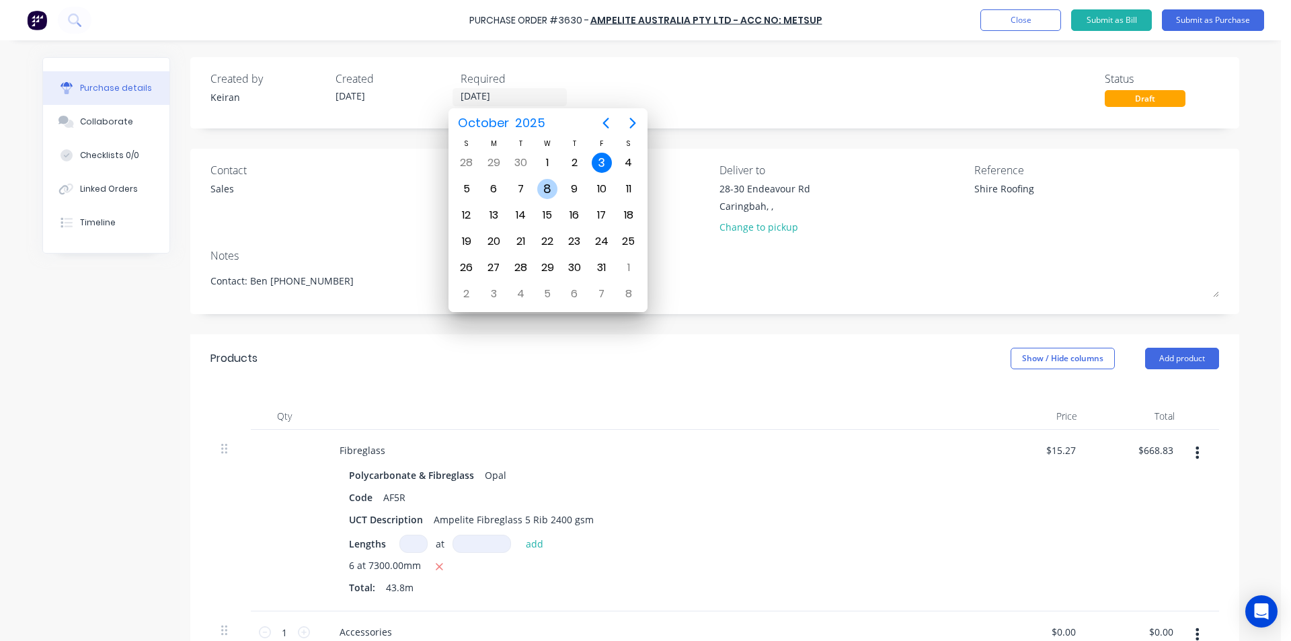
click at [551, 192] on div "8" at bounding box center [547, 189] width 20 height 20
type input "[DATE]"
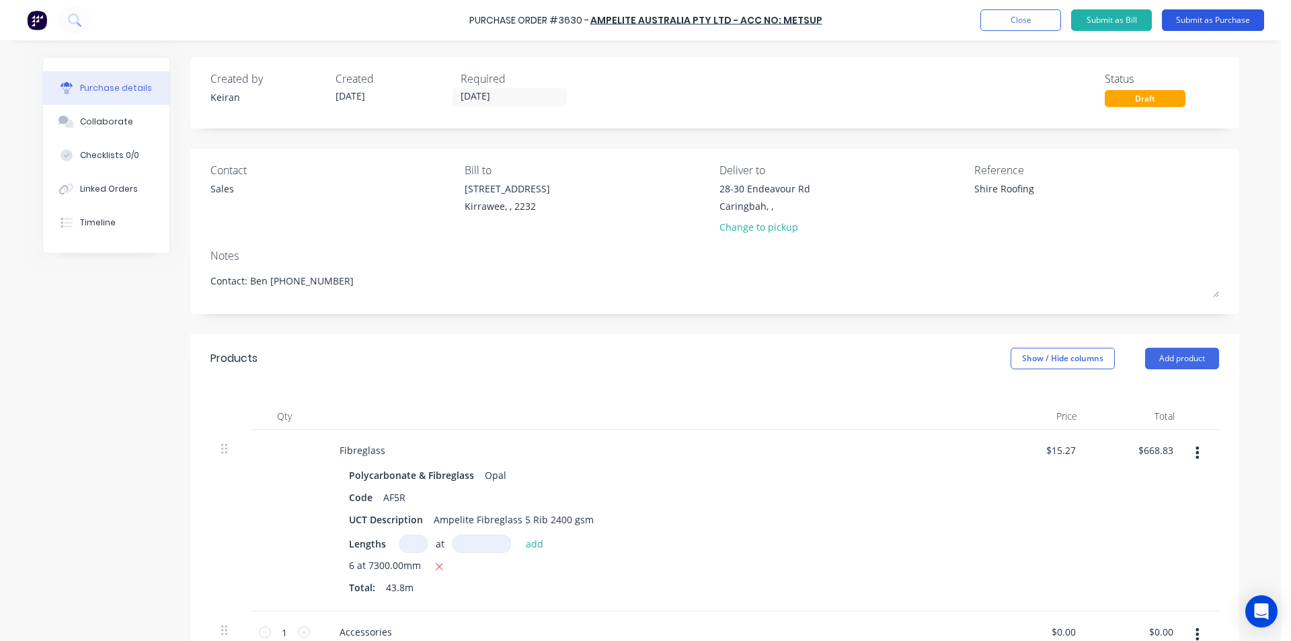
click at [1196, 14] on button "Submit as Purchase" at bounding box center [1213, 20] width 102 height 22
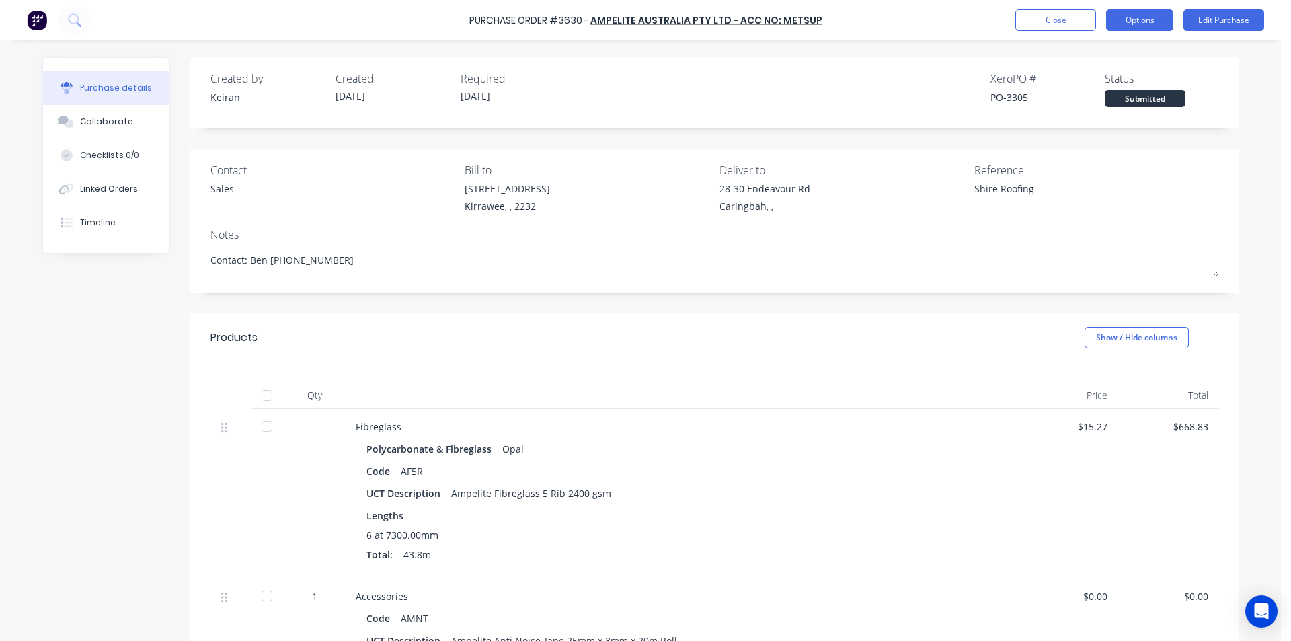
click at [1154, 24] on button "Options" at bounding box center [1139, 20] width 67 height 22
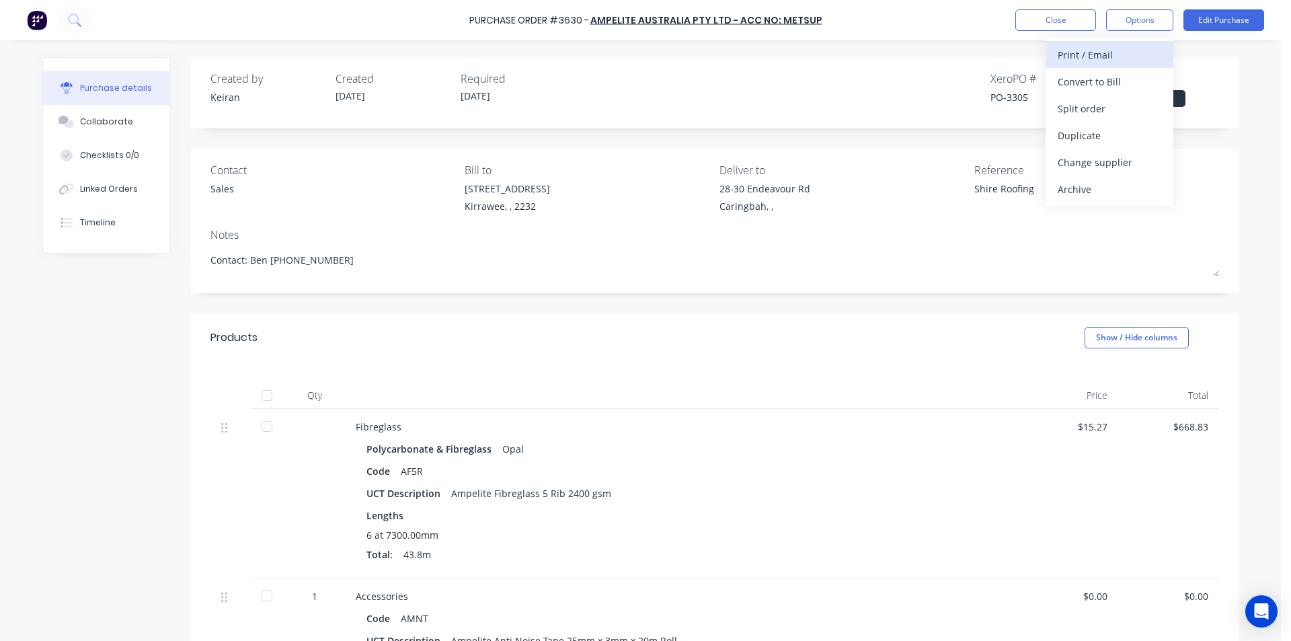
click at [1114, 56] on div "Print / Email" at bounding box center [1110, 55] width 104 height 20
click at [1119, 107] on div "Without pricing" at bounding box center [1110, 109] width 104 height 20
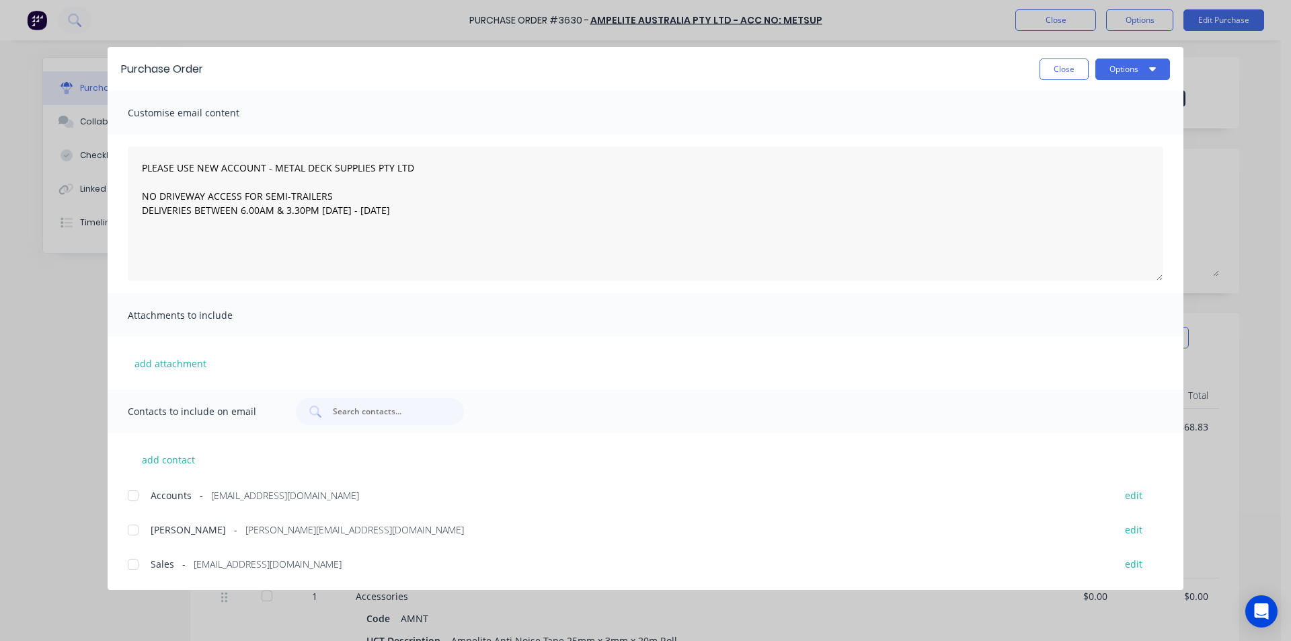
click at [138, 568] on div at bounding box center [133, 564] width 27 height 27
drag, startPoint x: 1116, startPoint y: 70, endPoint x: 1116, endPoint y: 77, distance: 7.4
click at [1116, 71] on button "Options" at bounding box center [1133, 70] width 75 height 22
click at [1121, 155] on div "Email" at bounding box center [1107, 157] width 104 height 20
click at [1061, 76] on button "Close" at bounding box center [1064, 70] width 49 height 22
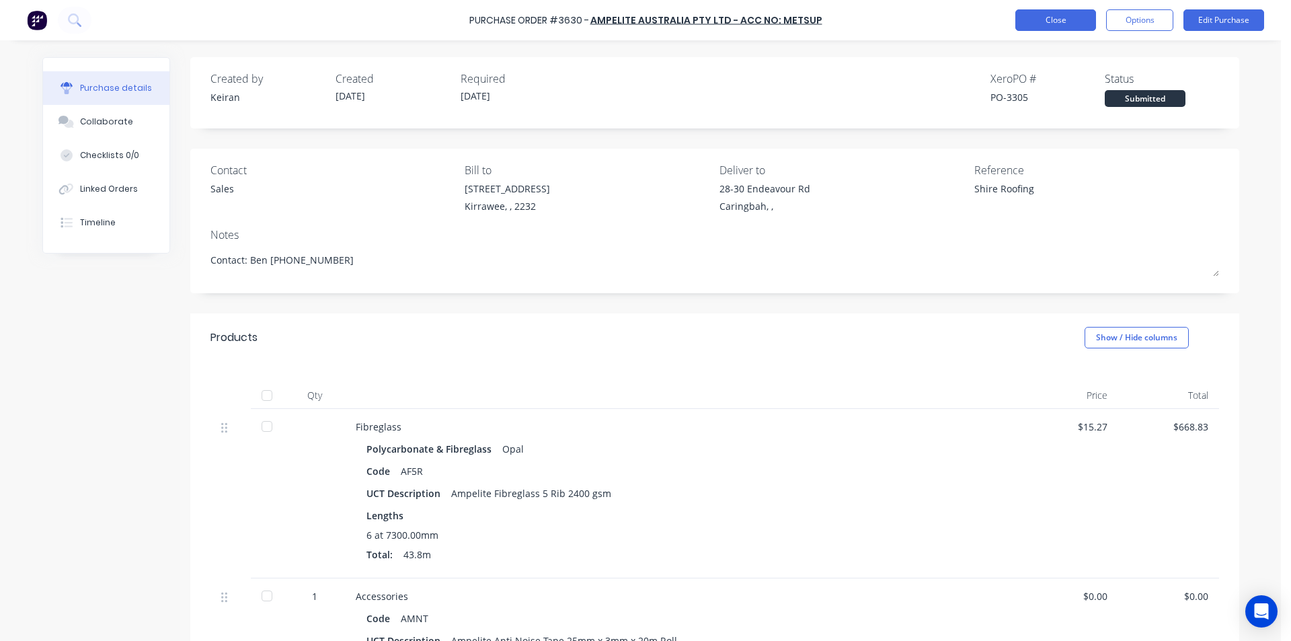
click at [1036, 28] on button "Close" at bounding box center [1056, 20] width 81 height 22
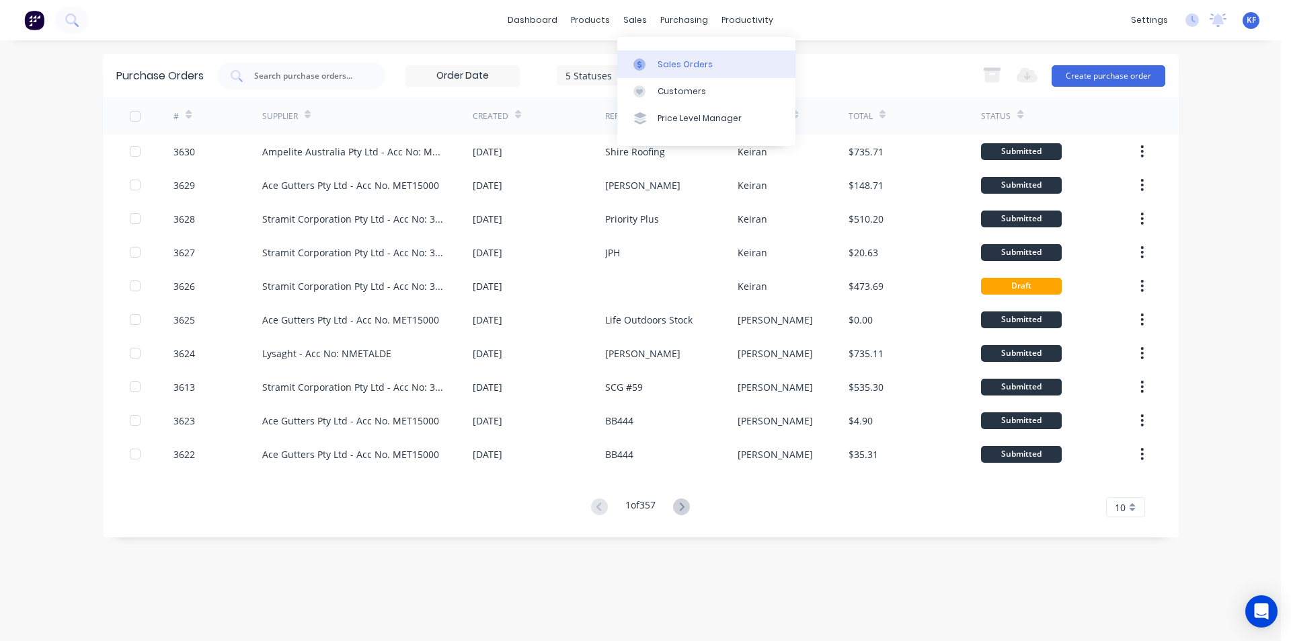
click at [667, 63] on div "Sales Orders" at bounding box center [685, 65] width 55 height 12
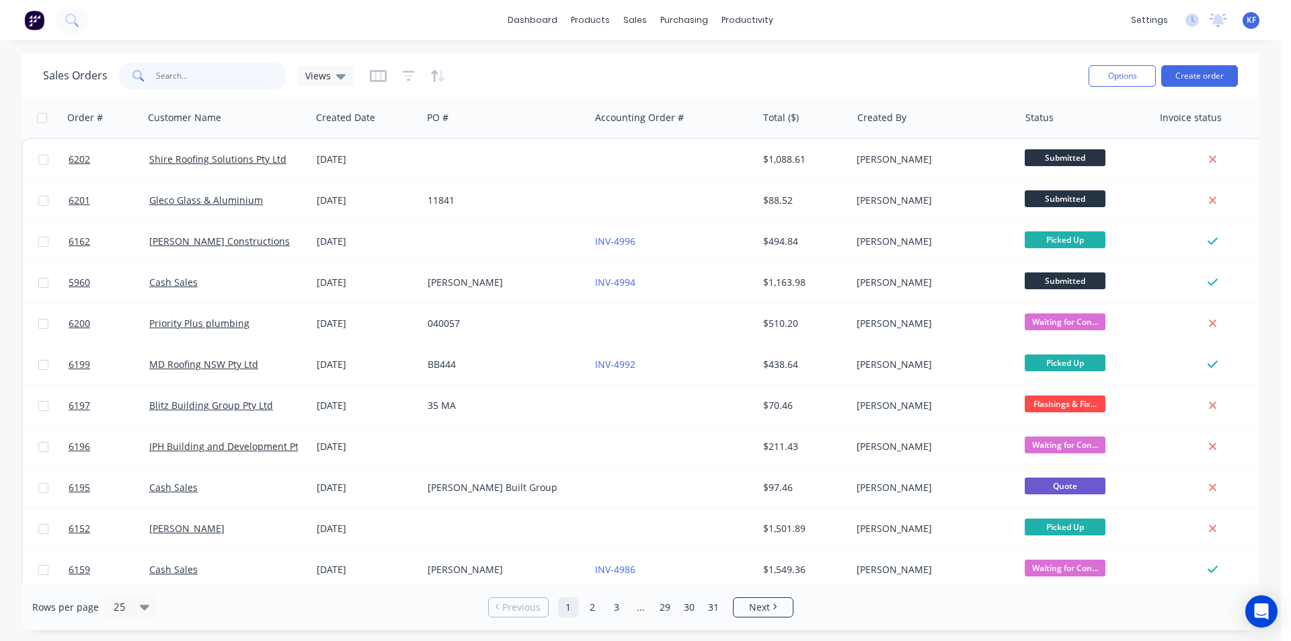
click at [242, 69] on input "text" at bounding box center [221, 76] width 131 height 27
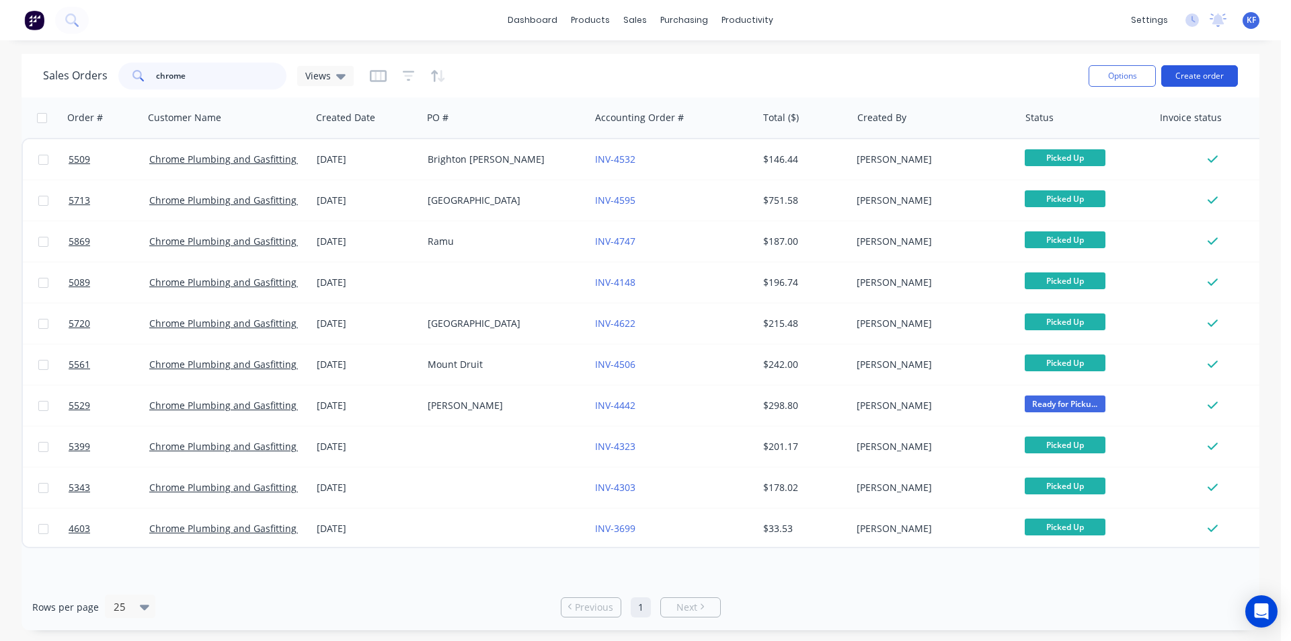
type input "chrome"
click at [1217, 67] on button "Create order" at bounding box center [1199, 76] width 77 height 22
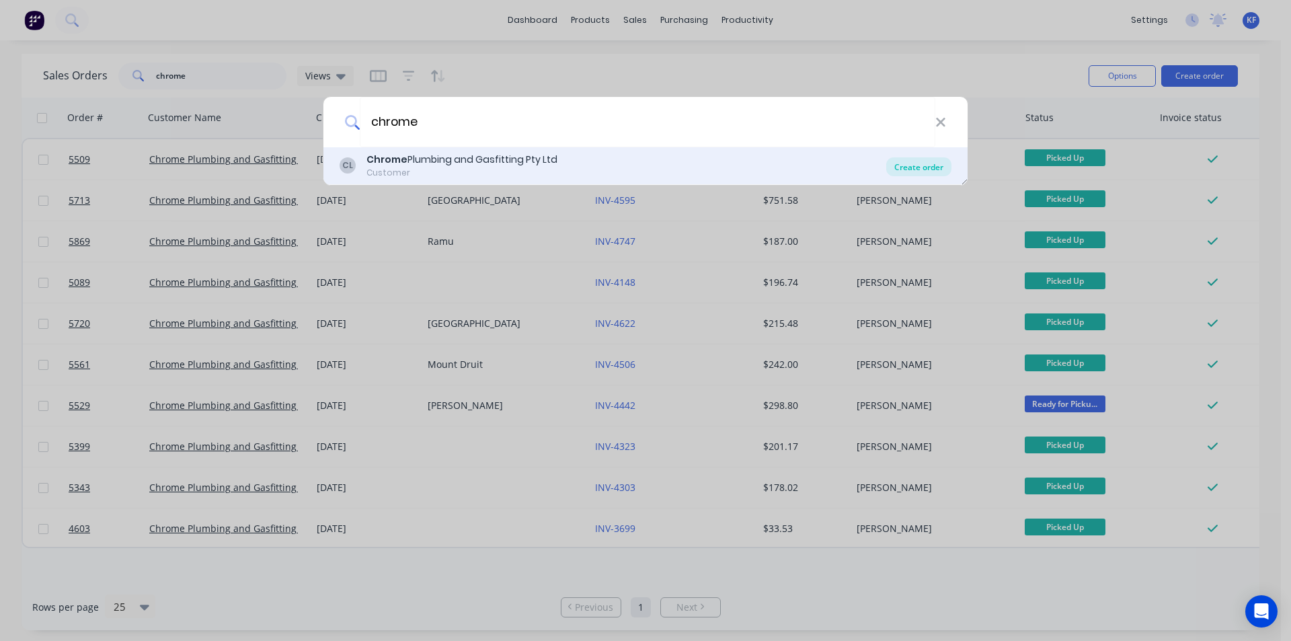
type input "chrome"
click at [906, 173] on div "Create order" at bounding box center [918, 166] width 65 height 19
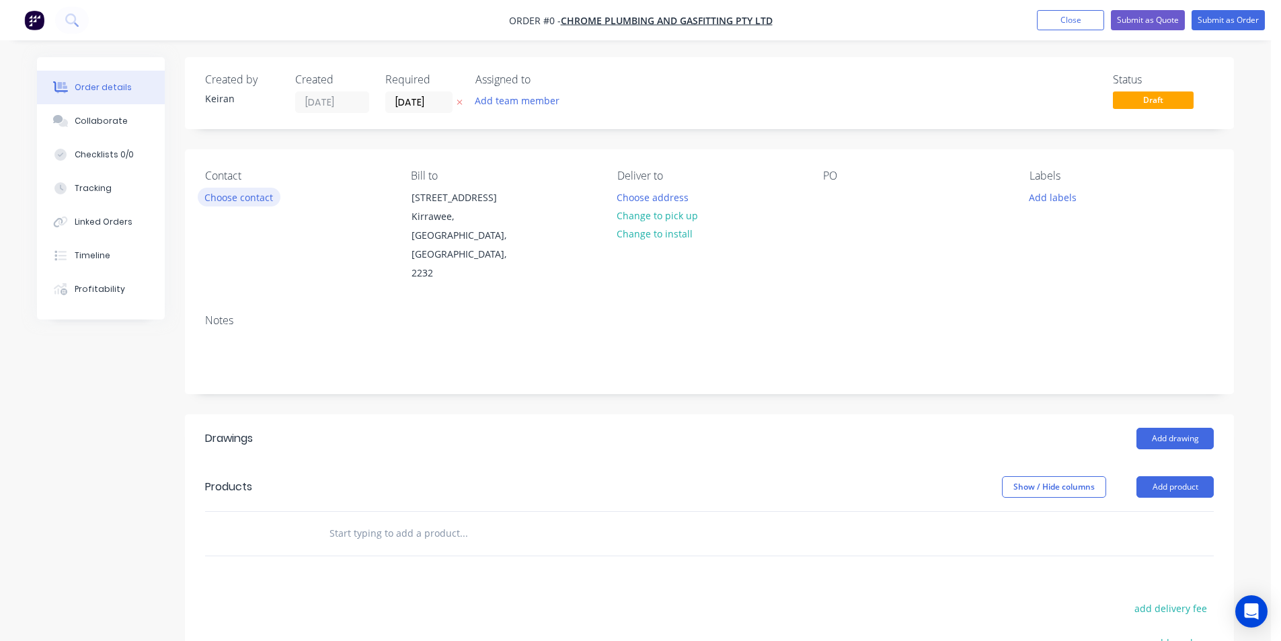
click at [258, 201] on button "Choose contact" at bounding box center [239, 197] width 83 height 18
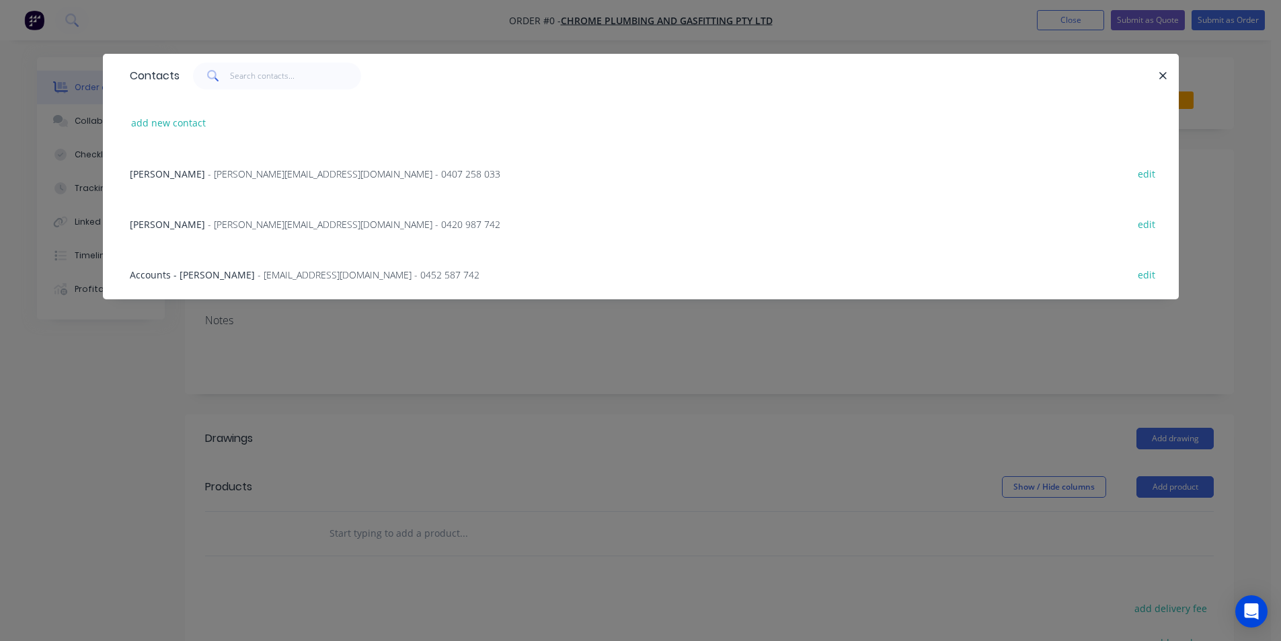
click at [231, 176] on span "- [PERSON_NAME][EMAIL_ADDRESS][DOMAIN_NAME] - 0407 258 033" at bounding box center [354, 173] width 293 height 13
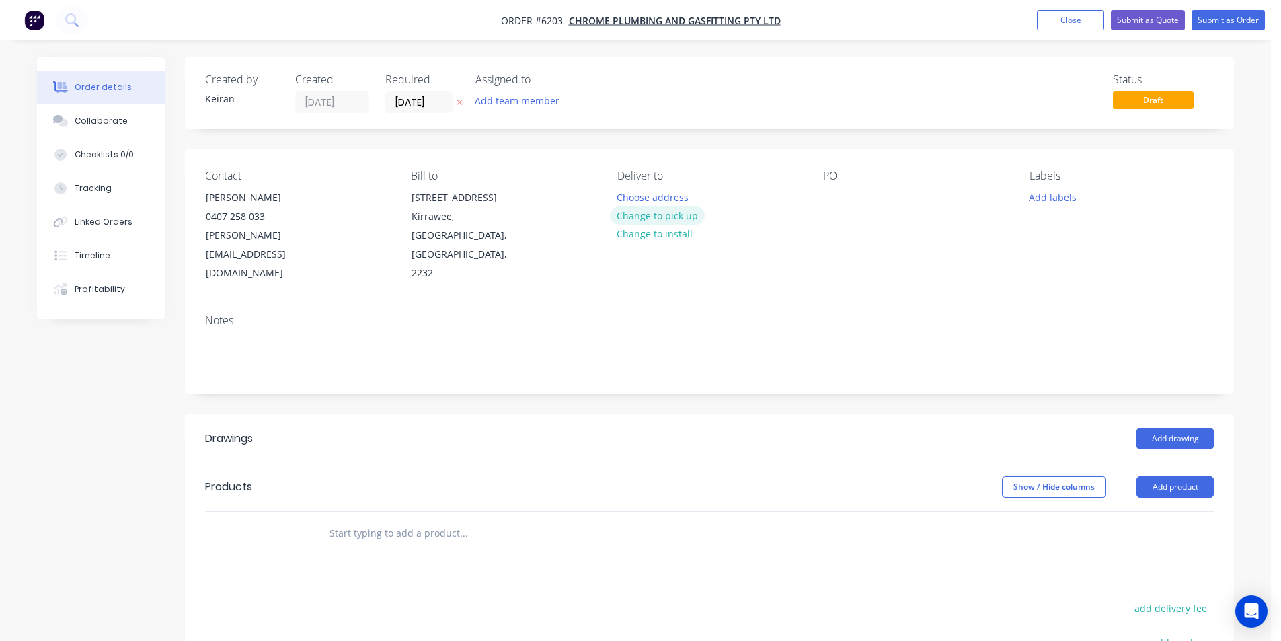
click at [689, 217] on button "Change to pick up" at bounding box center [657, 215] width 95 height 18
click at [827, 196] on div at bounding box center [834, 198] width 22 height 20
click at [1034, 192] on button "Add labels" at bounding box center [1053, 197] width 62 height 18
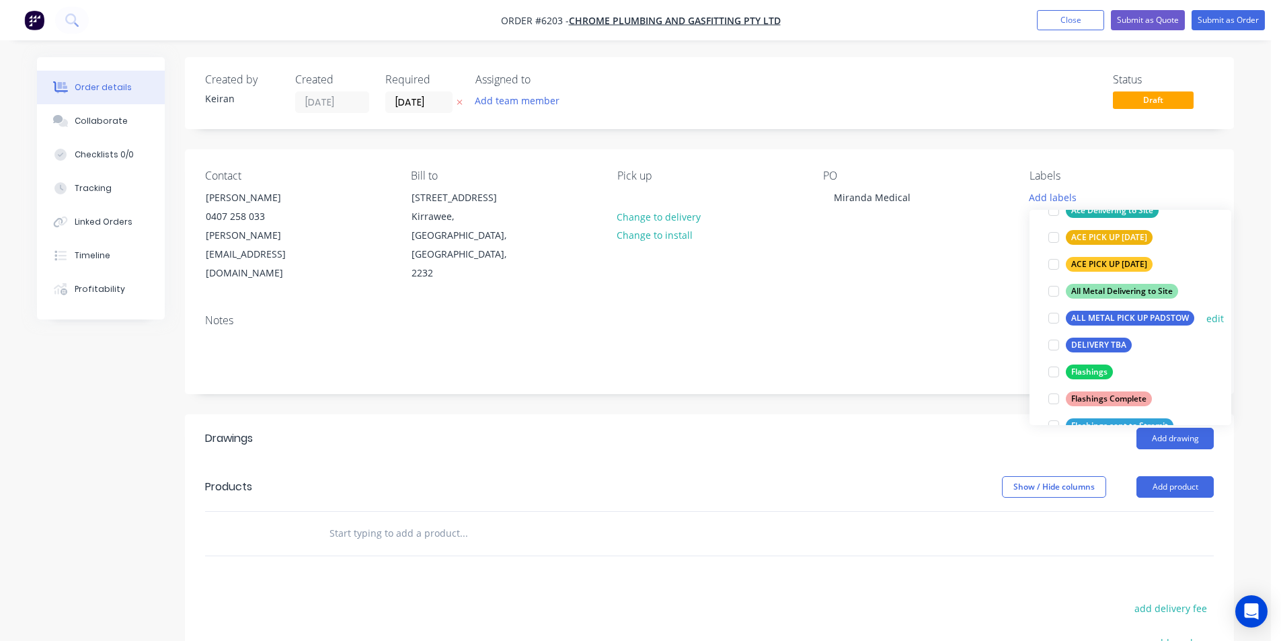
scroll to position [202, 0]
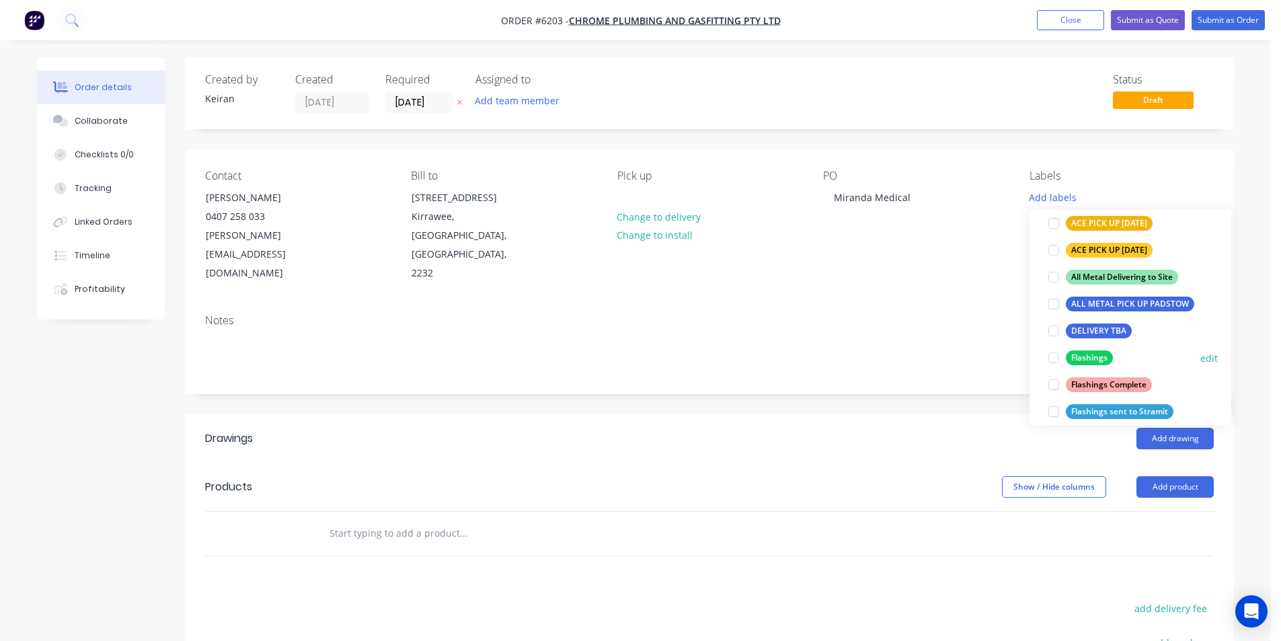
click at [1057, 352] on div at bounding box center [1053, 357] width 27 height 27
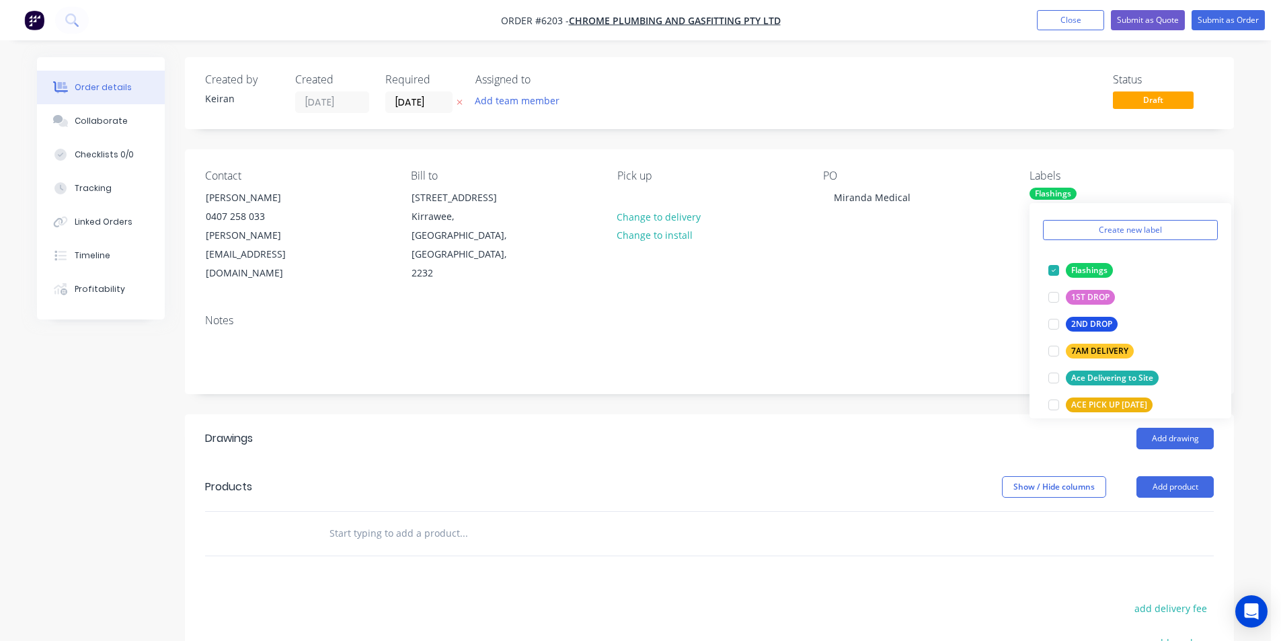
scroll to position [67, 0]
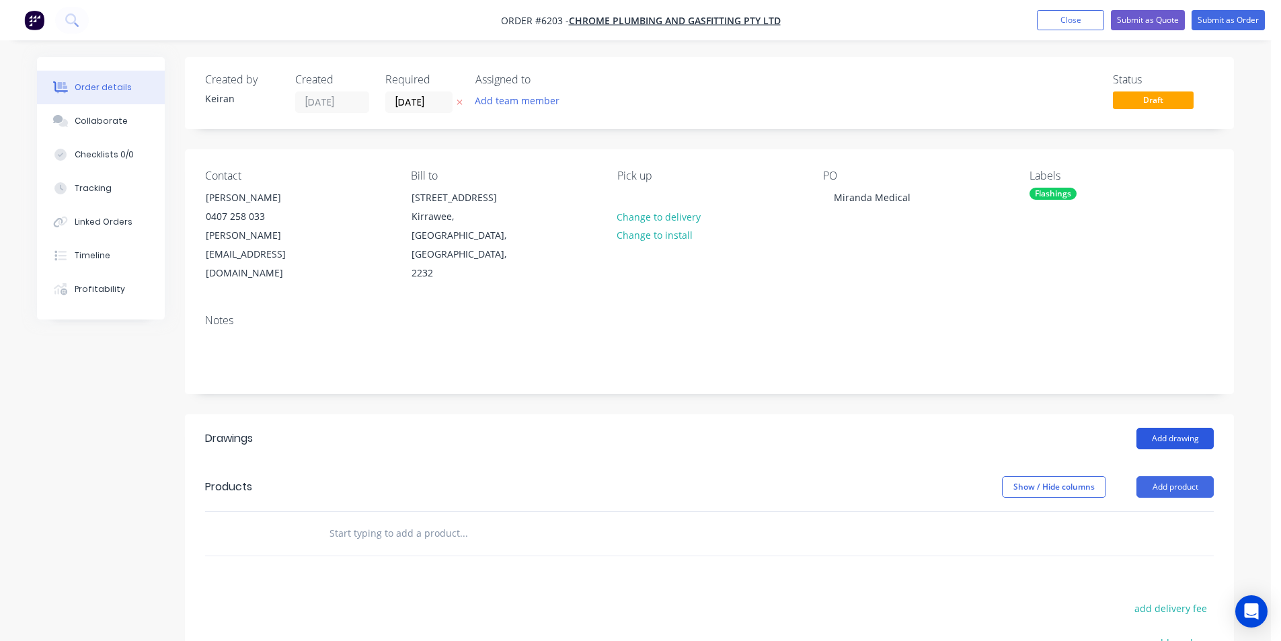
click at [1200, 428] on button "Add drawing" at bounding box center [1175, 439] width 77 height 22
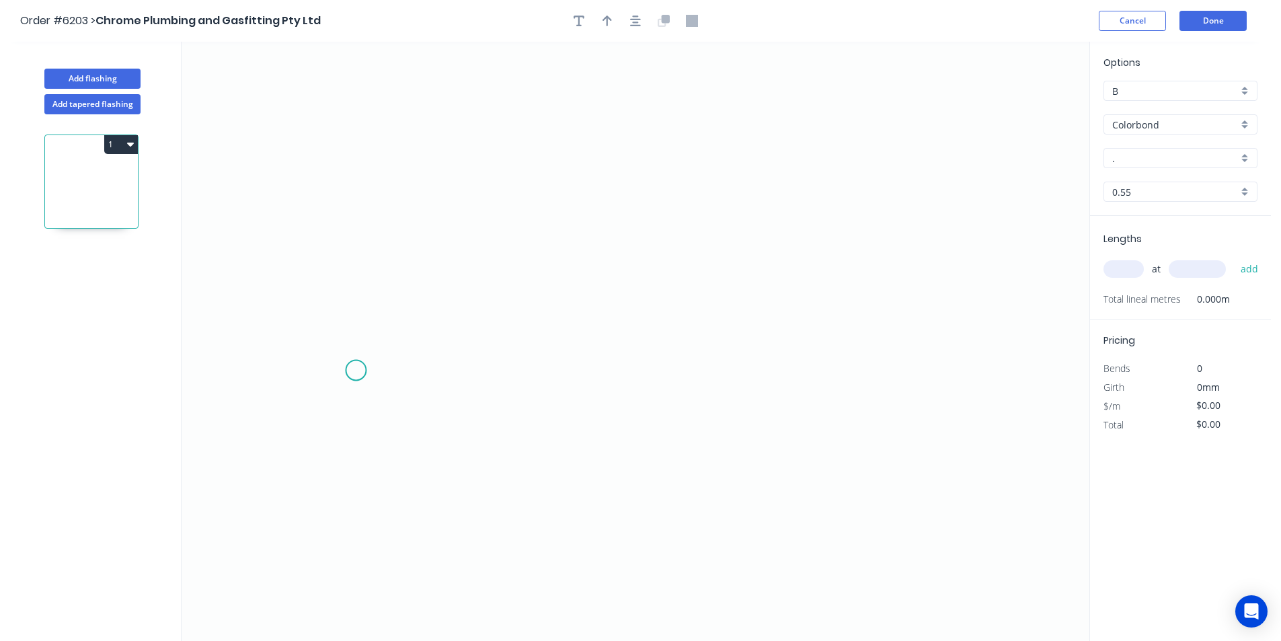
click at [356, 371] on icon "0" at bounding box center [636, 341] width 908 height 599
click at [424, 367] on icon "0" at bounding box center [636, 341] width 908 height 599
click at [421, 250] on icon "0 ?" at bounding box center [636, 341] width 908 height 599
click at [587, 253] on icon "0 ? ?" at bounding box center [636, 341] width 908 height 599
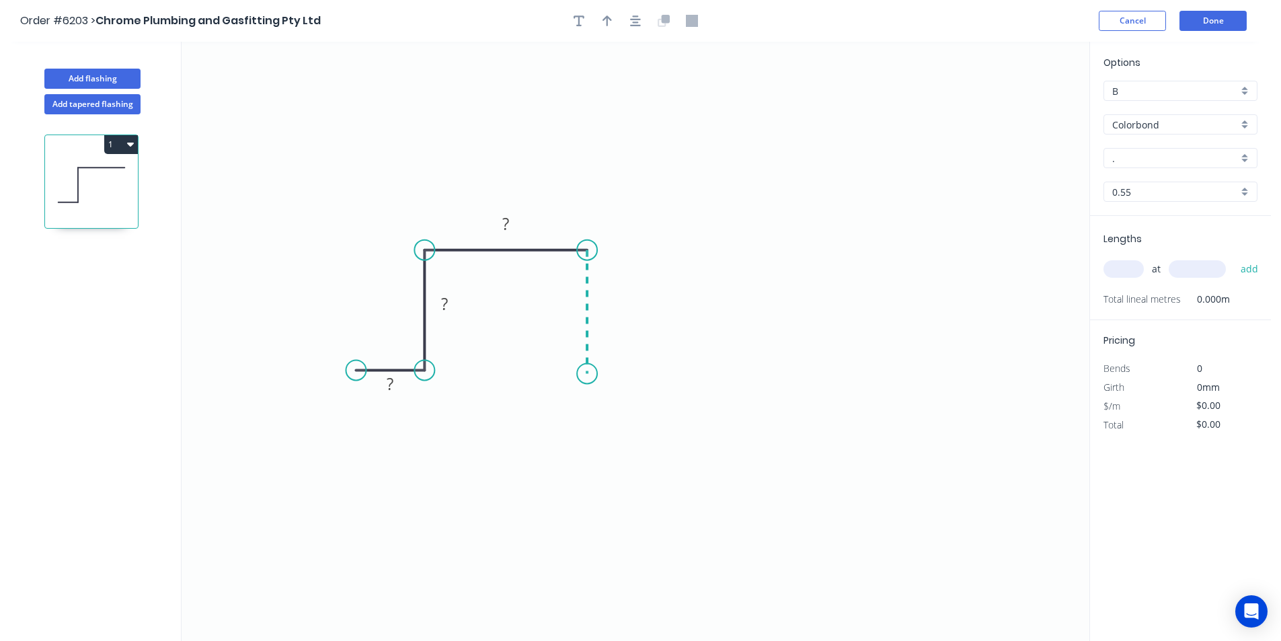
click at [582, 374] on icon "0 ? ? ?" at bounding box center [636, 341] width 908 height 599
click at [654, 378] on icon "0 ? ? ? ?" at bounding box center [636, 341] width 908 height 599
click at [654, 378] on circle at bounding box center [654, 373] width 20 height 20
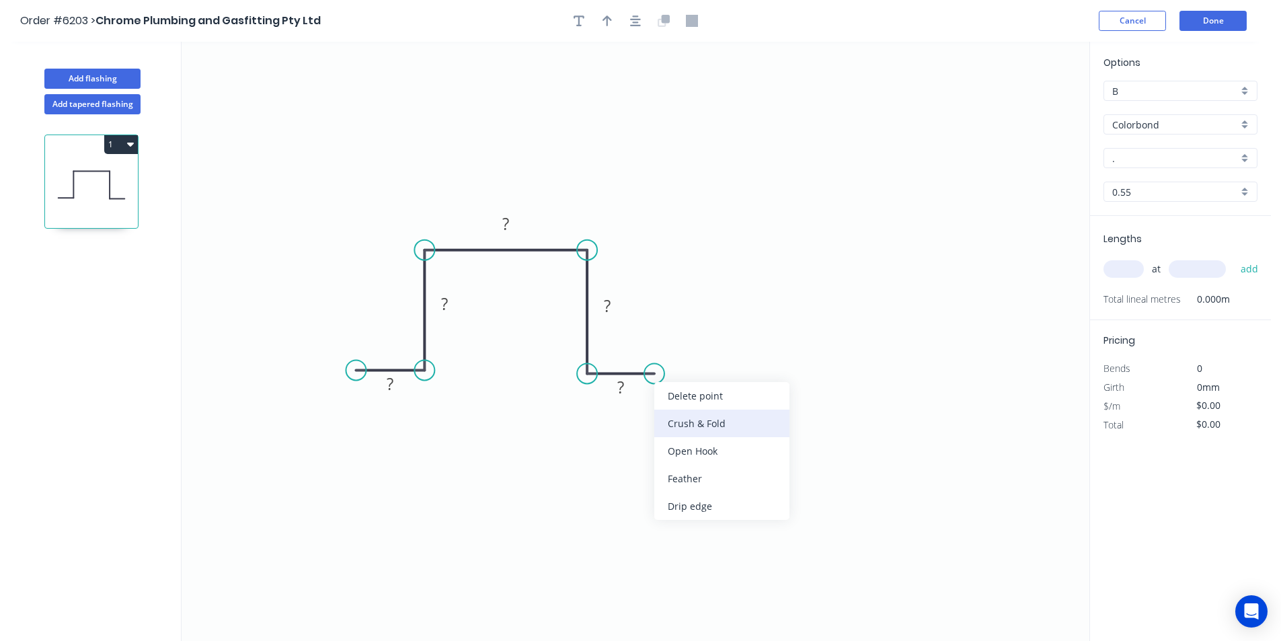
click at [683, 420] on div "Crush & Fold" at bounding box center [721, 424] width 135 height 28
click at [687, 414] on div "Flip bend" at bounding box center [725, 421] width 135 height 28
click at [664, 376] on circle at bounding box center [664, 373] width 20 height 20
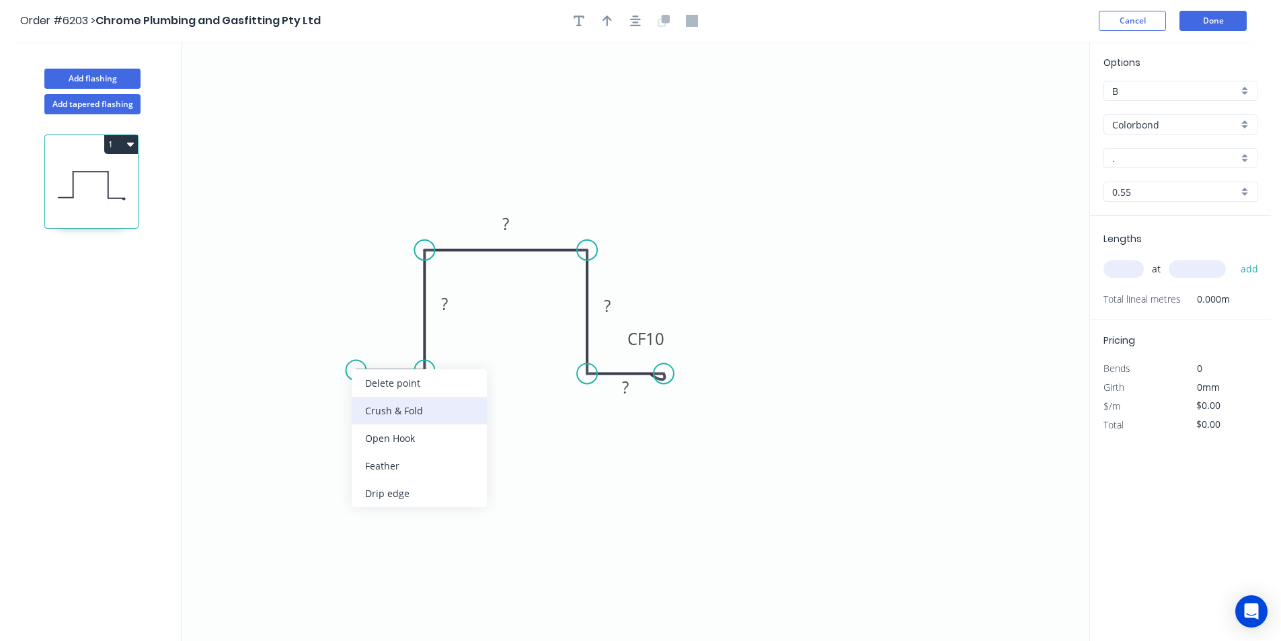
click at [371, 411] on div "Crush & Fold" at bounding box center [419, 411] width 135 height 28
click at [390, 384] on tspan "?" at bounding box center [390, 384] width 7 height 22
drag, startPoint x: 356, startPoint y: 371, endPoint x: 380, endPoint y: 344, distance: 35.7
click at [340, 371] on circle at bounding box center [342, 370] width 20 height 20
click at [453, 314] on rect at bounding box center [444, 304] width 27 height 19
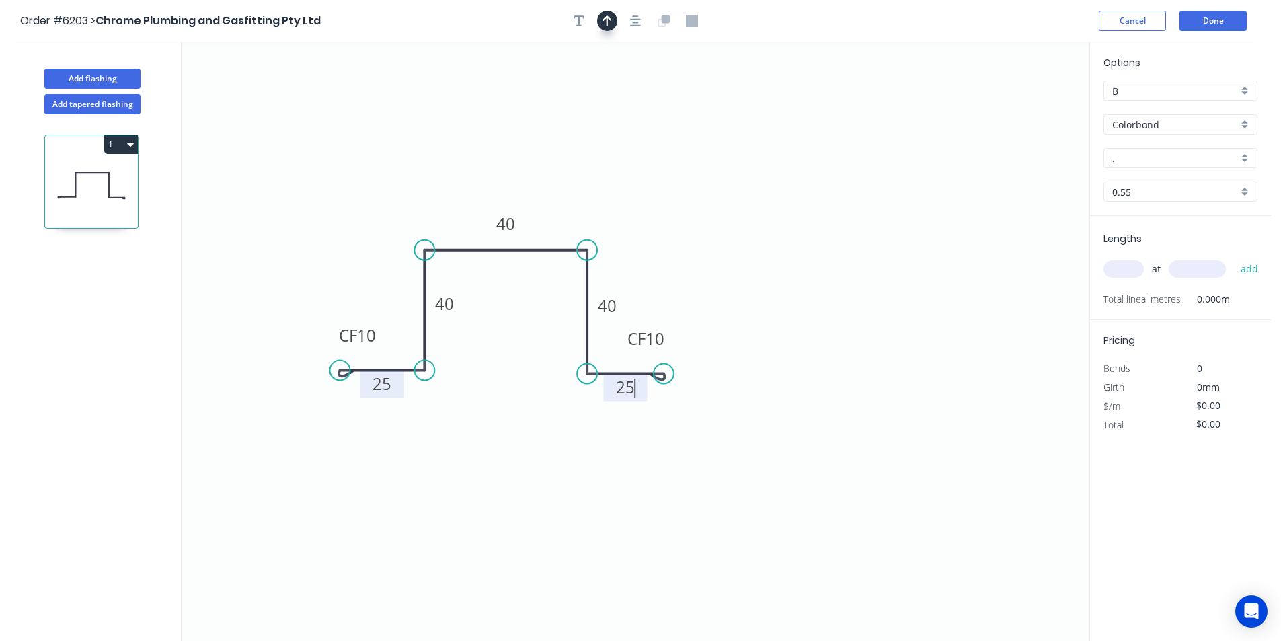
click at [613, 20] on button "button" at bounding box center [607, 21] width 20 height 20
type input "$14.88"
click at [1023, 104] on icon at bounding box center [1022, 93] width 12 height 43
drag, startPoint x: 1023, startPoint y: 104, endPoint x: 597, endPoint y: 223, distance: 441.9
click at [597, 223] on icon at bounding box center [607, 211] width 39 height 39
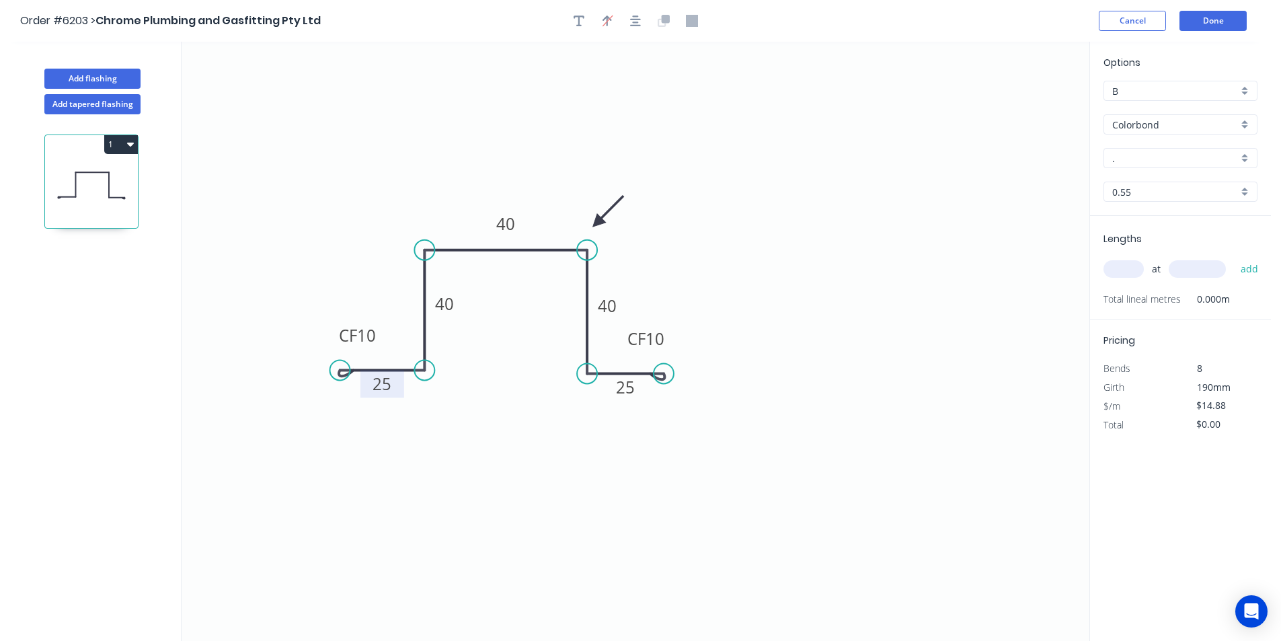
click at [1151, 163] on input "." at bounding box center [1175, 158] width 126 height 14
click at [1183, 190] on div "[PERSON_NAME]" at bounding box center [1180, 184] width 153 height 24
type input "[PERSON_NAME]"
click at [1124, 275] on input "text" at bounding box center [1124, 268] width 40 height 17
type input "1"
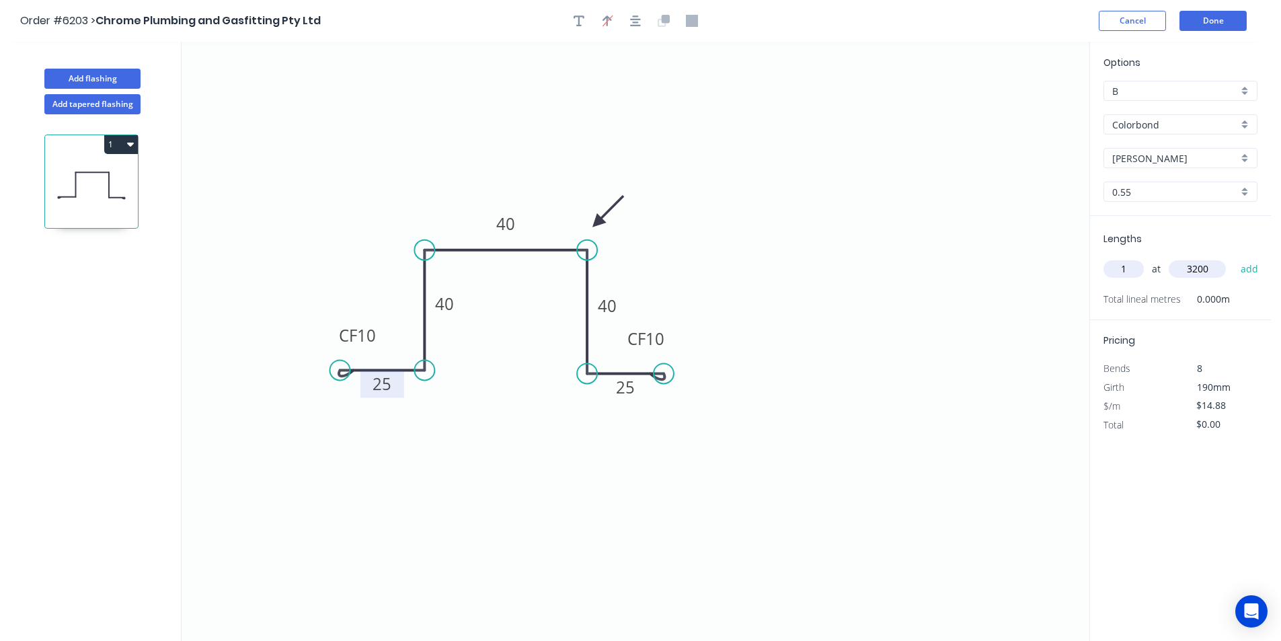
type input "3200"
click at [1234, 258] on button "add" at bounding box center [1250, 269] width 32 height 23
type input "$47.62"
click at [1204, 22] on button "Done" at bounding box center [1213, 21] width 67 height 20
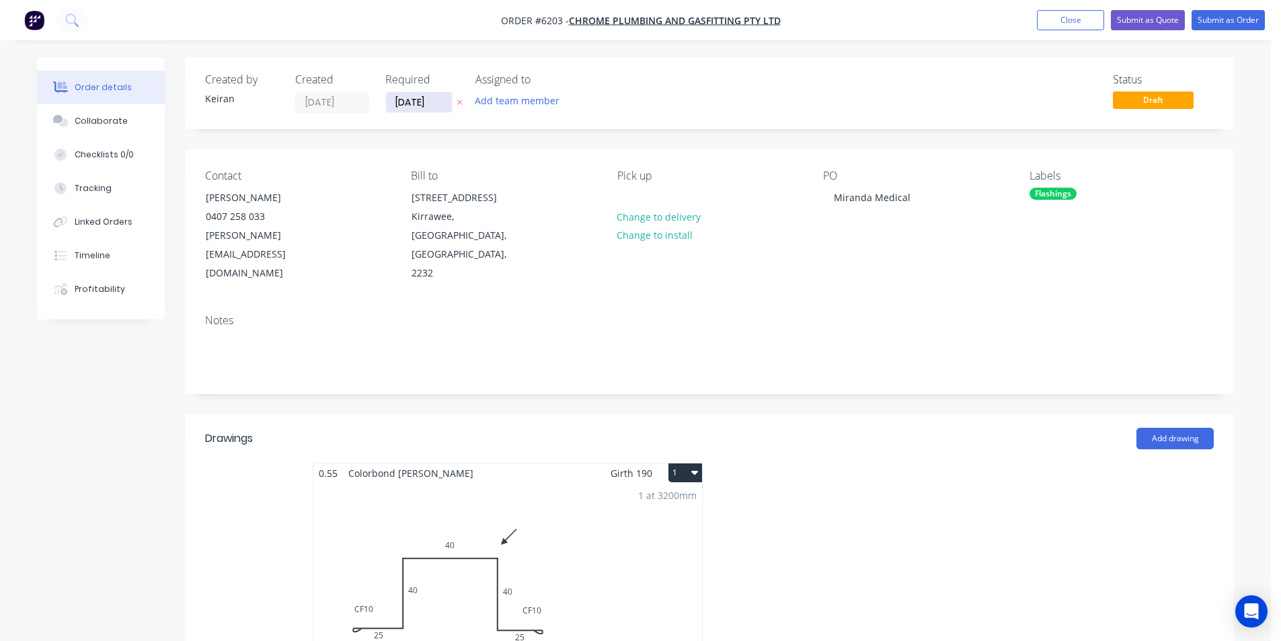
click at [404, 103] on input "[DATE]" at bounding box center [419, 102] width 66 height 20
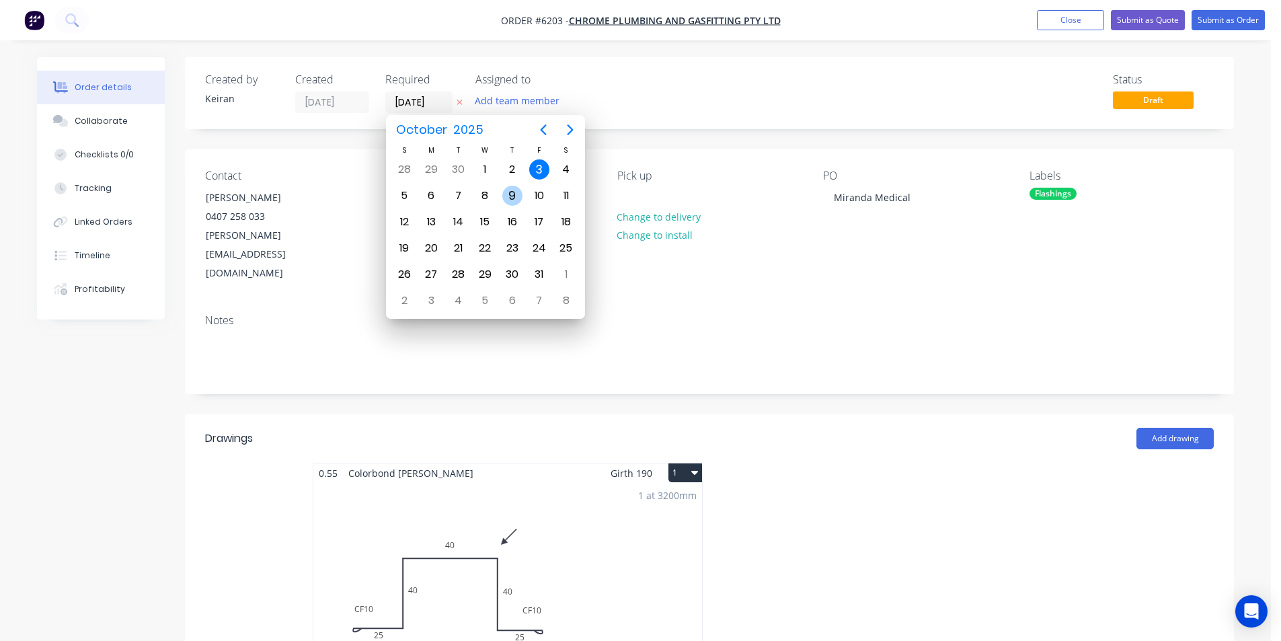
click at [505, 194] on div "9" at bounding box center [512, 196] width 20 height 20
type input "[DATE]"
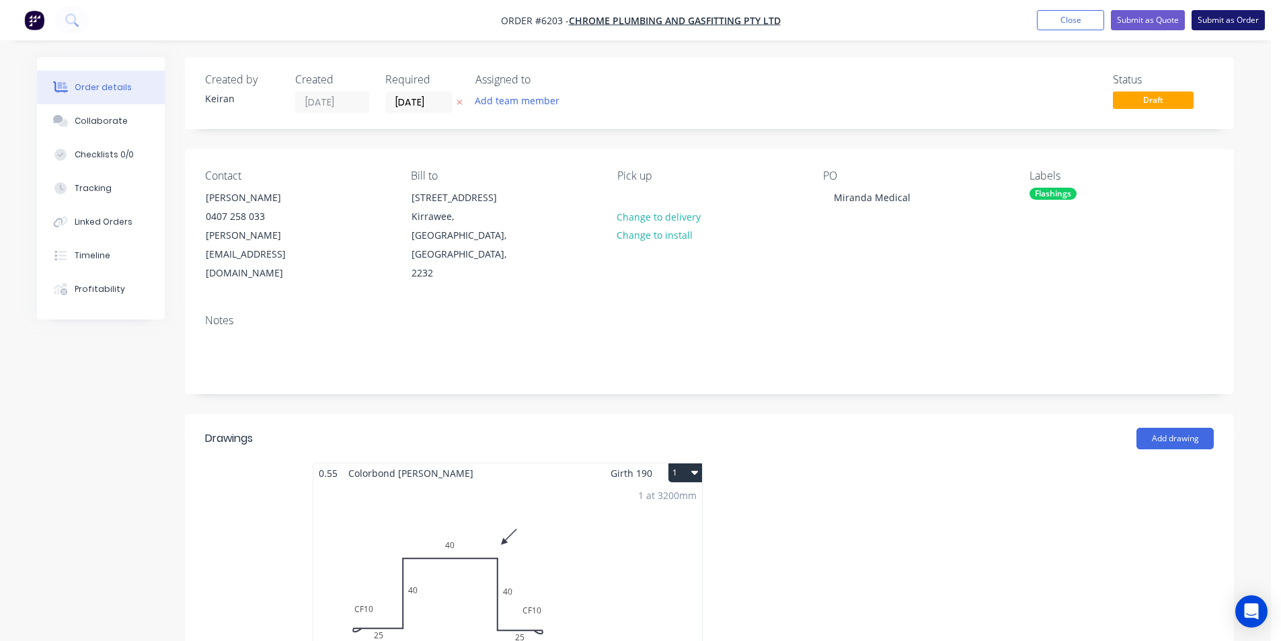
click at [1260, 20] on button "Submit as Order" at bounding box center [1228, 20] width 73 height 20
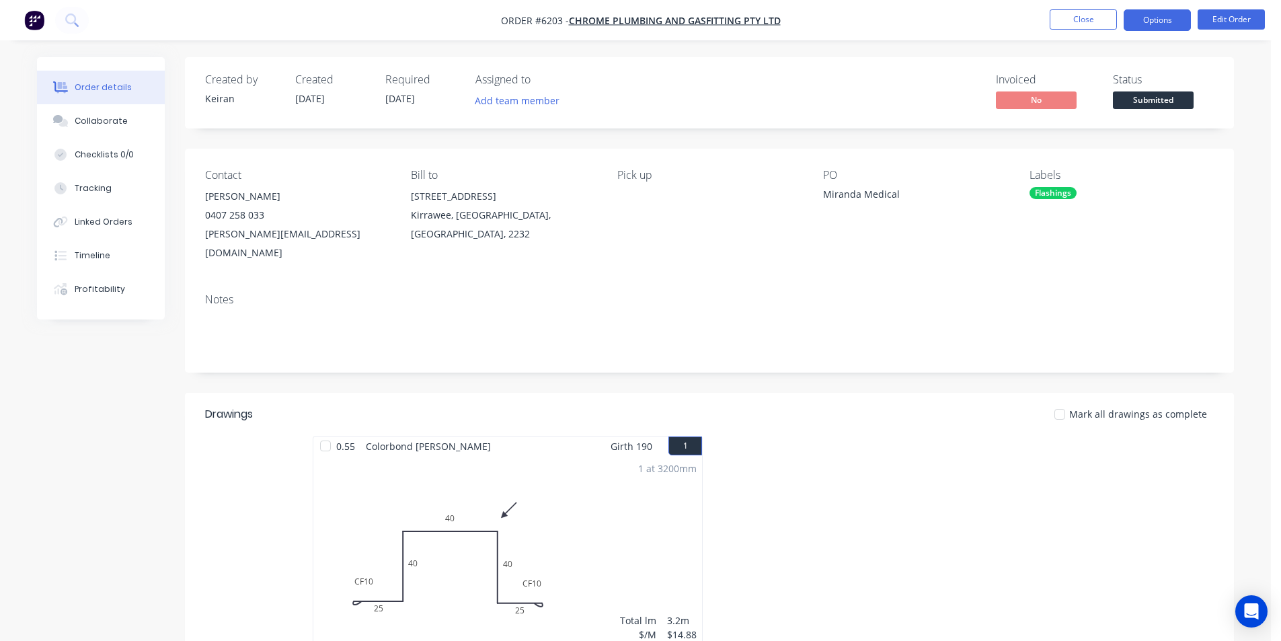
click at [1172, 22] on button "Options" at bounding box center [1157, 20] width 67 height 22
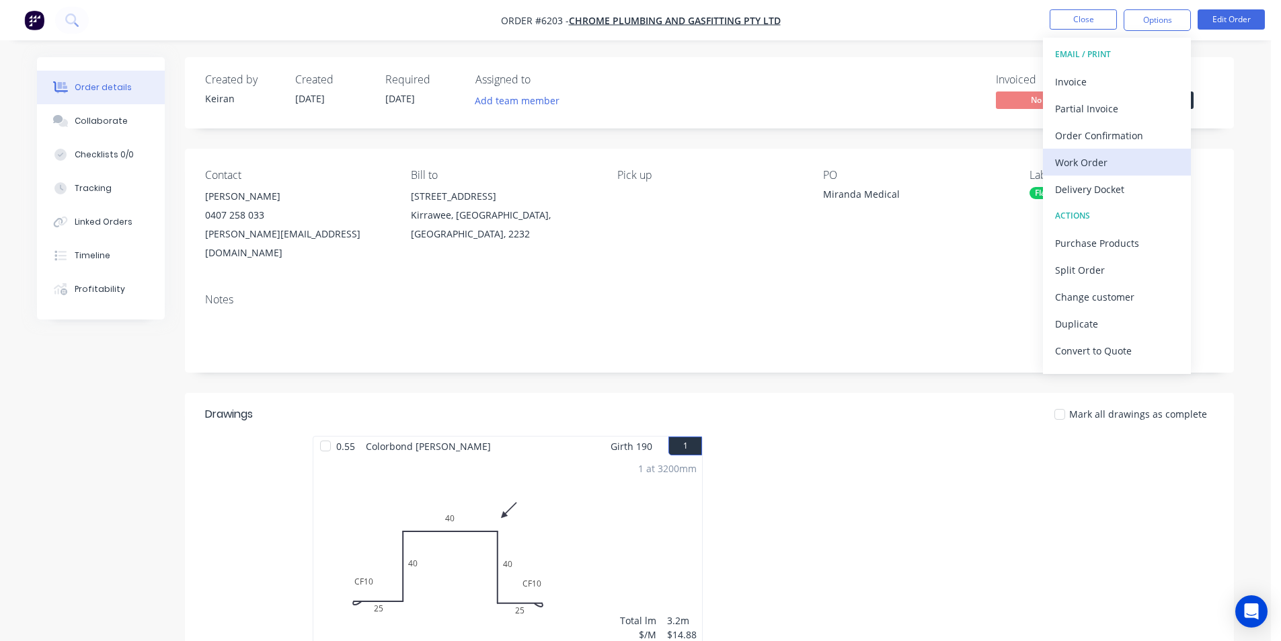
click at [1101, 163] on div "Work Order" at bounding box center [1117, 163] width 124 height 20
click at [1100, 159] on div "Custom" at bounding box center [1117, 163] width 124 height 20
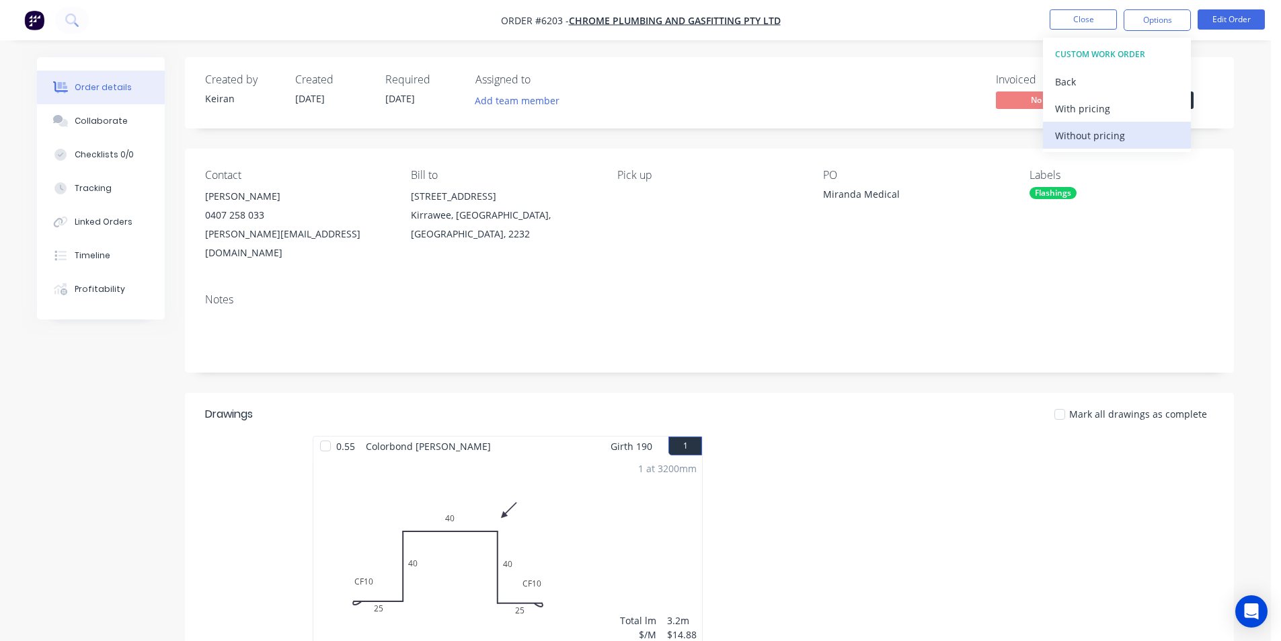
click at [1099, 141] on div "Without pricing" at bounding box center [1117, 136] width 124 height 20
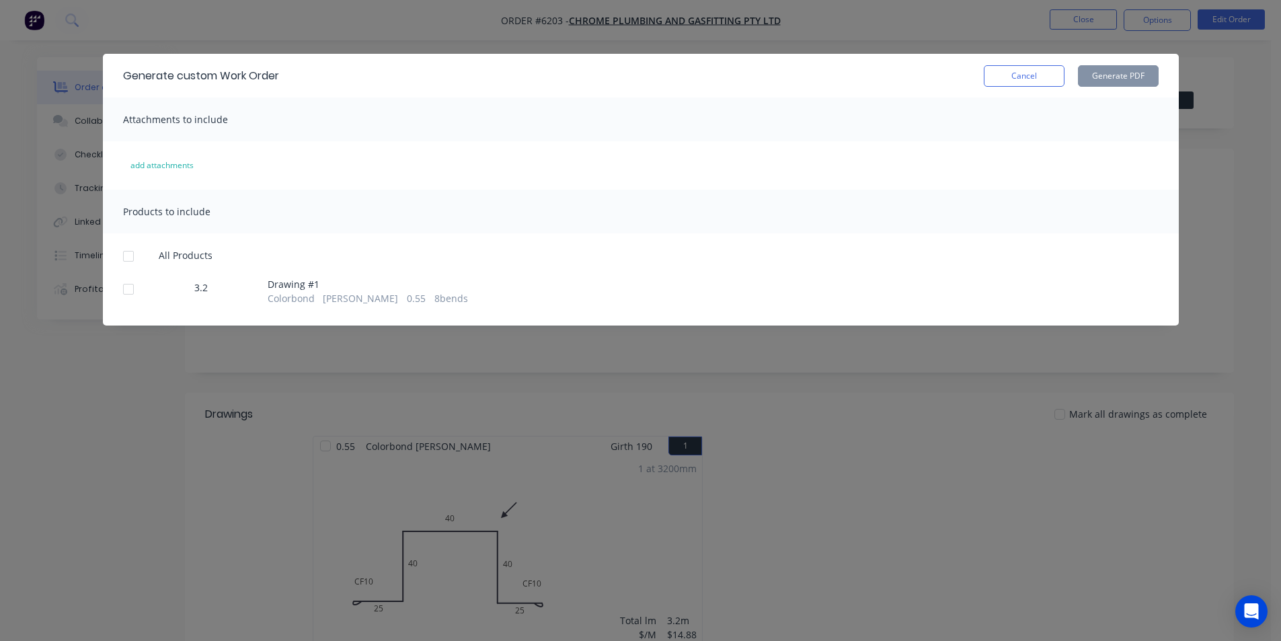
click at [120, 293] on div at bounding box center [128, 289] width 27 height 27
click at [1120, 75] on button "Generate PDF" at bounding box center [1118, 76] width 81 height 22
click at [997, 71] on button "Cancel" at bounding box center [1024, 76] width 81 height 22
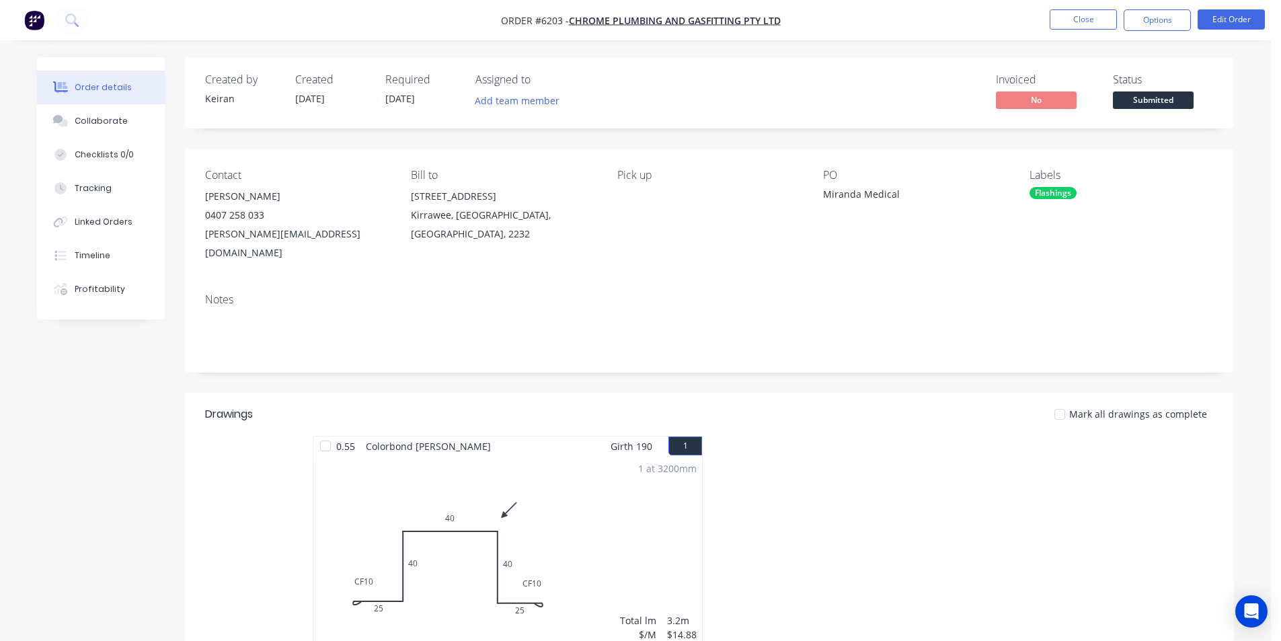
click at [1163, 98] on span "Submitted" at bounding box center [1153, 99] width 81 height 17
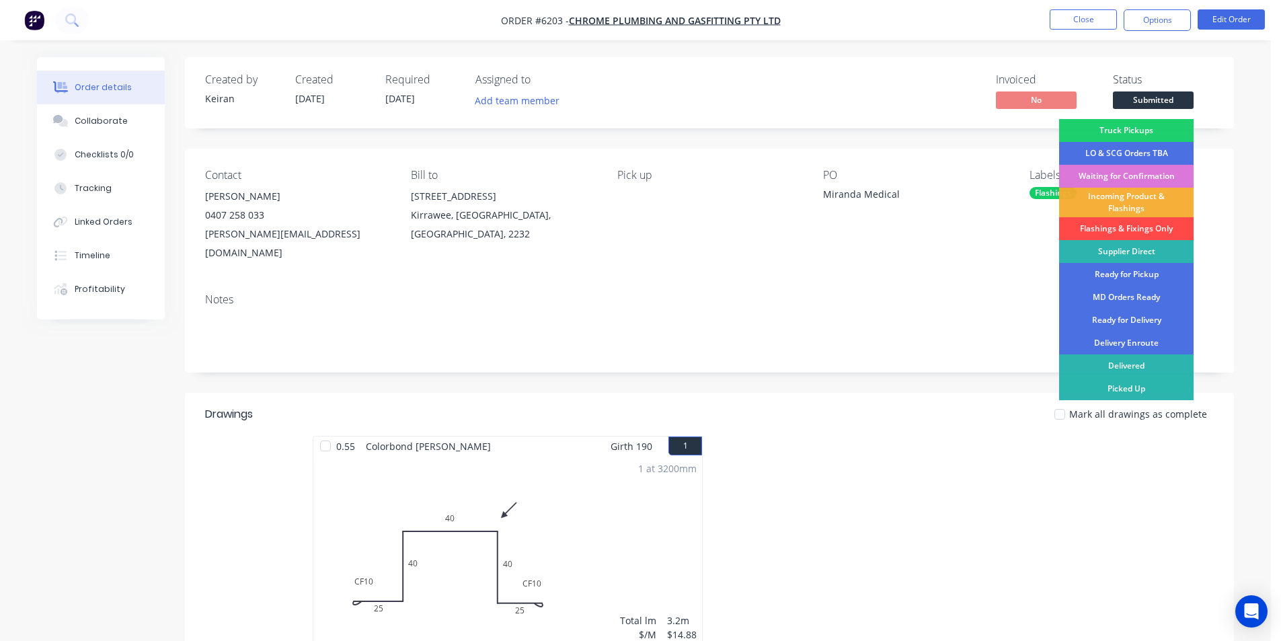
click at [1120, 227] on div "Flashings & Fixings Only" at bounding box center [1126, 228] width 135 height 23
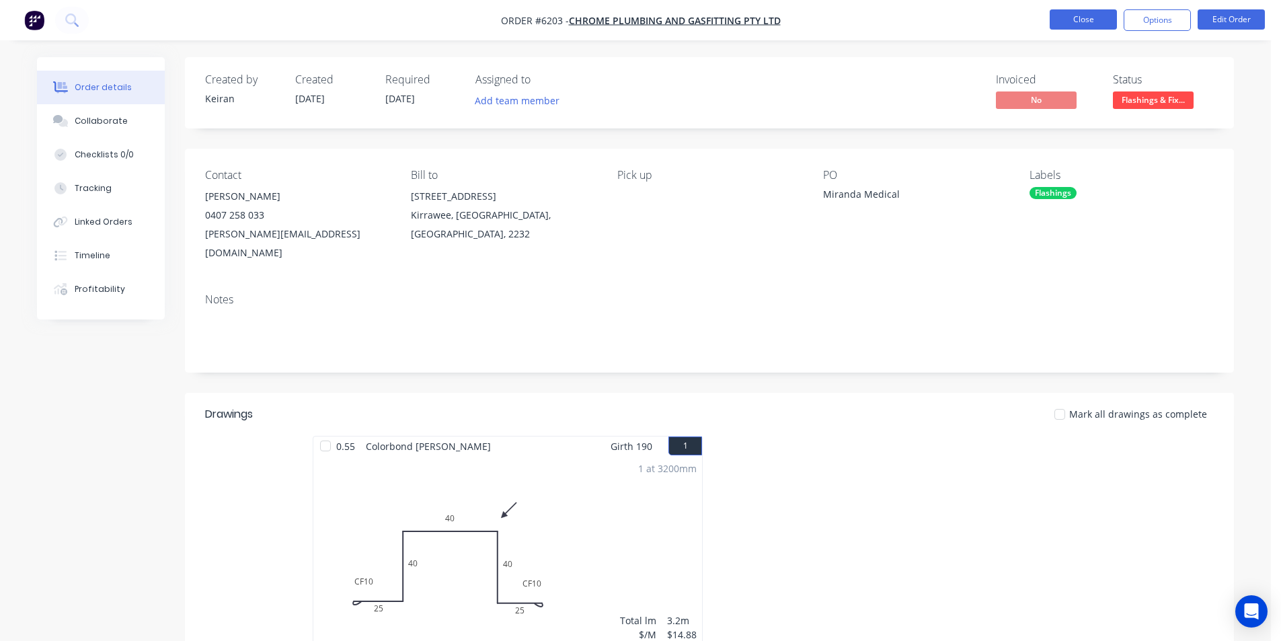
click at [1077, 15] on button "Close" at bounding box center [1083, 19] width 67 height 20
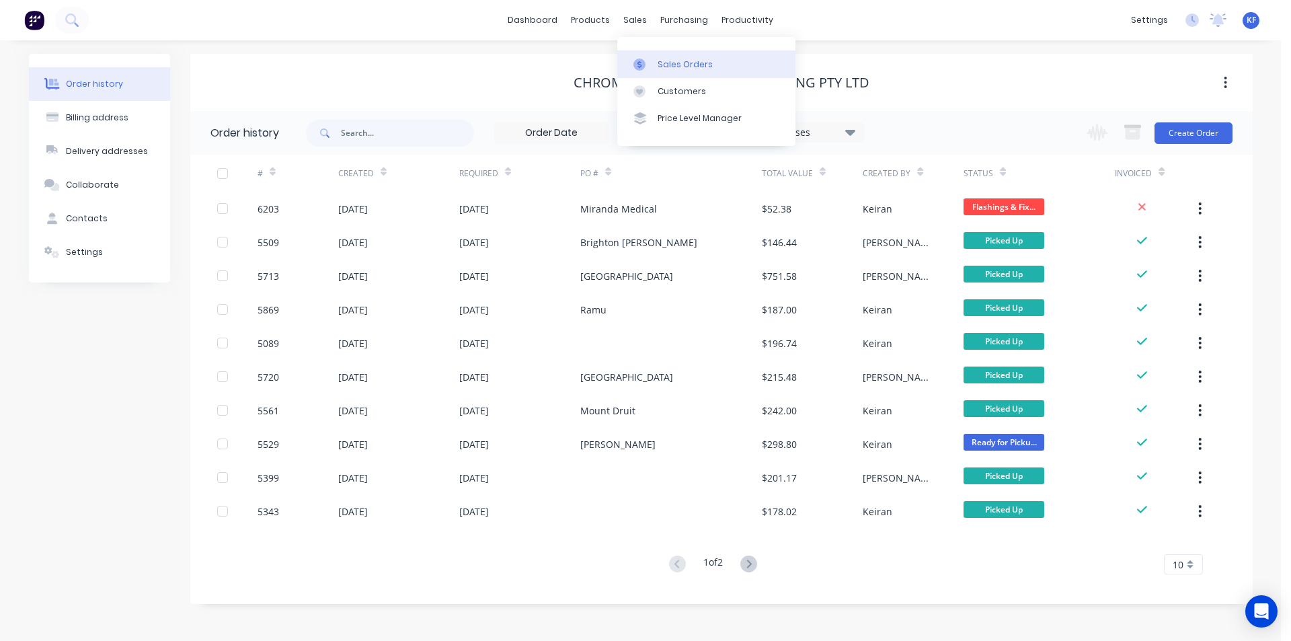
click at [664, 69] on div "Sales Orders" at bounding box center [685, 65] width 55 height 12
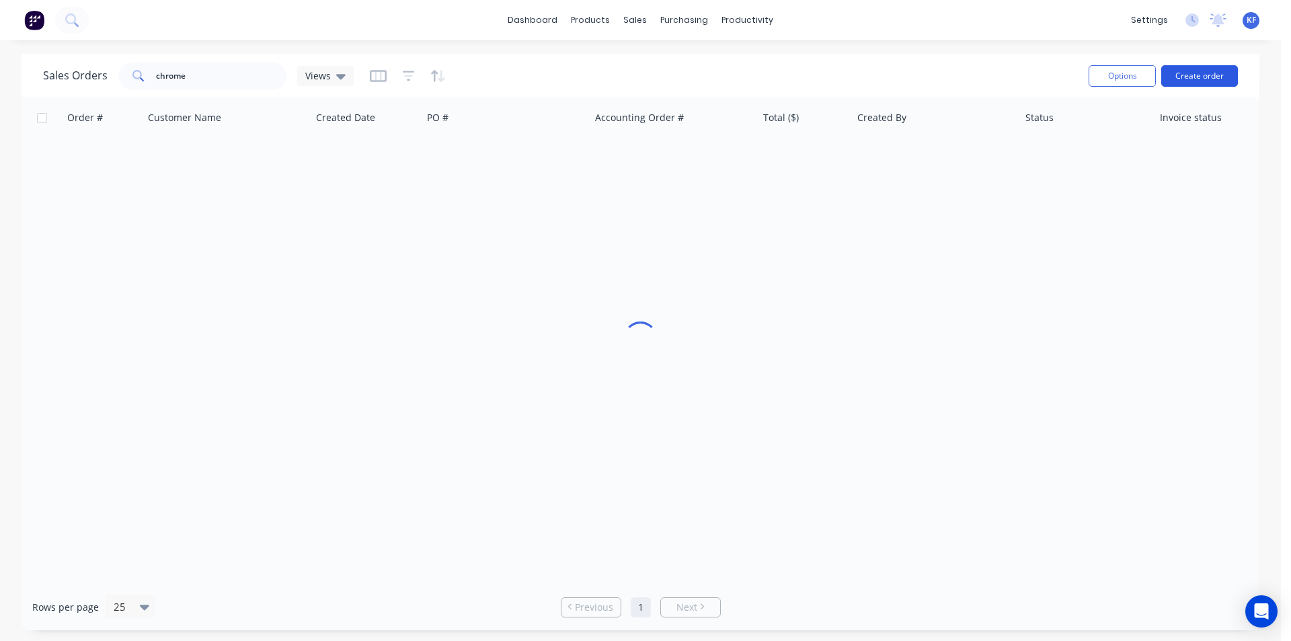
click at [1180, 77] on button "Create order" at bounding box center [1199, 76] width 77 height 22
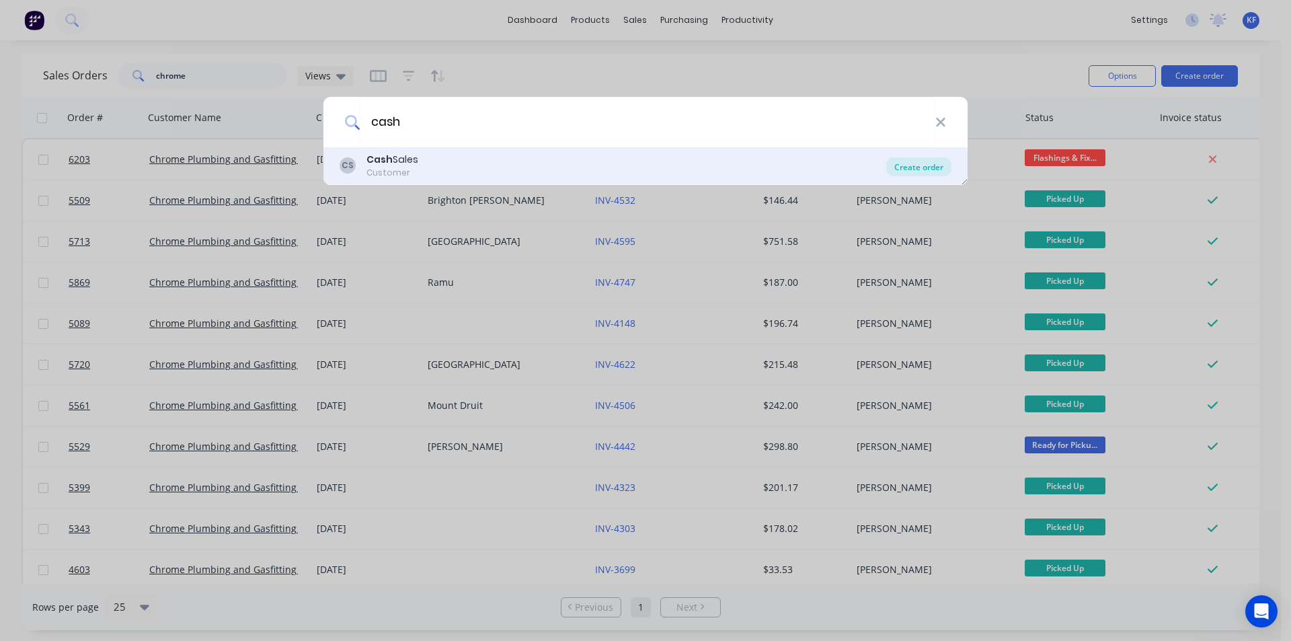
type input "cash"
click at [911, 166] on div "Create order" at bounding box center [918, 166] width 65 height 19
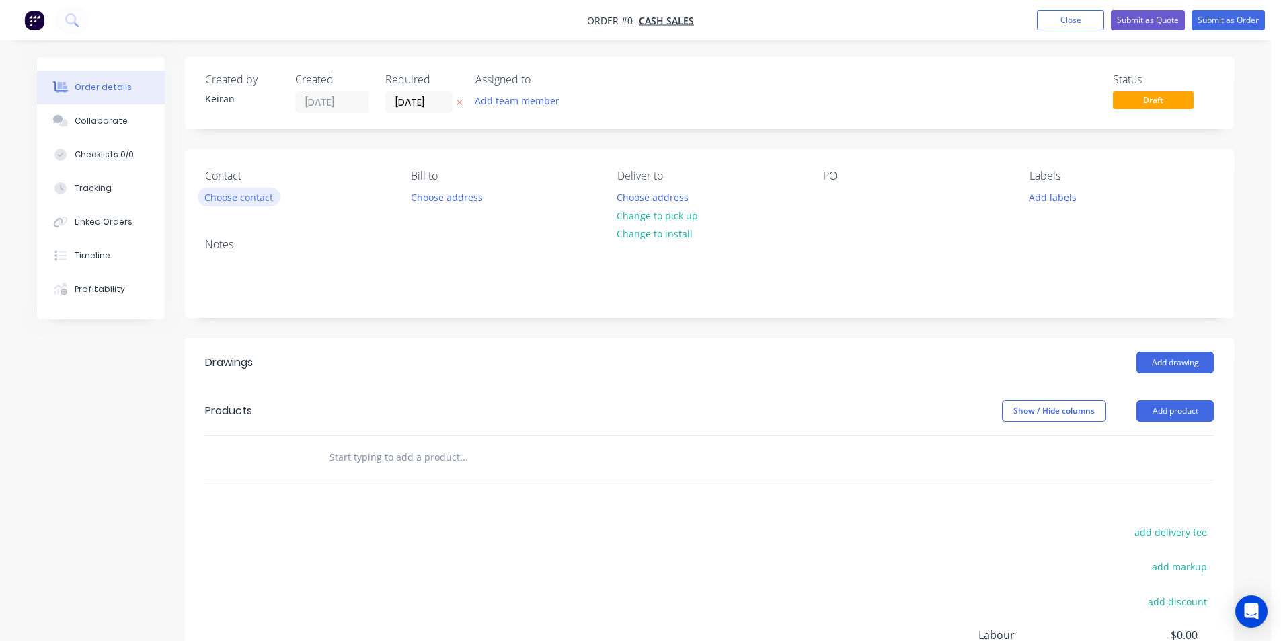
click at [252, 199] on button "Choose contact" at bounding box center [239, 197] width 83 height 18
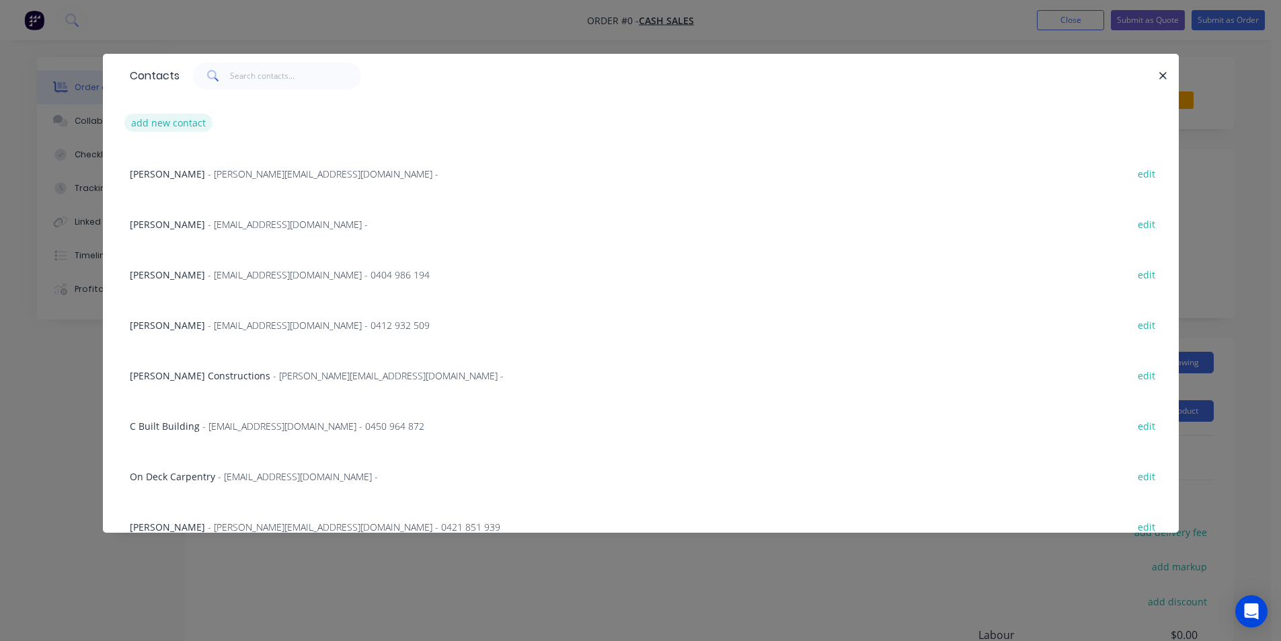
click at [195, 119] on button "add new contact" at bounding box center [168, 123] width 89 height 18
select select "AU"
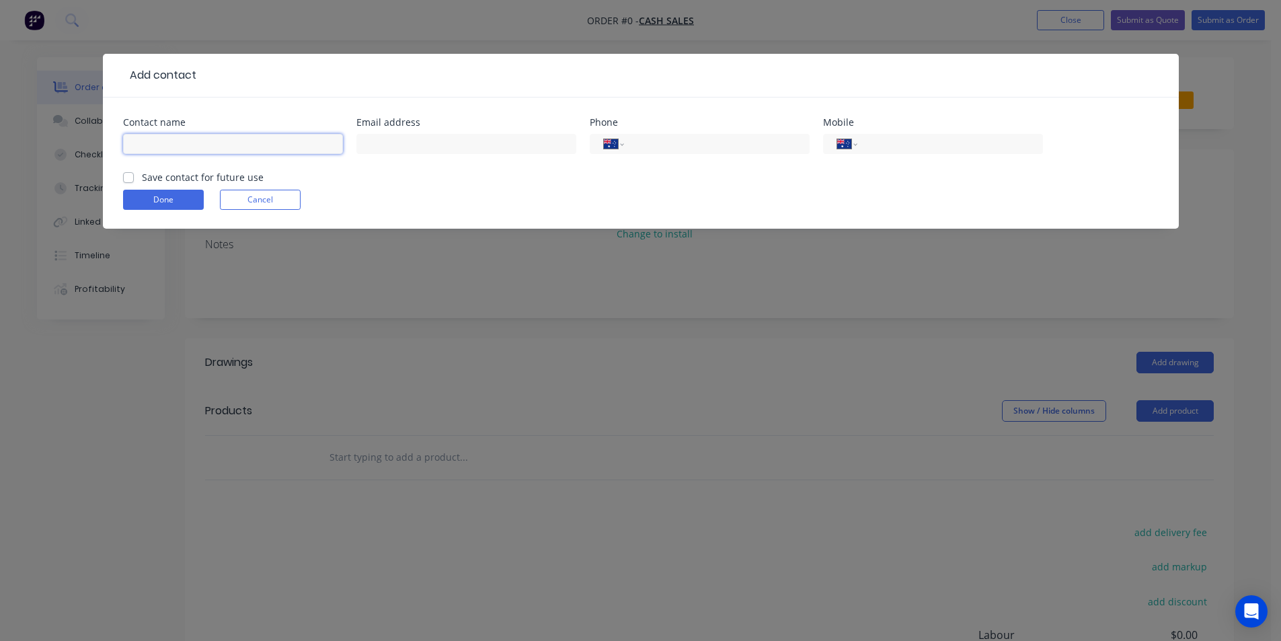
click at [174, 142] on input "text" at bounding box center [233, 144] width 220 height 20
type input "[PERSON_NAME]"
click at [873, 142] on input "tel" at bounding box center [947, 144] width 161 height 15
type input "0431 823 661"
click at [173, 201] on button "Done" at bounding box center [163, 200] width 81 height 20
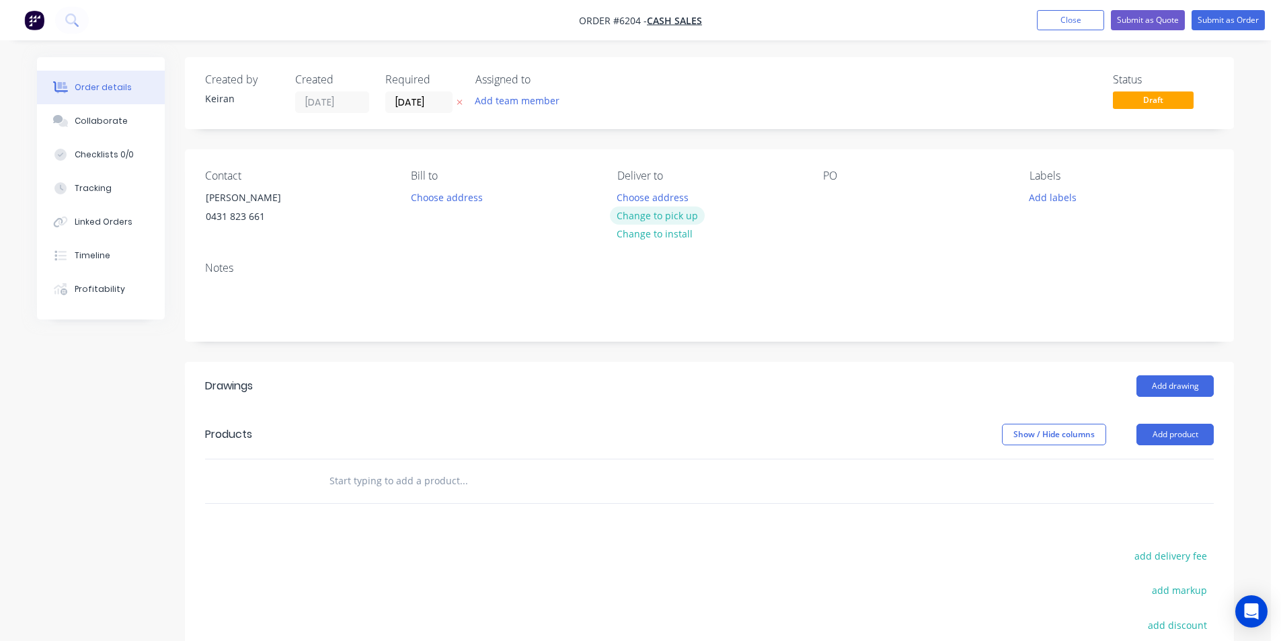
click at [663, 219] on button "Change to pick up" at bounding box center [657, 215] width 95 height 18
click at [658, 217] on button "Change to delivery" at bounding box center [659, 216] width 98 height 18
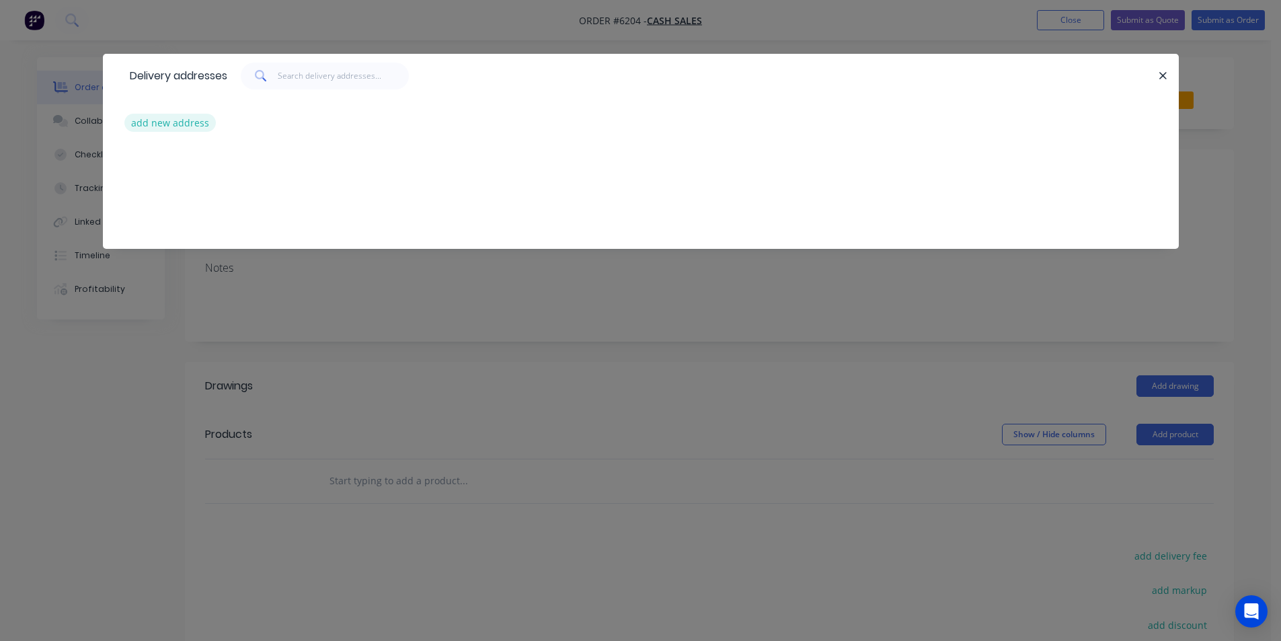
click at [180, 128] on button "add new address" at bounding box center [170, 123] width 92 height 18
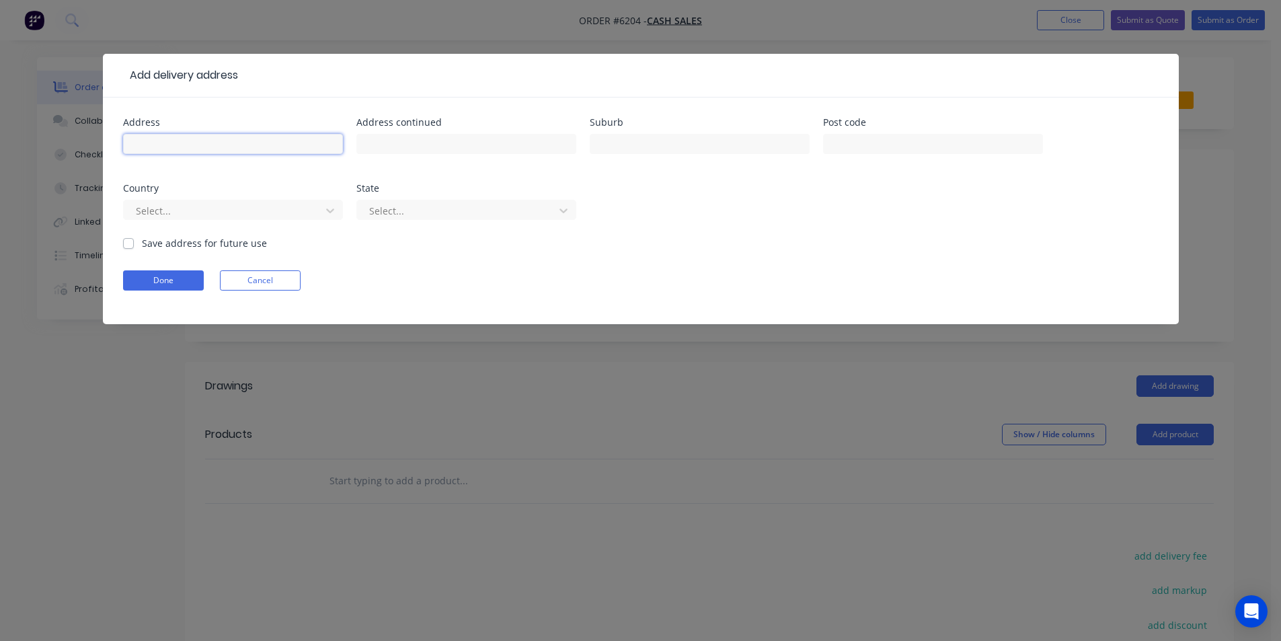
click at [176, 138] on input "text" at bounding box center [233, 144] width 220 height 20
type input "14 Bundeena Dr"
type input "Bundeena"
click at [143, 280] on button "Done" at bounding box center [163, 280] width 81 height 20
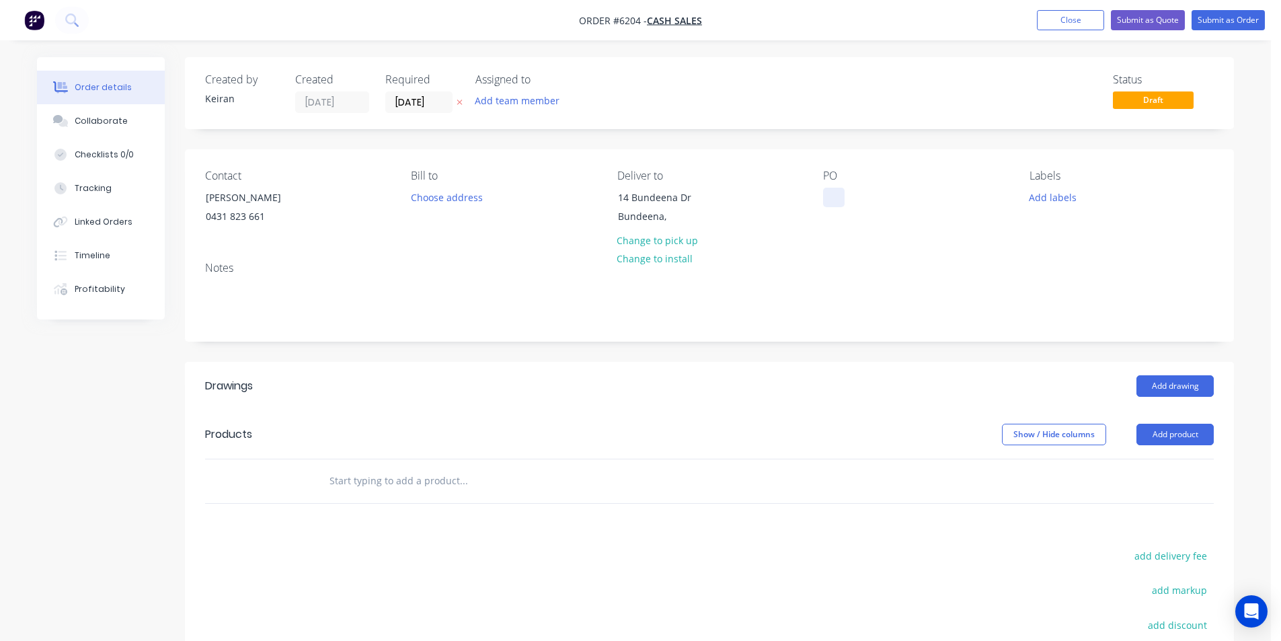
click at [831, 197] on div at bounding box center [834, 198] width 22 height 20
click at [412, 492] on input "text" at bounding box center [463, 480] width 269 height 27
click at [1149, 390] on button "Add drawing" at bounding box center [1175, 386] width 77 height 22
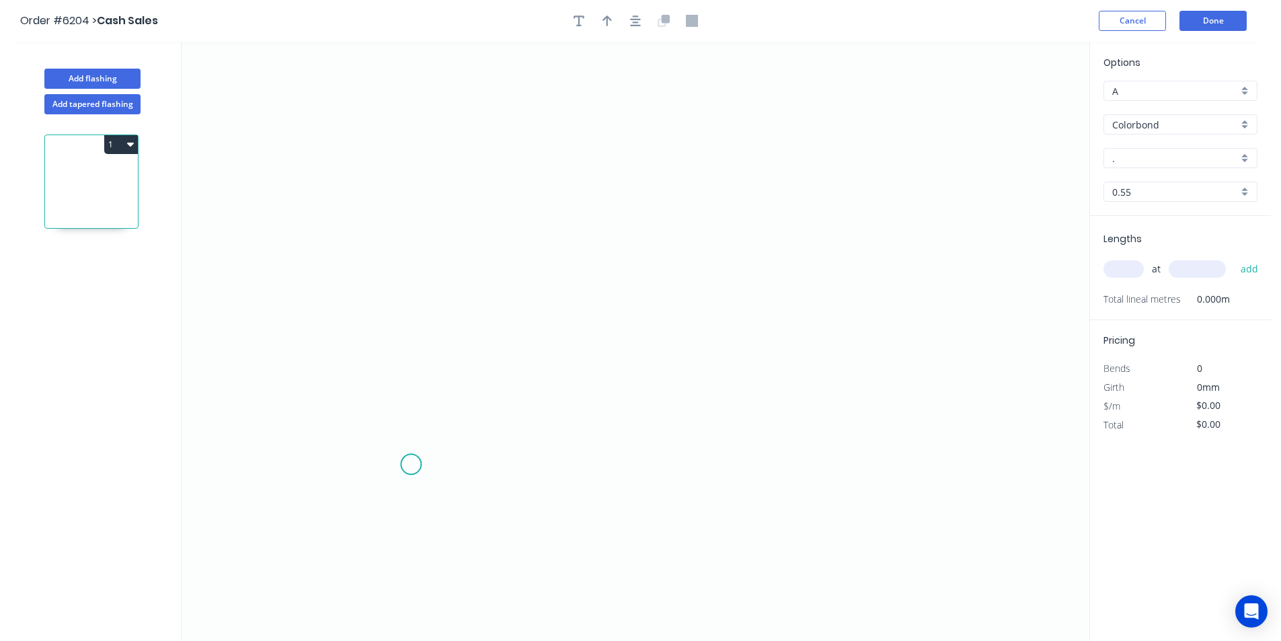
click at [411, 464] on icon "0" at bounding box center [636, 341] width 908 height 599
click at [413, 211] on icon "0" at bounding box center [636, 341] width 908 height 599
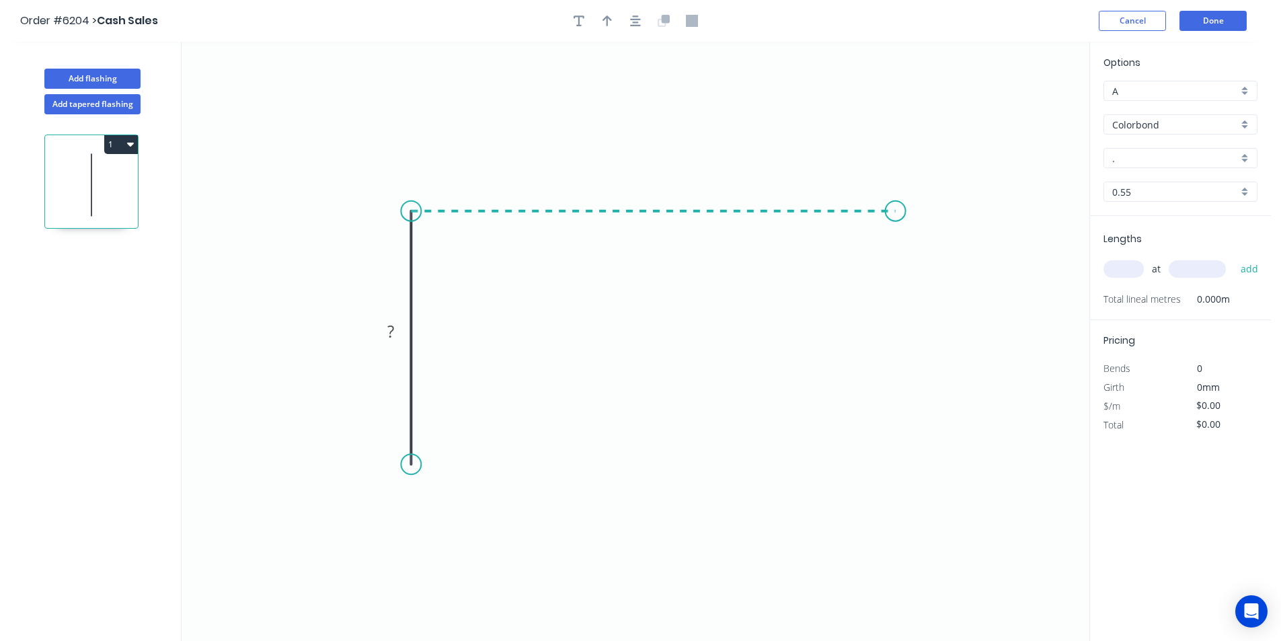
drag, startPoint x: 896, startPoint y: 215, endPoint x: 925, endPoint y: 264, distance: 57.3
click at [896, 216] on icon "0 ?" at bounding box center [636, 341] width 908 height 599
click at [918, 286] on icon "0 ? ?" at bounding box center [636, 341] width 908 height 599
click at [409, 470] on circle at bounding box center [411, 464] width 20 height 20
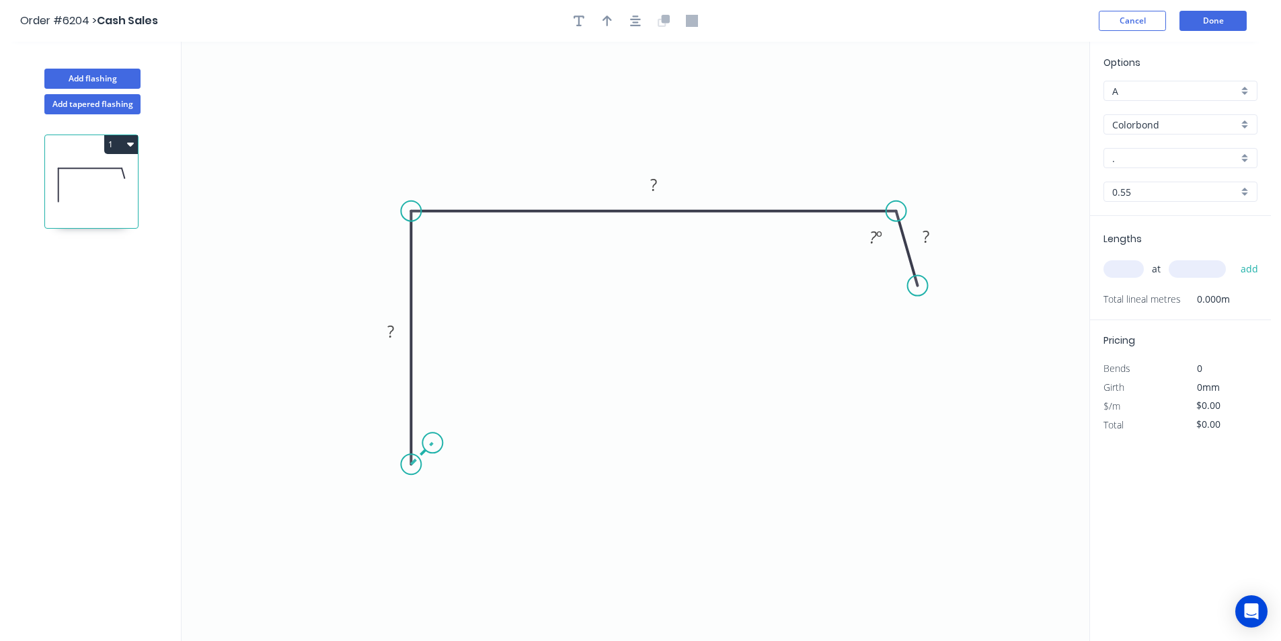
click at [432, 443] on icon at bounding box center [422, 454] width 22 height 22
click at [439, 469] on tspan "?" at bounding box center [436, 462] width 7 height 22
click at [1196, 92] on input "A" at bounding box center [1175, 91] width 126 height 14
type input "$28.83"
click at [1168, 136] on div "B" at bounding box center [1180, 140] width 153 height 24
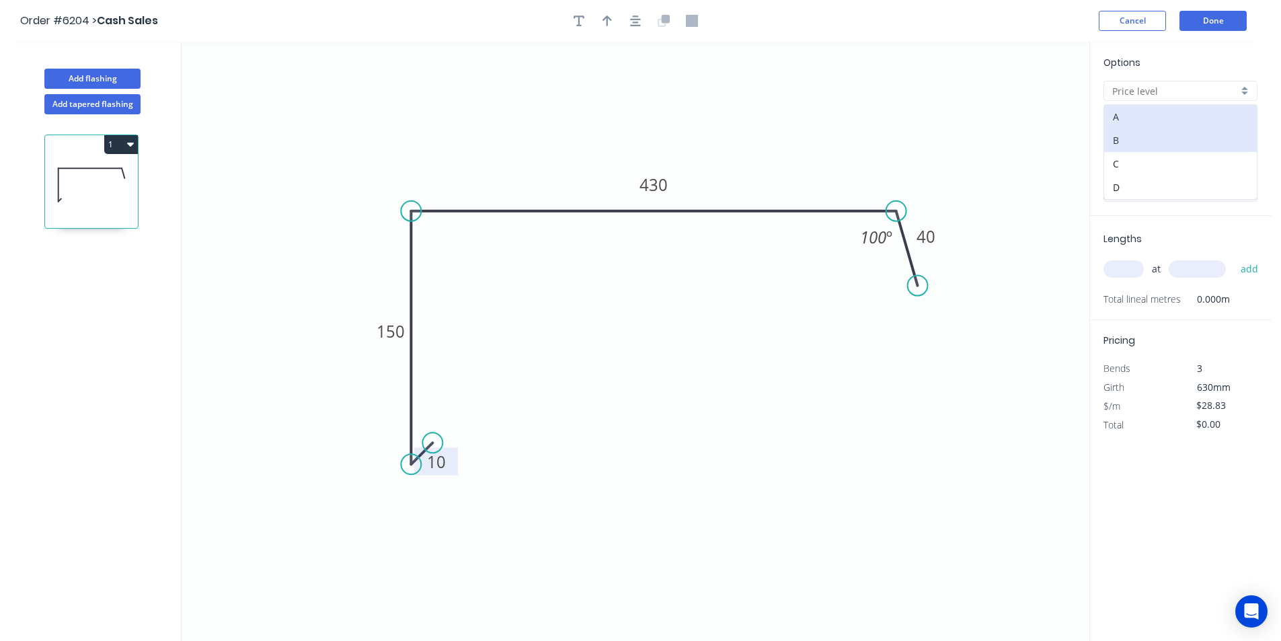
type input "B"
type input "$26.61"
click at [1190, 125] on input "Colorbond" at bounding box center [1175, 125] width 126 height 14
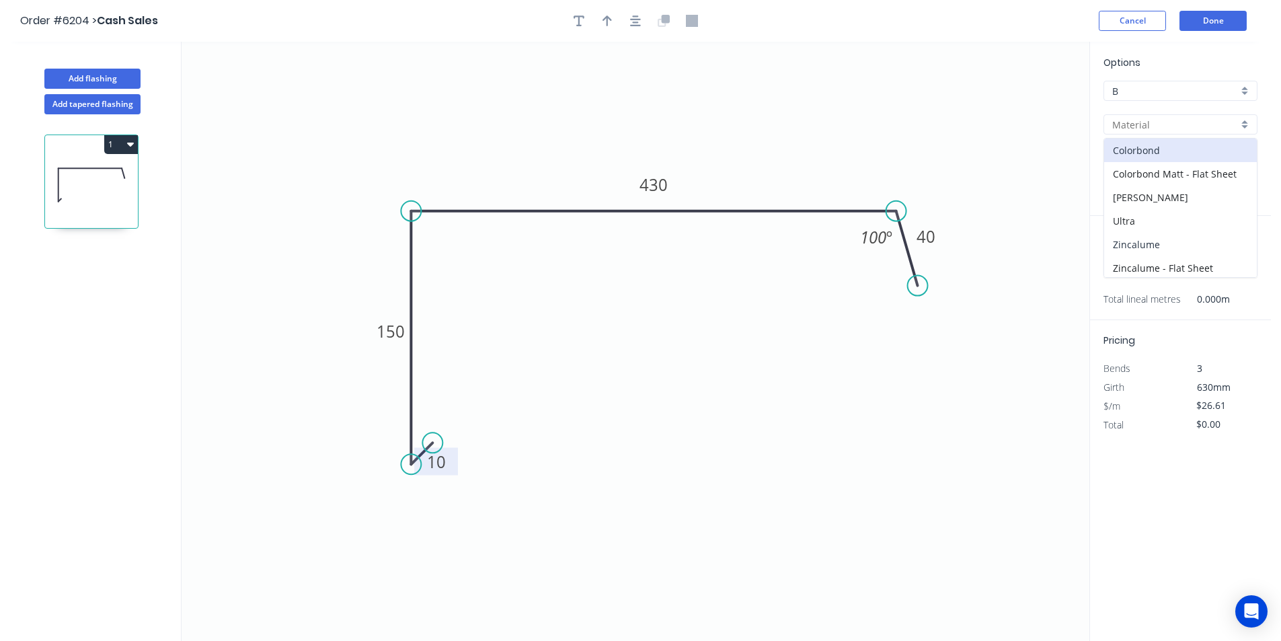
click at [1133, 241] on div "Zincalume" at bounding box center [1180, 245] width 153 height 24
type input "Zincalume"
type input "$29.90"
click at [1124, 278] on input "text" at bounding box center [1124, 268] width 40 height 17
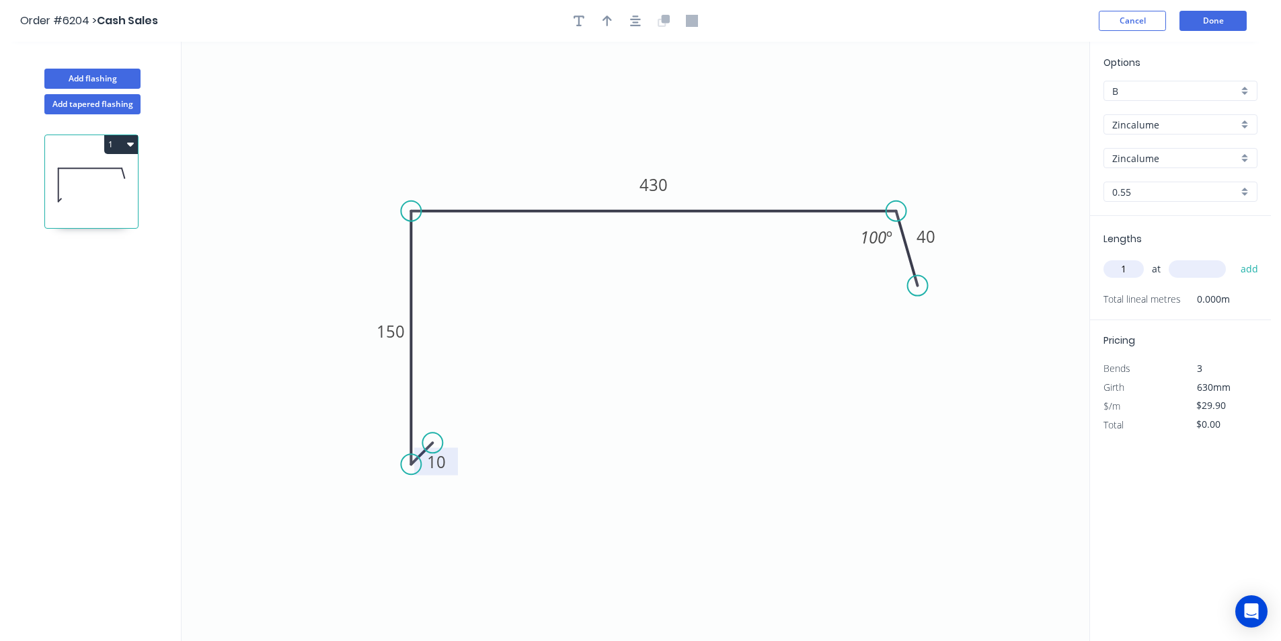
type input "1"
type input "4200"
click at [1234, 258] on button "add" at bounding box center [1250, 269] width 32 height 23
type input "$125.58"
click at [617, 18] on div at bounding box center [635, 21] width 141 height 20
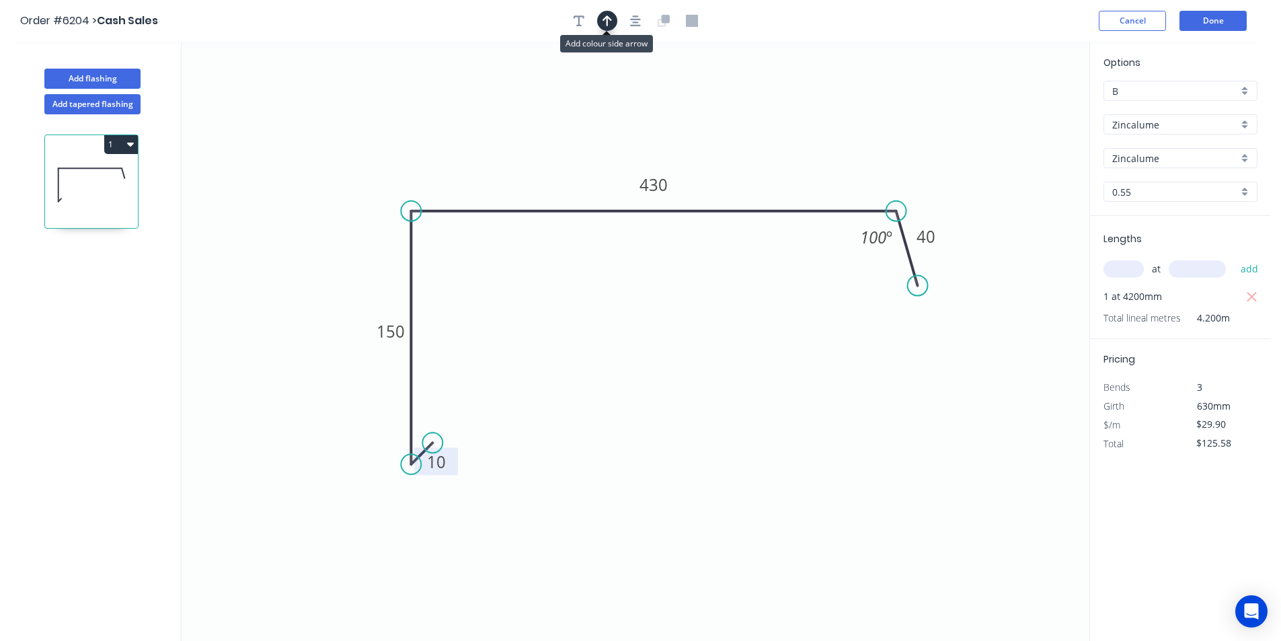
click at [617, 22] on button "button" at bounding box center [607, 21] width 20 height 20
drag, startPoint x: 841, startPoint y: 132, endPoint x: 777, endPoint y: 151, distance: 66.0
click at [835, 138] on icon at bounding box center [841, 116] width 12 height 43
click at [60, 83] on button "Add flashing" at bounding box center [92, 79] width 96 height 20
type input "A"
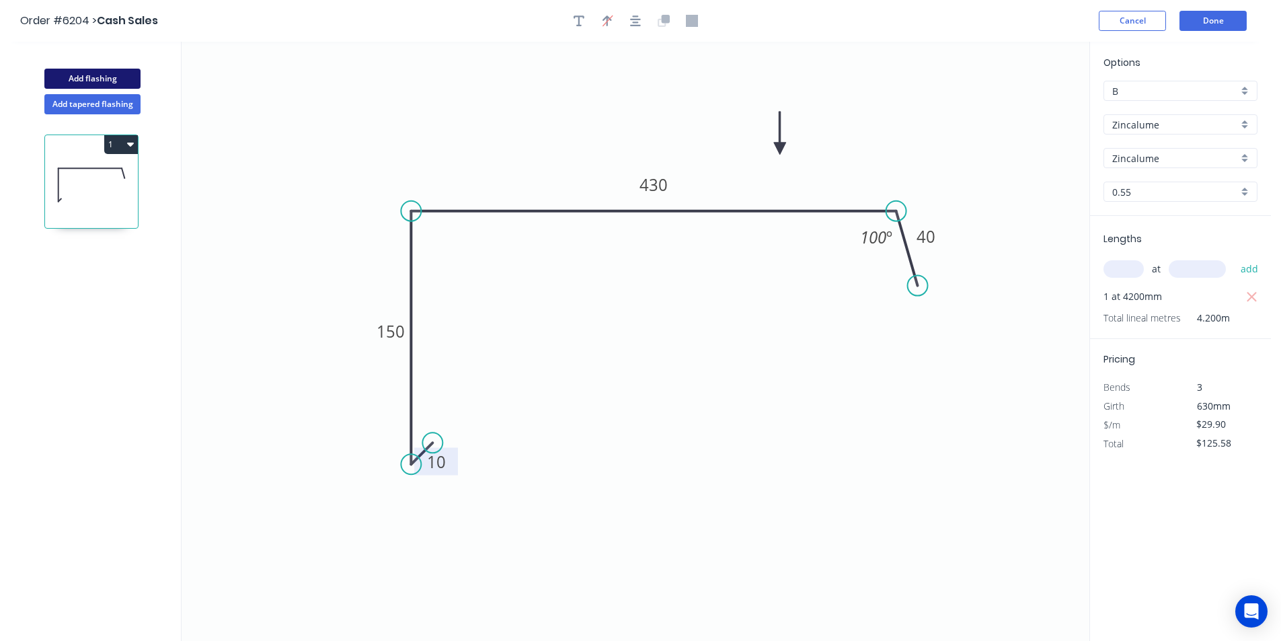
type input "$0.00"
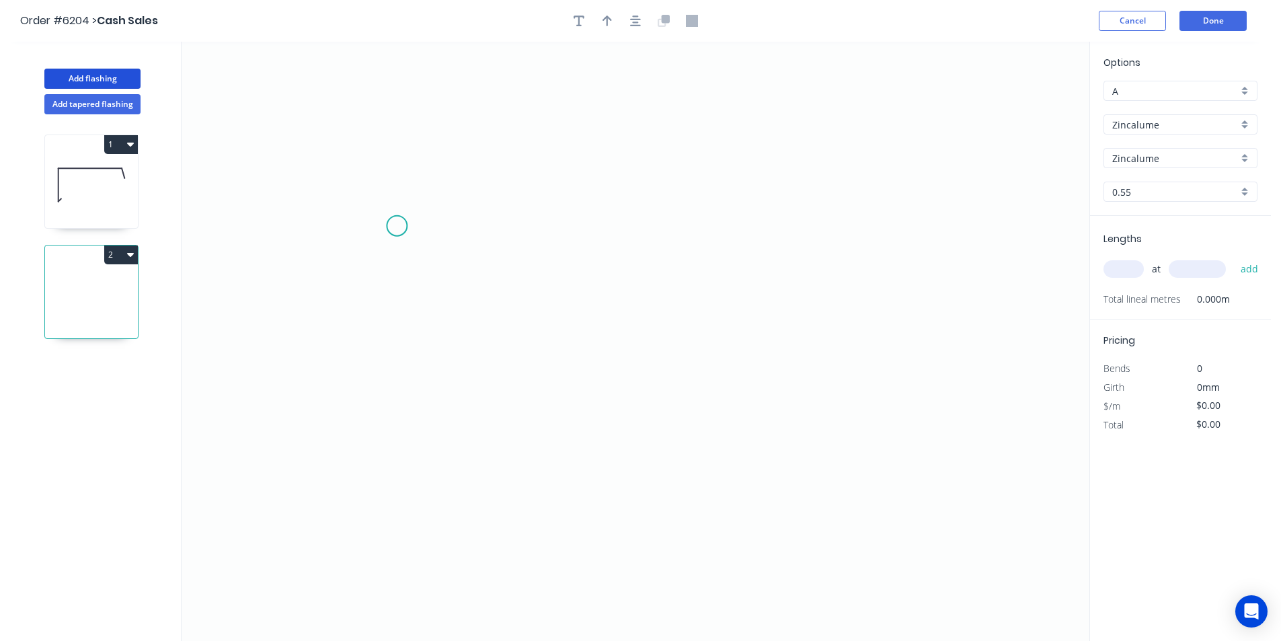
click at [397, 226] on icon "0" at bounding box center [636, 341] width 908 height 599
click at [476, 227] on icon "0" at bounding box center [636, 341] width 908 height 599
click at [463, 438] on icon "0 ?" at bounding box center [636, 341] width 908 height 599
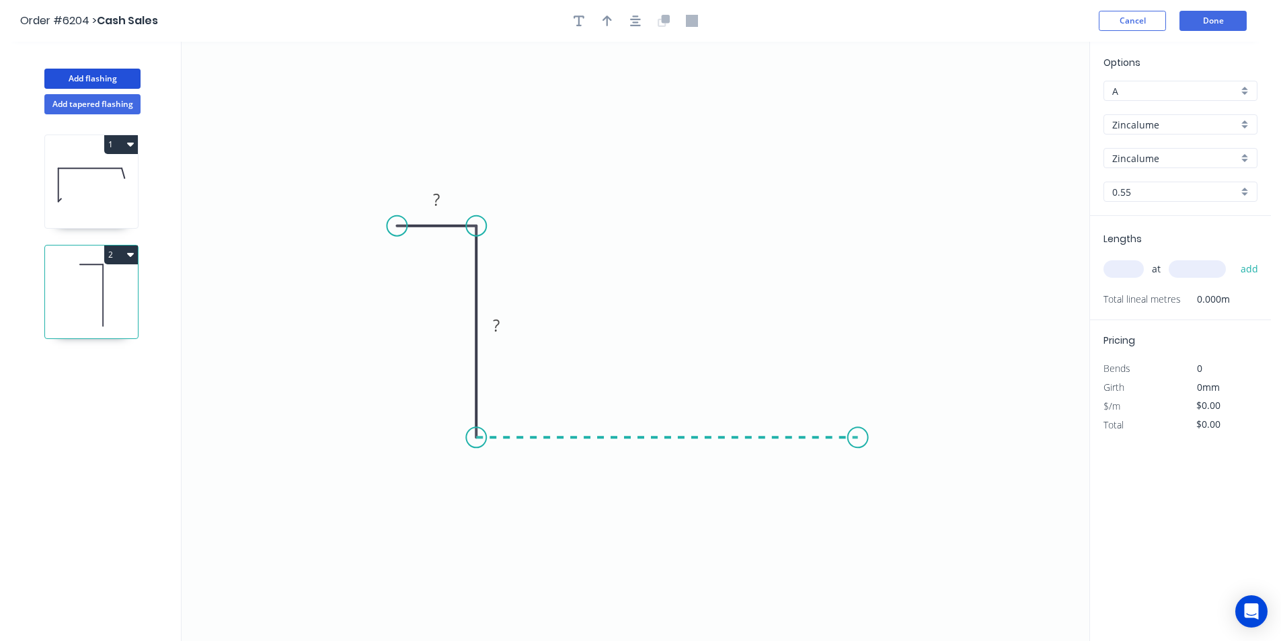
click at [859, 441] on icon "0 ? ?" at bounding box center [636, 341] width 908 height 599
click at [859, 441] on circle at bounding box center [859, 437] width 20 height 20
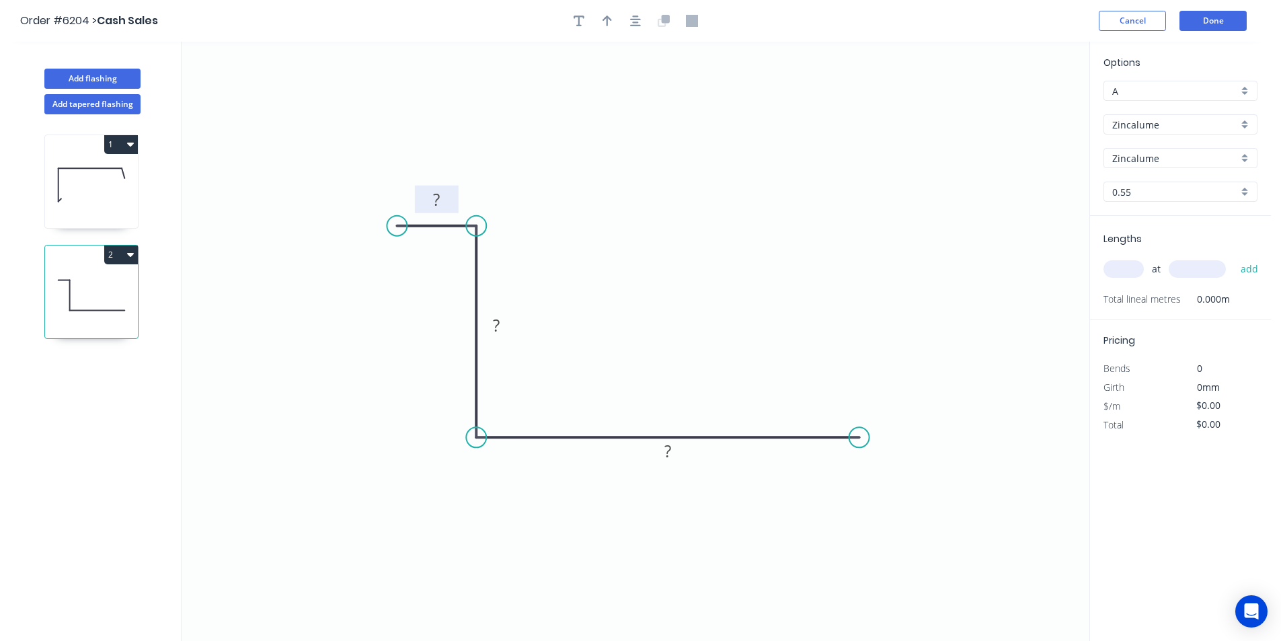
click at [436, 196] on tspan "?" at bounding box center [436, 199] width 7 height 22
click at [611, 22] on icon "button" at bounding box center [607, 21] width 9 height 12
type input "$19.00"
click at [1018, 106] on icon at bounding box center [1022, 93] width 12 height 43
click at [1018, 106] on icon at bounding box center [1017, 90] width 12 height 43
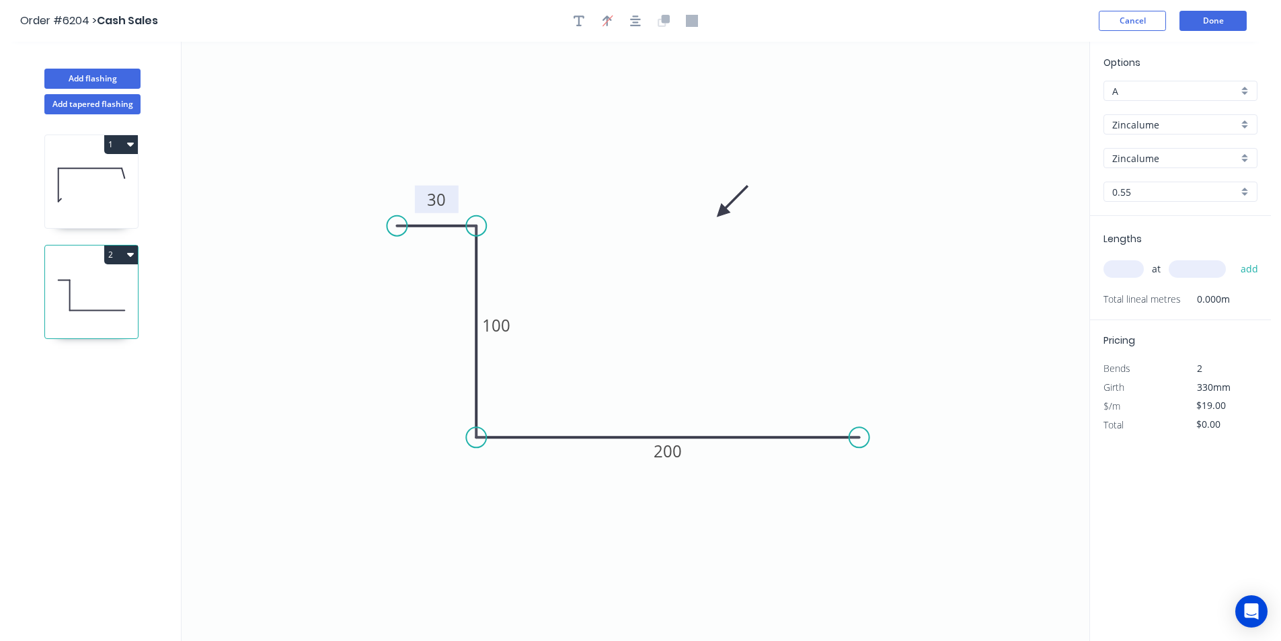
drag, startPoint x: 1017, startPoint y: 103, endPoint x: 701, endPoint y: 222, distance: 337.8
click at [713, 221] on icon at bounding box center [732, 201] width 39 height 39
click at [1118, 272] on input "text" at bounding box center [1124, 268] width 40 height 17
type input "1"
type input "3000"
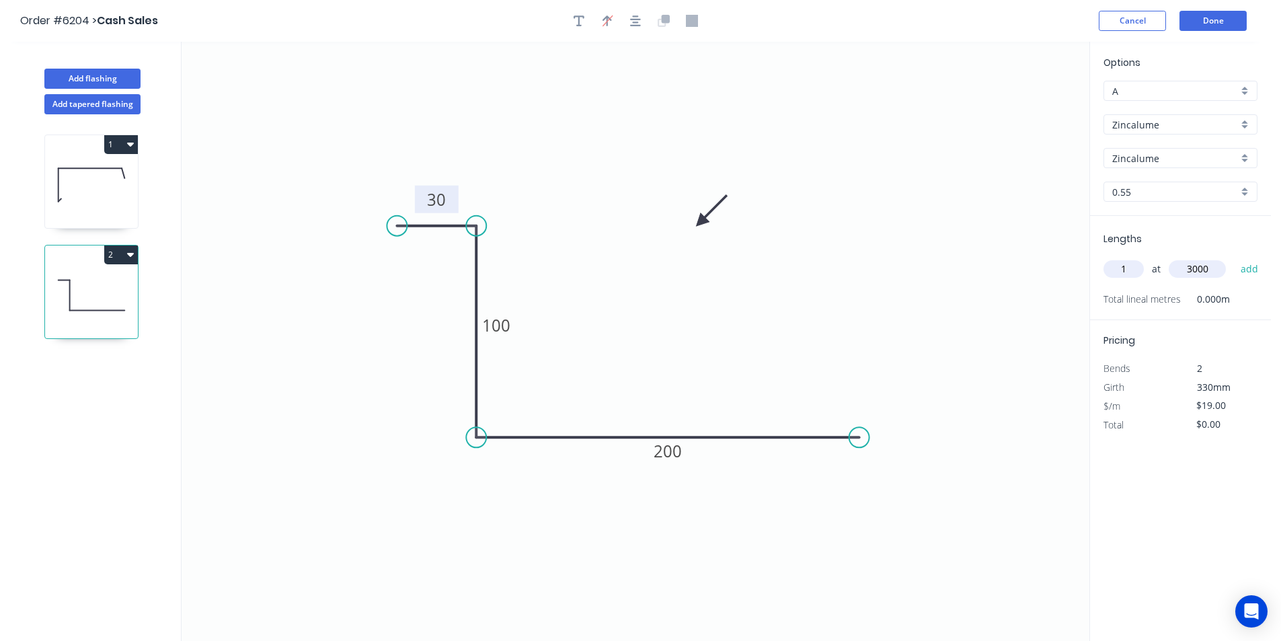
click at [1234, 258] on button "add" at bounding box center [1250, 269] width 32 height 23
type input "$57.00"
click at [1230, 24] on button "Done" at bounding box center [1213, 21] width 67 height 20
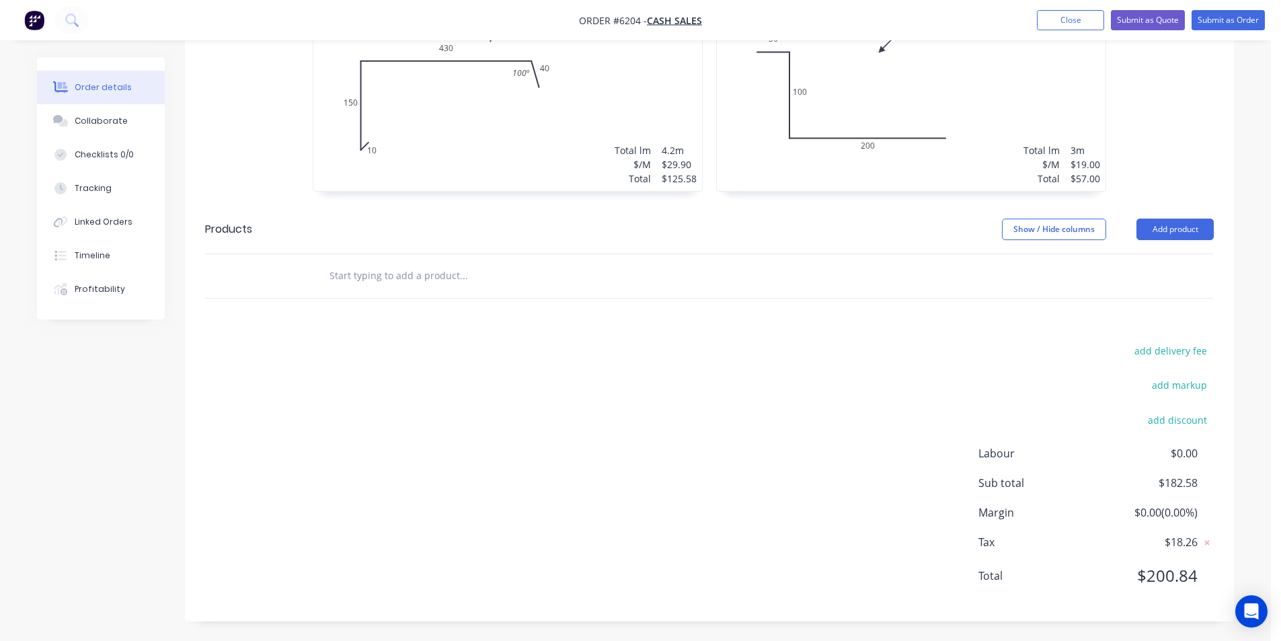
scroll to position [445, 0]
click at [466, 277] on input "text" at bounding box center [463, 275] width 269 height 27
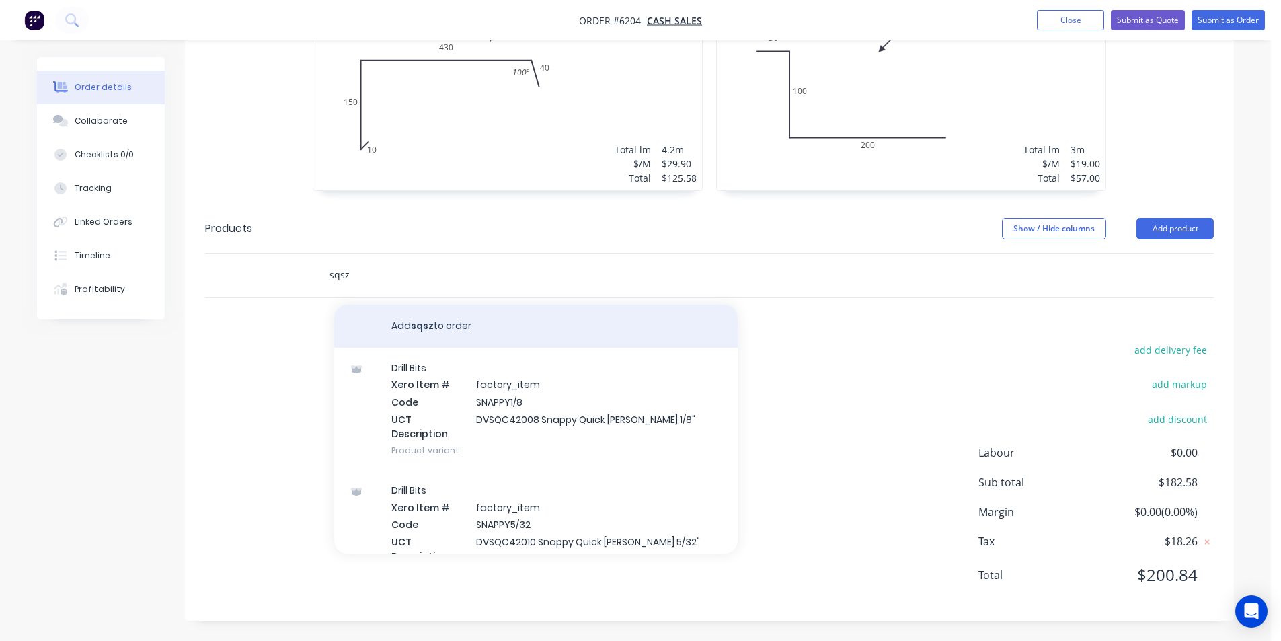
scroll to position [0, 0]
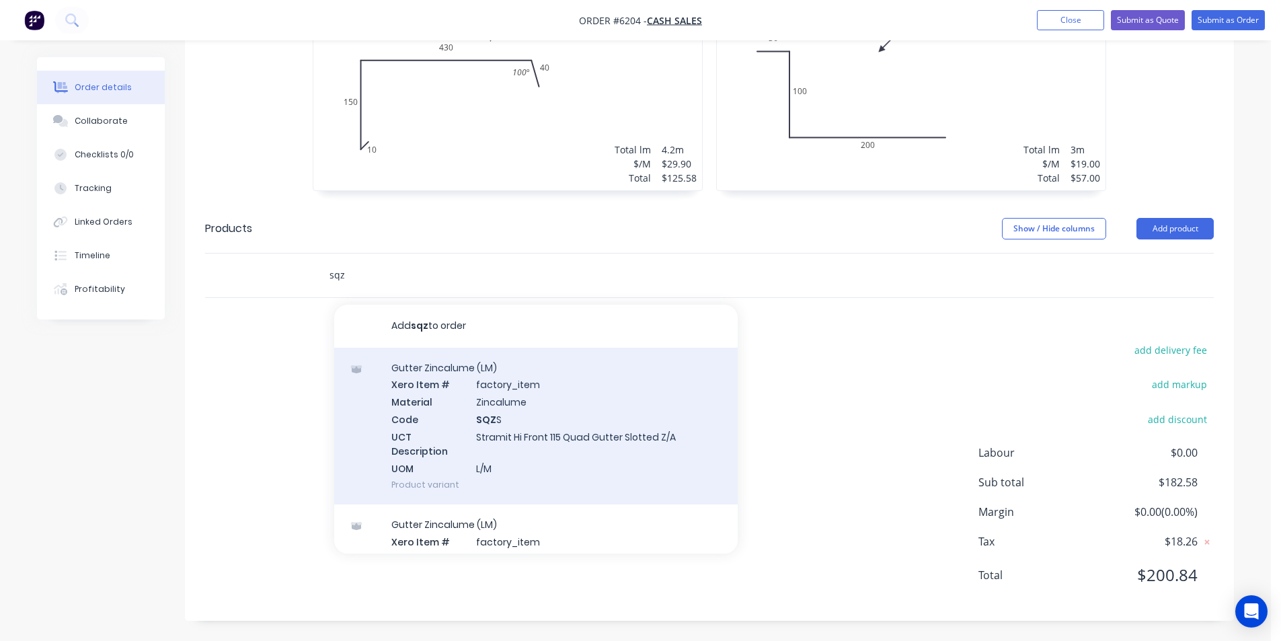
type input "sqz"
click at [592, 430] on div "Gutter Zincalume (LM) Xero Item # factory_item Material Zincalume Code SQZ S UC…" at bounding box center [536, 426] width 404 height 157
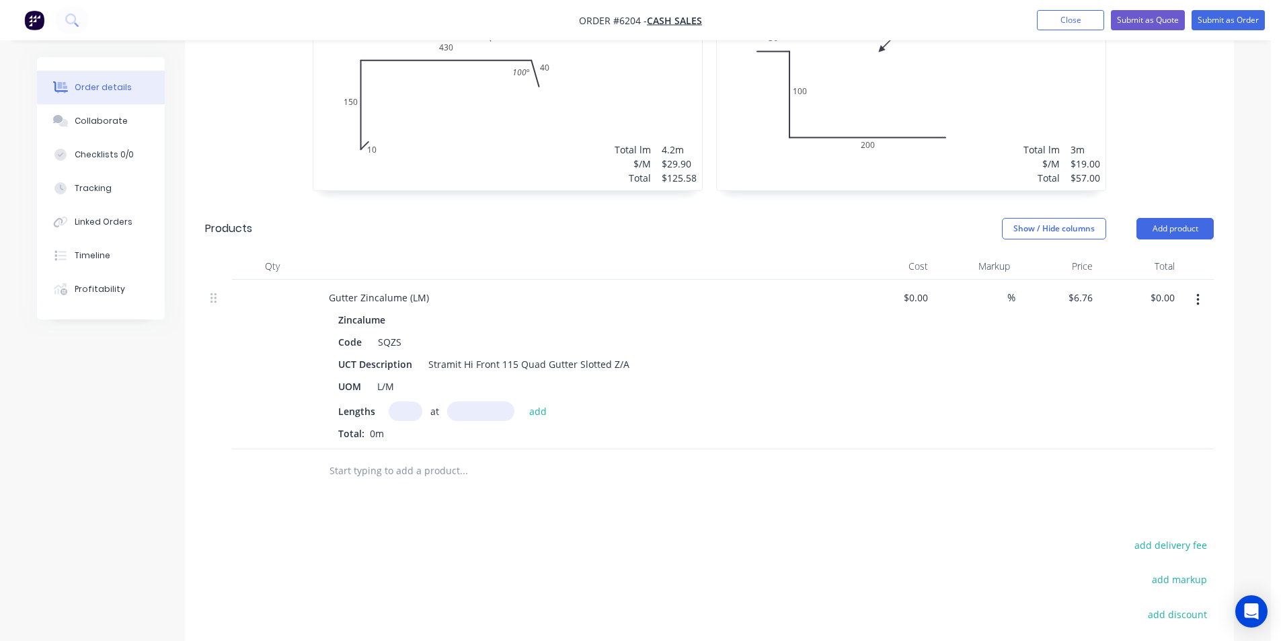
click at [412, 410] on input "text" at bounding box center [406, 411] width 34 height 20
type input "1"
type input "2400"
click at [523, 401] on button "add" at bounding box center [539, 410] width 32 height 18
type input "$16.22"
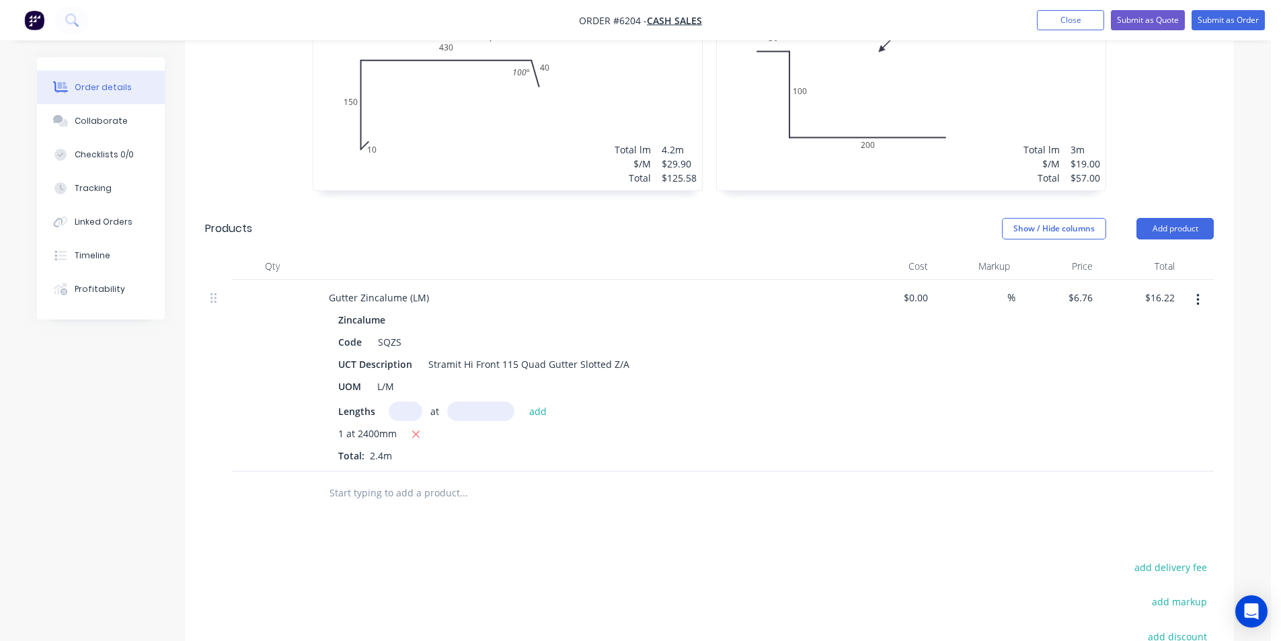
click at [424, 482] on input "text" at bounding box center [463, 493] width 269 height 27
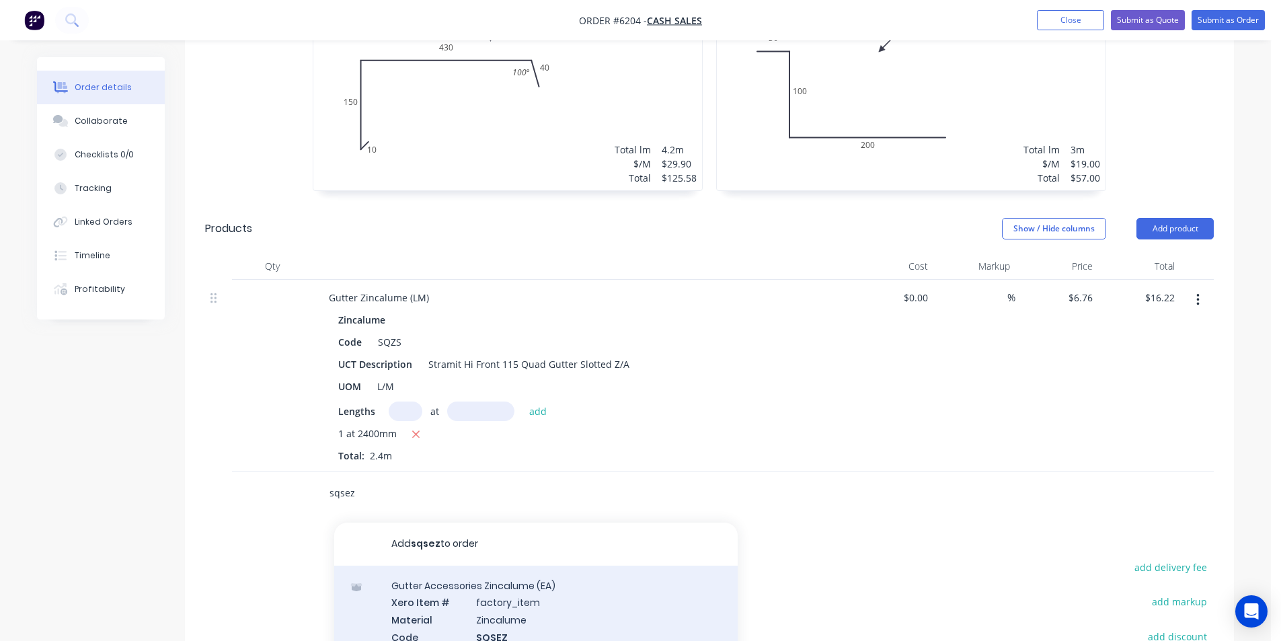
scroll to position [647, 0]
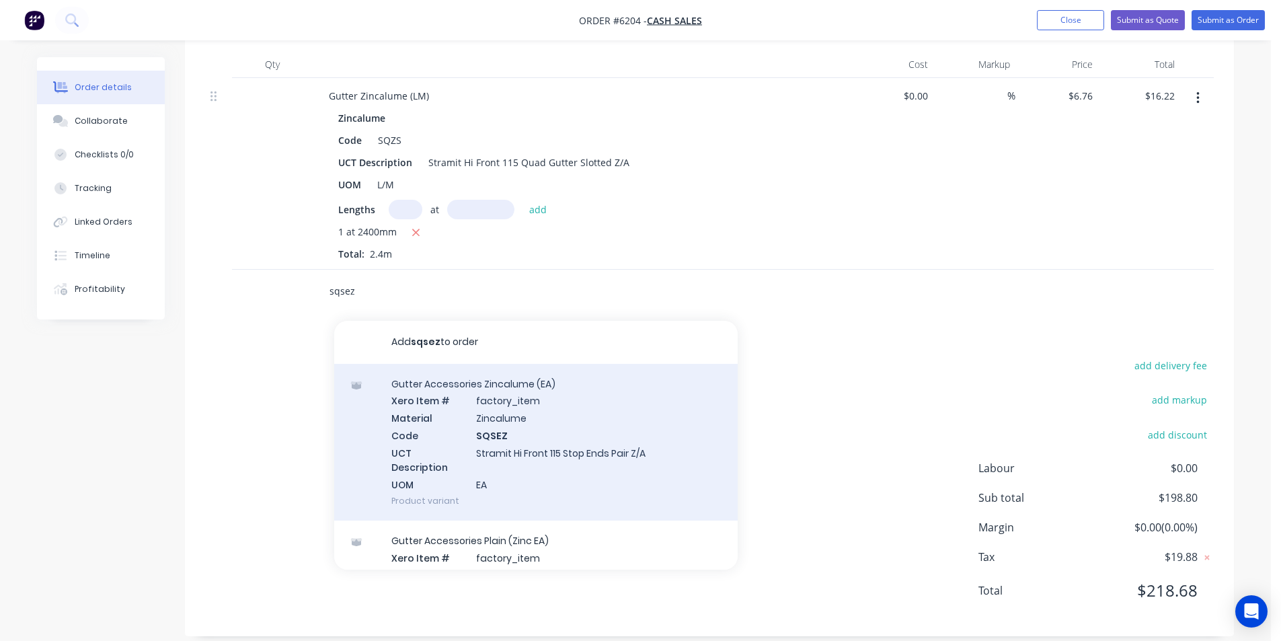
type input "sqsez"
click at [612, 467] on div "Gutter Accessories Zincalume (EA) Xero Item # factory_item Material Zincalume C…" at bounding box center [536, 442] width 404 height 157
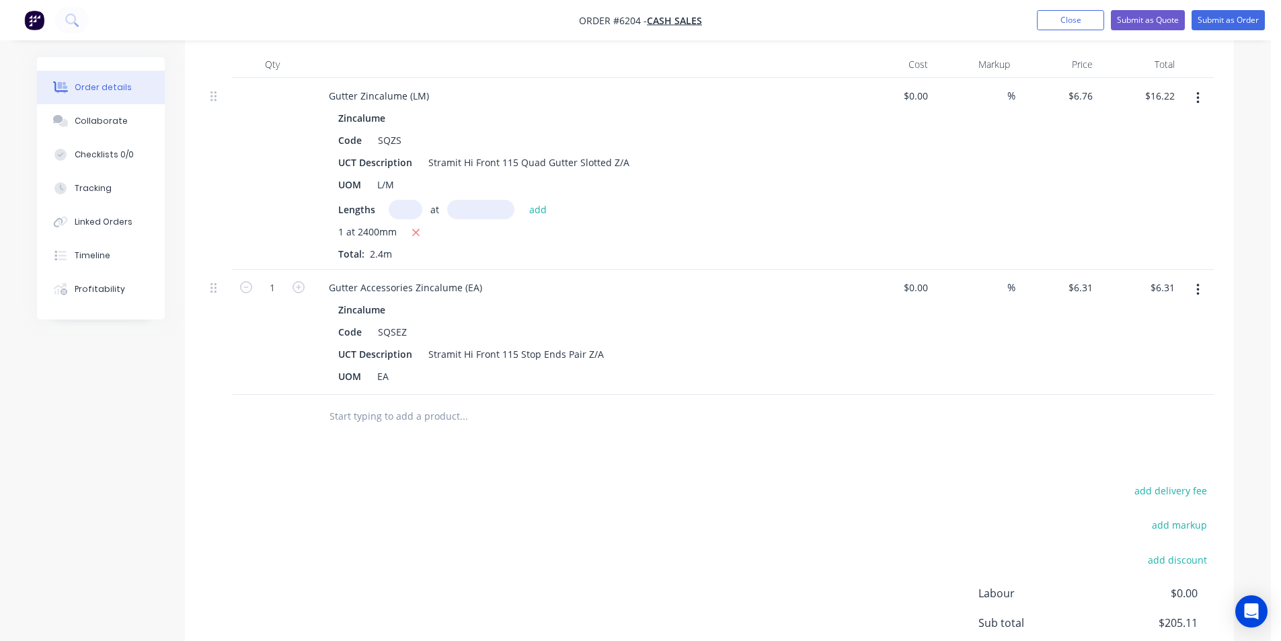
click at [378, 422] on input "text" at bounding box center [463, 416] width 269 height 27
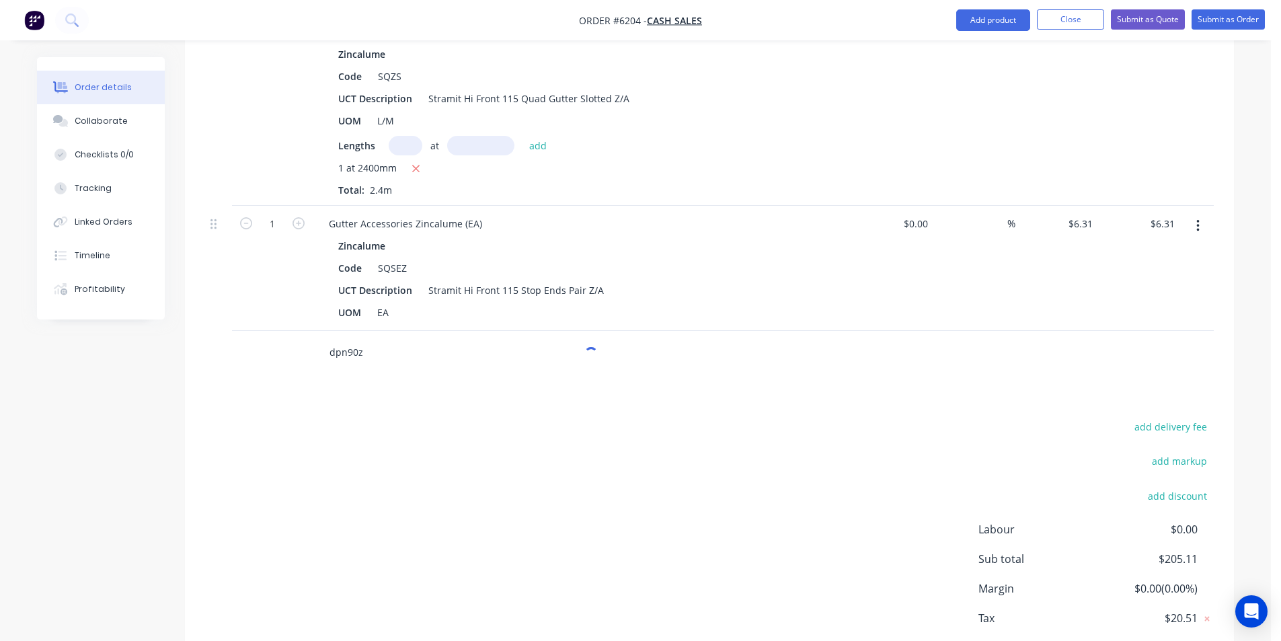
scroll to position [781, 0]
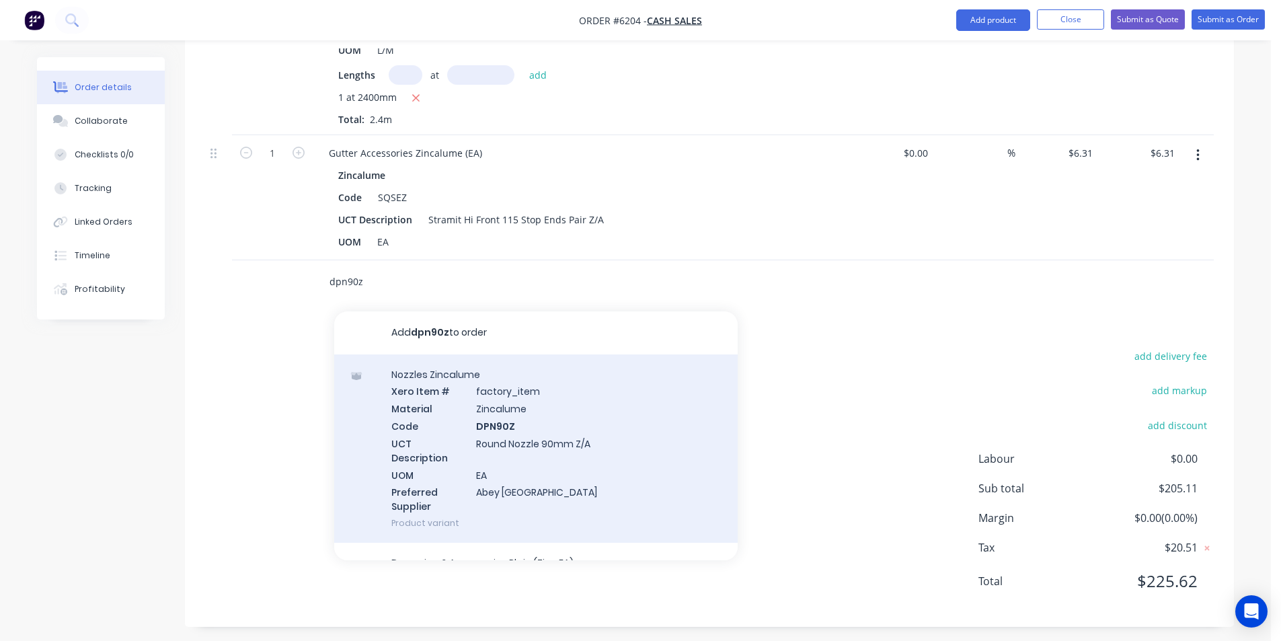
type input "dpn90z"
click at [469, 458] on div "Nozzles Zincalume Xero Item # factory_item Material Zincalume Code DPN90Z UCT D…" at bounding box center [536, 448] width 404 height 189
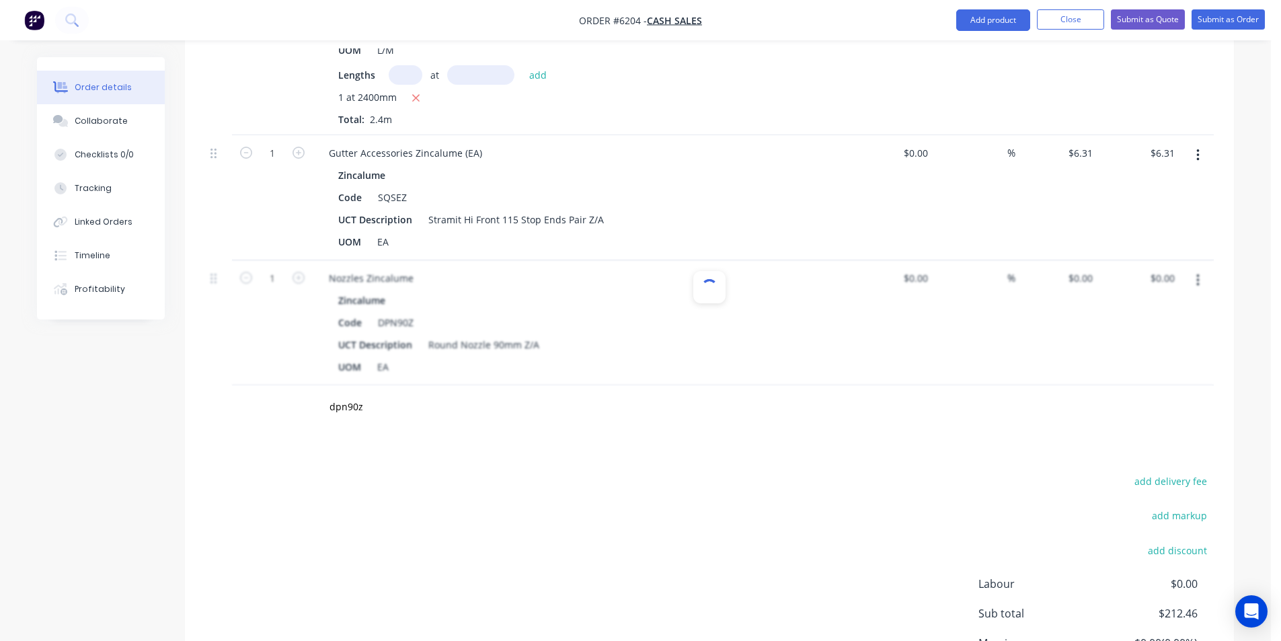
type input "$7.35"
click at [389, 413] on input "text" at bounding box center [463, 406] width 269 height 27
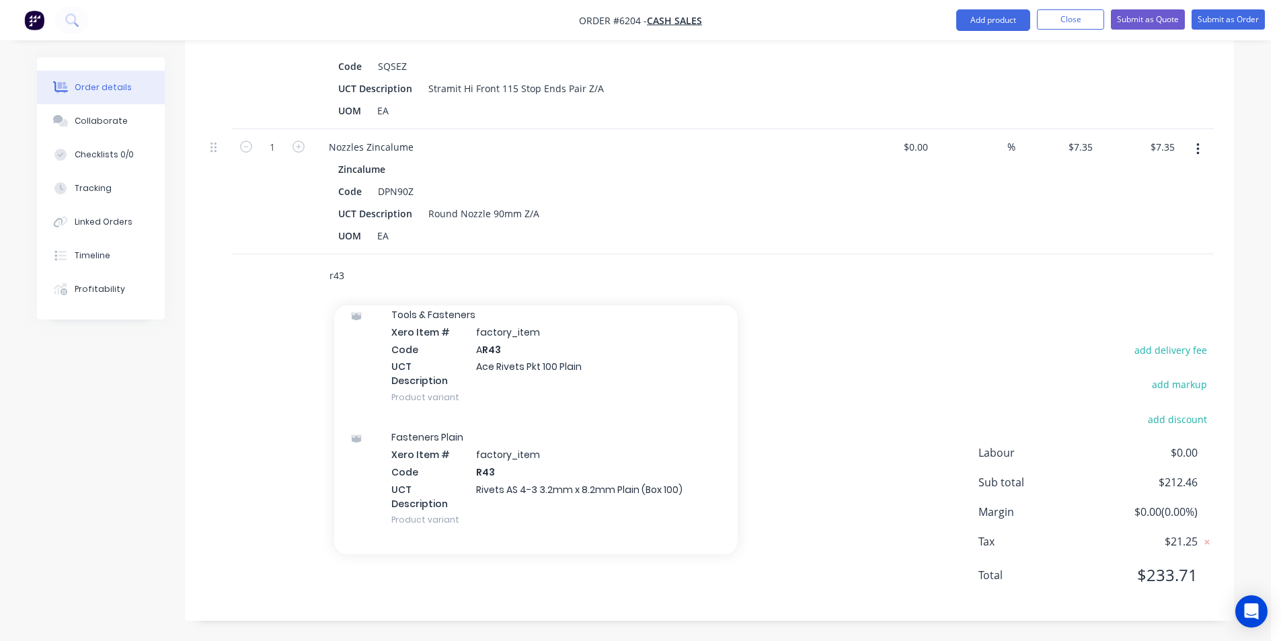
scroll to position [942, 0]
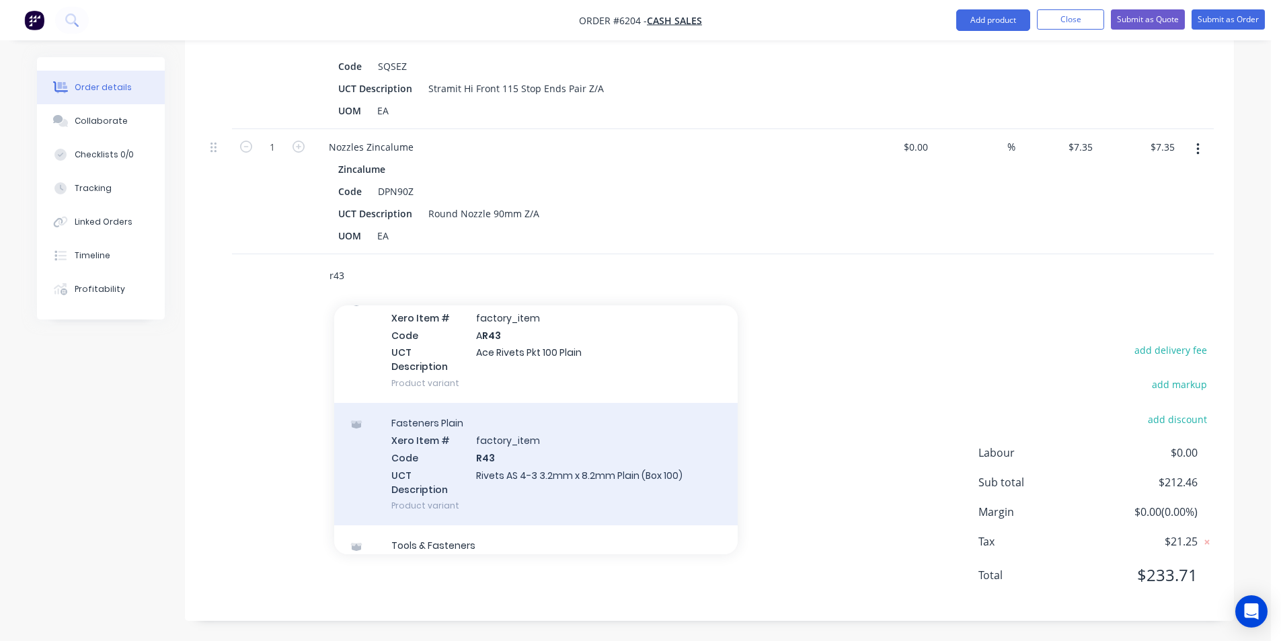
type input "r43"
click at [582, 470] on div "Fasteners Plain Xero Item # factory_item Code R43 UCT Description Rivets AS 4-3…" at bounding box center [536, 464] width 404 height 122
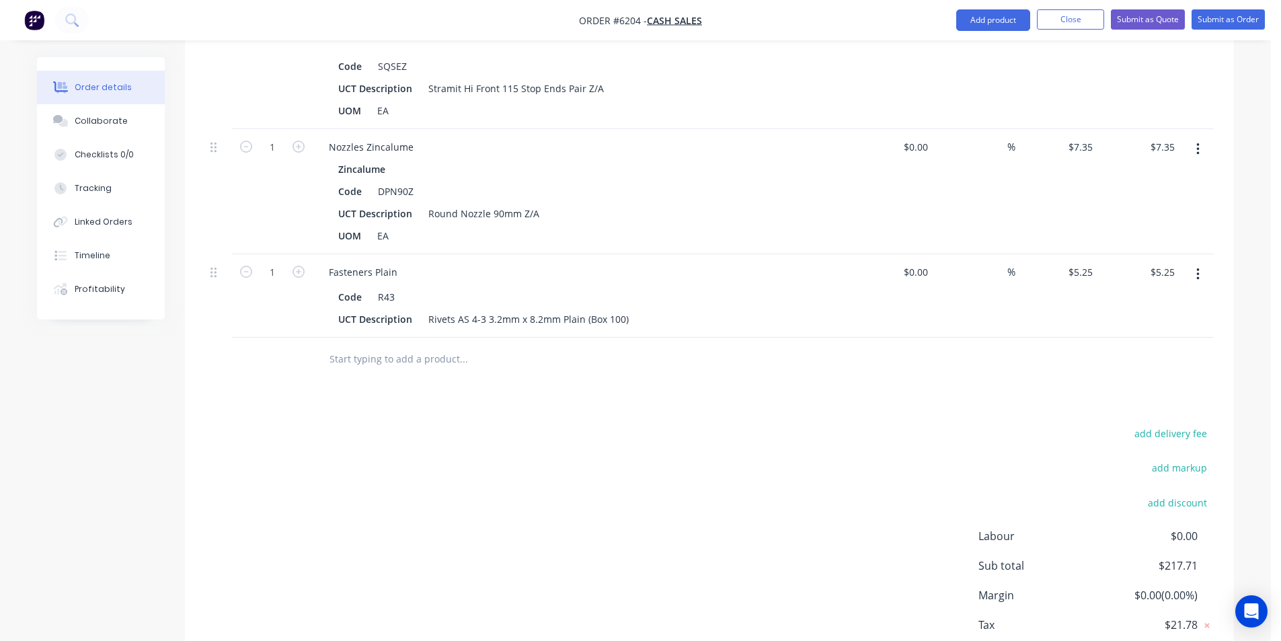
click at [432, 366] on input "text" at bounding box center [463, 359] width 269 height 27
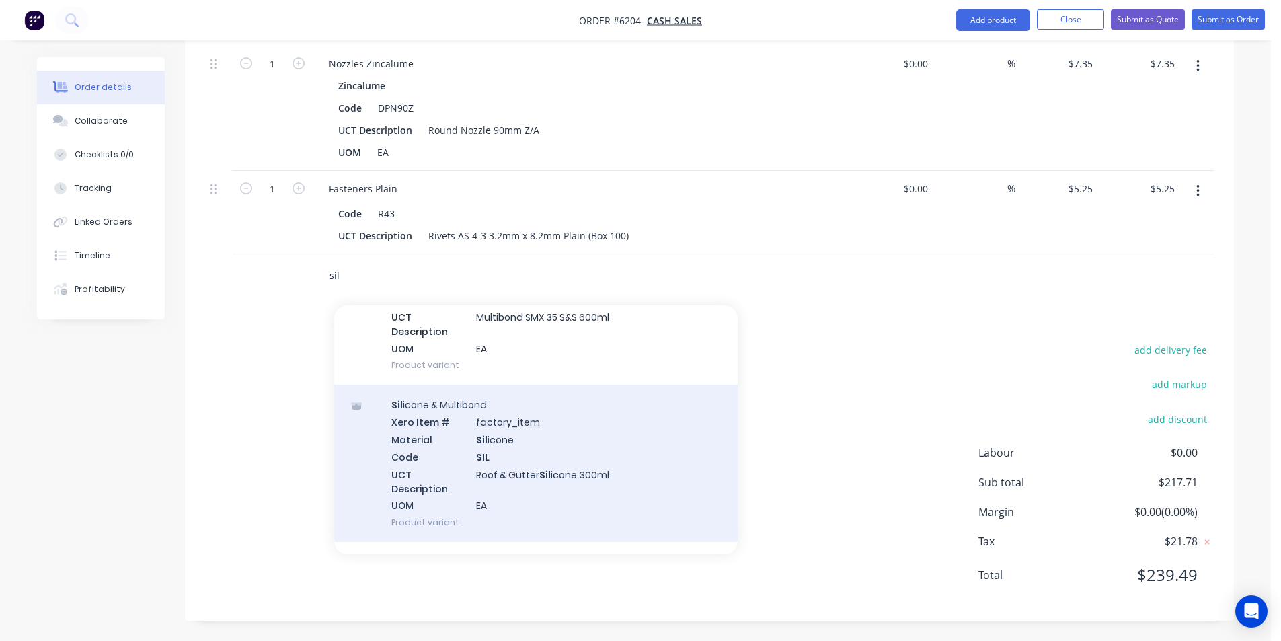
scroll to position [135, 0]
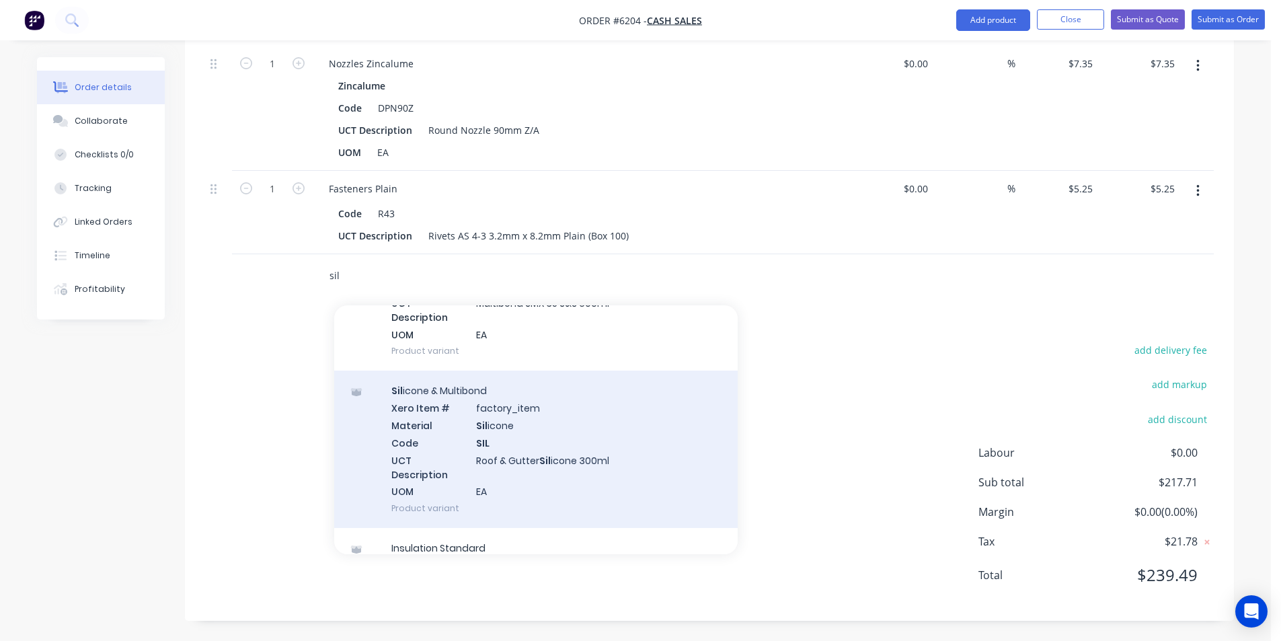
type input "sil"
click at [543, 443] on div "Sil icone & Multibond Xero Item # factory_item Material Sil icone Code SIL UCT …" at bounding box center [536, 449] width 404 height 157
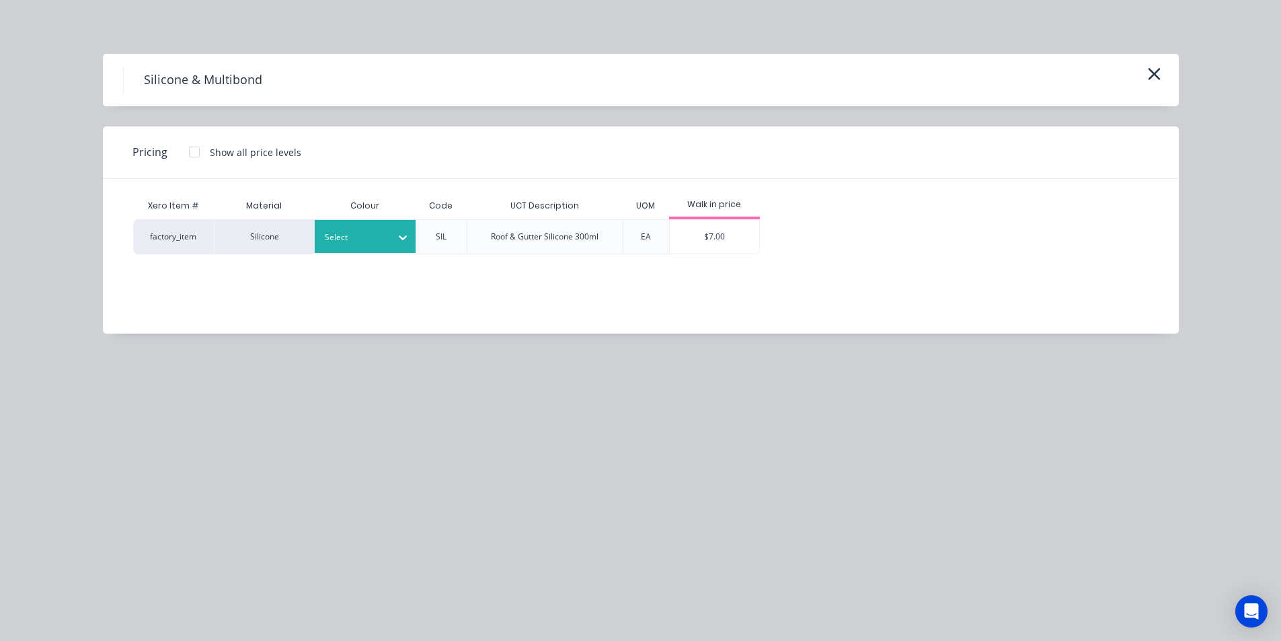
click at [375, 252] on div "Select" at bounding box center [365, 236] width 101 height 33
type input "c"
click at [718, 254] on div "$7.00" at bounding box center [714, 236] width 91 height 35
click at [718, 247] on div "$7.00" at bounding box center [714, 237] width 89 height 34
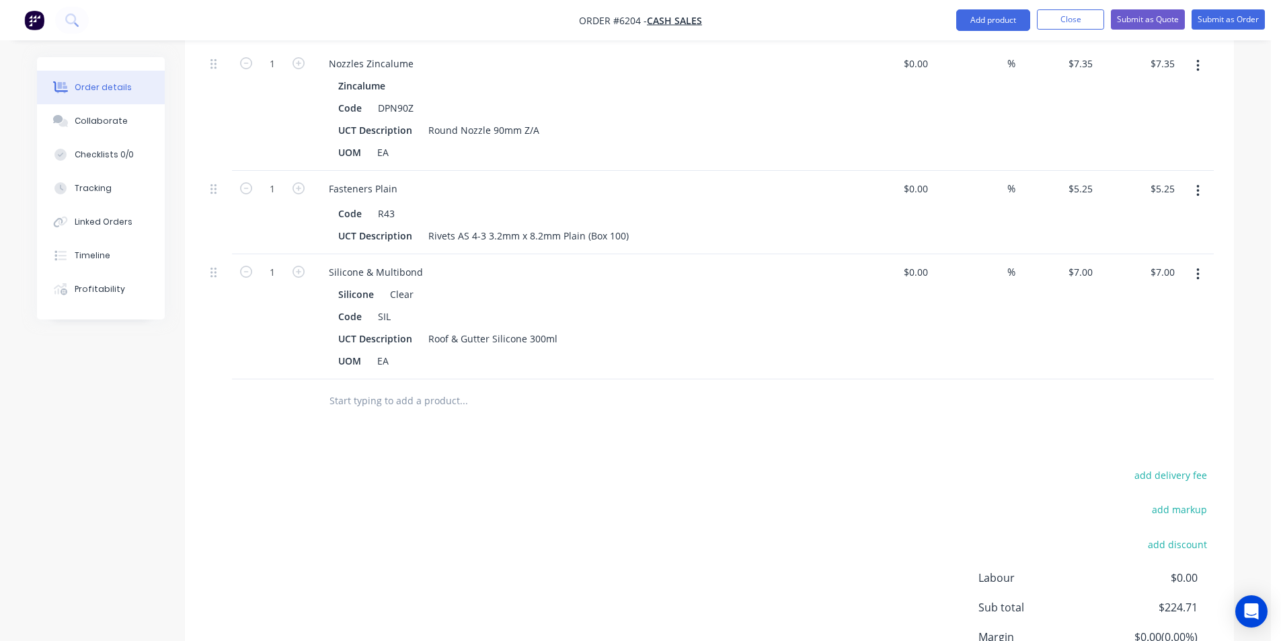
click at [459, 402] on input "text" at bounding box center [463, 400] width 269 height 27
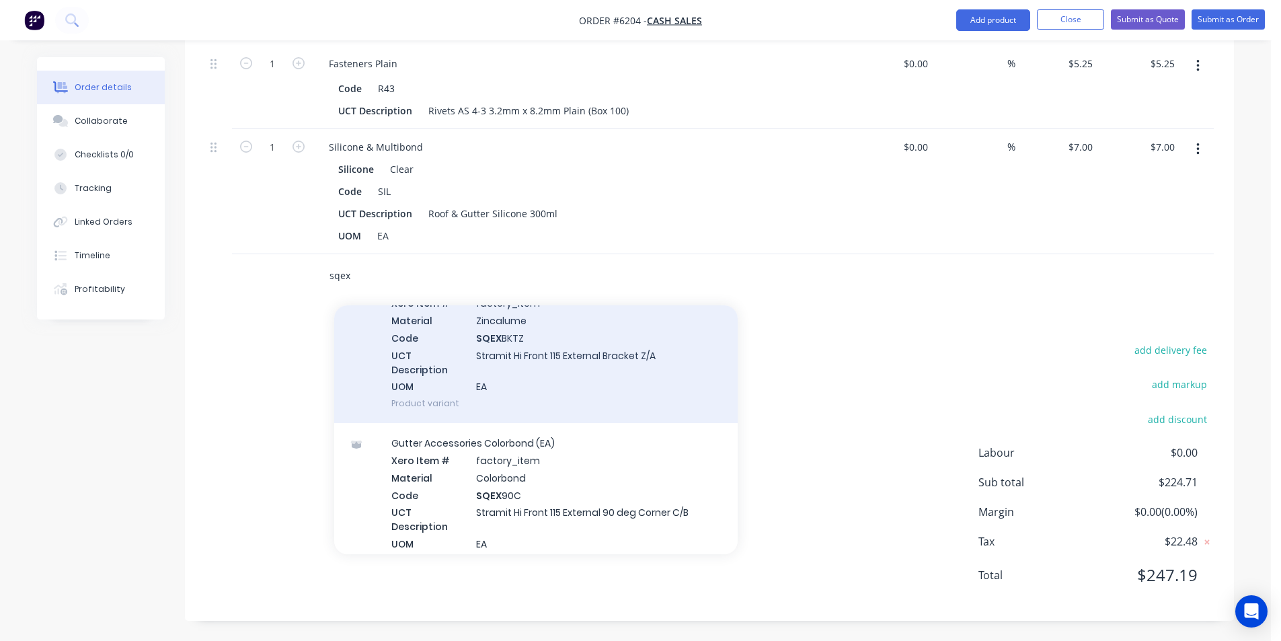
scroll to position [67, 0]
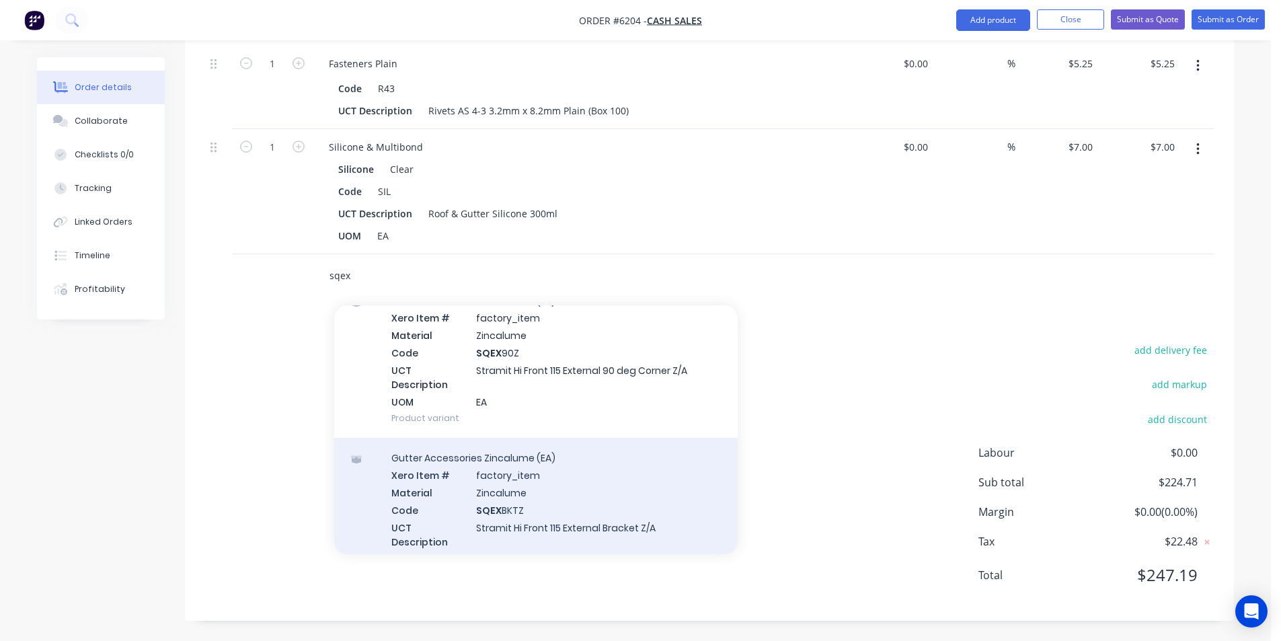
type input "sqex"
click at [599, 513] on div "Gutter Accessories Zincalume (EA) Xero Item # factory_item Material Zincalume C…" at bounding box center [536, 516] width 404 height 157
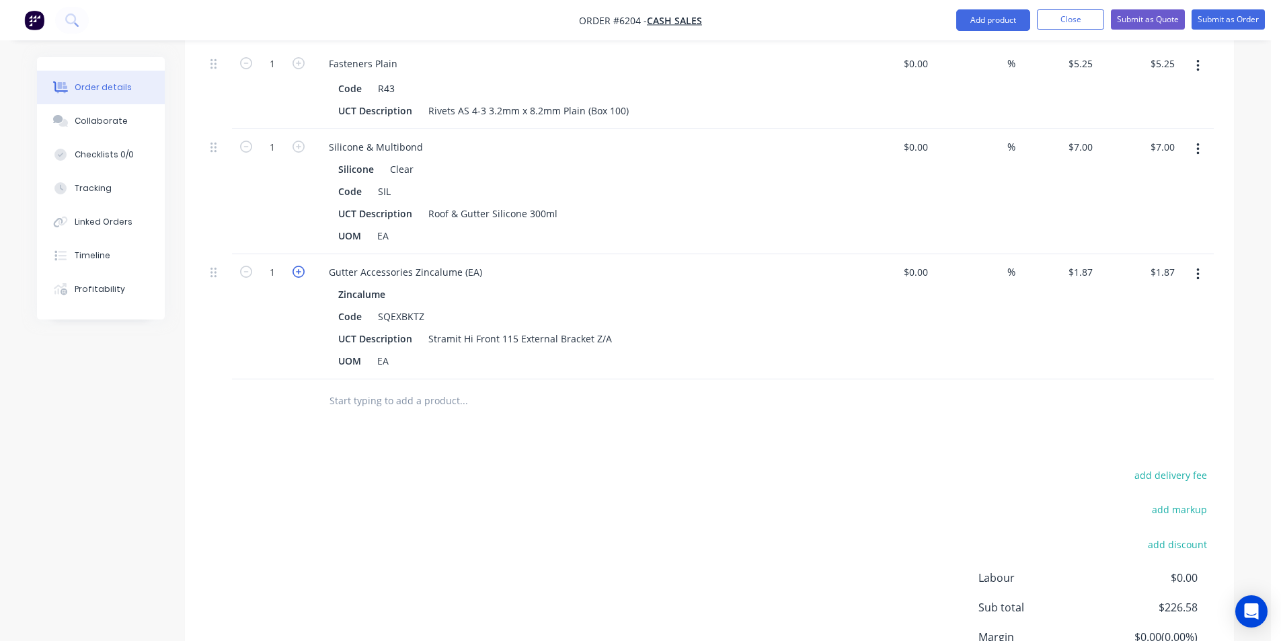
click at [300, 274] on icon "button" at bounding box center [299, 272] width 12 height 12
type input "2"
type input "$3.74"
click at [300, 274] on icon "button" at bounding box center [299, 272] width 12 height 12
type input "3"
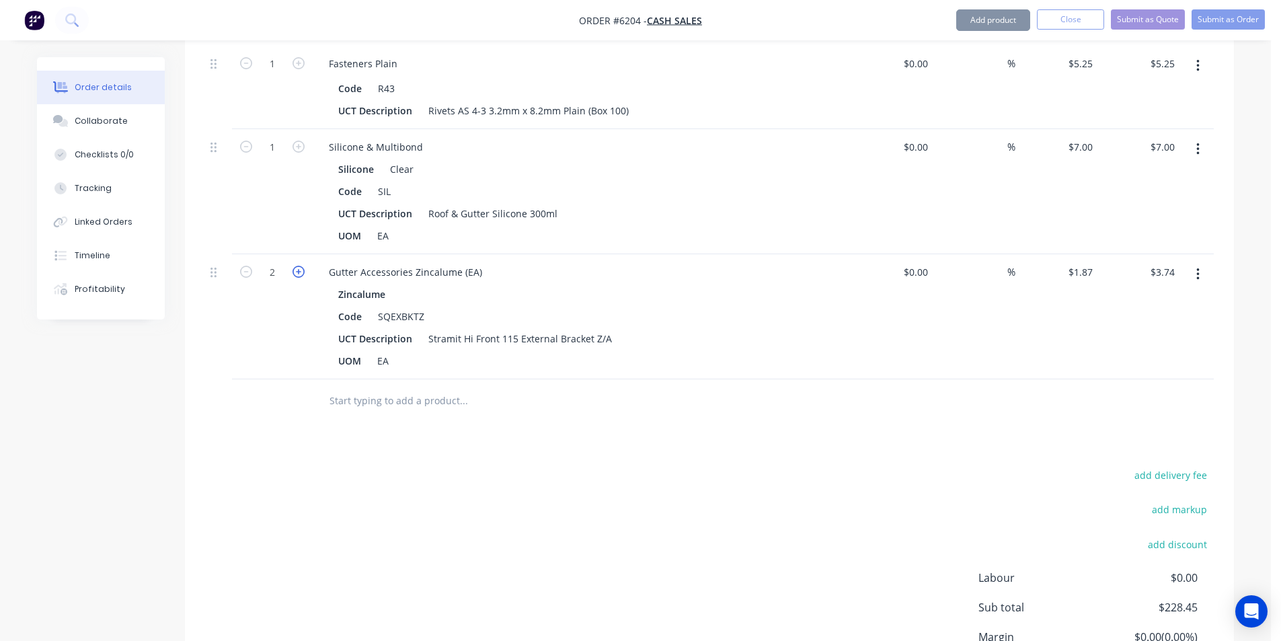
type input "$5.61"
click at [300, 274] on icon "button" at bounding box center [299, 272] width 12 height 12
type input "4"
type input "$7.48"
click at [300, 274] on icon "button" at bounding box center [299, 272] width 12 height 12
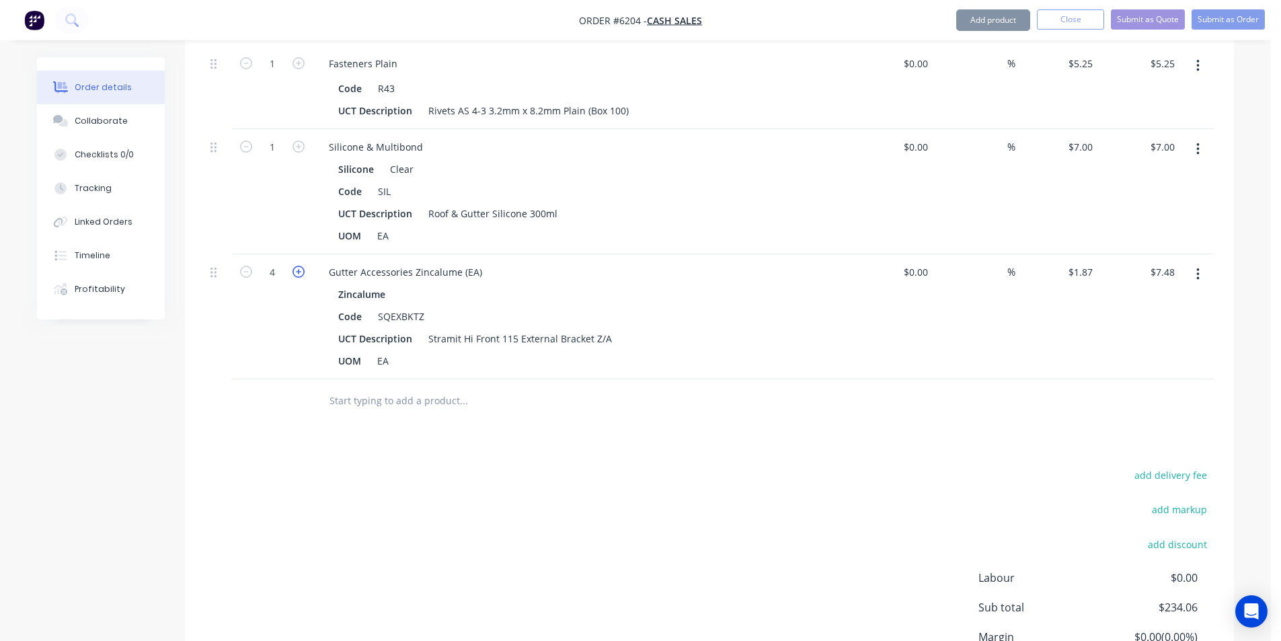
type input "5"
type input "$9.35"
click at [300, 274] on icon "button" at bounding box center [299, 272] width 12 height 12
type input "6"
type input "$11.22"
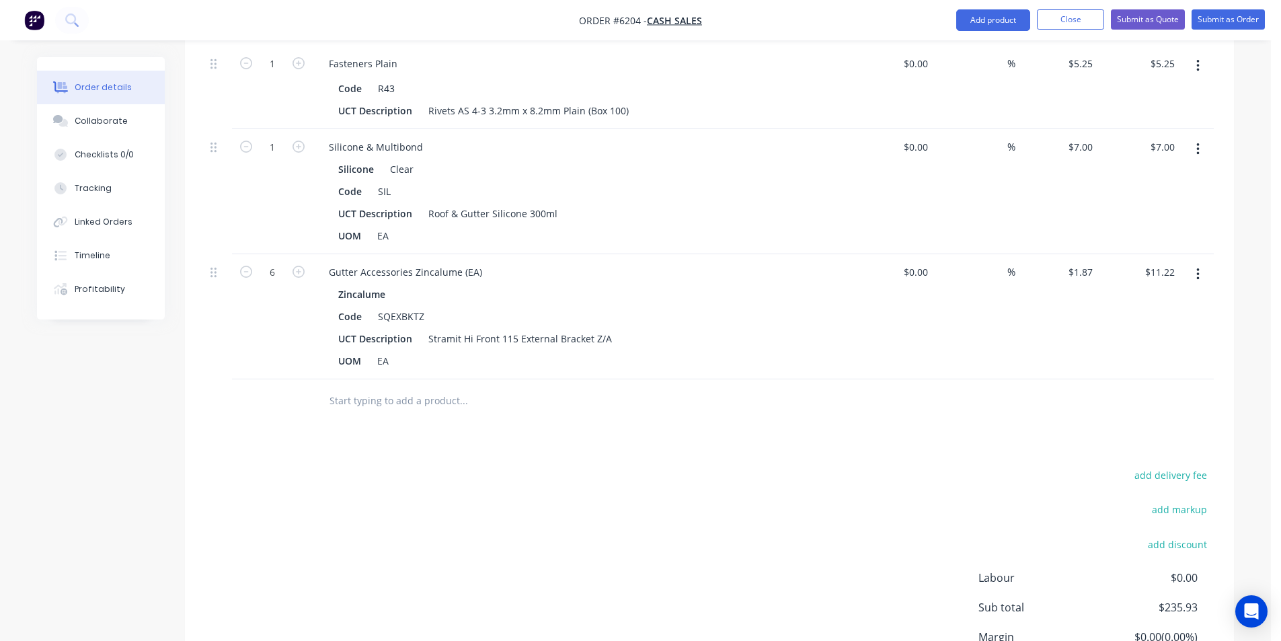
click at [472, 399] on input "text" at bounding box center [463, 400] width 269 height 27
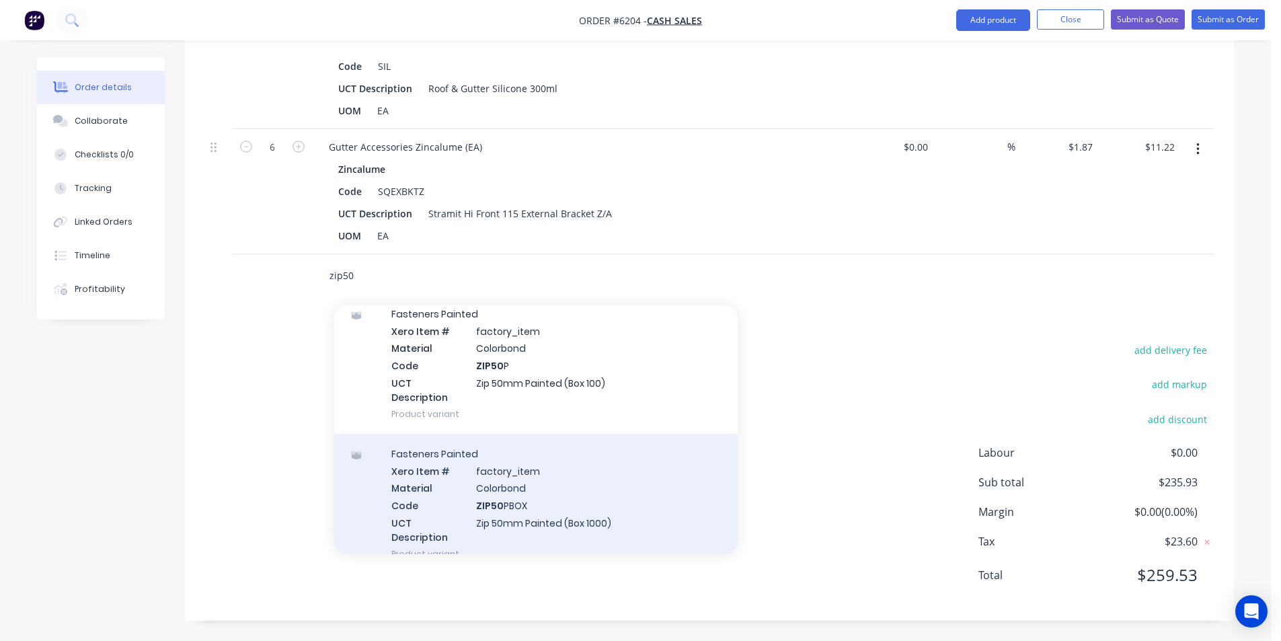
scroll to position [942, 0]
type input "zip50"
click at [623, 500] on div "Fasteners Plain Xero Item # factory_item Code ZIP50 UCT Description Zip 50mm Pl…" at bounding box center [536, 499] width 404 height 122
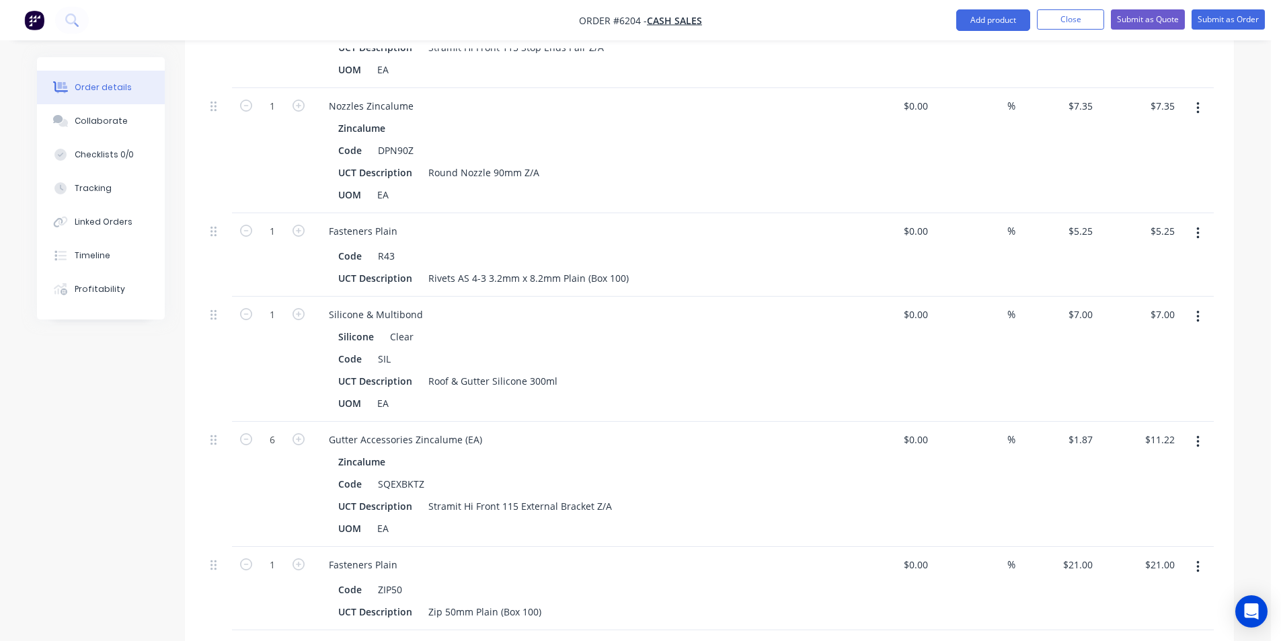
scroll to position [1179, 0]
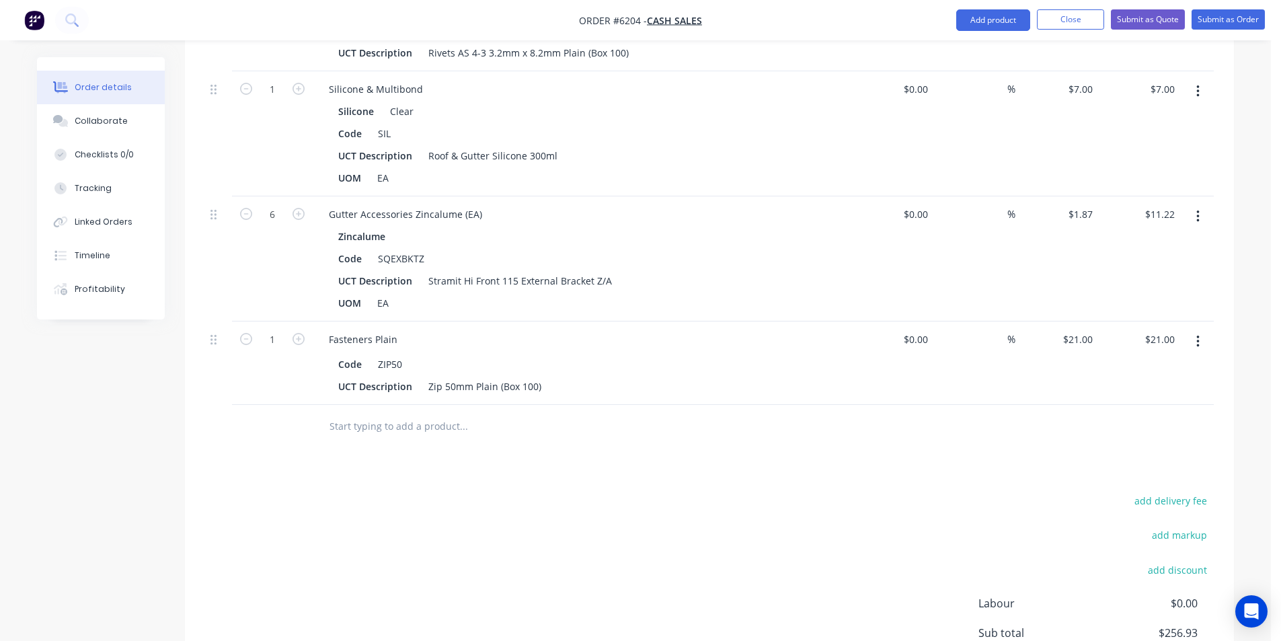
click at [397, 420] on input "text" at bounding box center [463, 426] width 269 height 27
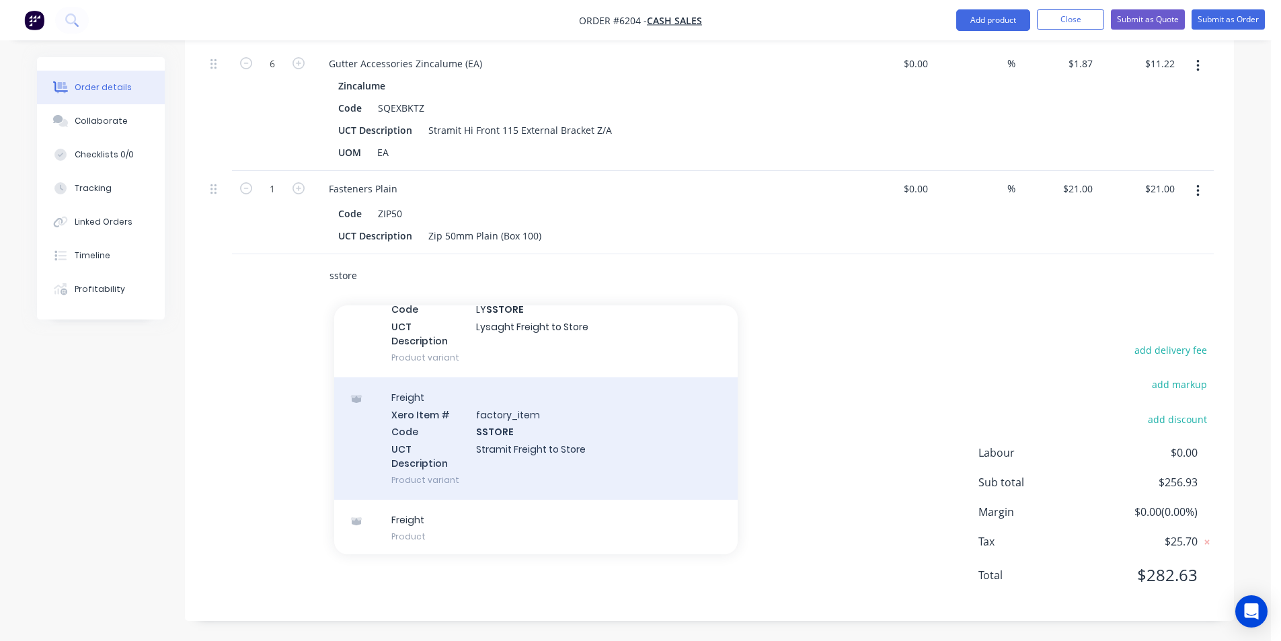
scroll to position [95, 0]
type input "sstore"
click at [552, 443] on div "Freight Xero Item # factory_item Code SSTORE UCT Description Stramit Freight to…" at bounding box center [536, 436] width 404 height 122
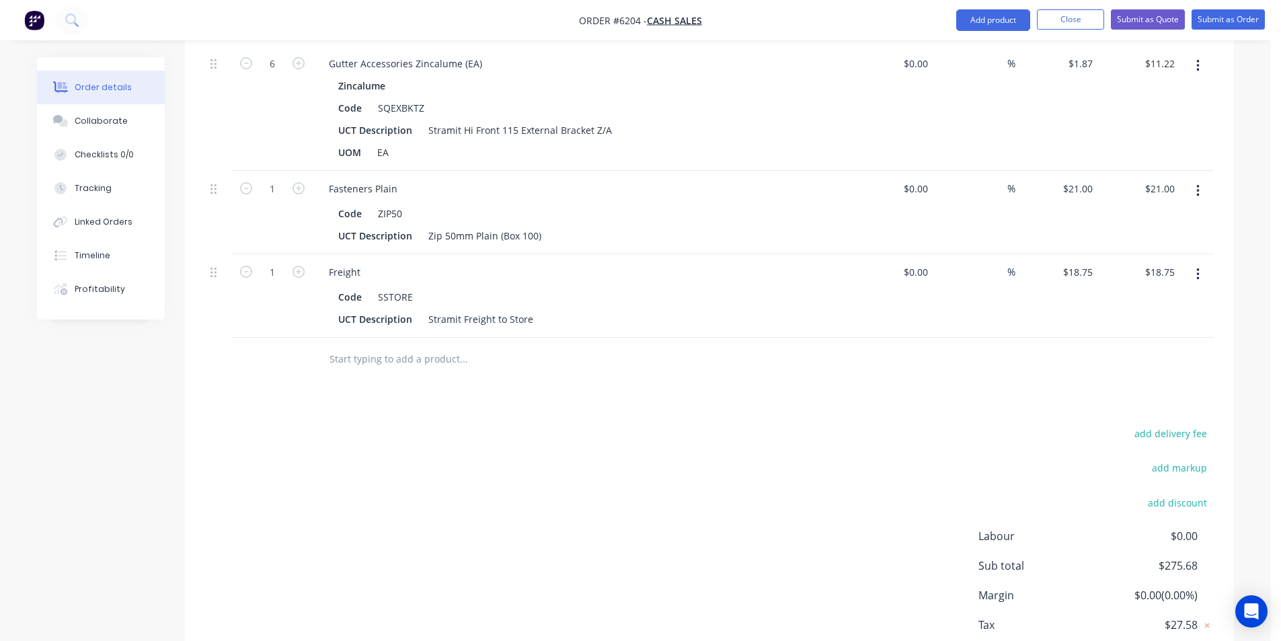
click at [1188, 443] on div "add delivery fee" at bounding box center [1130, 441] width 168 height 34
click at [1201, 435] on button "add delivery fee" at bounding box center [1170, 433] width 87 height 18
type input "80"
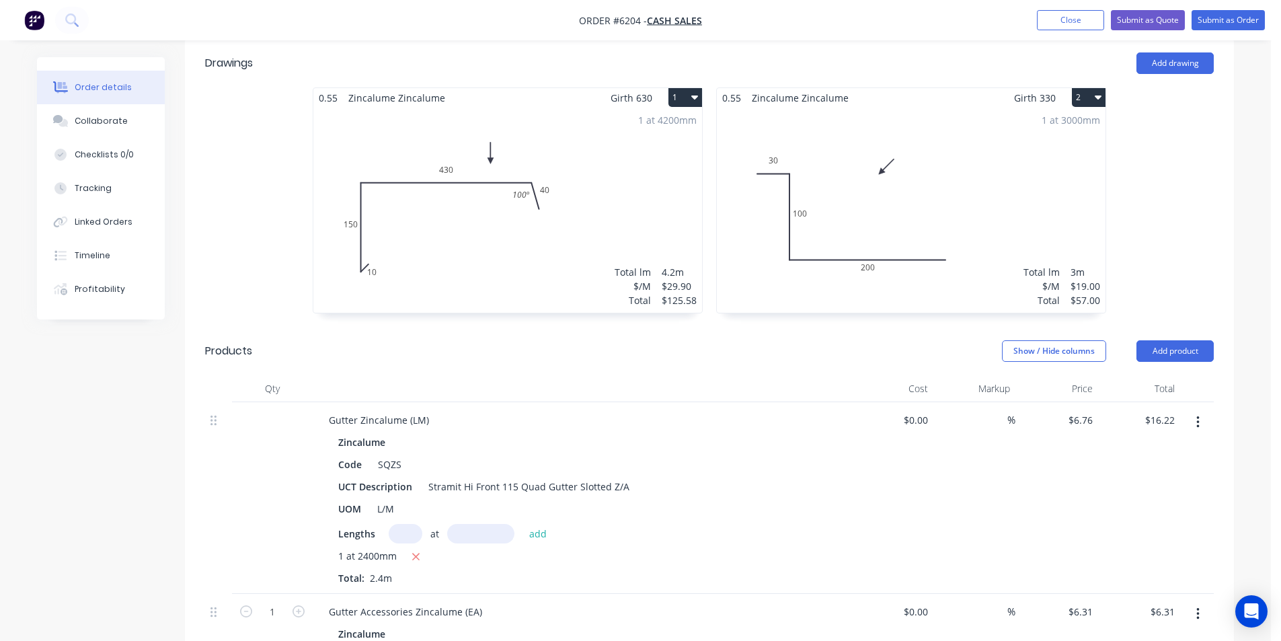
scroll to position [0, 0]
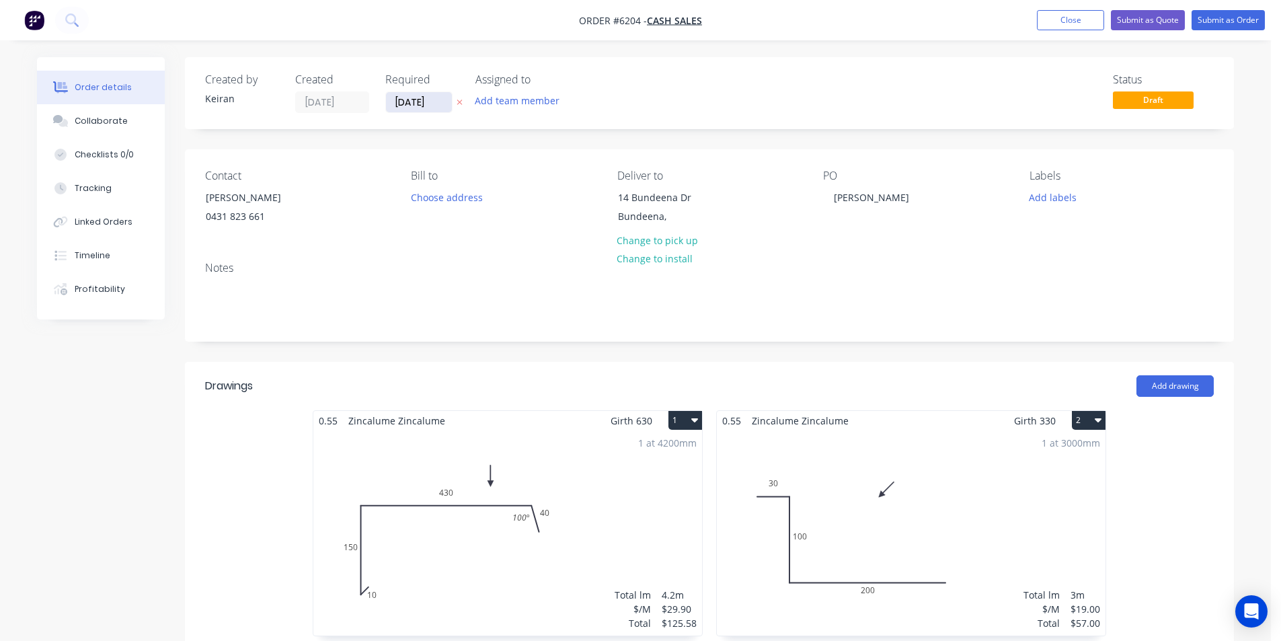
click at [413, 106] on input "[DATE]" at bounding box center [419, 102] width 66 height 20
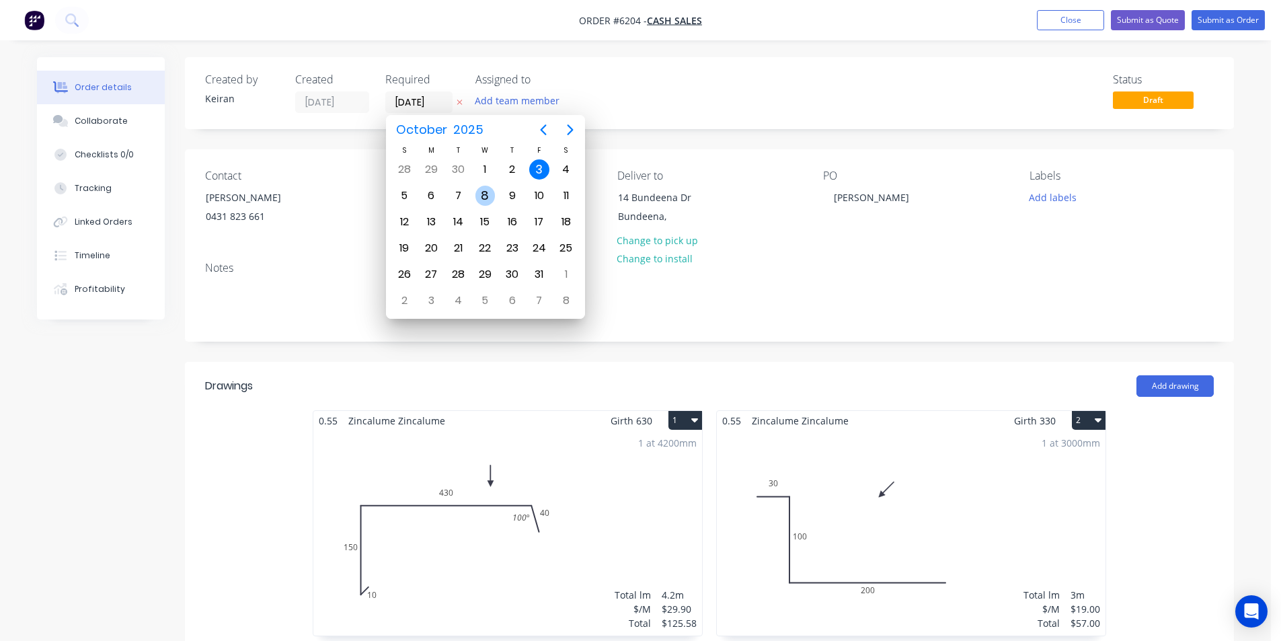
click at [490, 195] on div "8" at bounding box center [485, 196] width 20 height 20
type input "[DATE]"
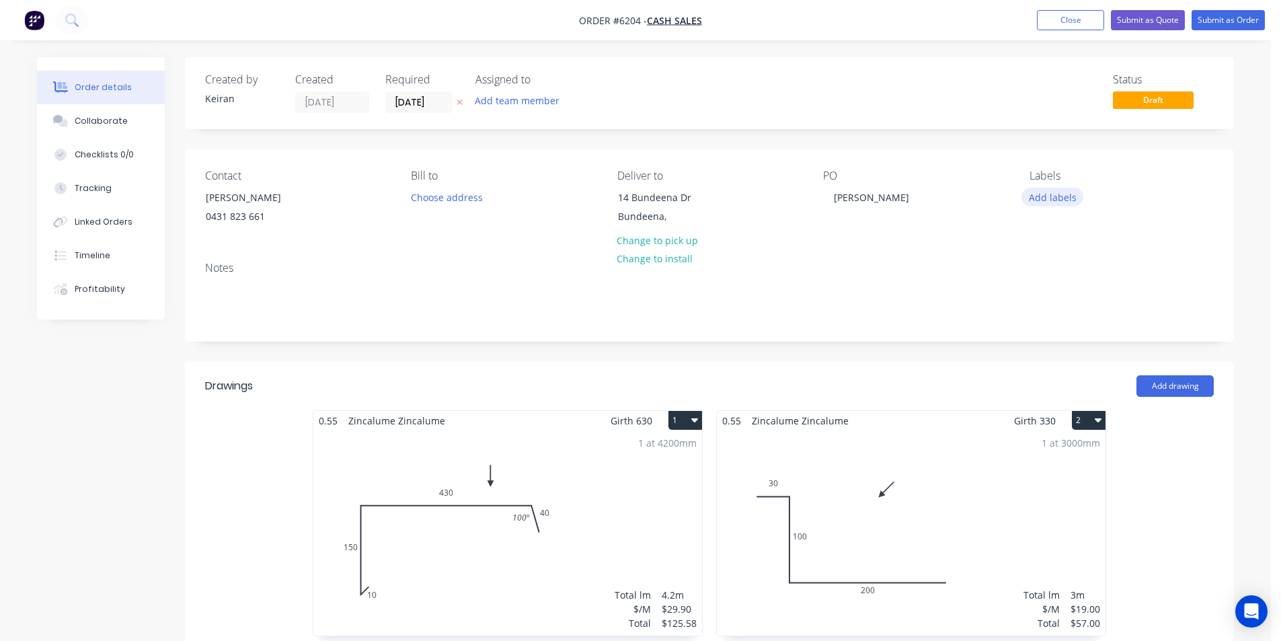
click at [1073, 198] on button "Add labels" at bounding box center [1053, 197] width 62 height 18
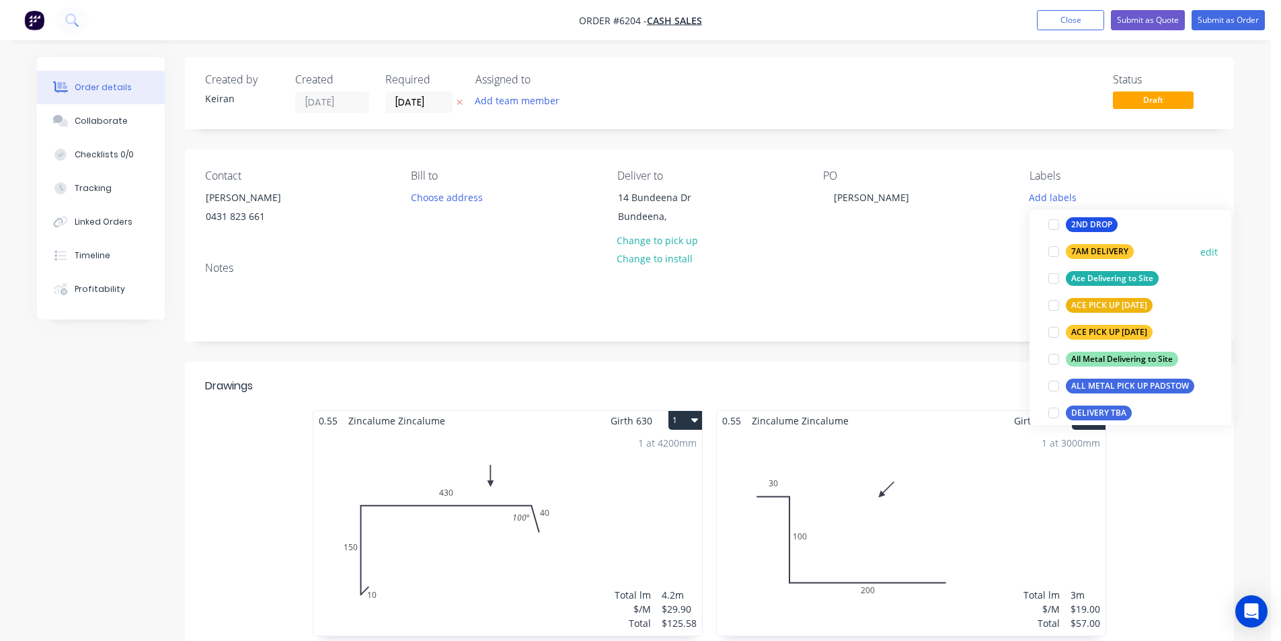
scroll to position [135, 0]
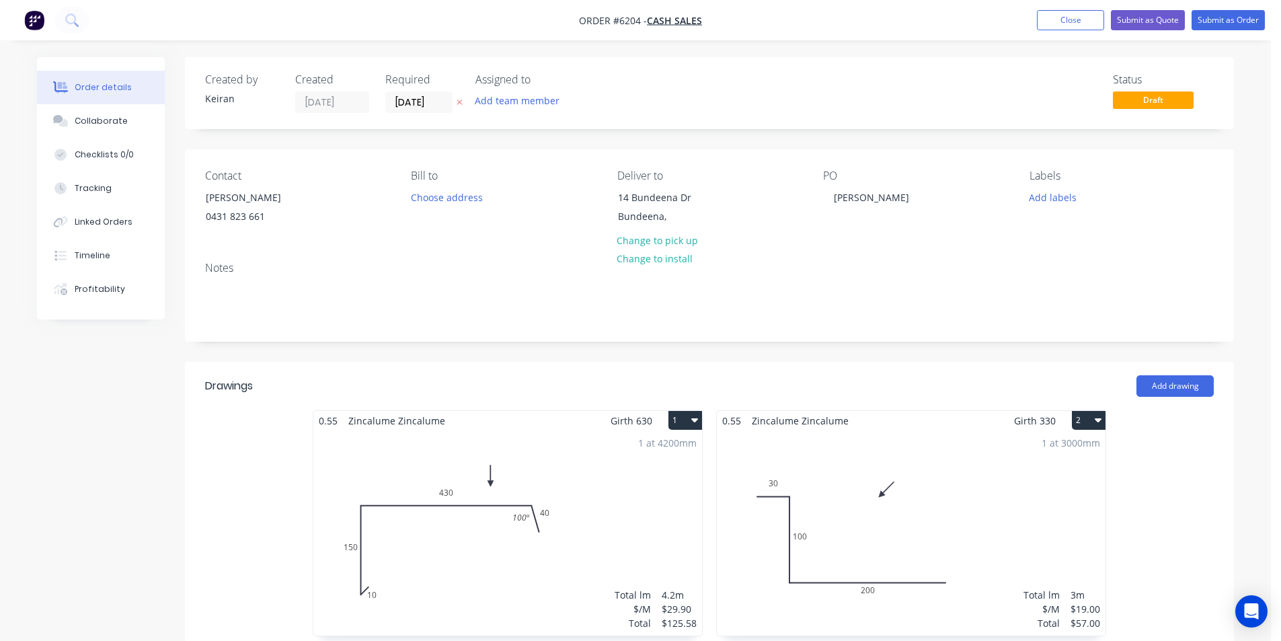
click at [1229, 3] on nav "Order #6204 - Cash Sales Add product Close Submit as Quote Submit as Order" at bounding box center [640, 20] width 1281 height 40
click at [1229, 20] on button "Submit as Order" at bounding box center [1228, 20] width 73 height 20
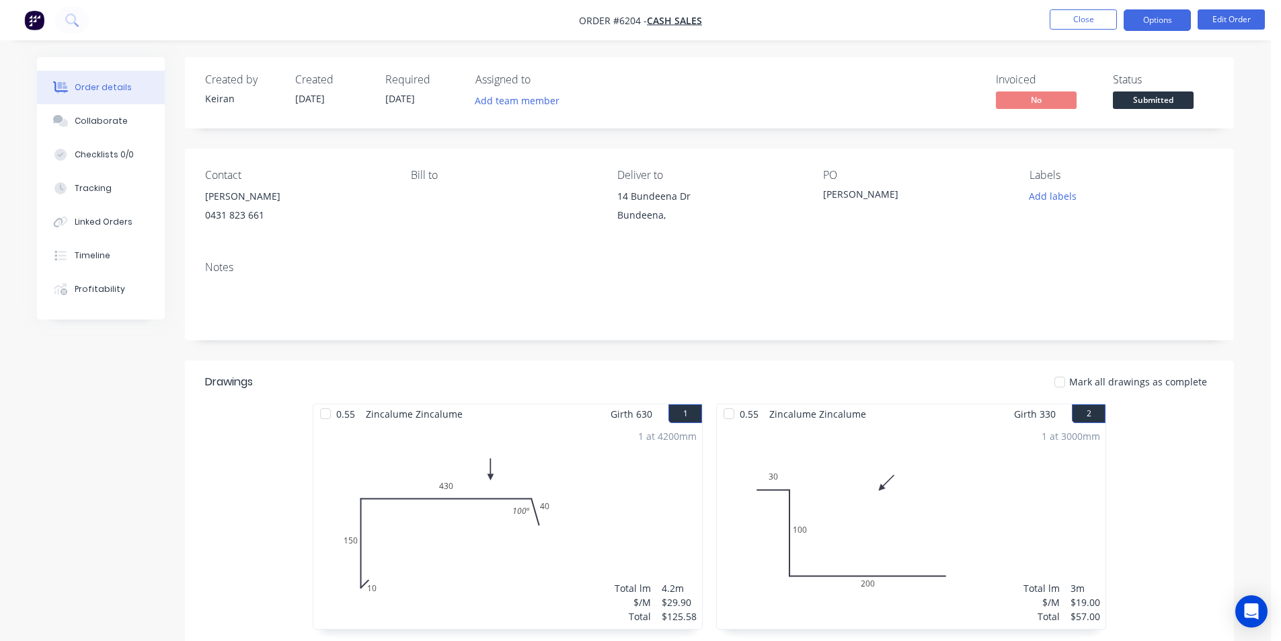
click at [1168, 25] on button "Options" at bounding box center [1157, 20] width 67 height 22
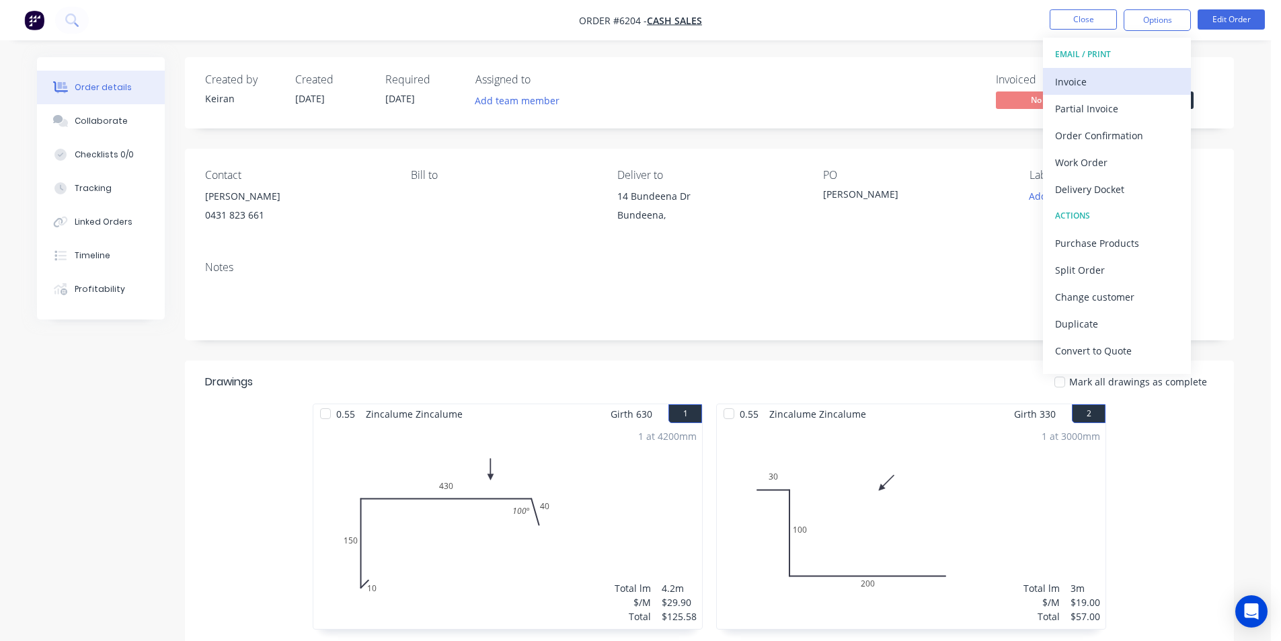
click at [1143, 69] on button "Invoice" at bounding box center [1117, 81] width 148 height 27
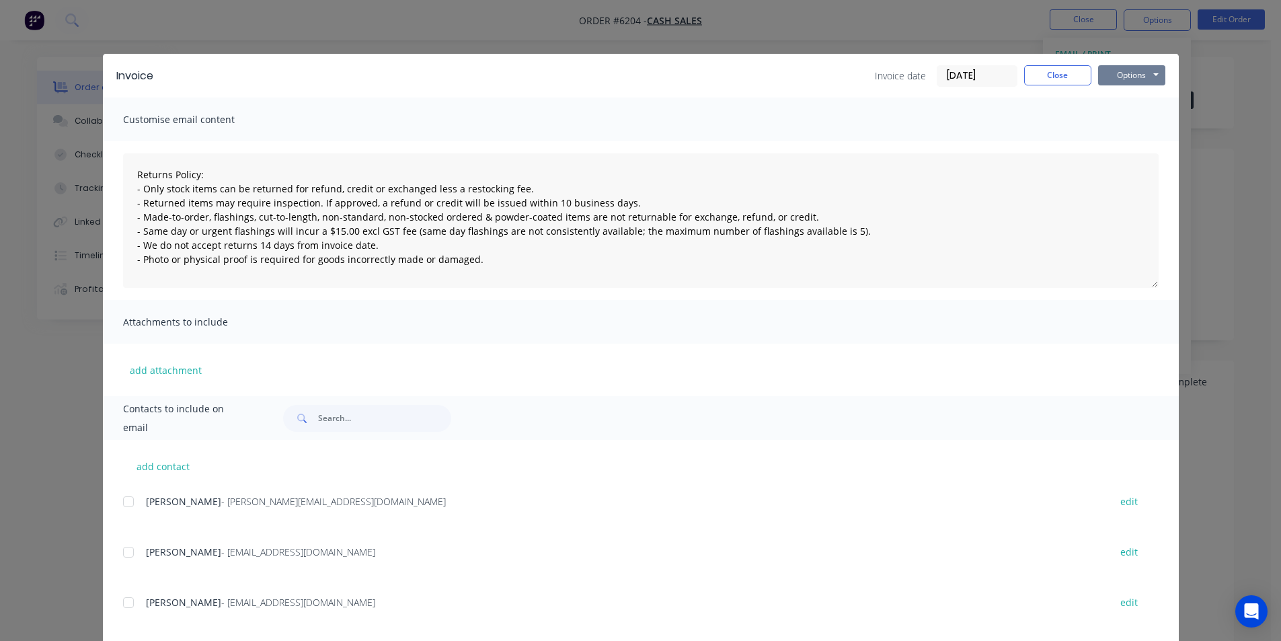
click at [1147, 71] on button "Options" at bounding box center [1131, 75] width 67 height 20
click at [1135, 115] on button "Print" at bounding box center [1141, 121] width 86 height 22
click at [1056, 81] on button "Close" at bounding box center [1057, 75] width 67 height 20
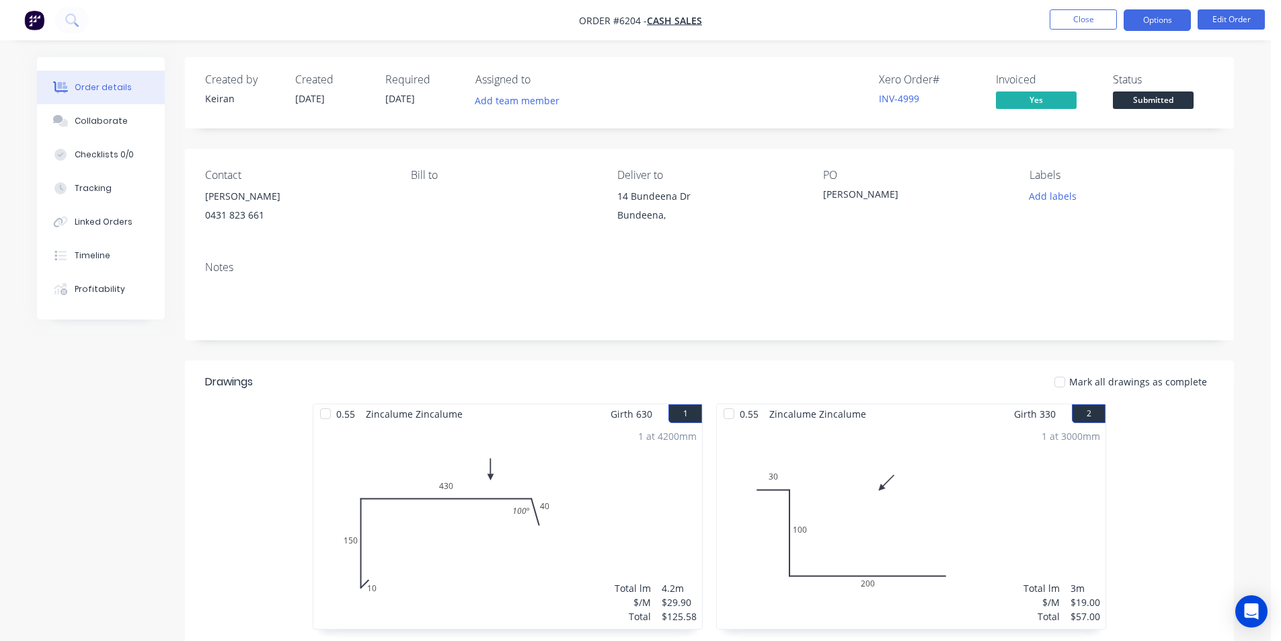
click at [1144, 28] on button "Options" at bounding box center [1157, 20] width 67 height 22
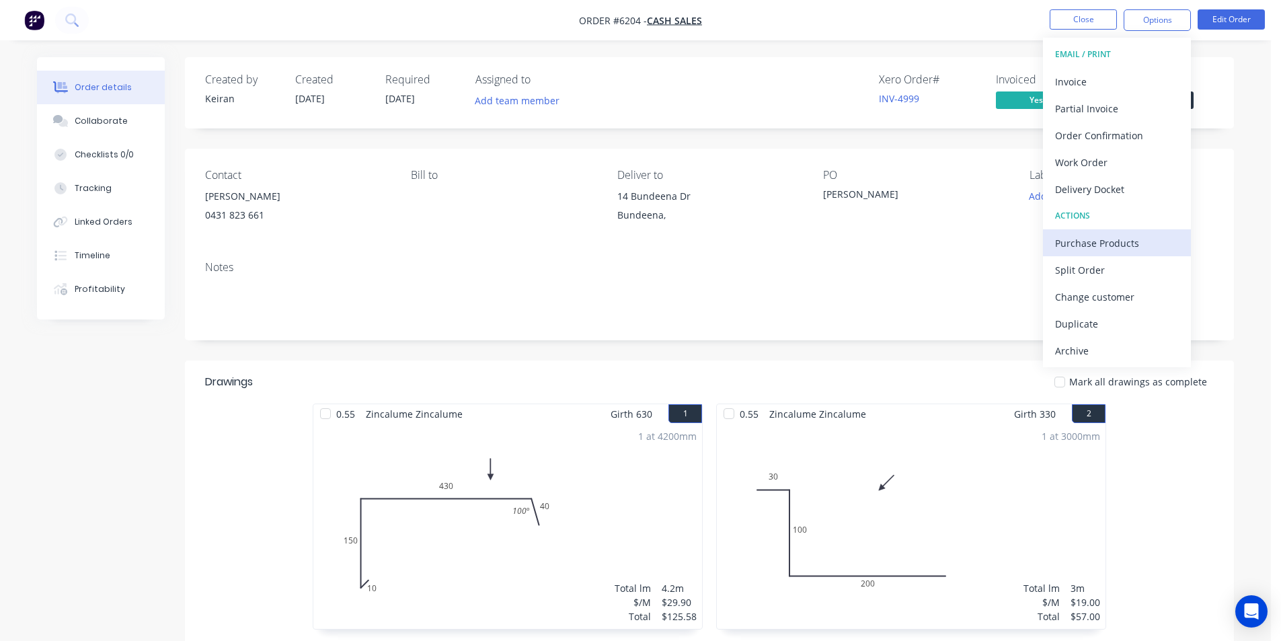
click at [1083, 239] on div "Purchase Products" at bounding box center [1117, 243] width 124 height 20
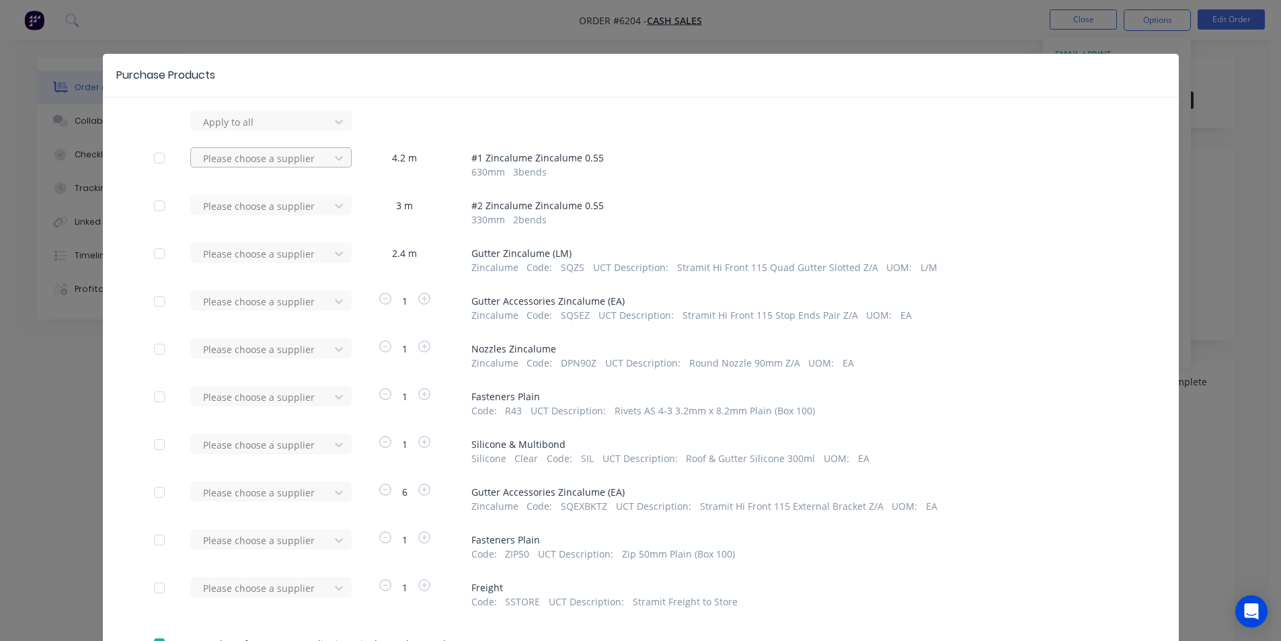
click at [304, 157] on div at bounding box center [262, 158] width 121 height 17
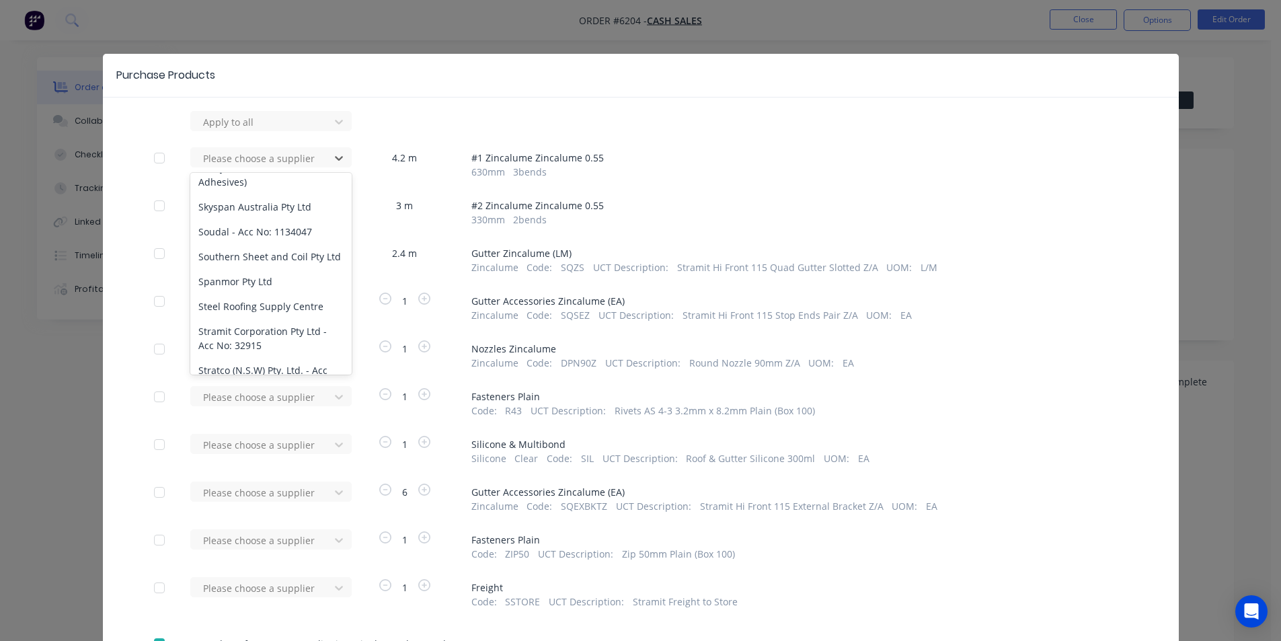
scroll to position [1068, 0]
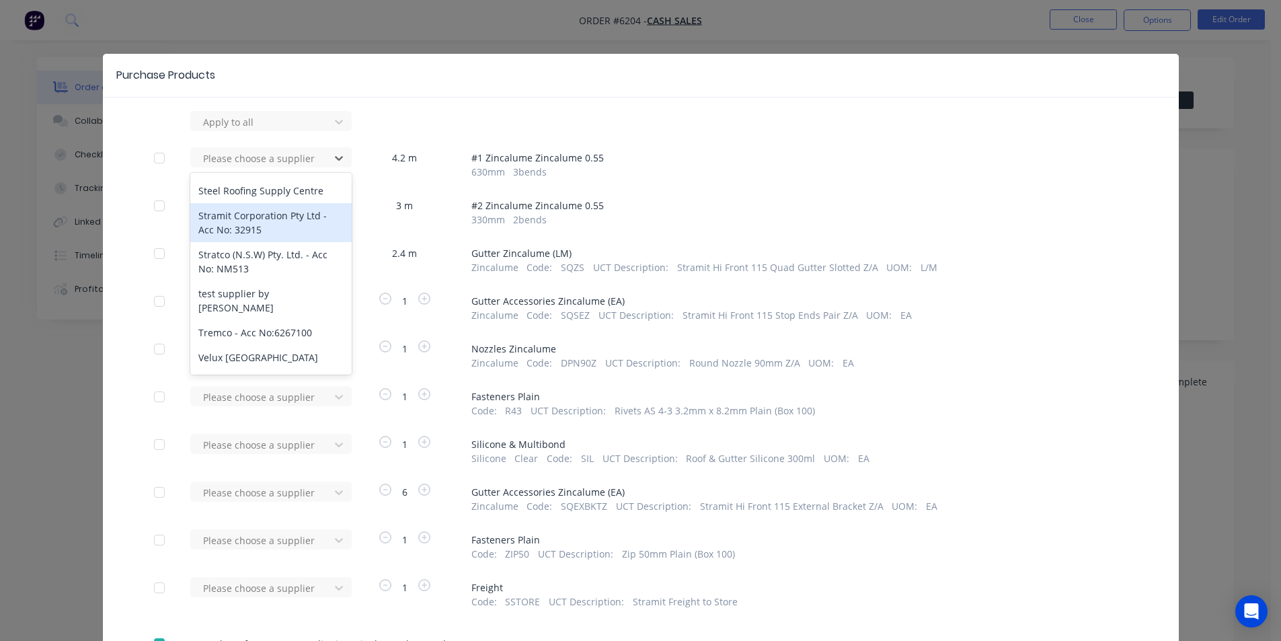
click at [257, 217] on div "Stramit Corporation Pty Ltd - Acc No: 32915" at bounding box center [270, 222] width 161 height 39
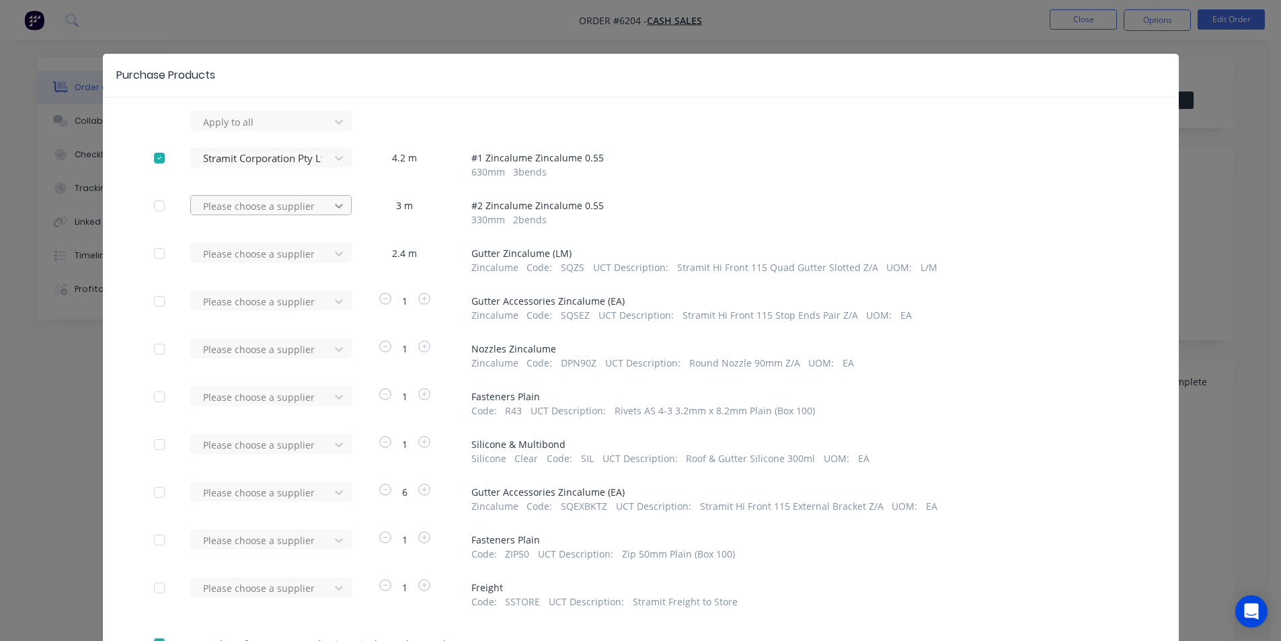
click at [337, 204] on icon at bounding box center [339, 206] width 8 height 5
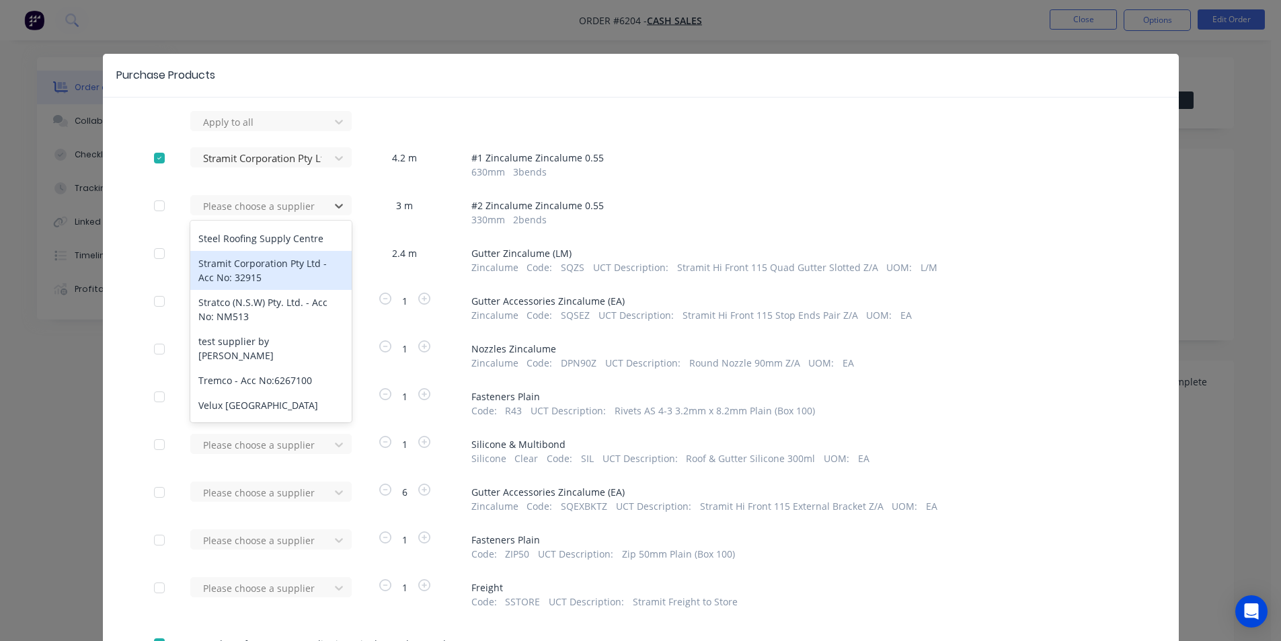
click at [250, 265] on div "Stramit Corporation Pty Ltd - Acc No: 32915" at bounding box center [270, 270] width 161 height 39
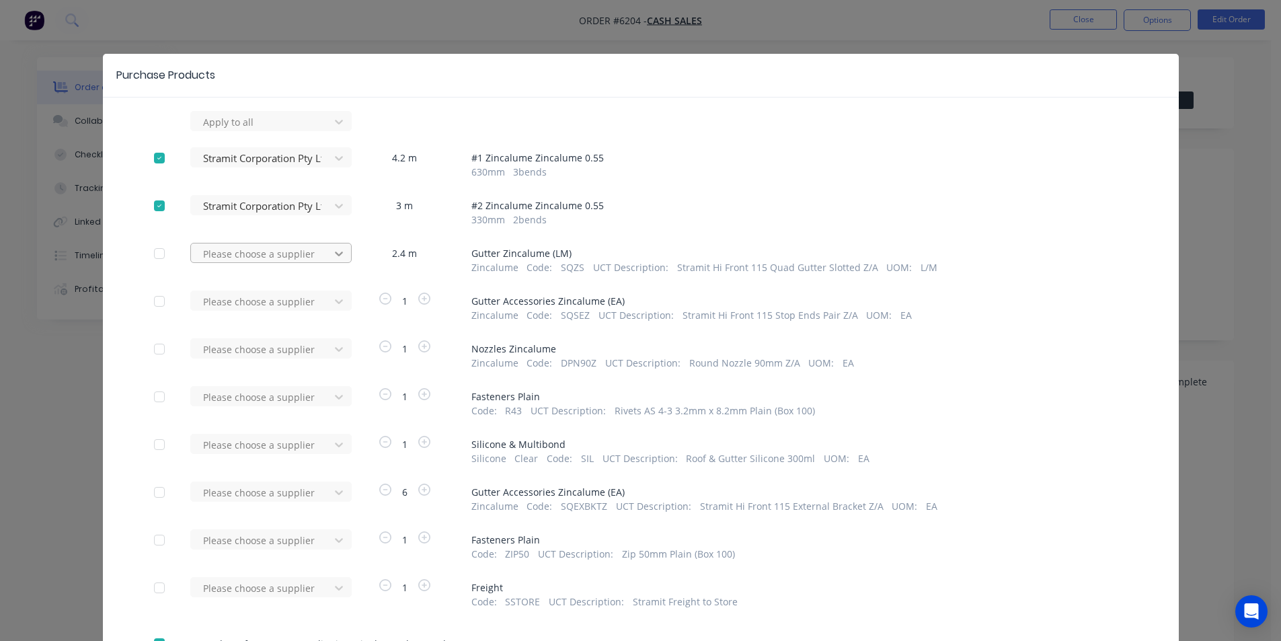
click at [327, 260] on div at bounding box center [339, 254] width 24 height 22
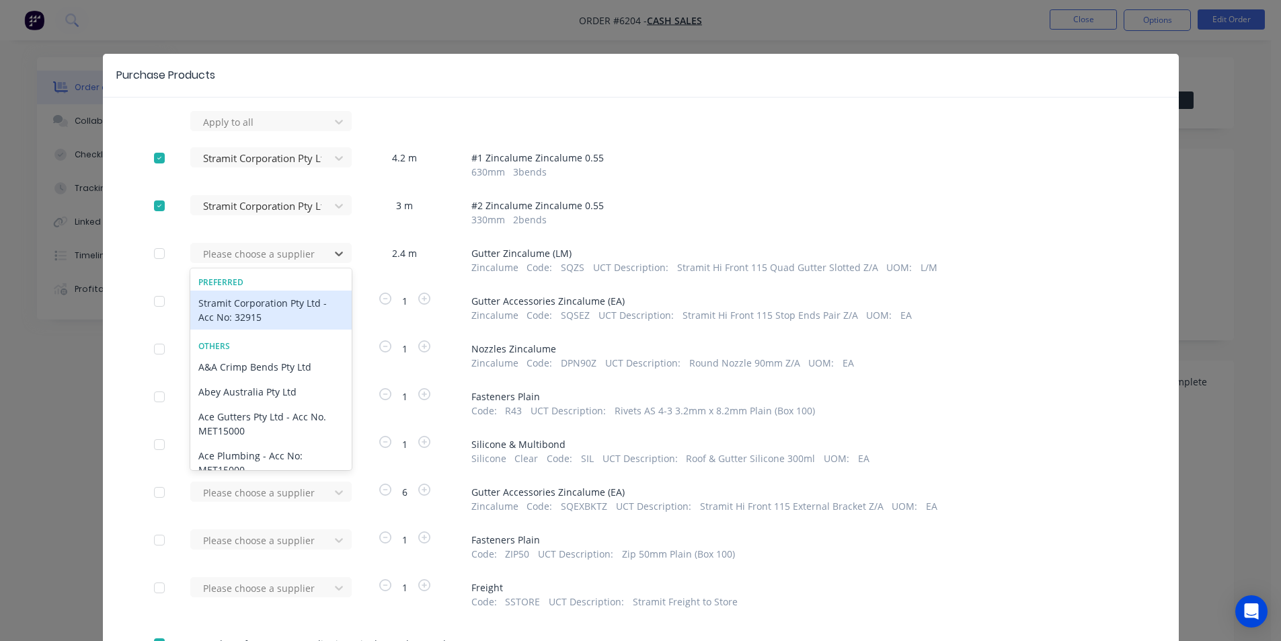
click at [302, 300] on div "Stramit Corporation Pty Ltd - Acc No: 32915" at bounding box center [270, 310] width 161 height 39
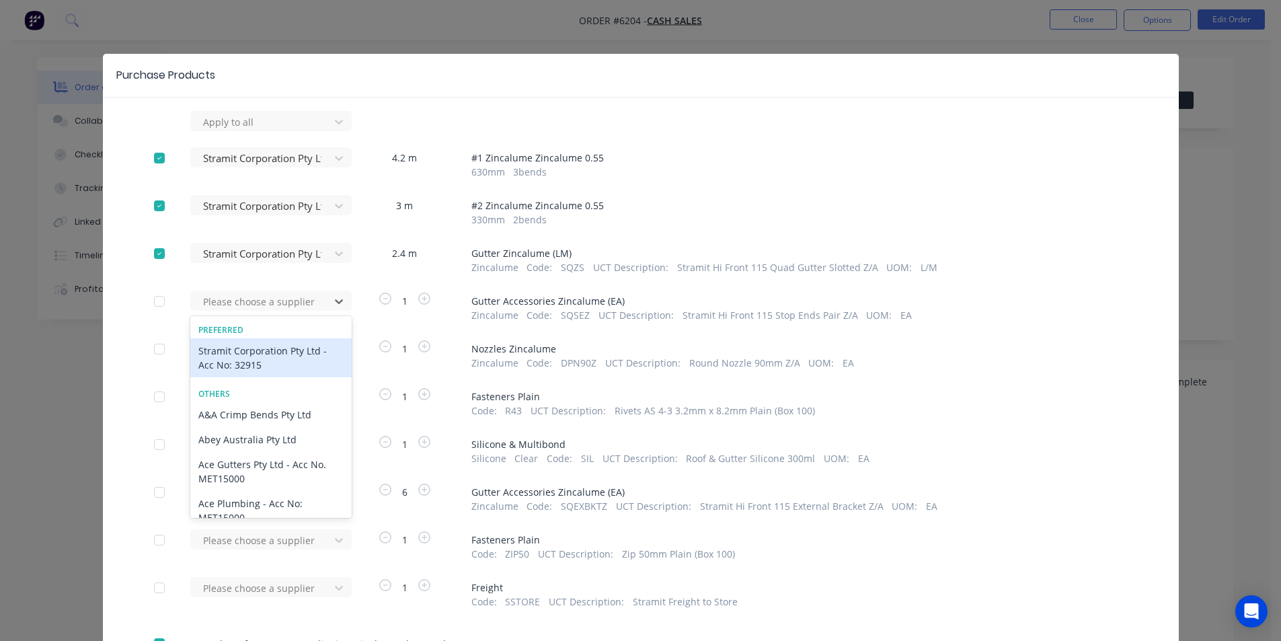
click at [302, 300] on div at bounding box center [262, 301] width 121 height 17
click at [287, 342] on div "Stramit Corporation Pty Ltd - Acc No: 32915" at bounding box center [270, 357] width 161 height 39
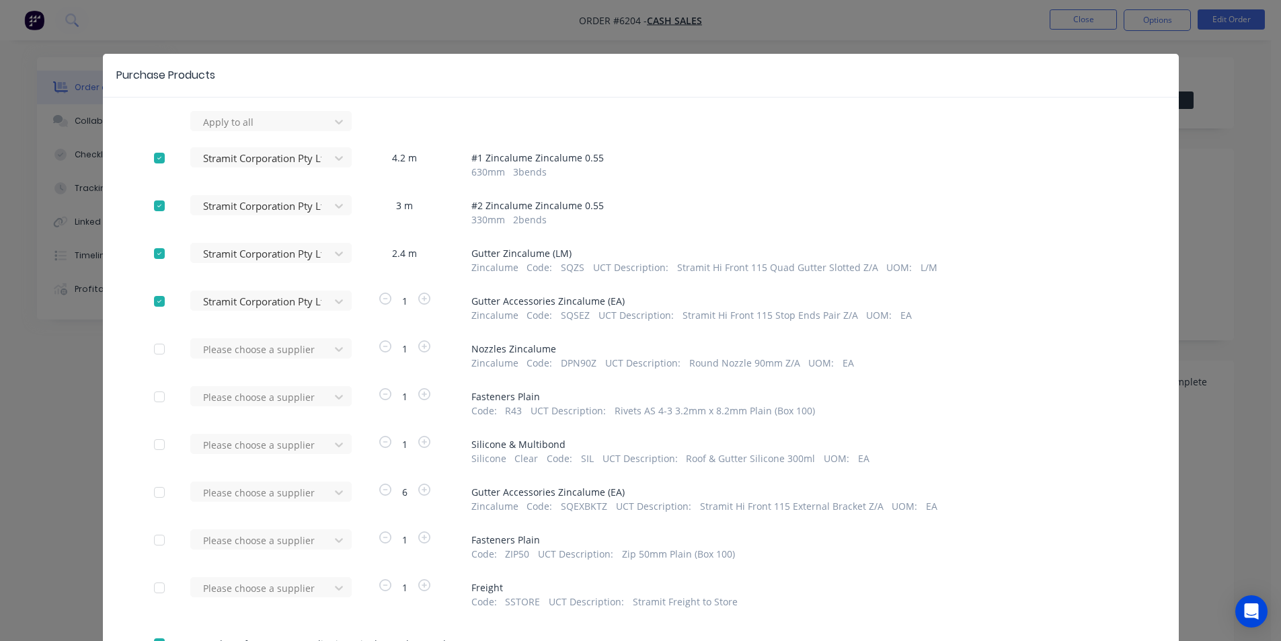
click at [281, 359] on div "Please choose a supplier" at bounding box center [264, 354] width 148 height 32
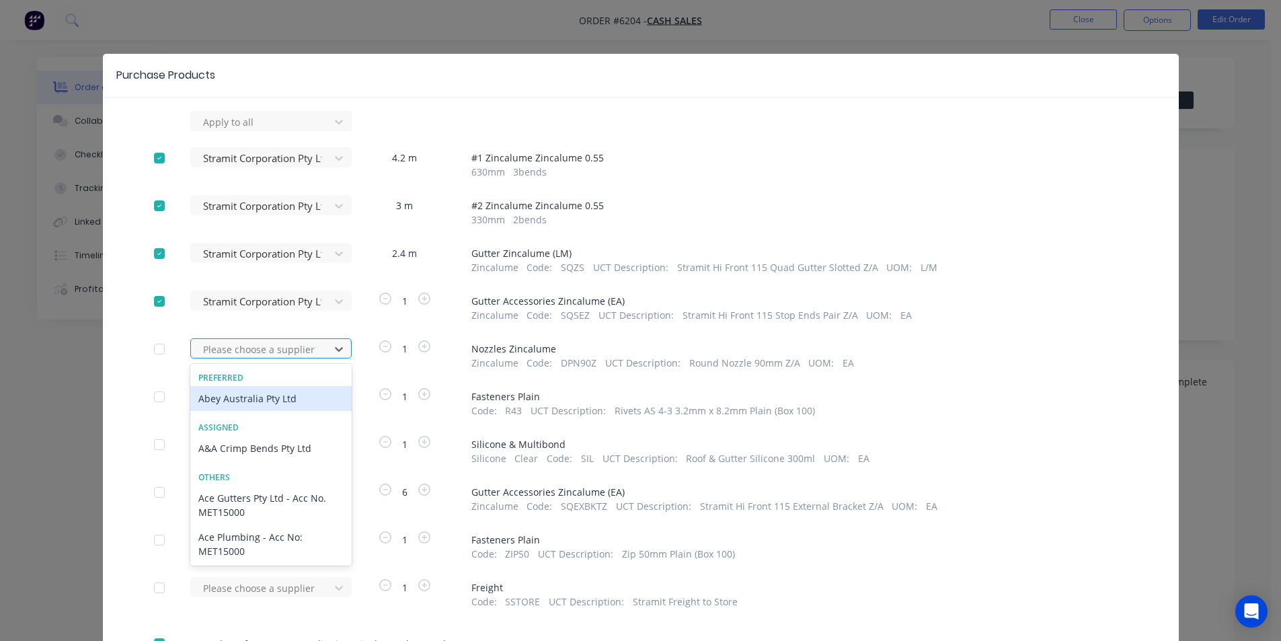
click at [272, 352] on div at bounding box center [262, 349] width 121 height 17
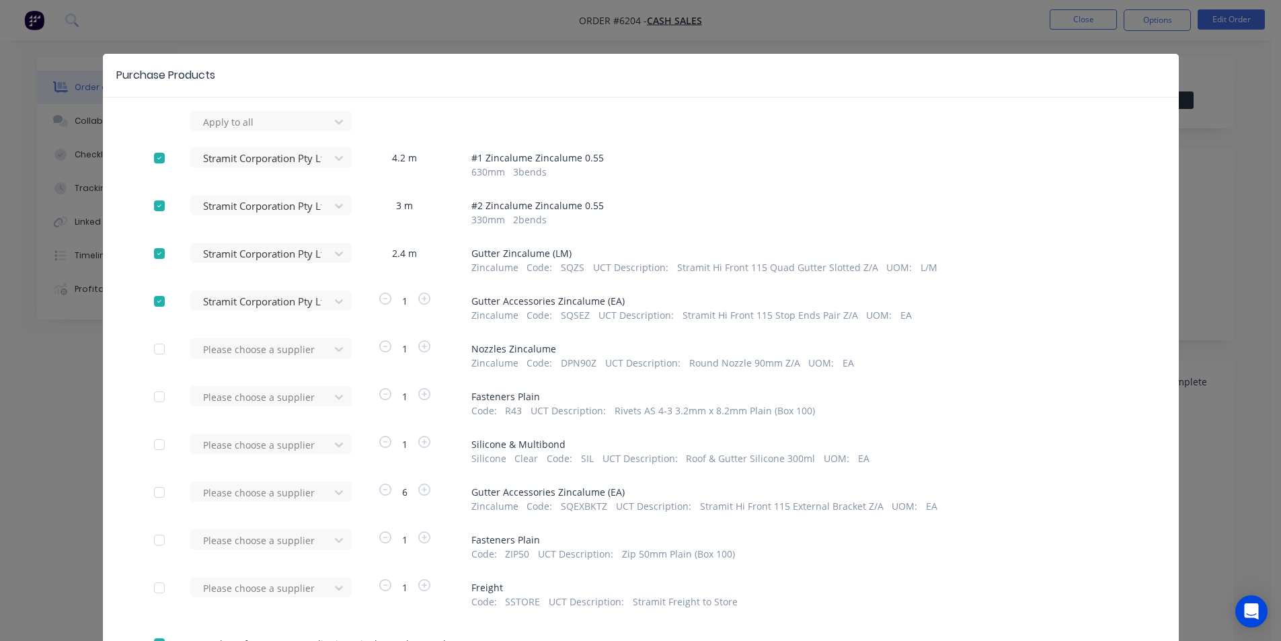
click at [356, 336] on div "Apply to all Stramit Corporation Pty Ltd - Acc No: 32915 4.2 m # 1 Zincalume Zi…" at bounding box center [641, 402] width 1076 height 582
click at [314, 492] on div "Please choose a supplier" at bounding box center [264, 492] width 148 height 20
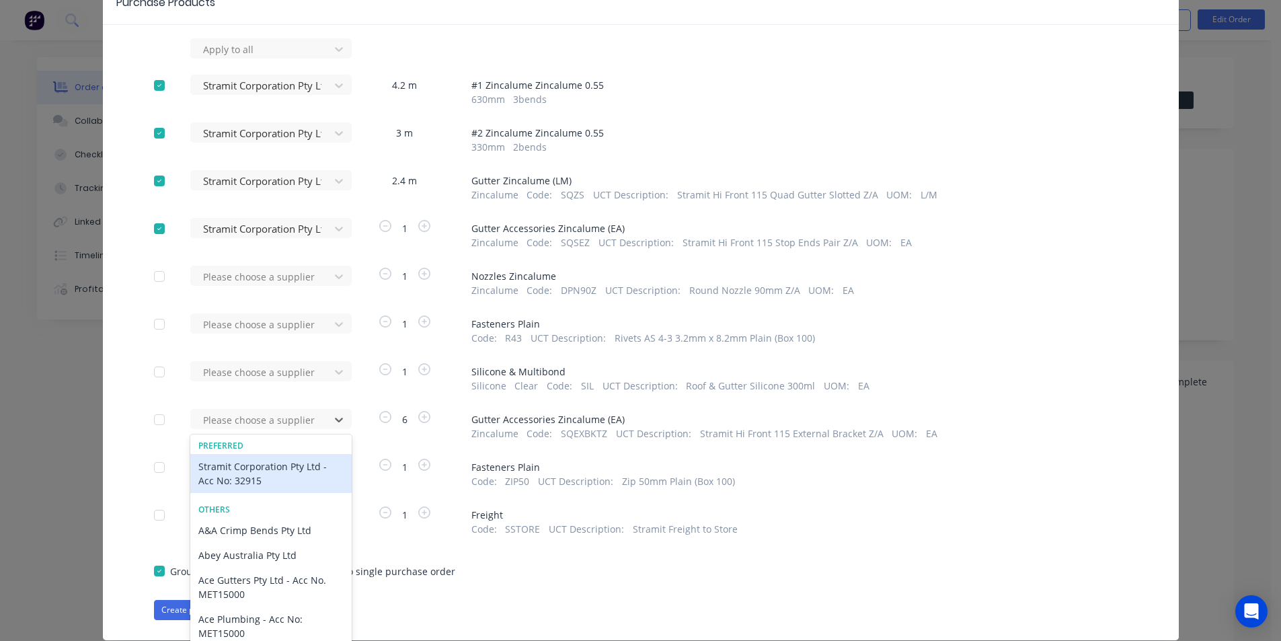
scroll to position [73, 0]
click at [279, 482] on div "Stramit Corporation Pty Ltd - Acc No: 32915" at bounding box center [270, 472] width 161 height 39
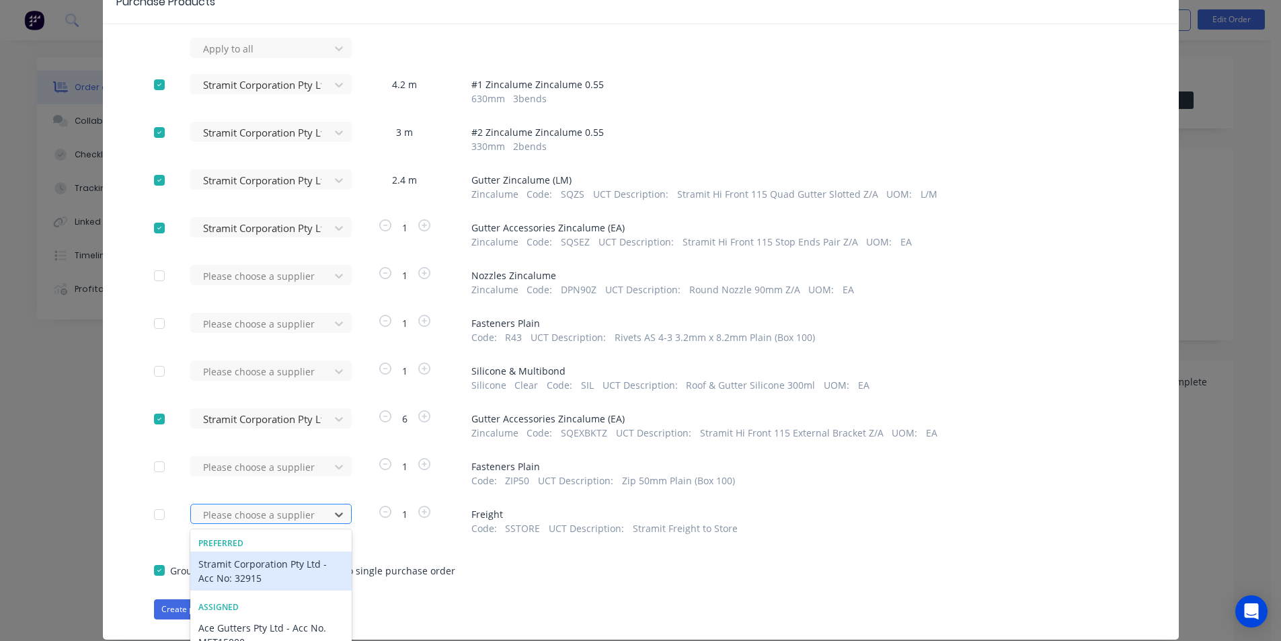
click at [301, 514] on div "43 results available. Use Up and Down to choose options, press Enter to select …" at bounding box center [264, 514] width 148 height 20
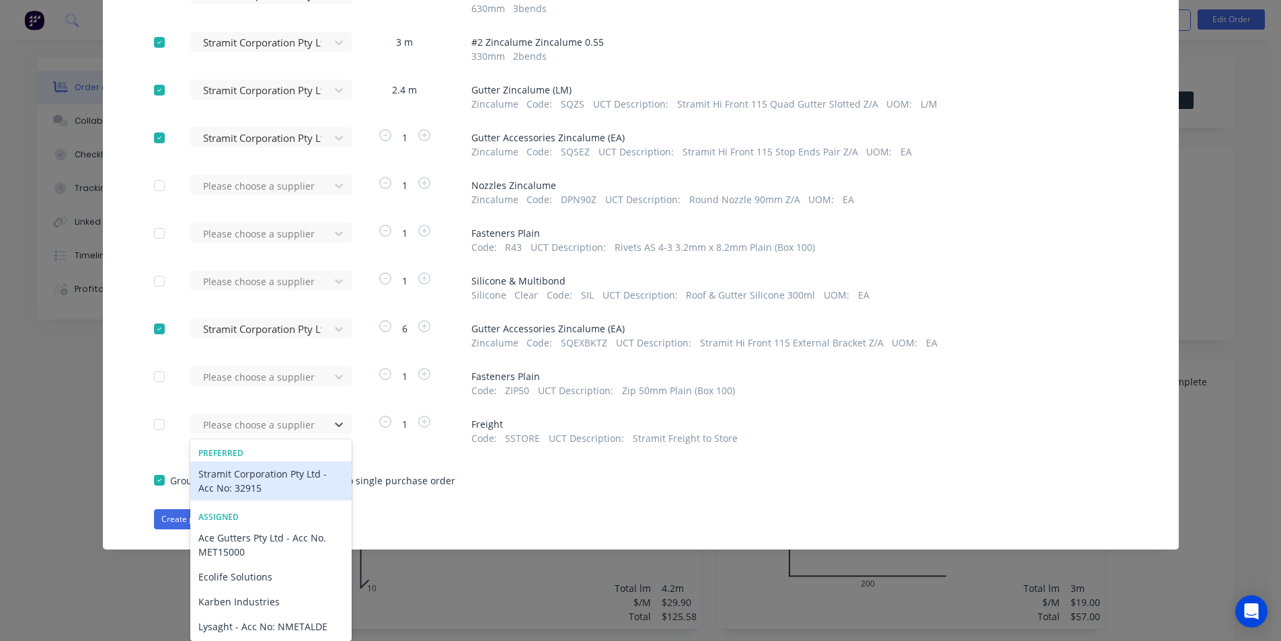
click at [254, 492] on div "Stramit Corporation Pty Ltd - Acc No: 32915" at bounding box center [270, 480] width 161 height 39
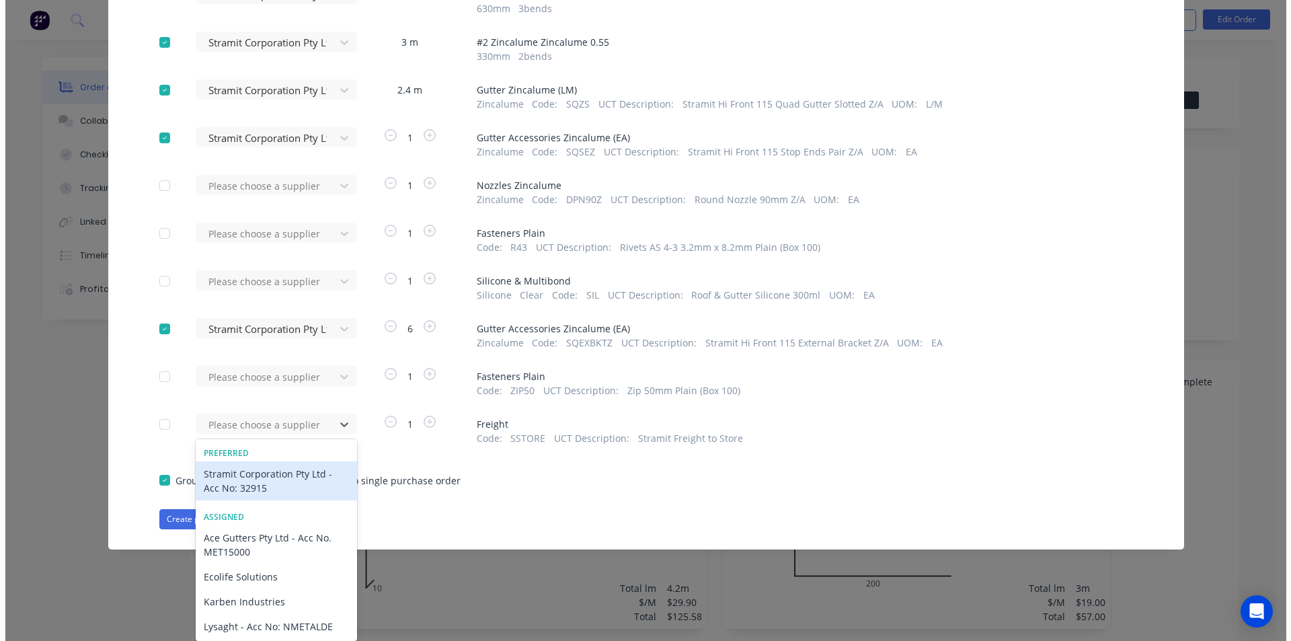
scroll to position [111, 0]
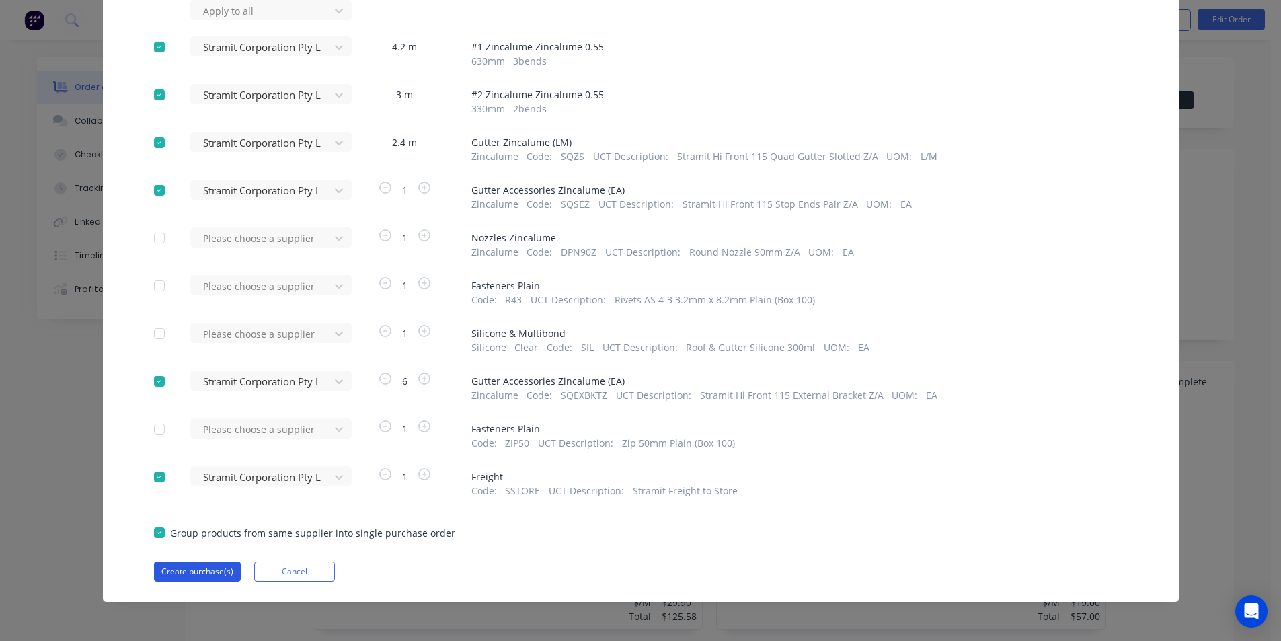
click at [221, 575] on button "Create purchase(s)" at bounding box center [197, 572] width 87 height 20
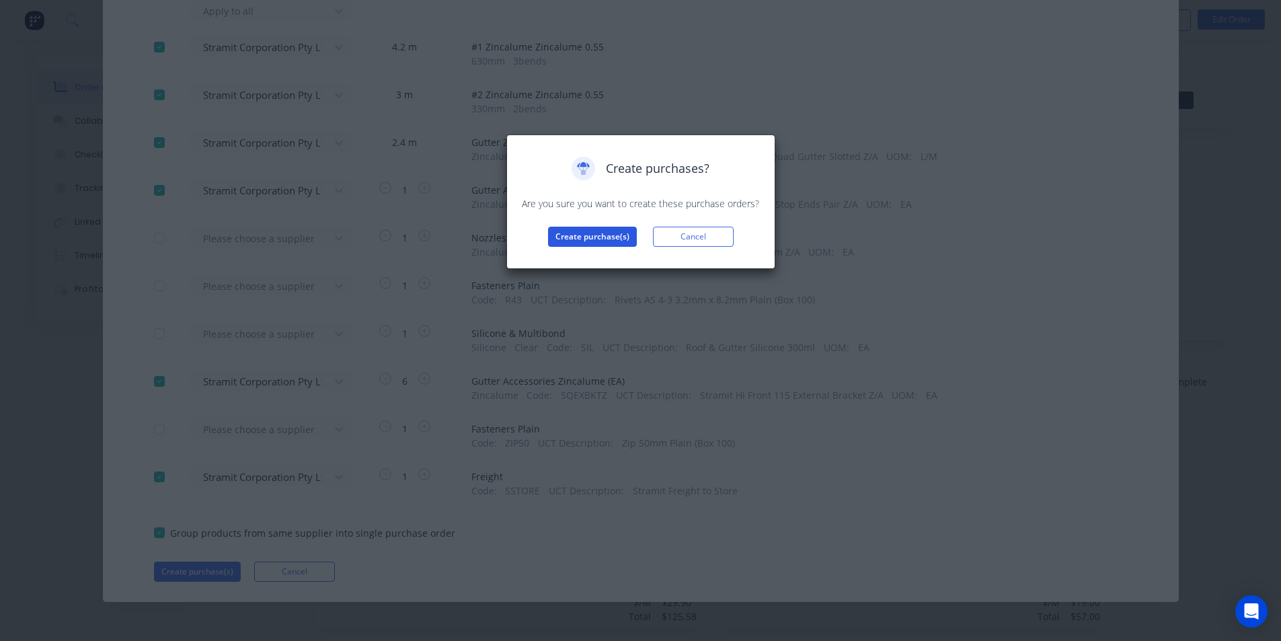
click at [568, 243] on button "Create purchase(s)" at bounding box center [592, 237] width 89 height 20
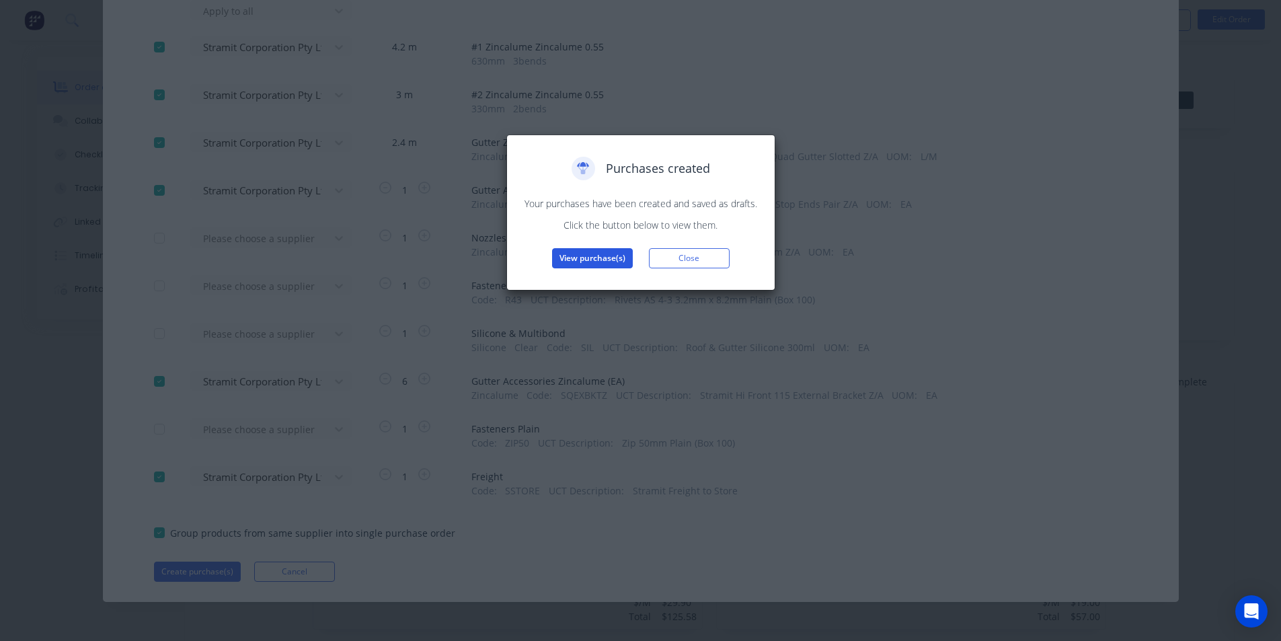
click at [616, 250] on button "View purchase(s)" at bounding box center [592, 258] width 81 height 20
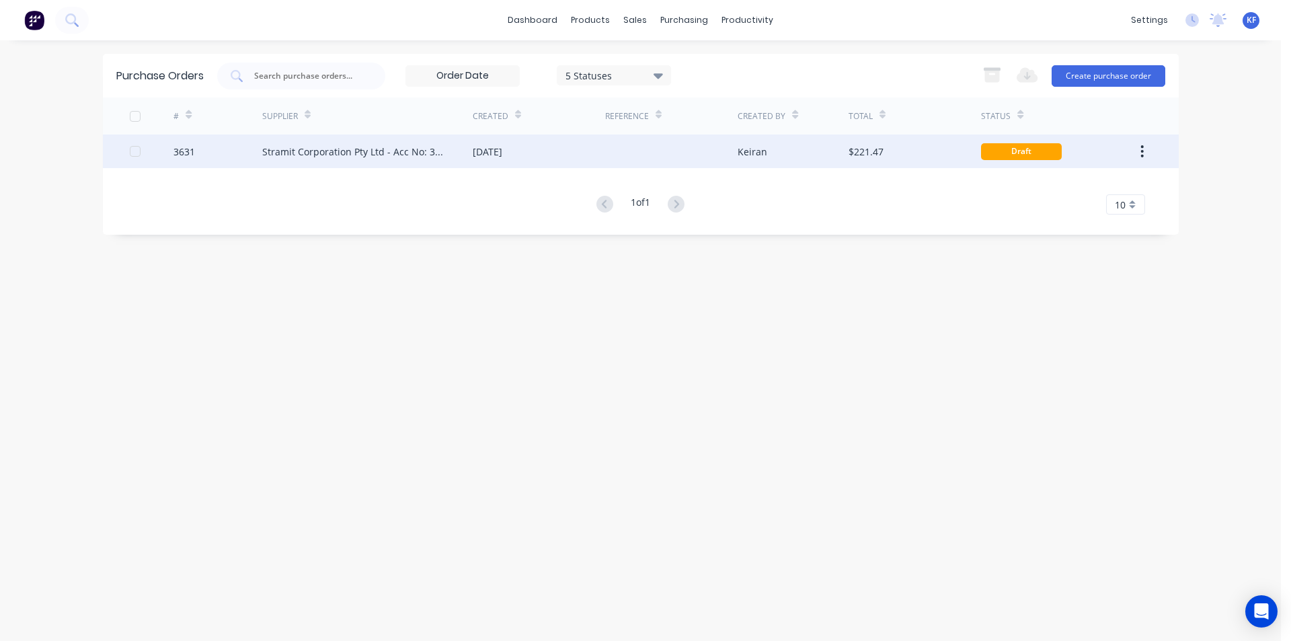
click at [502, 158] on div "[DATE]" at bounding box center [488, 152] width 30 height 14
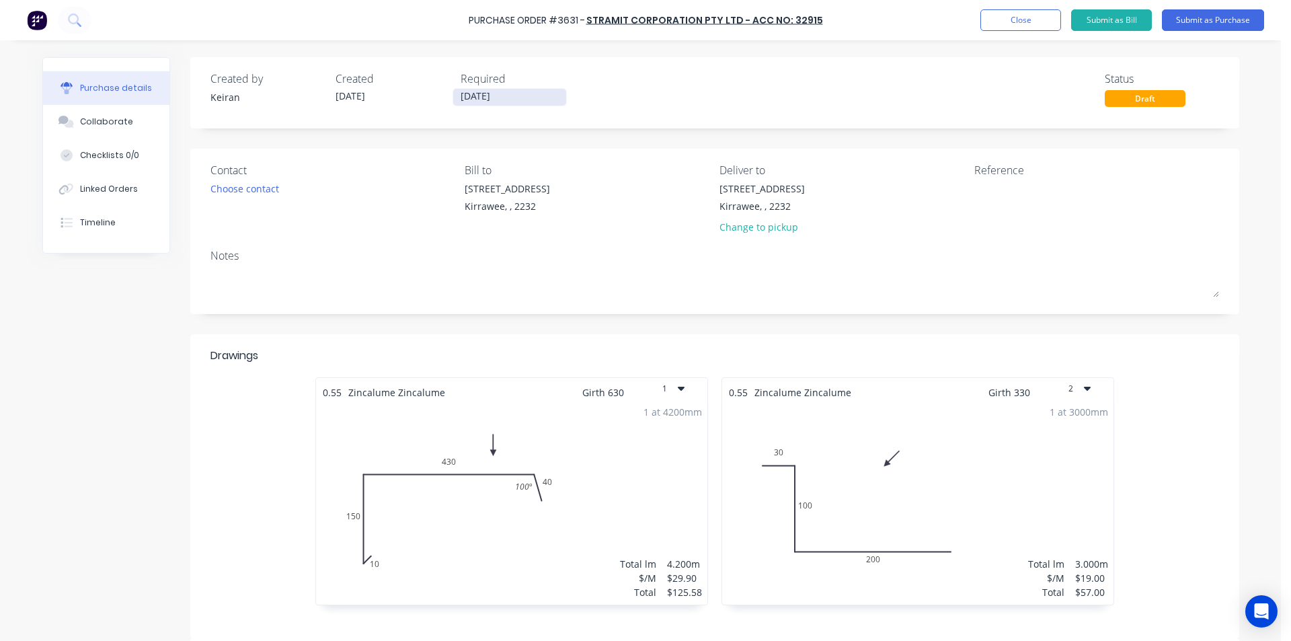
click at [507, 100] on input "[DATE]" at bounding box center [509, 97] width 113 height 17
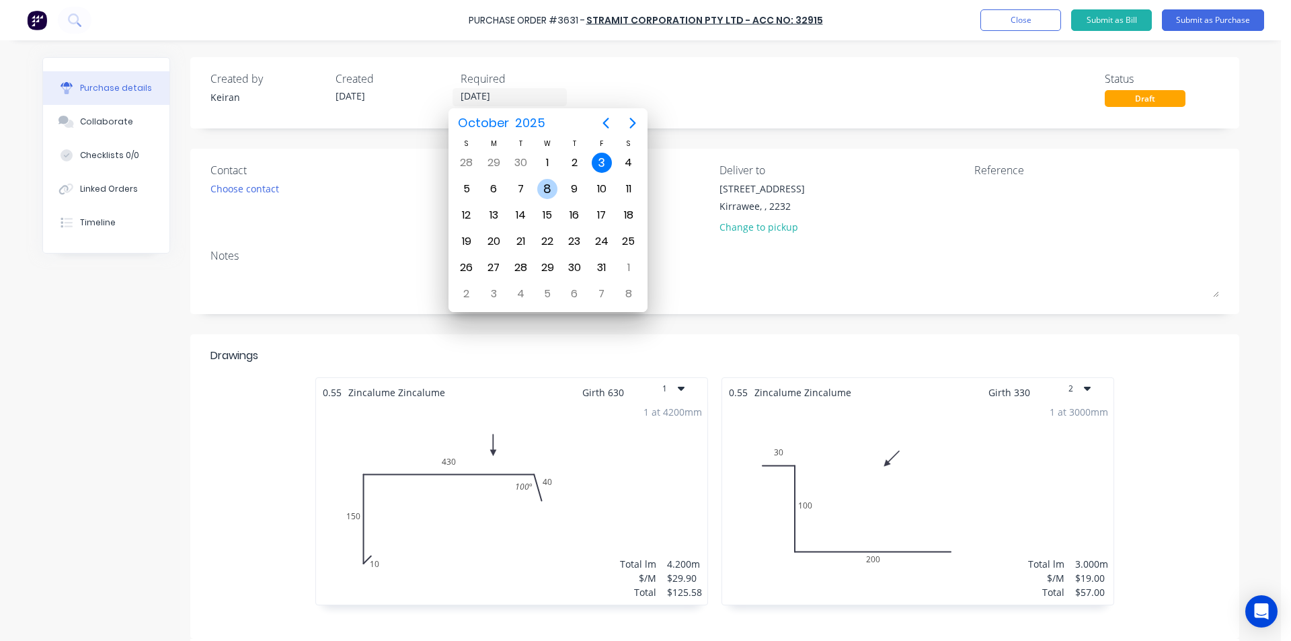
click at [551, 188] on div "8" at bounding box center [547, 189] width 20 height 20
type input "[DATE]"
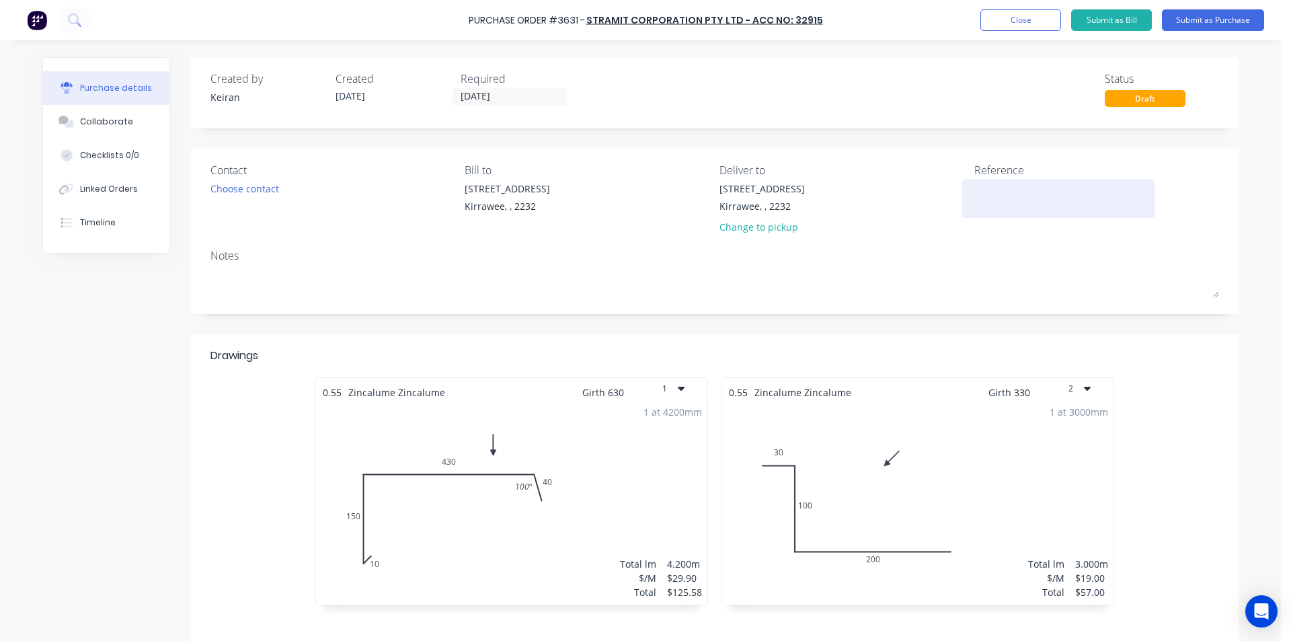
click at [974, 191] on textarea at bounding box center [1058, 197] width 168 height 30
type textarea "[PERSON_NAME]"
click at [1225, 16] on button "Submit as Purchase" at bounding box center [1213, 20] width 102 height 22
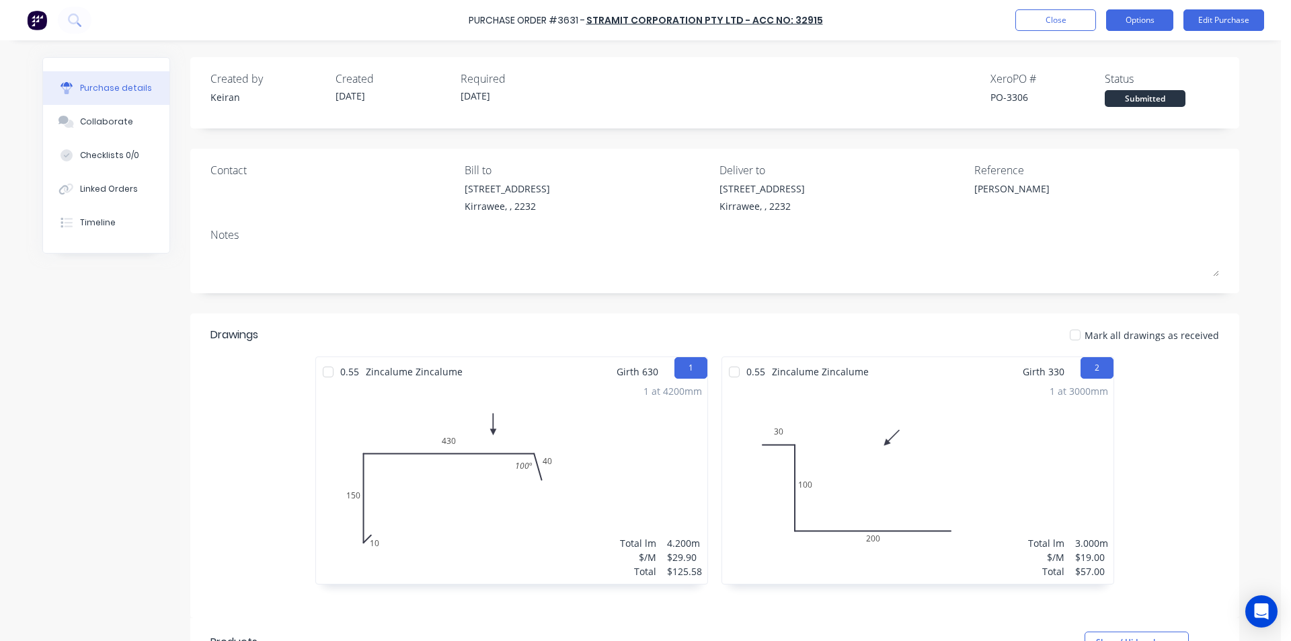
click at [1143, 29] on button "Options" at bounding box center [1139, 20] width 67 height 22
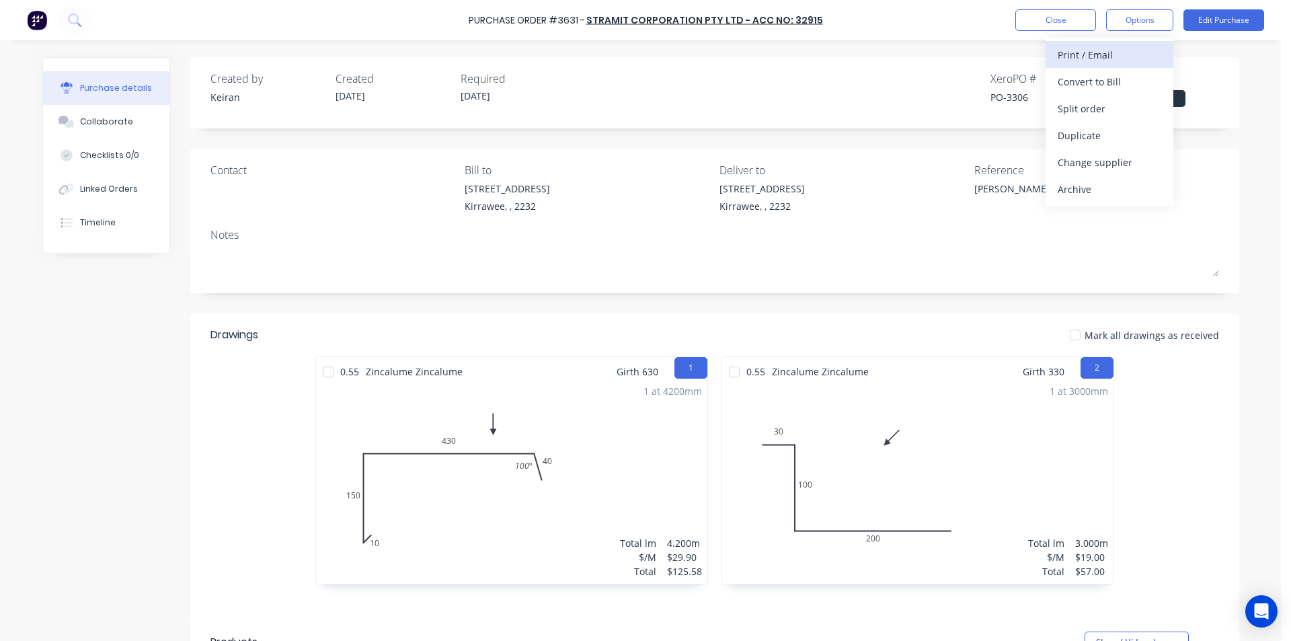
click at [1117, 49] on div "Print / Email" at bounding box center [1110, 55] width 104 height 20
click at [1118, 125] on div "Created by [PERSON_NAME] Created [DATE] Required [DATE] Xero PO # PO-3306 Statu…" at bounding box center [714, 92] width 1049 height 71
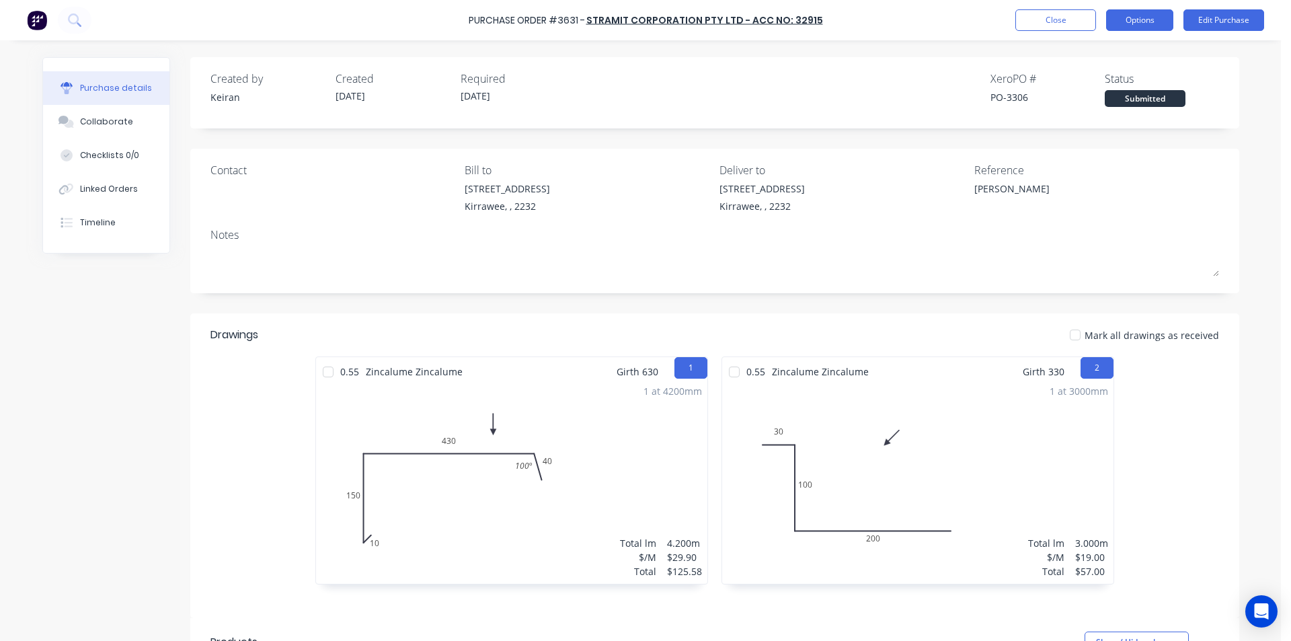
click at [1128, 23] on button "Options" at bounding box center [1139, 20] width 67 height 22
click at [1115, 111] on div "Without pricing" at bounding box center [1110, 109] width 104 height 20
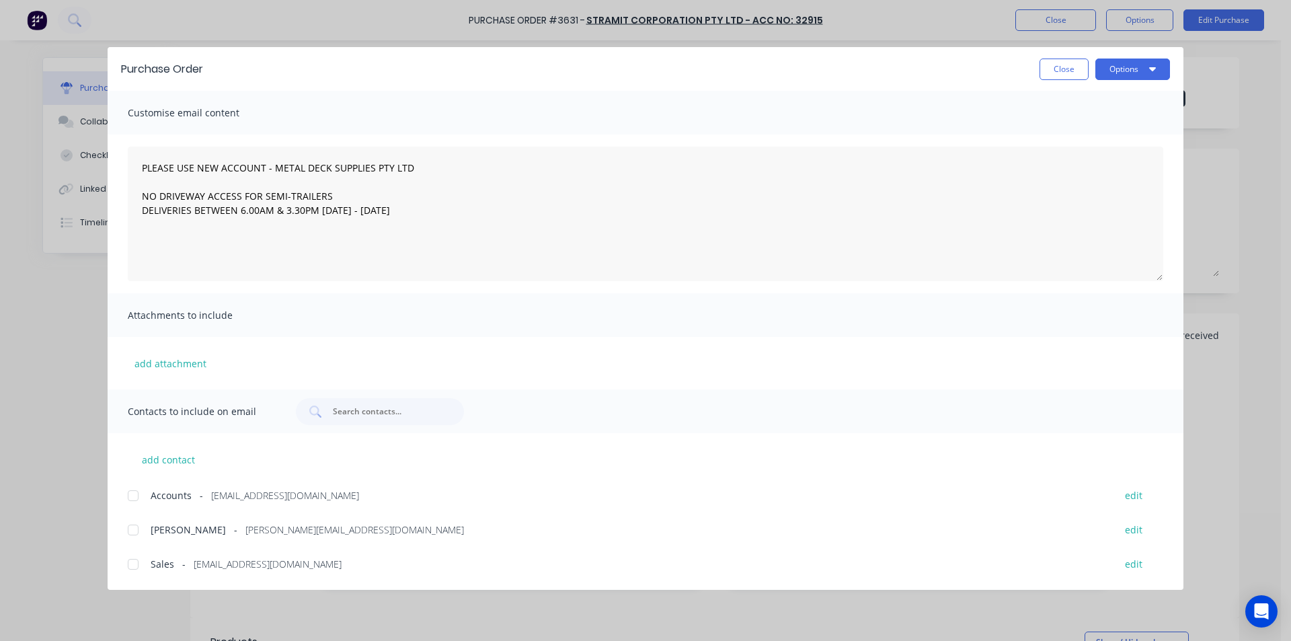
click at [129, 558] on div at bounding box center [133, 564] width 27 height 27
click at [1135, 64] on button "Options" at bounding box center [1133, 70] width 75 height 22
click at [1128, 158] on div "Email" at bounding box center [1107, 157] width 104 height 20
click at [1059, 66] on button "Close" at bounding box center [1064, 70] width 49 height 22
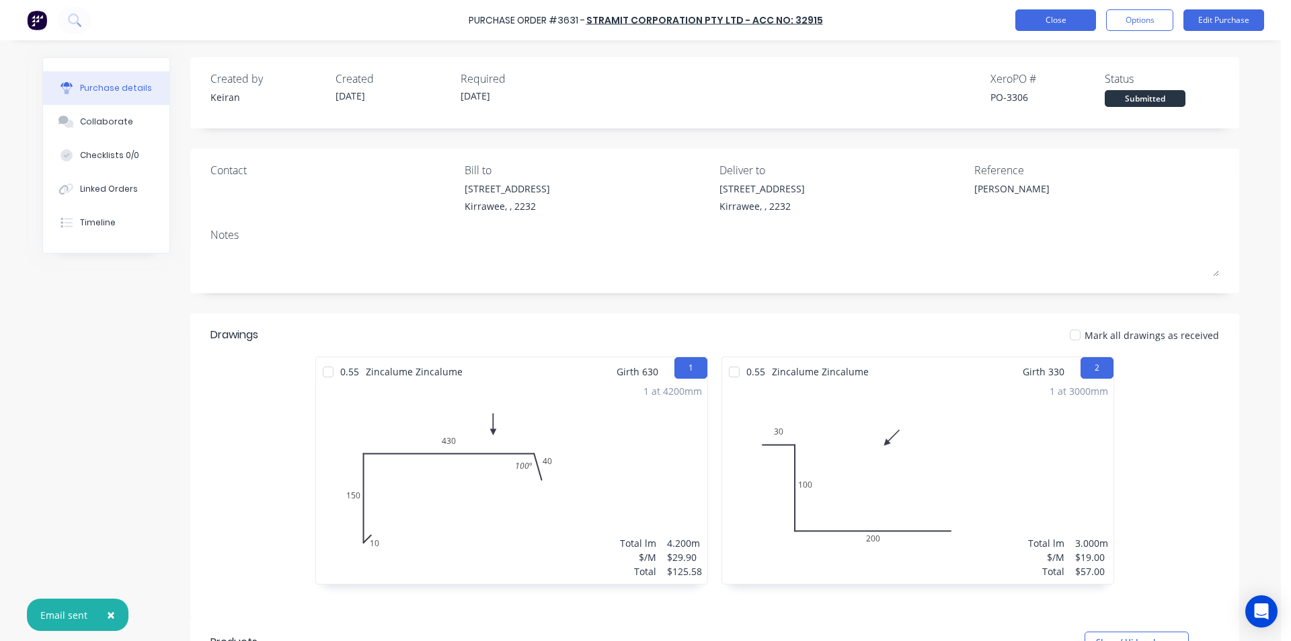
click at [1060, 24] on button "Close" at bounding box center [1056, 20] width 81 height 22
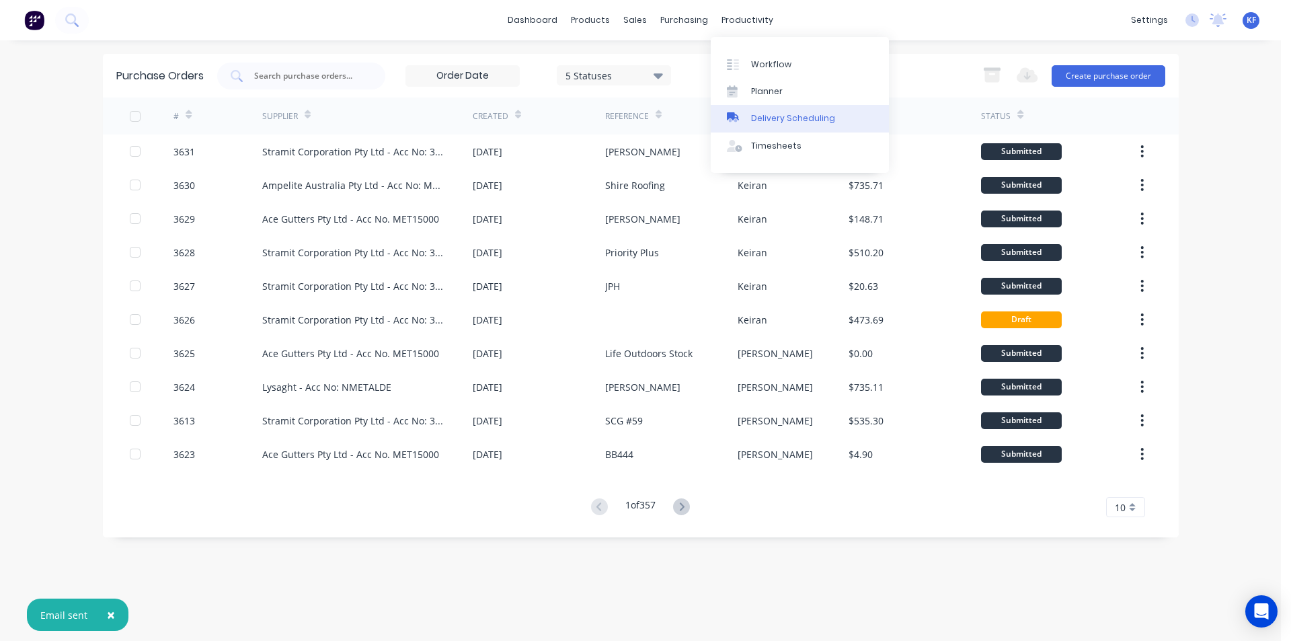
click at [785, 127] on link "Delivery Scheduling" at bounding box center [800, 118] width 178 height 27
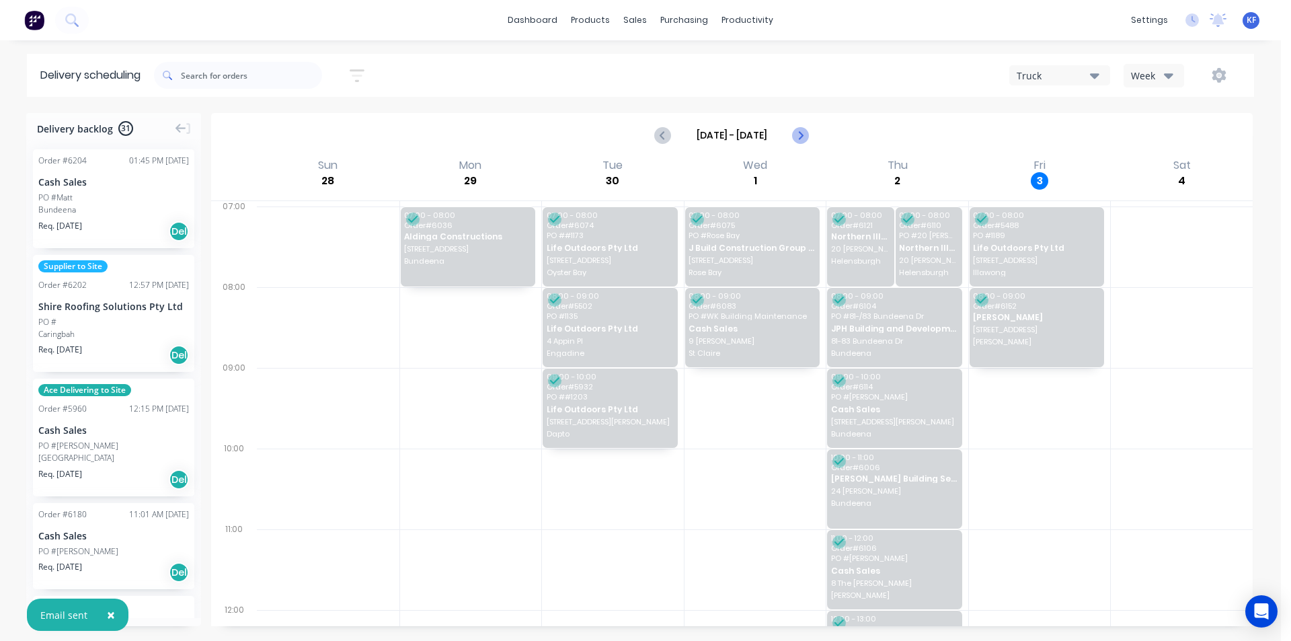
click at [791, 129] on button "Next page" at bounding box center [800, 135] width 27 height 27
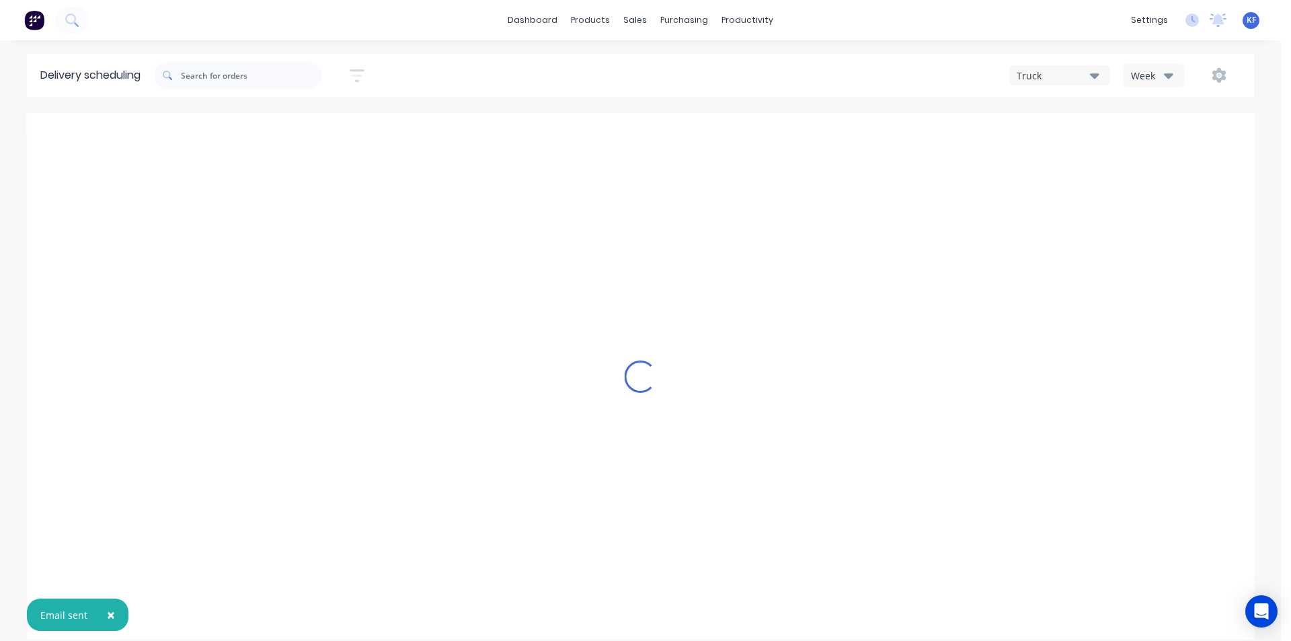
type input "[DATE] - [DATE]"
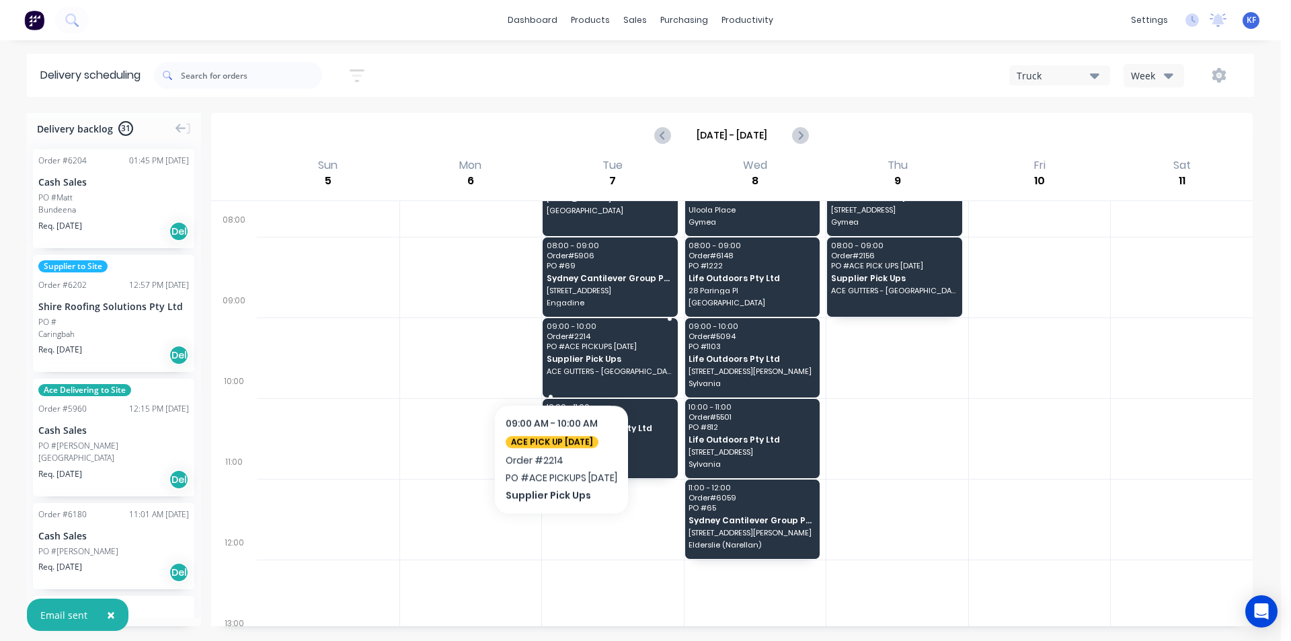
scroll to position [67, 0]
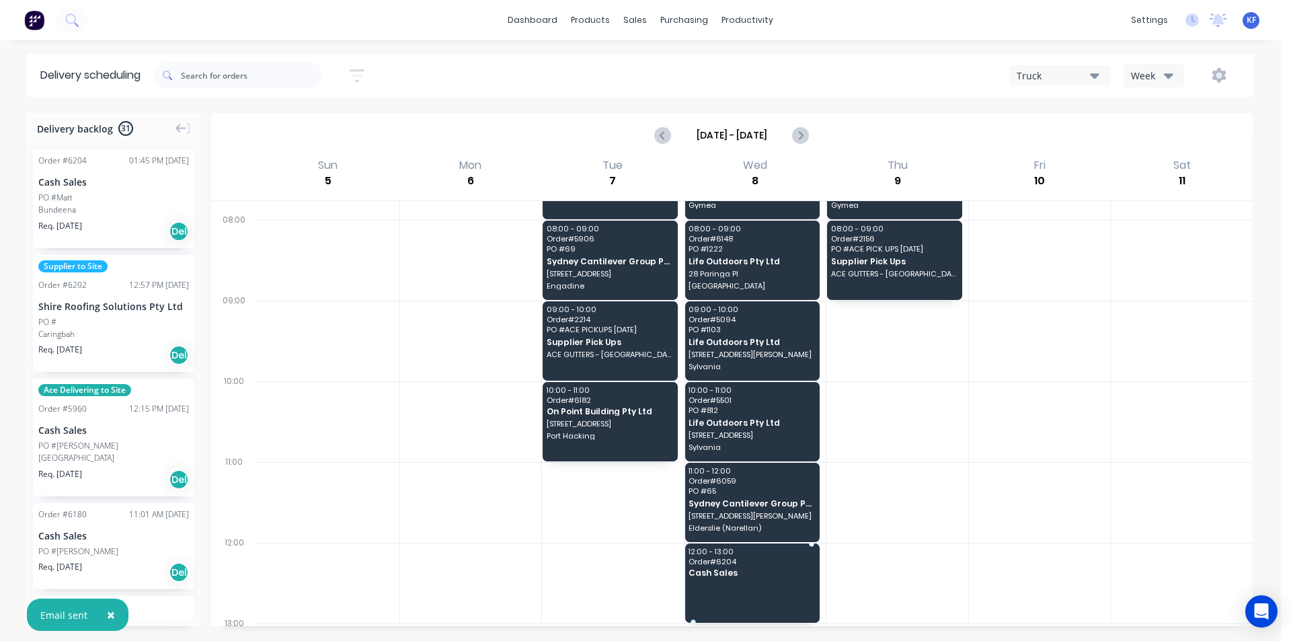
drag, startPoint x: 129, startPoint y: 198, endPoint x: 716, endPoint y: 558, distance: 688.0
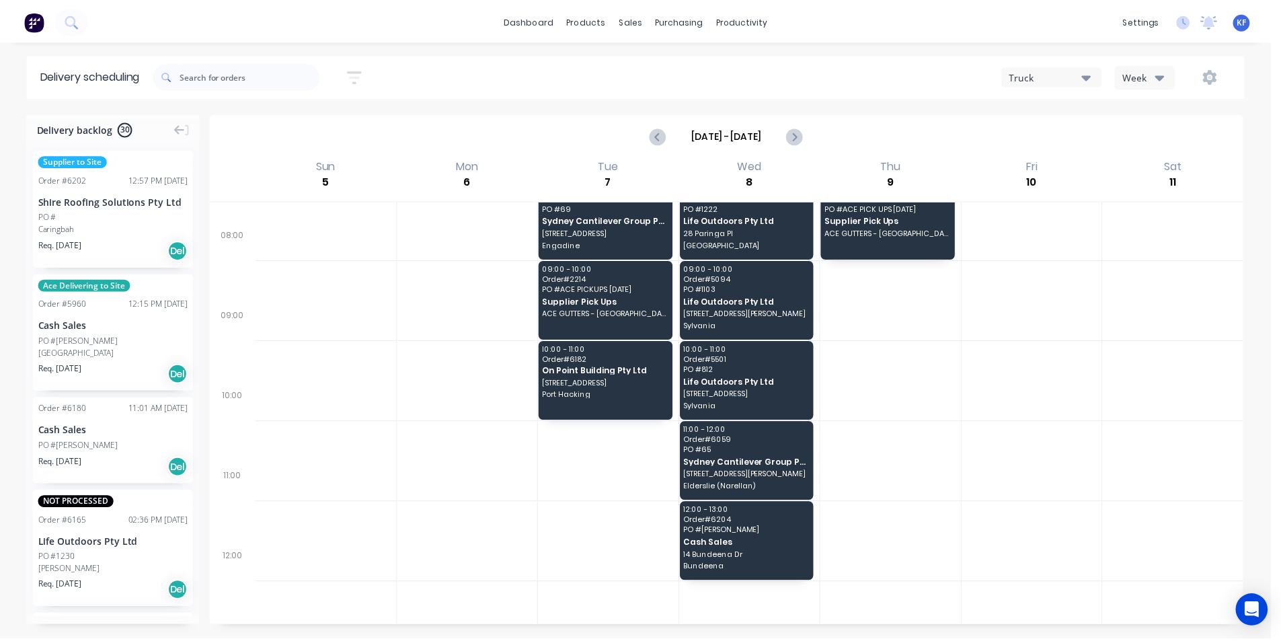
scroll to position [135, 0]
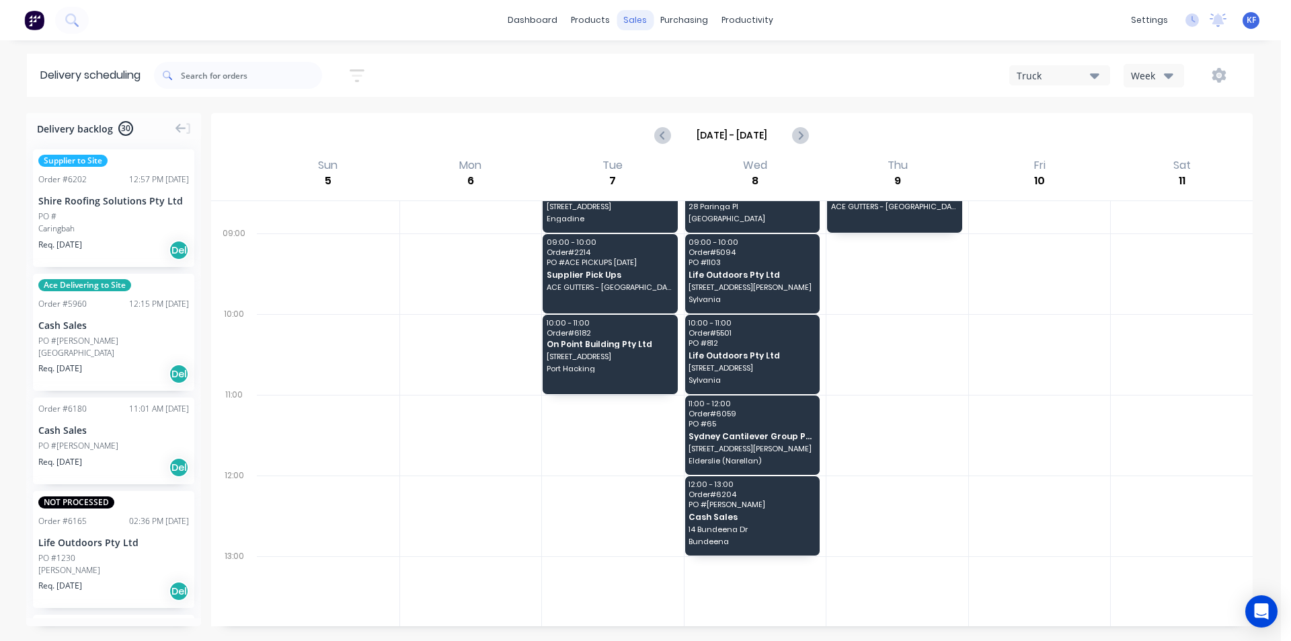
click at [632, 22] on div "sales" at bounding box center [635, 20] width 37 height 20
click at [656, 56] on link "Sales Orders" at bounding box center [706, 63] width 178 height 27
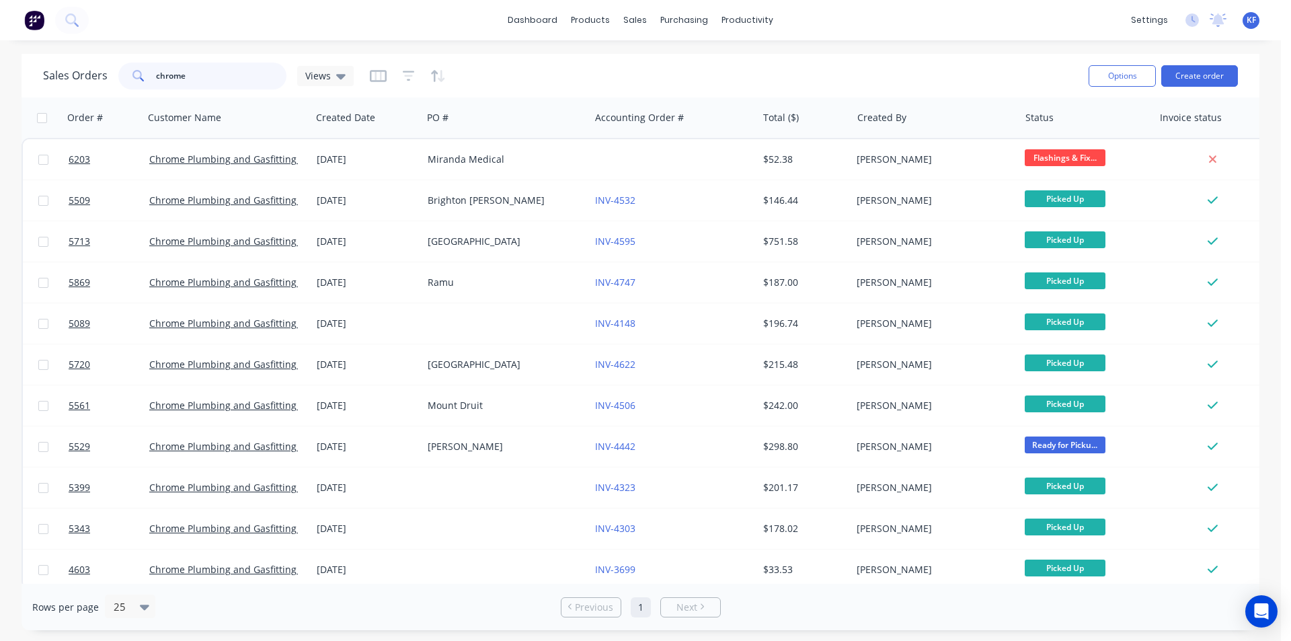
drag, startPoint x: 211, startPoint y: 65, endPoint x: 135, endPoint y: 55, distance: 77.3
click at [132, 53] on div "dashboard products sales purchasing productivity dashboard products Product Cat…" at bounding box center [640, 320] width 1281 height 641
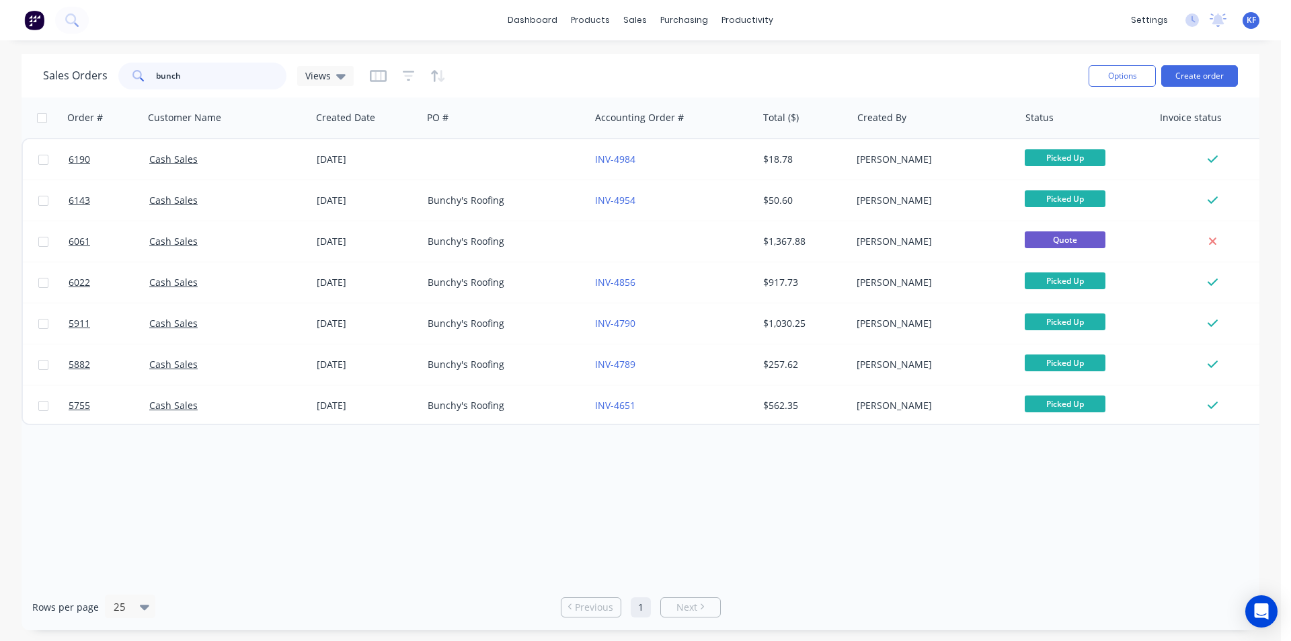
type input "bunch"
click at [705, 53] on link "Purchase Orders" at bounding box center [741, 63] width 178 height 27
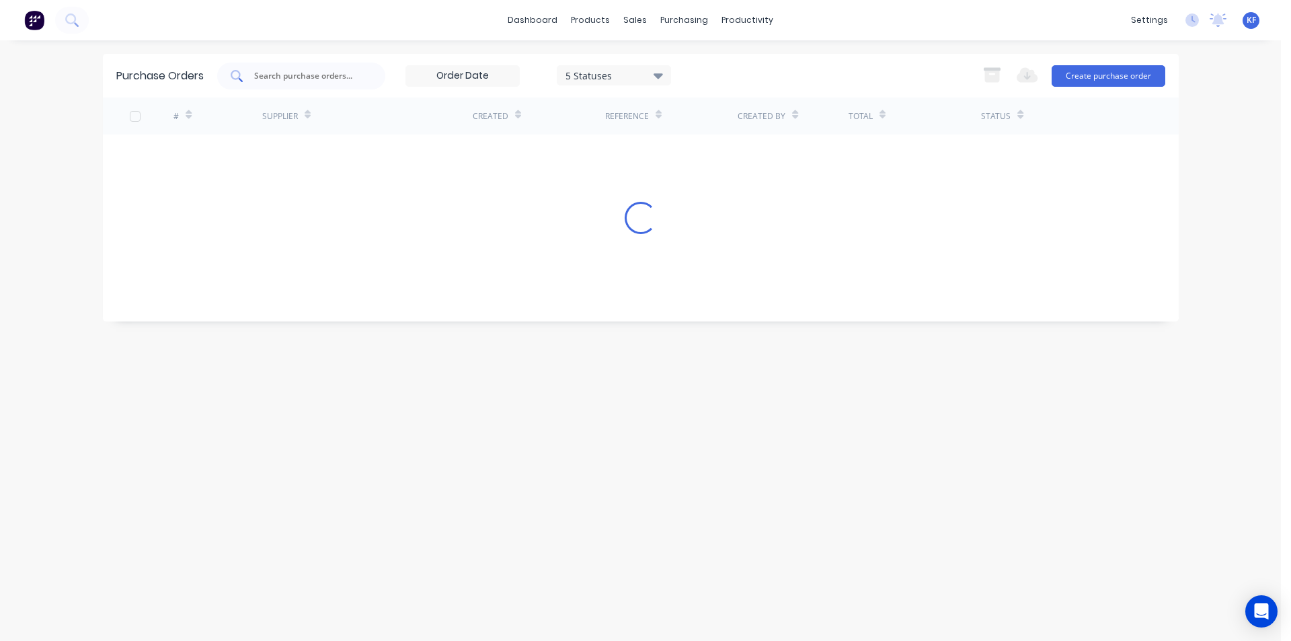
click at [307, 85] on div at bounding box center [301, 76] width 168 height 27
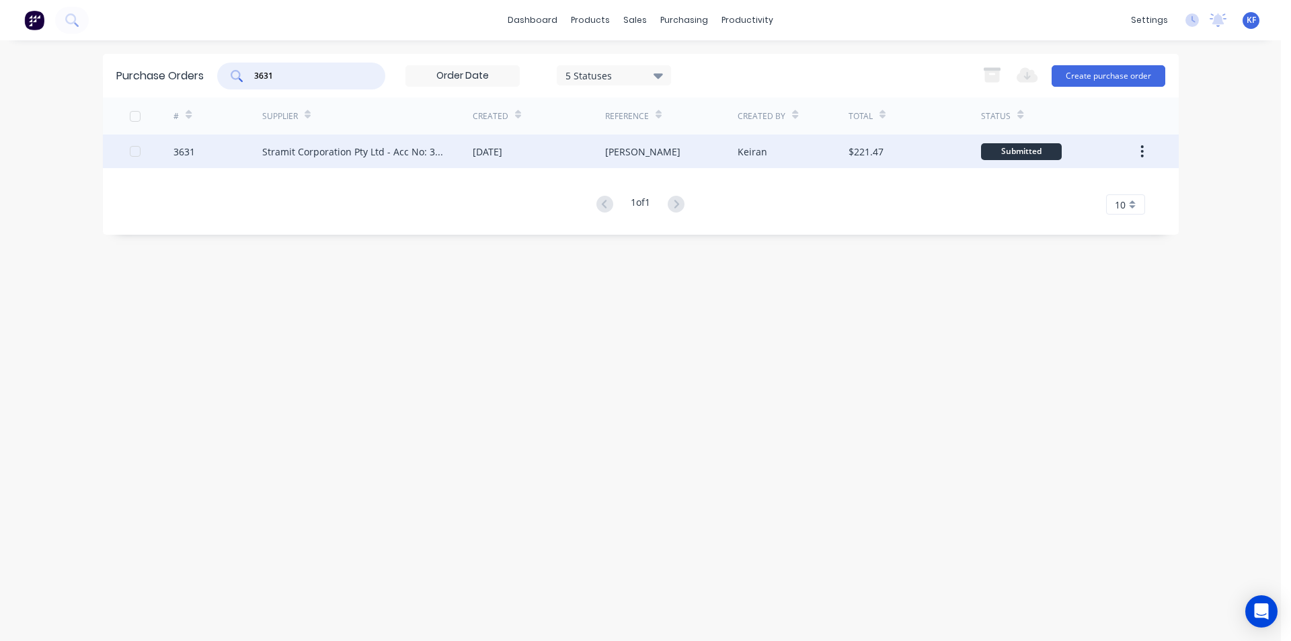
type input "3631"
click at [594, 153] on div "[DATE]" at bounding box center [539, 152] width 132 height 34
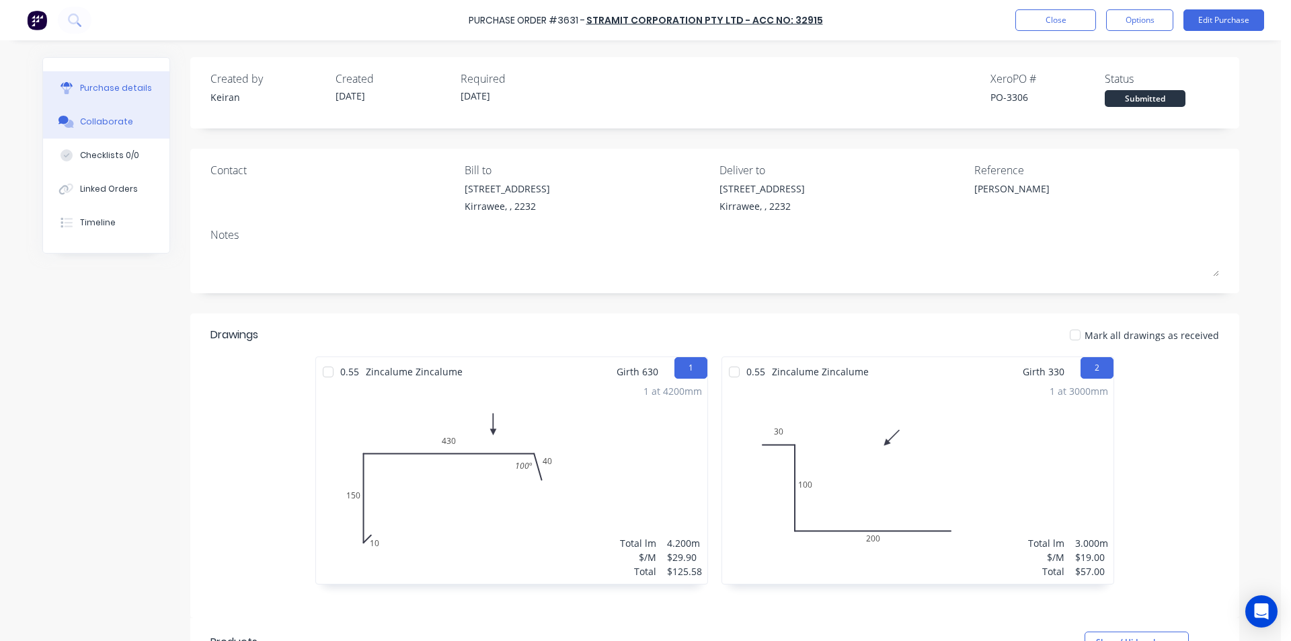
click at [98, 122] on div "Collaborate" at bounding box center [106, 122] width 53 height 12
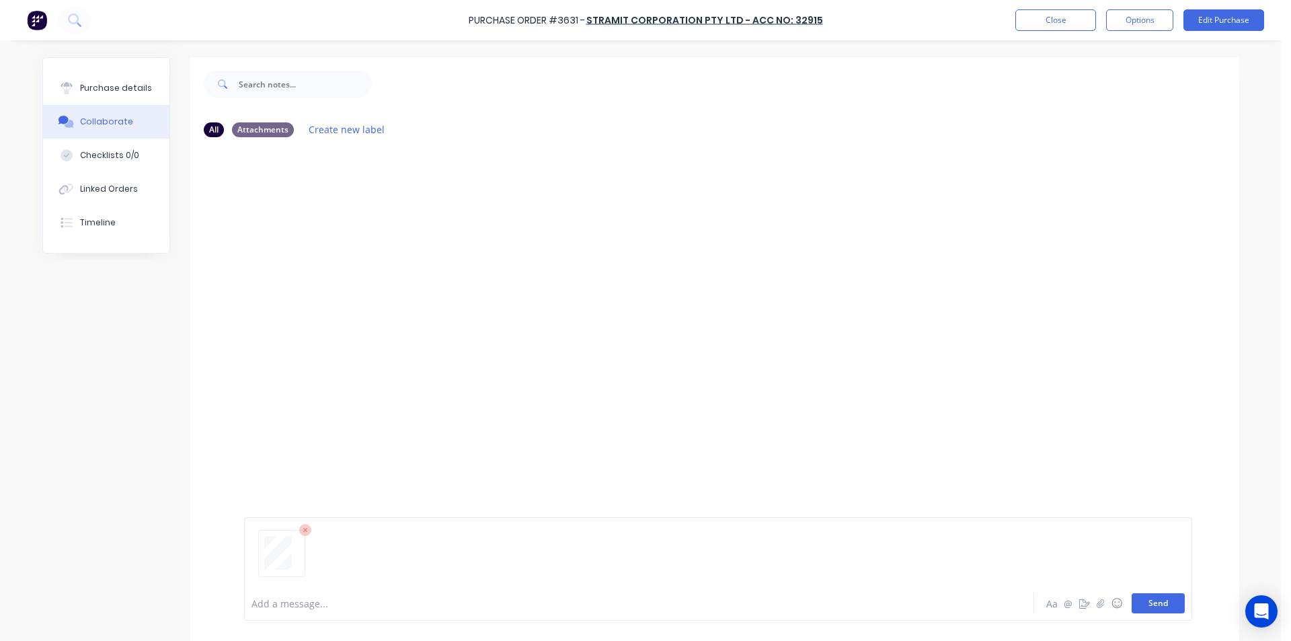
click at [1167, 601] on button "Send" at bounding box center [1158, 603] width 53 height 20
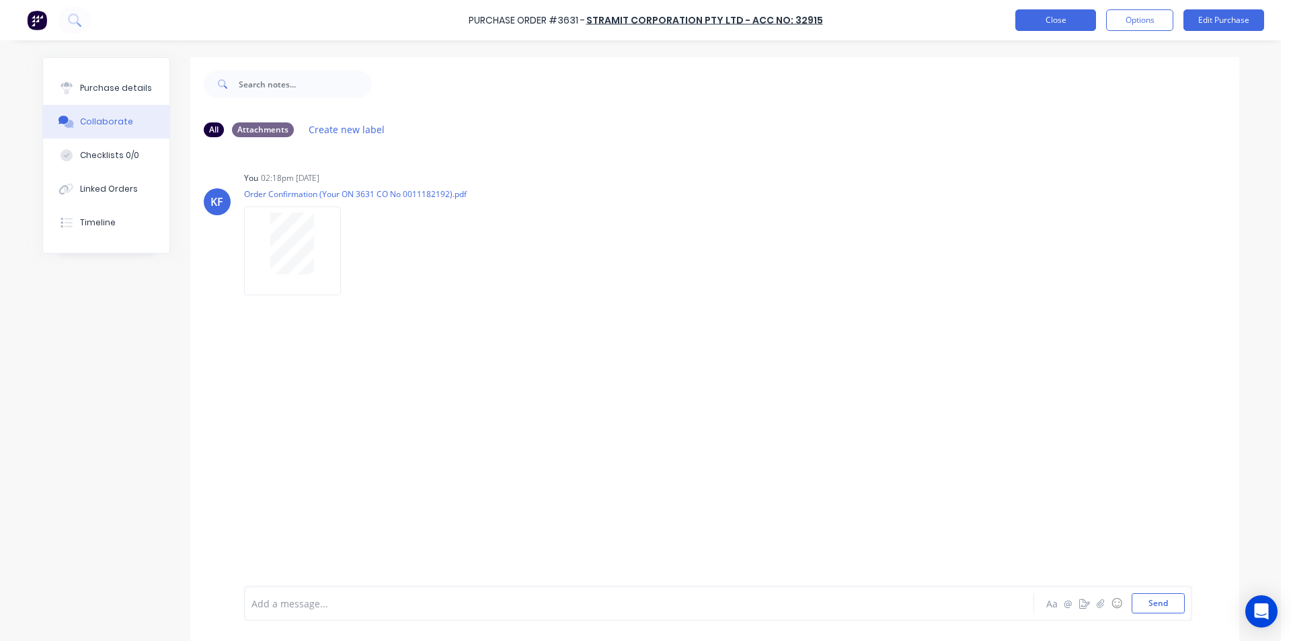
click at [1069, 24] on button "Close" at bounding box center [1056, 20] width 81 height 22
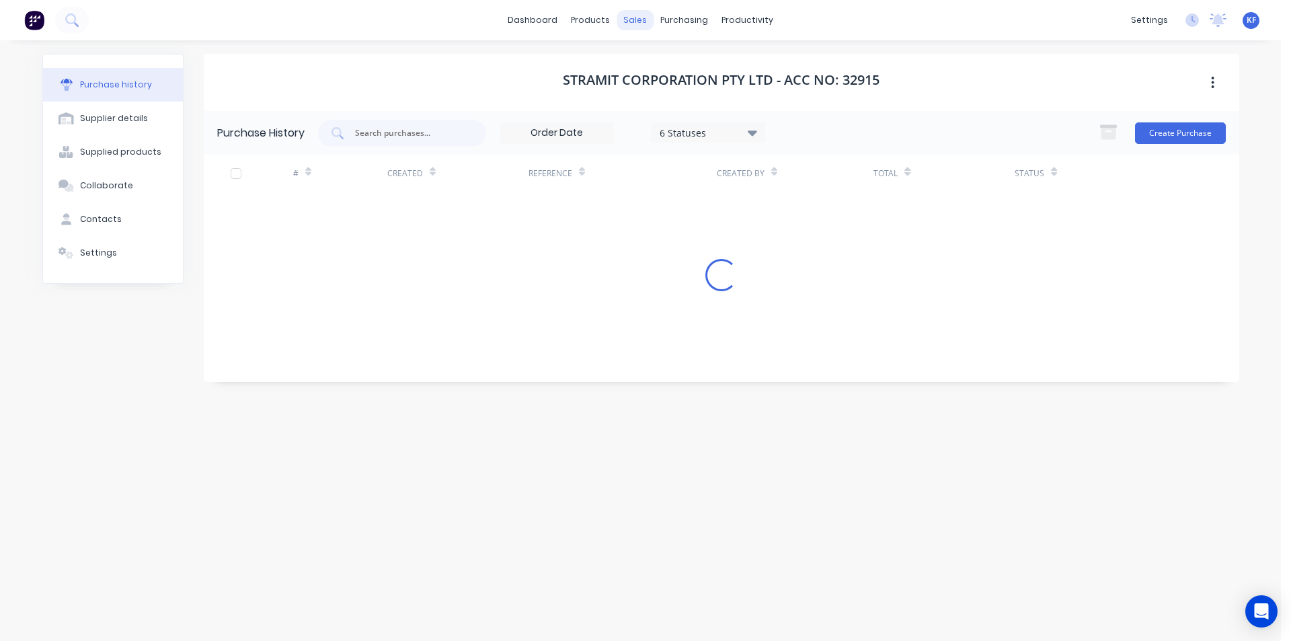
click at [642, 17] on div "sales" at bounding box center [635, 20] width 37 height 20
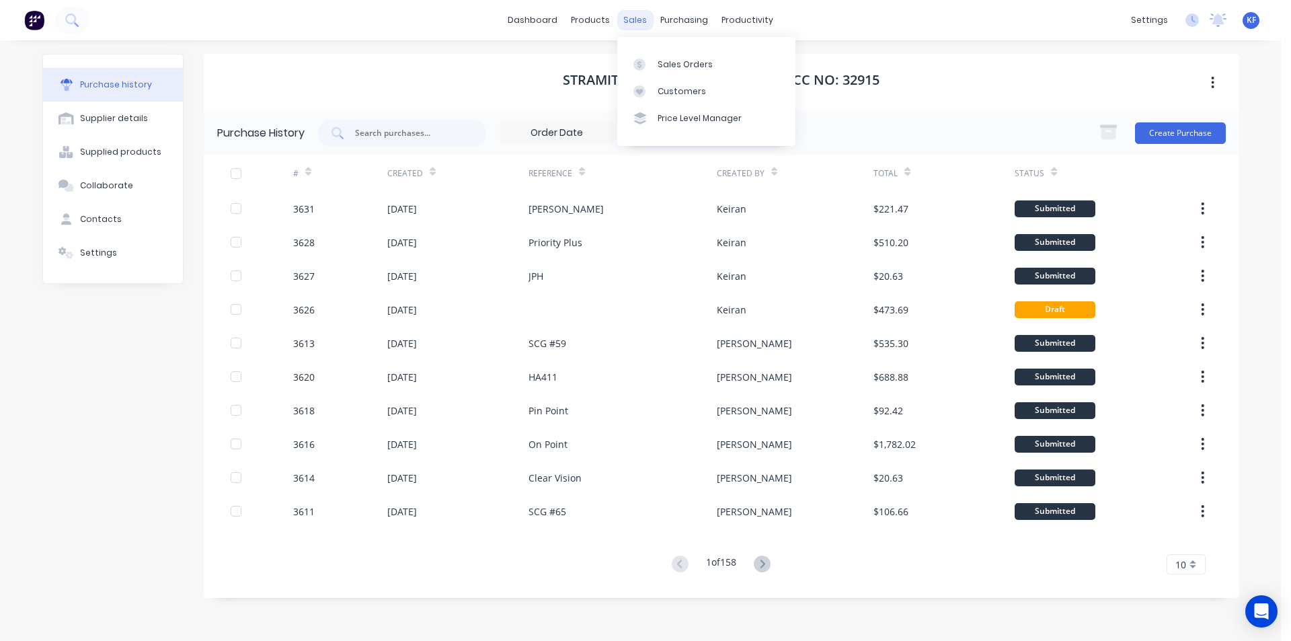
drag, startPoint x: 633, startPoint y: 22, endPoint x: 669, endPoint y: 46, distance: 44.0
click at [634, 22] on div "sales" at bounding box center [635, 20] width 37 height 20
click at [673, 50] on div "Sales Orders Customers Price Level Manager" at bounding box center [706, 91] width 178 height 108
click at [679, 59] on div "Sales Orders" at bounding box center [685, 65] width 55 height 12
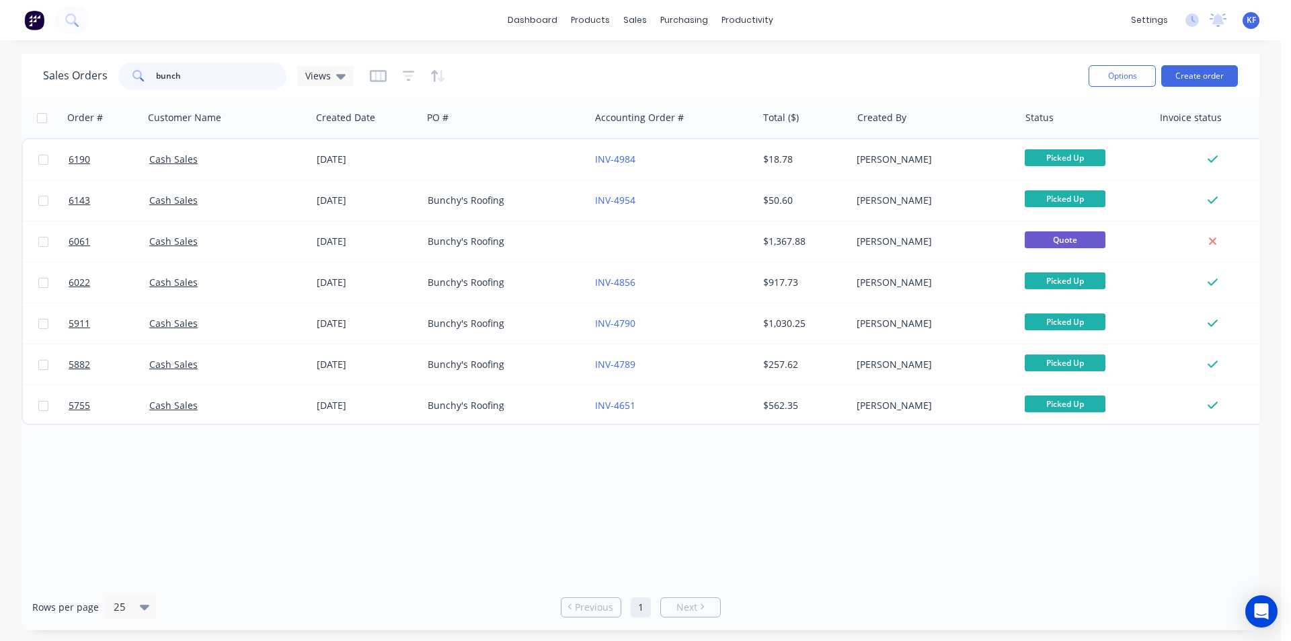
drag, startPoint x: 149, startPoint y: 78, endPoint x: 93, endPoint y: 72, distance: 56.1
click at [100, 75] on div "Sales Orders bunch Views" at bounding box center [198, 76] width 311 height 27
click at [1212, 69] on button "Create order" at bounding box center [1199, 76] width 77 height 22
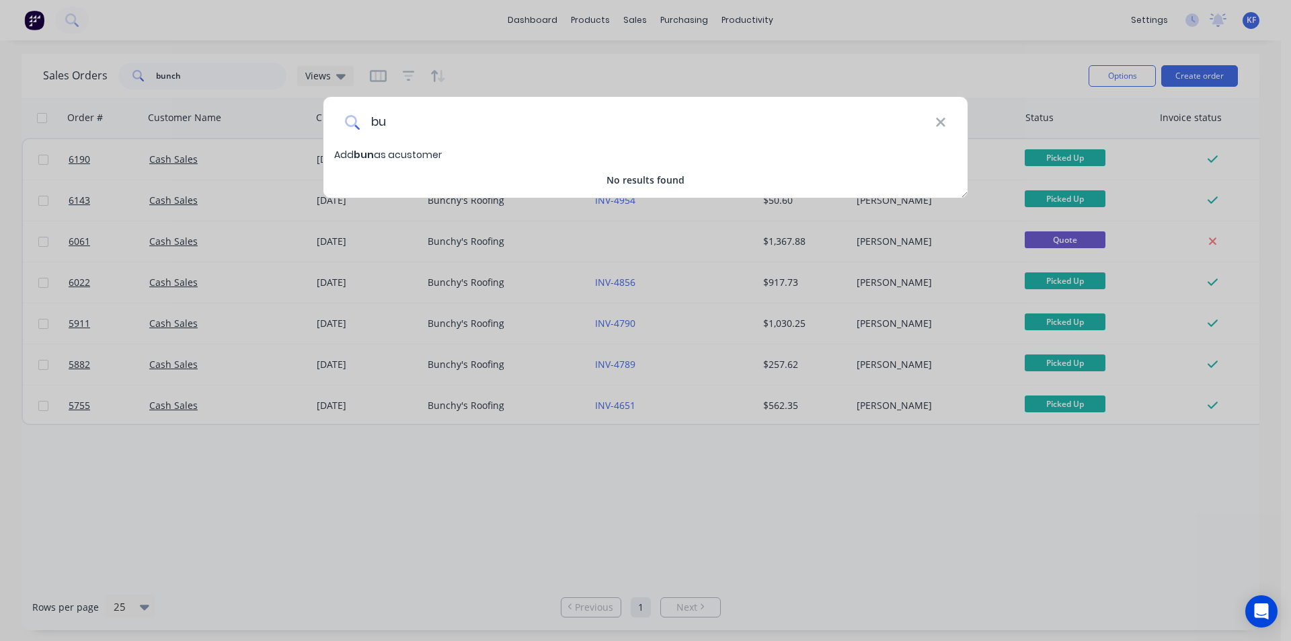
type input "b"
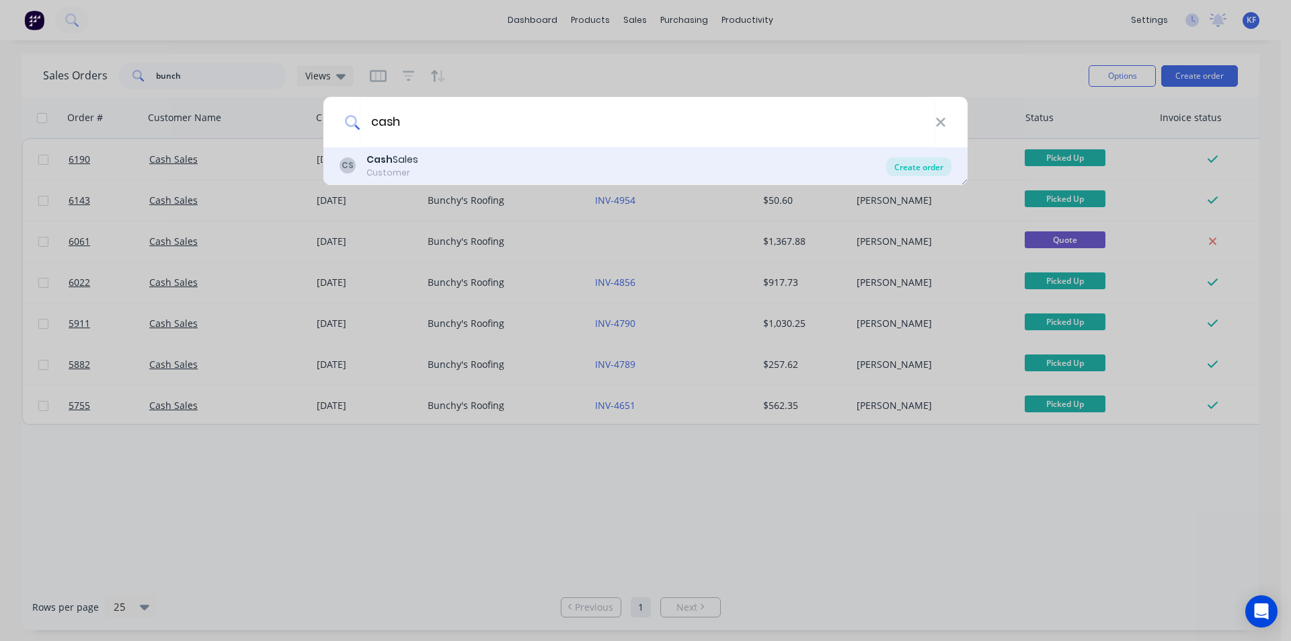
type input "cash"
click at [899, 172] on div "Create order" at bounding box center [918, 166] width 65 height 19
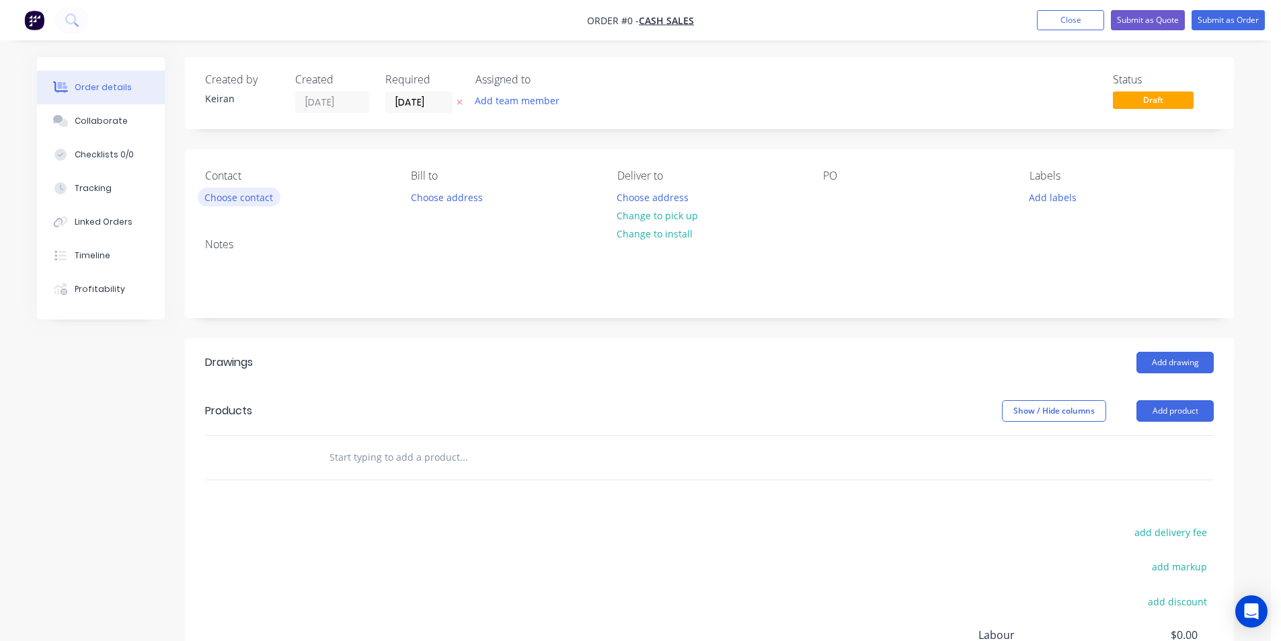
click at [232, 190] on button "Choose contact" at bounding box center [239, 197] width 83 height 18
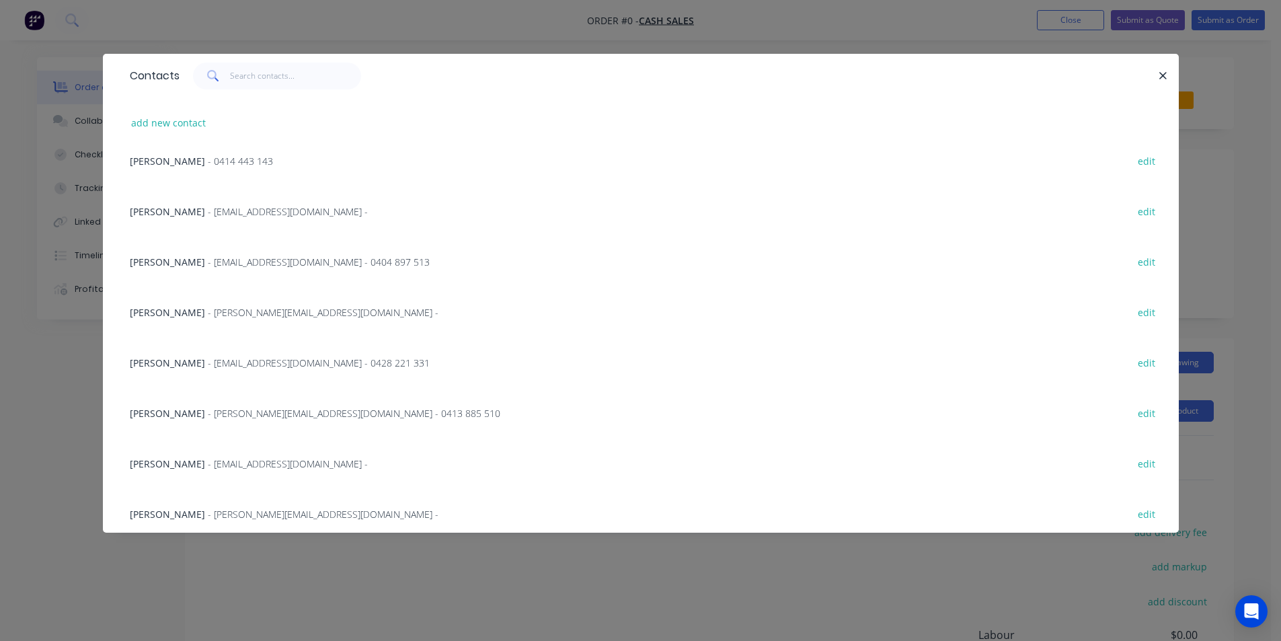
scroll to position [2516, 0]
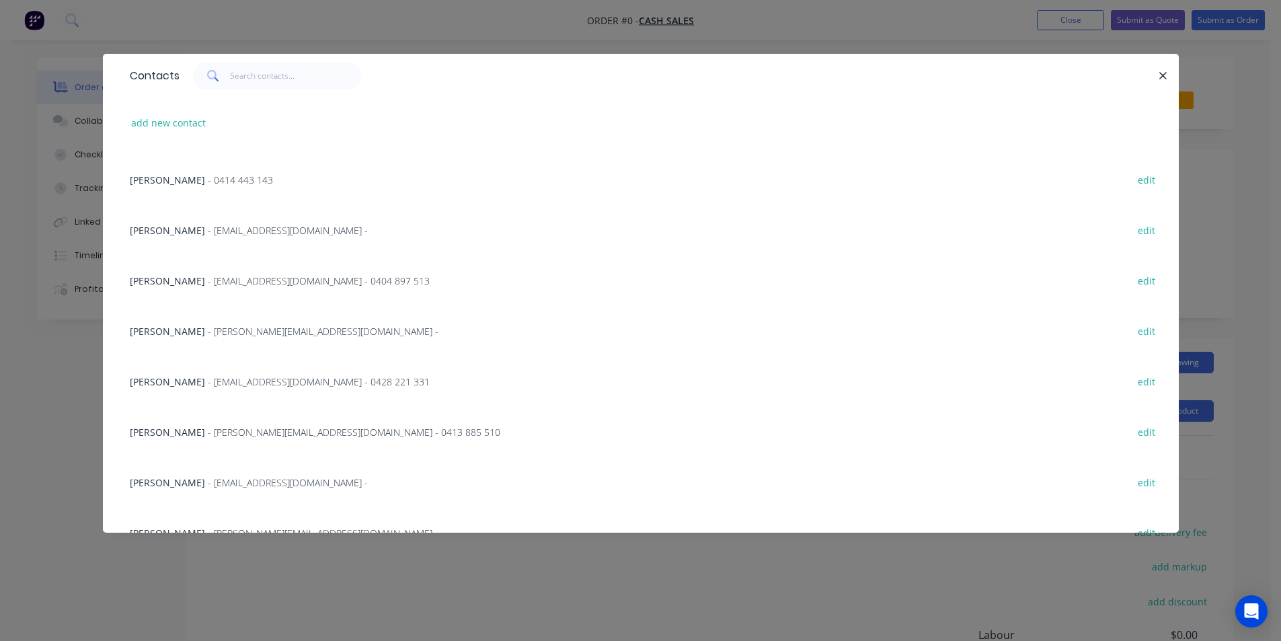
click at [1162, 76] on icon "button" at bounding box center [1163, 76] width 9 height 12
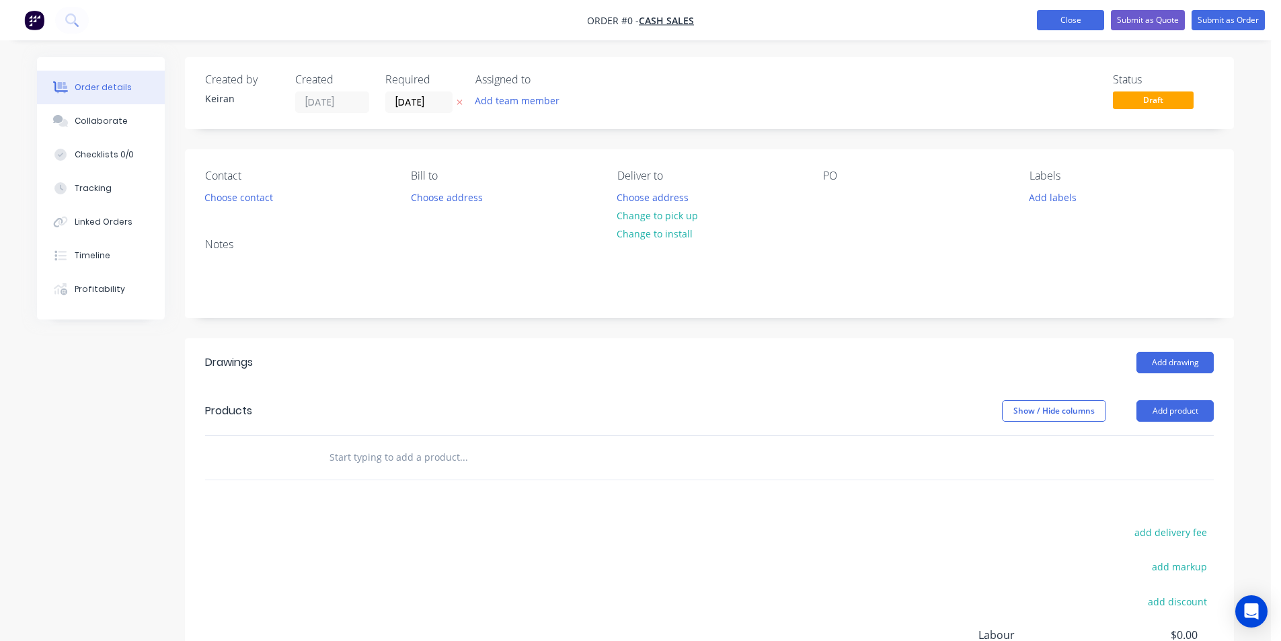
click at [1086, 14] on button "Close" at bounding box center [1070, 20] width 67 height 20
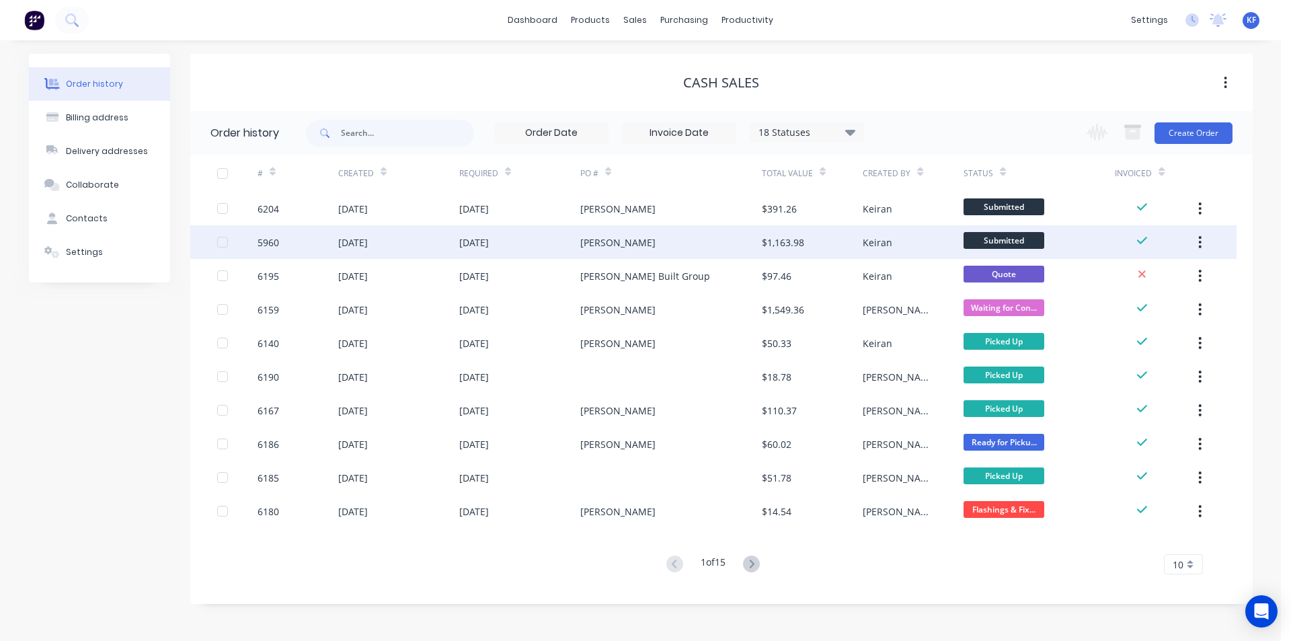
click at [701, 242] on div "[PERSON_NAME]" at bounding box center [671, 242] width 182 height 34
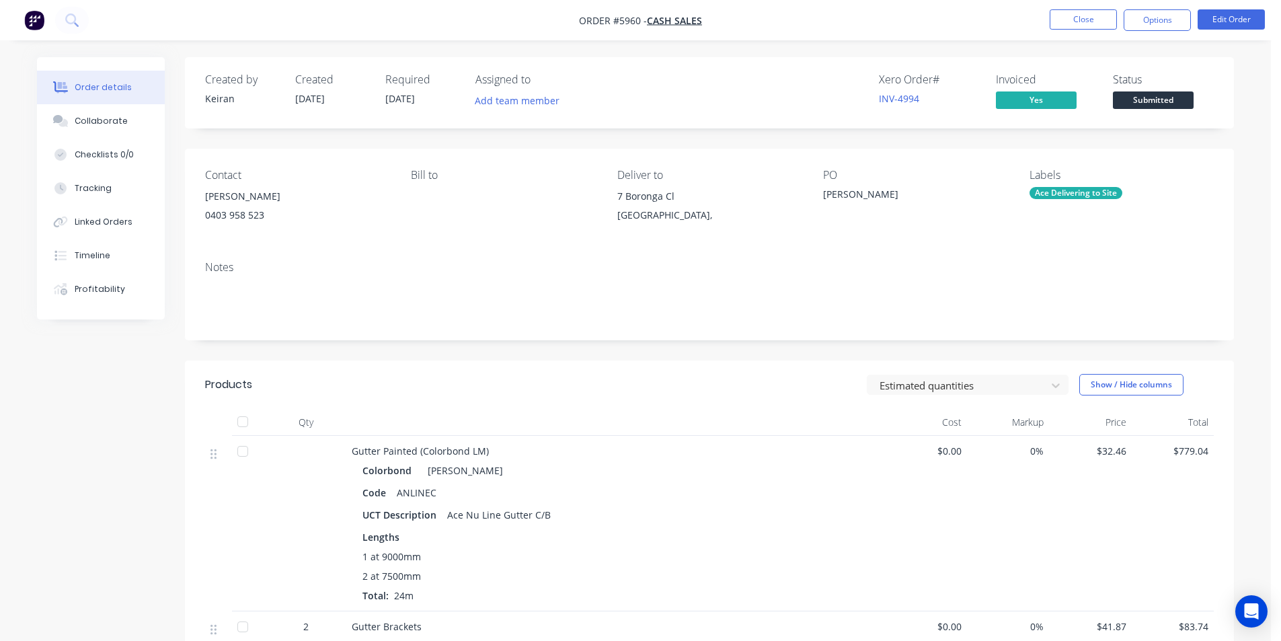
click at [1154, 100] on span "Submitted" at bounding box center [1153, 99] width 81 height 17
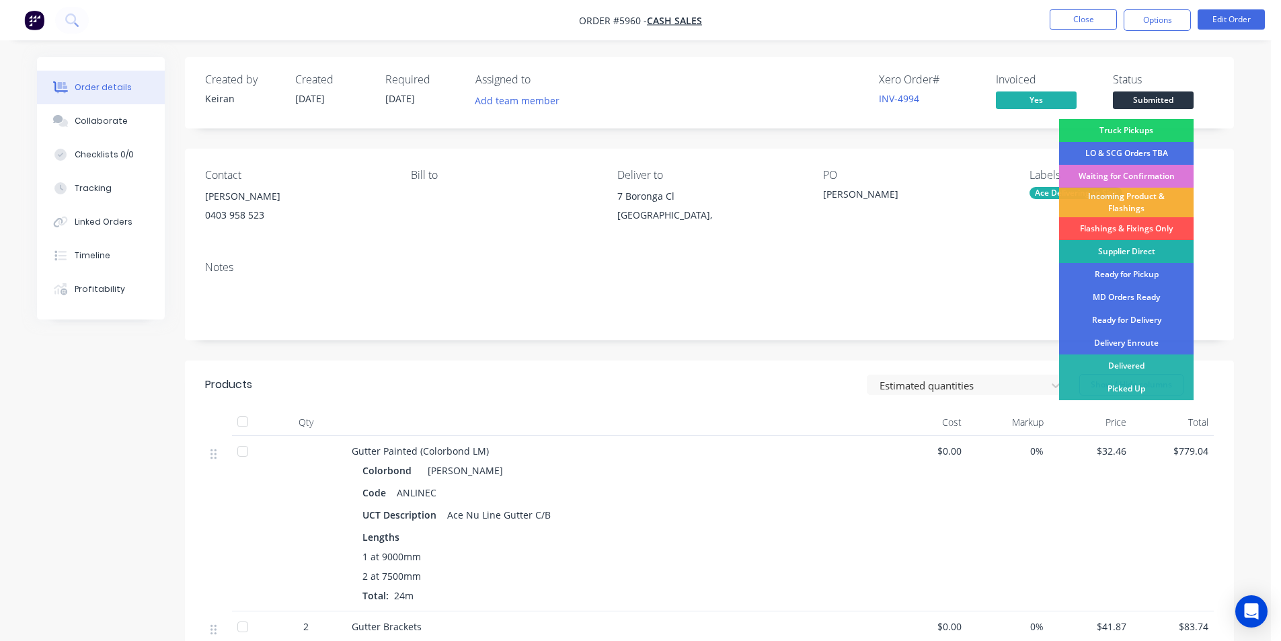
click at [1143, 246] on div "Supplier Direct" at bounding box center [1126, 251] width 135 height 23
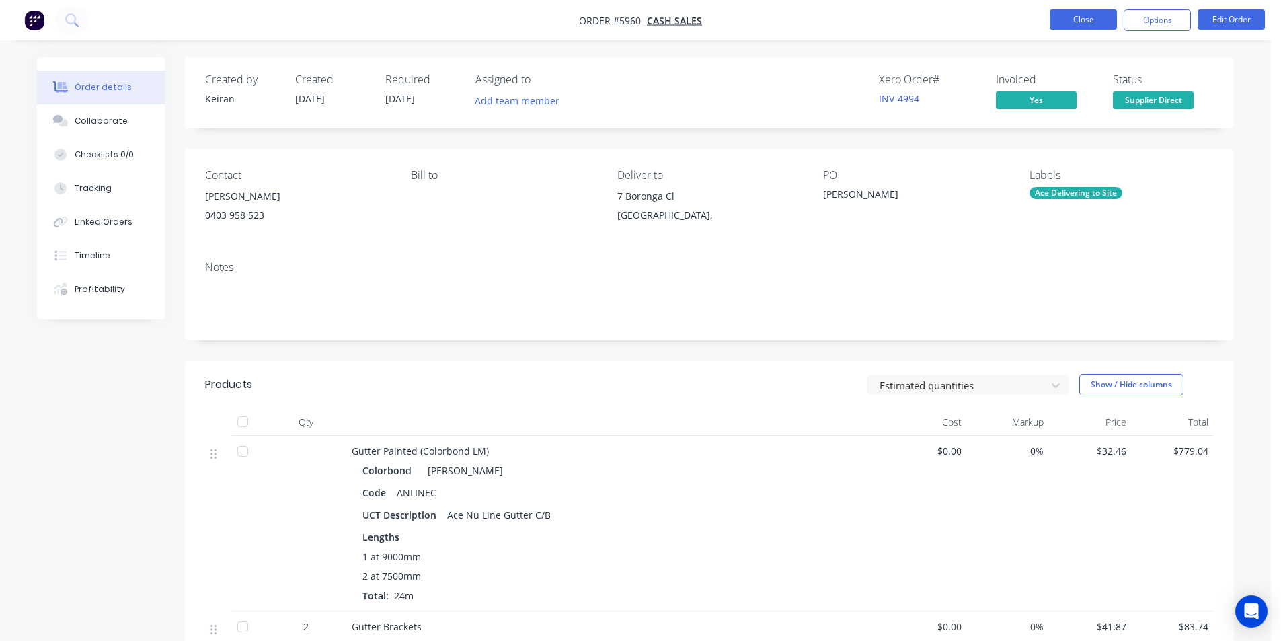
click at [1091, 23] on button "Close" at bounding box center [1083, 19] width 67 height 20
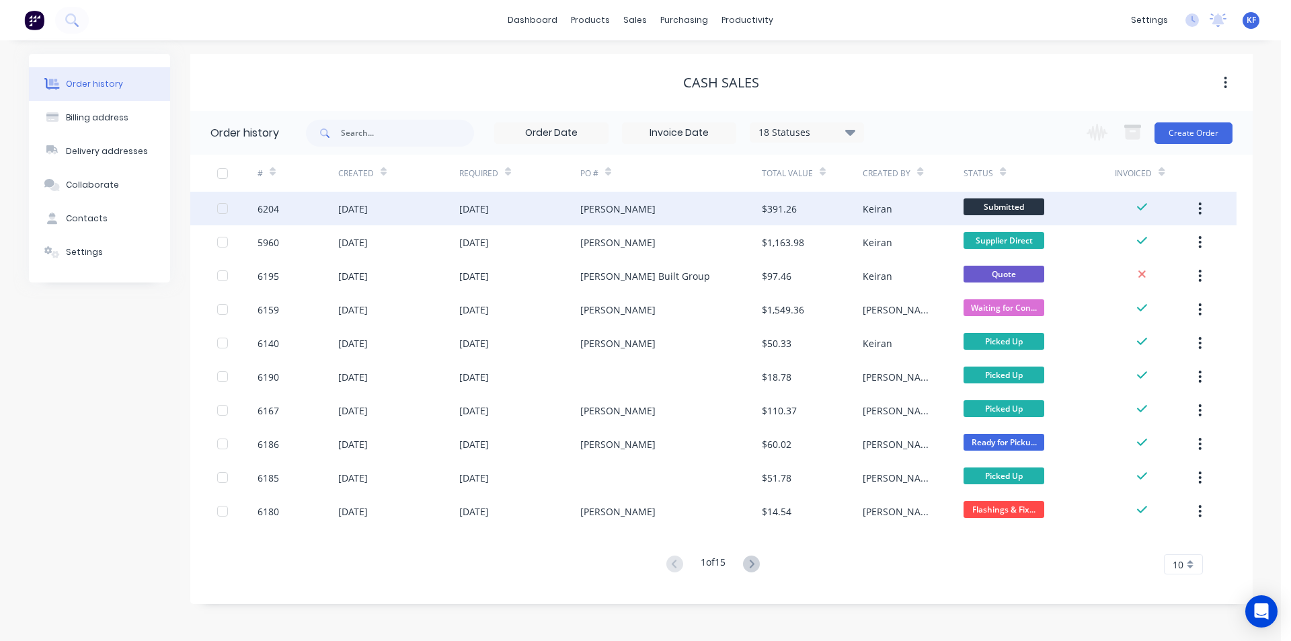
click at [845, 208] on div "$391.26" at bounding box center [812, 209] width 101 height 34
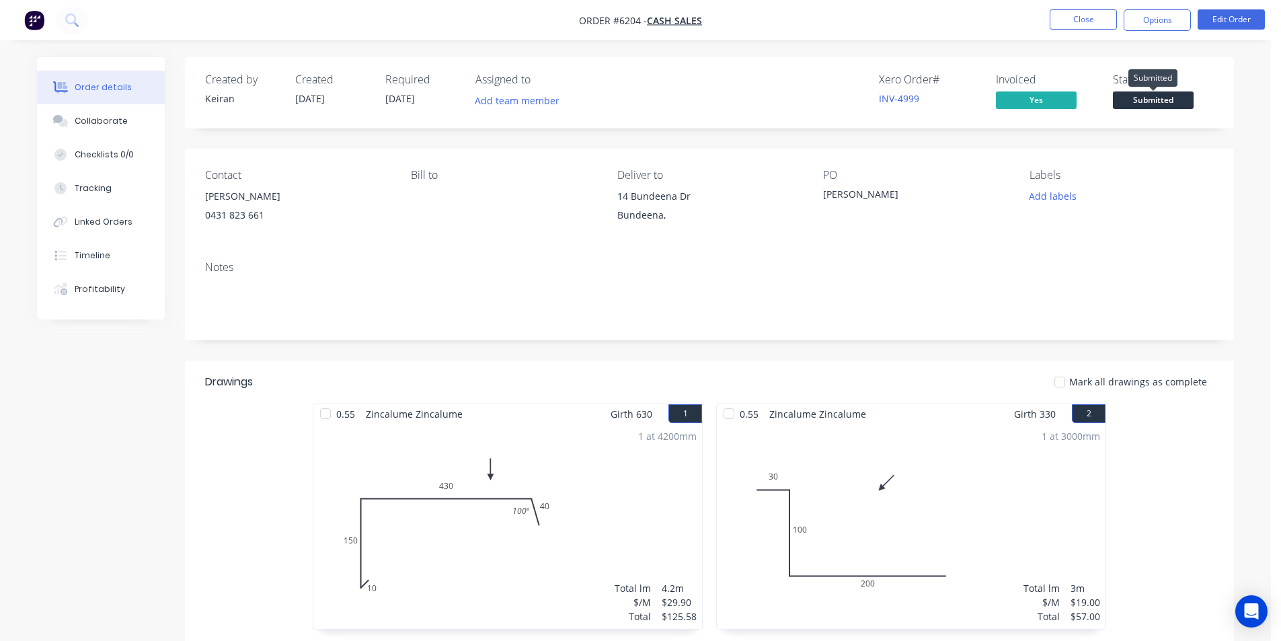
click at [1169, 104] on span "Submitted" at bounding box center [1153, 99] width 81 height 17
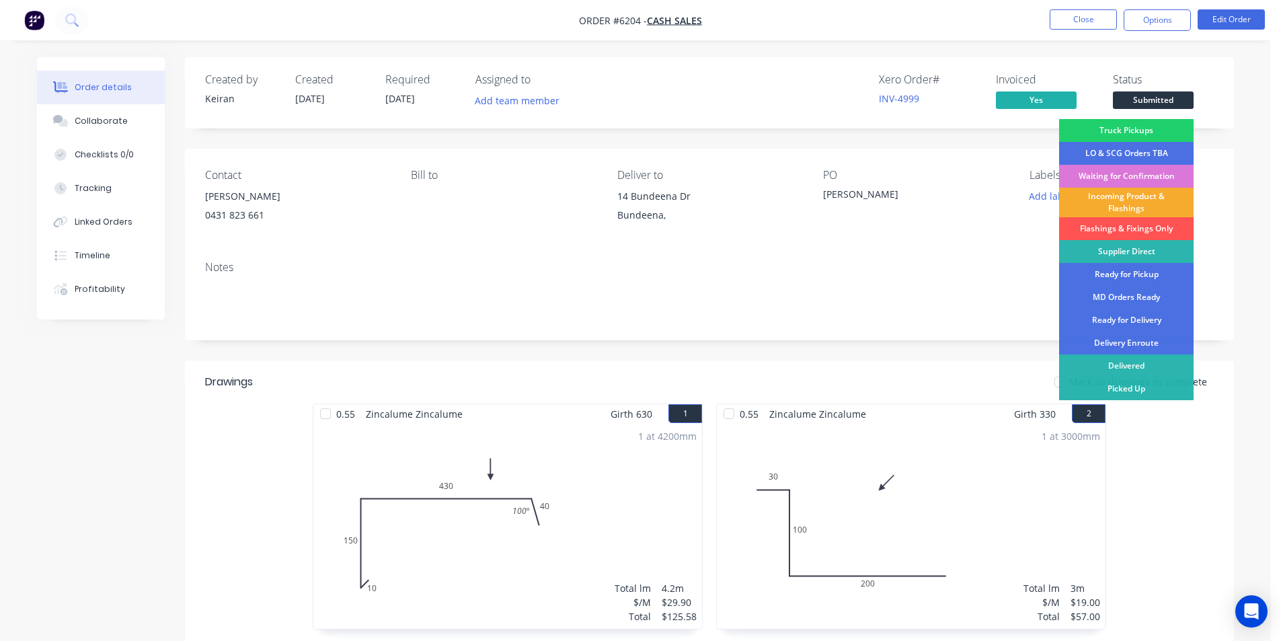
click at [1143, 200] on div "Incoming Product & Flashings" at bounding box center [1126, 203] width 135 height 30
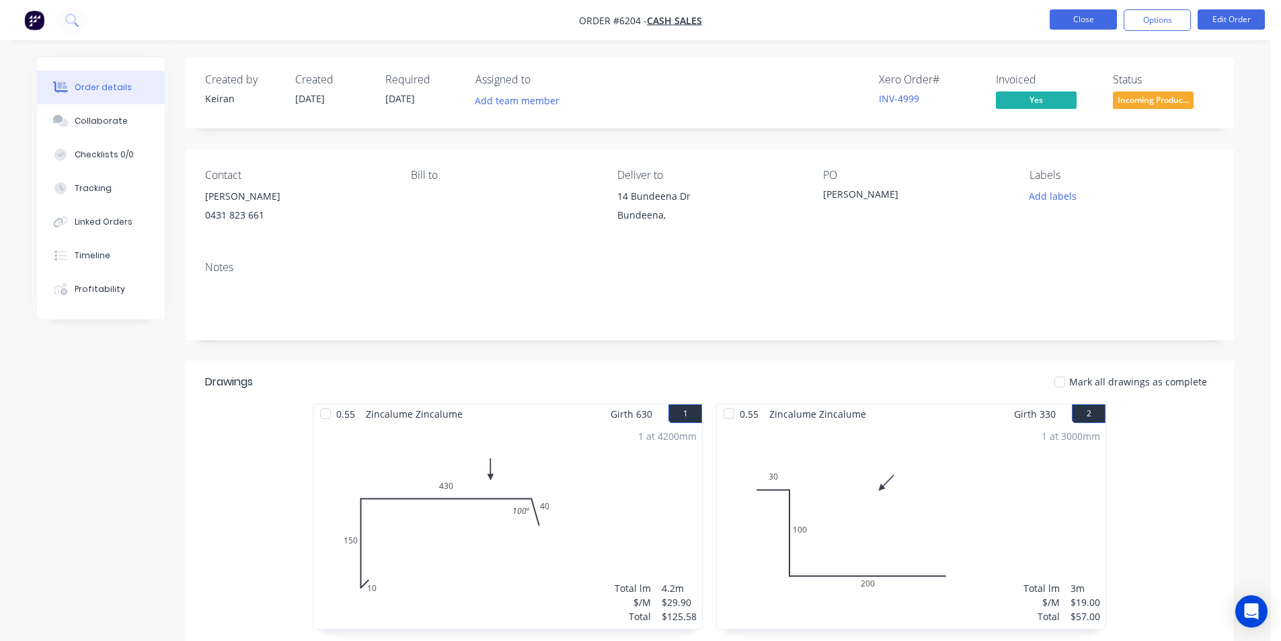
click at [1083, 28] on button "Close" at bounding box center [1083, 19] width 67 height 20
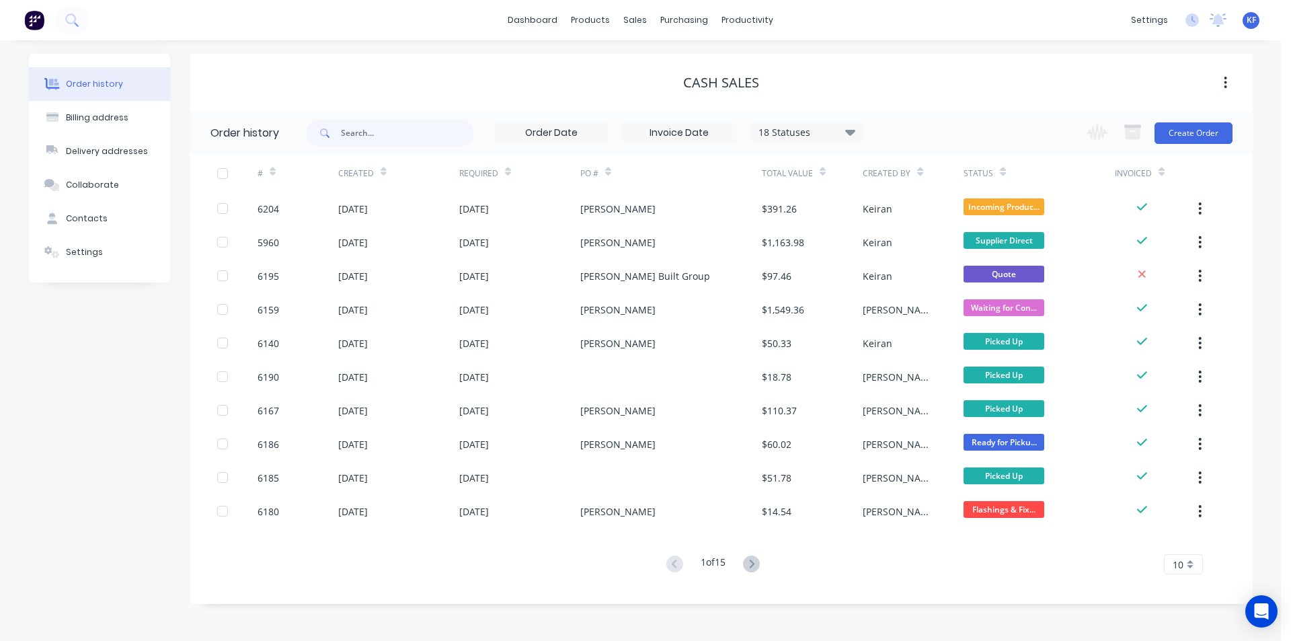
click at [755, 556] on icon at bounding box center [751, 564] width 17 height 17
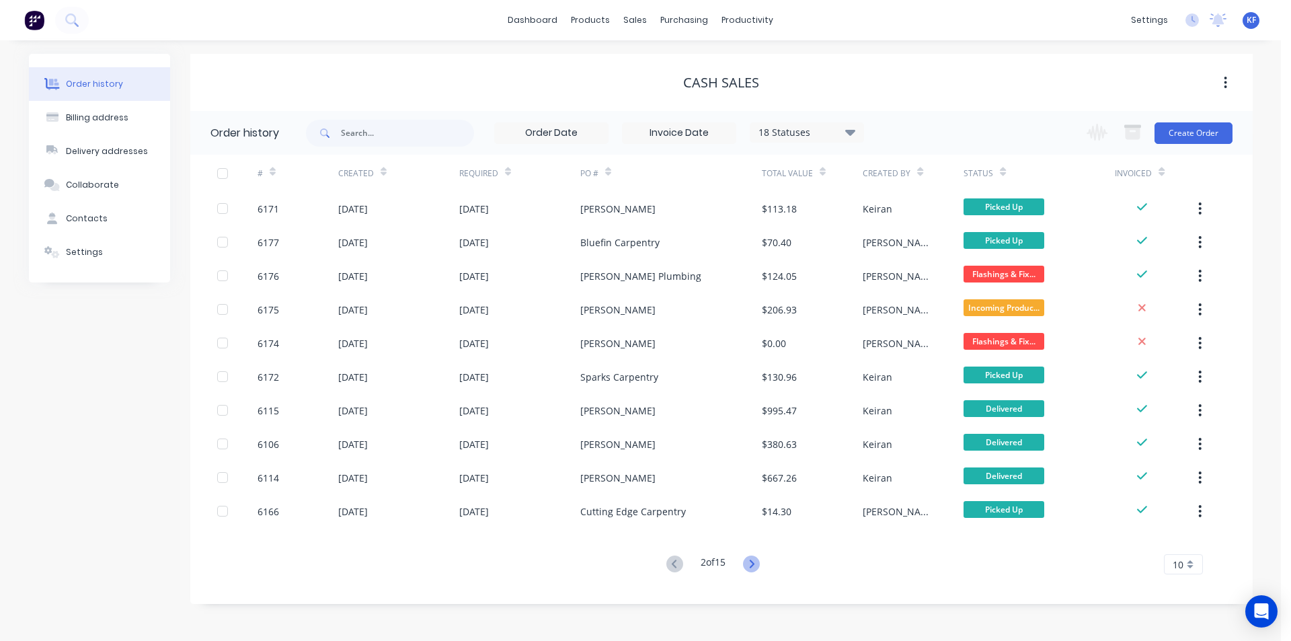
click at [755, 563] on icon at bounding box center [752, 564] width 5 height 8
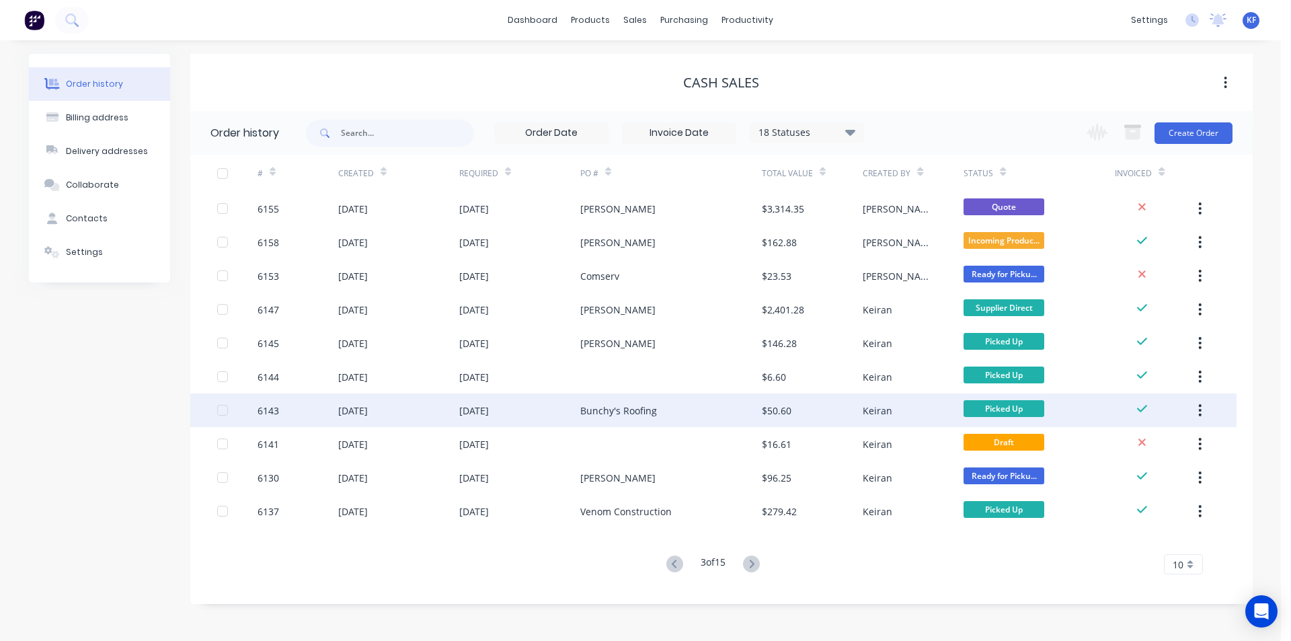
click at [628, 414] on div "Bunchy's Roofing" at bounding box center [618, 411] width 77 height 14
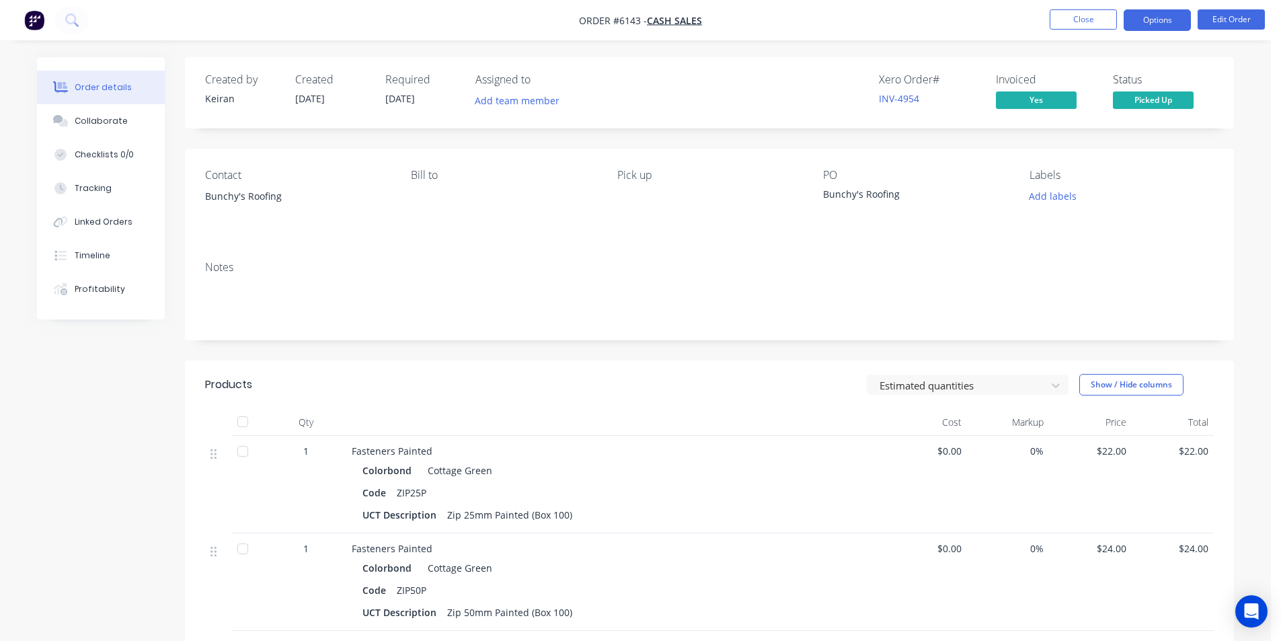
click at [1148, 16] on button "Options" at bounding box center [1157, 20] width 67 height 22
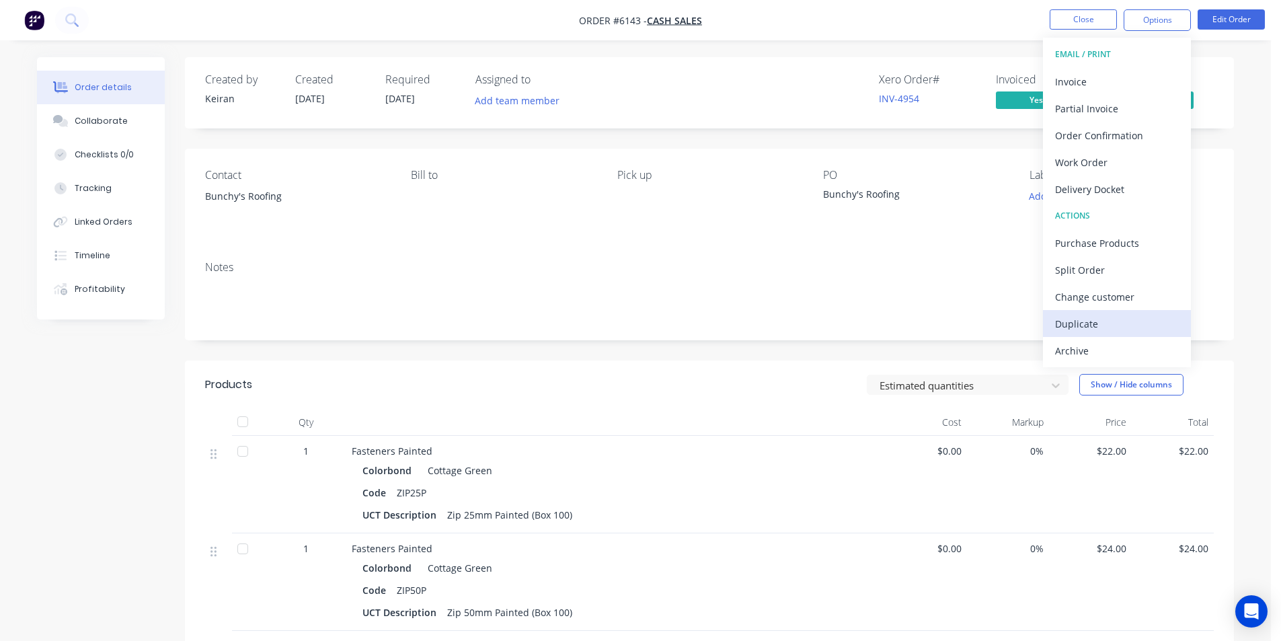
click at [1097, 321] on div "Duplicate" at bounding box center [1117, 324] width 124 height 20
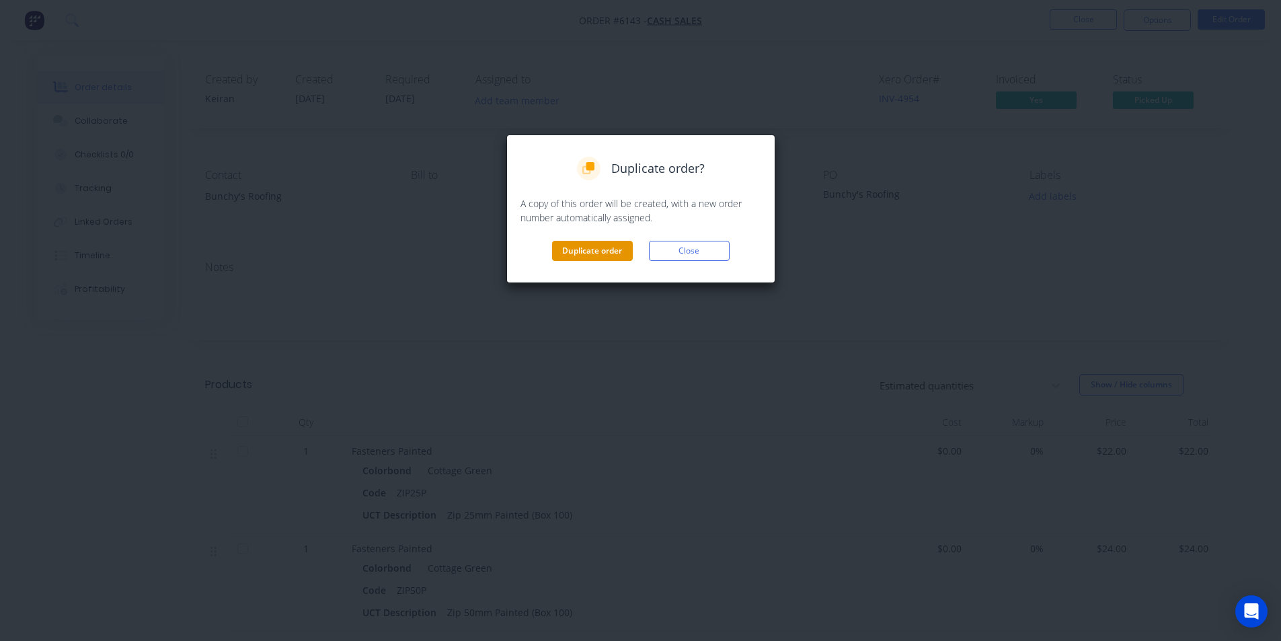
click at [619, 260] on button "Duplicate order" at bounding box center [592, 251] width 81 height 20
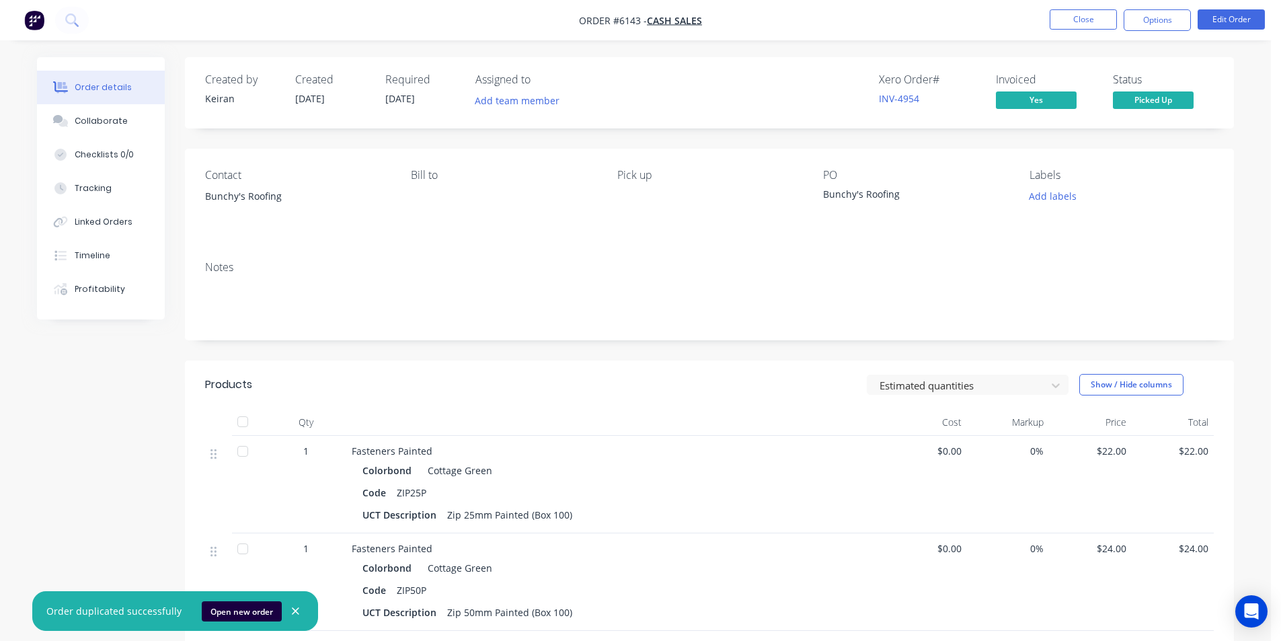
click at [291, 605] on icon "button" at bounding box center [295, 611] width 9 height 12
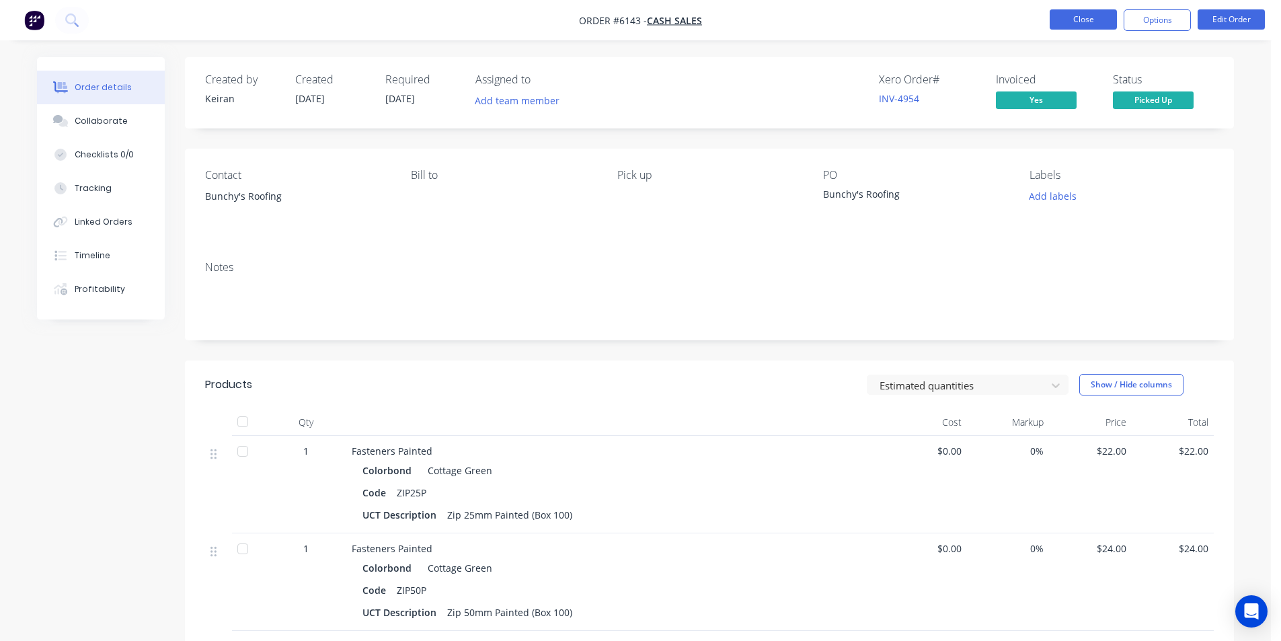
click at [1081, 20] on button "Close" at bounding box center [1083, 19] width 67 height 20
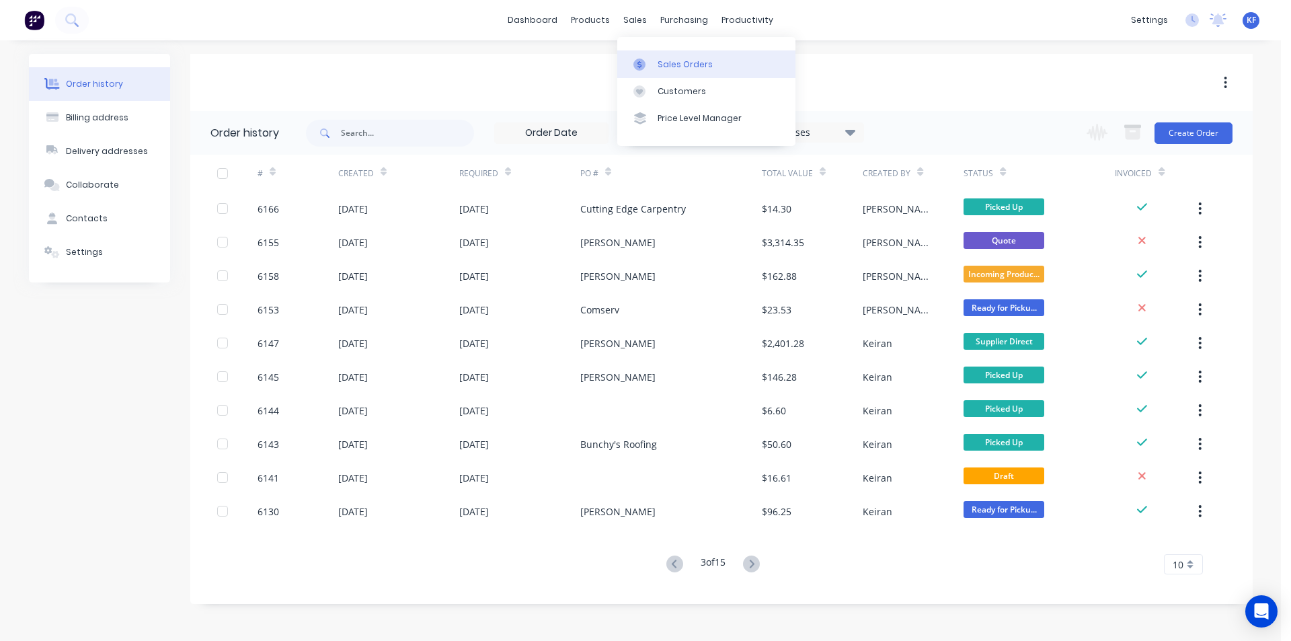
click at [669, 54] on link "Sales Orders" at bounding box center [706, 63] width 178 height 27
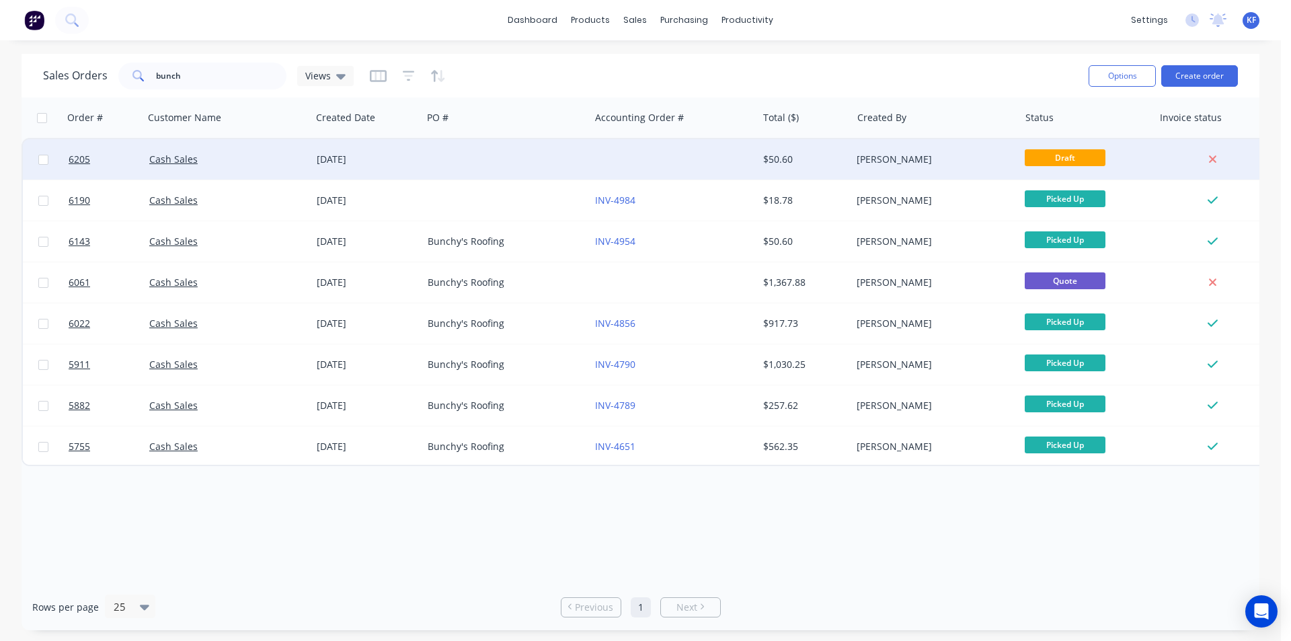
click at [479, 163] on div at bounding box center [505, 159] width 167 height 40
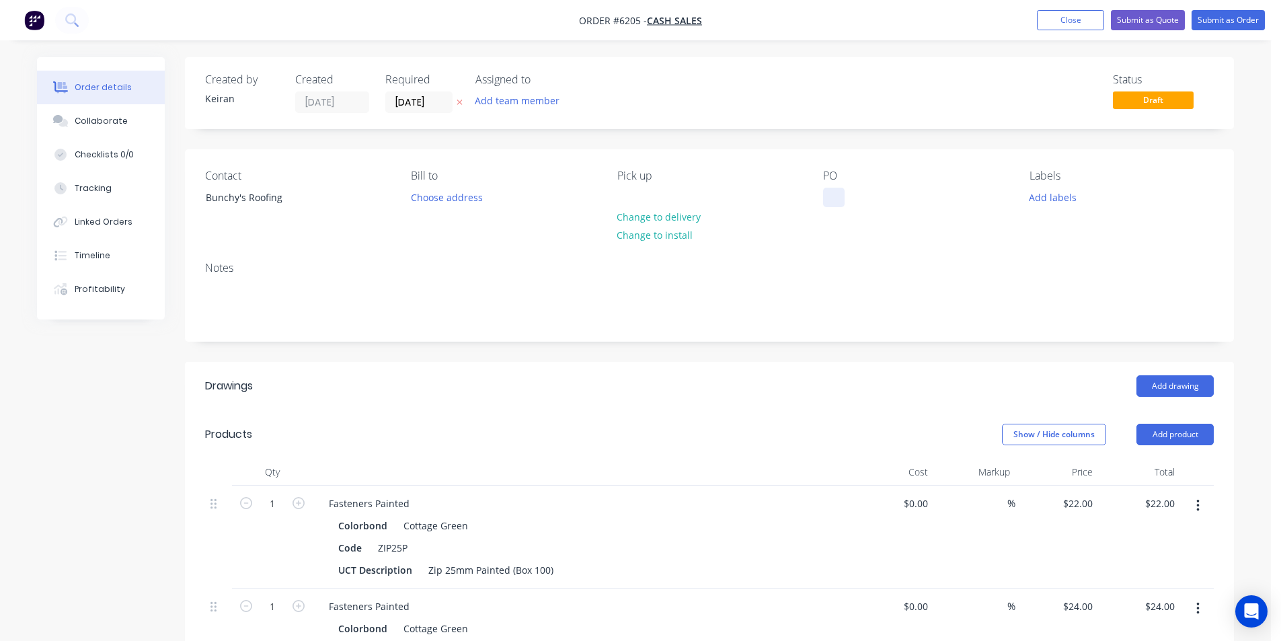
click at [841, 195] on div at bounding box center [834, 198] width 22 height 20
click at [406, 110] on input "[DATE]" at bounding box center [419, 102] width 66 height 20
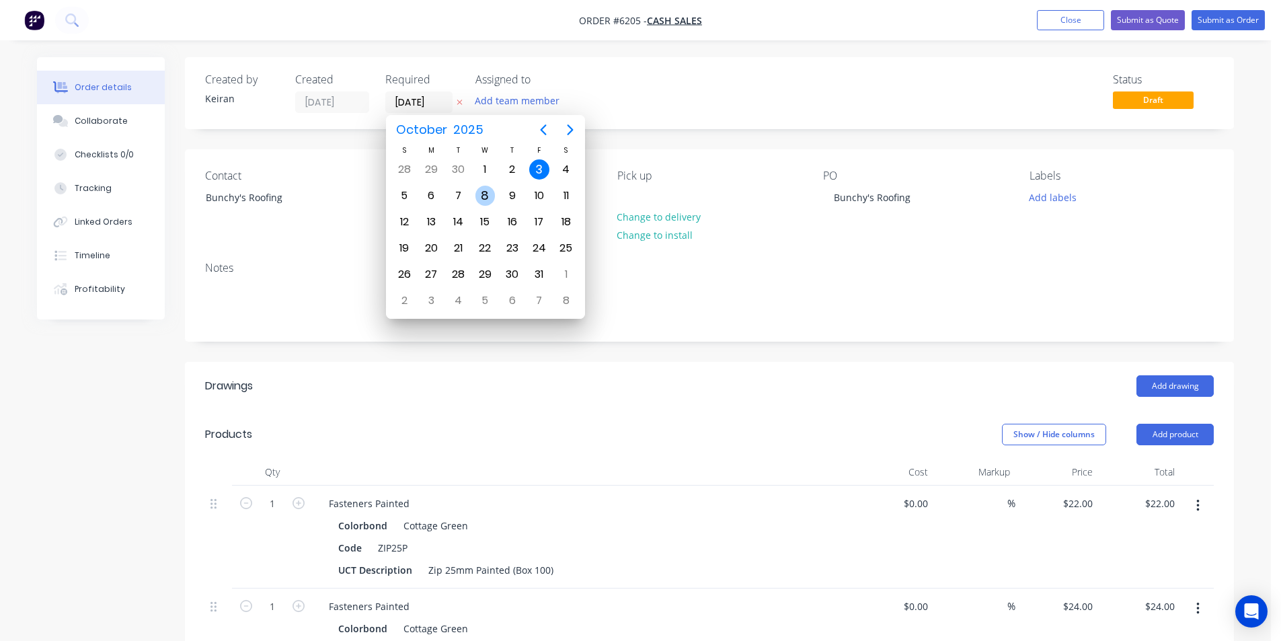
click at [476, 198] on div "8" at bounding box center [485, 196] width 20 height 20
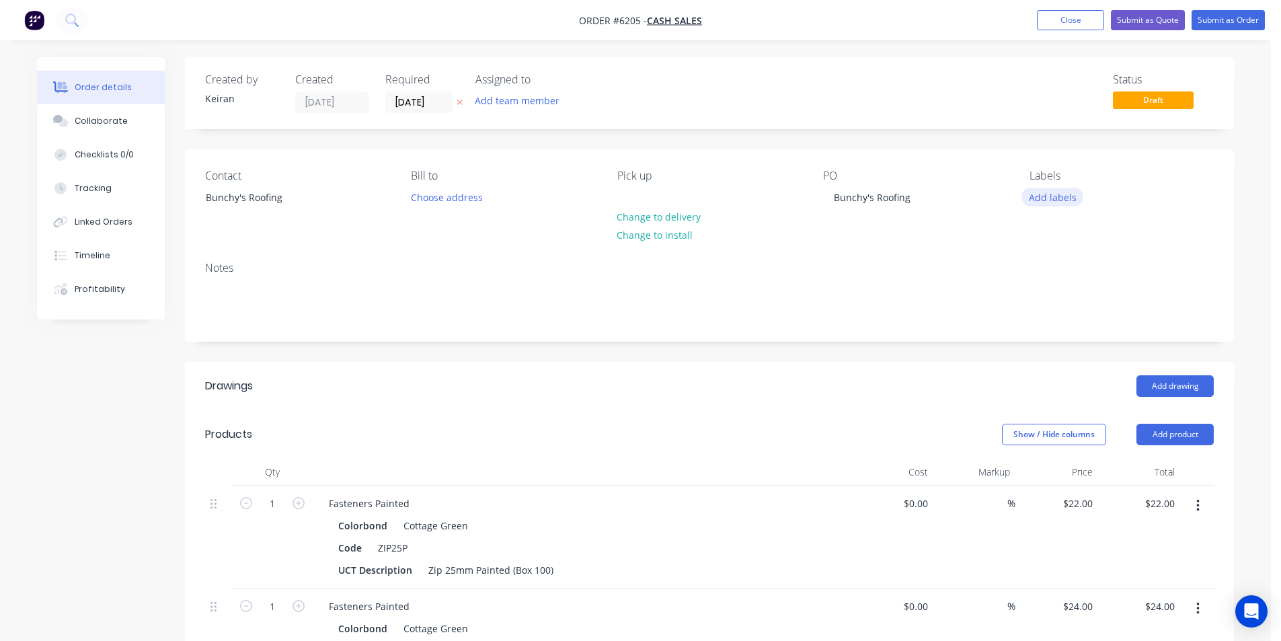
click at [1055, 202] on button "Add labels" at bounding box center [1053, 197] width 62 height 18
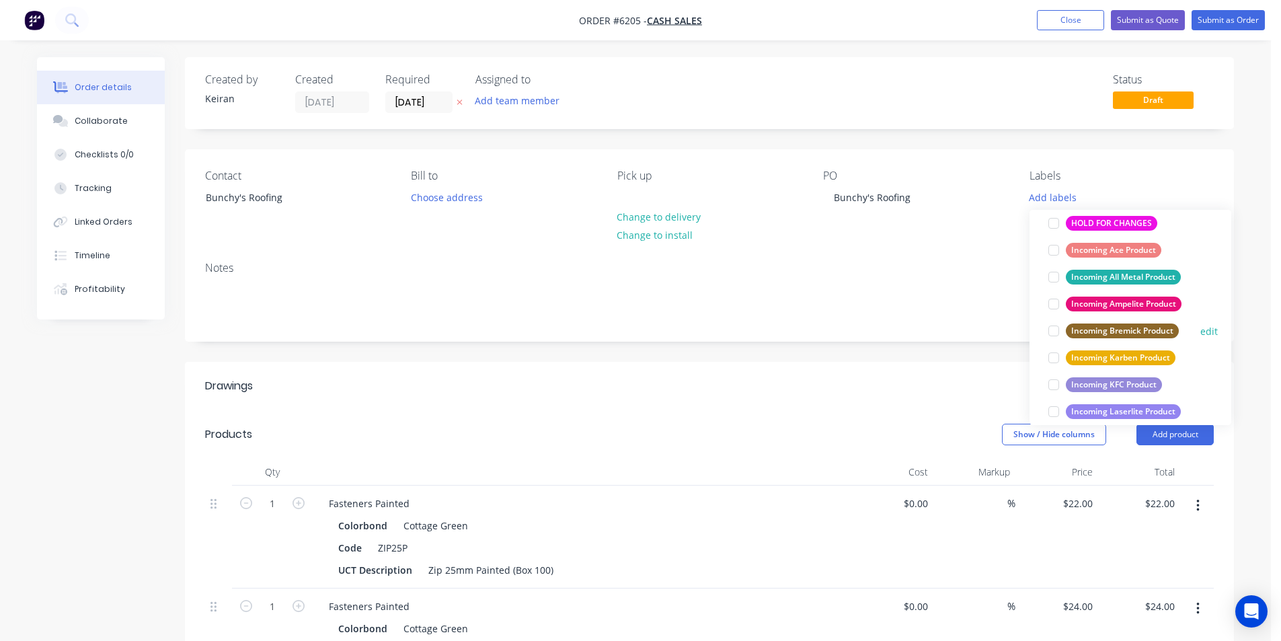
scroll to position [605, 0]
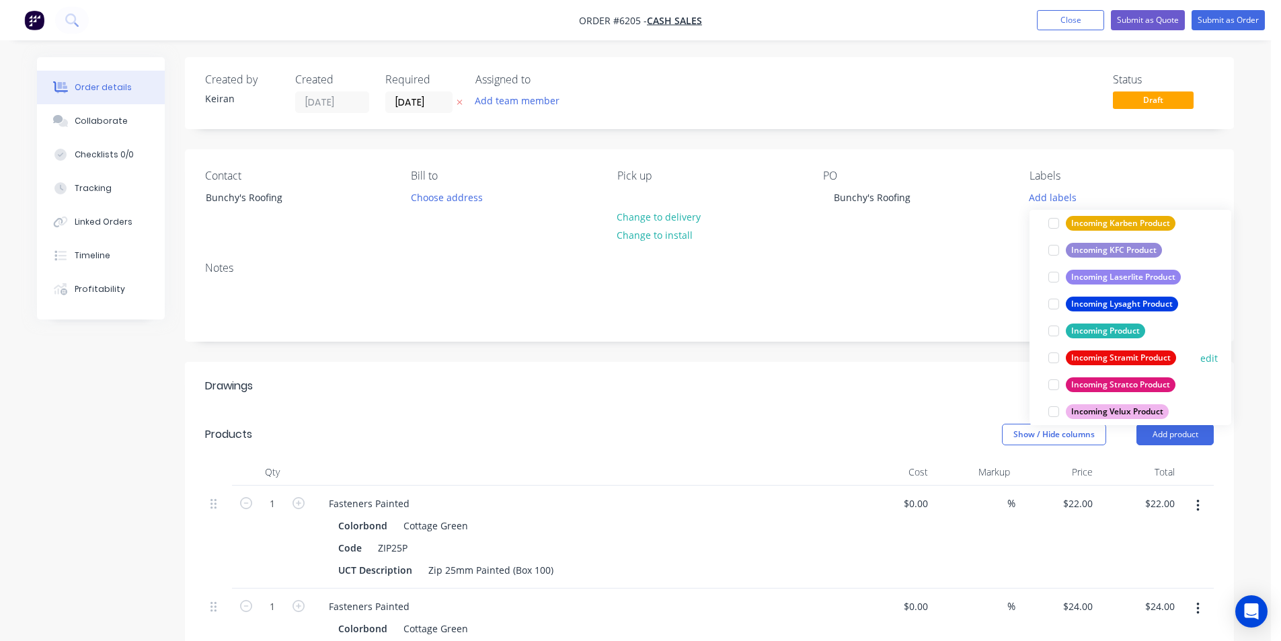
click at [1051, 365] on div at bounding box center [1053, 357] width 27 height 27
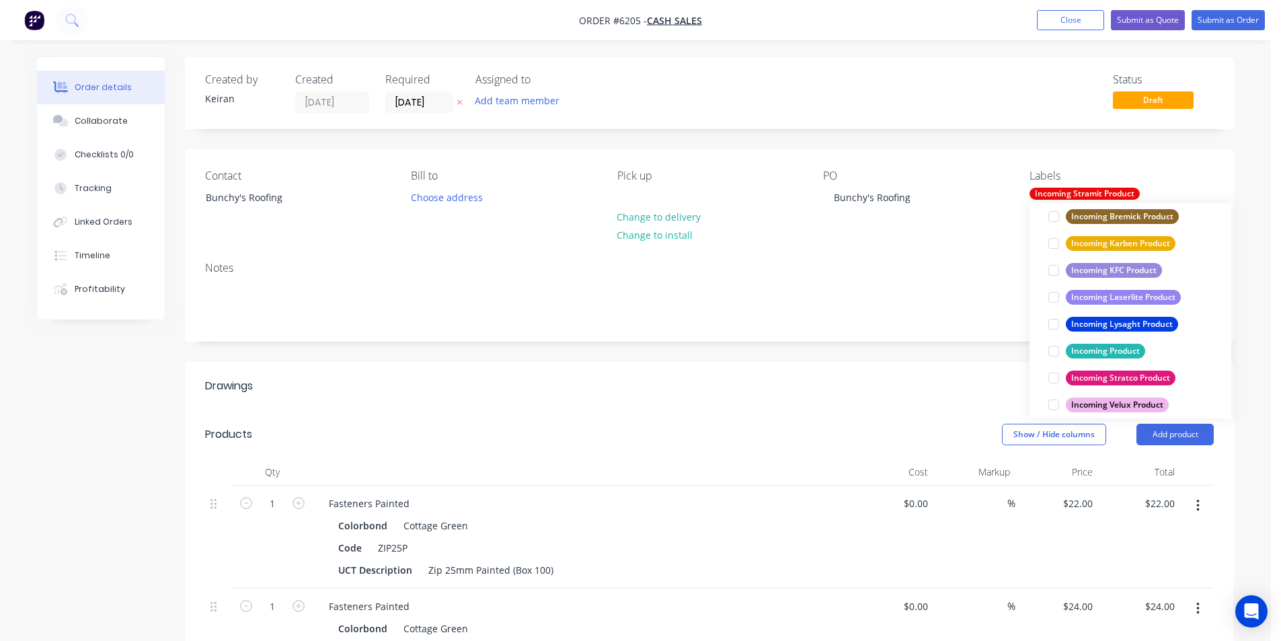
scroll to position [0, 0]
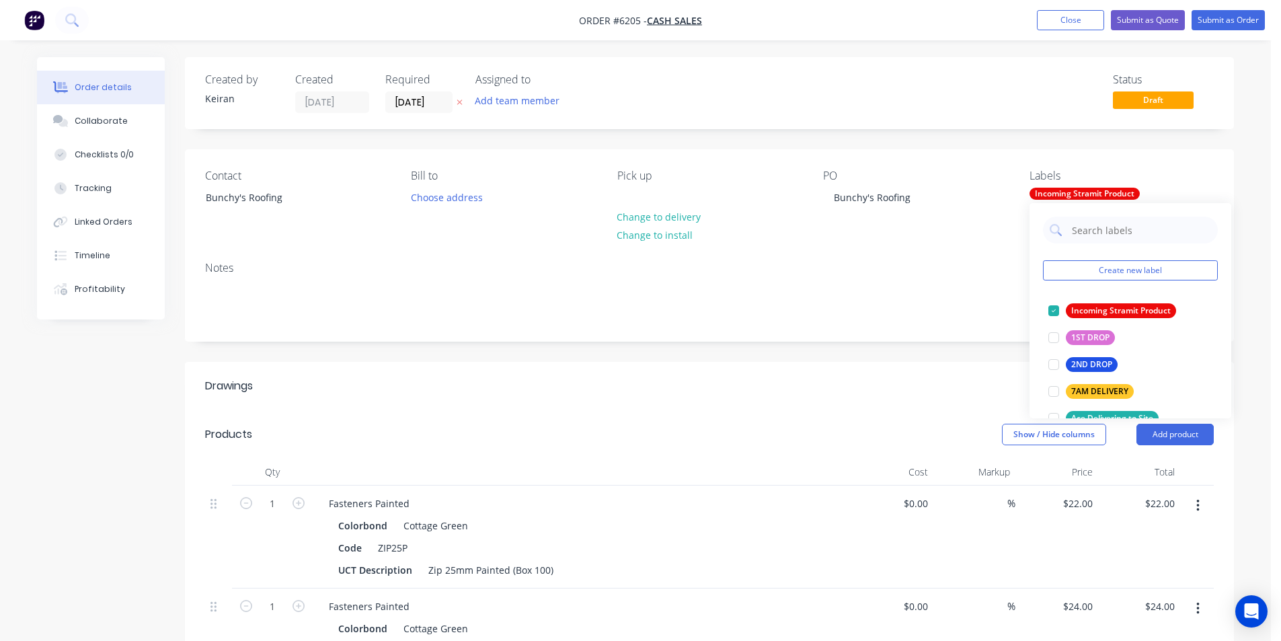
drag, startPoint x: 779, startPoint y: 410, endPoint x: 1064, endPoint y: 406, distance: 285.2
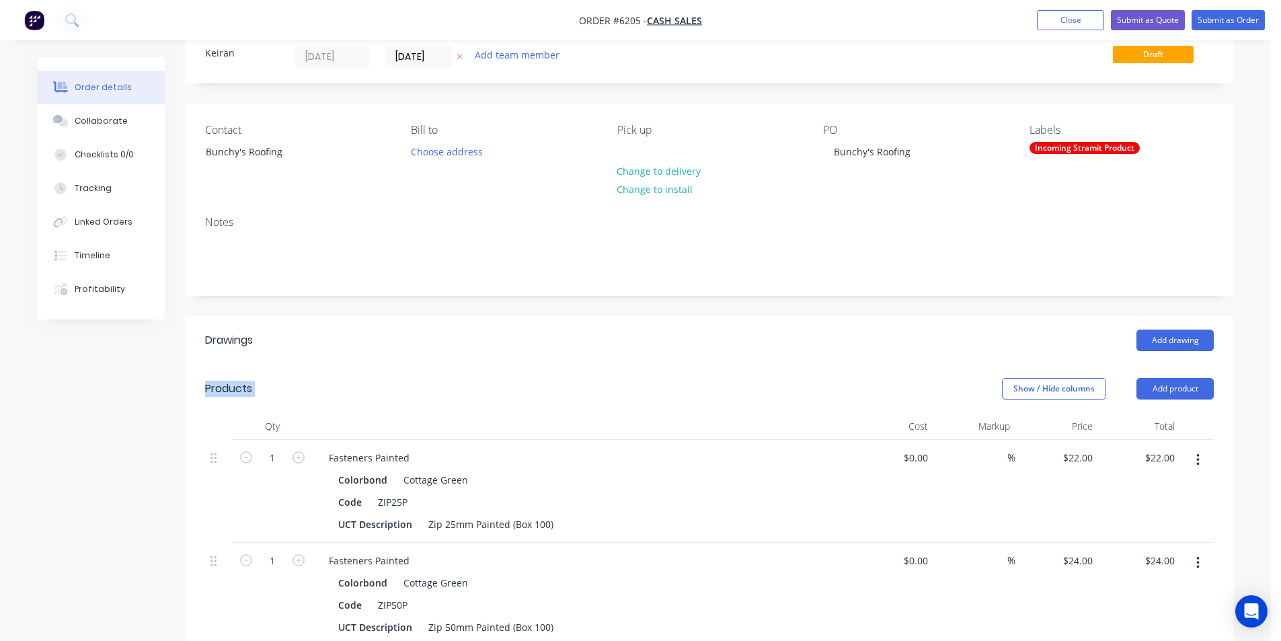
scroll to position [135, 0]
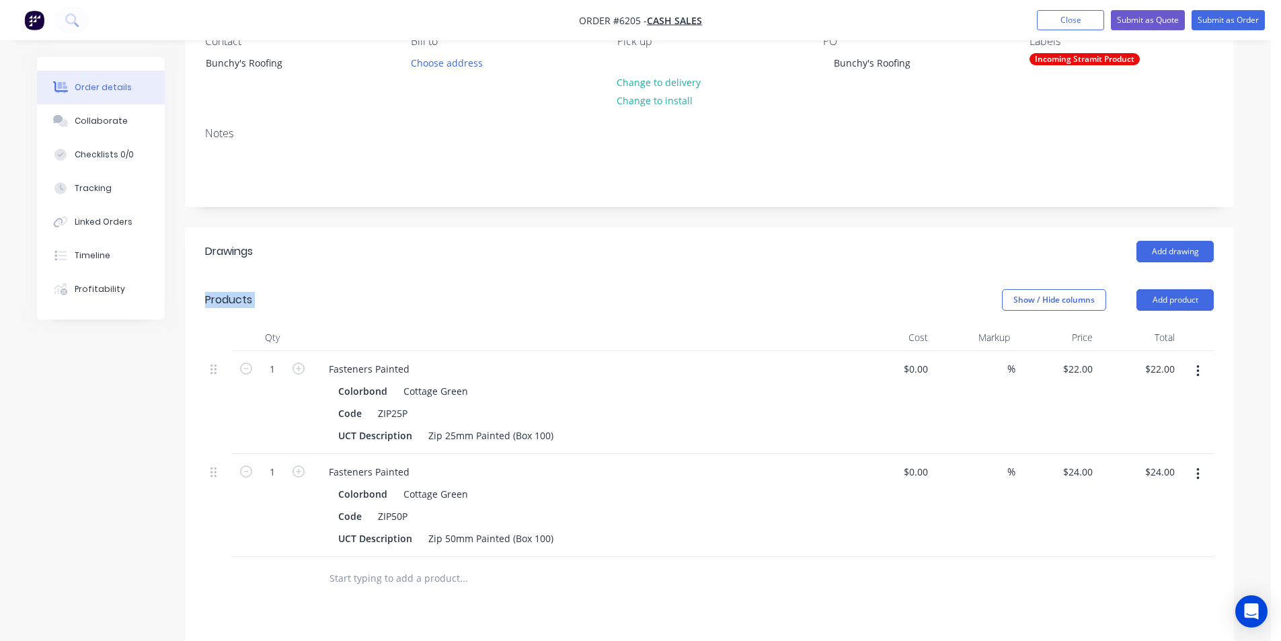
click at [1205, 373] on button "button" at bounding box center [1198, 371] width 32 height 24
click at [1159, 498] on button "Delete" at bounding box center [1150, 486] width 128 height 27
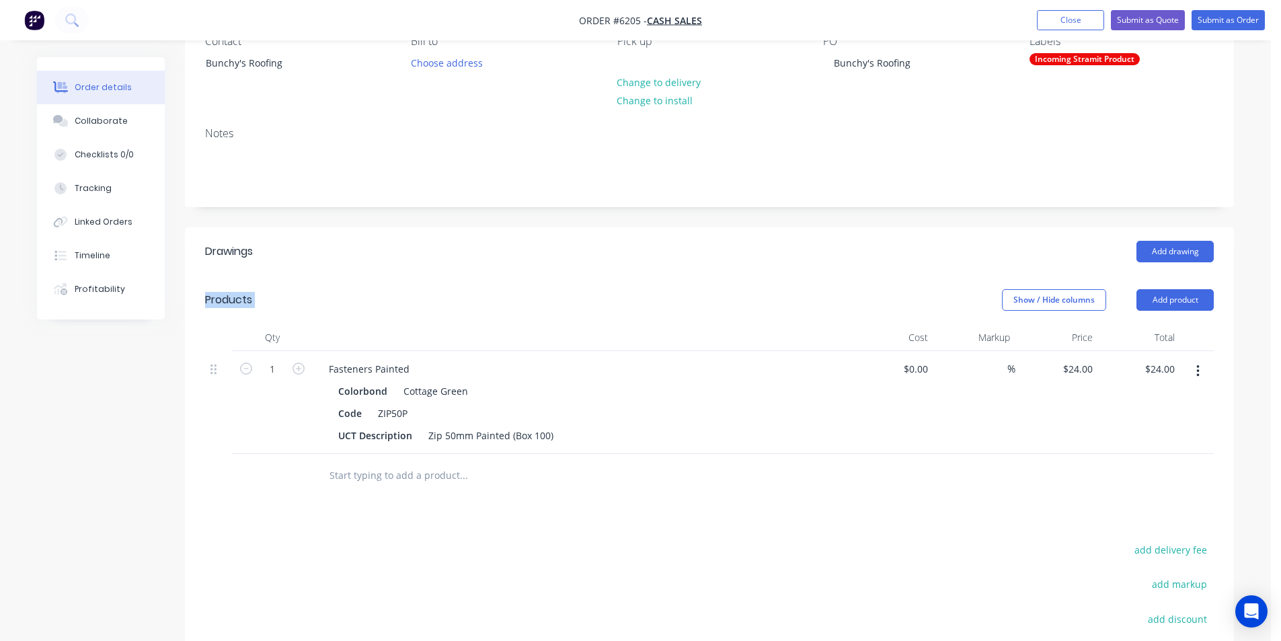
click at [1204, 373] on button "button" at bounding box center [1198, 371] width 32 height 24
click at [1146, 484] on div "Delete" at bounding box center [1150, 487] width 104 height 20
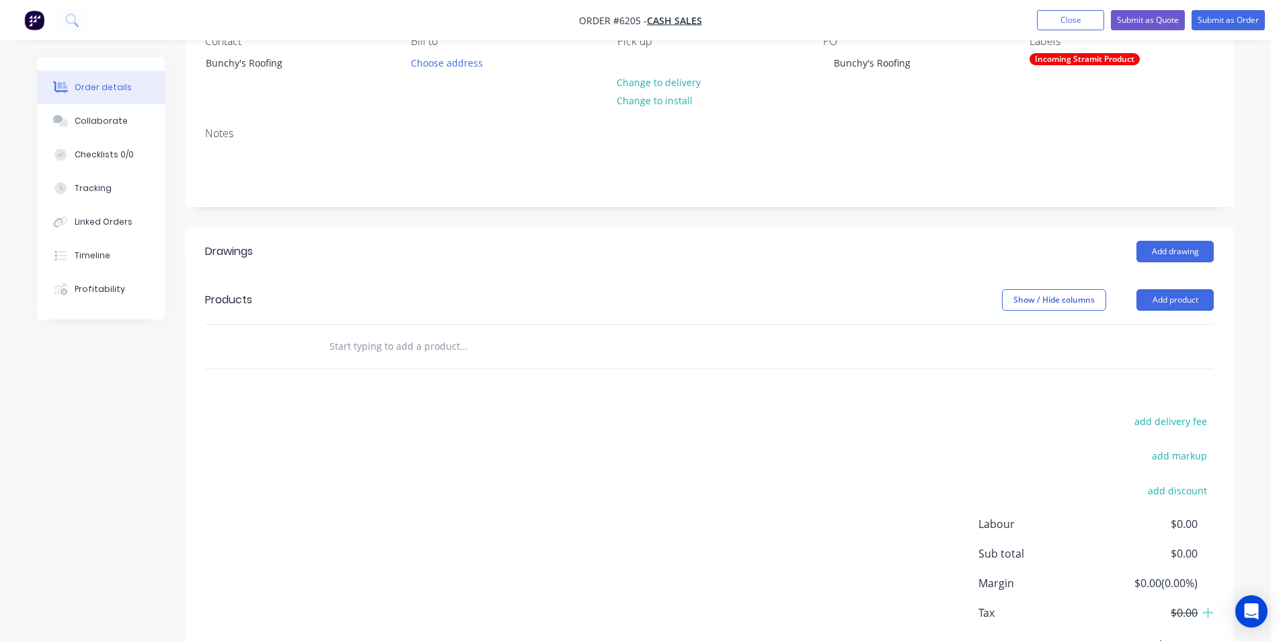
click at [474, 338] on input "text" at bounding box center [463, 346] width 269 height 27
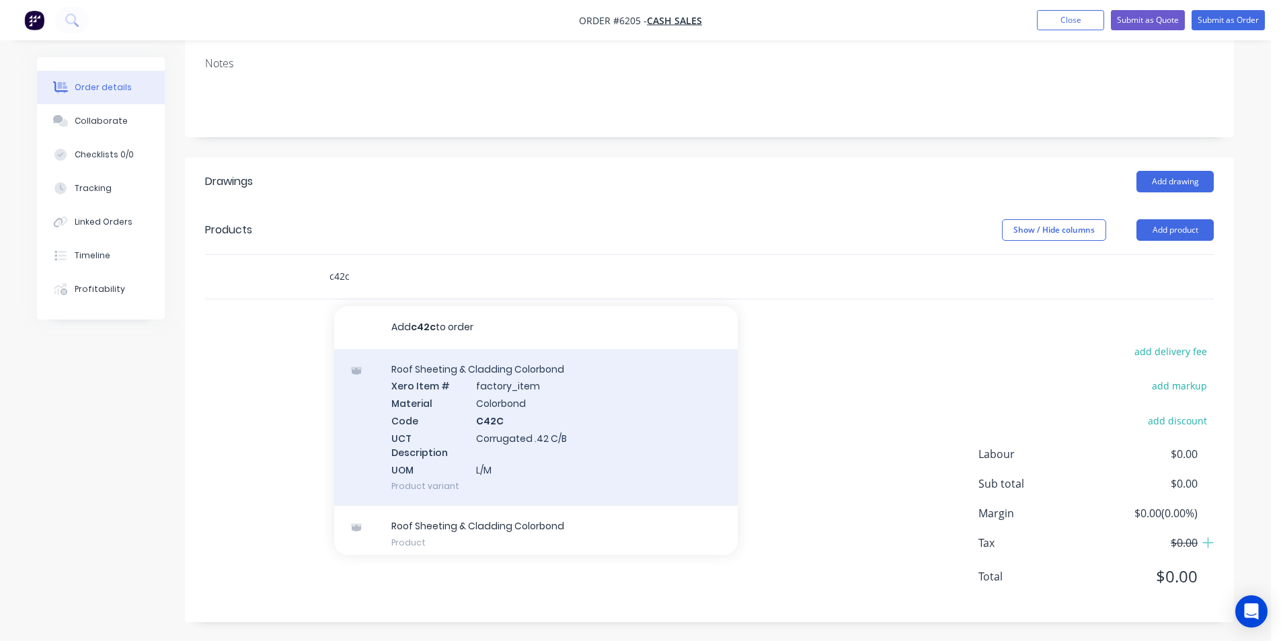
scroll to position [206, 0]
click at [603, 449] on div "Roof Sheeting & Cladding Colorbond Xero Item # factory_item Material Colorbond …" at bounding box center [536, 426] width 404 height 157
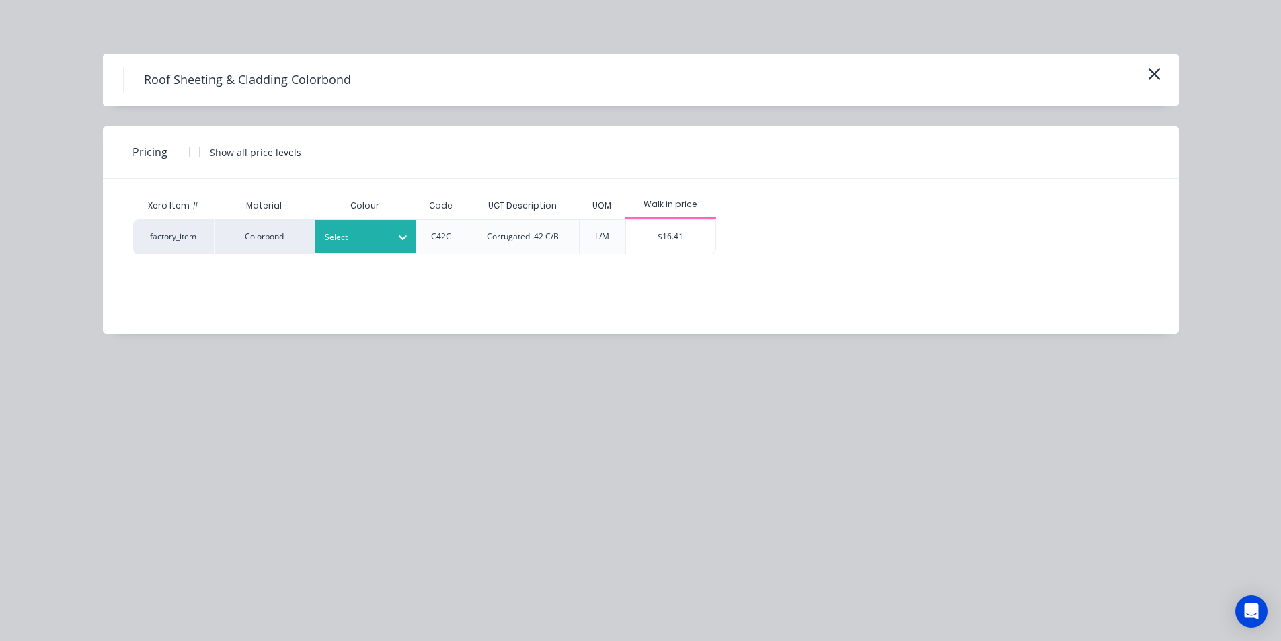
click at [403, 249] on div at bounding box center [403, 237] width 24 height 33
click at [168, 443] on div "Woodland Grey" at bounding box center [84, 455] width 168 height 25
click at [186, 151] on div at bounding box center [194, 152] width 27 height 27
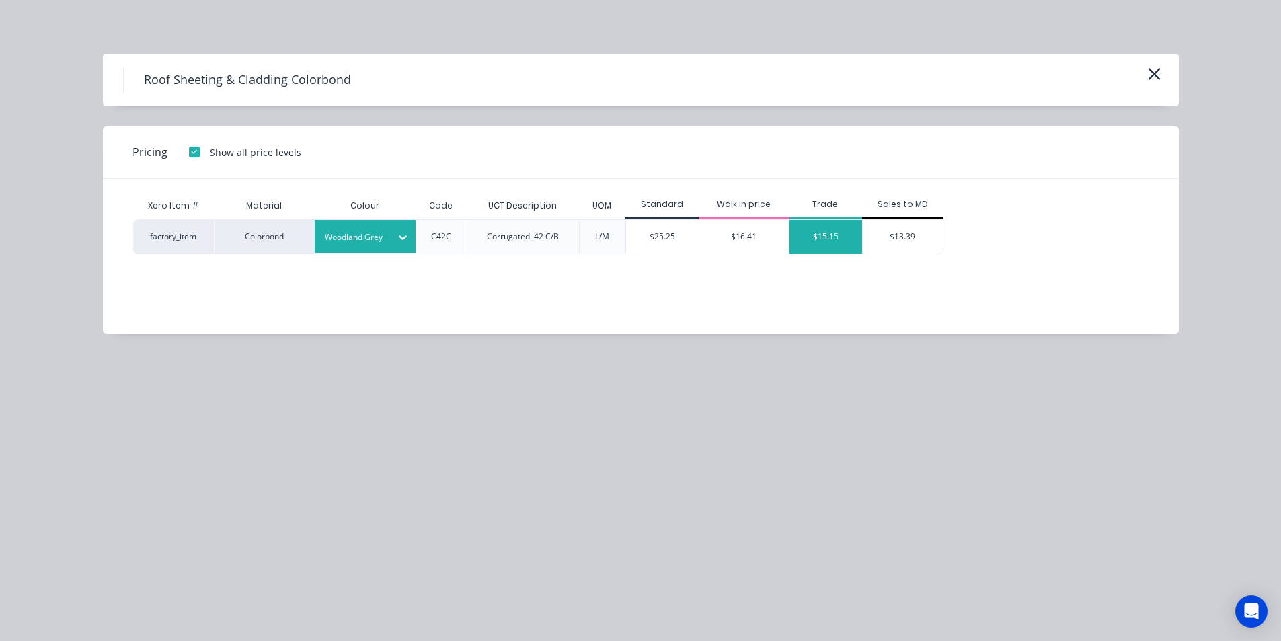
click at [829, 237] on div "$15.15" at bounding box center [826, 237] width 73 height 34
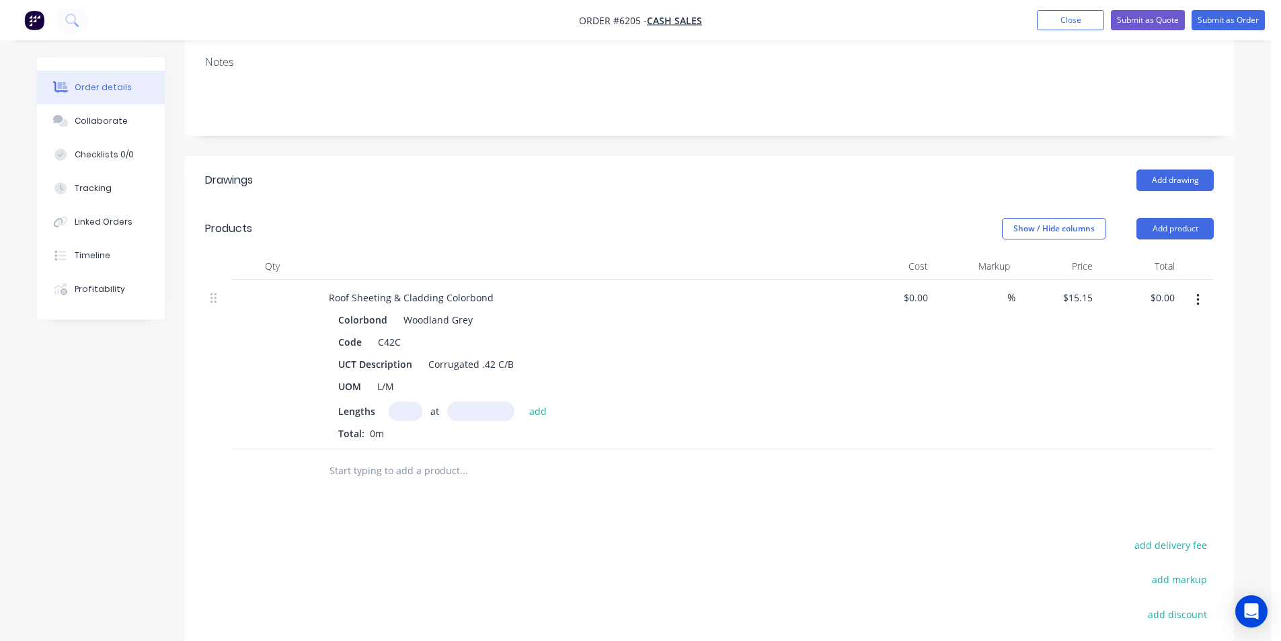
click at [412, 418] on input "text" at bounding box center [406, 411] width 34 height 20
click at [523, 401] on button "add" at bounding box center [539, 410] width 32 height 18
click at [1153, 184] on button "Add drawing" at bounding box center [1175, 180] width 77 height 22
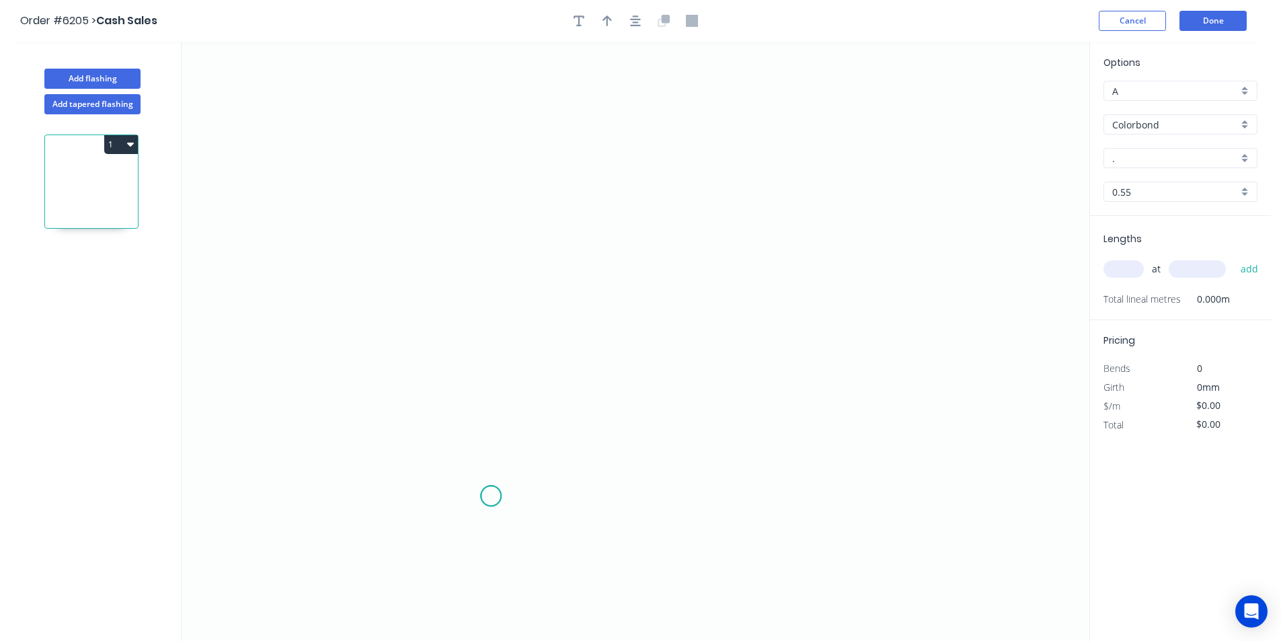
click at [491, 496] on icon "0" at bounding box center [636, 341] width 908 height 599
click at [468, 470] on icon "0" at bounding box center [636, 341] width 908 height 599
click at [457, 177] on icon "0 ?" at bounding box center [636, 341] width 908 height 599
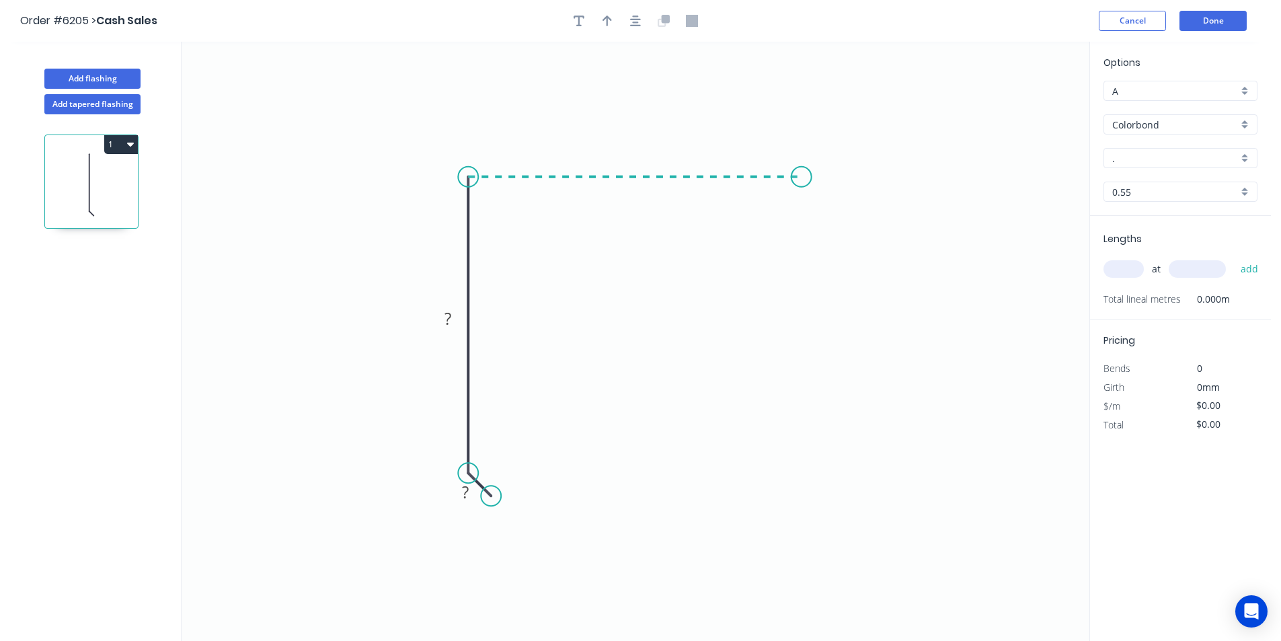
click at [801, 171] on icon "0 ? ?" at bounding box center [636, 341] width 908 height 599
click at [832, 196] on icon "0 ? ? ?" at bounding box center [636, 341] width 908 height 599
click at [833, 196] on circle at bounding box center [832, 196] width 20 height 20
drag, startPoint x: 831, startPoint y: 199, endPoint x: 825, endPoint y: 204, distance: 7.7
click at [825, 204] on circle at bounding box center [824, 200] width 20 height 20
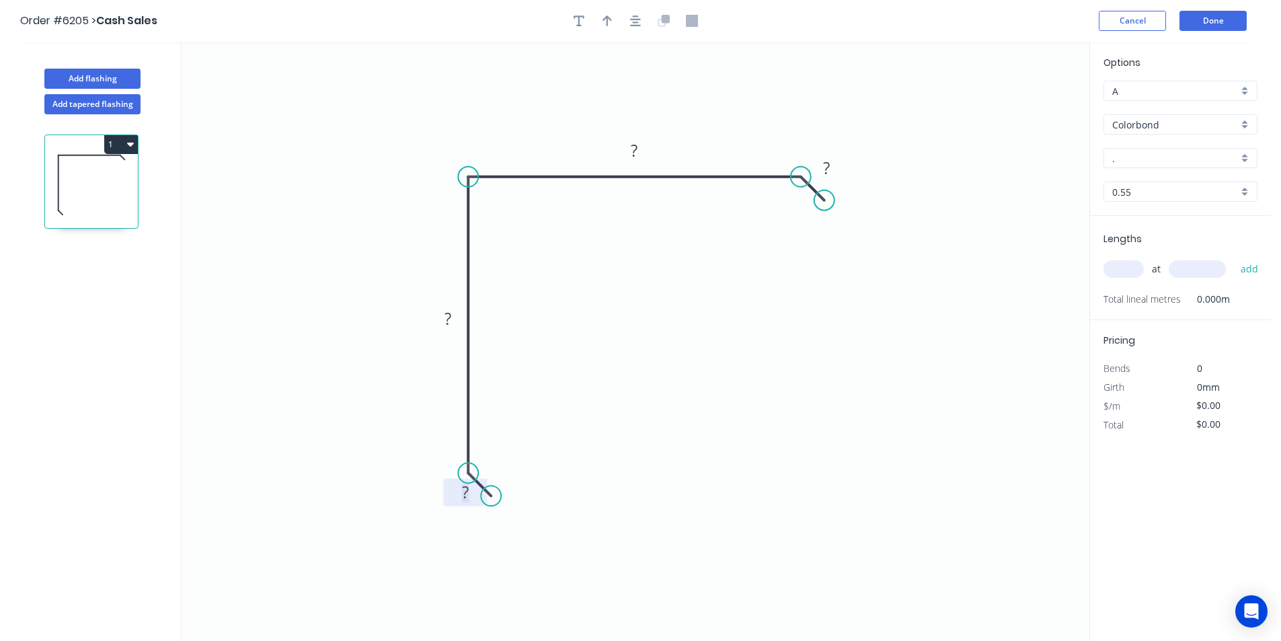
click at [465, 495] on tspan "?" at bounding box center [465, 492] width 7 height 22
click at [640, 30] on button "button" at bounding box center [635, 21] width 20 height 20
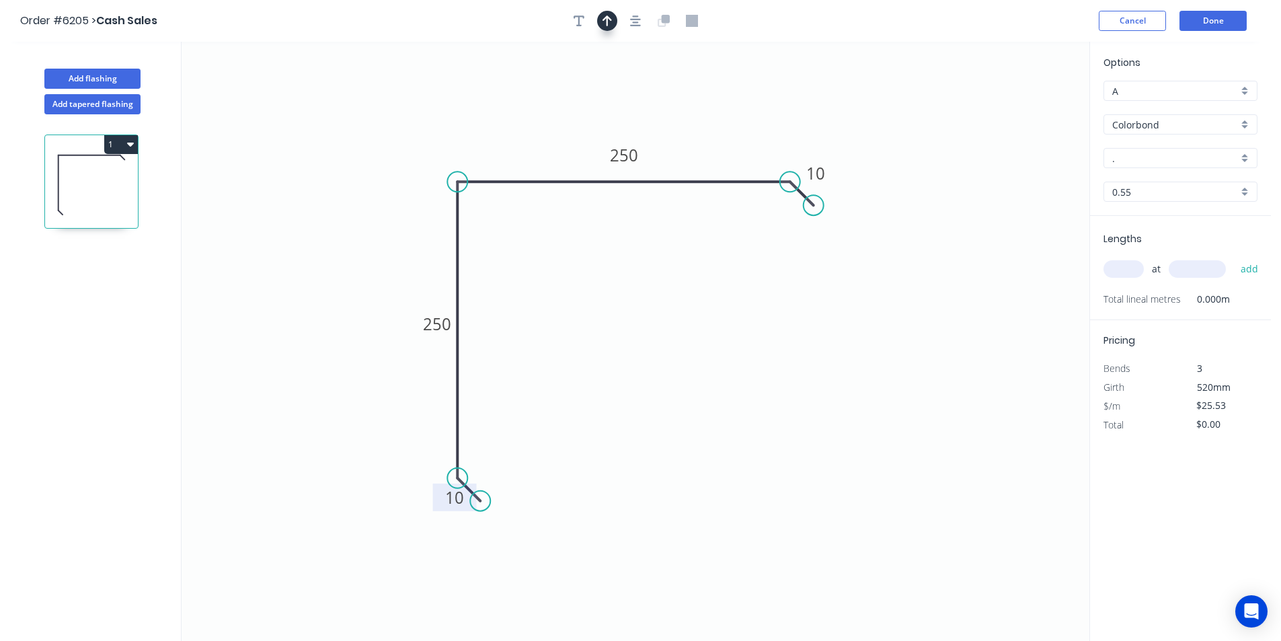
click at [606, 17] on icon "button" at bounding box center [607, 20] width 9 height 11
click at [396, 146] on icon at bounding box center [395, 137] width 12 height 43
click at [1247, 92] on div "A" at bounding box center [1181, 91] width 154 height 20
click at [1173, 137] on div "B" at bounding box center [1180, 140] width 153 height 24
click at [1121, 267] on input "text" at bounding box center [1124, 268] width 40 height 17
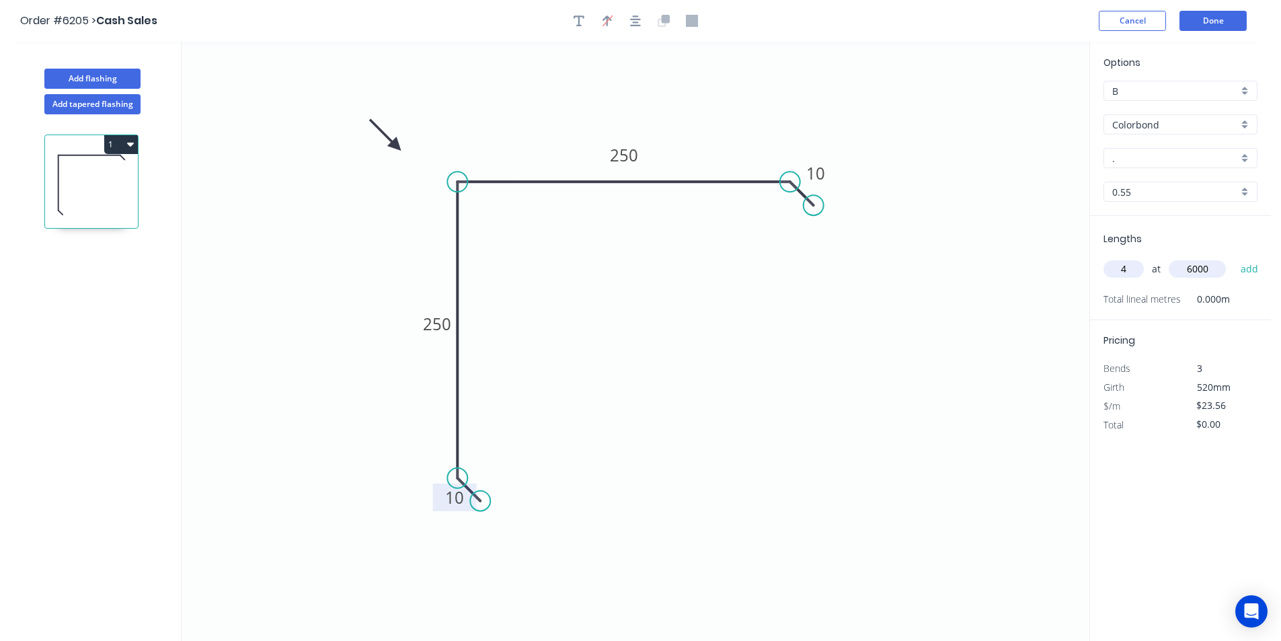
click at [1225, 155] on input "." at bounding box center [1175, 158] width 126 height 14
click at [1221, 179] on div "Woodland Grey" at bounding box center [1180, 184] width 153 height 24
click at [1248, 270] on button "add" at bounding box center [1250, 269] width 32 height 23
click at [1227, 17] on button "Done" at bounding box center [1213, 21] width 67 height 20
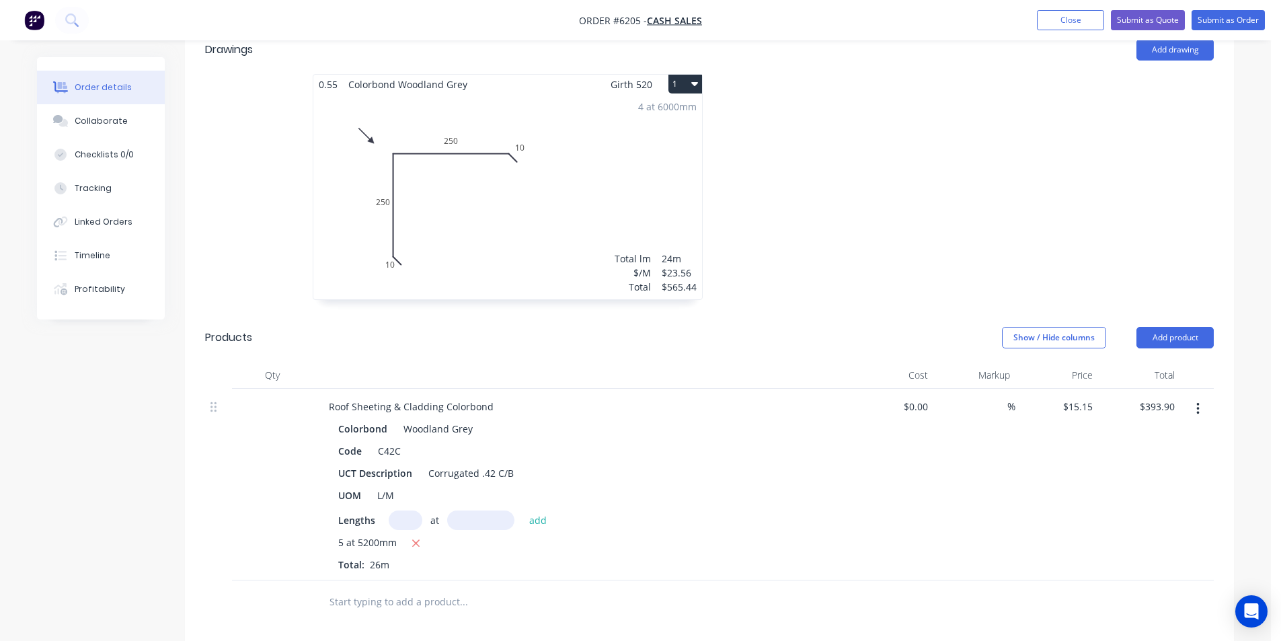
click at [488, 196] on div "4 at 6000mm Total lm $/M Total 24m $23.56 $565.44" at bounding box center [507, 196] width 389 height 205
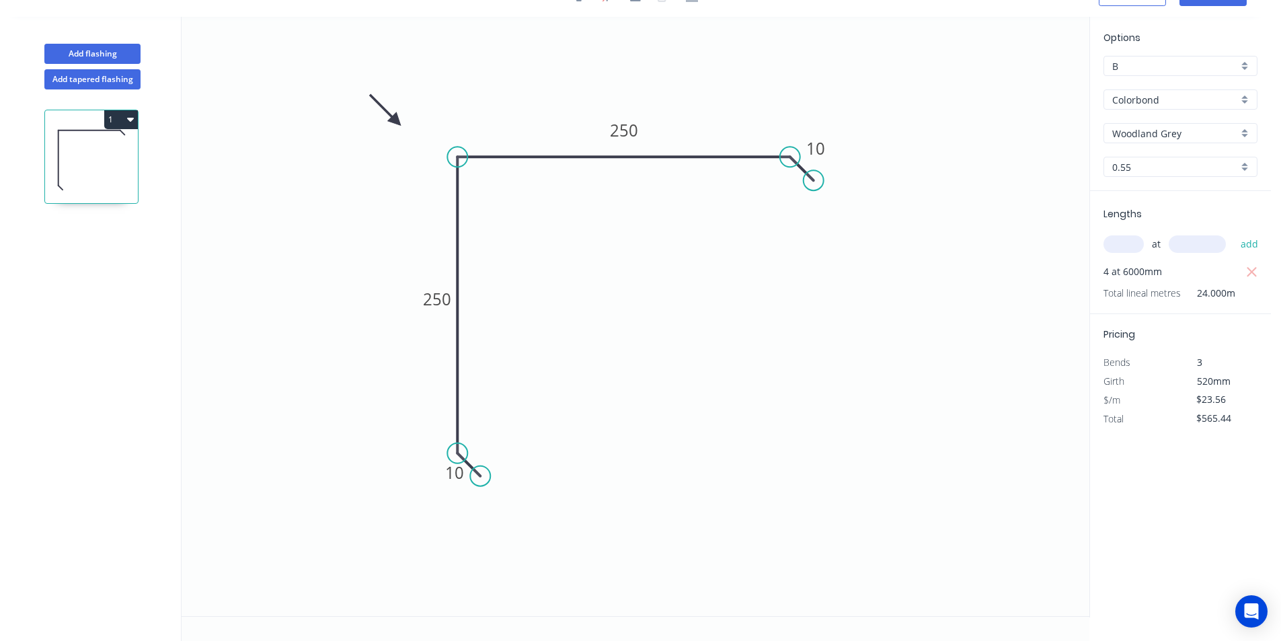
scroll to position [25, 0]
click at [485, 493] on div "Show angle" at bounding box center [528, 494] width 135 height 28
click at [492, 441] on tspan "º" at bounding box center [492, 439] width 6 height 22
click at [808, 198] on div "Show angle" at bounding box center [855, 206] width 135 height 28
click at [774, 184] on tspan "?" at bounding box center [774, 187] width 7 height 22
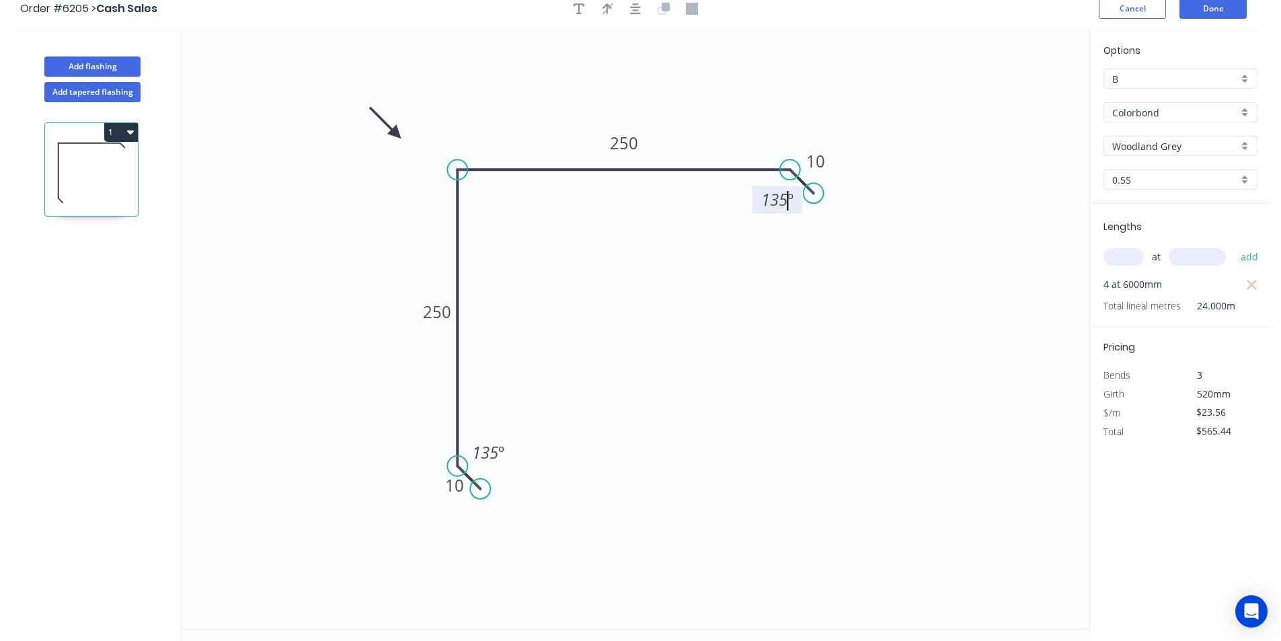
scroll to position [0, 0]
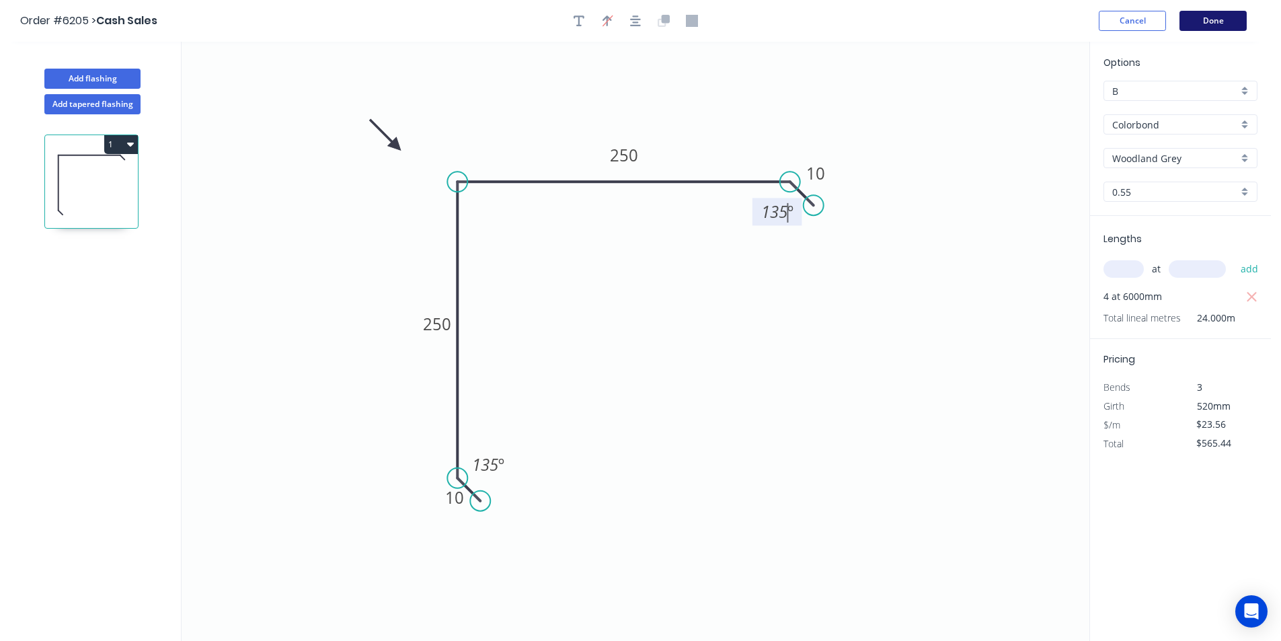
click at [1241, 15] on button "Done" at bounding box center [1213, 21] width 67 height 20
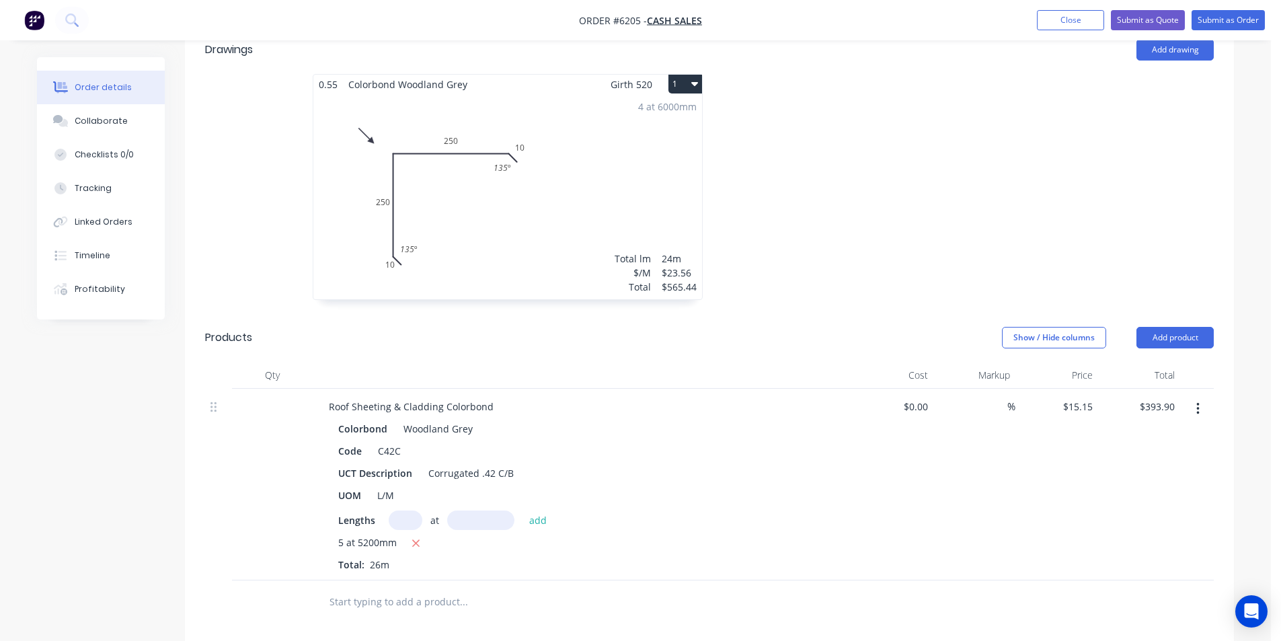
scroll to position [662, 0]
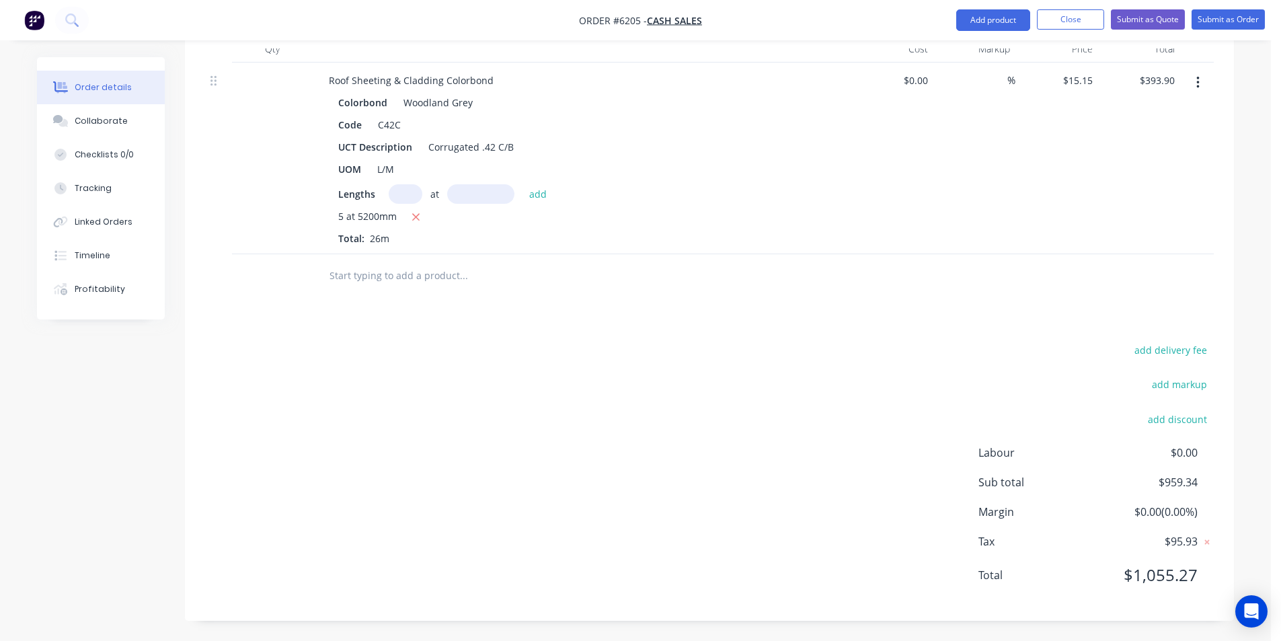
click at [475, 271] on input "text" at bounding box center [463, 275] width 269 height 27
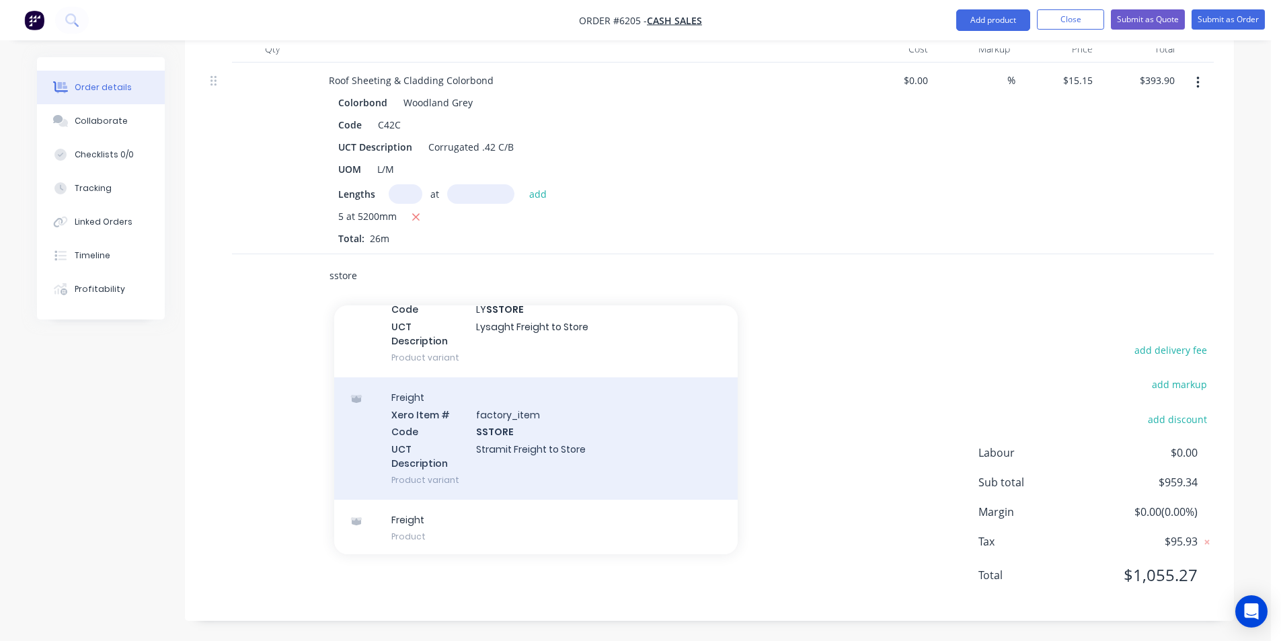
scroll to position [95, 0]
click at [573, 443] on div "Freight Xero Item # factory_item Code SSTORE UCT Description Stramit Freight to…" at bounding box center [536, 436] width 404 height 122
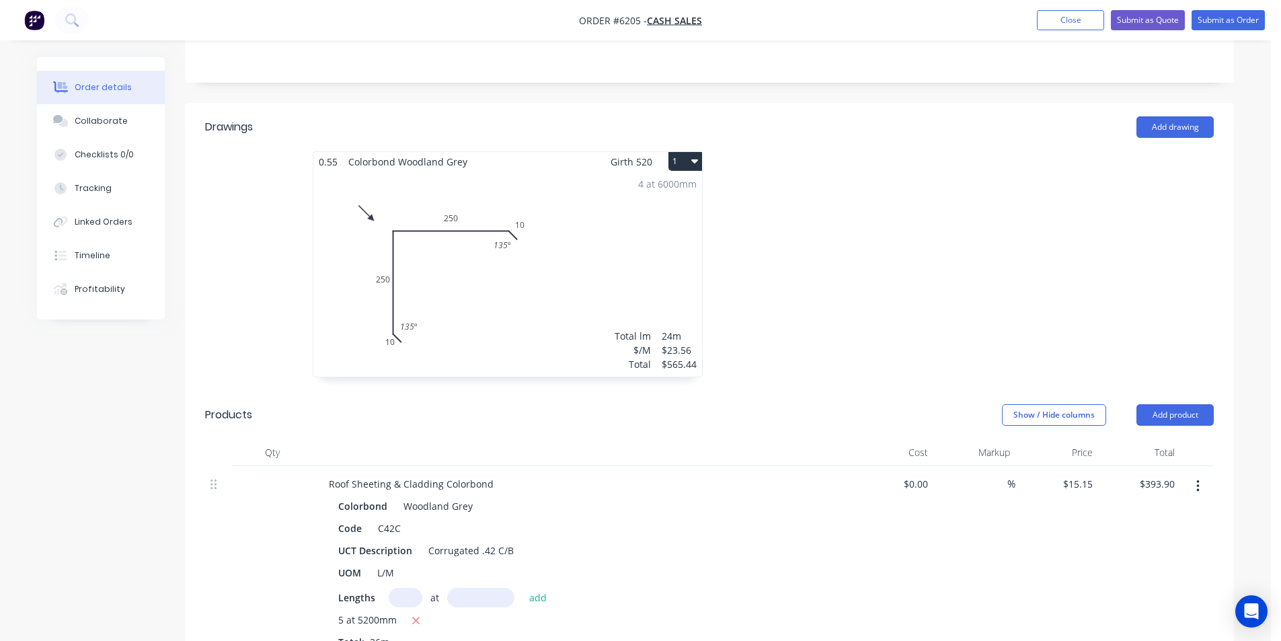
click at [654, 286] on div "4 at 6000mm Total lm $/M Total 24m $23.56 $565.44" at bounding box center [507, 273] width 389 height 205
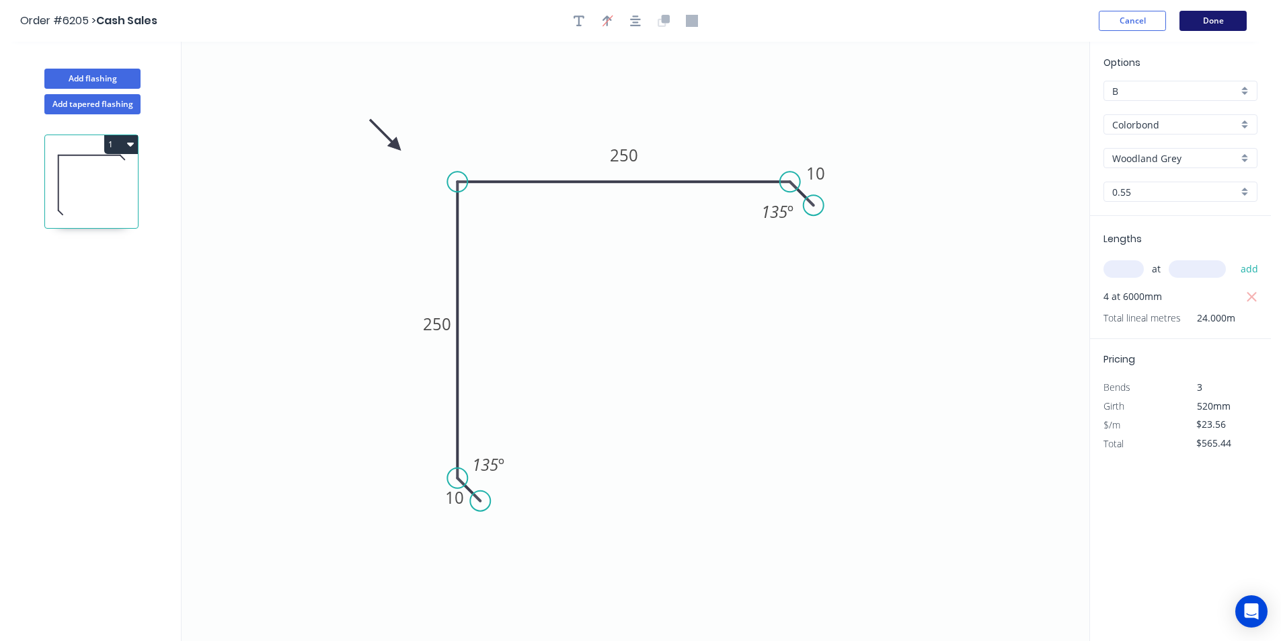
click at [1228, 18] on button "Done" at bounding box center [1213, 21] width 67 height 20
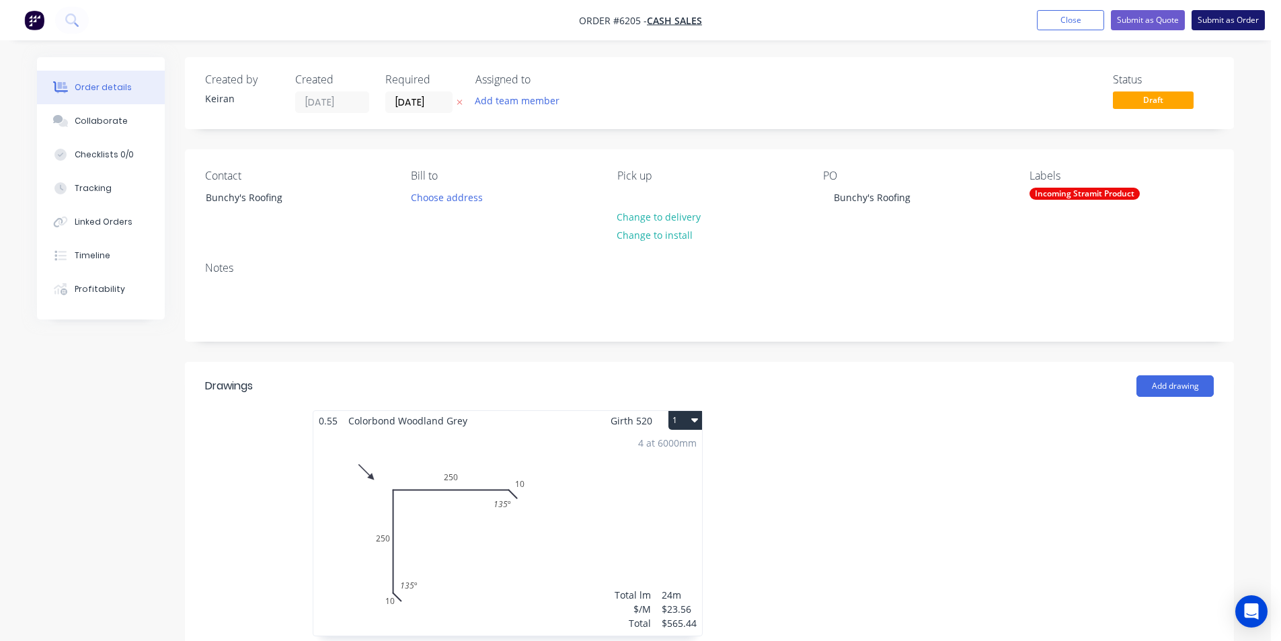
click at [1211, 22] on button "Submit as Order" at bounding box center [1228, 20] width 73 height 20
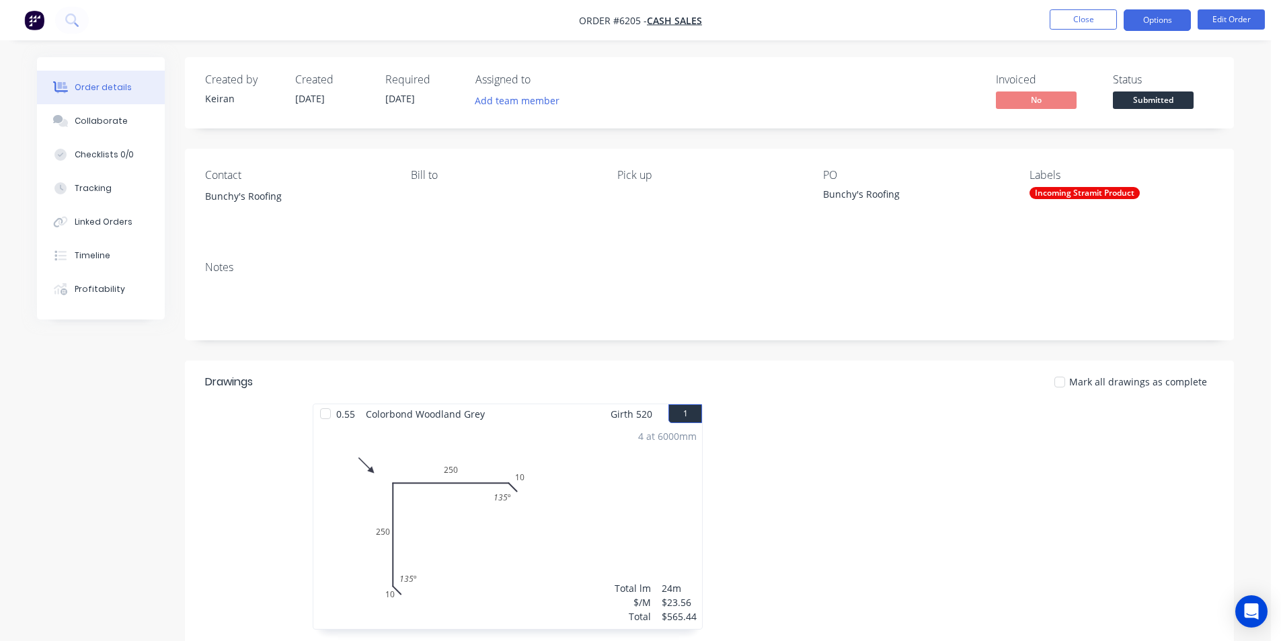
click at [1162, 27] on button "Options" at bounding box center [1157, 20] width 67 height 22
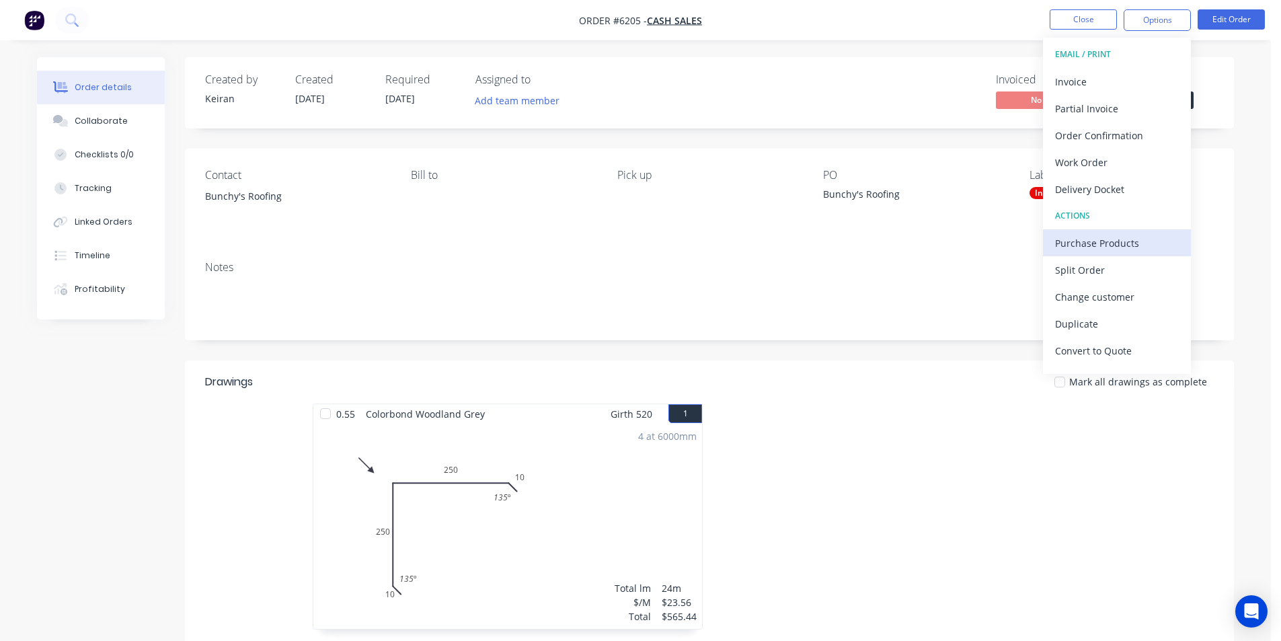
click at [1108, 251] on div "Purchase Products" at bounding box center [1117, 243] width 124 height 20
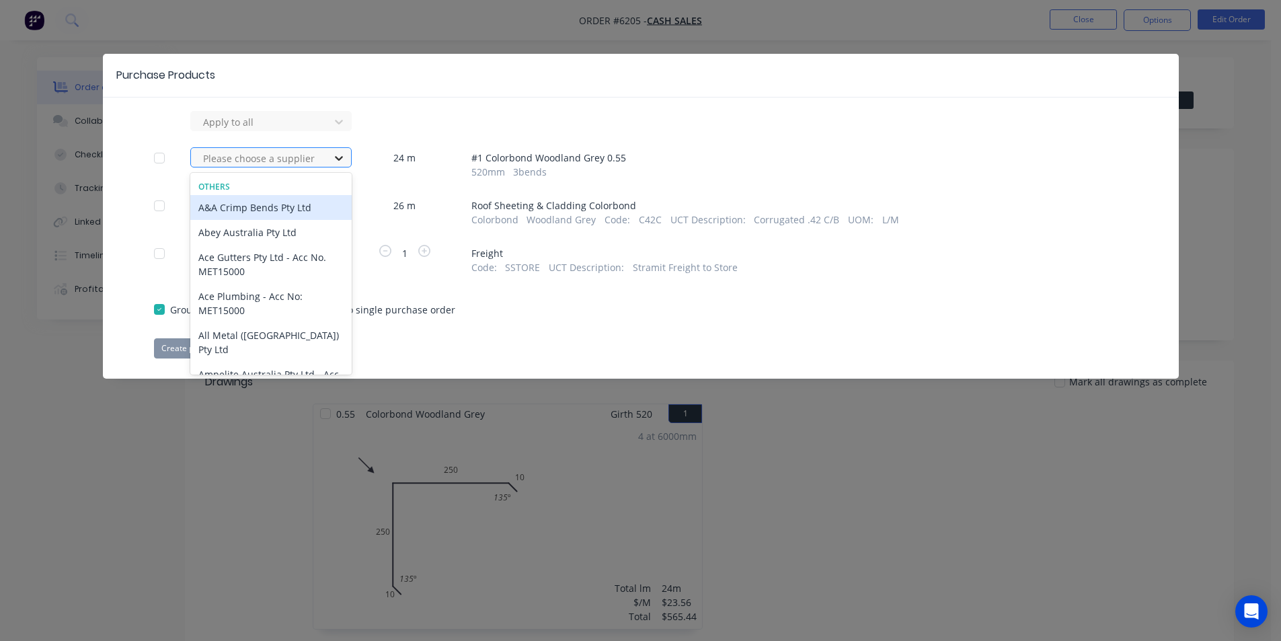
click at [344, 161] on icon at bounding box center [338, 157] width 13 height 13
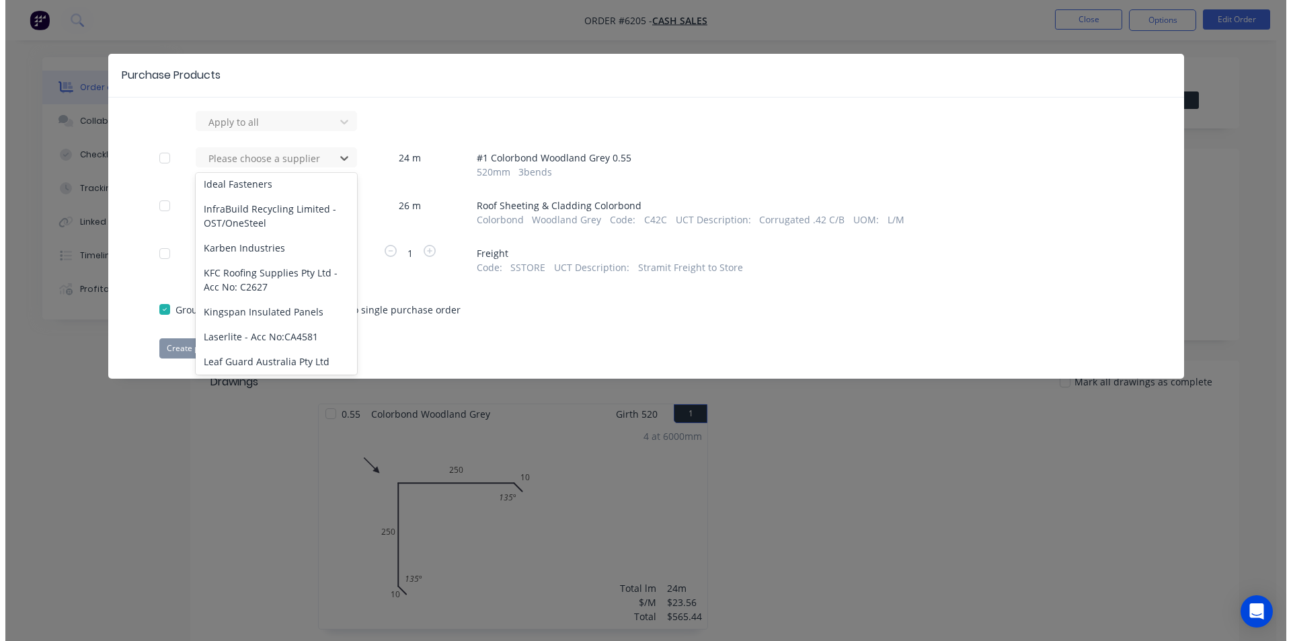
scroll to position [1068, 0]
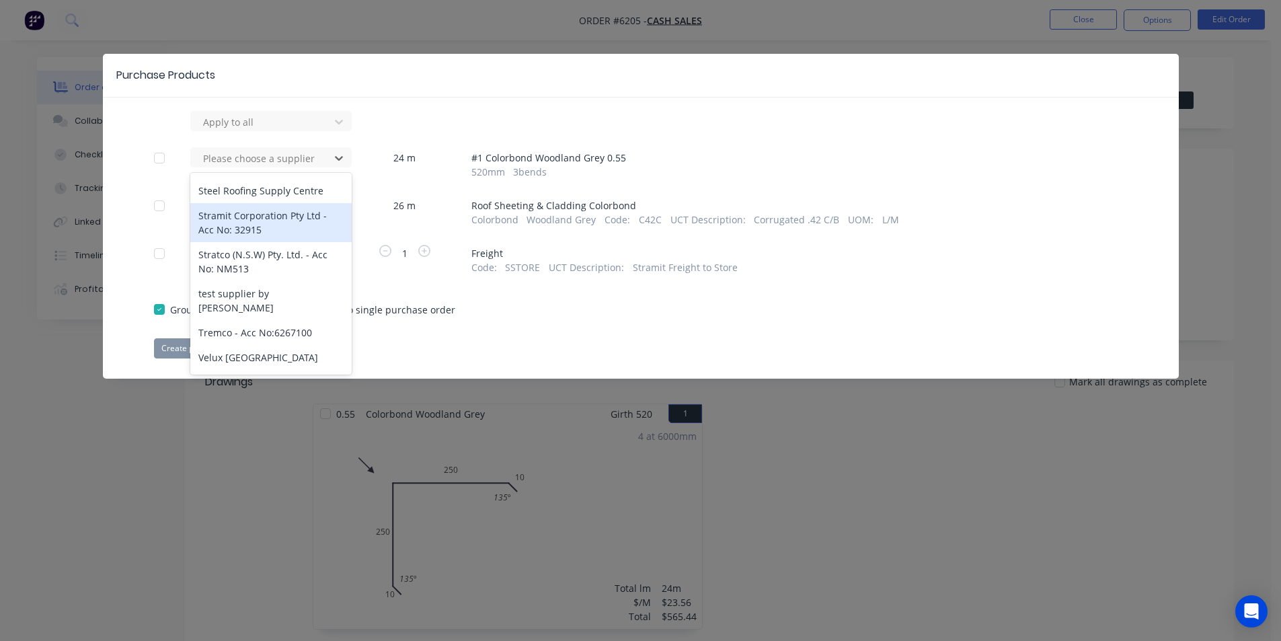
click at [257, 214] on div "Stramit Corporation Pty Ltd - Acc No: 32915" at bounding box center [270, 222] width 161 height 39
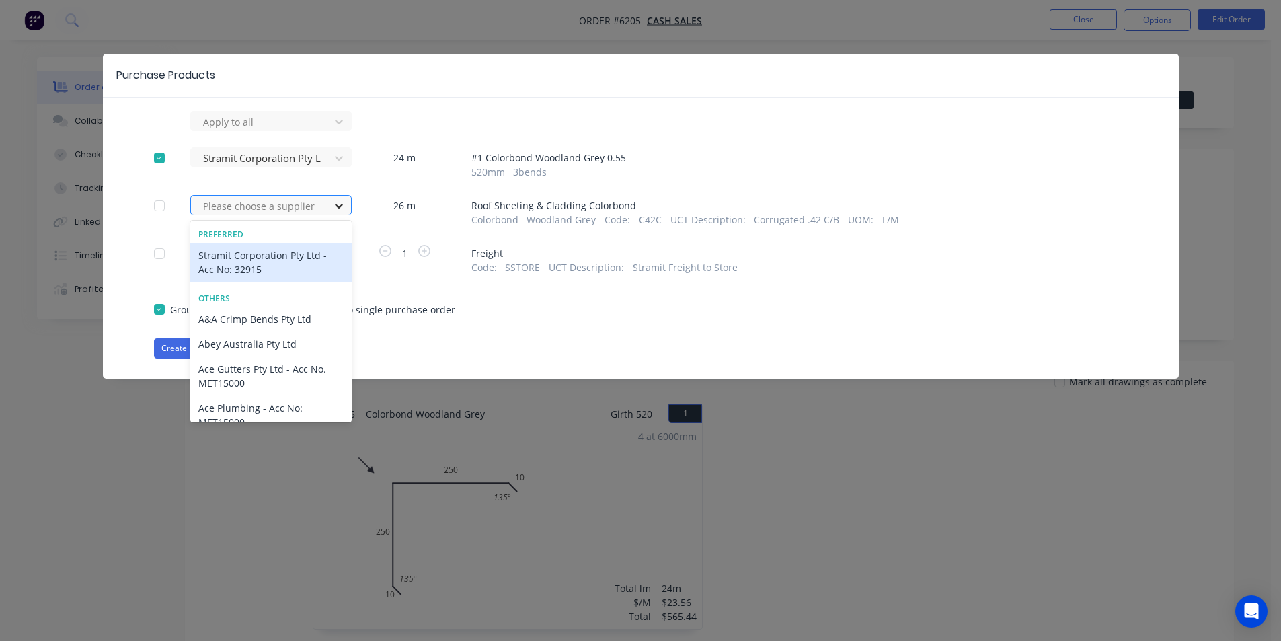
click at [337, 214] on div at bounding box center [339, 206] width 24 height 22
click at [309, 259] on div "Stramit Corporation Pty Ltd - Acc No: 32915" at bounding box center [270, 262] width 161 height 39
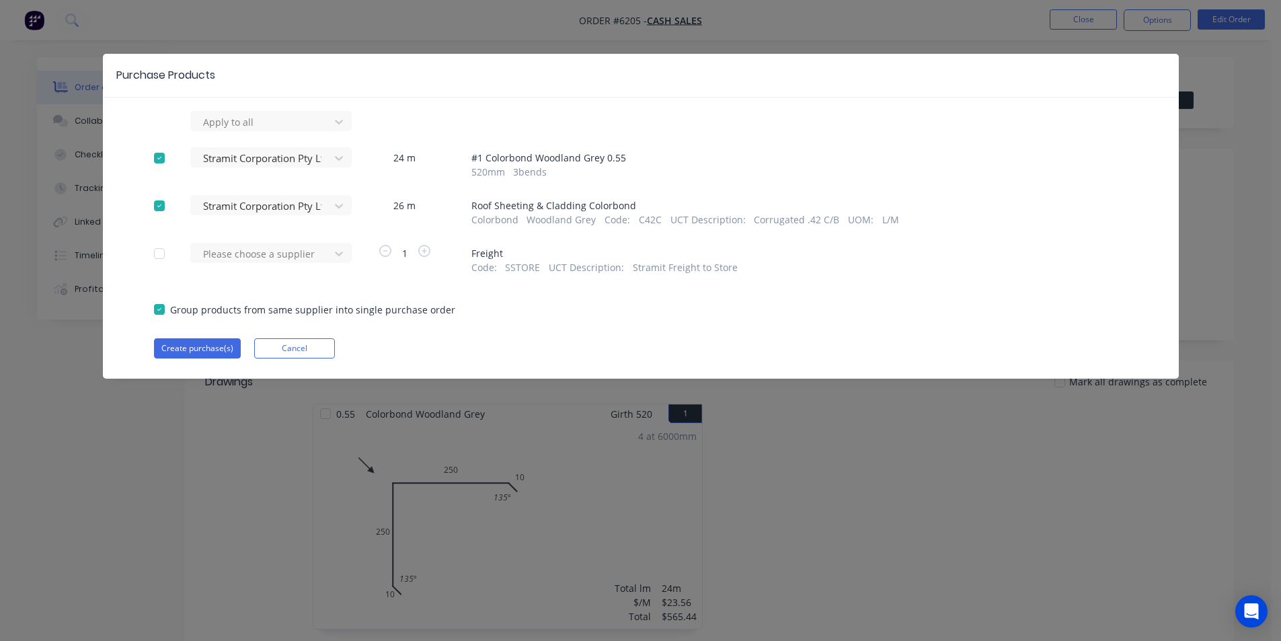
click at [309, 259] on div at bounding box center [262, 253] width 121 height 17
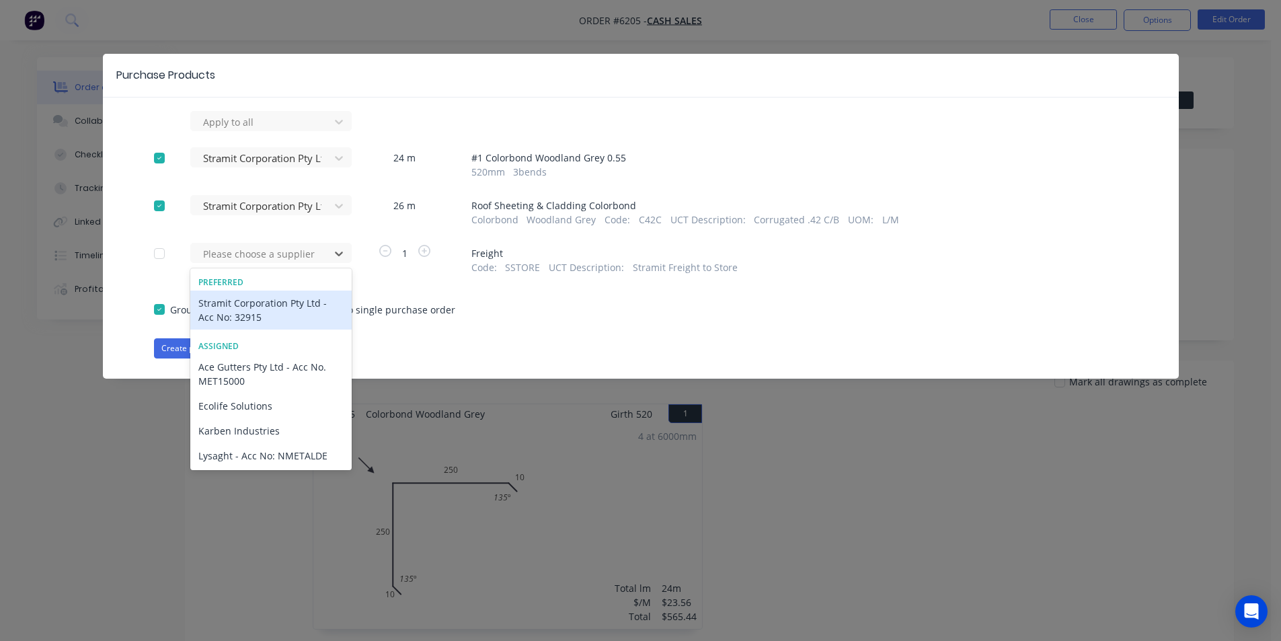
click at [276, 313] on div "Stramit Corporation Pty Ltd - Acc No: 32915" at bounding box center [270, 310] width 161 height 39
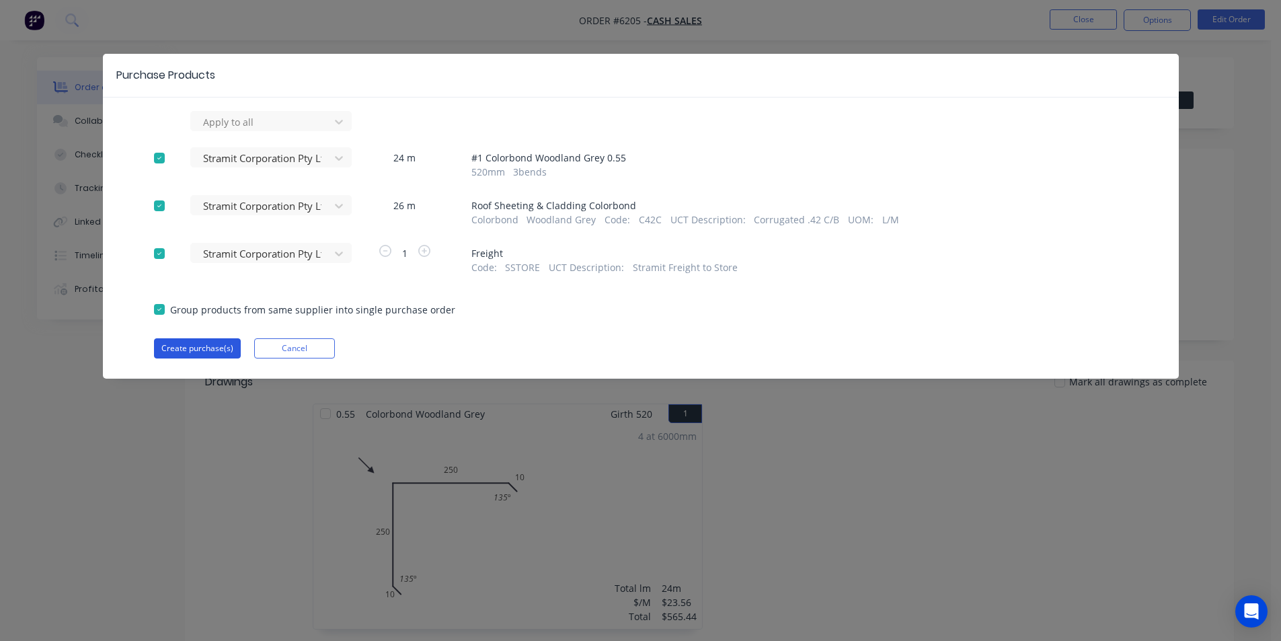
click at [234, 344] on button "Create purchase(s)" at bounding box center [197, 348] width 87 height 20
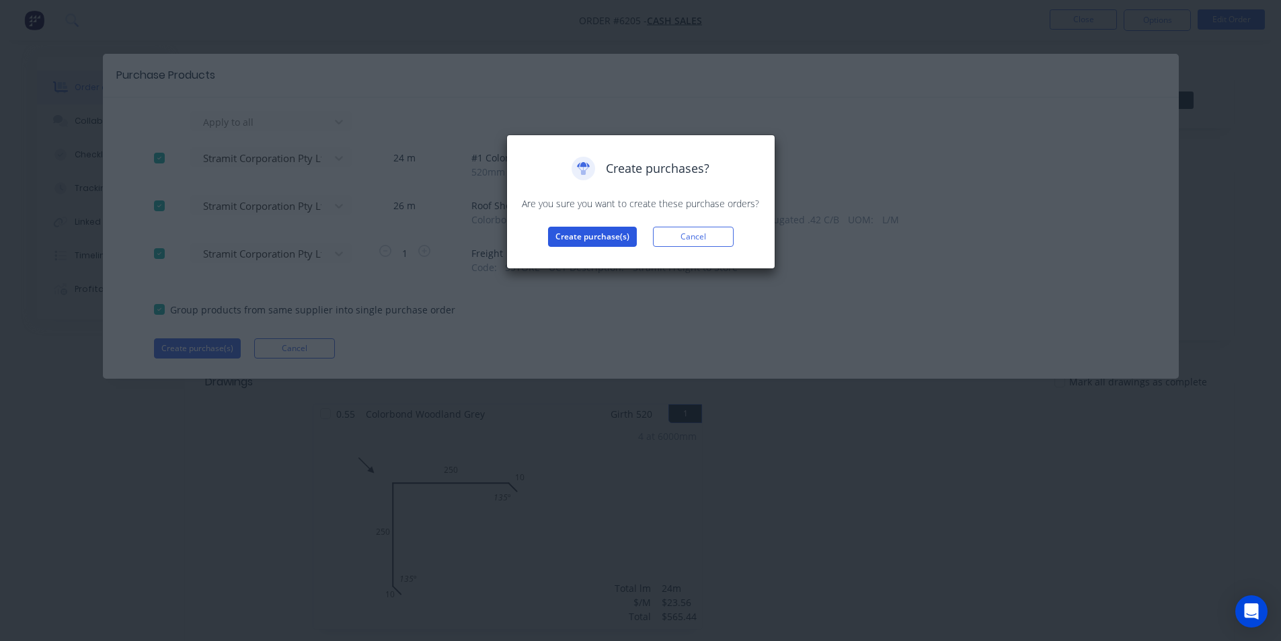
click at [575, 240] on button "Create purchase(s)" at bounding box center [592, 237] width 89 height 20
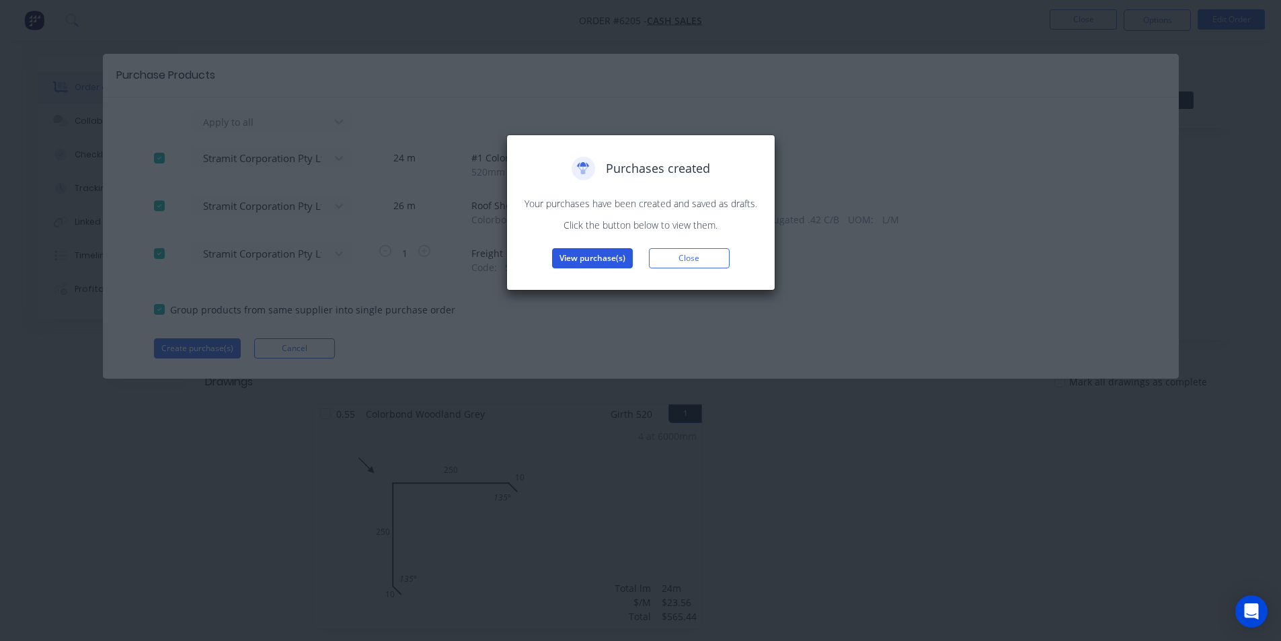
click at [611, 264] on button "View purchase(s)" at bounding box center [592, 258] width 81 height 20
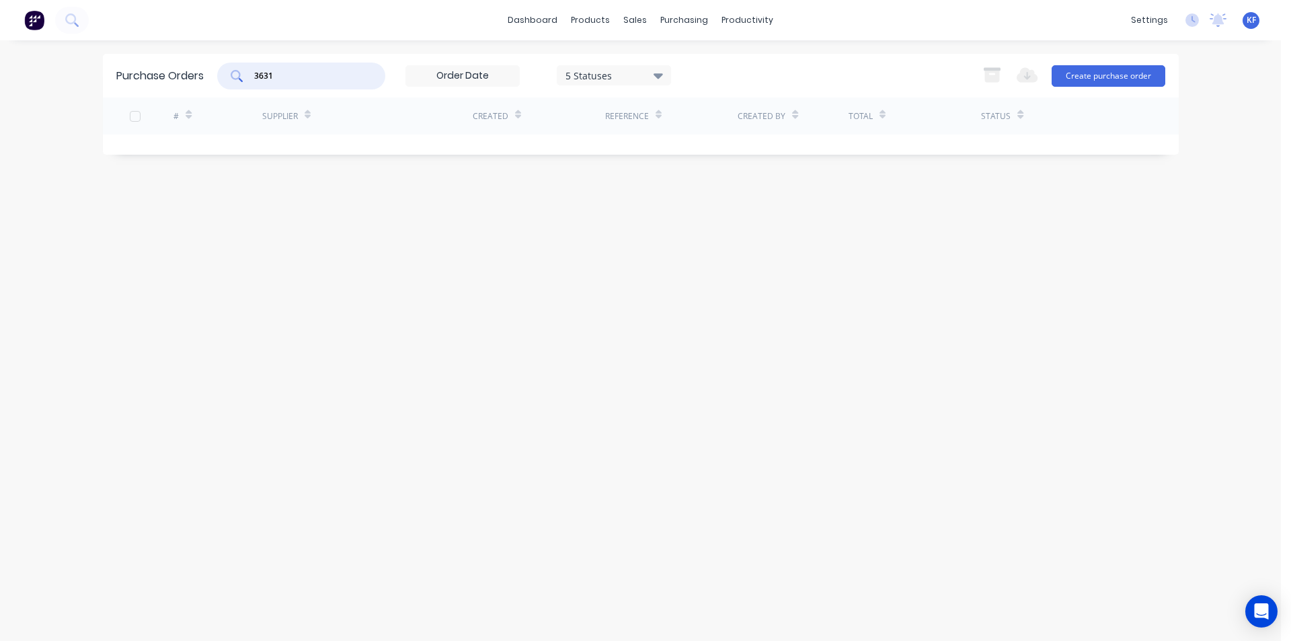
drag, startPoint x: 289, startPoint y: 76, endPoint x: 204, endPoint y: 48, distance: 90.0
click at [217, 57] on div "Purchase Orders 3631 5 Statuses 5 Statuses Export to Excel (XLSX) Create purcha…" at bounding box center [641, 76] width 1076 height 44
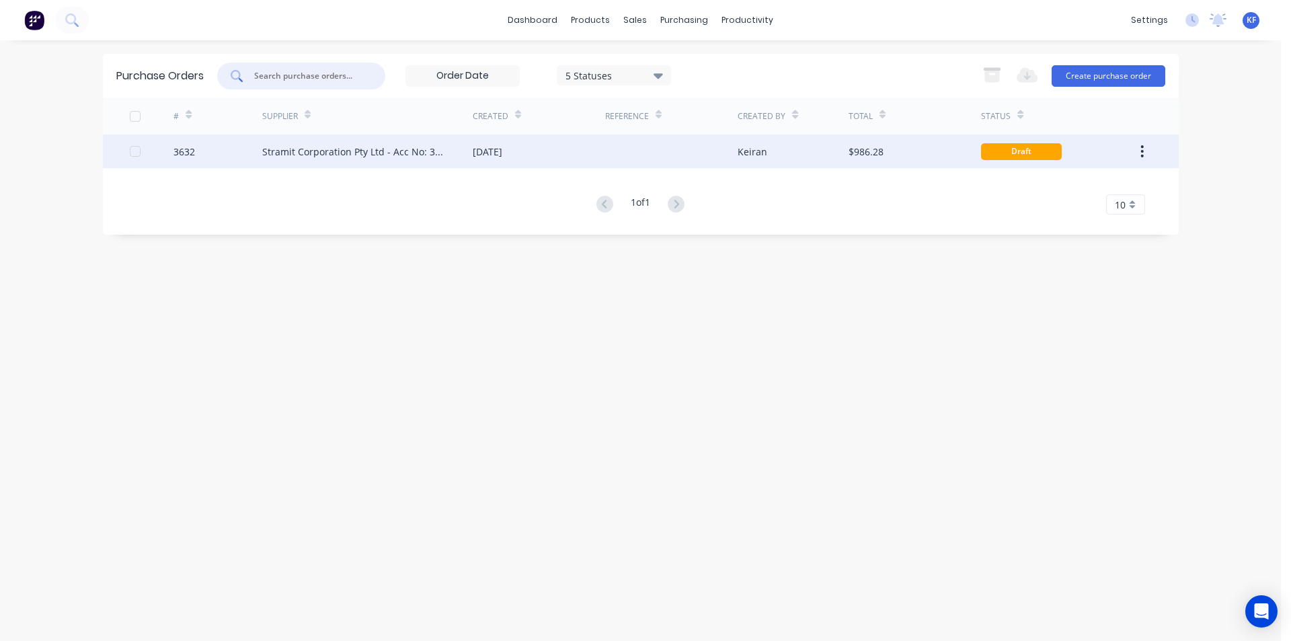
click at [699, 167] on div at bounding box center [671, 152] width 132 height 34
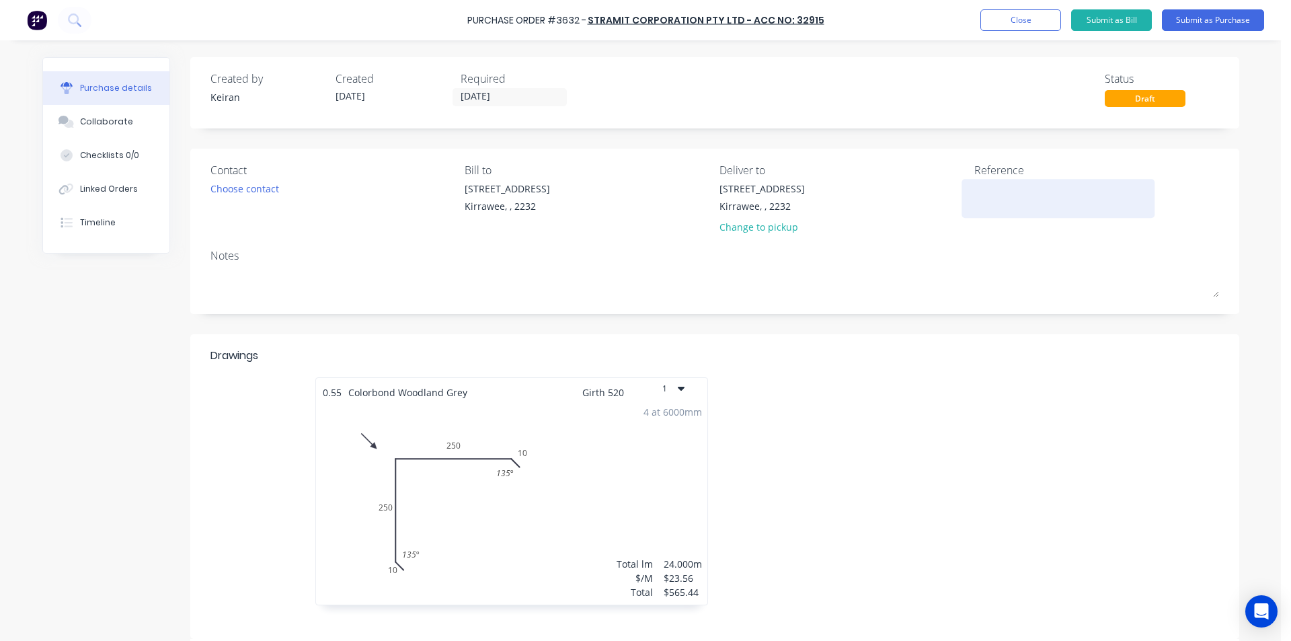
click at [989, 197] on textarea at bounding box center [1058, 197] width 168 height 30
click at [471, 102] on input "[DATE]" at bounding box center [509, 97] width 113 height 17
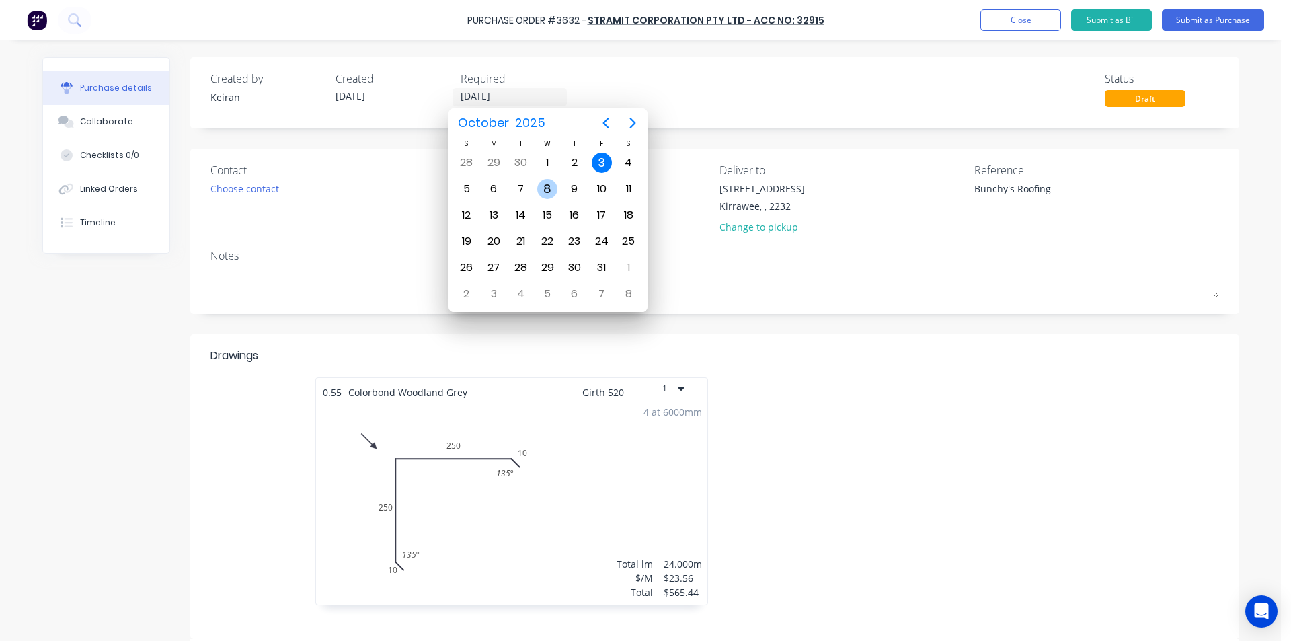
click at [551, 188] on div "8" at bounding box center [547, 189] width 20 height 20
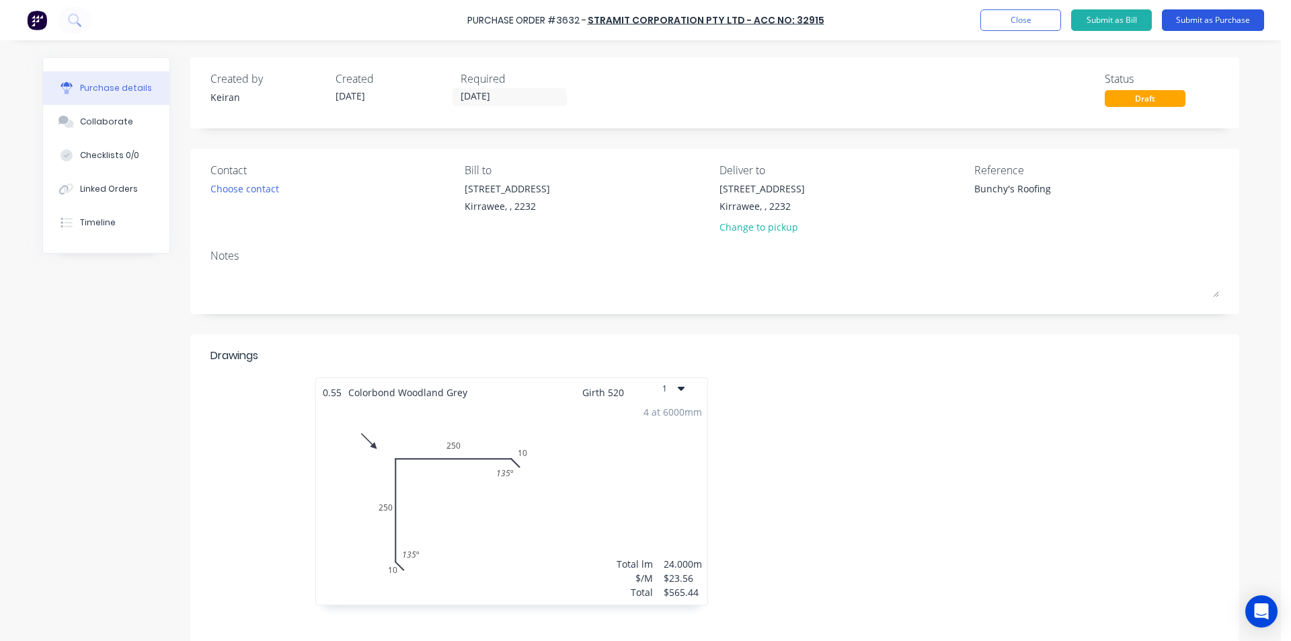
click at [1241, 23] on button "Submit as Purchase" at bounding box center [1213, 20] width 102 height 22
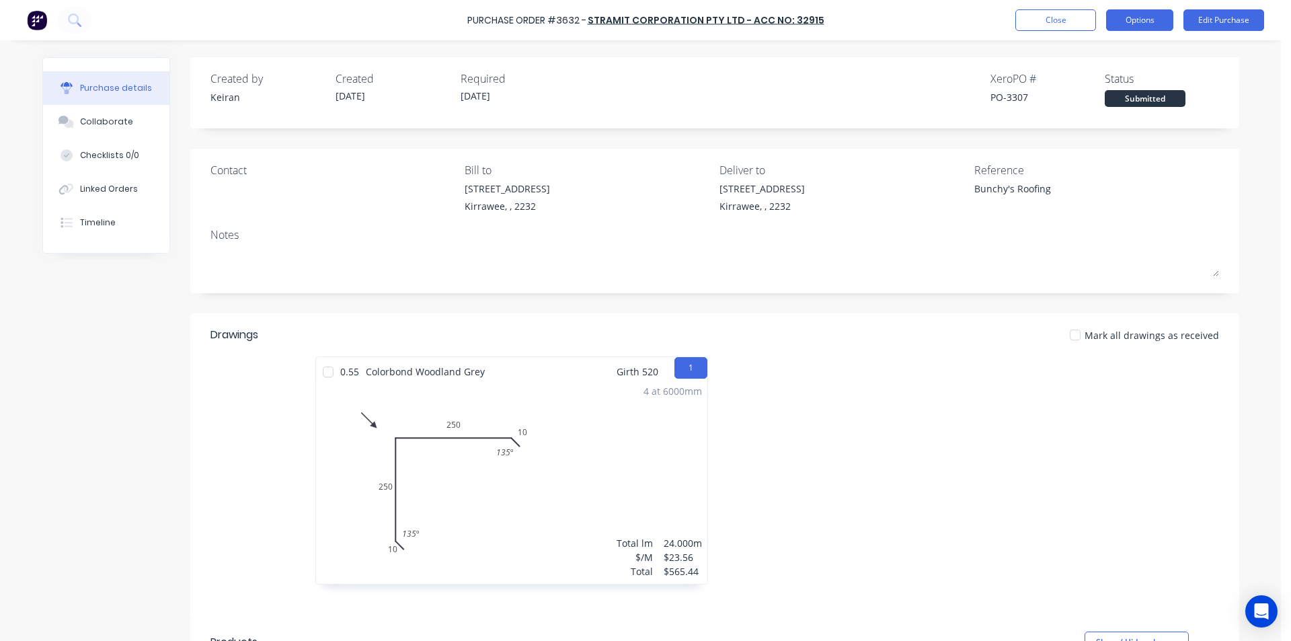
click at [1120, 23] on button "Options" at bounding box center [1139, 20] width 67 height 22
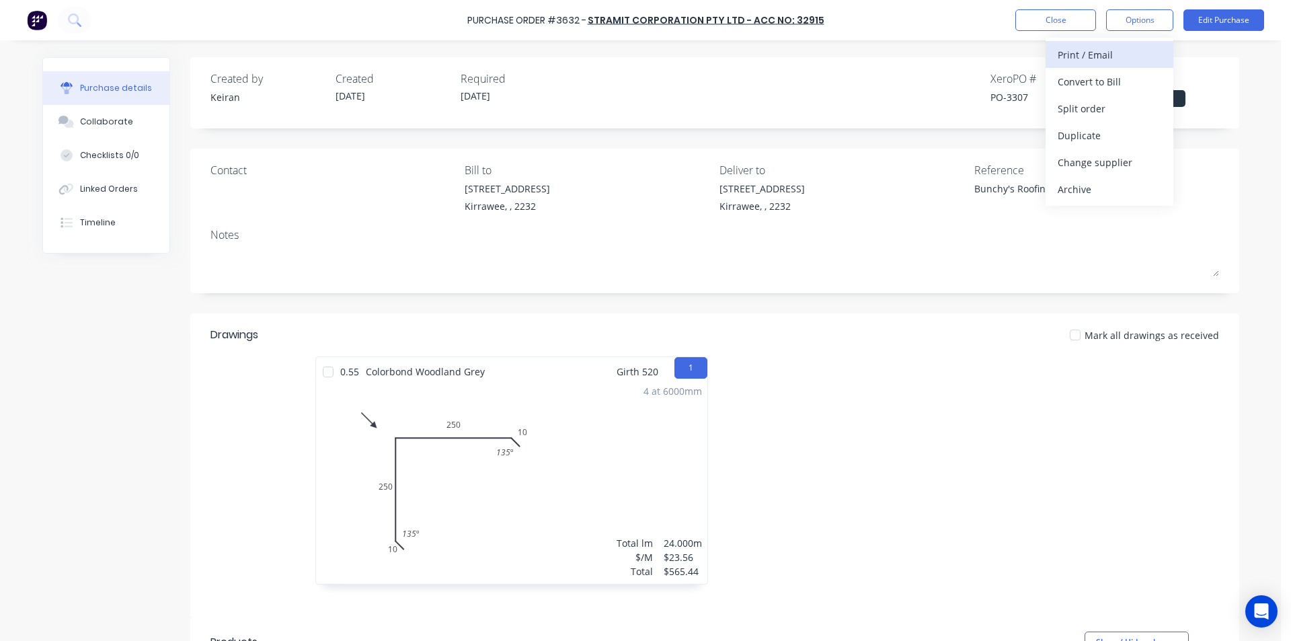
click at [1098, 56] on div "Print / Email" at bounding box center [1110, 55] width 104 height 20
click at [1112, 112] on div "Without pricing" at bounding box center [1110, 109] width 104 height 20
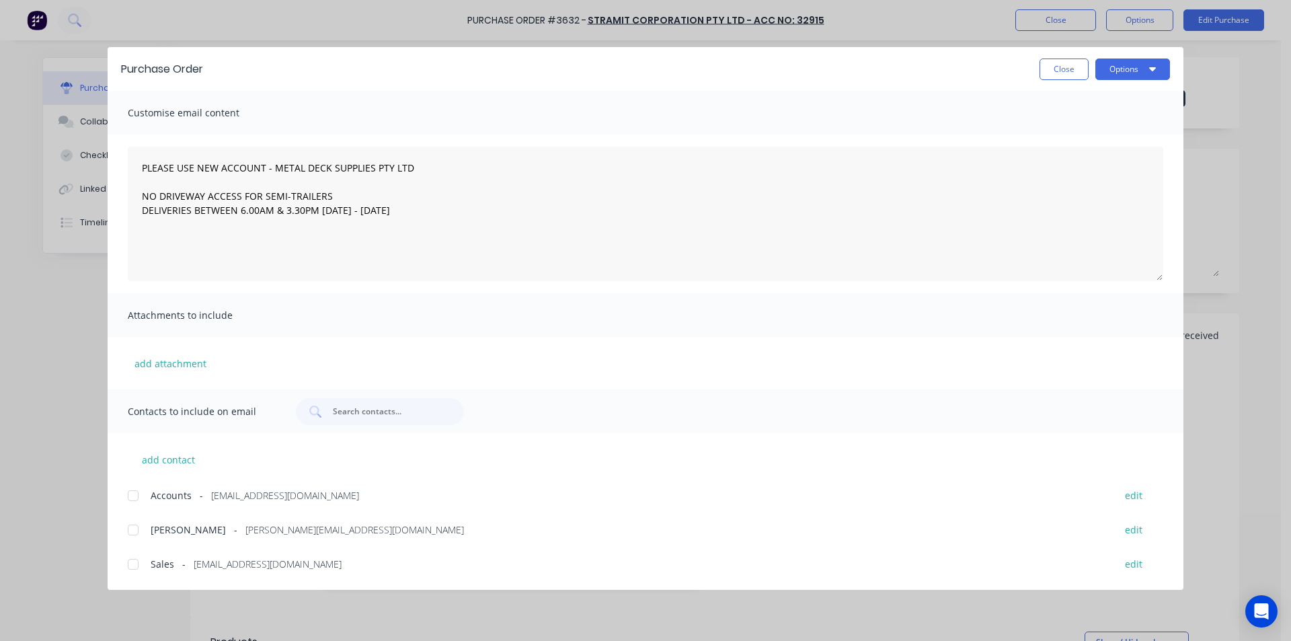
drag, startPoint x: 141, startPoint y: 561, endPoint x: 217, endPoint y: 494, distance: 101.0
click at [143, 559] on div at bounding box center [133, 564] width 27 height 27
click at [1128, 67] on button "Options" at bounding box center [1133, 70] width 75 height 22
click at [1134, 160] on div "Email" at bounding box center [1107, 157] width 104 height 20
click at [1061, 71] on button "Close" at bounding box center [1064, 70] width 49 height 22
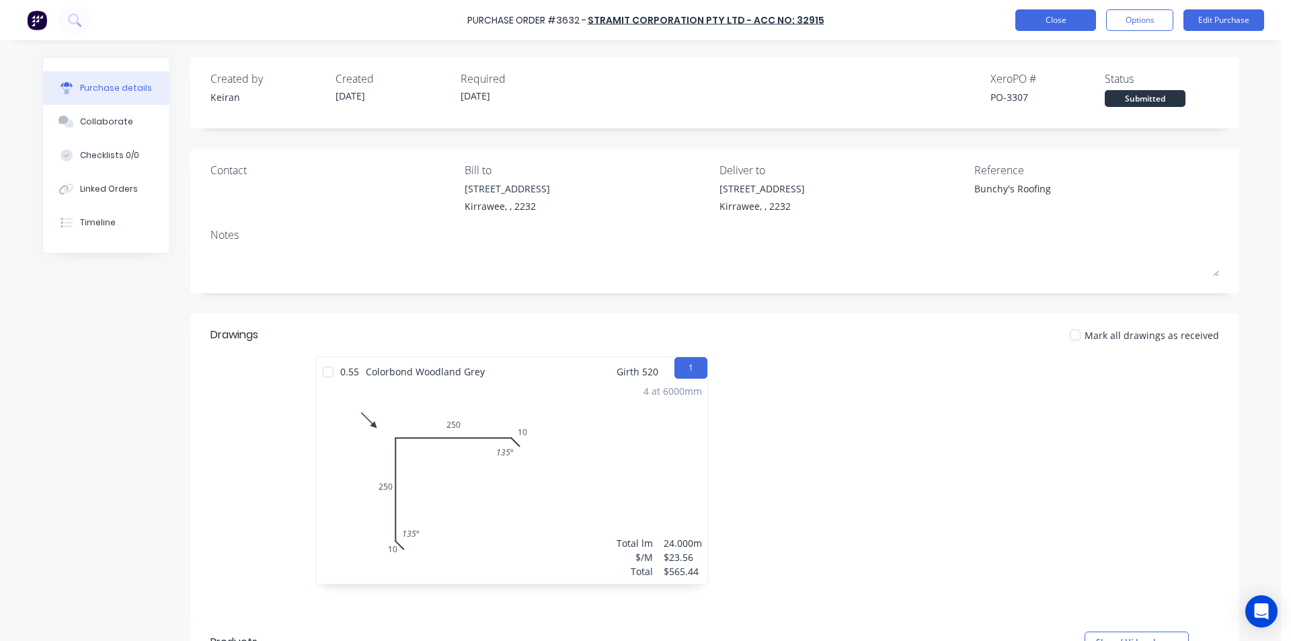
click at [1052, 19] on button "Close" at bounding box center [1056, 20] width 81 height 22
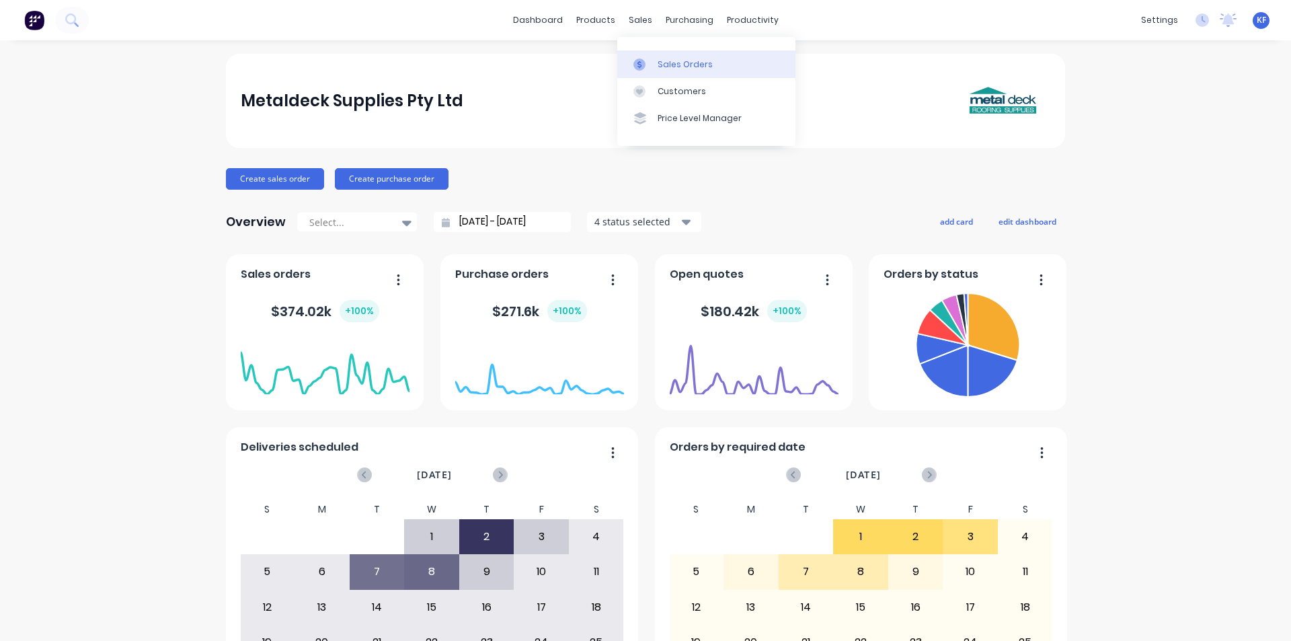
click at [658, 61] on div "Sales Orders" at bounding box center [685, 65] width 55 height 12
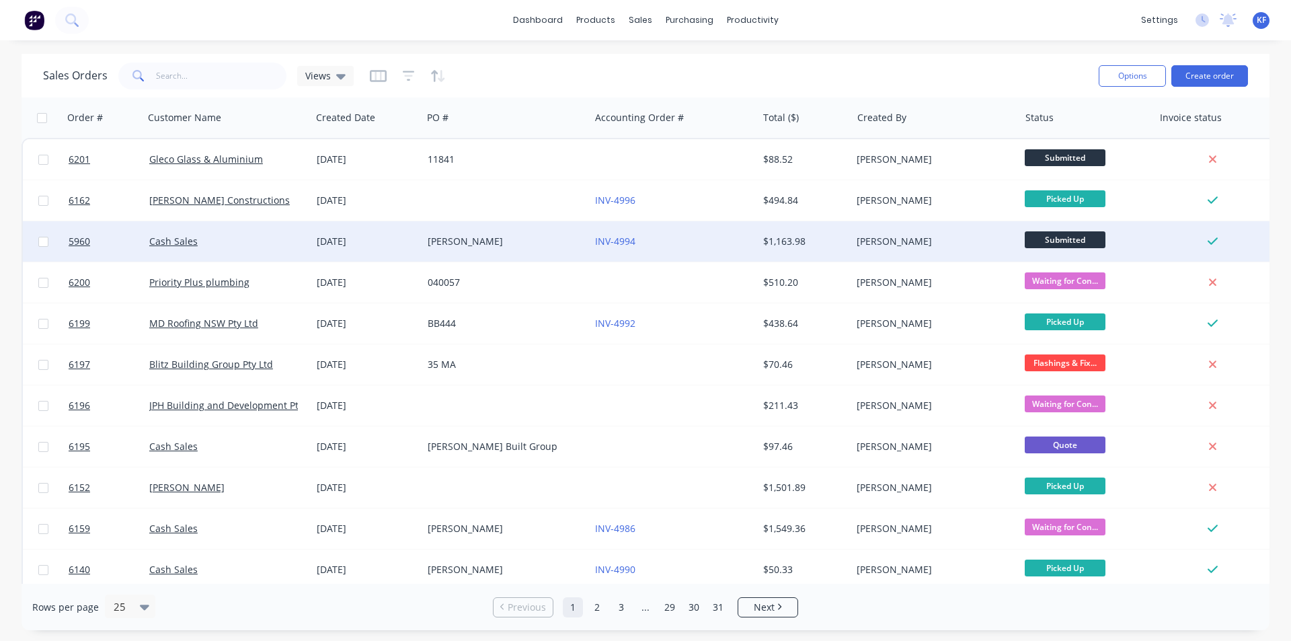
click at [464, 247] on div "[PERSON_NAME]" at bounding box center [502, 241] width 149 height 13
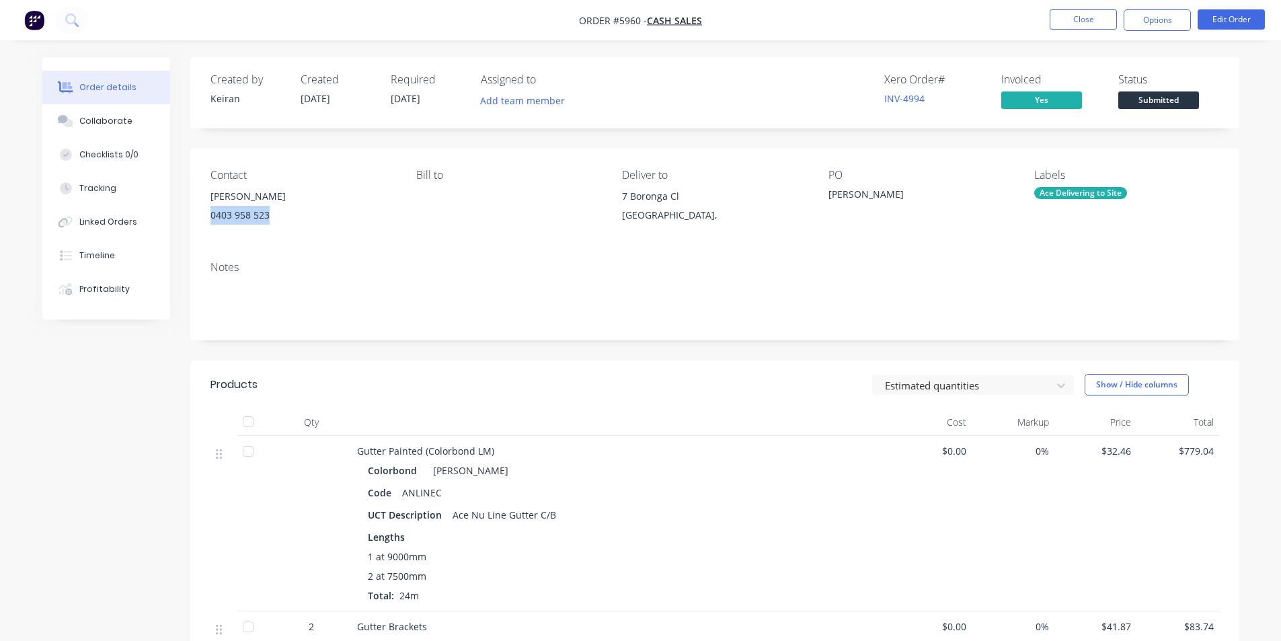
drag, startPoint x: 274, startPoint y: 210, endPoint x: 204, endPoint y: 213, distance: 70.6
click at [204, 213] on div "Contact Joanne Thomas 0403 958 523 Bill to Deliver to 7 Boronga Cl Bangor, PO J…" at bounding box center [714, 200] width 1049 height 102
copy div "0403 958 523"
click at [1061, 21] on button "Close" at bounding box center [1083, 19] width 67 height 20
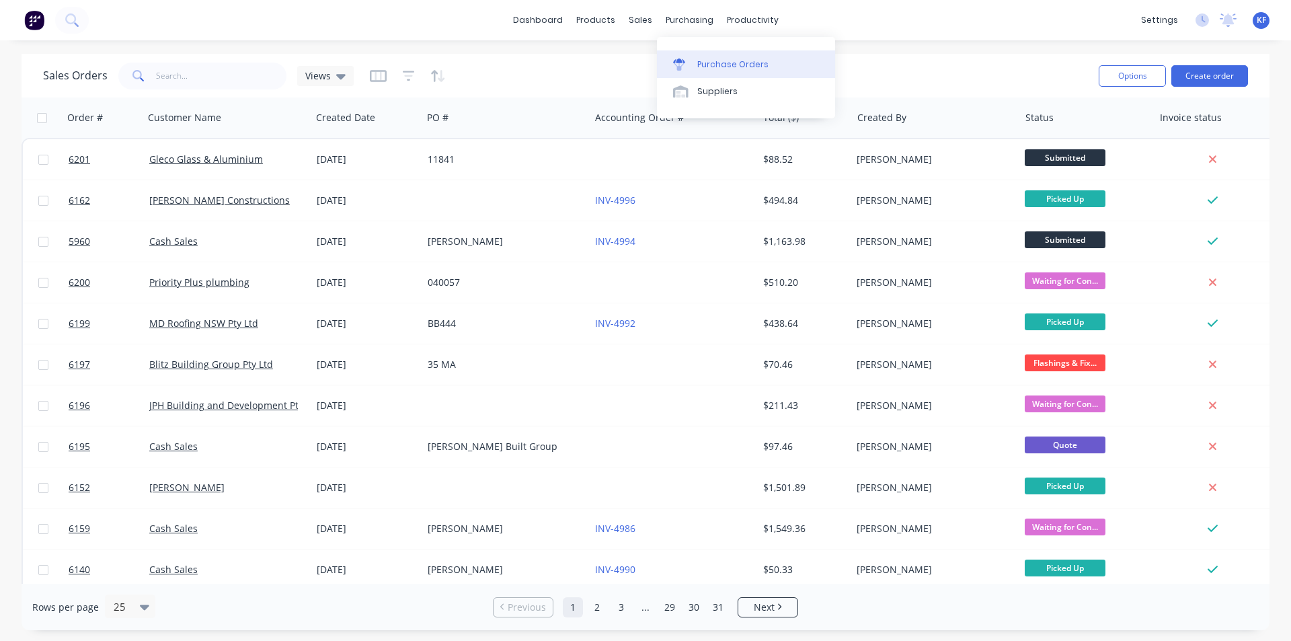
drag, startPoint x: 691, startPoint y: 17, endPoint x: 710, endPoint y: 53, distance: 40.6
click at [691, 17] on div "purchasing" at bounding box center [689, 20] width 61 height 20
click at [722, 66] on div "Purchase Orders" at bounding box center [732, 65] width 71 height 12
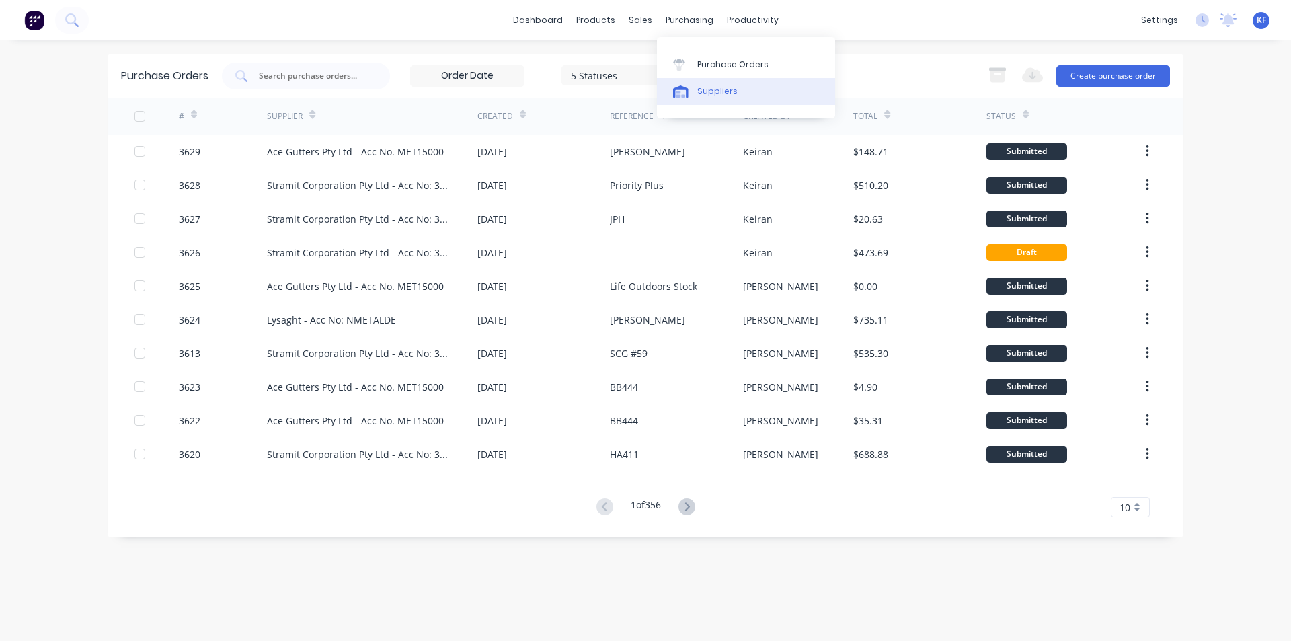
click at [709, 84] on link "Suppliers" at bounding box center [746, 91] width 178 height 27
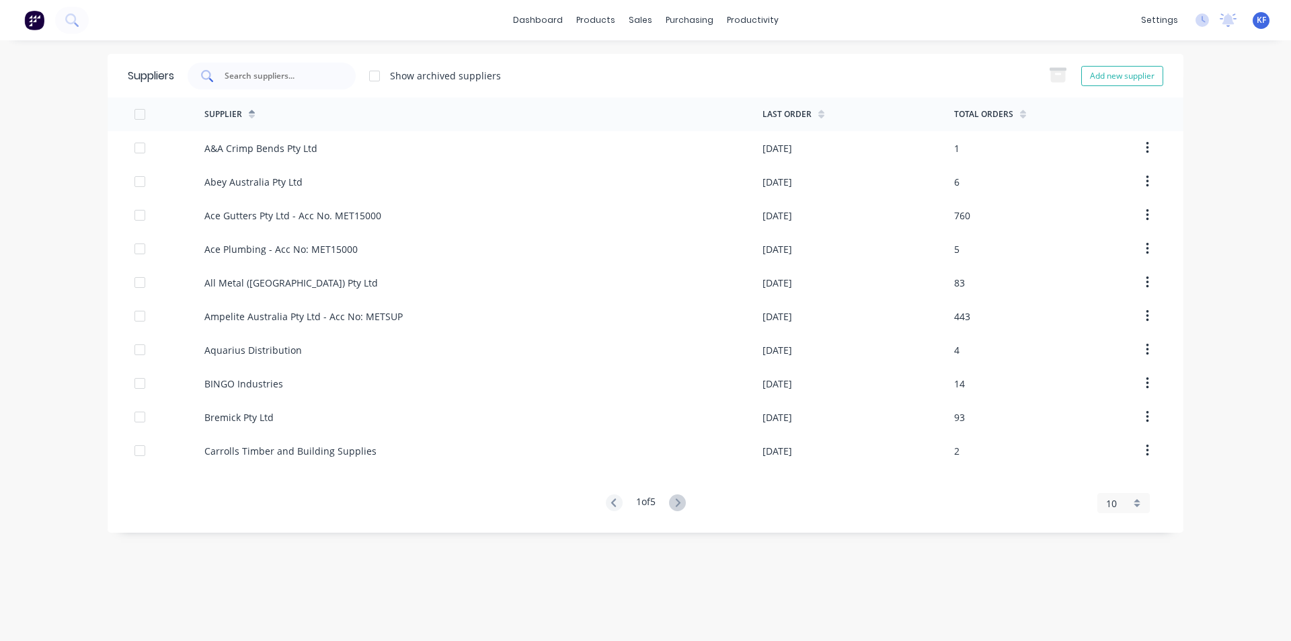
click at [315, 85] on div at bounding box center [272, 76] width 168 height 27
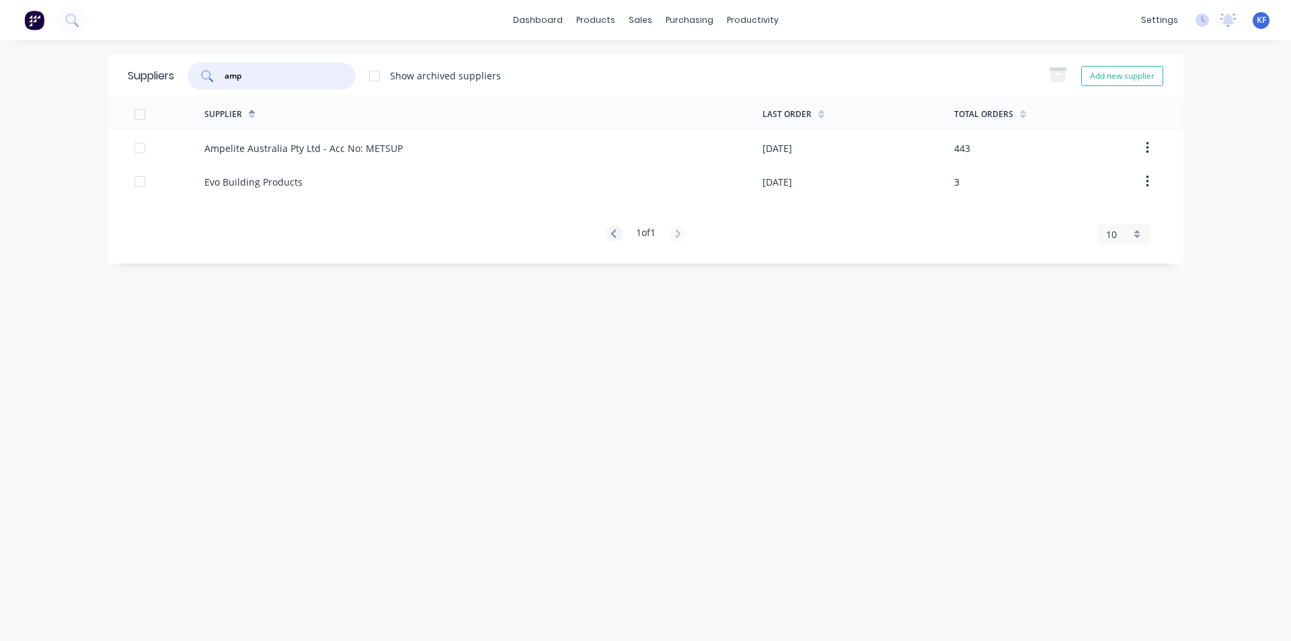
type input "amp"
click at [355, 147] on div "Ampelite Australia Pty Ltd - Acc No: METSUP" at bounding box center [303, 148] width 198 height 14
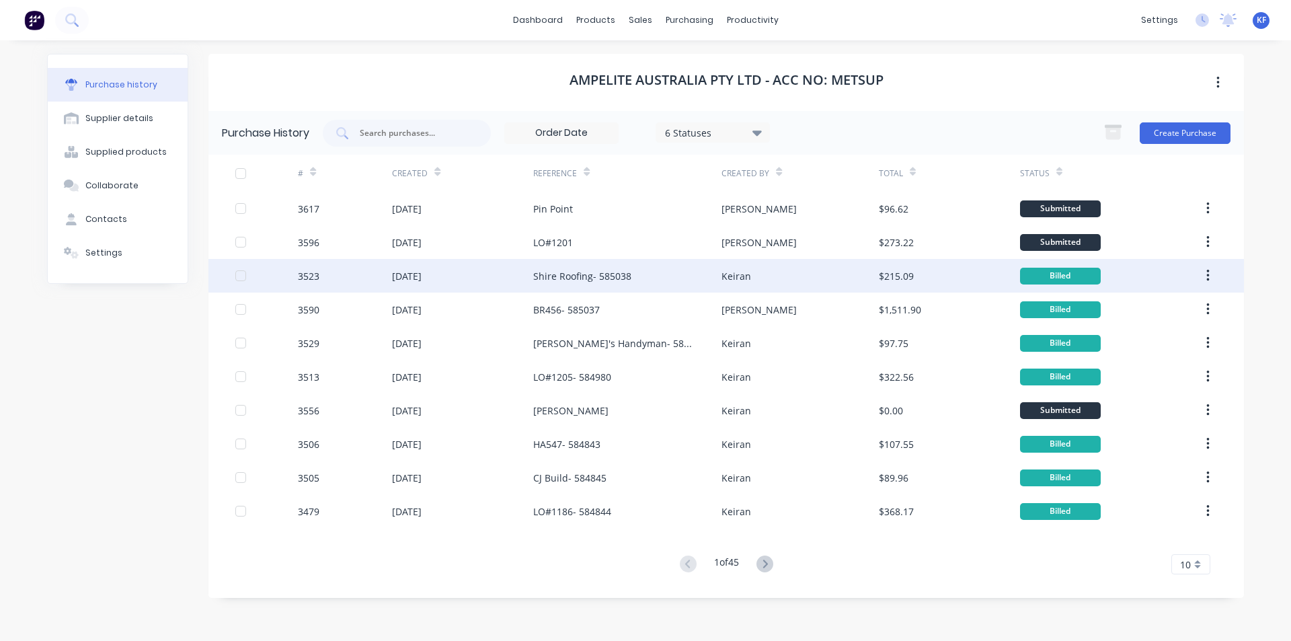
click at [611, 280] on div "Shire Roofing- 585038" at bounding box center [582, 276] width 98 height 14
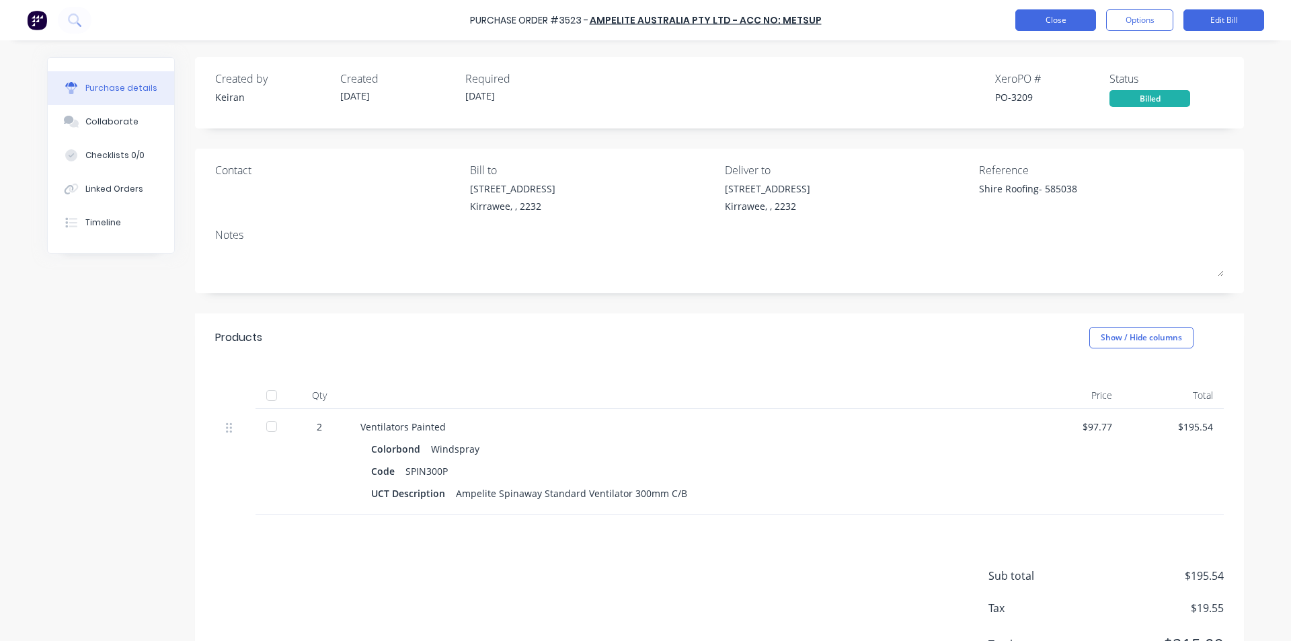
click at [1083, 20] on button "Close" at bounding box center [1056, 20] width 81 height 22
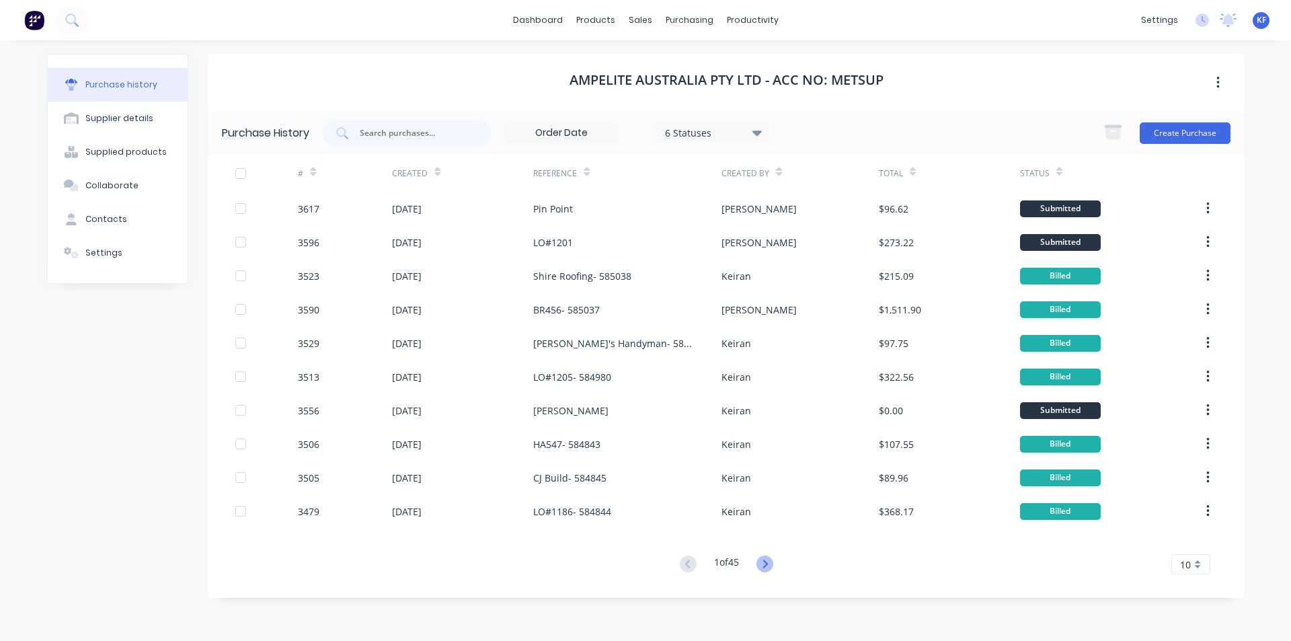
click at [767, 560] on icon at bounding box center [765, 564] width 17 height 17
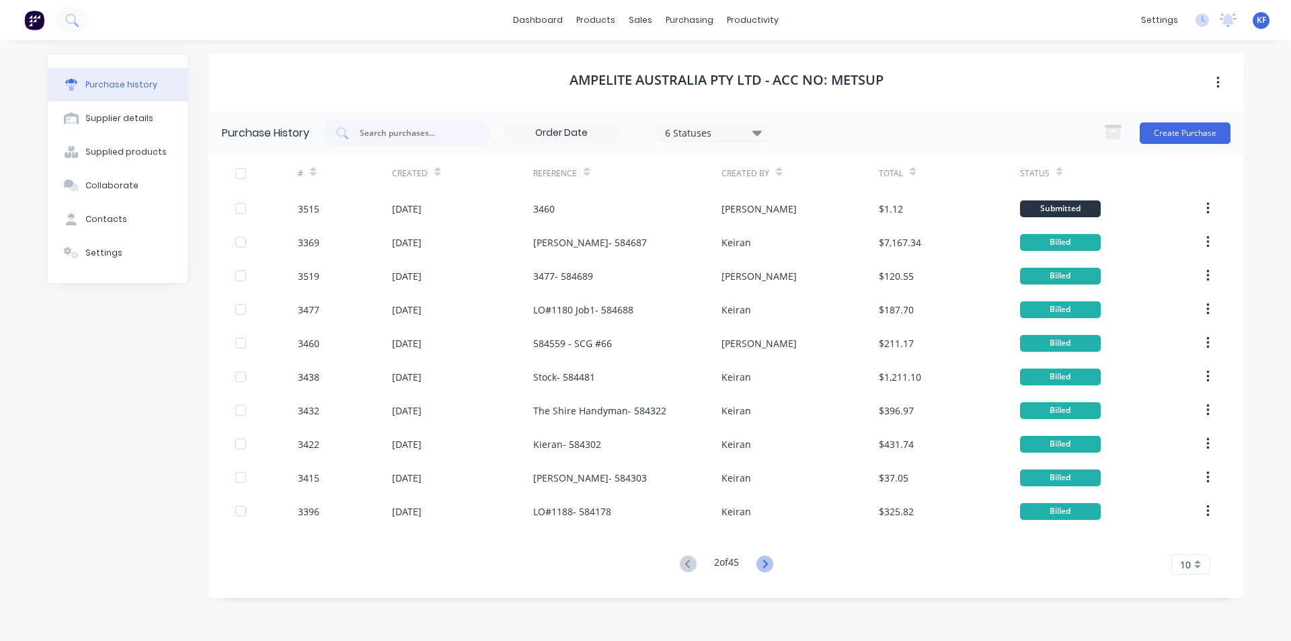
click at [763, 564] on icon at bounding box center [765, 564] width 17 height 17
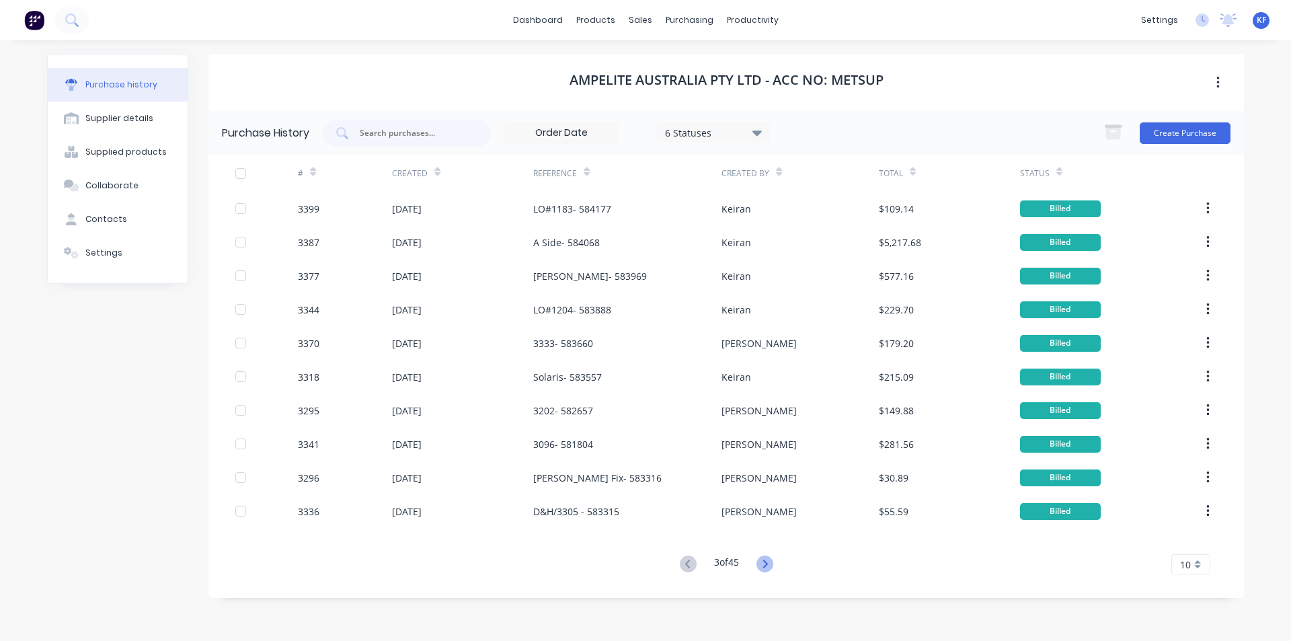
click at [761, 564] on icon at bounding box center [765, 564] width 17 height 17
click at [767, 570] on icon at bounding box center [765, 564] width 17 height 17
click at [765, 568] on icon at bounding box center [765, 564] width 17 height 17
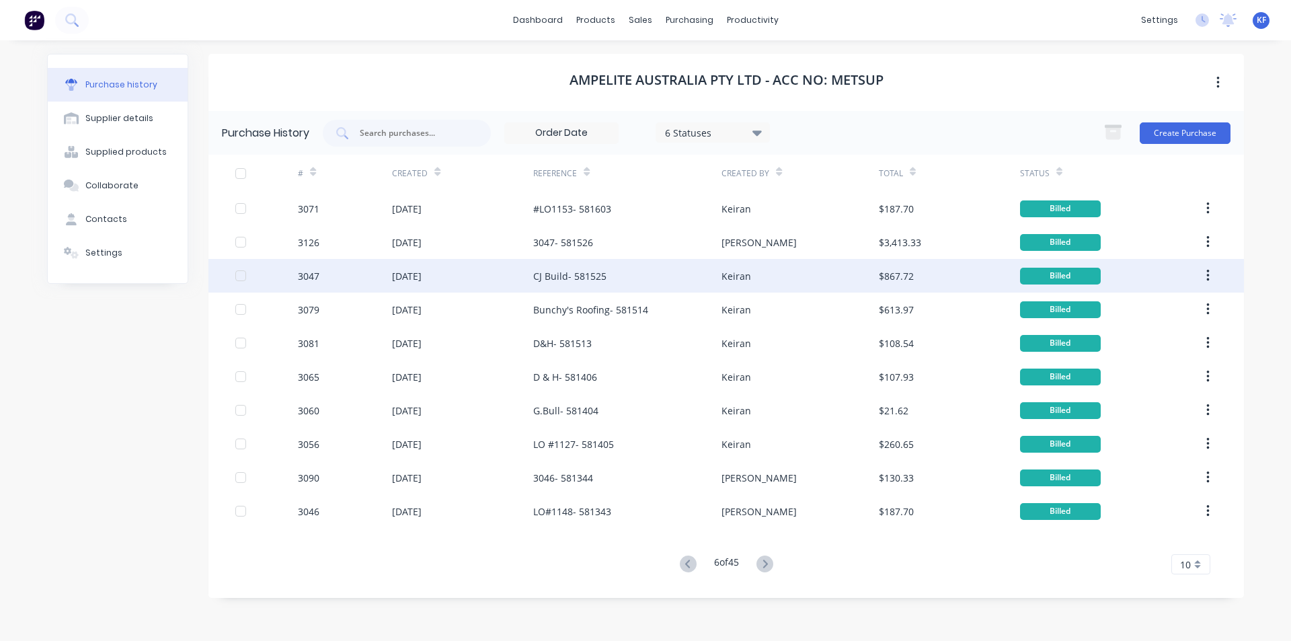
click at [582, 282] on div "CJ Build- 581525" at bounding box center [569, 276] width 73 height 14
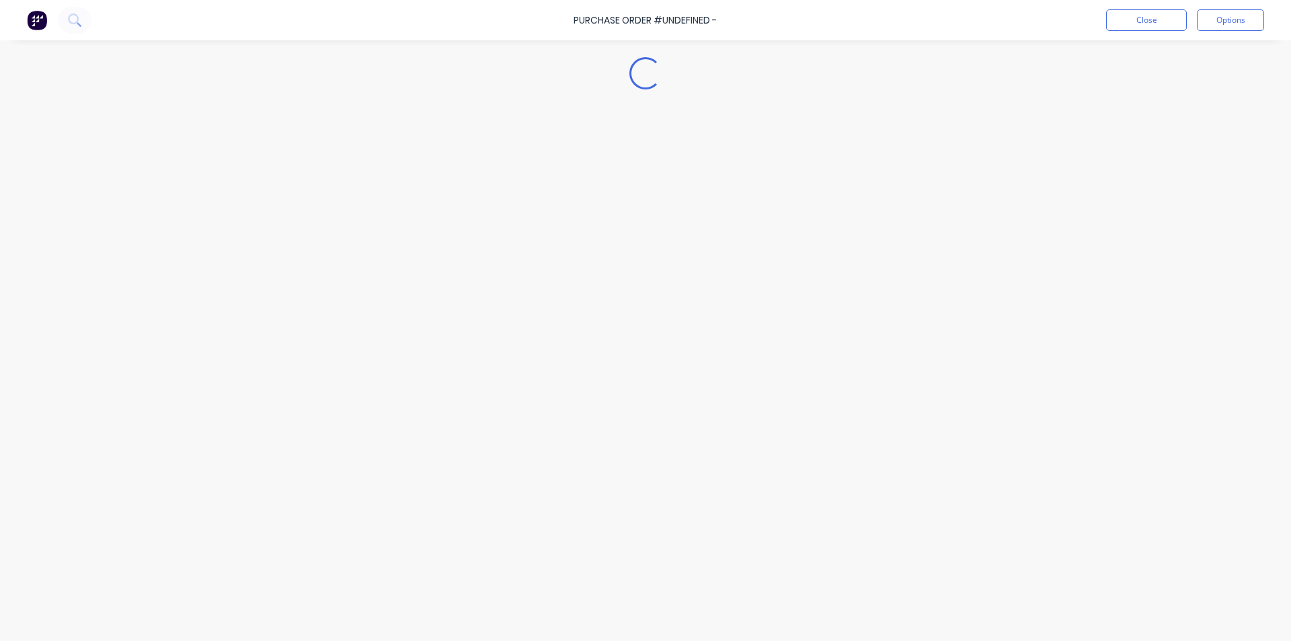
type textarea "x"
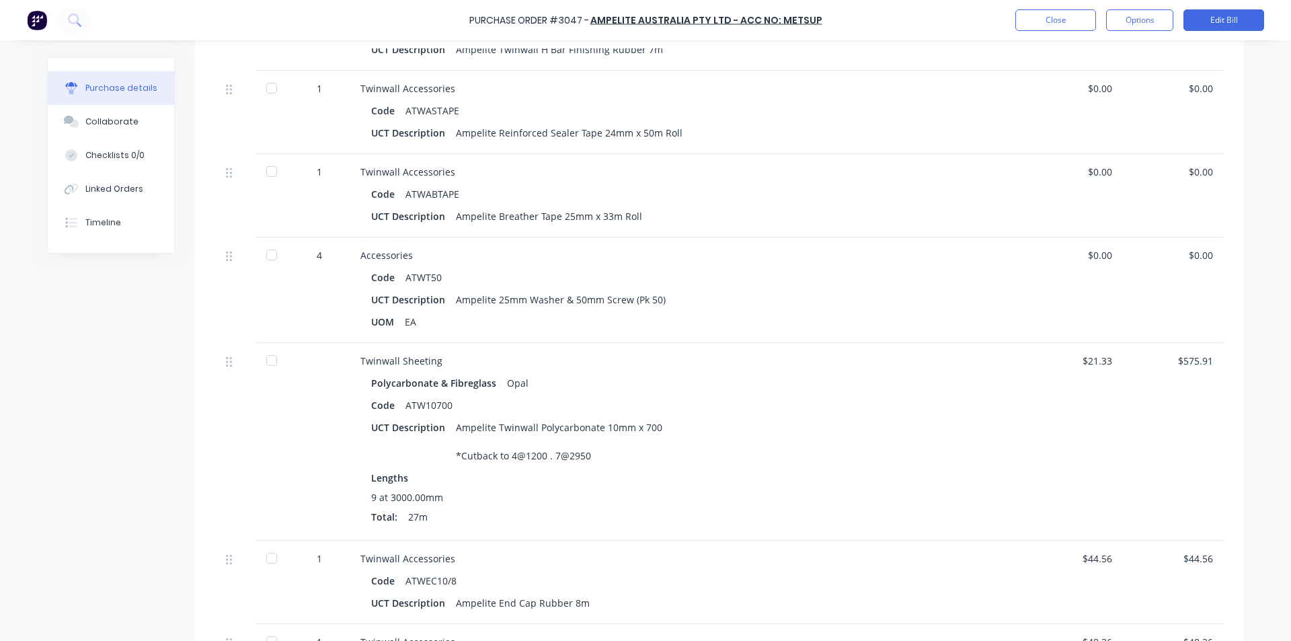
scroll to position [1088, 0]
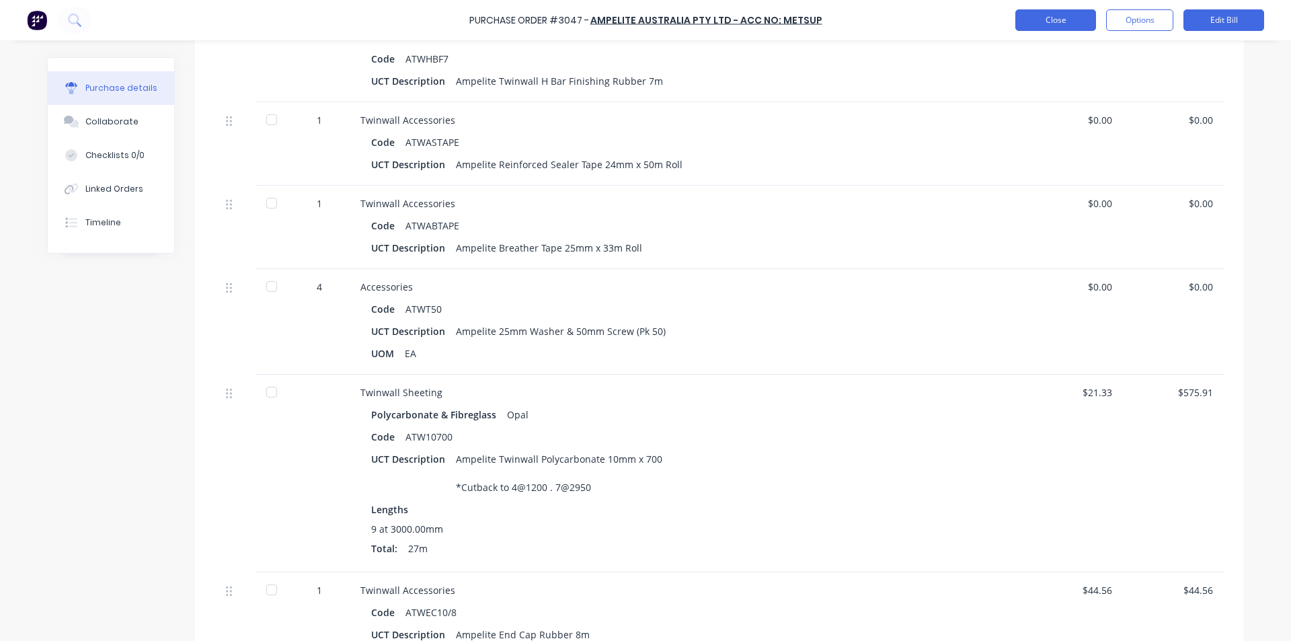
click at [1048, 27] on button "Close" at bounding box center [1056, 20] width 81 height 22
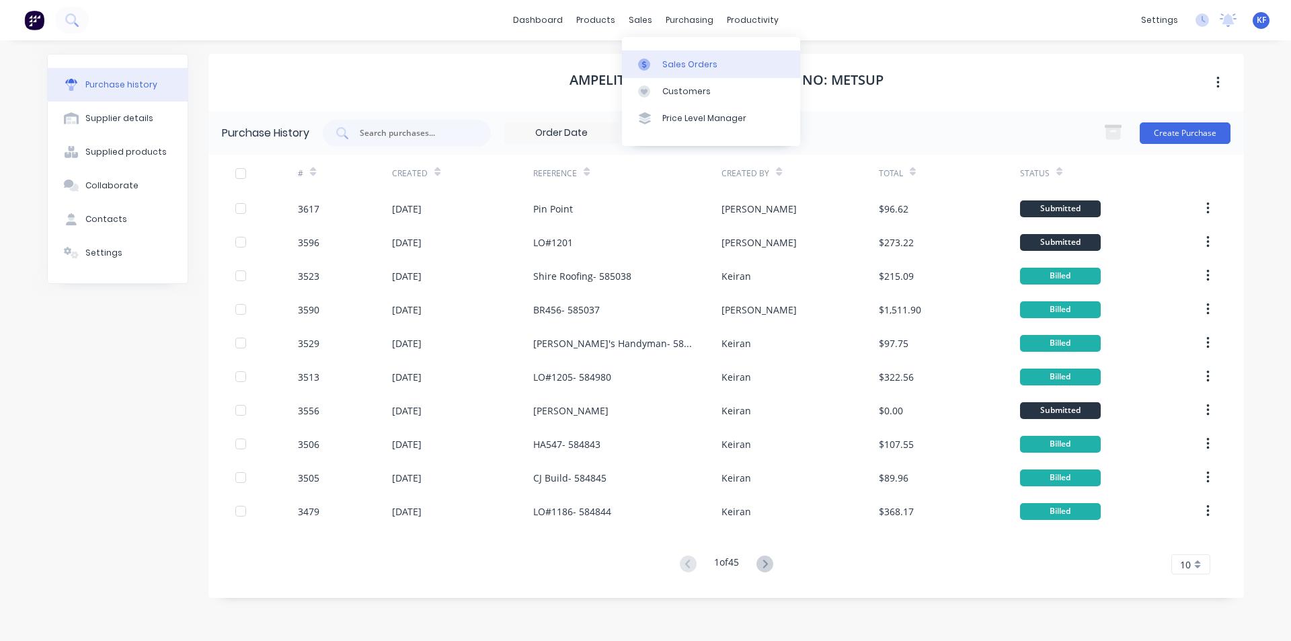
click at [676, 57] on link "Sales Orders" at bounding box center [711, 63] width 178 height 27
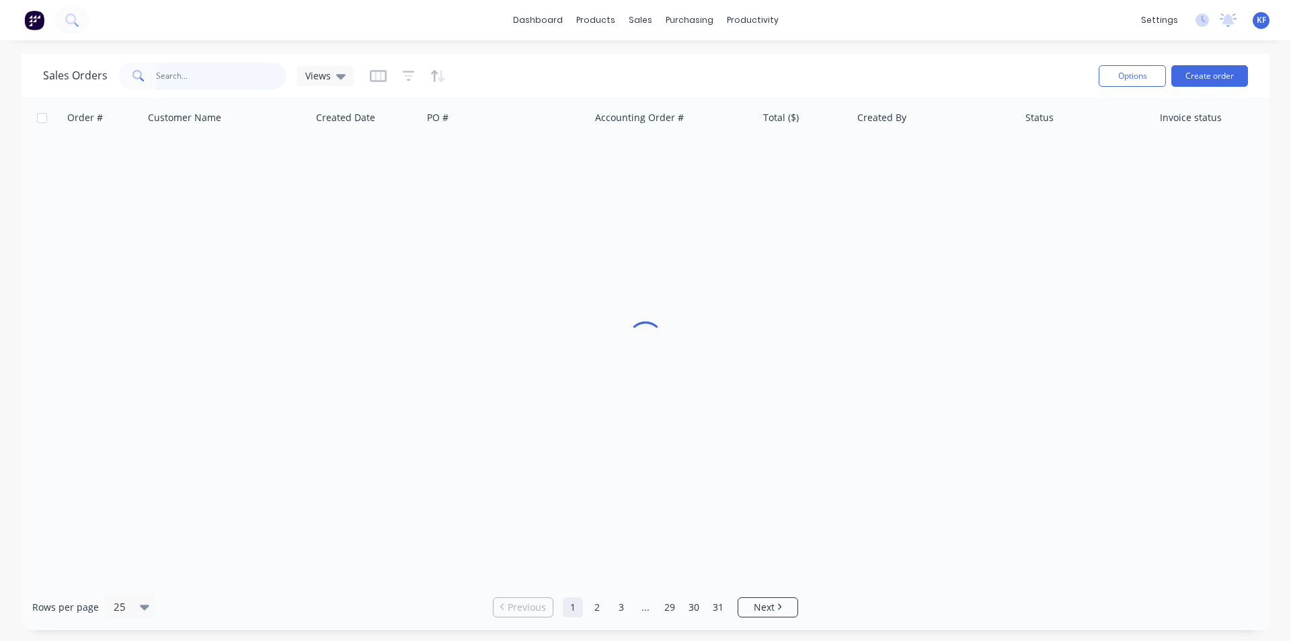
click at [213, 69] on input "text" at bounding box center [221, 76] width 131 height 27
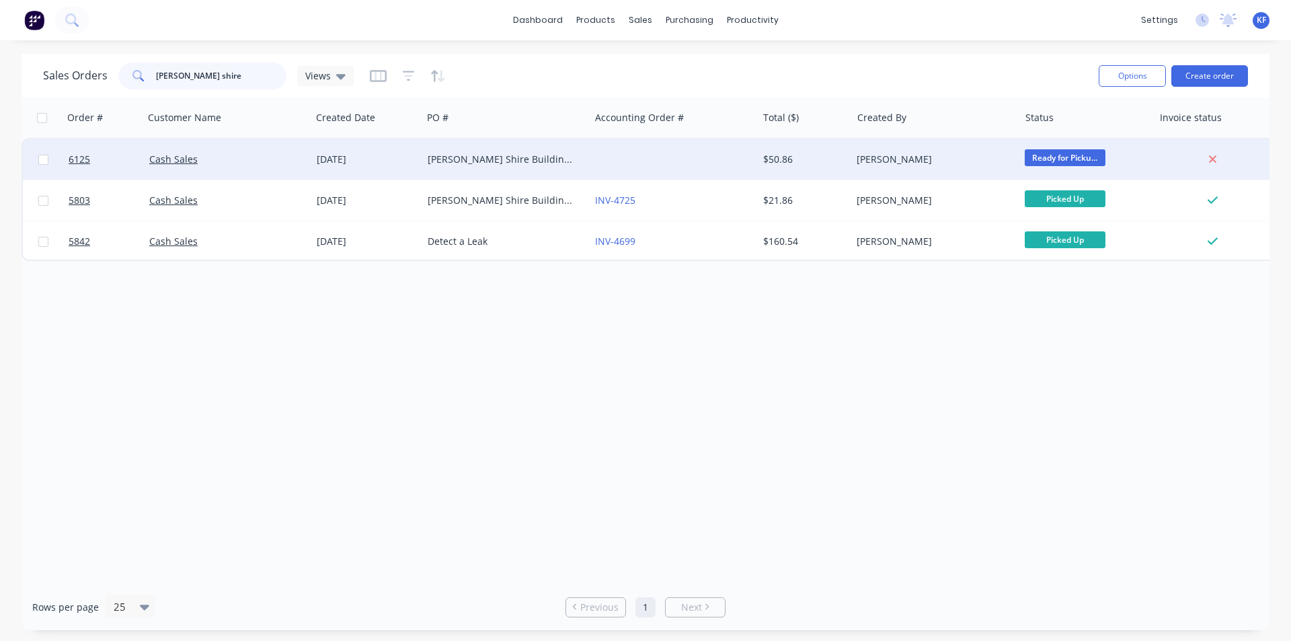
type input "sutherland shire"
click at [551, 160] on div "Sutherland Shire Building Services" at bounding box center [502, 159] width 149 height 13
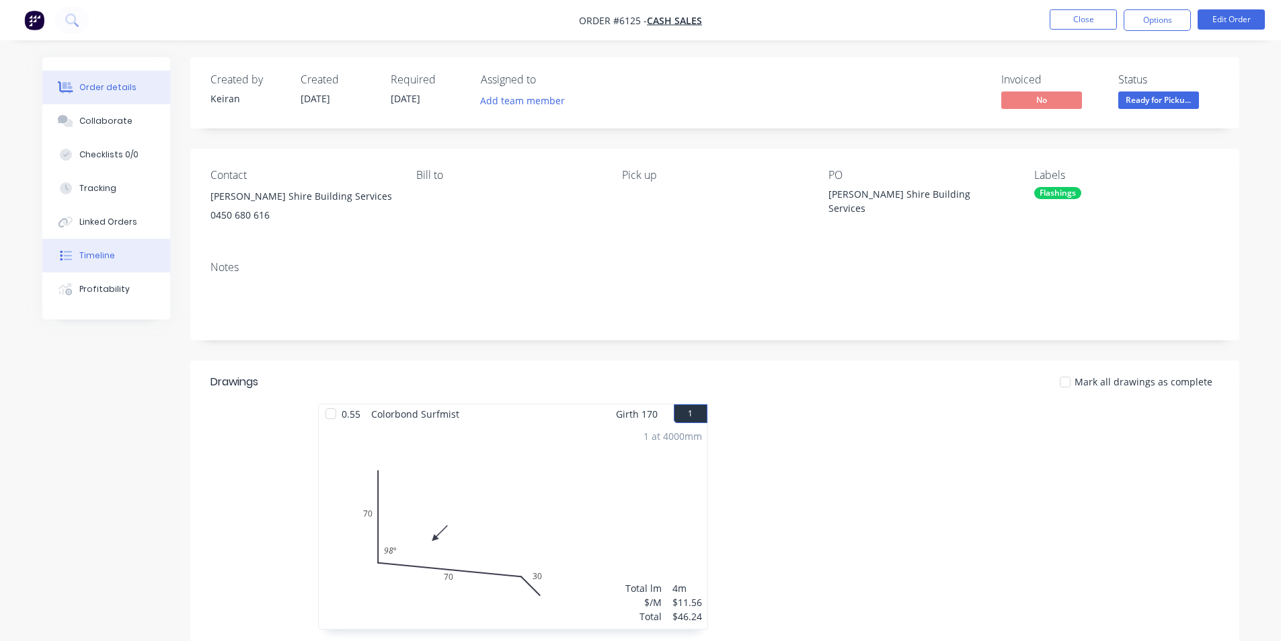
click at [86, 260] on div "Timeline" at bounding box center [97, 256] width 36 height 12
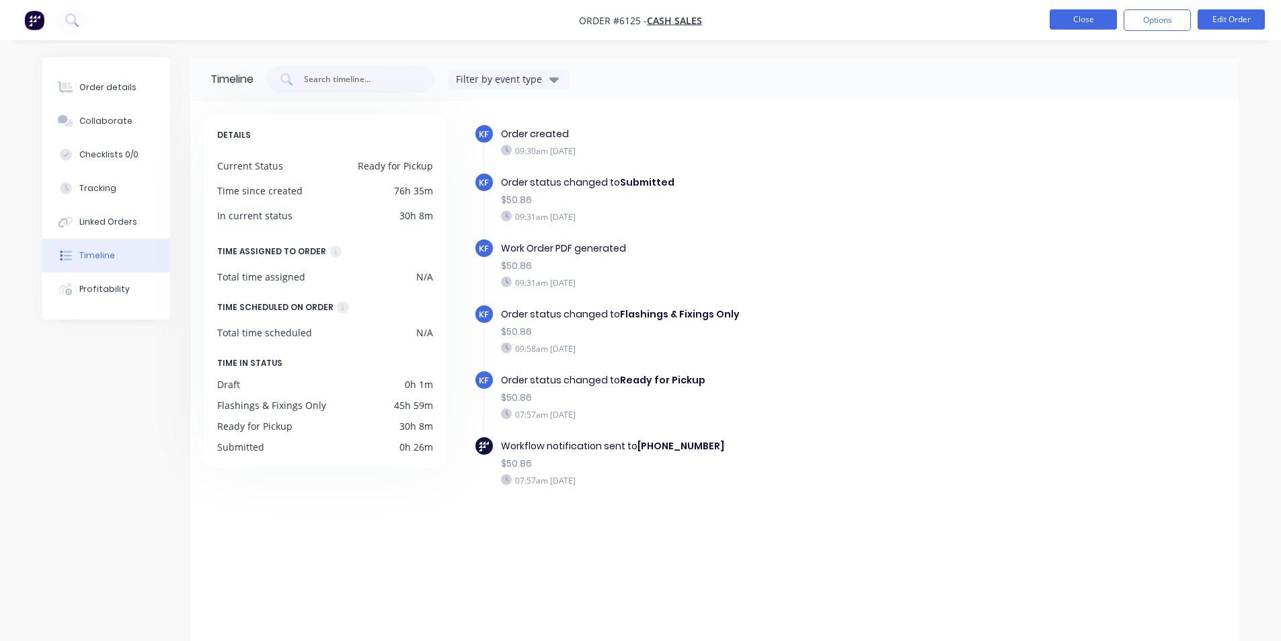
click at [1061, 20] on button "Close" at bounding box center [1083, 19] width 67 height 20
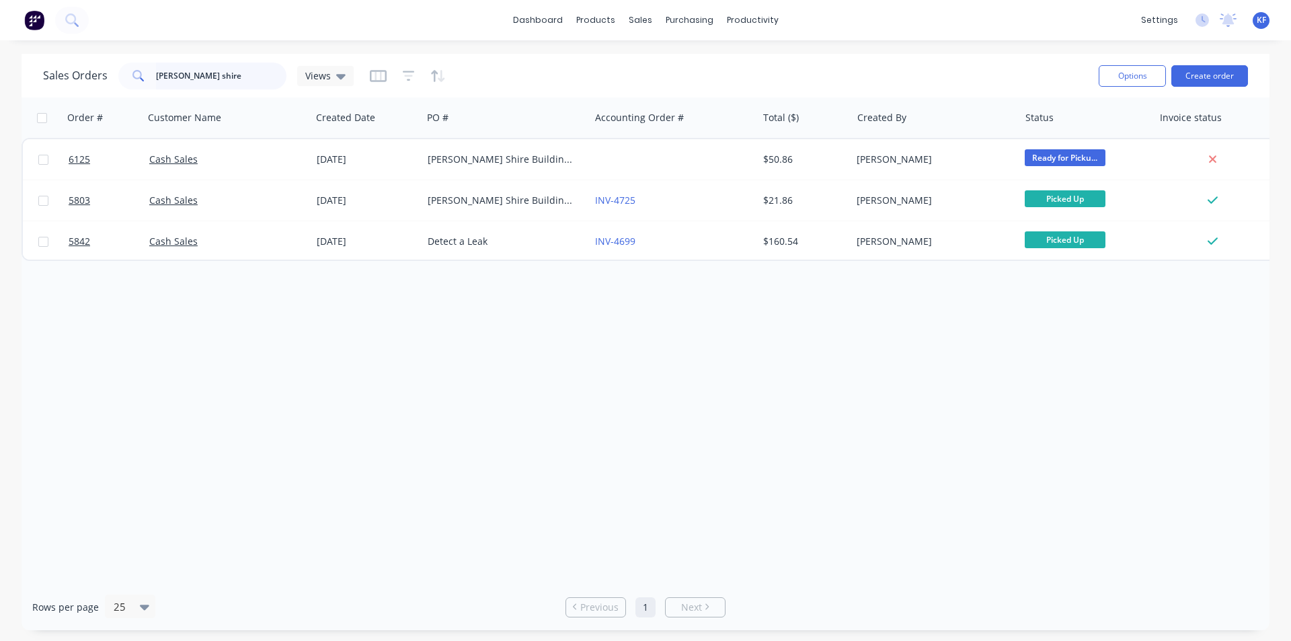
click at [137, 63] on div "sutherland shire" at bounding box center [202, 76] width 168 height 27
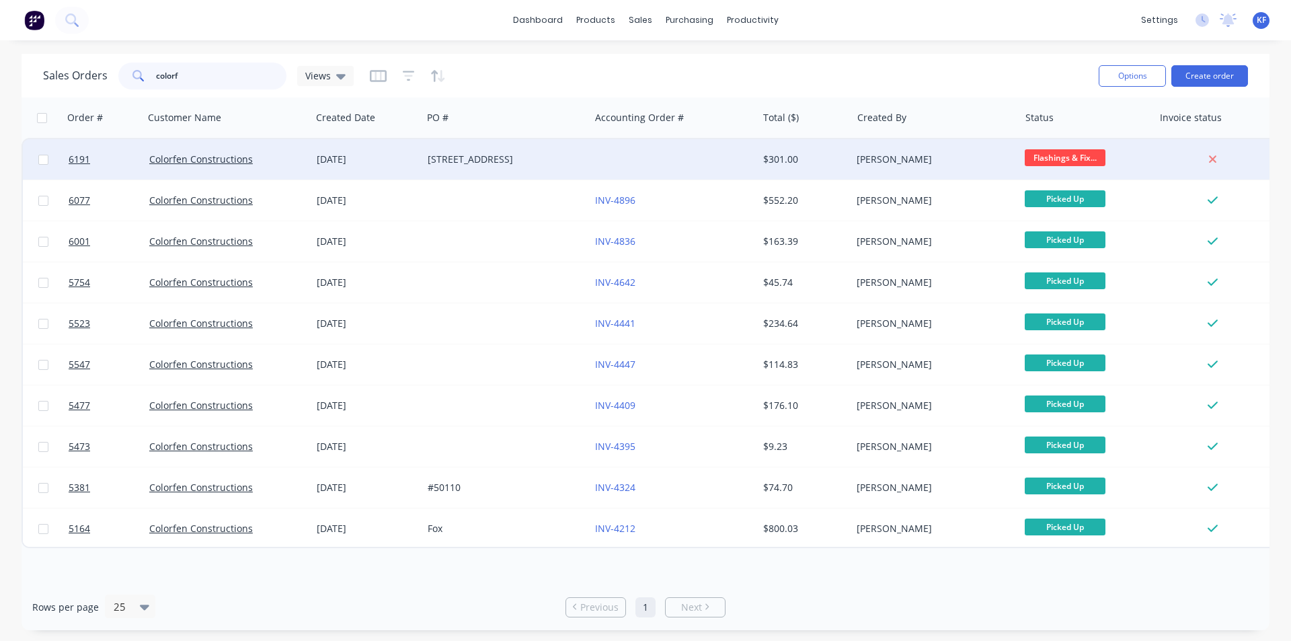
type input "colorf"
click at [644, 157] on div at bounding box center [673, 159] width 167 height 40
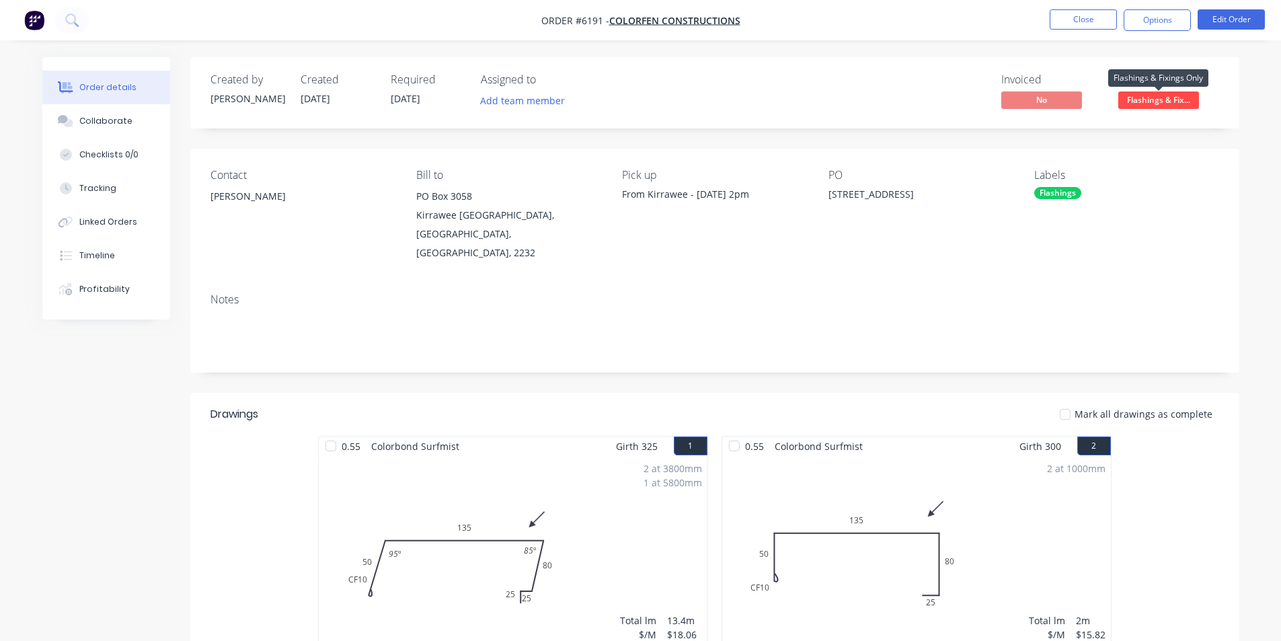
click at [1147, 95] on span "Flashings & Fix..." at bounding box center [1158, 99] width 81 height 17
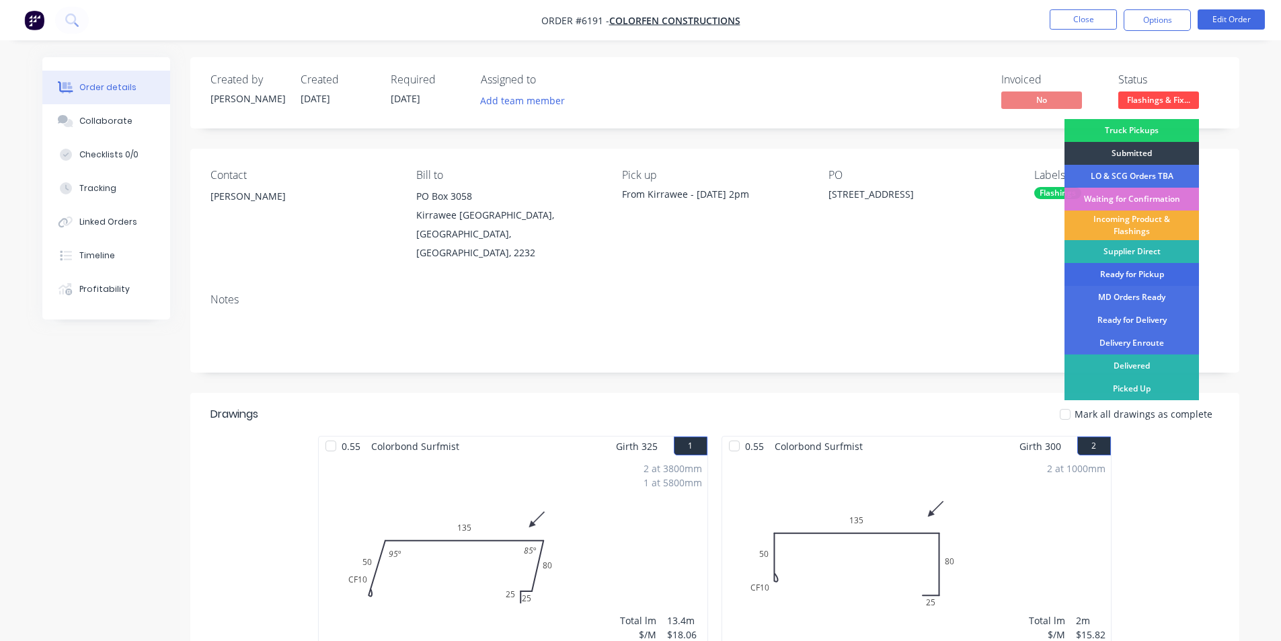
click at [1137, 278] on div "Ready for Pickup" at bounding box center [1132, 274] width 135 height 23
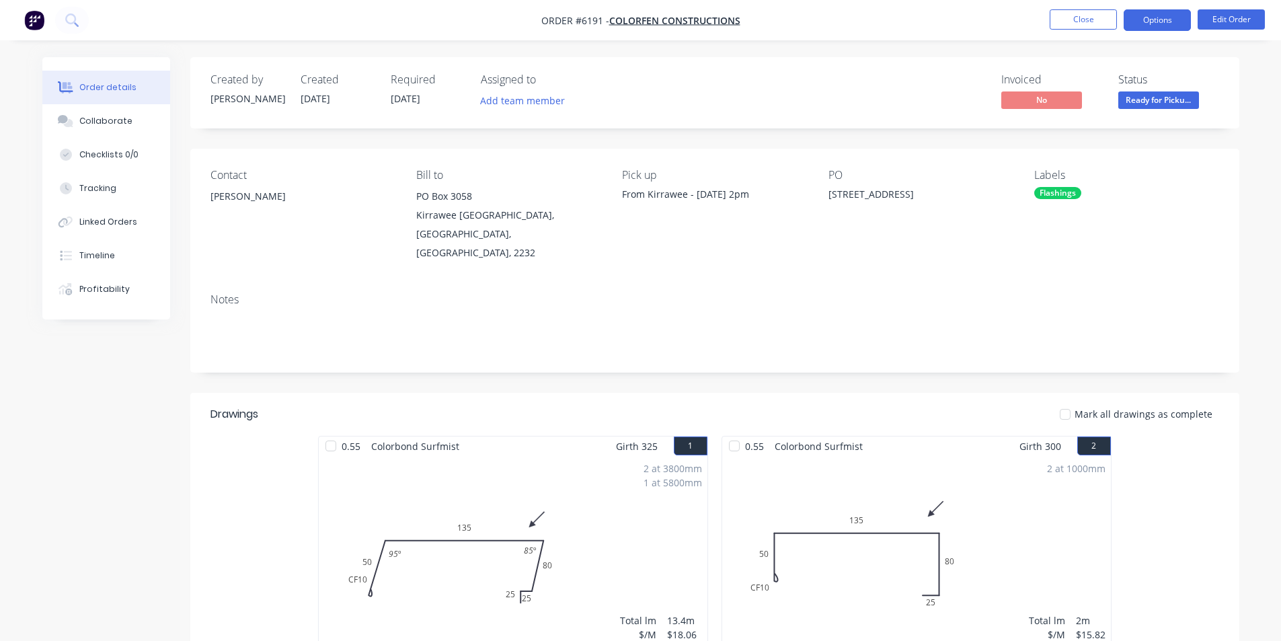
click at [1161, 16] on button "Options" at bounding box center [1157, 20] width 67 height 22
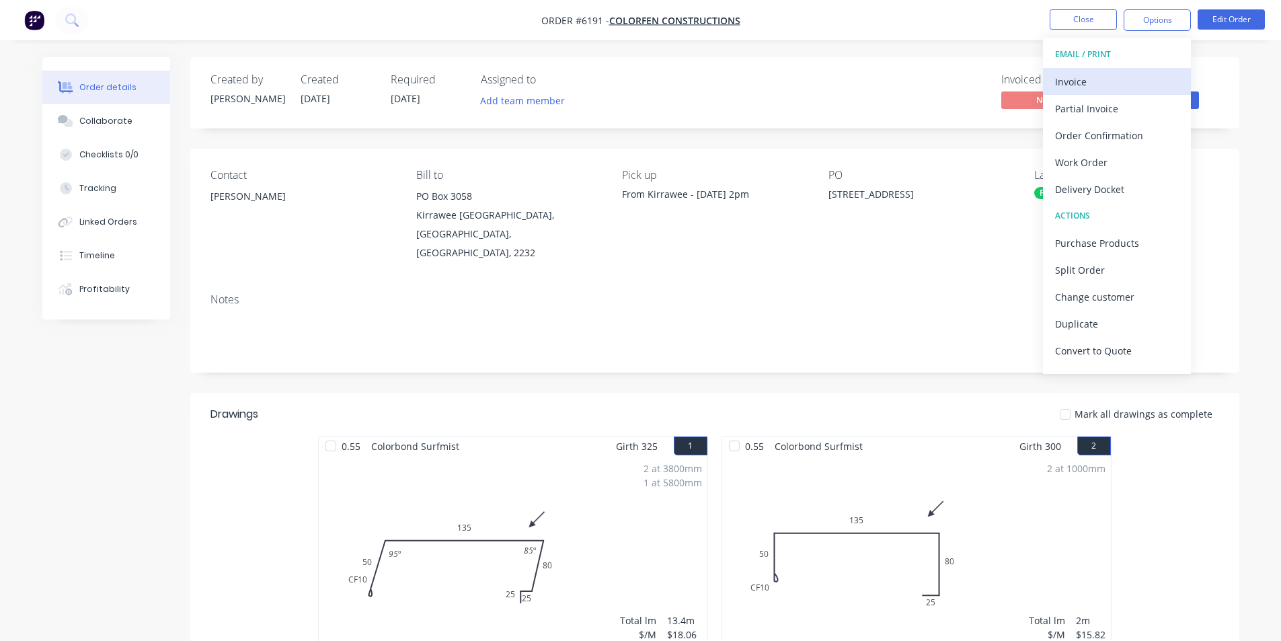
click at [1124, 75] on div "Invoice" at bounding box center [1117, 82] width 124 height 20
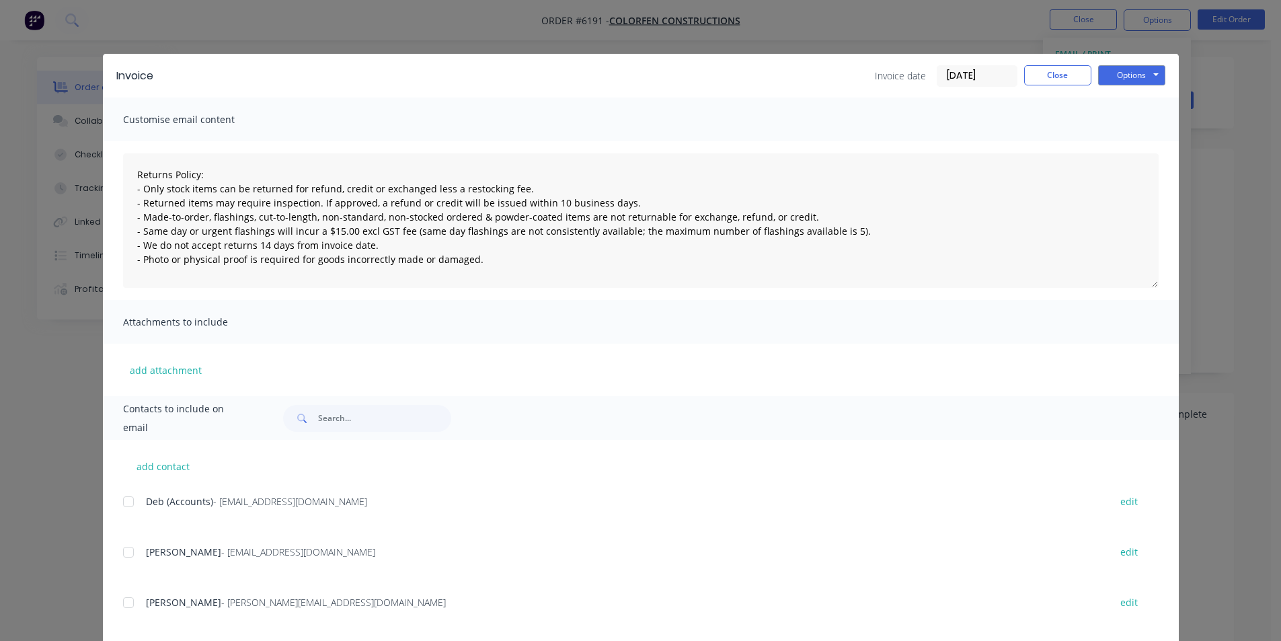
click at [130, 499] on div at bounding box center [128, 501] width 27 height 27
type textarea "Returns Policy: - Only stock items can be returned for refund, credit or exchan…"
click at [1174, 65] on div "Invoice Invoice date 03/10/25 Close Options Preview Print Email Customise email…" at bounding box center [640, 320] width 1281 height 641
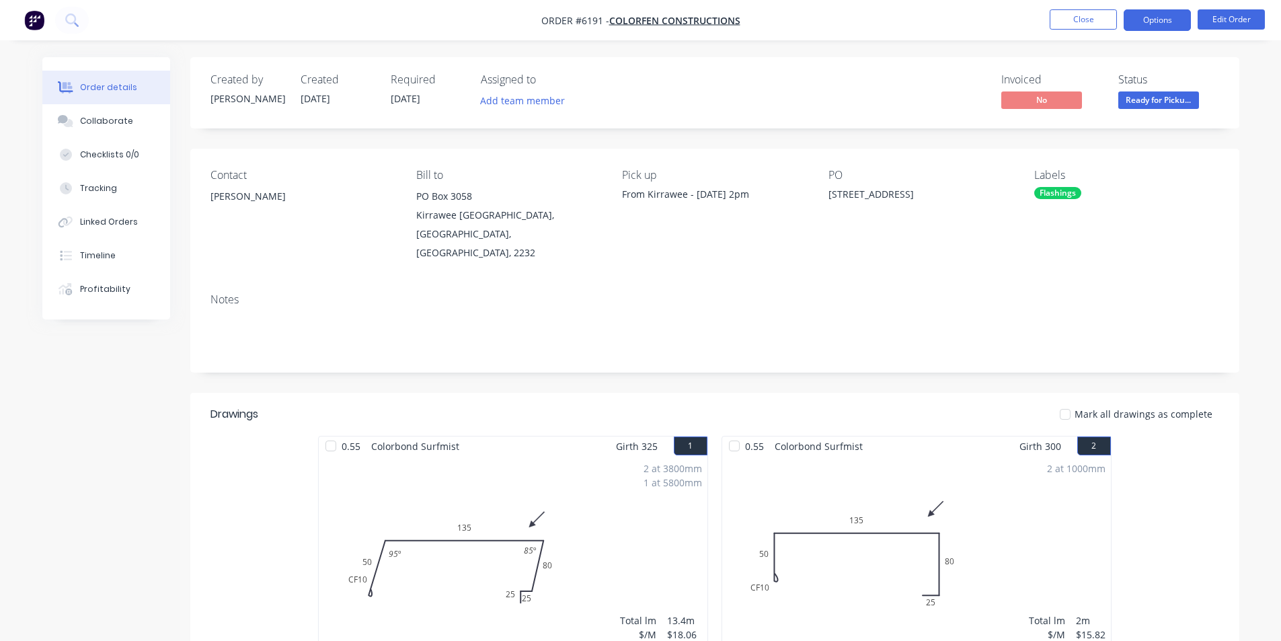
click at [1148, 25] on button "Options" at bounding box center [1157, 20] width 67 height 22
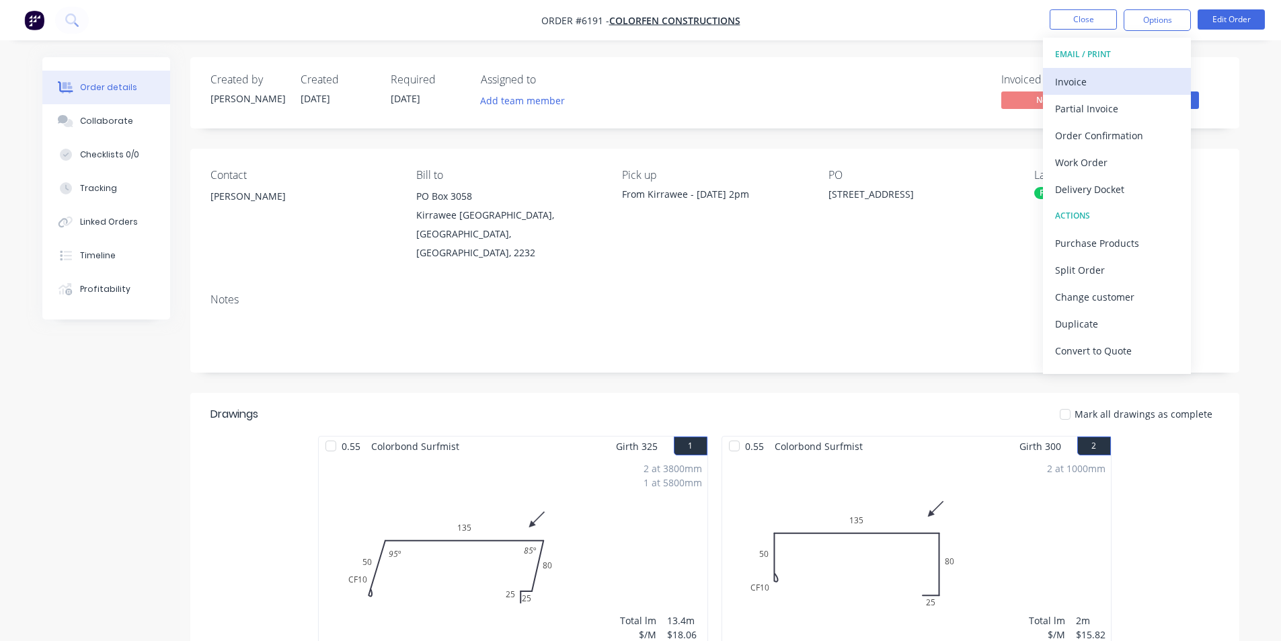
click at [1112, 76] on div "Invoice" at bounding box center [1117, 82] width 124 height 20
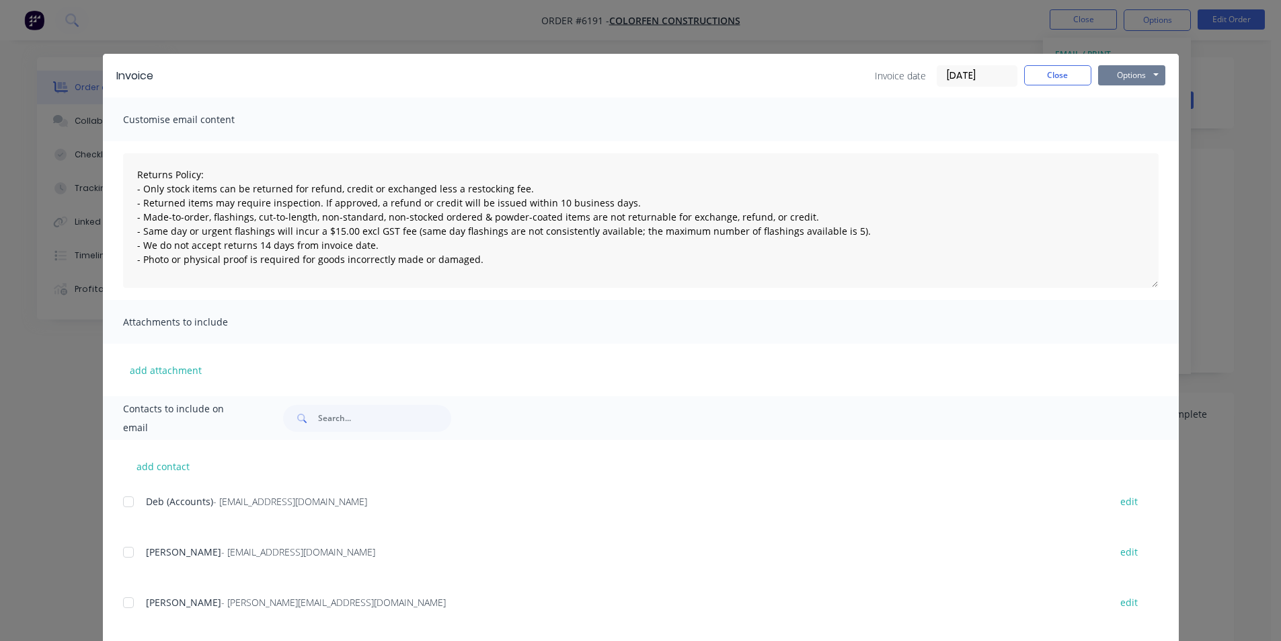
click at [1123, 79] on button "Options" at bounding box center [1131, 75] width 67 height 20
click at [1118, 144] on button "Email" at bounding box center [1141, 143] width 86 height 22
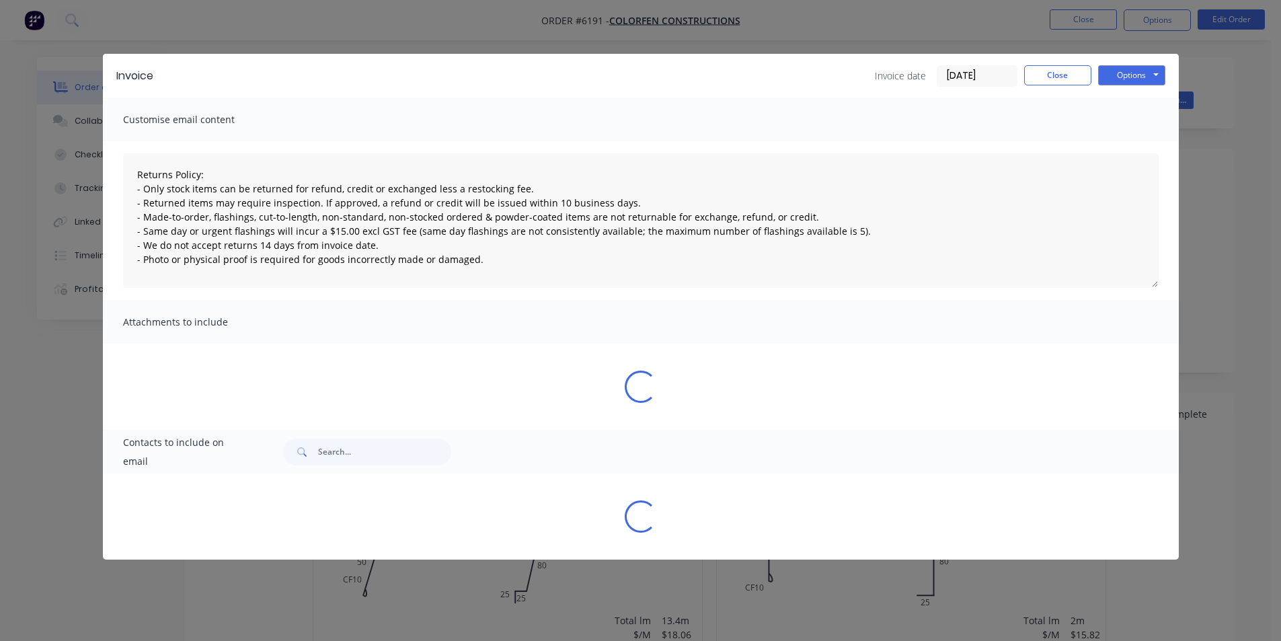
type textarea "Returns Policy: - Only stock items can be returned for refund, credit or exchan…"
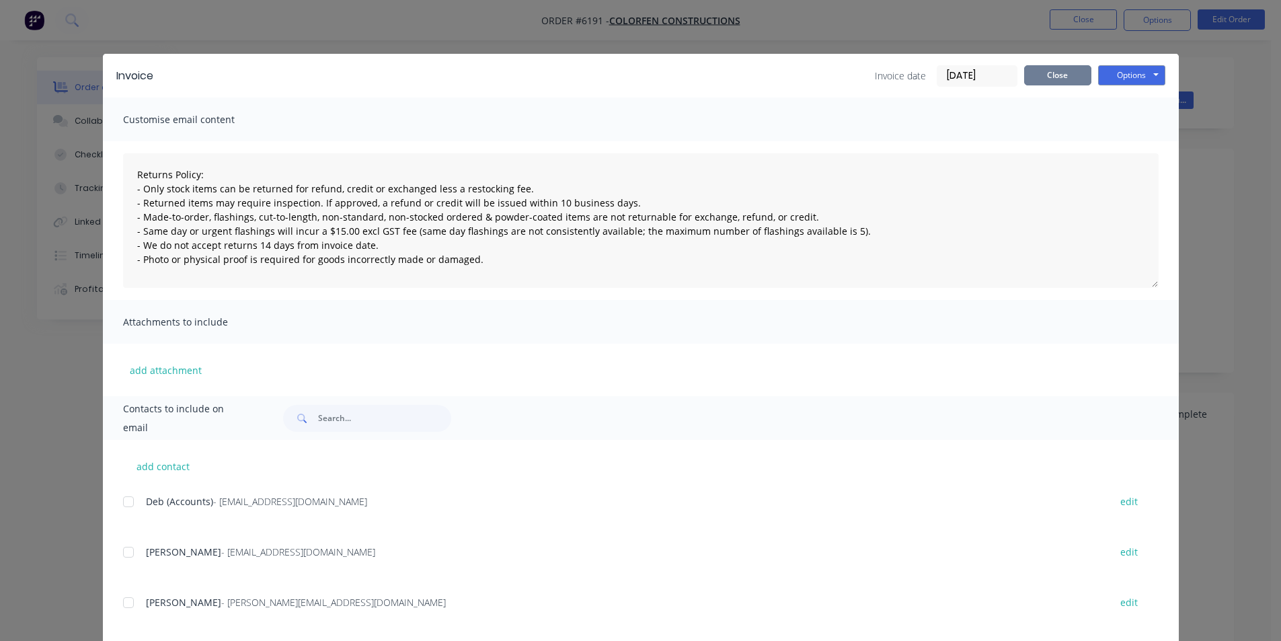
click at [1064, 77] on button "Close" at bounding box center [1057, 75] width 67 height 20
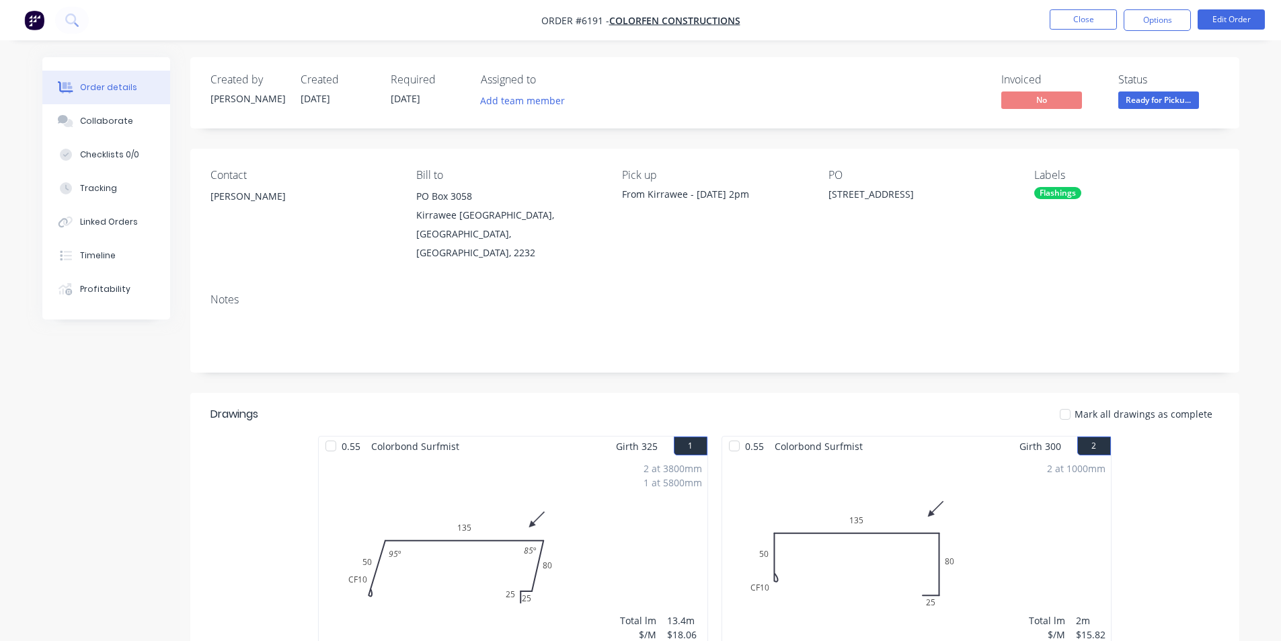
click at [1081, 5] on nav "Order #6191 - Colorfen Constructions Close Options Edit Order" at bounding box center [640, 20] width 1281 height 40
click at [1158, 21] on button "Options" at bounding box center [1157, 20] width 67 height 22
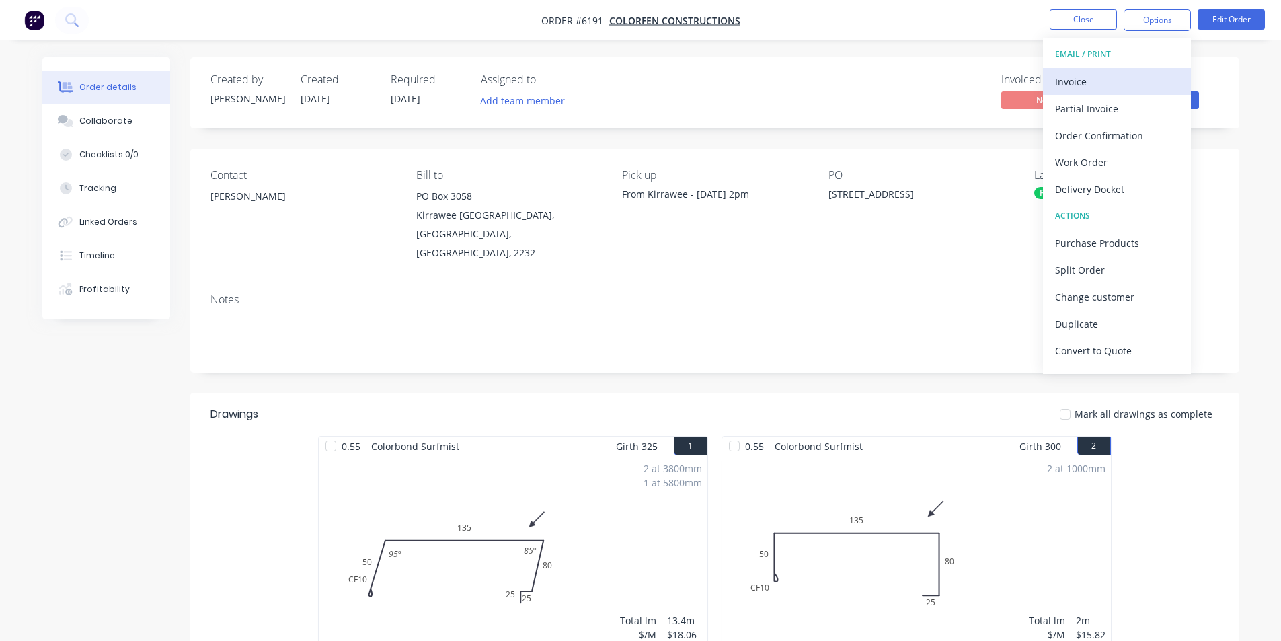
drag, startPoint x: 1117, startPoint y: 87, endPoint x: 1094, endPoint y: 75, distance: 25.9
click at [1094, 75] on div "Invoice" at bounding box center [1117, 82] width 124 height 20
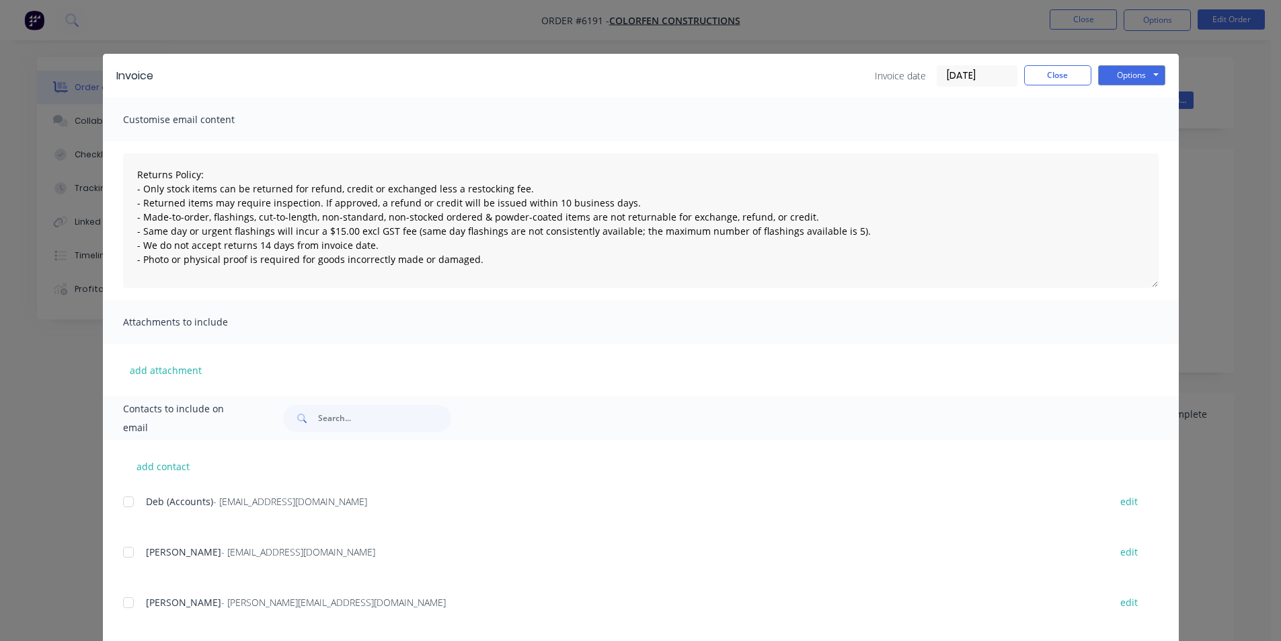
click at [1065, 61] on div "Invoice Invoice date 03/10/25 Close Options Preview Print Email" at bounding box center [641, 76] width 1076 height 44
click at [1065, 68] on button "Close" at bounding box center [1057, 75] width 67 height 20
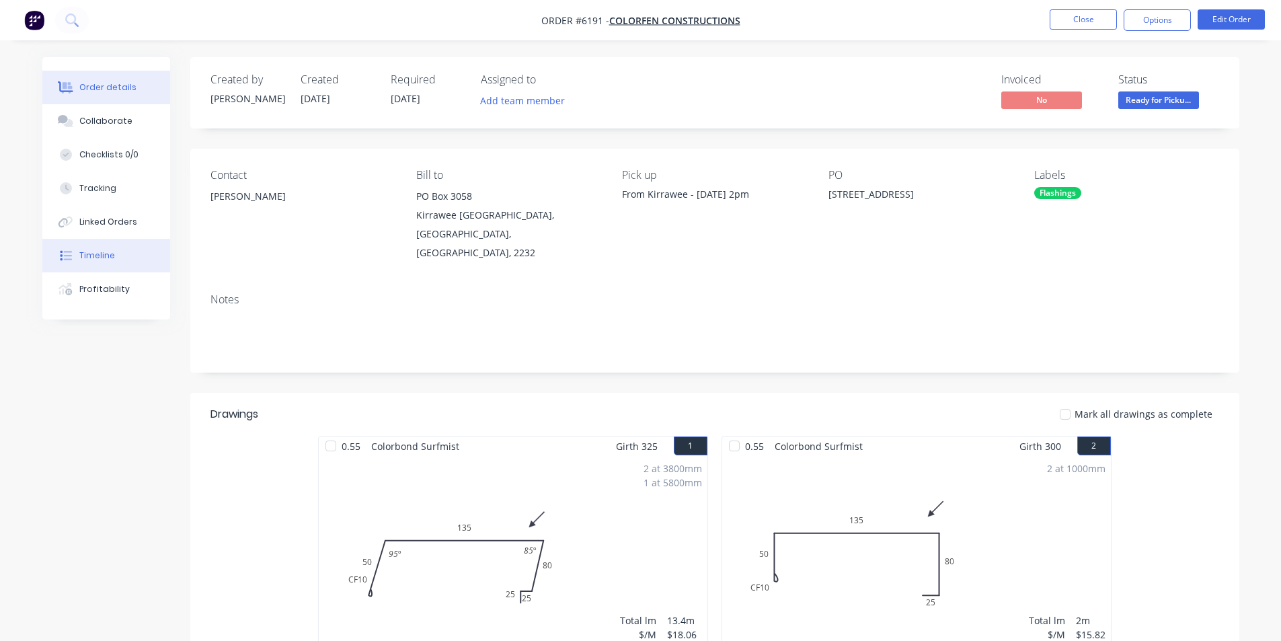
click at [112, 258] on div "Timeline" at bounding box center [97, 256] width 36 height 12
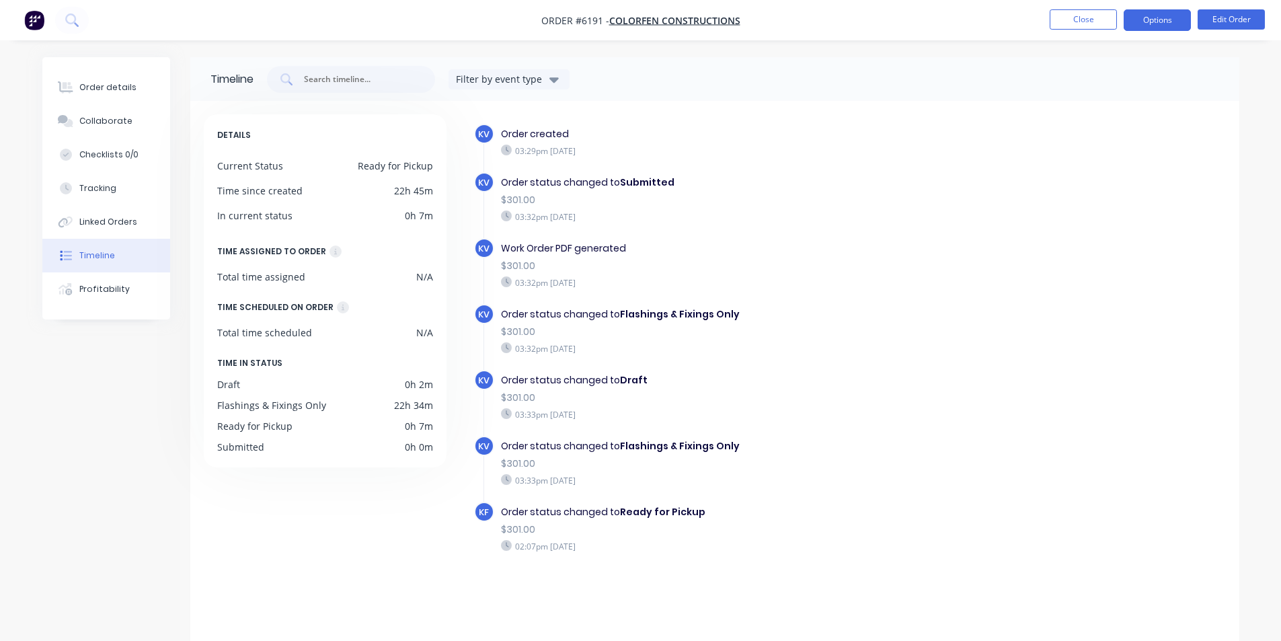
drag, startPoint x: 1155, startPoint y: 23, endPoint x: 1148, endPoint y: 34, distance: 13.1
click at [1155, 24] on button "Options" at bounding box center [1157, 20] width 67 height 22
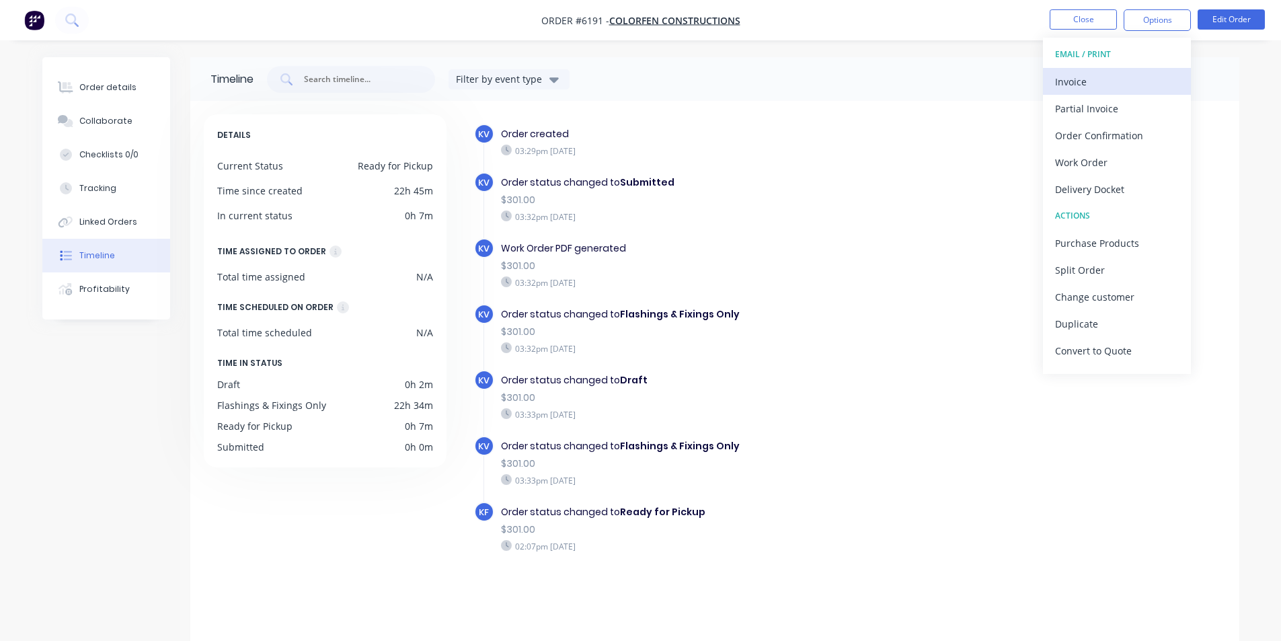
click at [1089, 89] on div "Invoice" at bounding box center [1117, 82] width 124 height 20
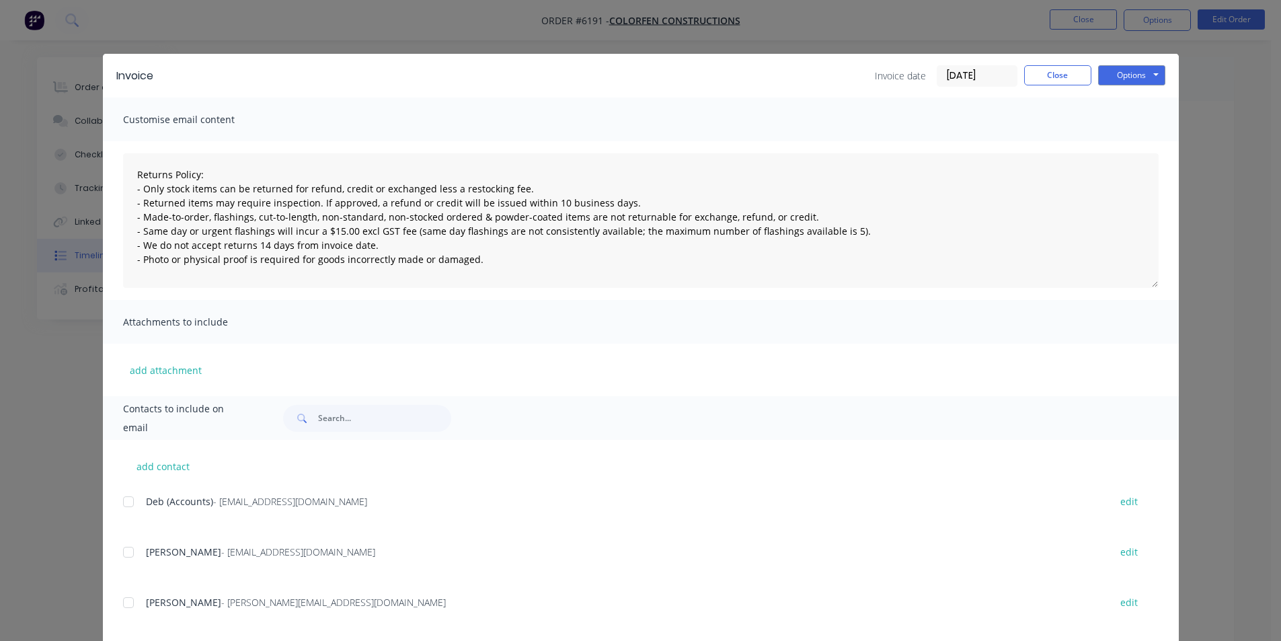
click at [124, 500] on div at bounding box center [128, 501] width 27 height 27
click at [1128, 63] on div "Invoice Invoice date 03/10/25 Close Options Preview Print Email" at bounding box center [641, 76] width 1076 height 44
click at [1127, 81] on button "Options" at bounding box center [1131, 75] width 67 height 20
click at [1126, 144] on button "Email" at bounding box center [1141, 143] width 86 height 22
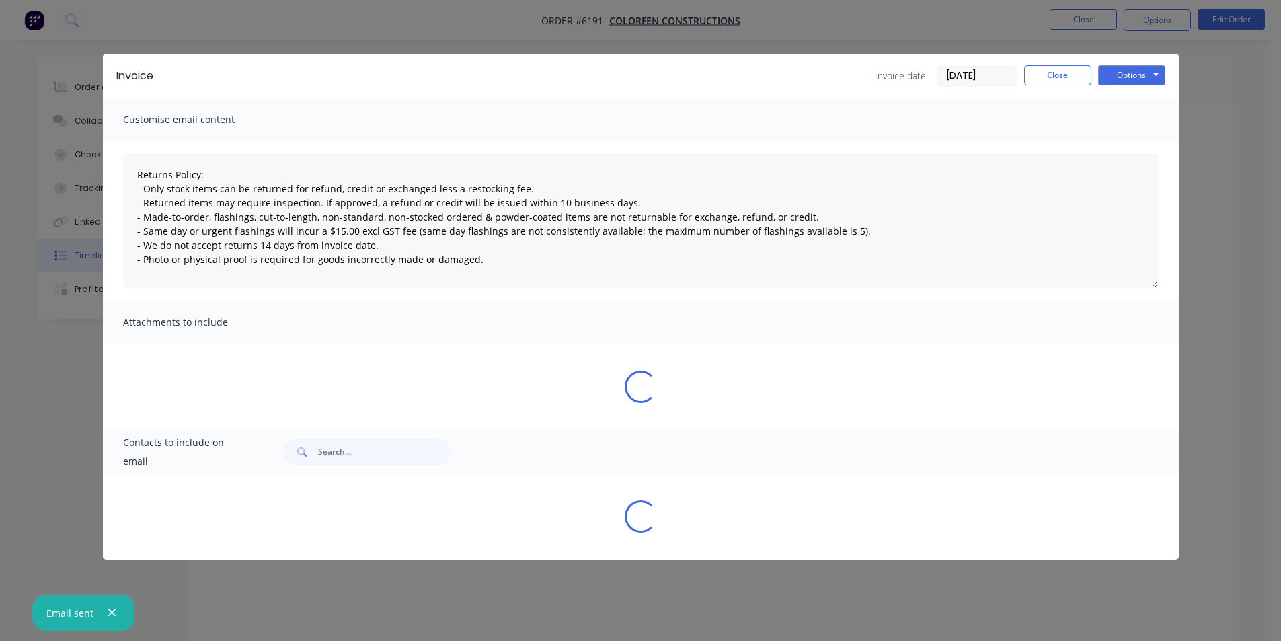
type textarea "Returns Policy: - Only stock items can be returned for refund, credit or exchan…"
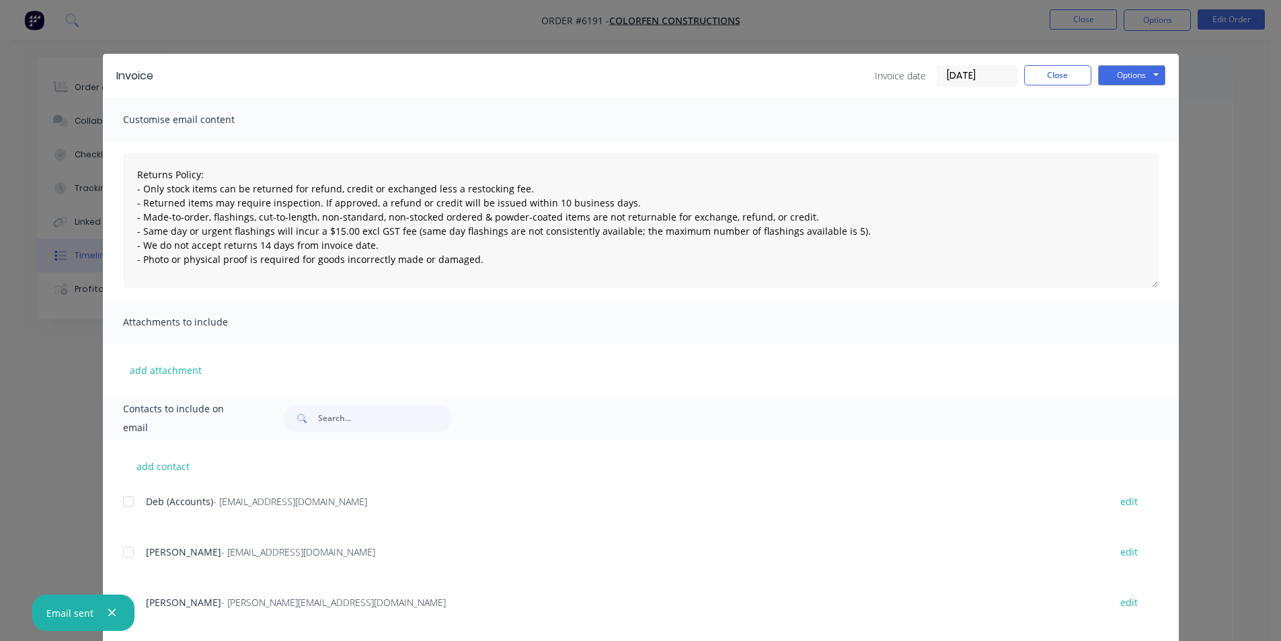
click at [109, 615] on icon "button" at bounding box center [112, 613] width 9 height 12
click at [1040, 79] on button "Close" at bounding box center [1057, 75] width 67 height 20
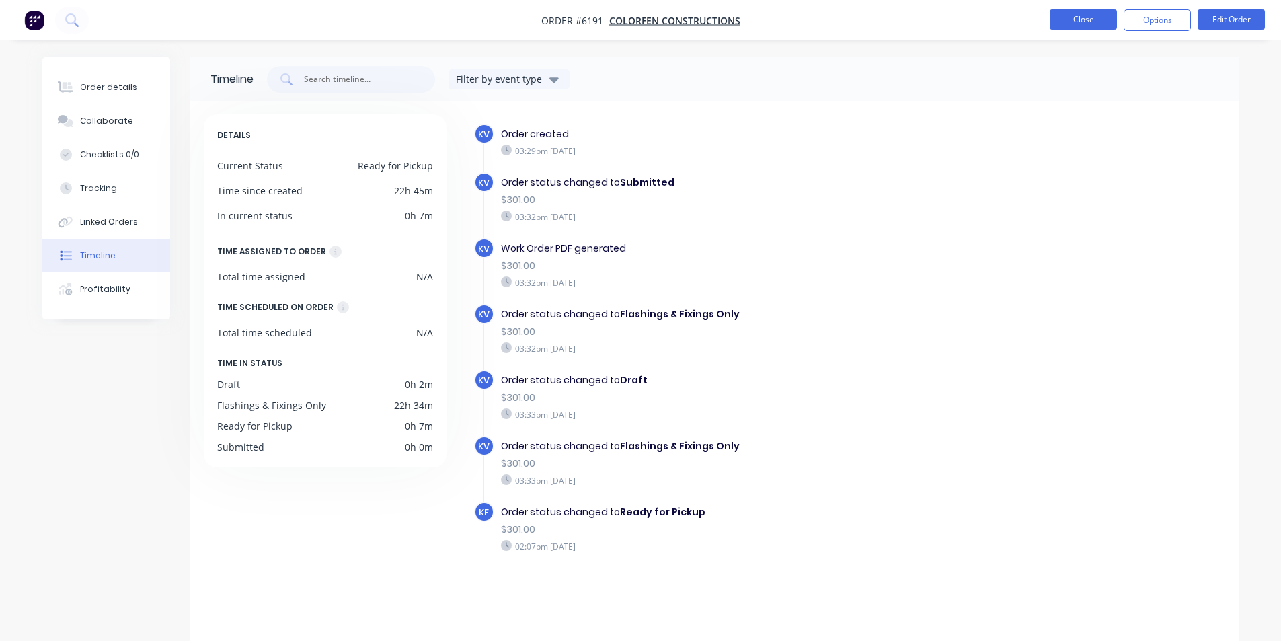
click at [1096, 19] on button "Close" at bounding box center [1083, 19] width 67 height 20
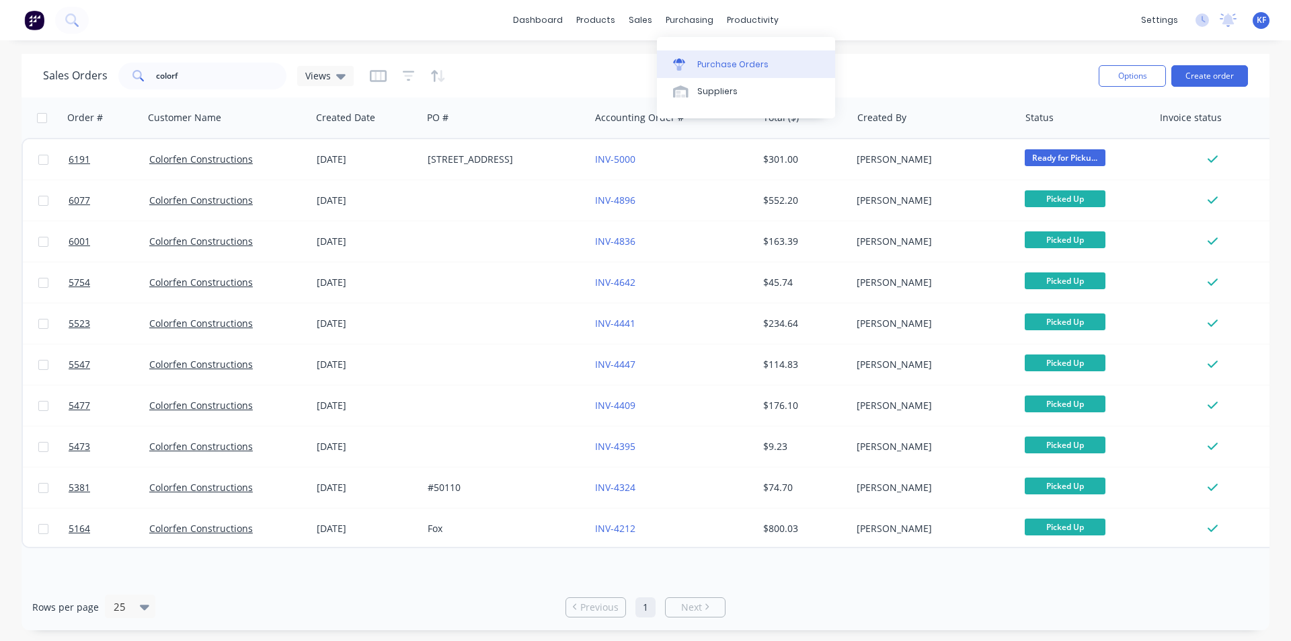
click at [719, 71] on link "Purchase Orders" at bounding box center [746, 63] width 178 height 27
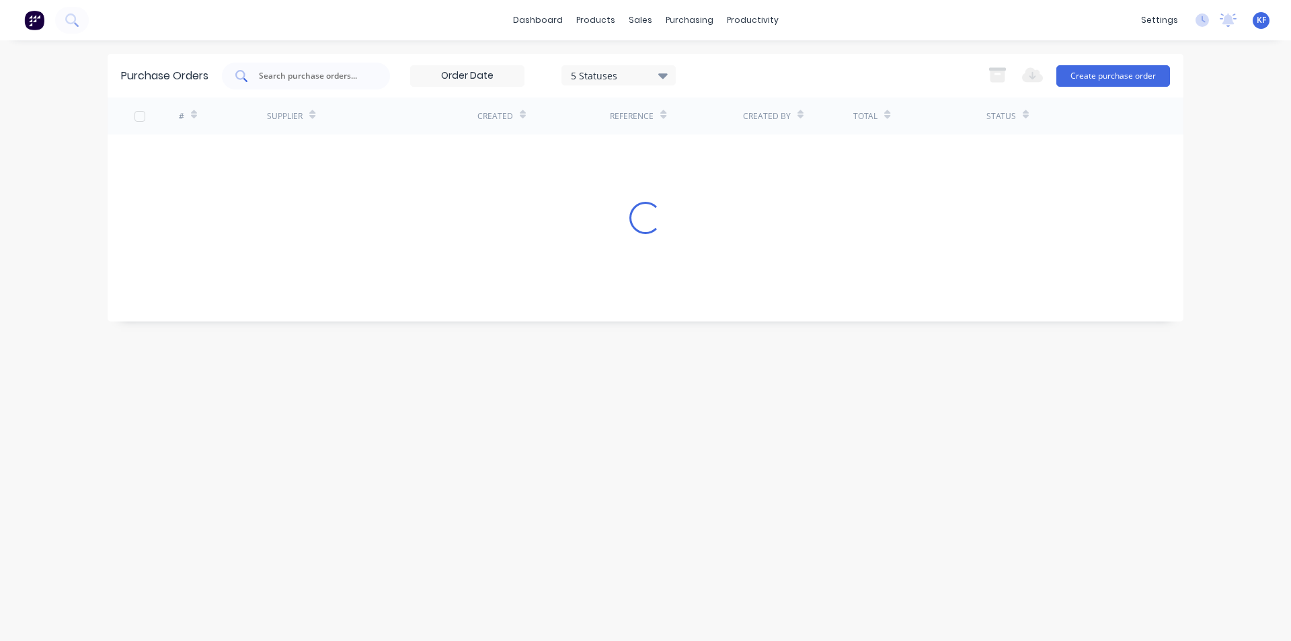
click at [301, 67] on div at bounding box center [306, 76] width 168 height 27
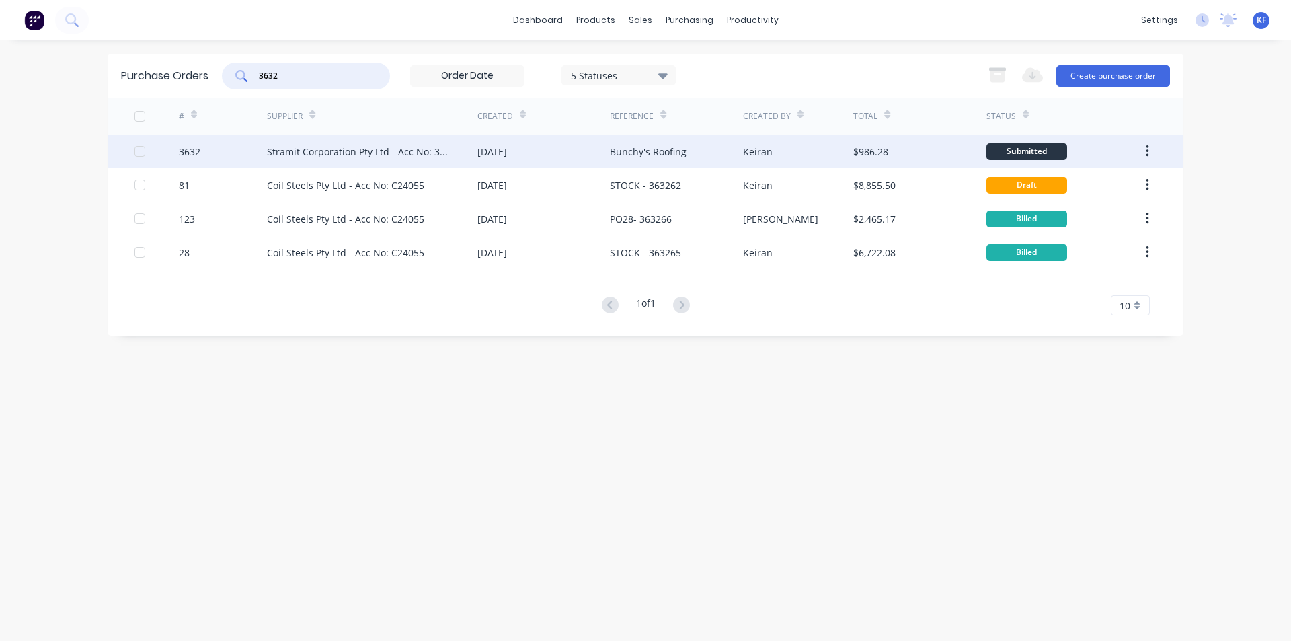
type input "3632"
click at [408, 156] on div "Stramit Corporation Pty Ltd - Acc No: 32915" at bounding box center [359, 152] width 184 height 14
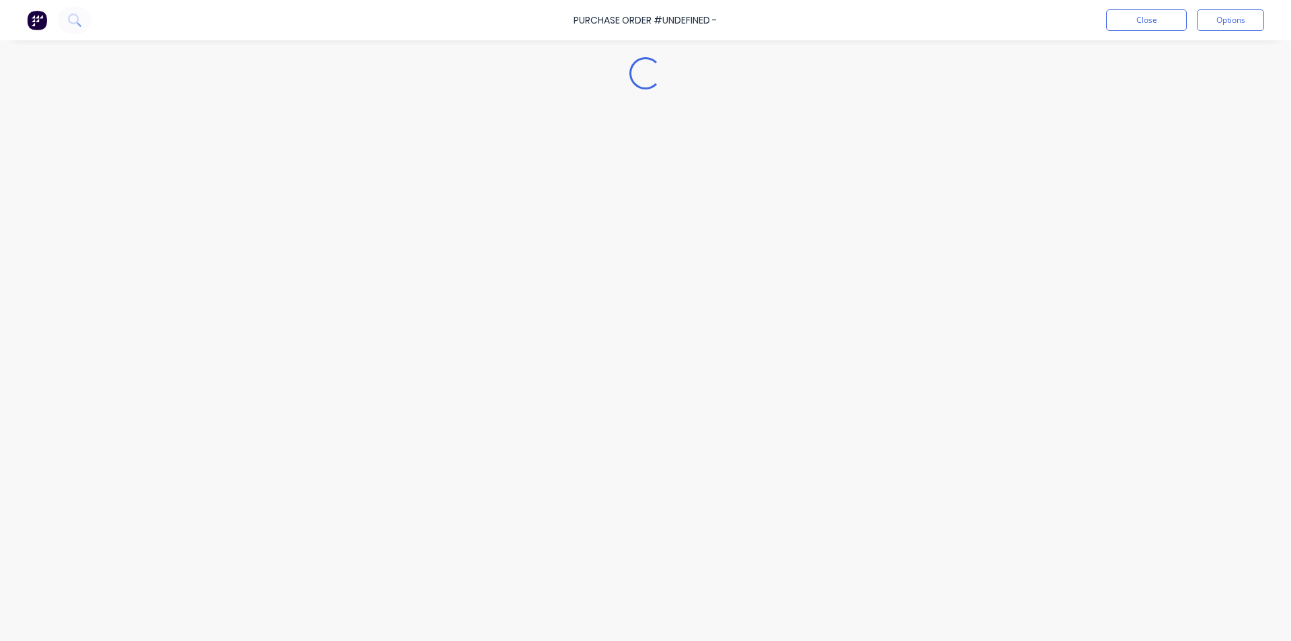
type textarea "x"
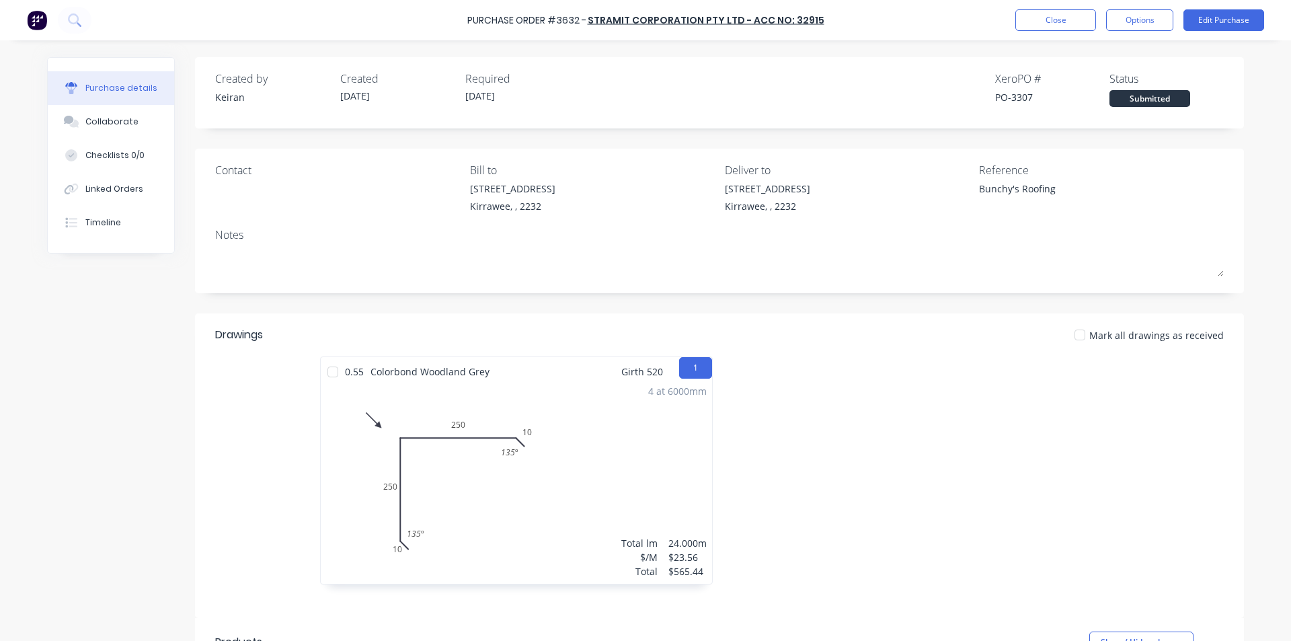
drag, startPoint x: 124, startPoint y: 116, endPoint x: 202, endPoint y: 122, distance: 78.2
click at [124, 116] on div "Collaborate" at bounding box center [111, 122] width 53 height 12
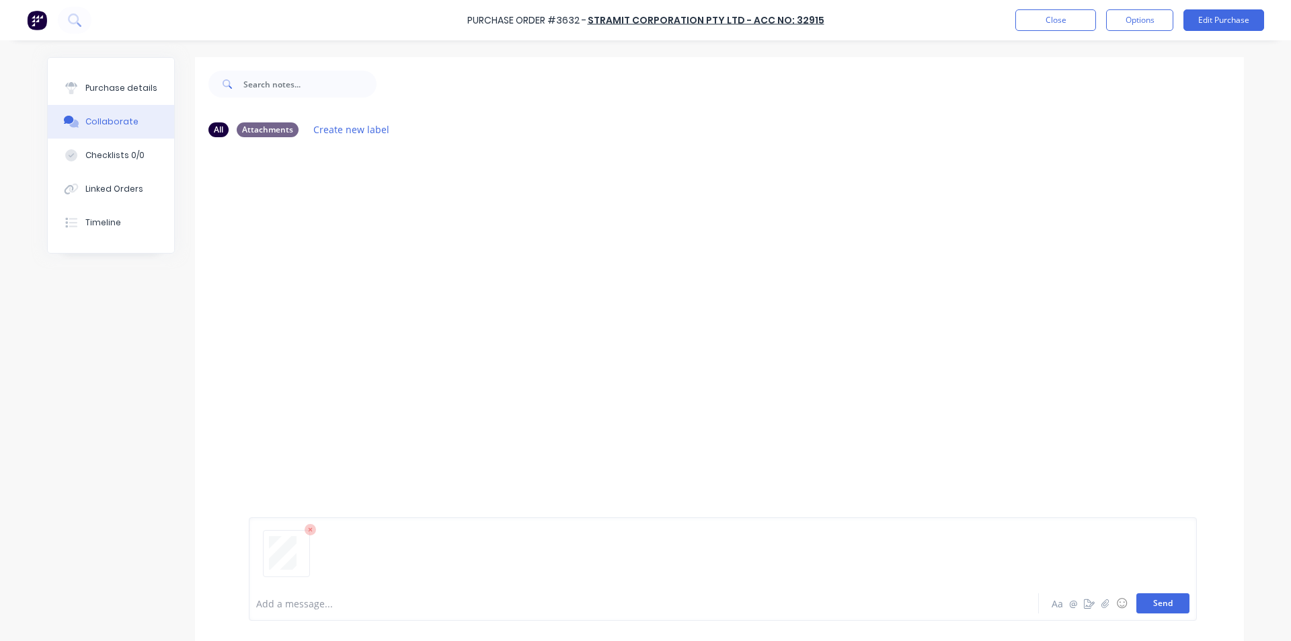
click at [1160, 605] on button "Send" at bounding box center [1163, 603] width 53 height 20
click at [1044, 20] on button "Close" at bounding box center [1056, 20] width 81 height 22
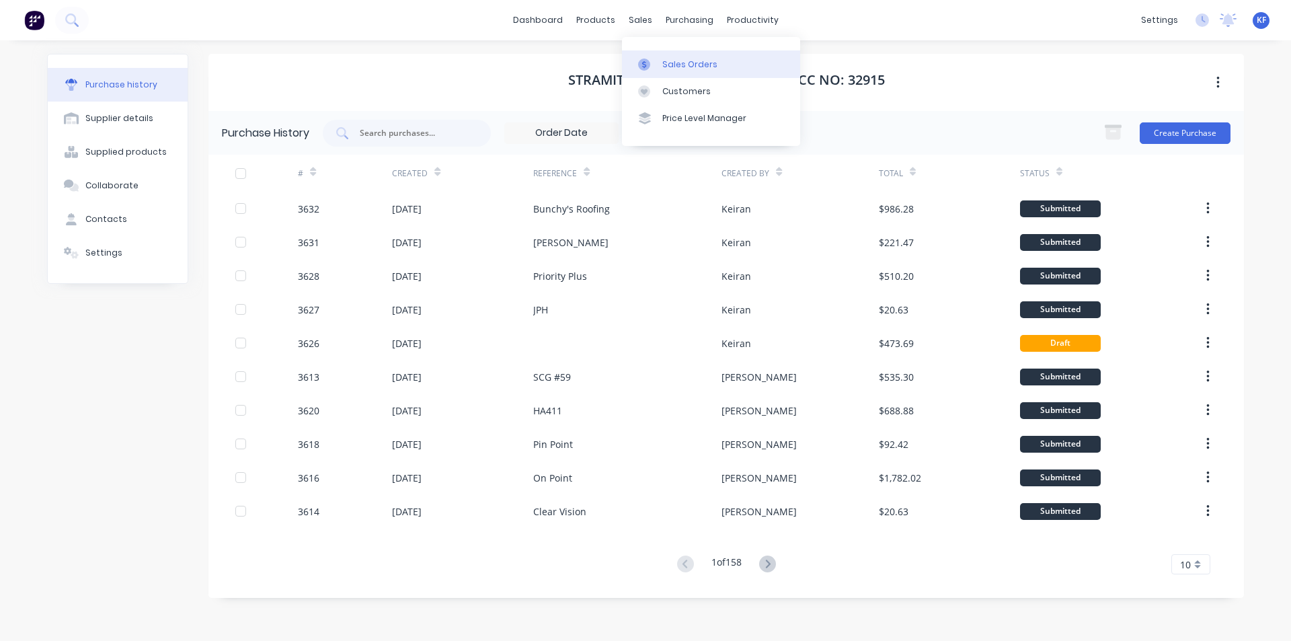
click at [667, 59] on div "Sales Orders" at bounding box center [689, 65] width 55 height 12
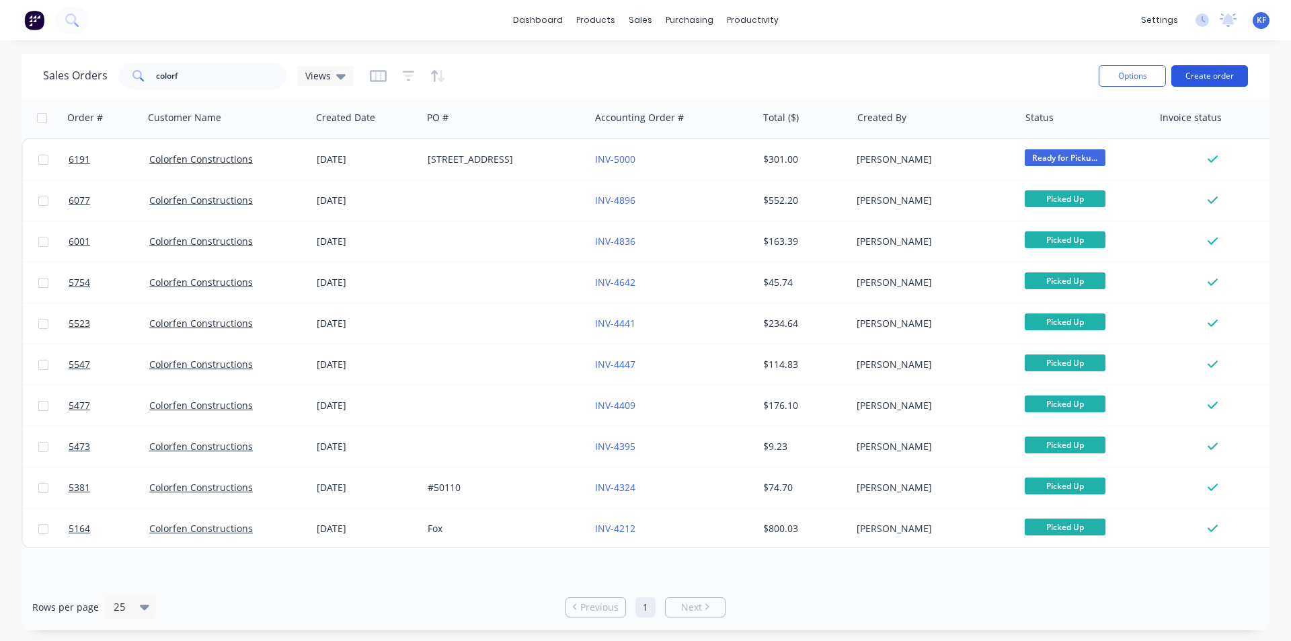
click at [1200, 84] on button "Create order" at bounding box center [1210, 76] width 77 height 22
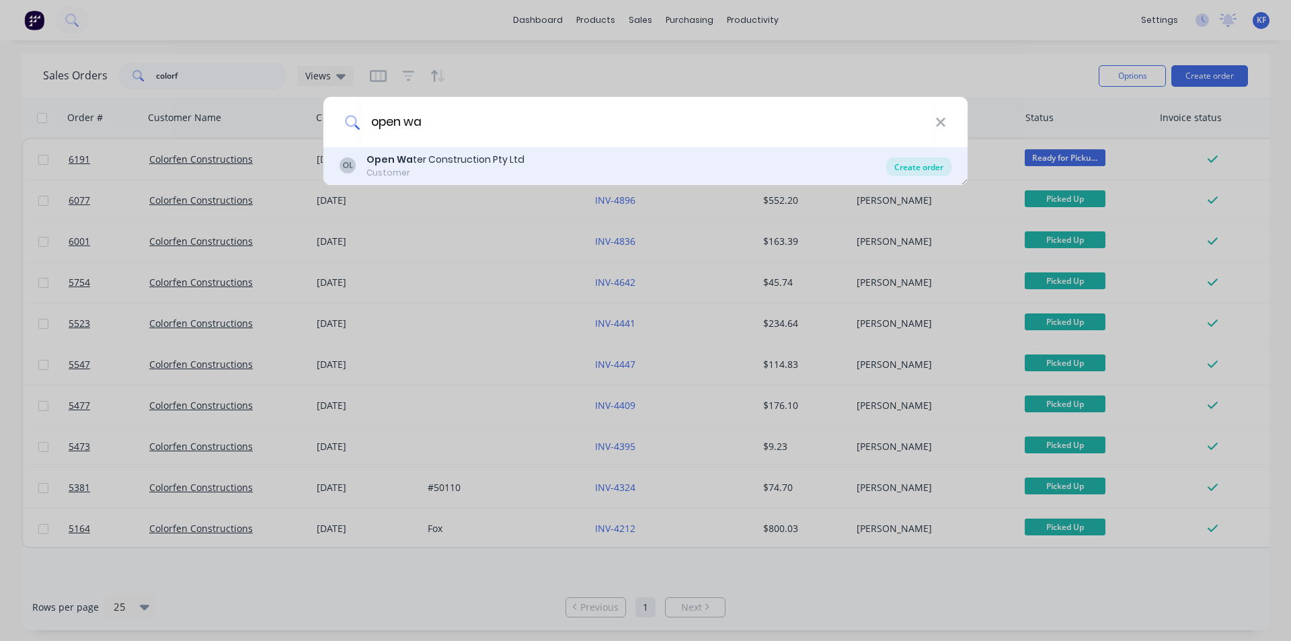
type input "open wa"
click at [944, 166] on div "Create order" at bounding box center [918, 166] width 65 height 19
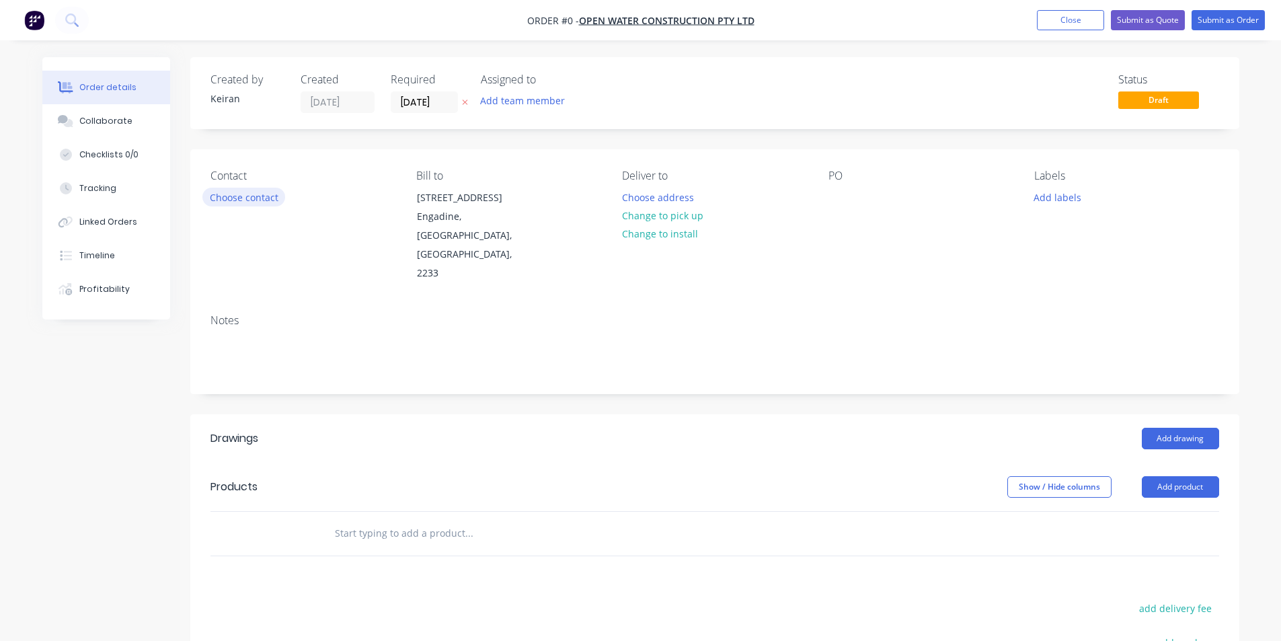
click at [265, 204] on button "Choose contact" at bounding box center [243, 197] width 83 height 18
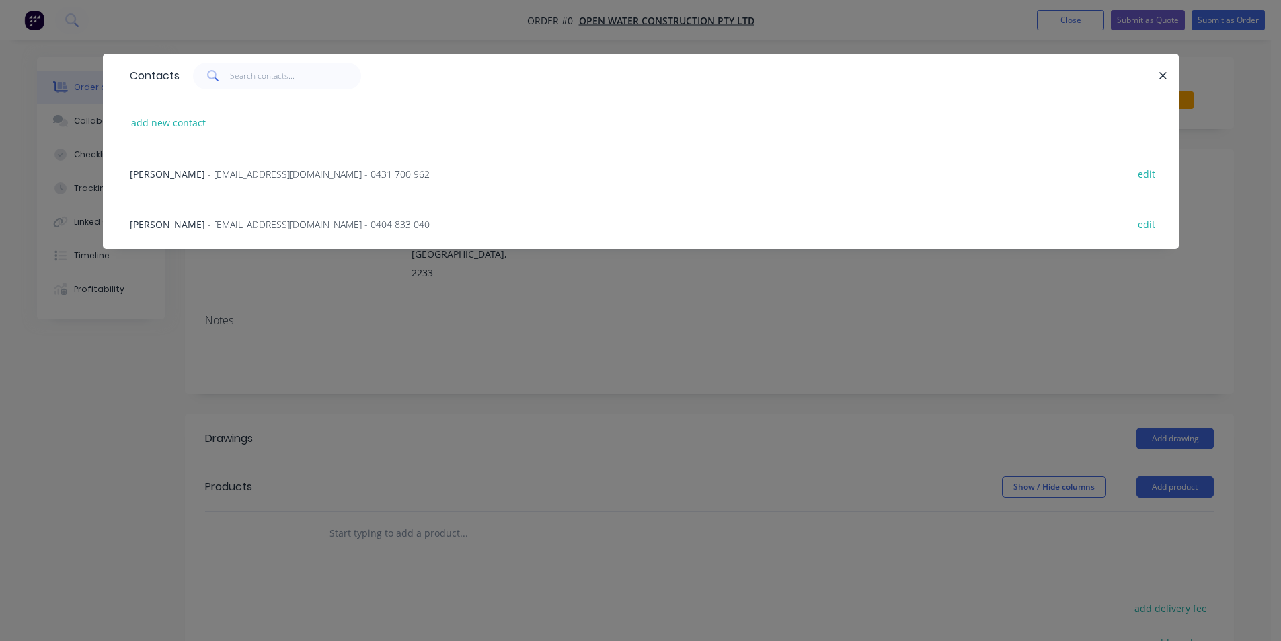
click at [262, 174] on span "- info@openwaterconstructions.com - 0431 700 962" at bounding box center [319, 173] width 222 height 13
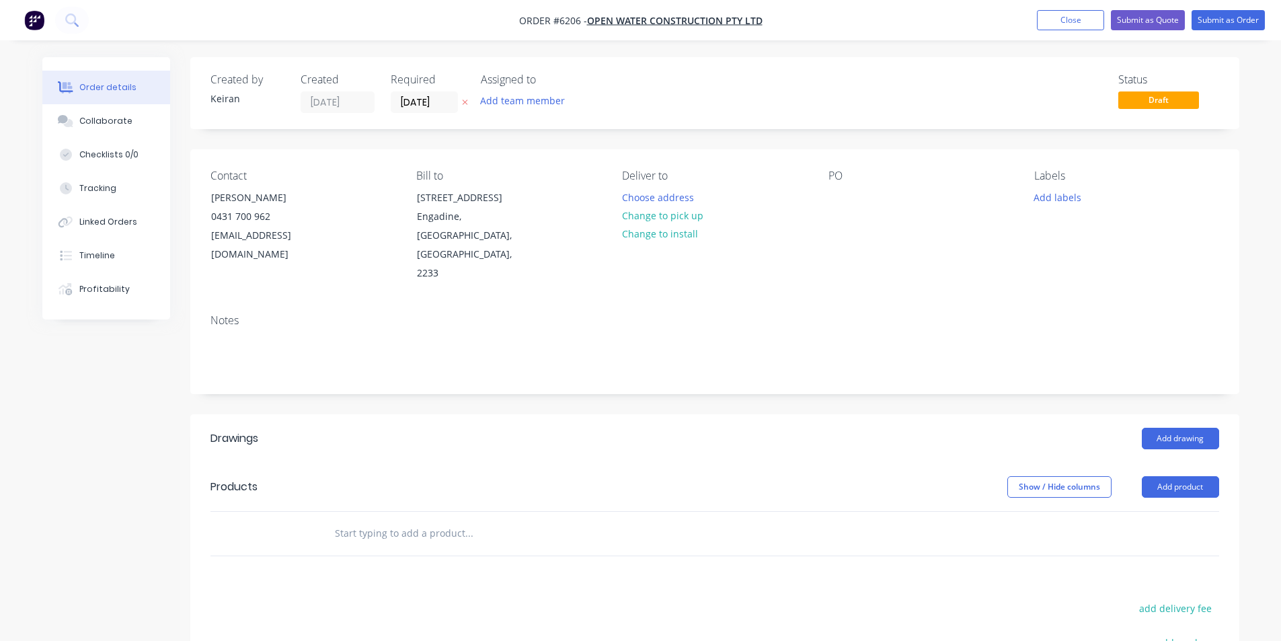
click at [432, 114] on div "Created by Keiran Created 03/10/25 Required 03/10/25 Assigned to Add team membe…" at bounding box center [714, 93] width 1049 height 72
click at [429, 107] on input "[DATE]" at bounding box center [424, 102] width 66 height 20
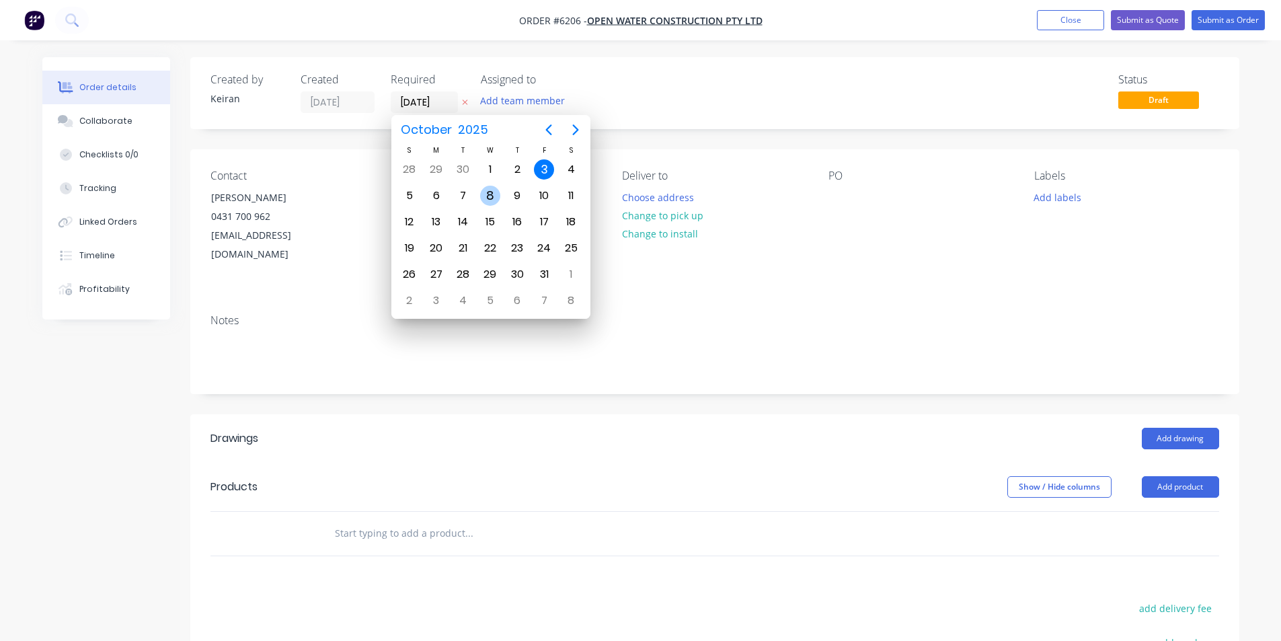
click at [495, 192] on div "8" at bounding box center [490, 196] width 20 height 20
type input "[DATE]"
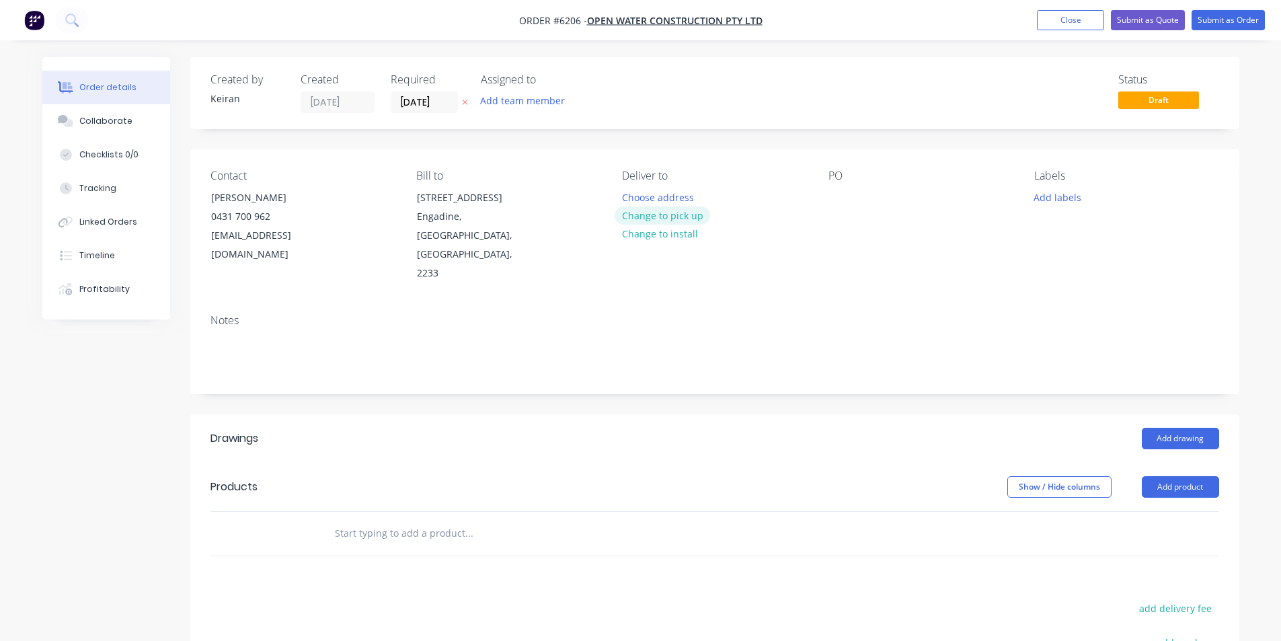
click at [675, 217] on button "Change to pick up" at bounding box center [662, 215] width 95 height 18
click at [1153, 428] on button "Add drawing" at bounding box center [1180, 439] width 77 height 22
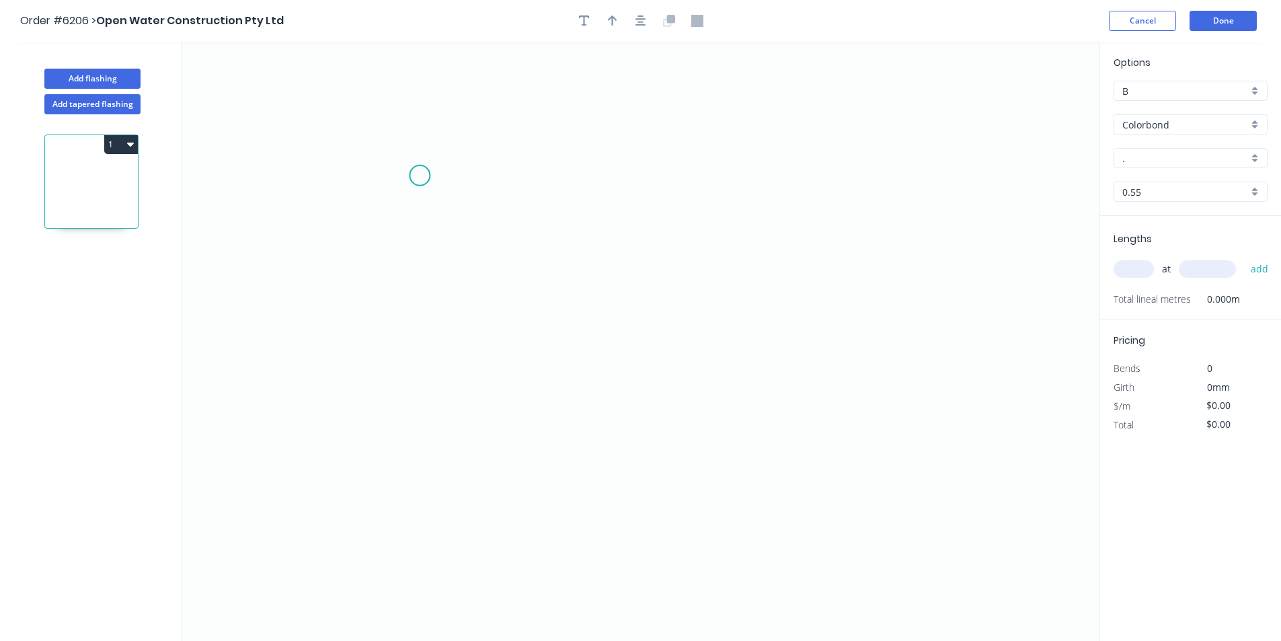
click at [471, 165] on icon "0" at bounding box center [641, 341] width 918 height 599
click at [552, 163] on icon "0" at bounding box center [641, 341] width 918 height 599
click at [536, 519] on icon "0 ?" at bounding box center [641, 341] width 918 height 599
click at [536, 519] on icon "0 ? ?" at bounding box center [641, 341] width 918 height 599
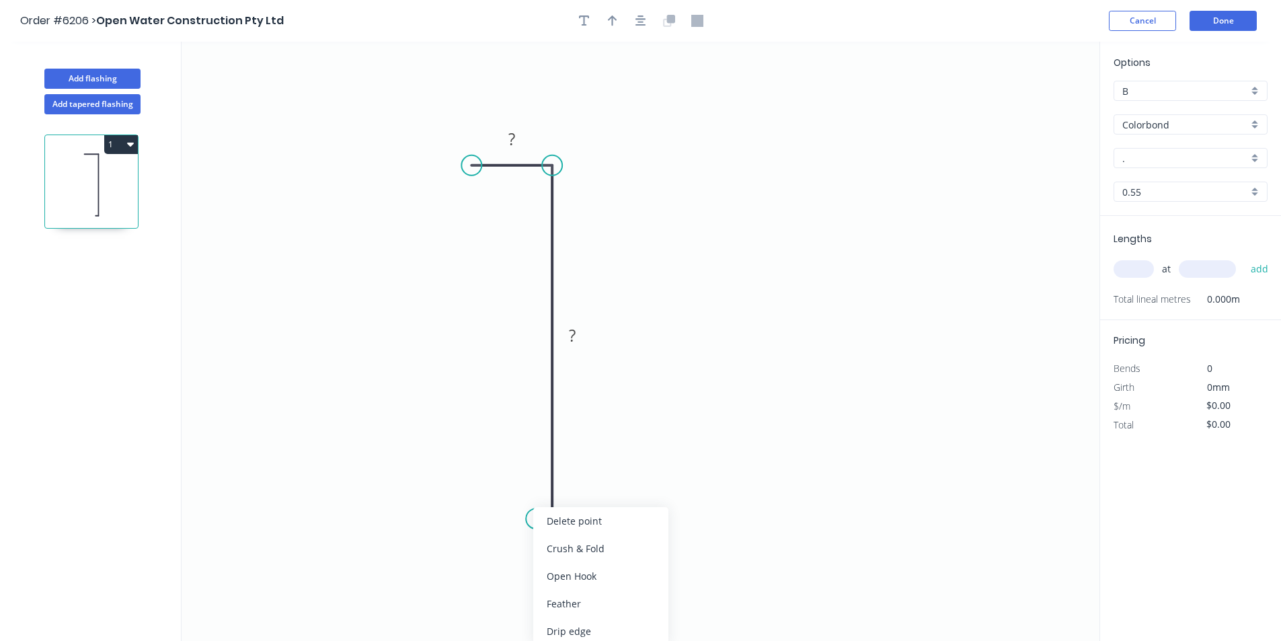
click at [553, 529] on div "Delete point" at bounding box center [600, 521] width 135 height 28
click at [519, 139] on rect at bounding box center [511, 139] width 27 height 19
click at [644, 11] on div at bounding box center [640, 21] width 141 height 20
type input "$11.51"
click at [644, 21] on icon "button" at bounding box center [641, 21] width 11 height 12
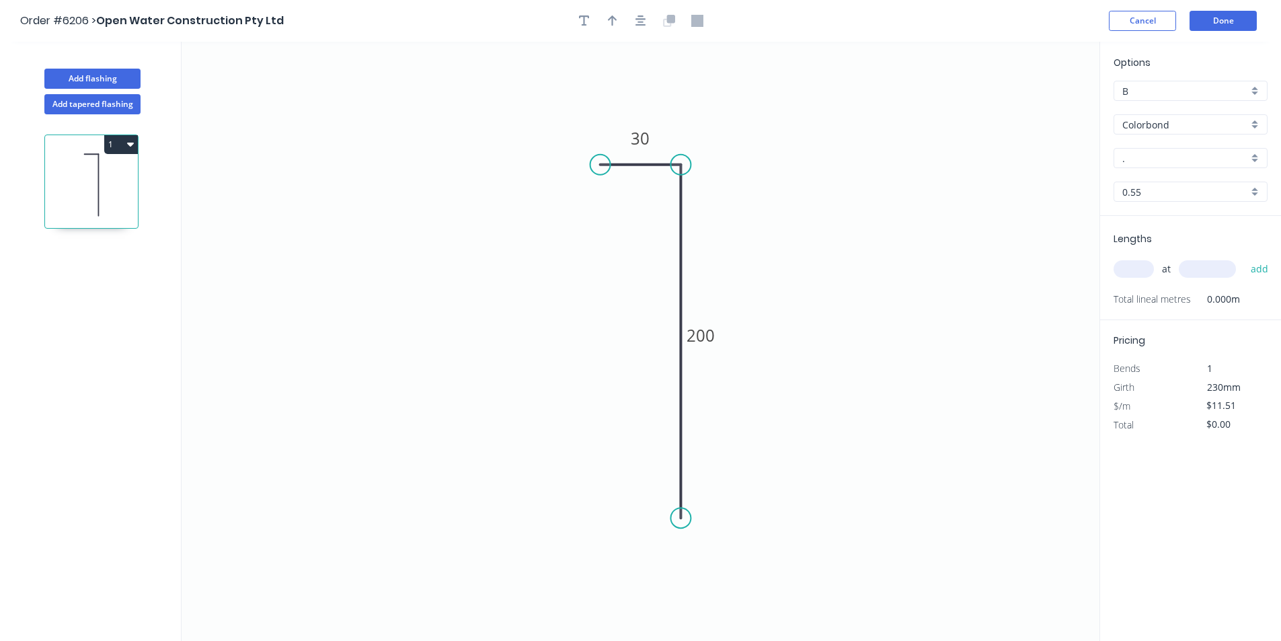
click at [623, 16] on div at bounding box center [640, 21] width 141 height 20
click at [617, 18] on button "button" at bounding box center [613, 21] width 20 height 20
click at [1030, 108] on icon at bounding box center [1032, 93] width 12 height 43
drag, startPoint x: 1031, startPoint y: 108, endPoint x: 773, endPoint y: 169, distance: 265.6
click at [788, 169] on icon at bounding box center [807, 155] width 39 height 39
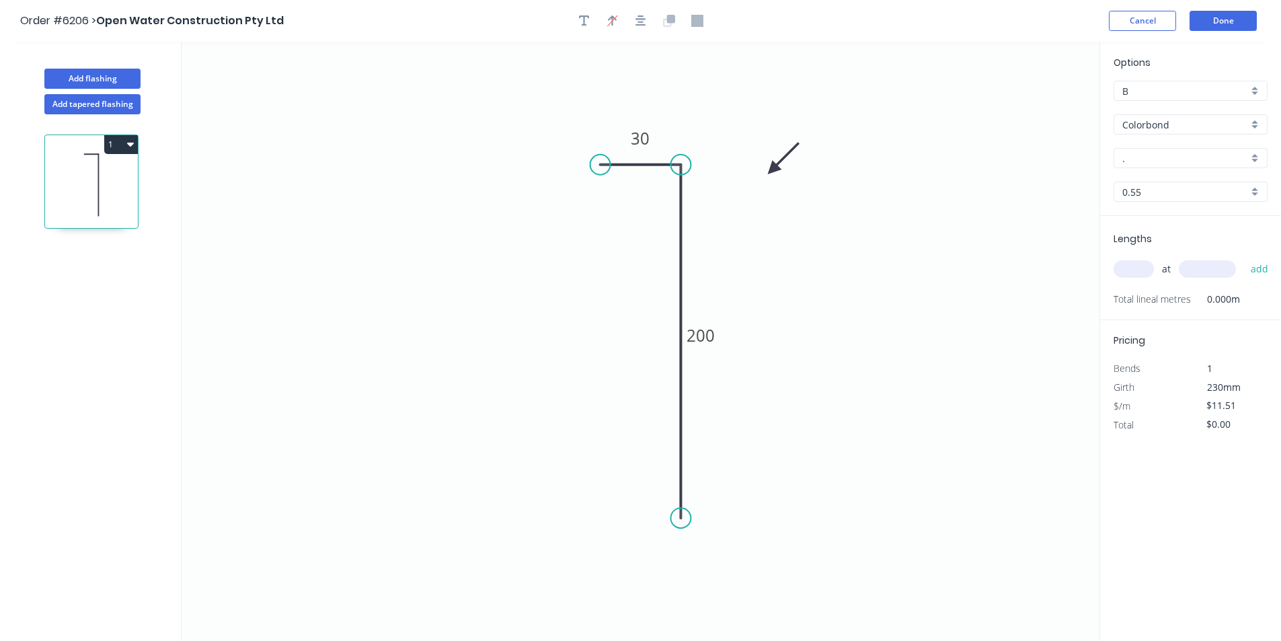
click at [1161, 159] on input "." at bounding box center [1185, 158] width 126 height 14
click at [1165, 179] on div "Night Sky" at bounding box center [1190, 184] width 153 height 24
type input "Night Sky"
click at [1147, 274] on input "text" at bounding box center [1134, 268] width 40 height 17
type input "2"
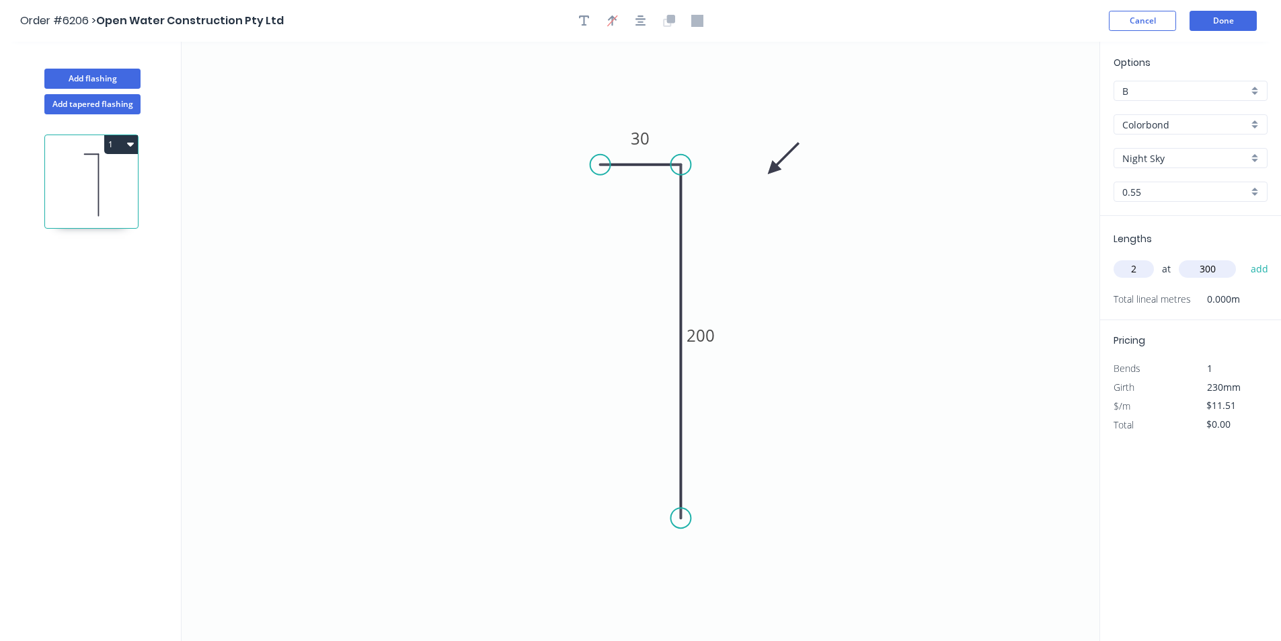
type input "300"
click at [1244, 258] on button "add" at bounding box center [1260, 269] width 32 height 23
click at [1267, 299] on icon "button" at bounding box center [1262, 297] width 12 height 16
type input "$0.00"
click at [1149, 263] on input "text" at bounding box center [1134, 268] width 40 height 17
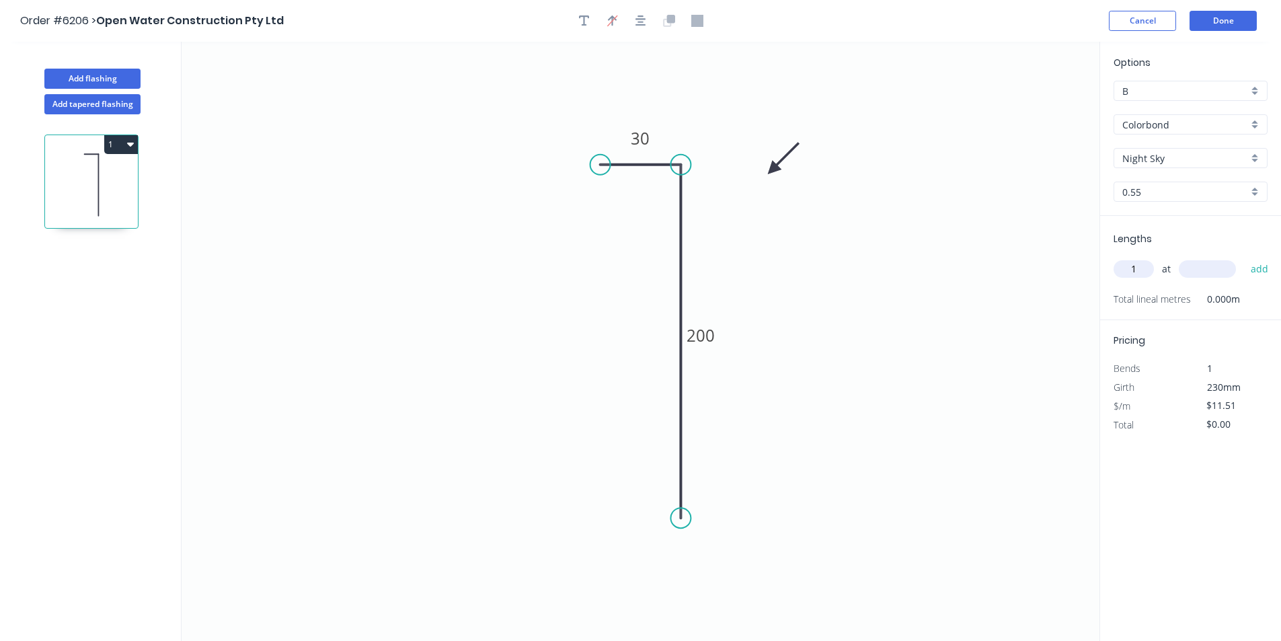
type input "1"
type input "500"
click at [1244, 258] on button "add" at bounding box center [1260, 269] width 32 height 23
click at [1251, 299] on div "1 at 500mm" at bounding box center [1192, 296] width 157 height 19
click at [1260, 303] on icon "button" at bounding box center [1262, 297] width 12 height 16
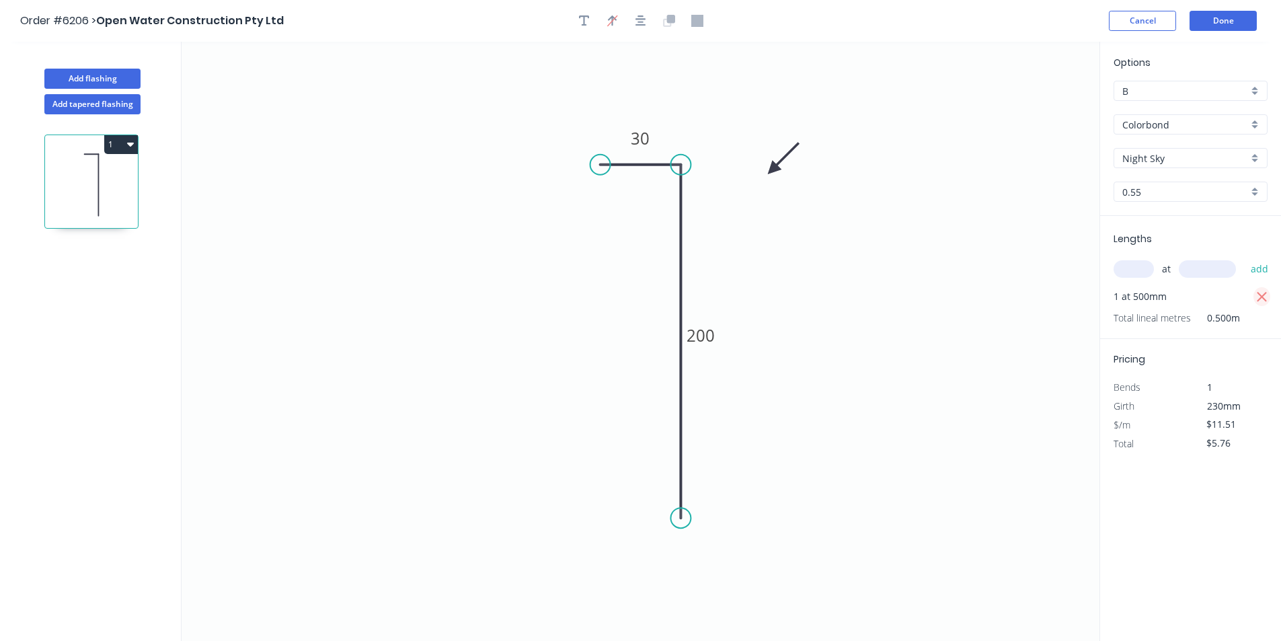
type input "$0.00"
click at [1233, 7] on header "Order #6206 > Open Water Construction Pty Ltd Cancel Done" at bounding box center [640, 21] width 1281 height 42
click at [1237, 19] on button "Done" at bounding box center [1223, 21] width 67 height 20
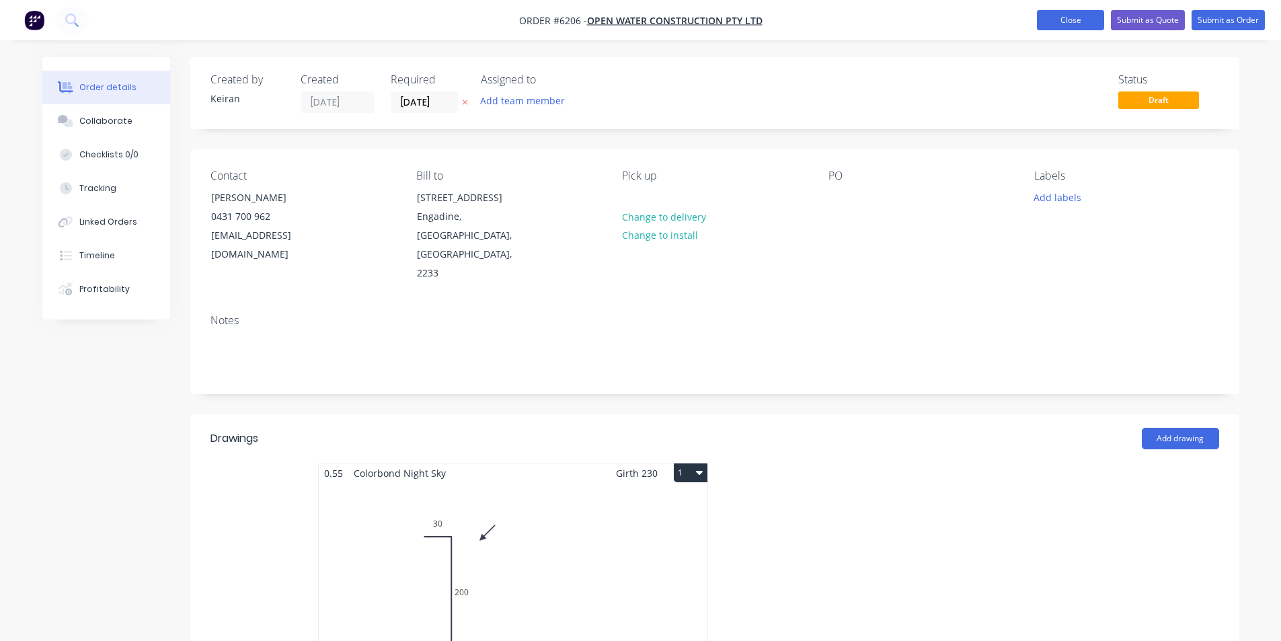
click at [1072, 26] on button "Close" at bounding box center [1070, 20] width 67 height 20
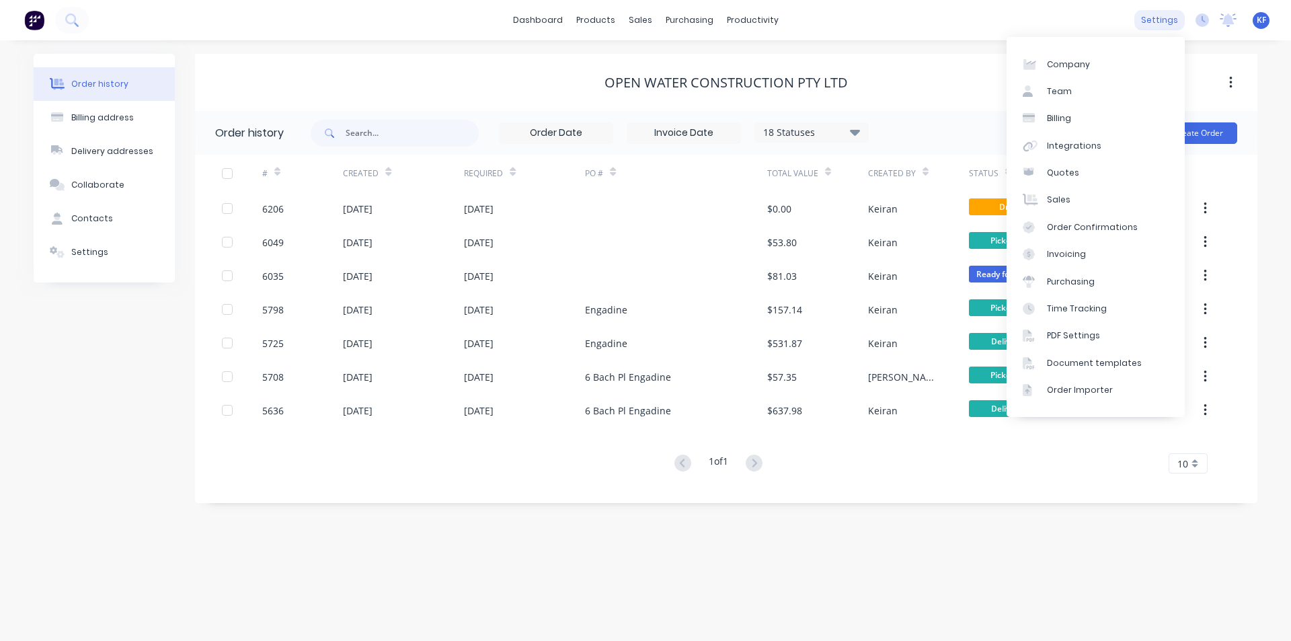
click at [1168, 17] on div "settings" at bounding box center [1160, 20] width 50 height 20
click at [1075, 260] on div "Invoicing" at bounding box center [1066, 254] width 39 height 12
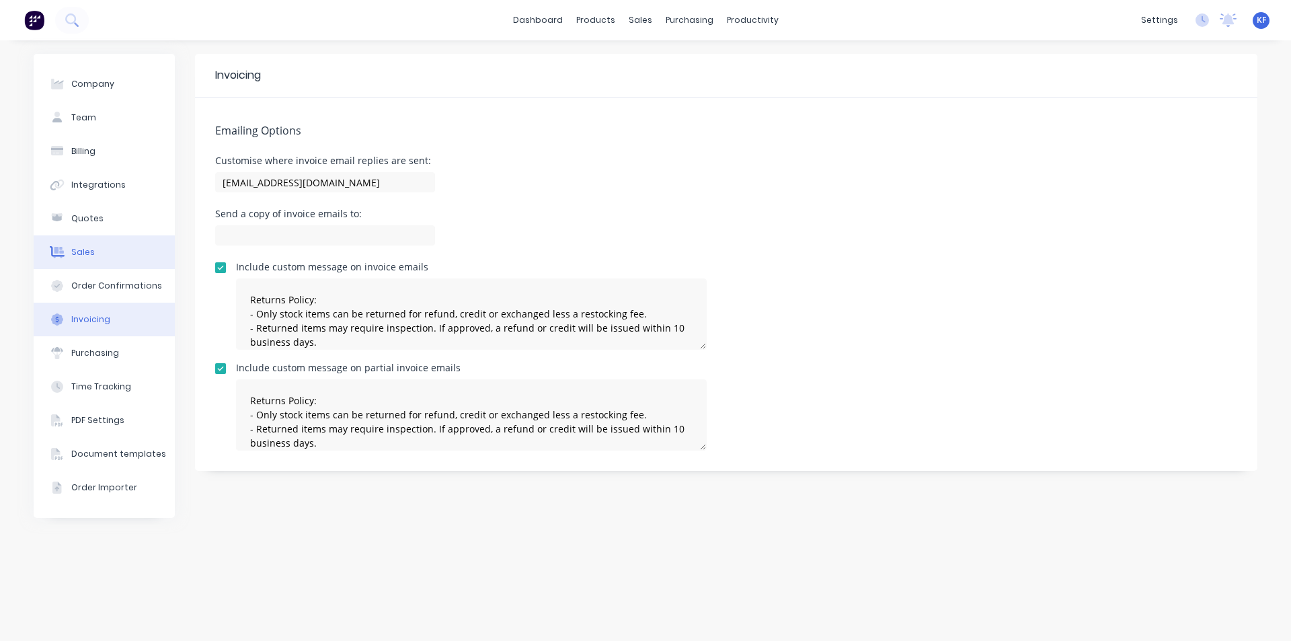
click at [70, 260] on button "Sales" at bounding box center [104, 252] width 141 height 34
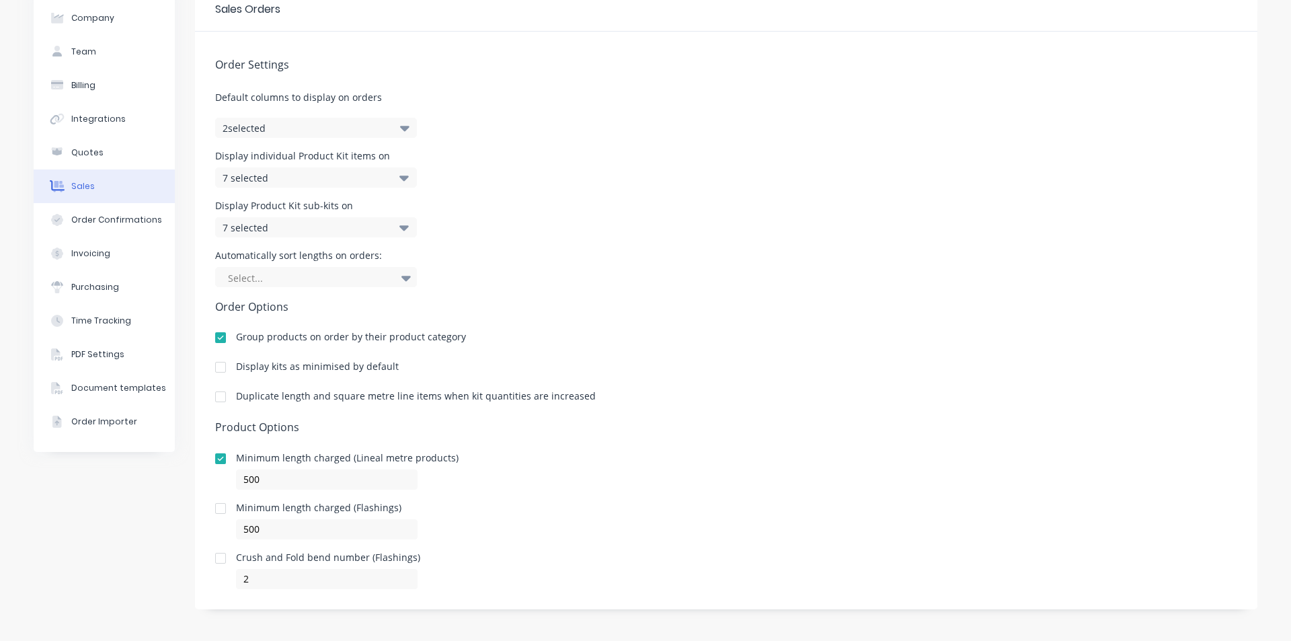
scroll to position [68, 0]
click at [216, 509] on div at bounding box center [220, 506] width 27 height 27
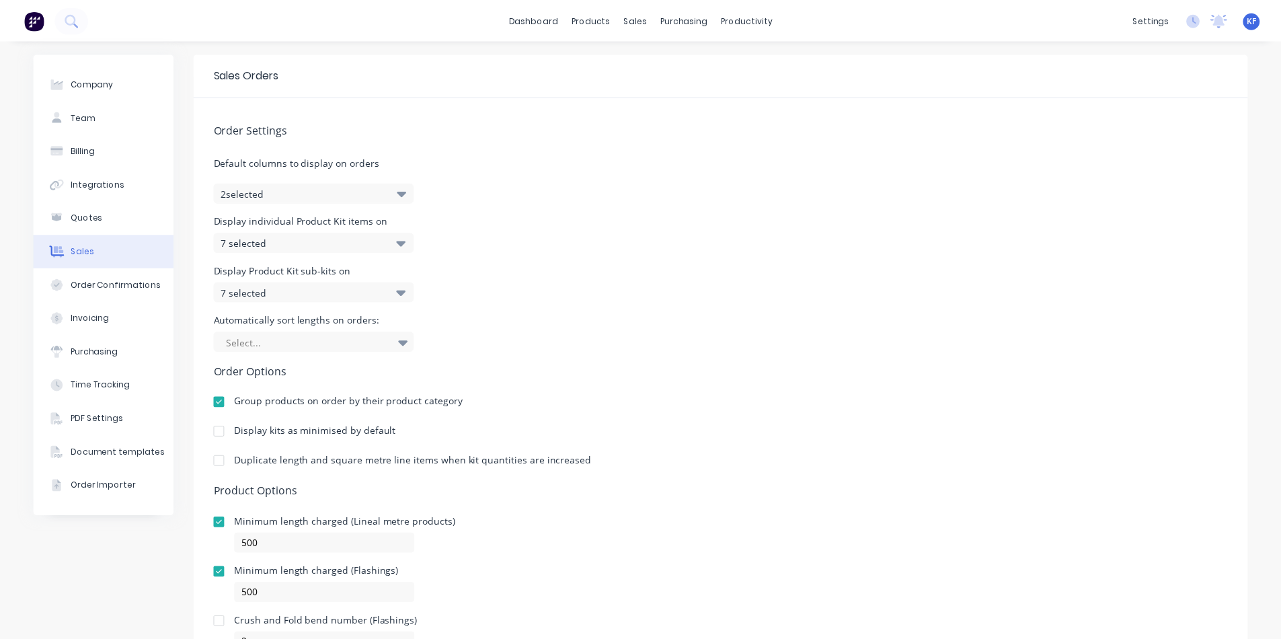
scroll to position [0, 0]
click at [120, 89] on button "Company" at bounding box center [104, 84] width 141 height 34
select select "AU"
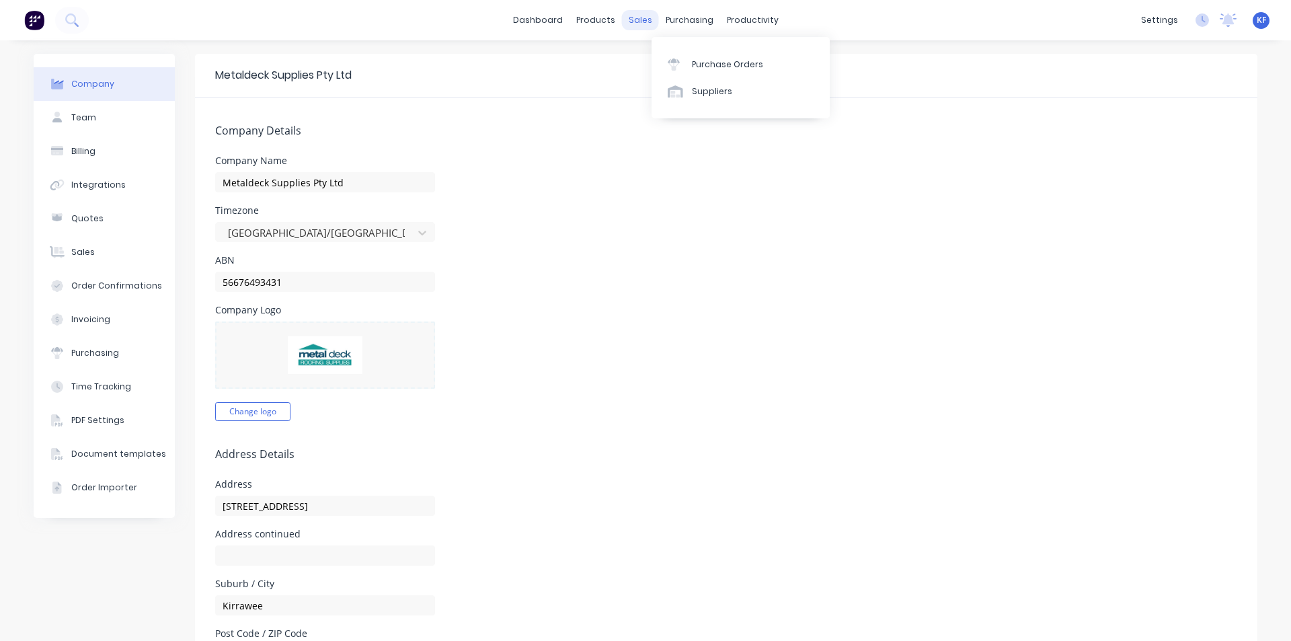
click at [638, 23] on div "sales" at bounding box center [640, 20] width 37 height 20
click at [663, 65] on div "Sales Orders" at bounding box center [685, 65] width 55 height 12
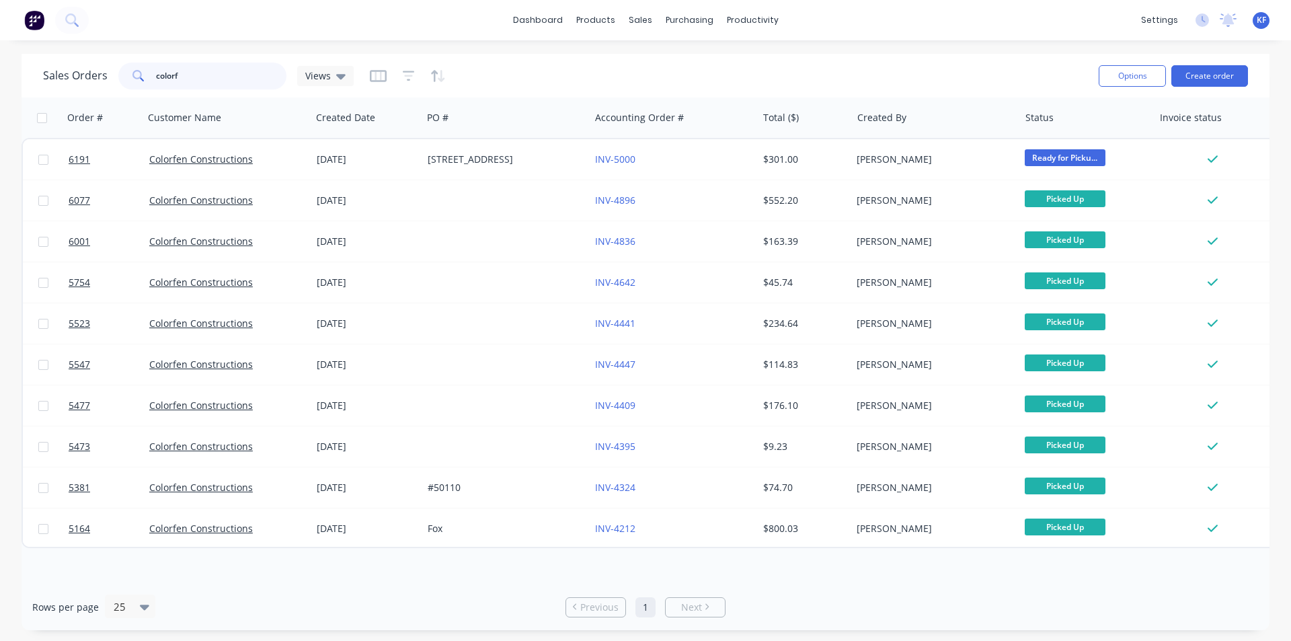
drag, startPoint x: 243, startPoint y: 71, endPoint x: 51, endPoint y: 60, distance: 192.6
click at [60, 66] on div "Sales Orders colorf Views" at bounding box center [198, 76] width 311 height 27
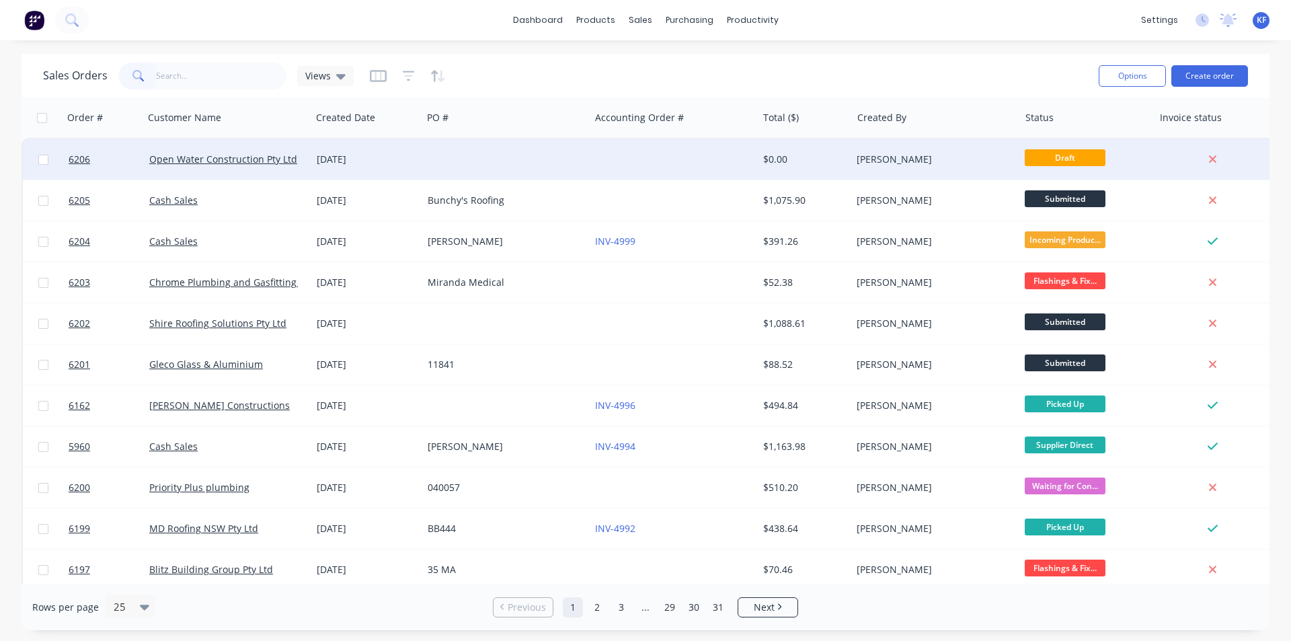
click at [583, 173] on div at bounding box center [505, 159] width 167 height 40
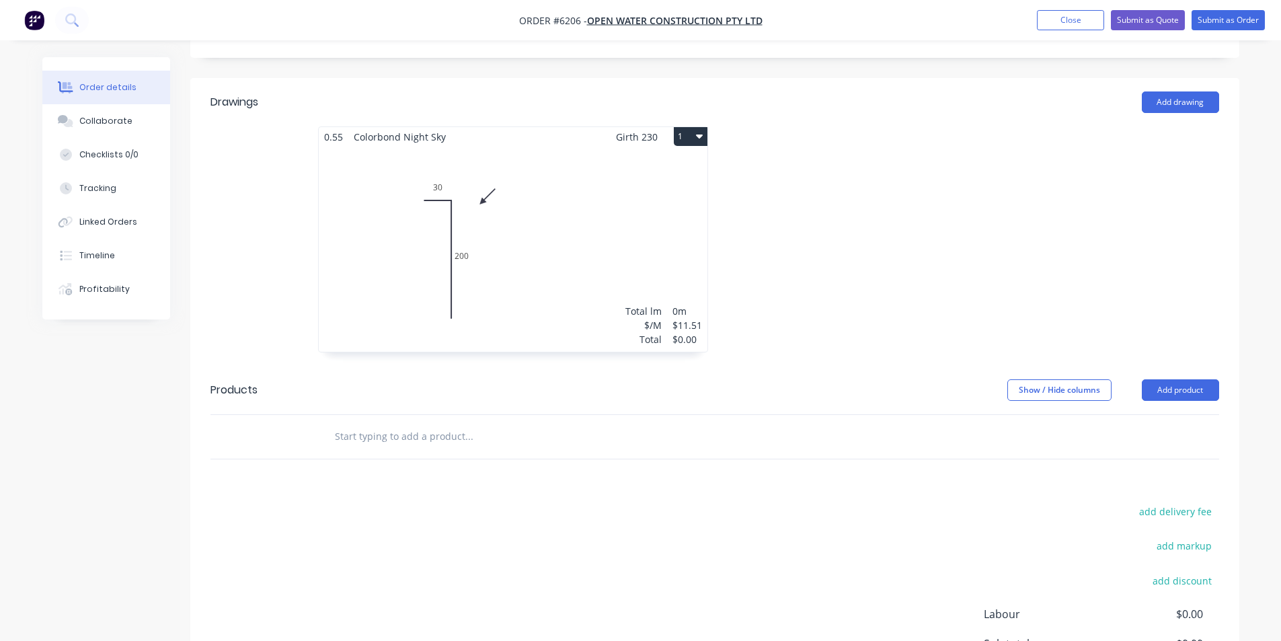
click at [605, 269] on div "Total lm $/M Total 0m $11.51 $0.00" at bounding box center [513, 249] width 389 height 205
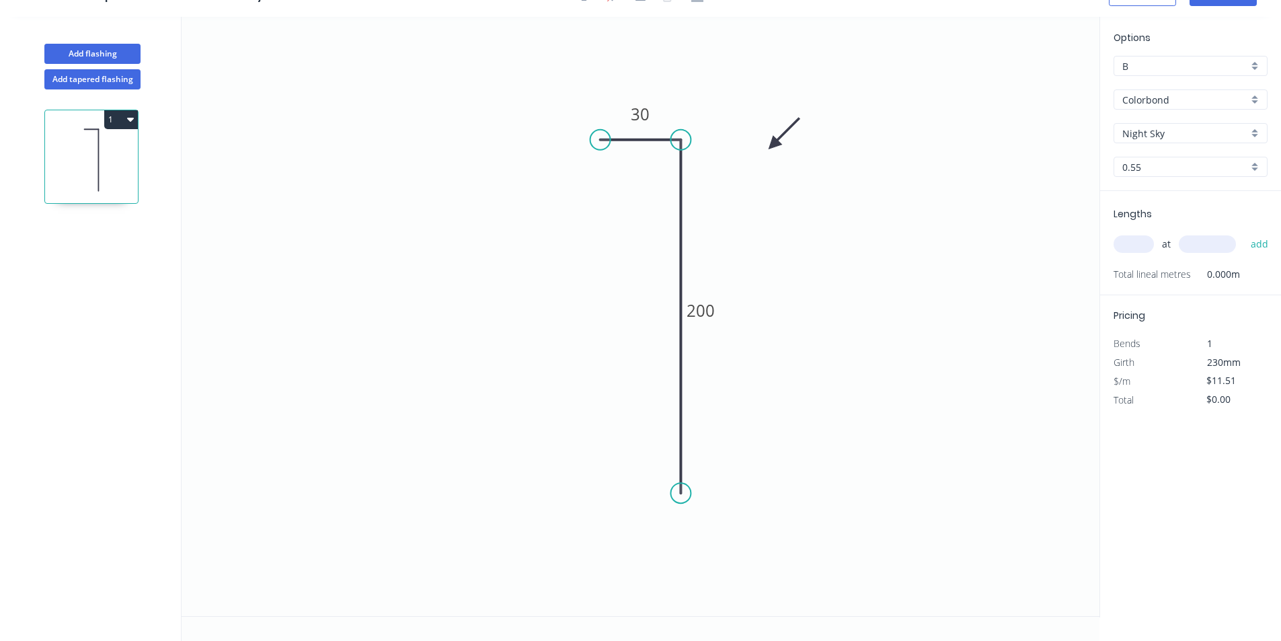
click at [1142, 244] on input "text" at bounding box center [1134, 243] width 40 height 17
type input "1"
type input "300"
click at [1244, 233] on button "add" at bounding box center [1260, 244] width 32 height 23
click at [1141, 243] on input "text" at bounding box center [1134, 243] width 40 height 17
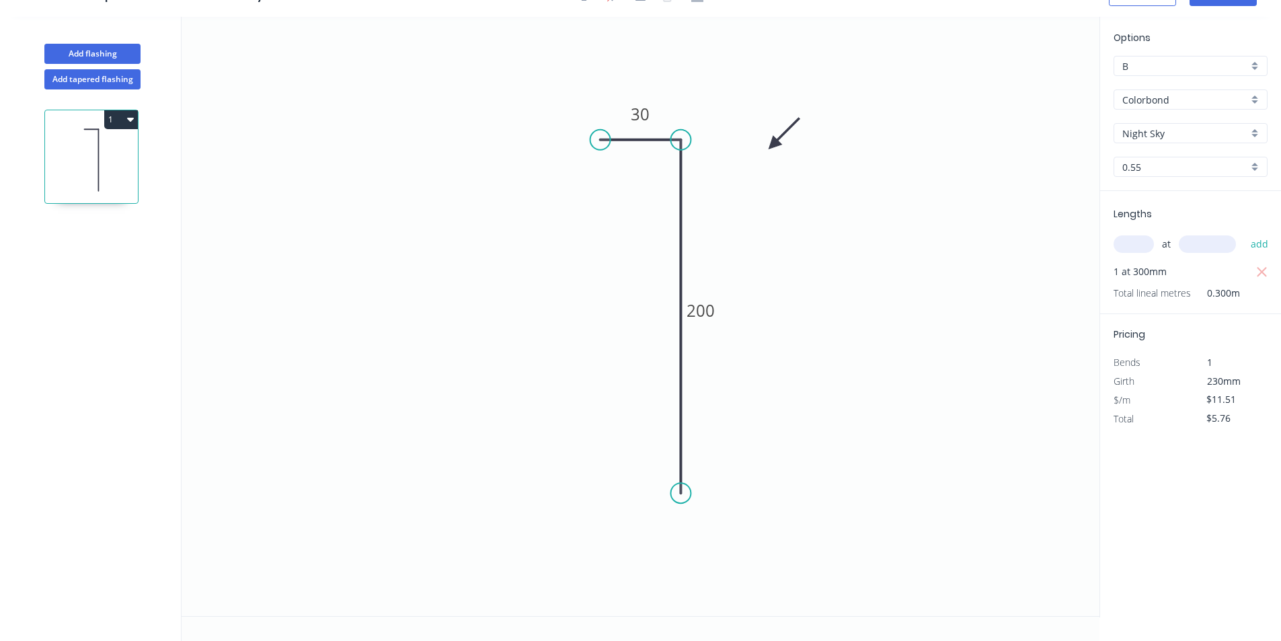
drag, startPoint x: 1262, startPoint y: 275, endPoint x: 1160, endPoint y: 263, distance: 102.3
click at [1260, 275] on icon "button" at bounding box center [1262, 272] width 12 height 16
type input "$0.00"
click at [1141, 248] on input "text" at bounding box center [1134, 243] width 40 height 17
type input "2"
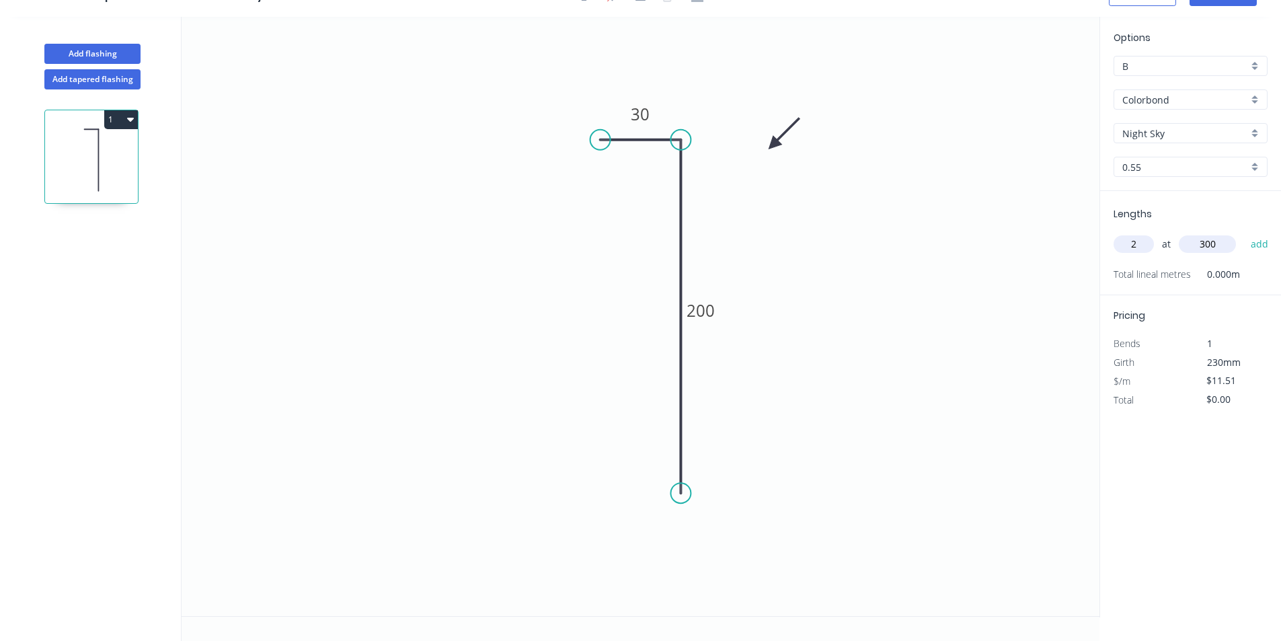
type input "300"
click at [1244, 233] on button "add" at bounding box center [1260, 244] width 32 height 23
type input "$11.51"
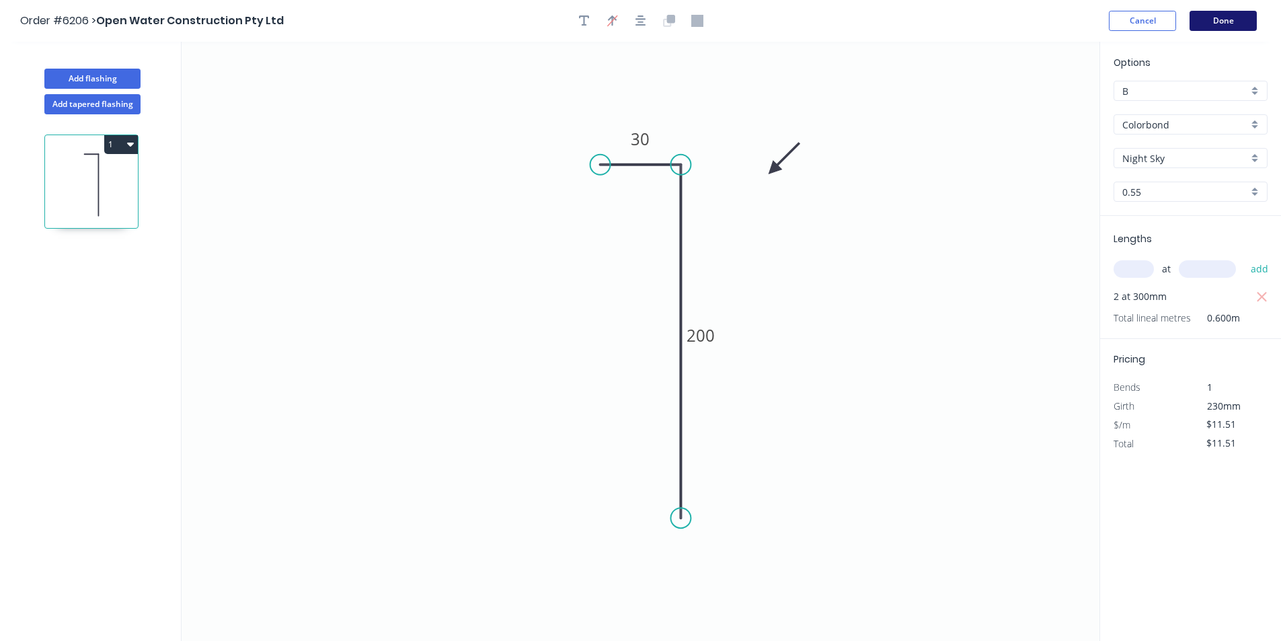
click at [1224, 20] on button "Done" at bounding box center [1223, 21] width 67 height 20
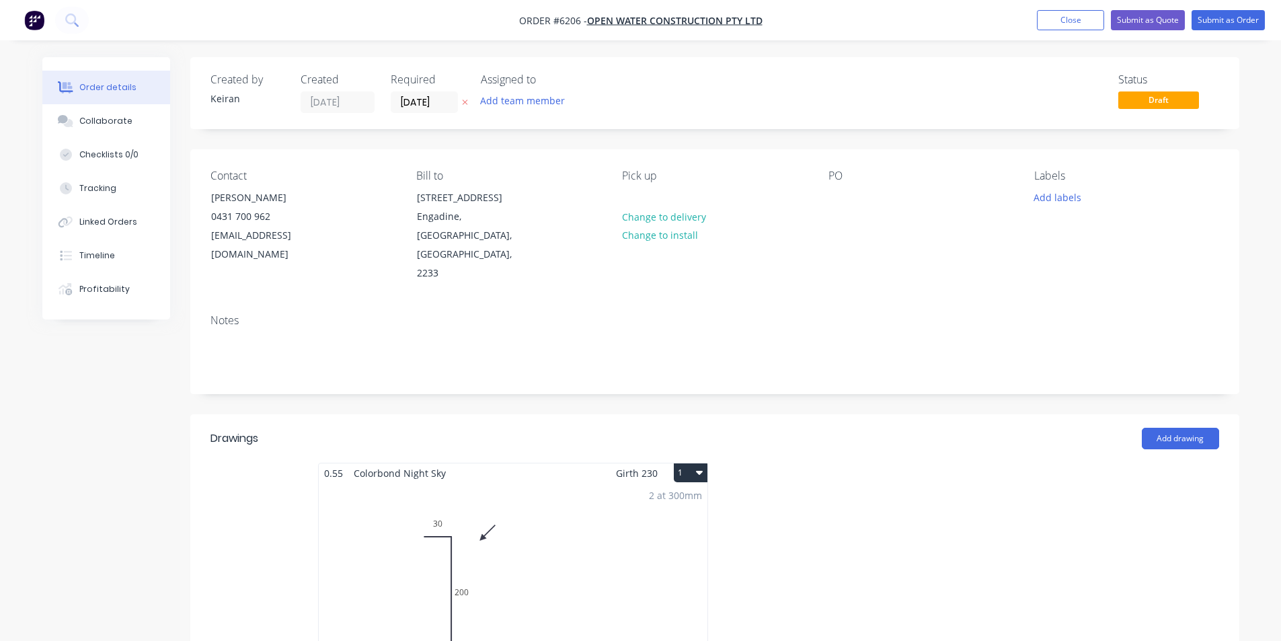
click at [1038, 202] on button "Add labels" at bounding box center [1058, 197] width 62 height 18
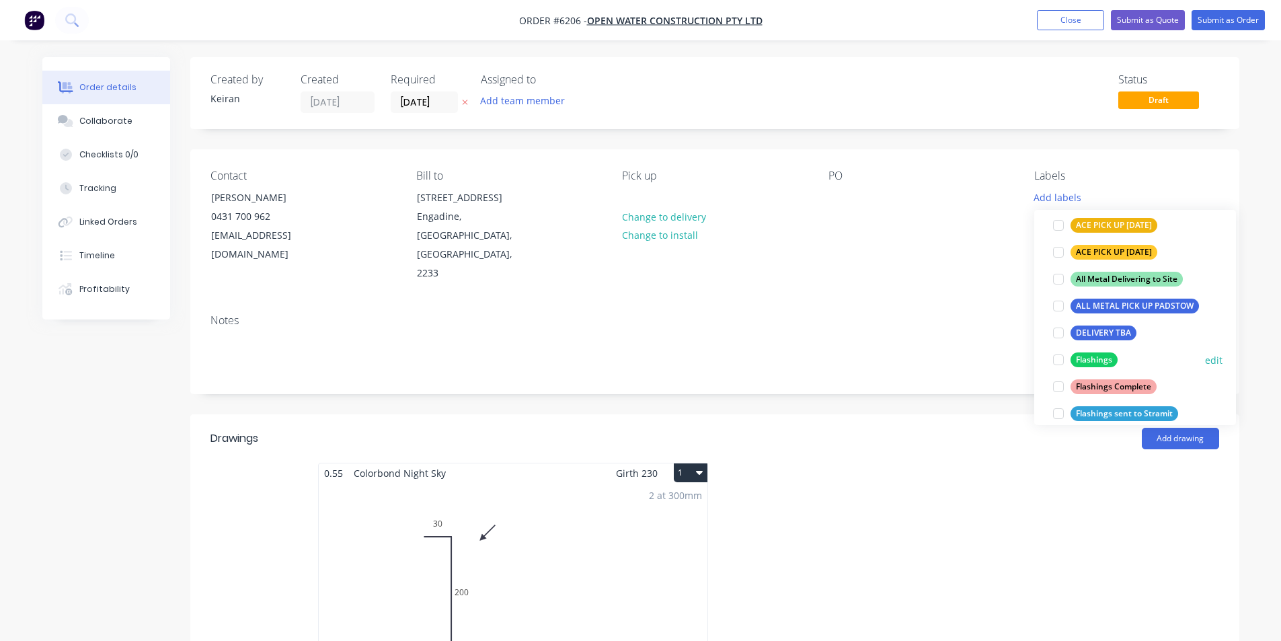
scroll to position [202, 0]
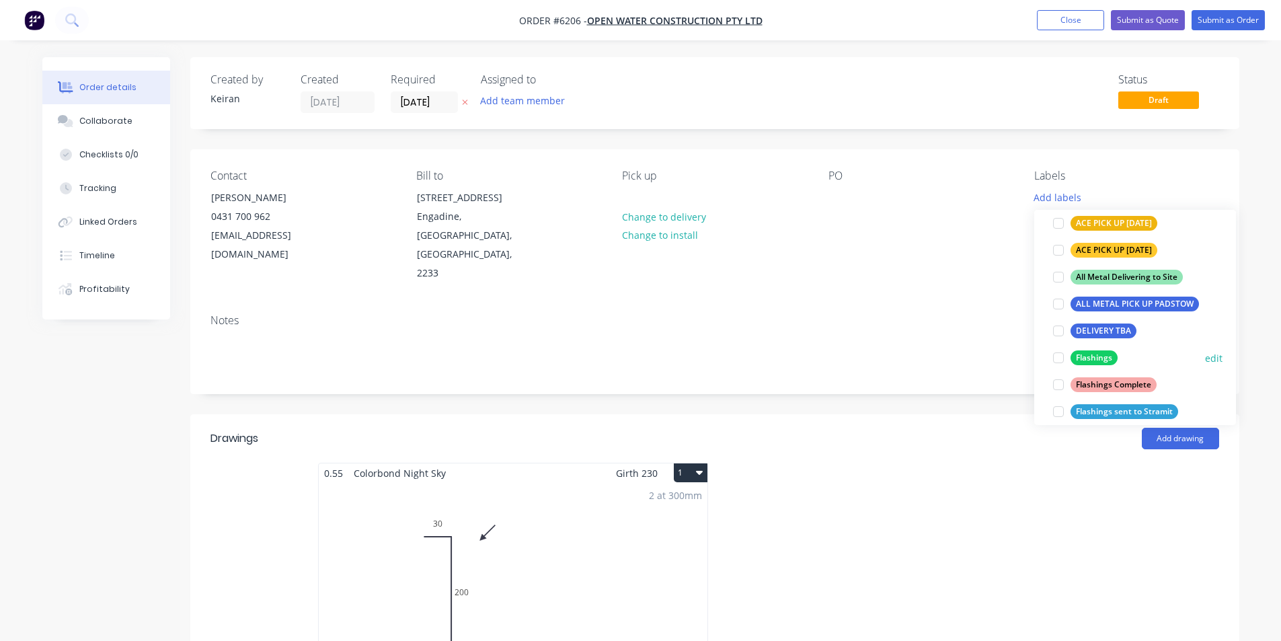
click at [1059, 360] on div at bounding box center [1058, 357] width 27 height 27
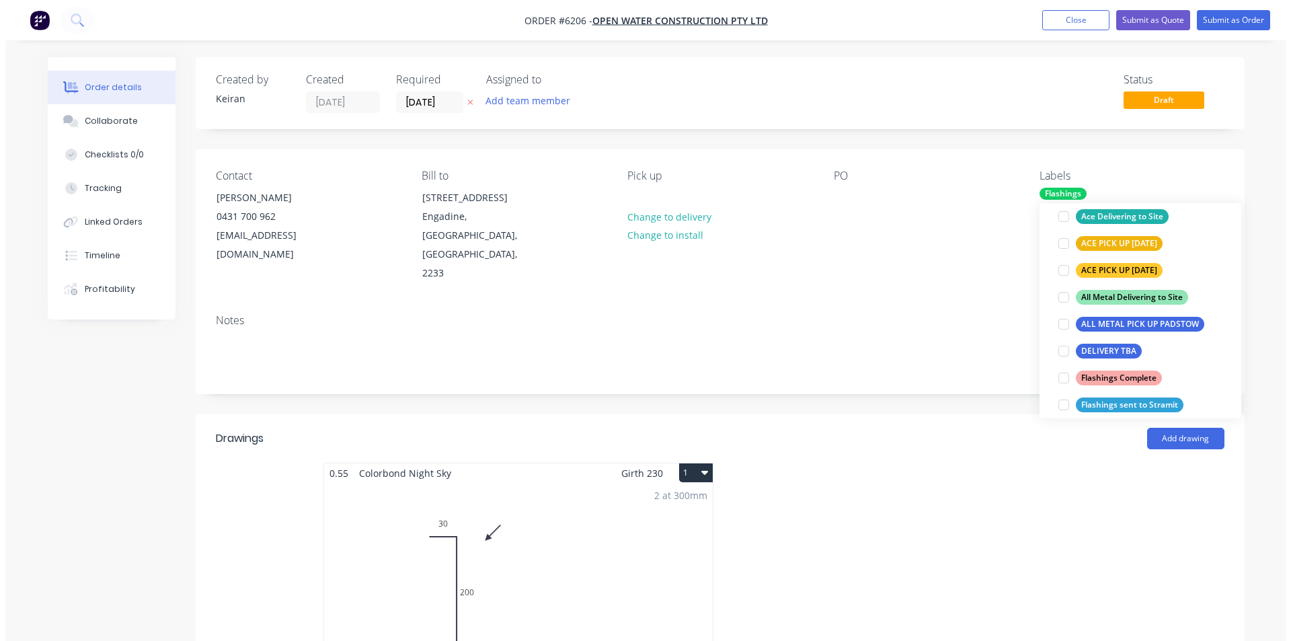
scroll to position [0, 0]
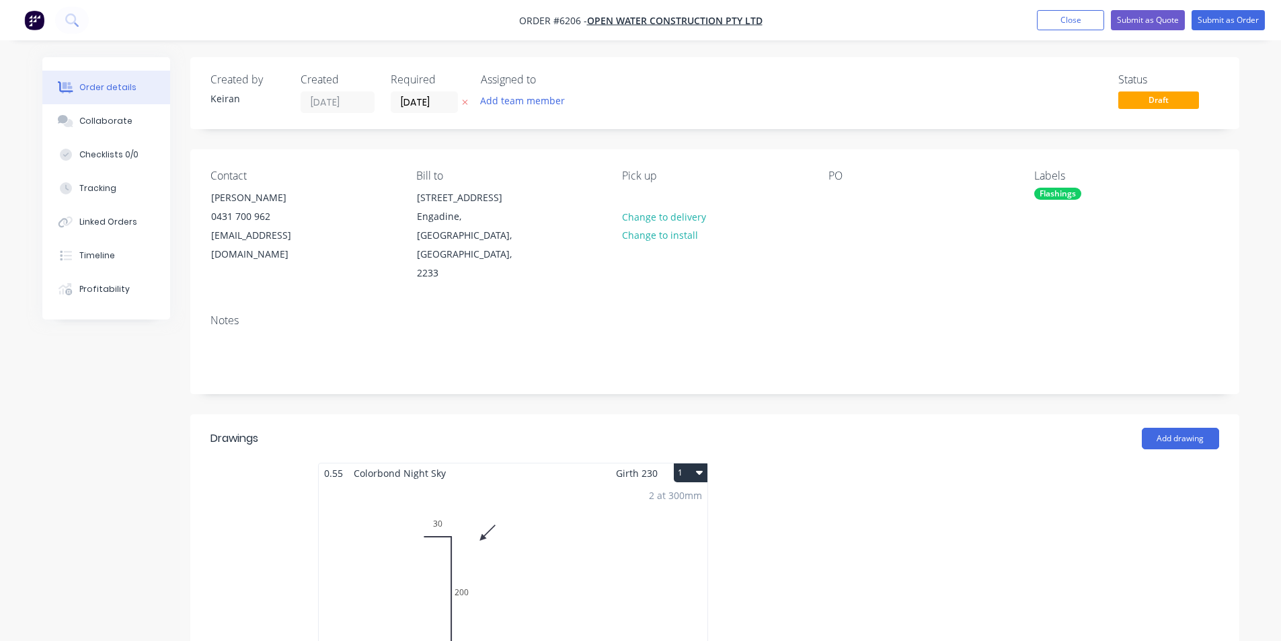
click at [1258, 1] on nav "Order #6206 - Open Water Construction Pty Ltd Add product Close Submit as Quote…" at bounding box center [640, 20] width 1281 height 40
click at [1253, 18] on button "Submit as Order" at bounding box center [1228, 20] width 73 height 20
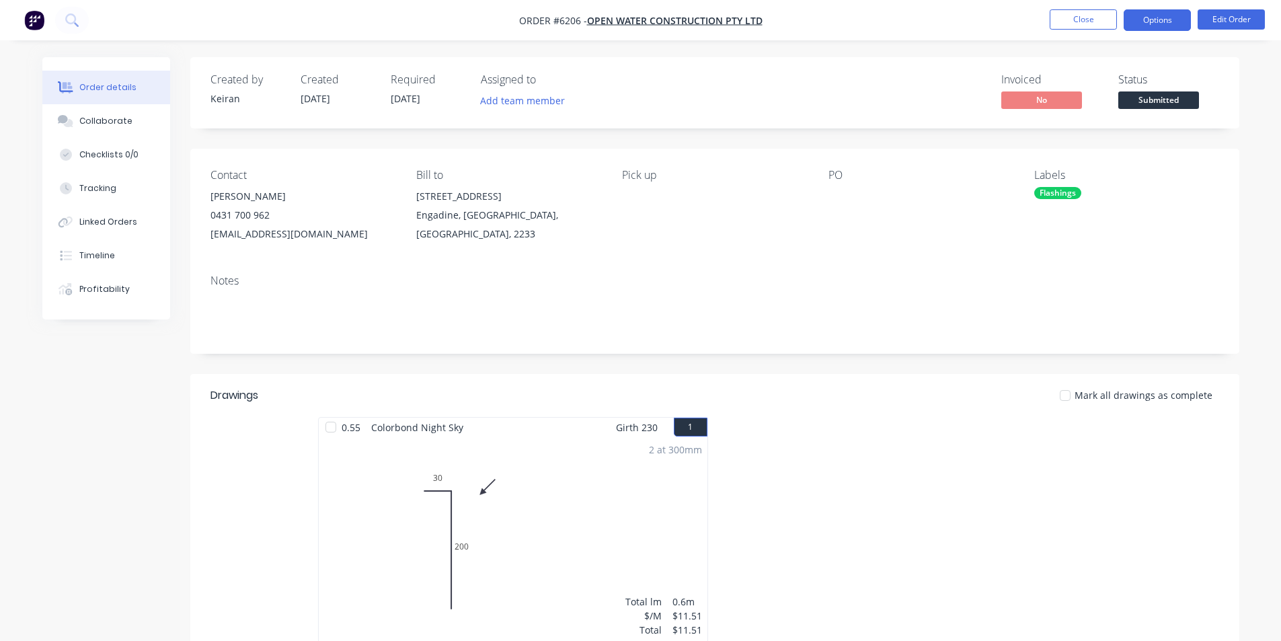
click at [1167, 27] on button "Options" at bounding box center [1157, 20] width 67 height 22
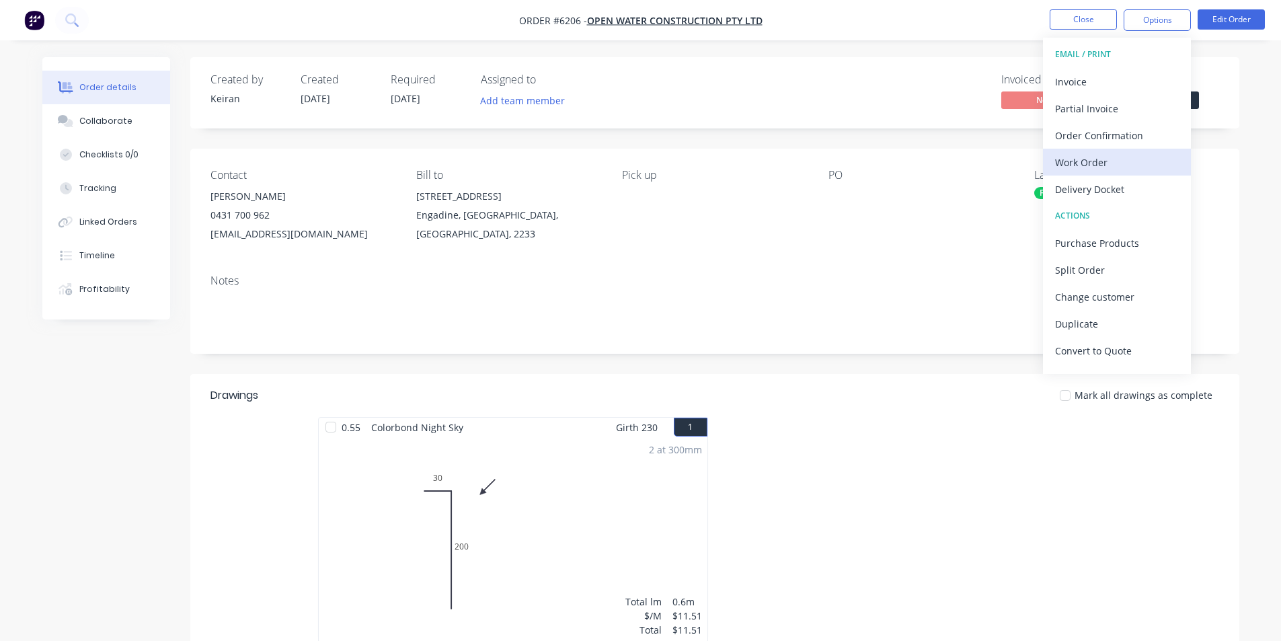
click at [1118, 159] on div "Work Order" at bounding box center [1117, 163] width 124 height 20
click at [1118, 159] on div "Custom" at bounding box center [1117, 163] width 124 height 20
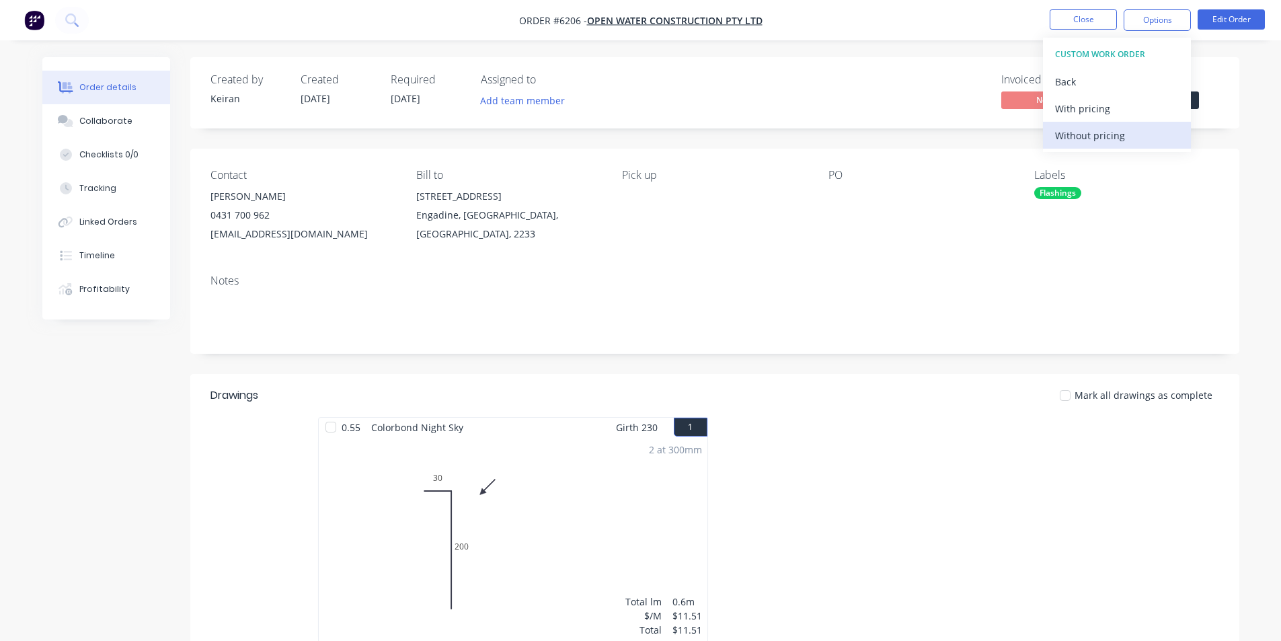
click at [1120, 137] on div "Without pricing" at bounding box center [1117, 136] width 124 height 20
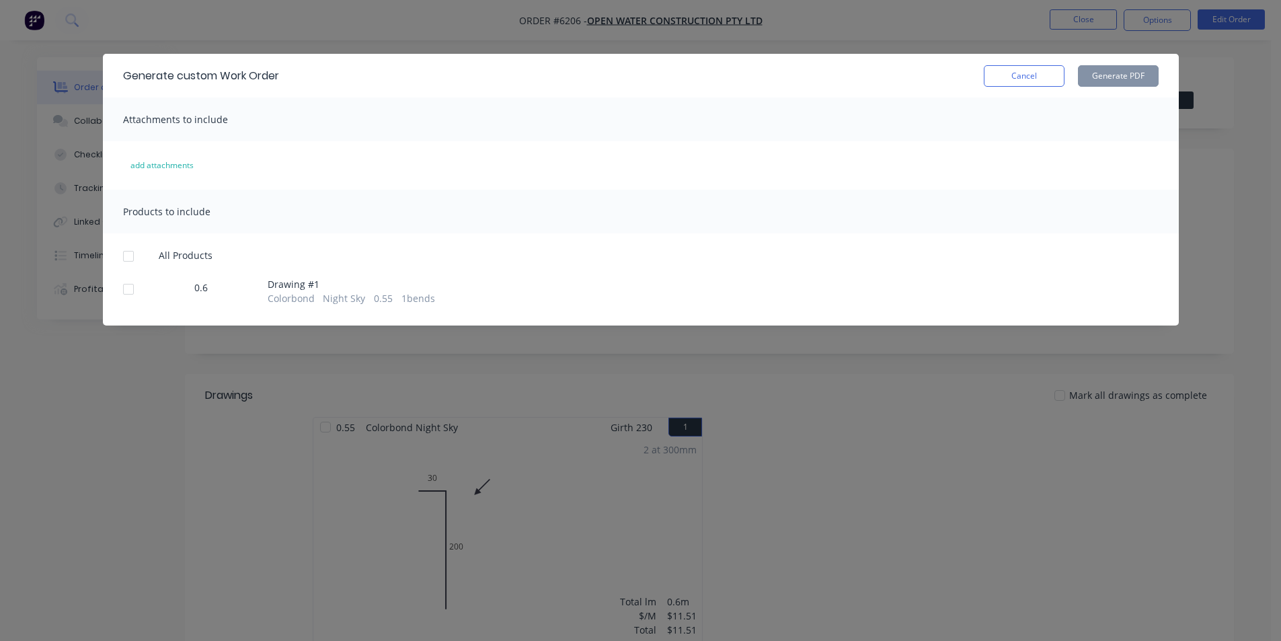
click at [122, 264] on div at bounding box center [128, 256] width 27 height 27
click at [1093, 75] on button "Generate PDF" at bounding box center [1118, 76] width 81 height 22
click at [1036, 81] on button "Cancel" at bounding box center [1024, 76] width 81 height 22
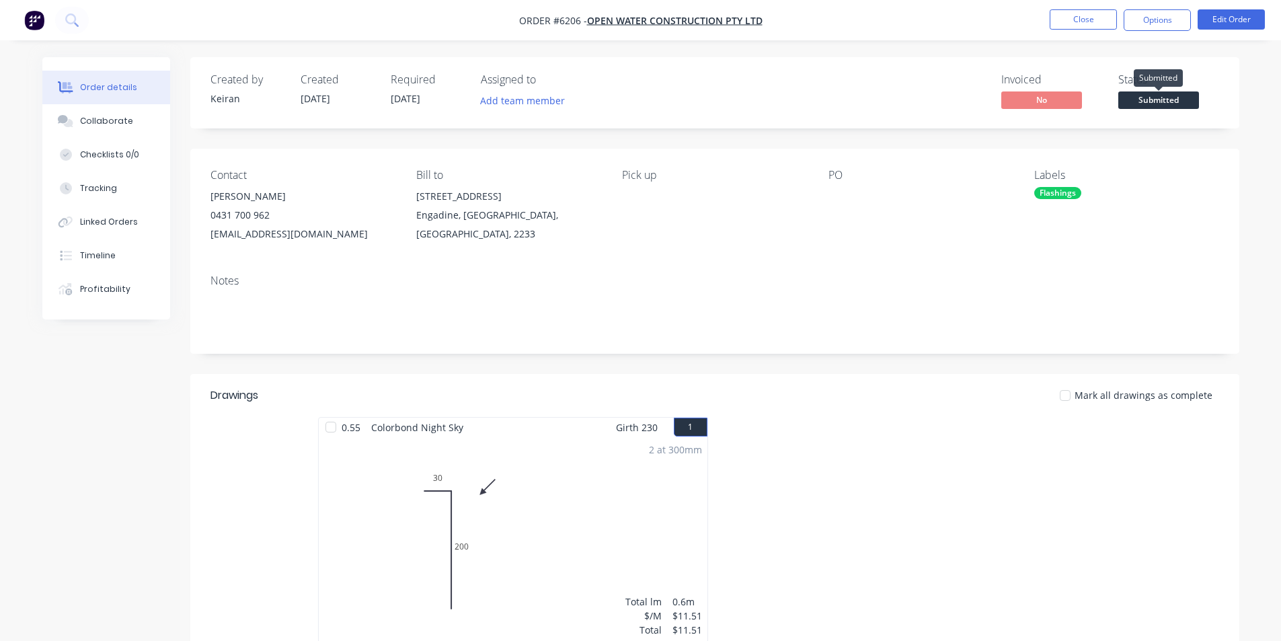
click at [1156, 107] on span "Submitted" at bounding box center [1158, 99] width 81 height 17
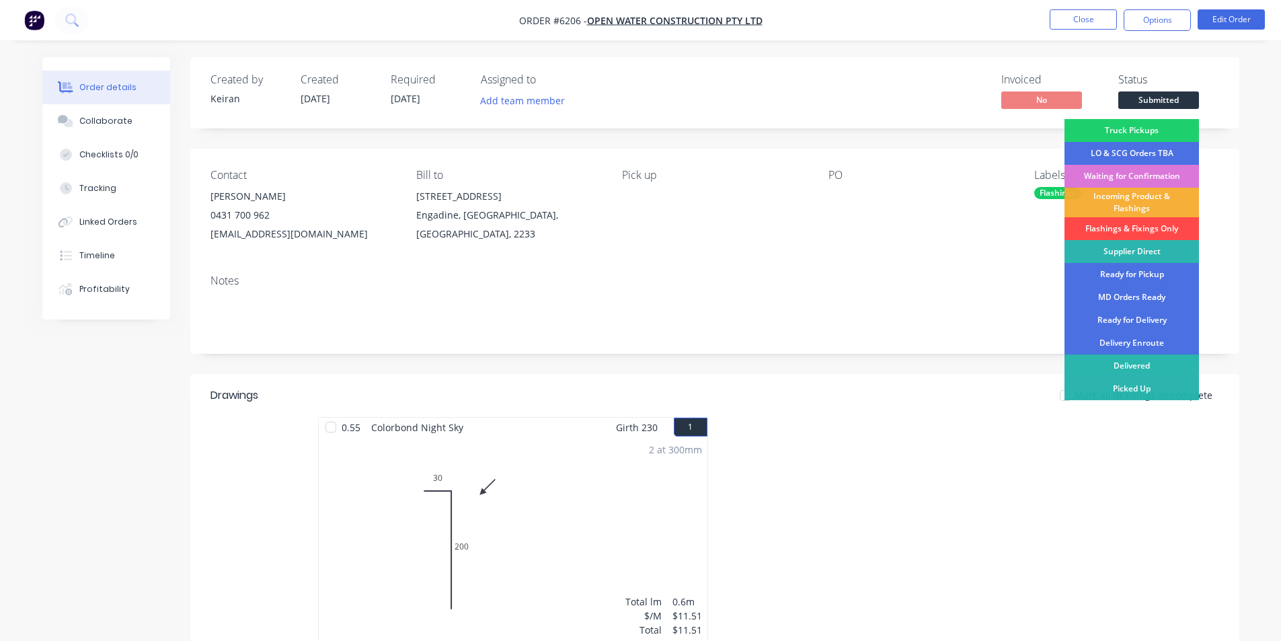
click at [1130, 228] on div "Flashings & Fixings Only" at bounding box center [1132, 228] width 135 height 23
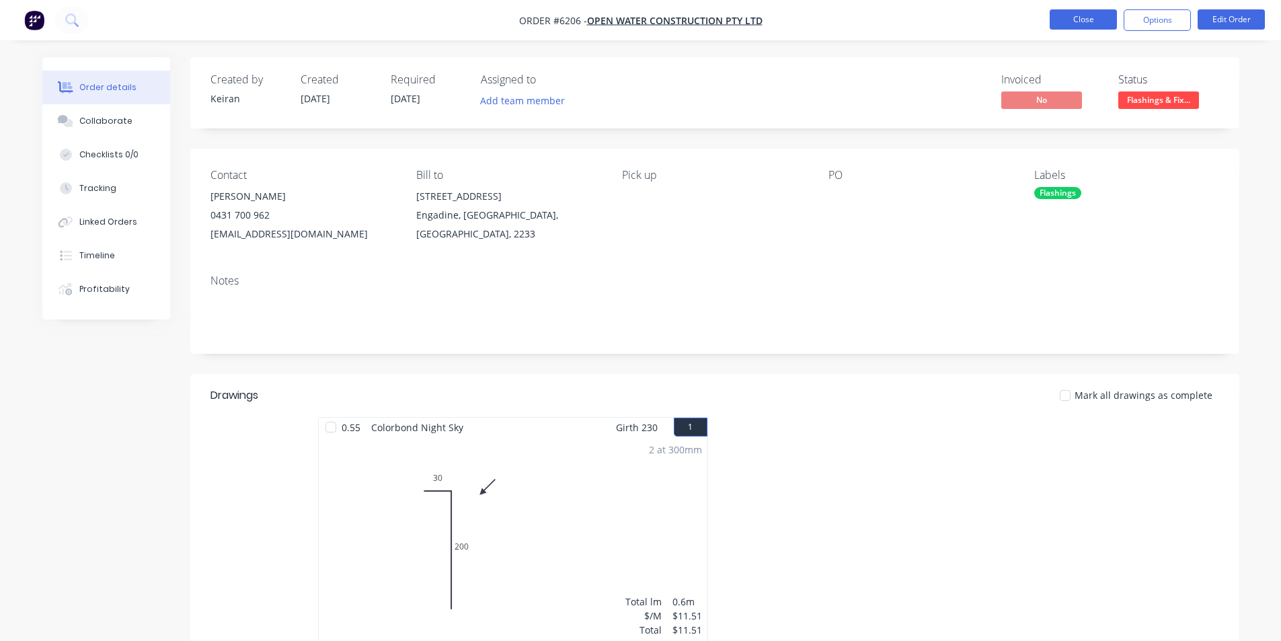
click at [1083, 23] on button "Close" at bounding box center [1083, 19] width 67 height 20
